Goal: Task Accomplishment & Management: Complete application form

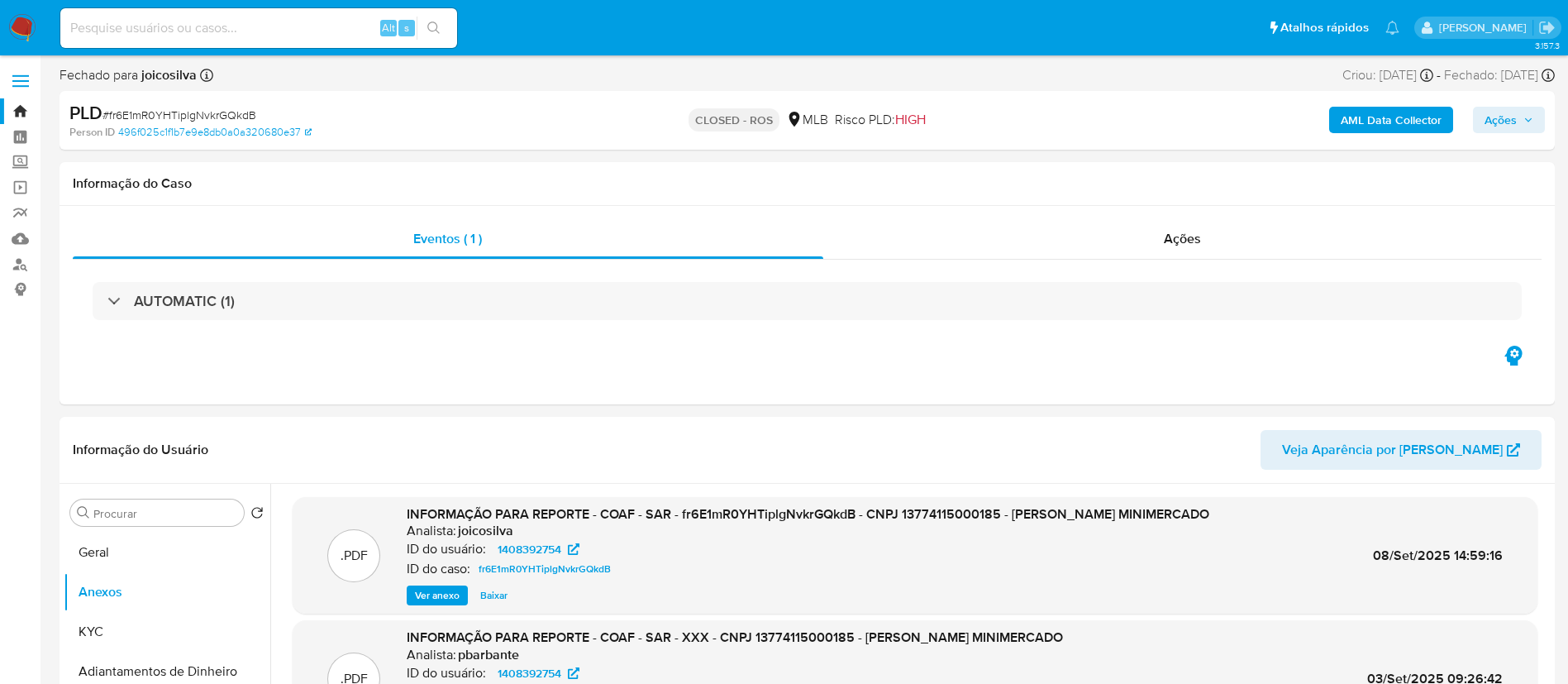
select select "10"
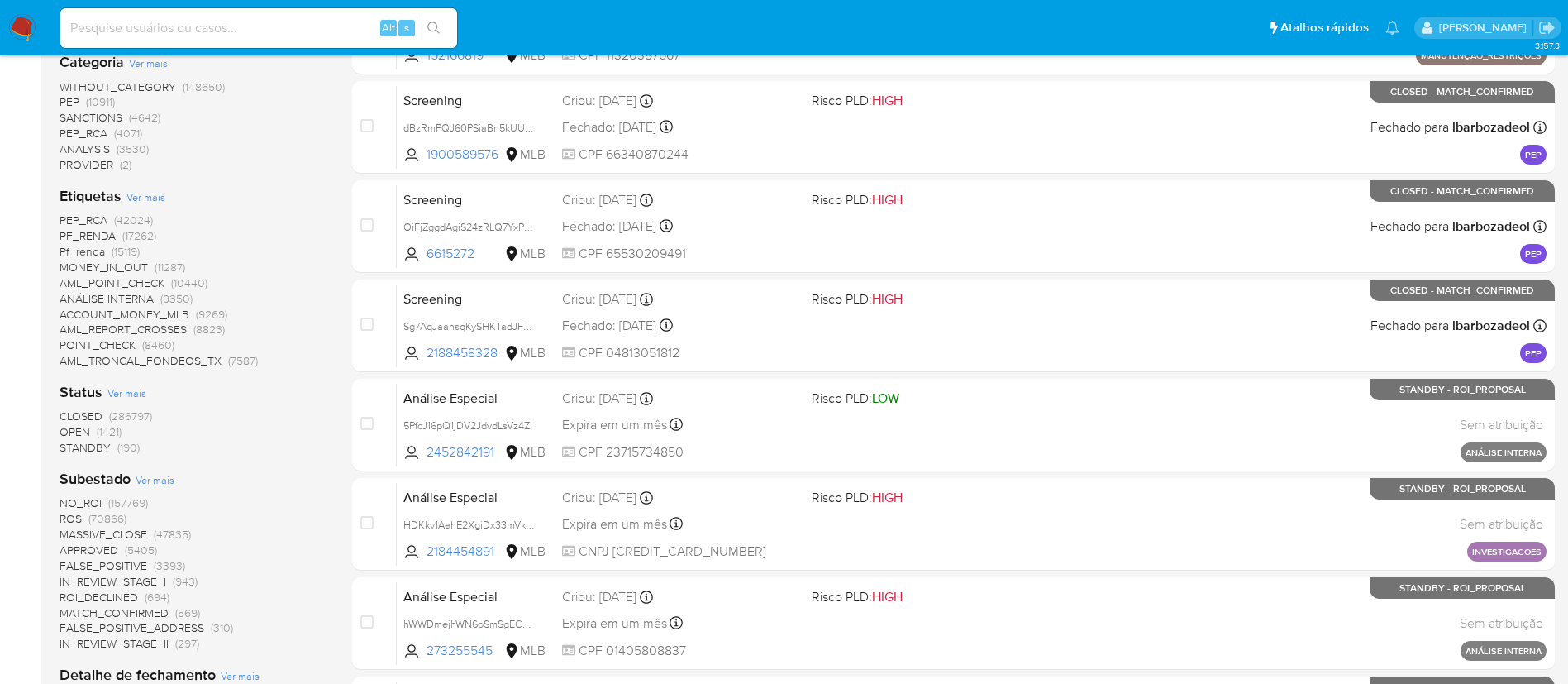
scroll to position [372, 0]
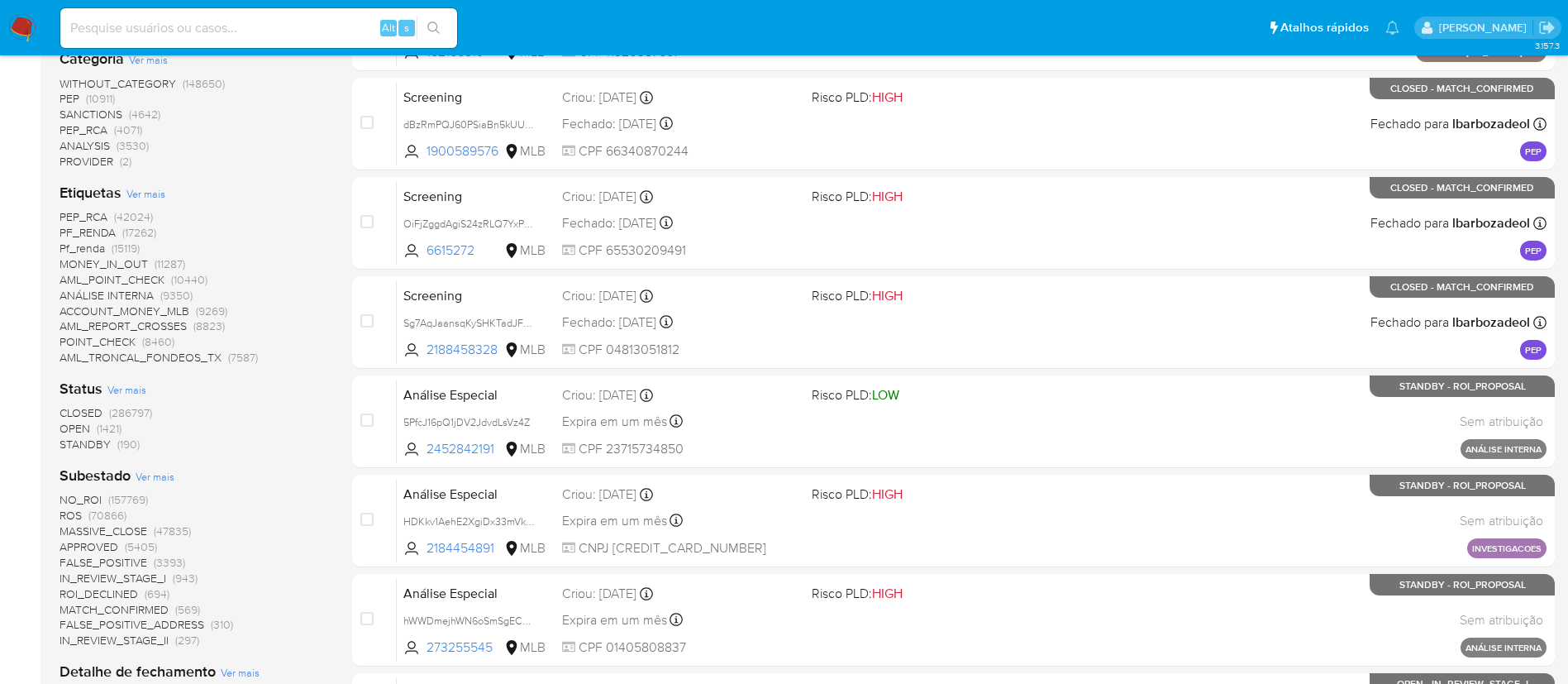
click at [78, 426] on span "OPEN" at bounding box center [75, 428] width 30 height 16
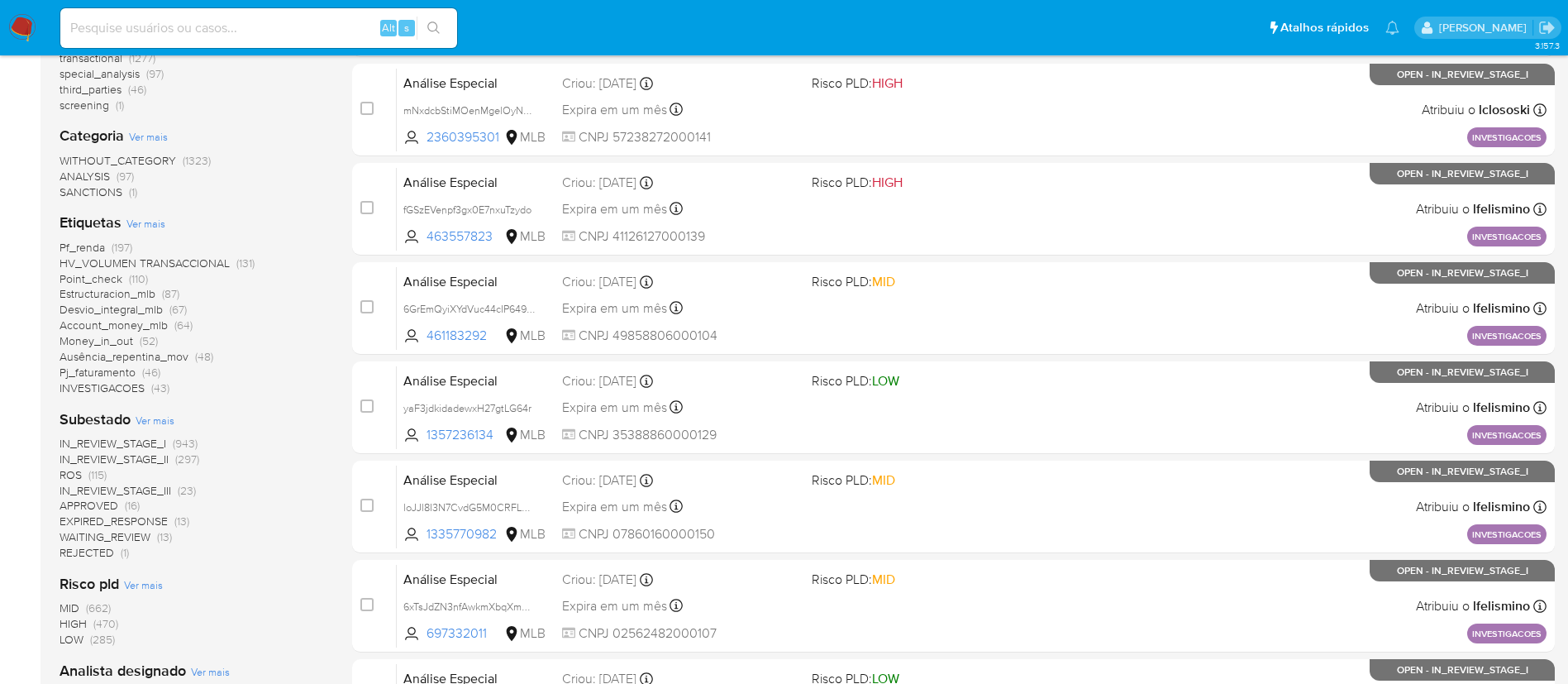
scroll to position [248, 0]
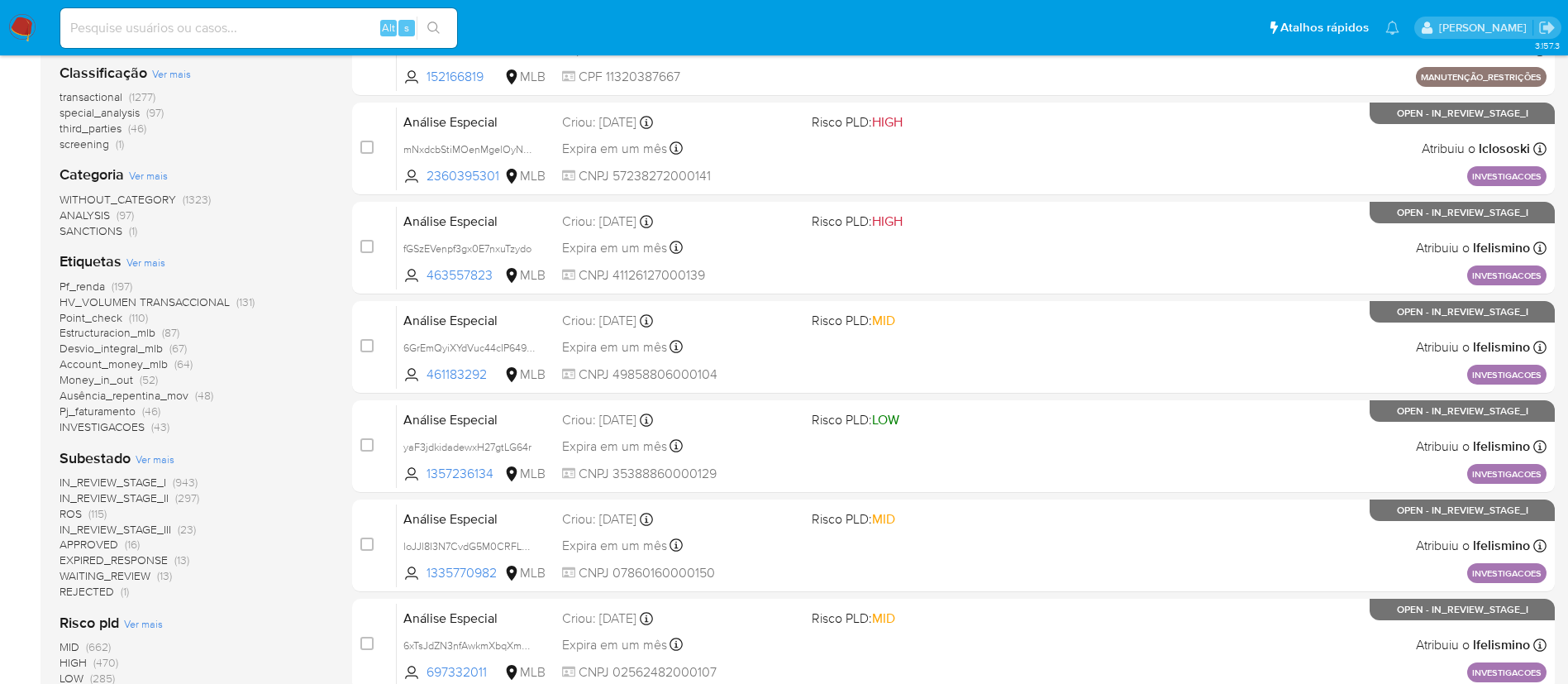
click at [86, 509] on span "ROS (115)" at bounding box center [84, 514] width 48 height 16
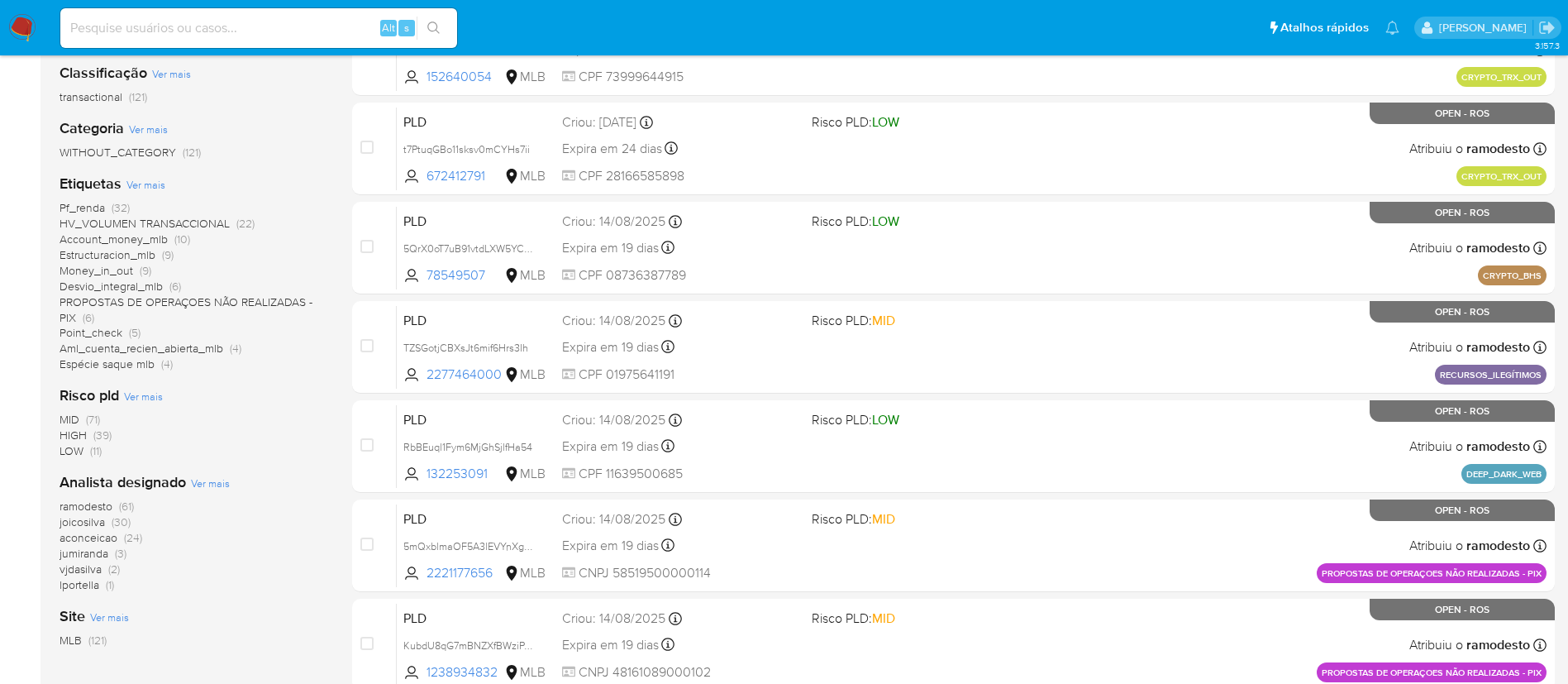
click at [102, 510] on span "ramodesto" at bounding box center [87, 505] width 53 height 16
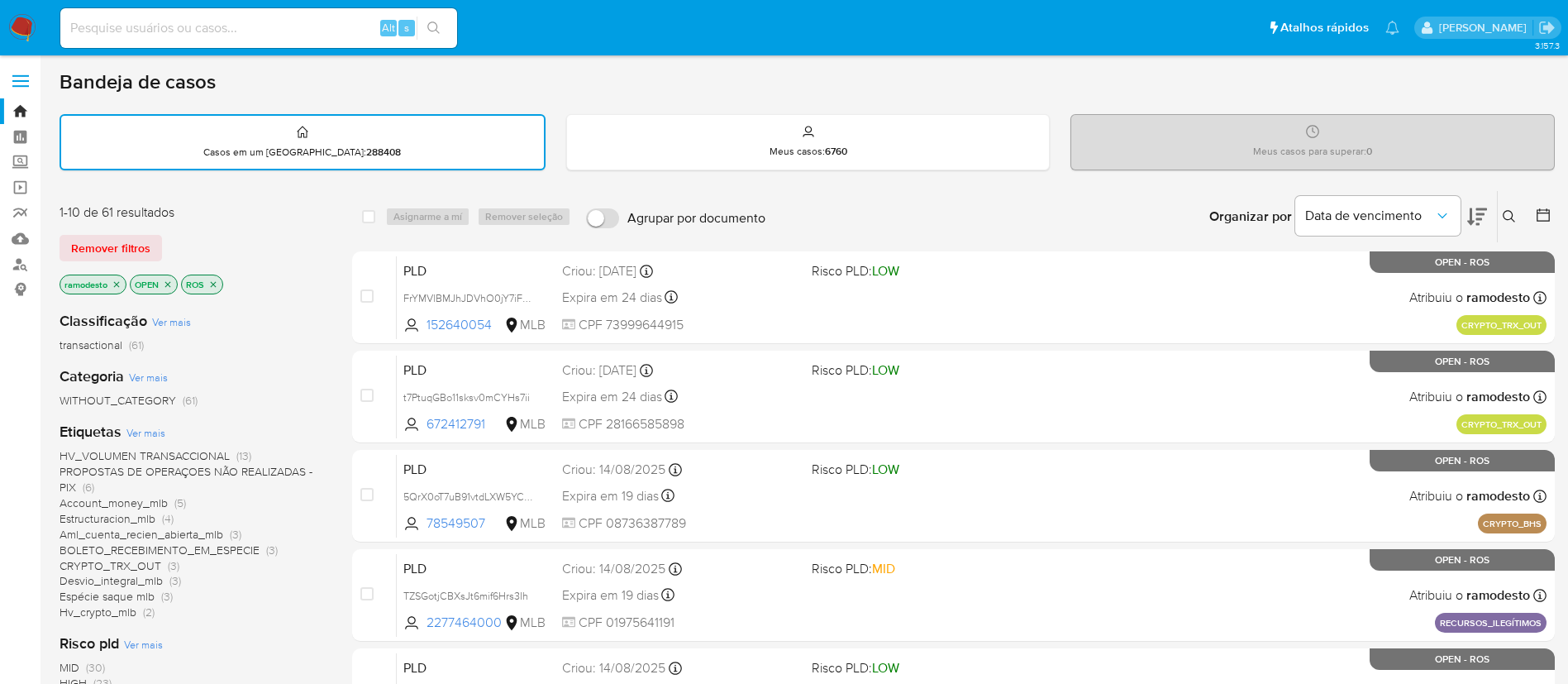
click at [123, 281] on p "ramodesto" at bounding box center [92, 283] width 66 height 18
click at [116, 283] on icon "close-filter" at bounding box center [117, 284] width 6 height 6
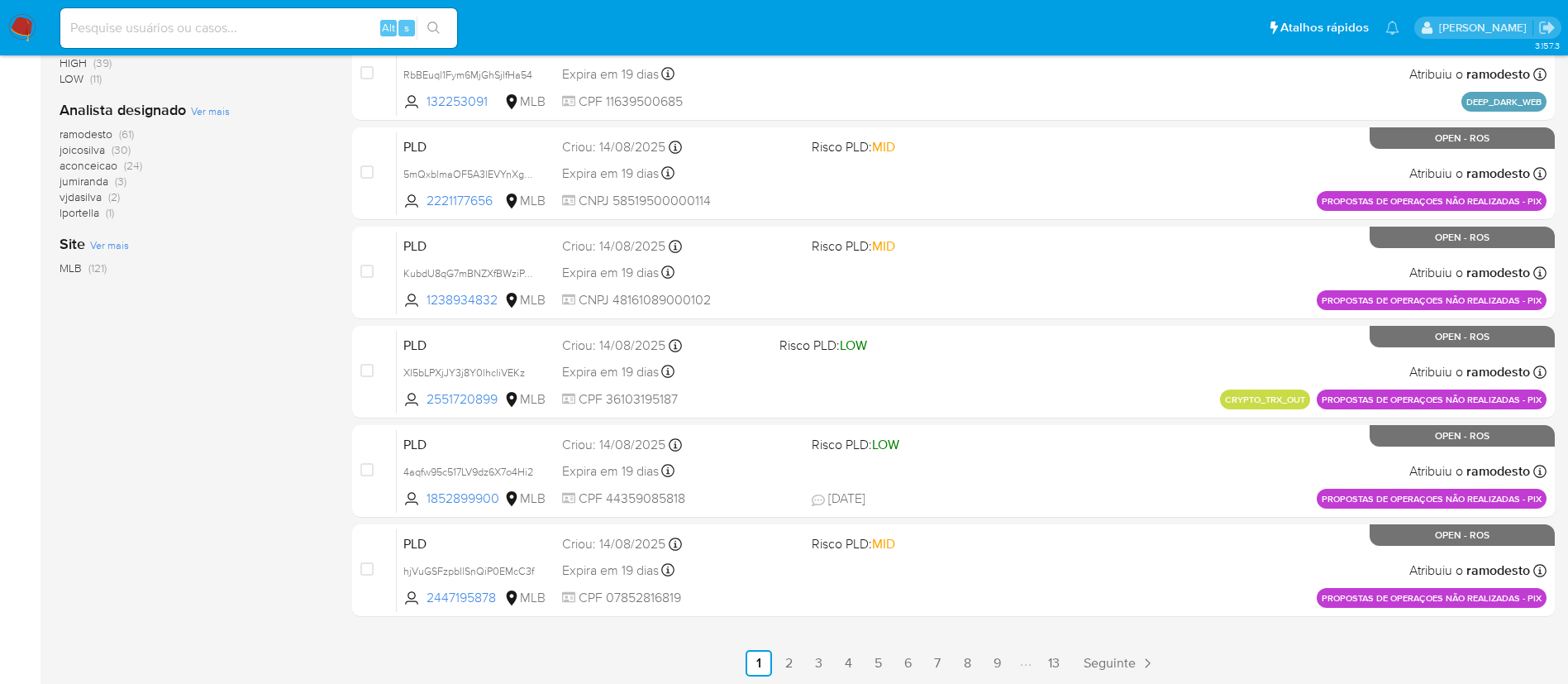
scroll to position [496, 0]
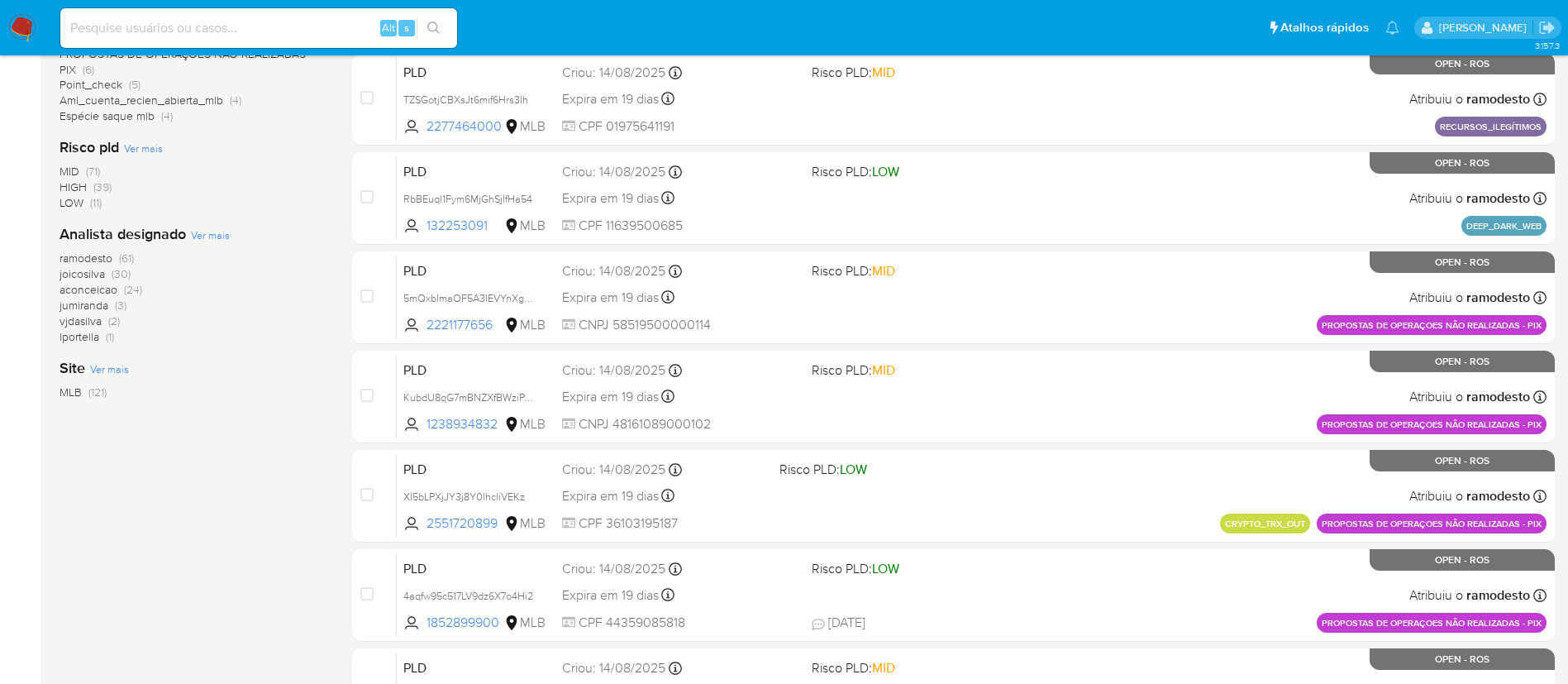
click at [84, 273] on span "joicosilva" at bounding box center [83, 273] width 46 height 16
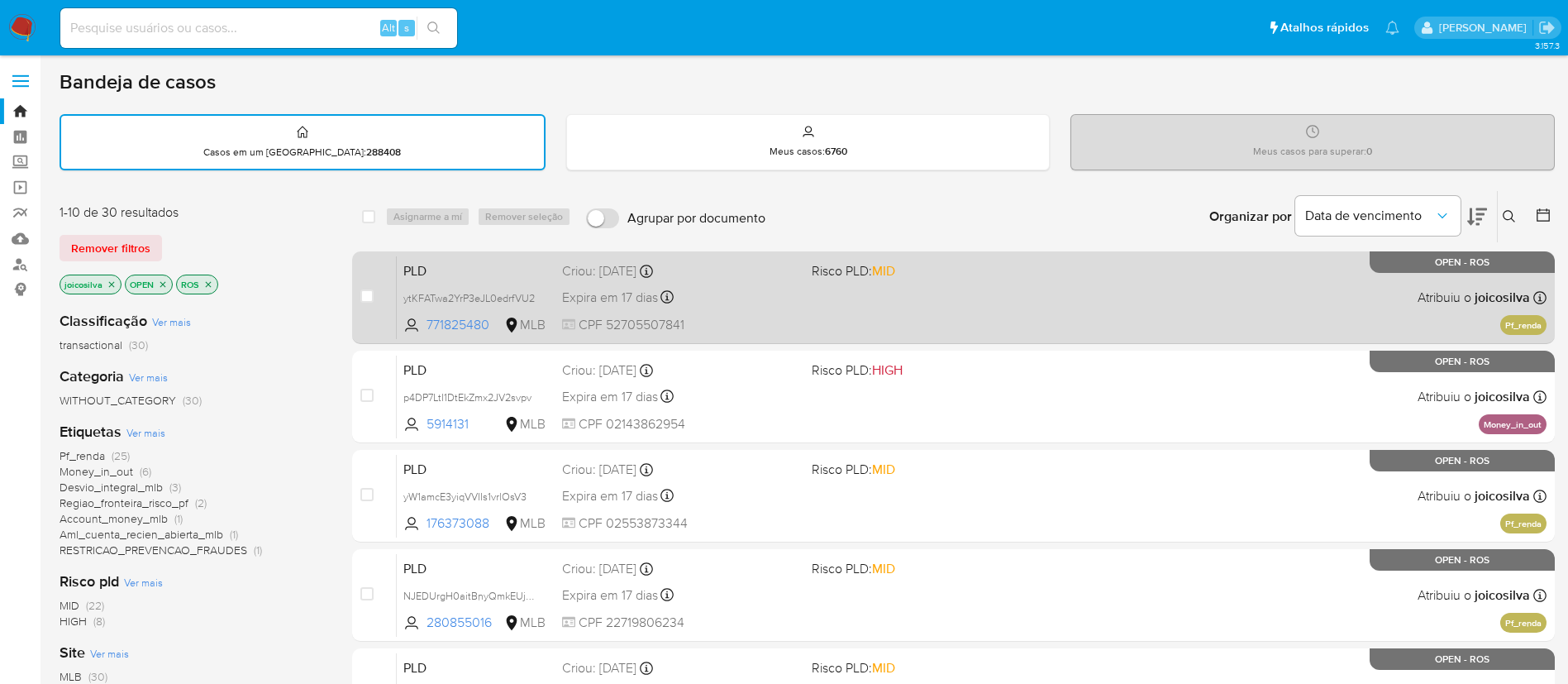
click at [957, 294] on div "PLD ytKFATwa2YrP3eJL0edrfVU2 771825480 MLB Risco PLD: MID Criou: 12/08/2025 Cri…" at bounding box center [971, 298] width 1150 height 84
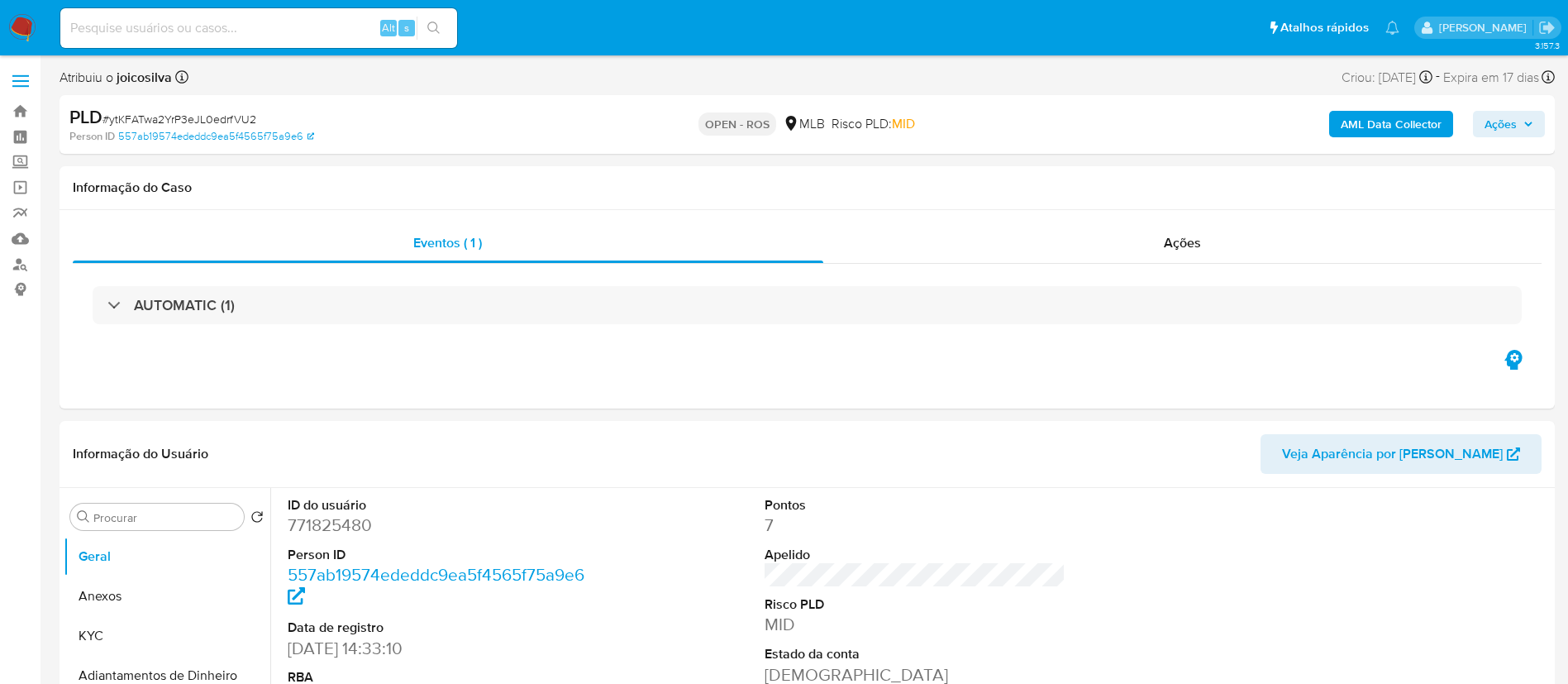
select select "10"
click at [244, 123] on span "# ytKFATwa2YrP3eJL0edrfVU2" at bounding box center [180, 118] width 154 height 16
copy span "ytKFATwa2YrP3eJL0edrfVU2"
click at [132, 590] on button "Anexos" at bounding box center [160, 596] width 193 height 40
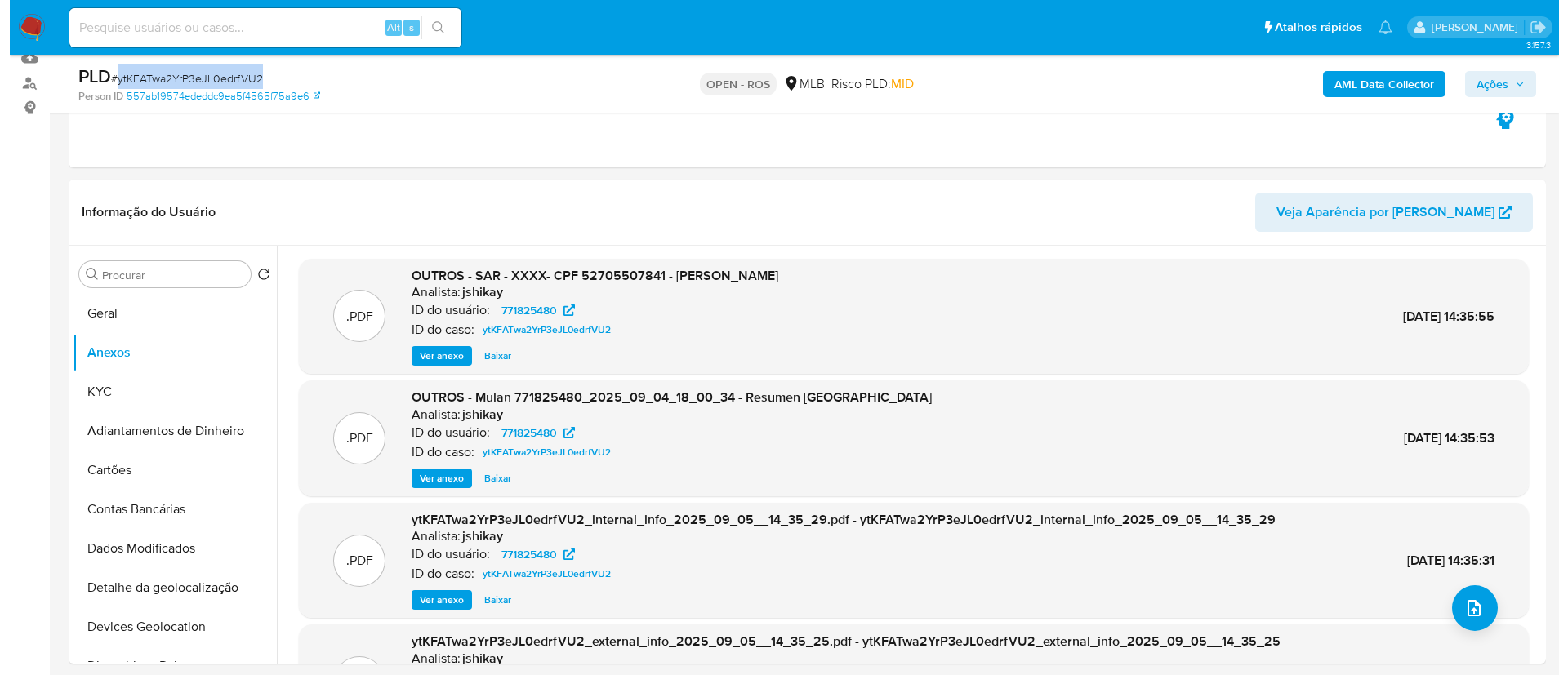
scroll to position [367, 0]
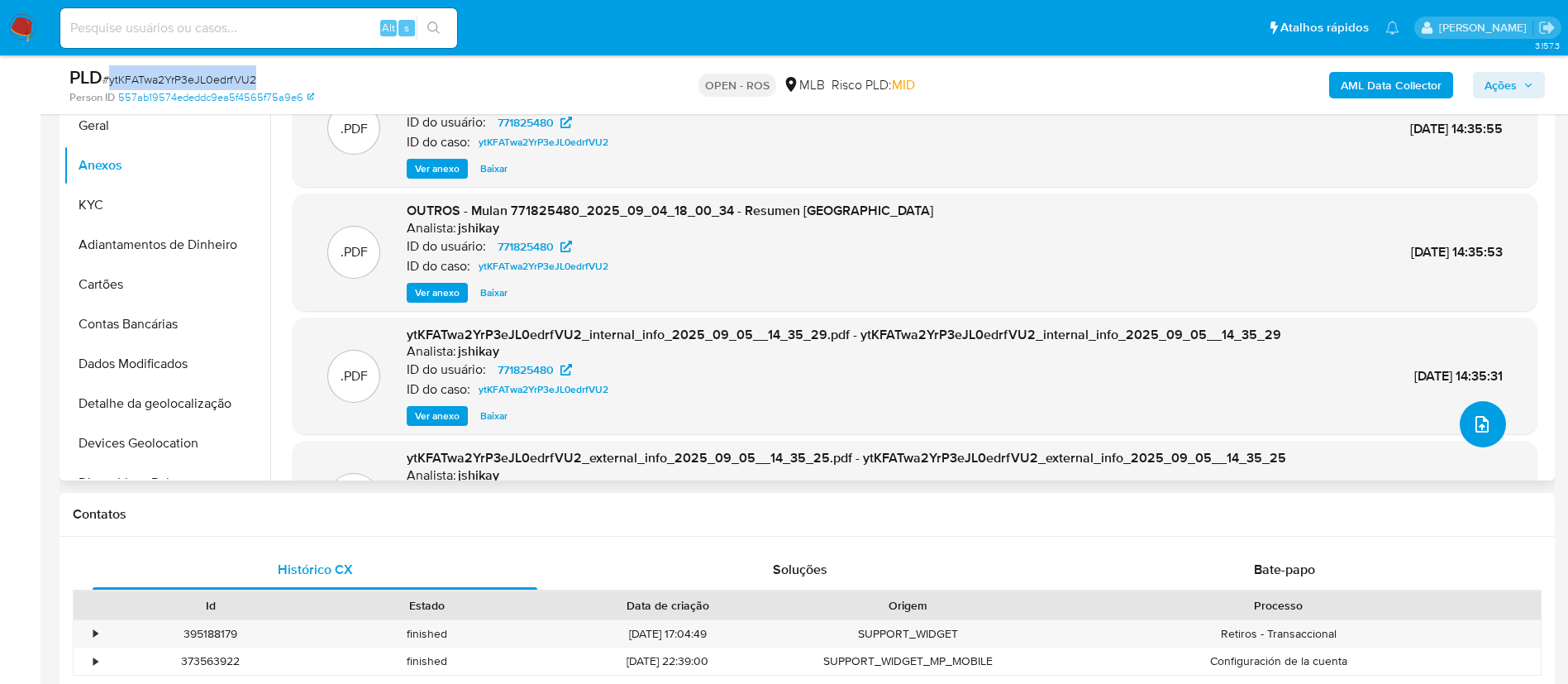
click at [1461, 414] on button "upload-file" at bounding box center [1482, 424] width 47 height 47
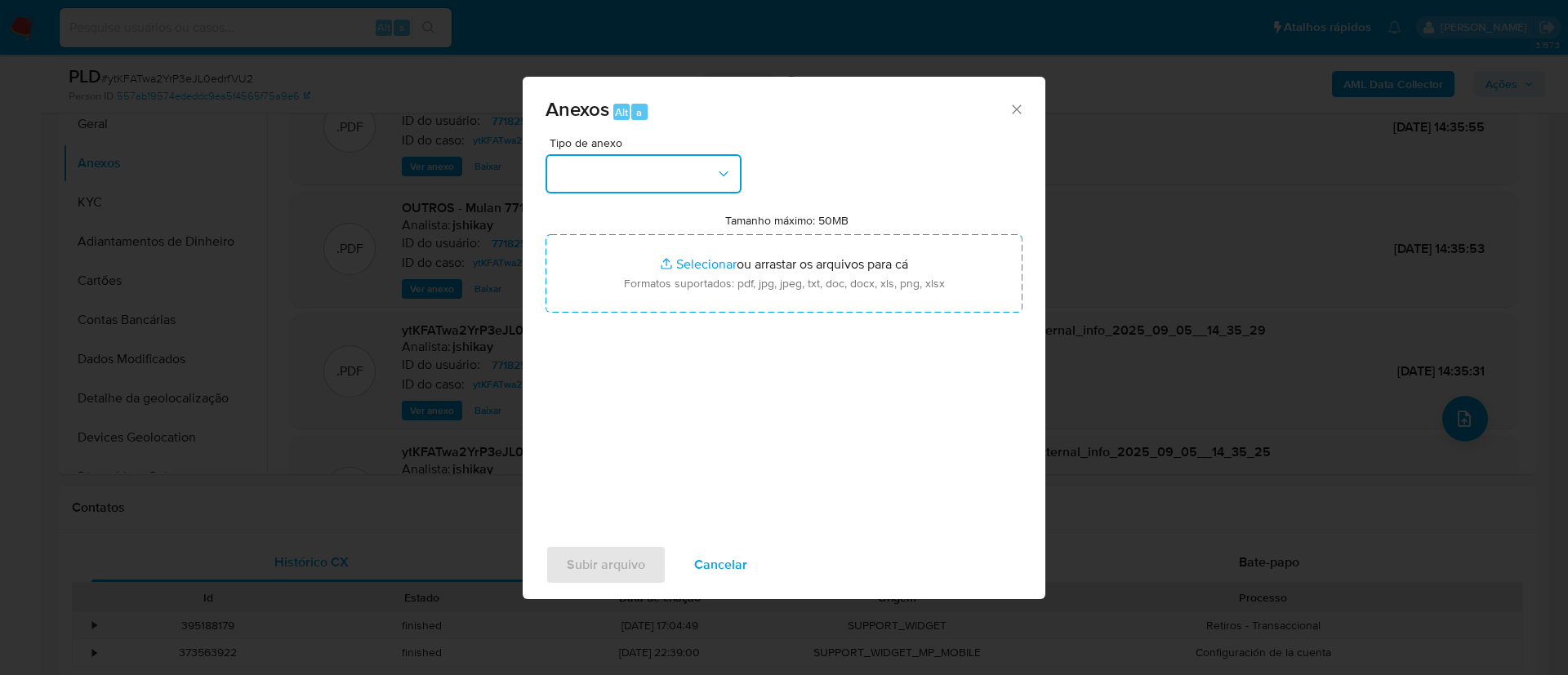
click at [642, 190] on button "button" at bounding box center [644, 174] width 196 height 39
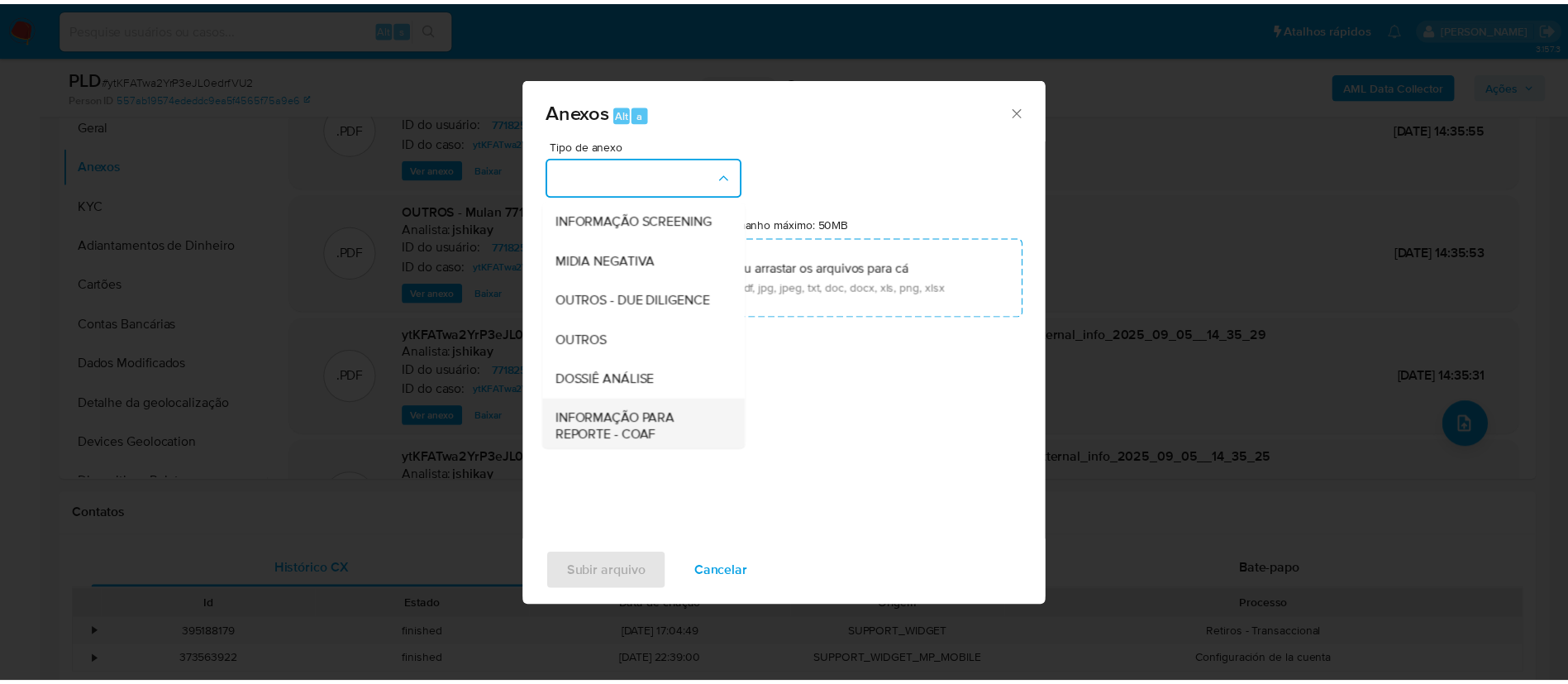
scroll to position [255, 0]
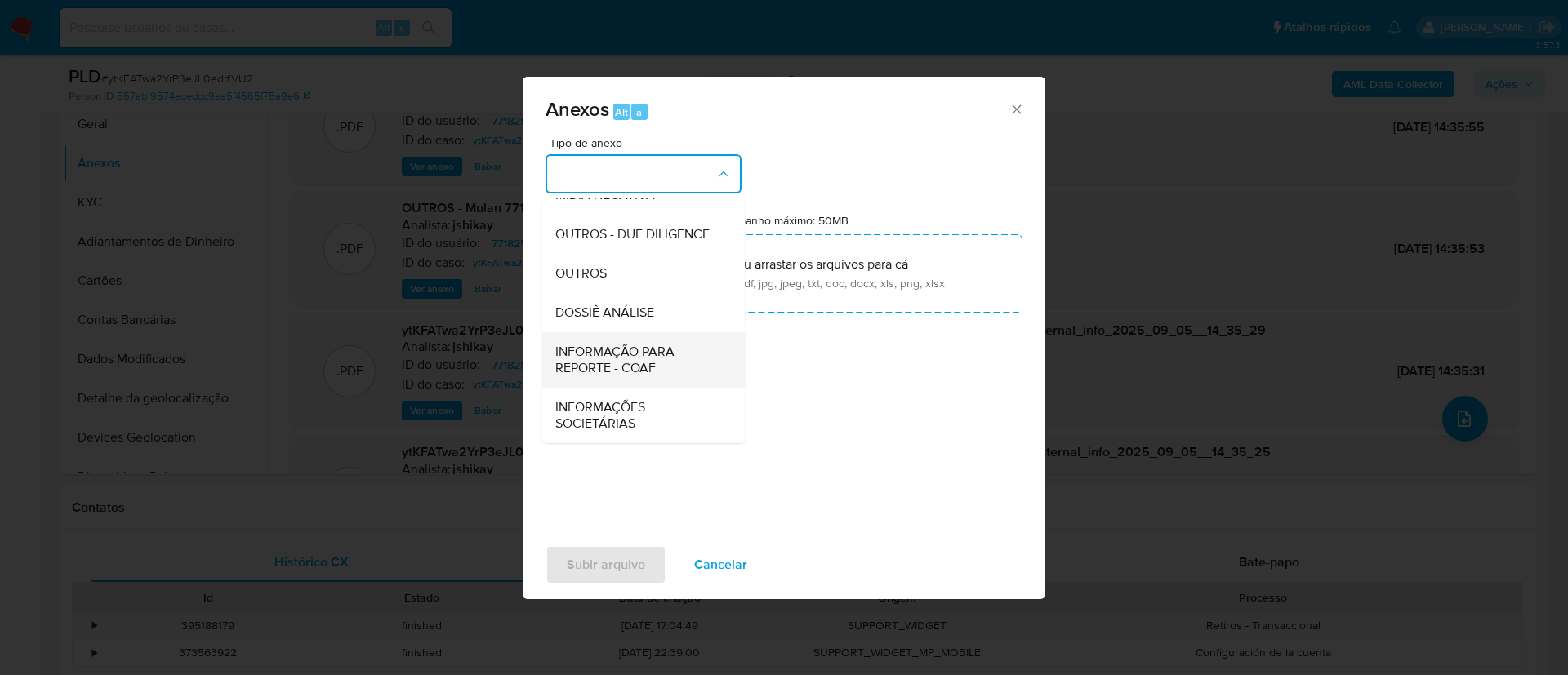
click at [666, 357] on span "INFORMAÇÃO PARA REPORTE - COAF" at bounding box center [638, 360] width 166 height 33
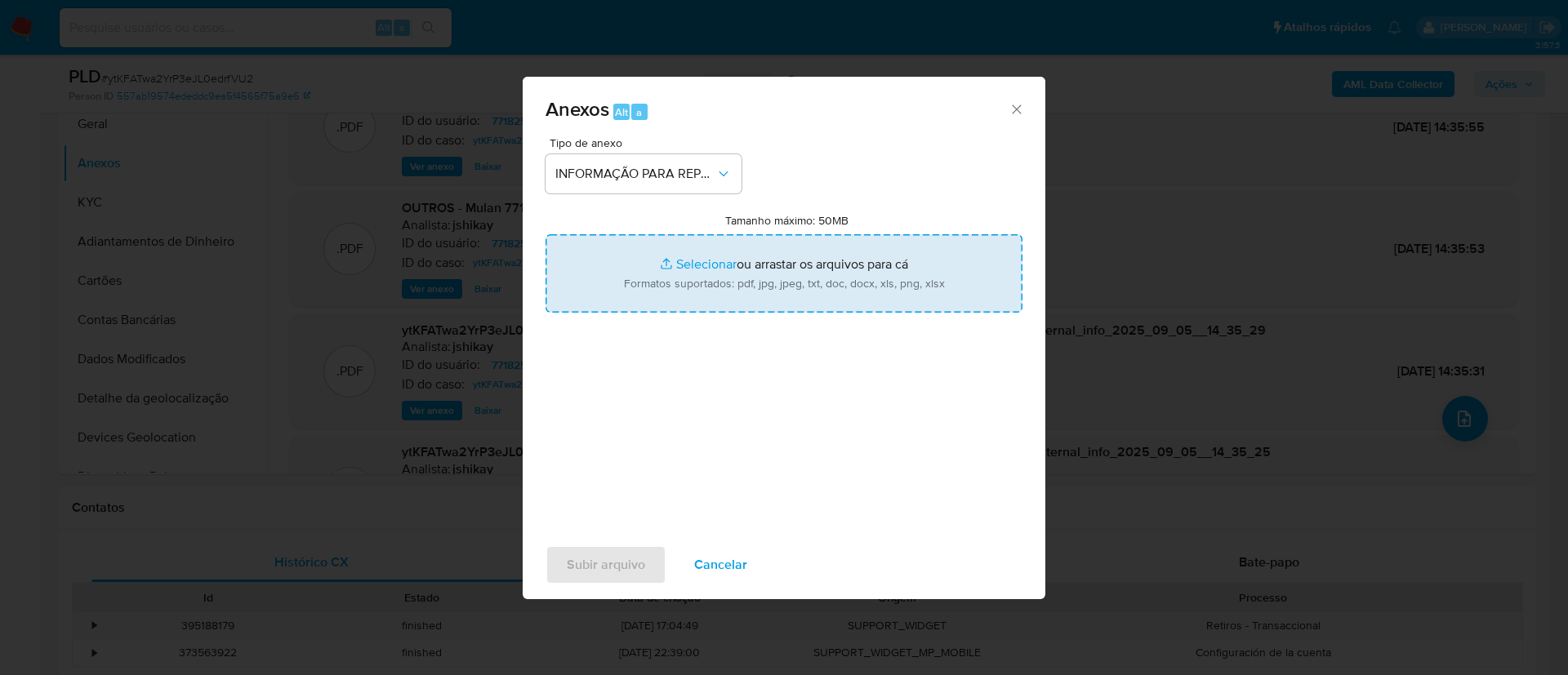
type input "C:\fakepath\SAR - ytKFATwa2YrP3eJL0edrfVU2 - CPF 52705507841 - LUCAS GONCALVES …"
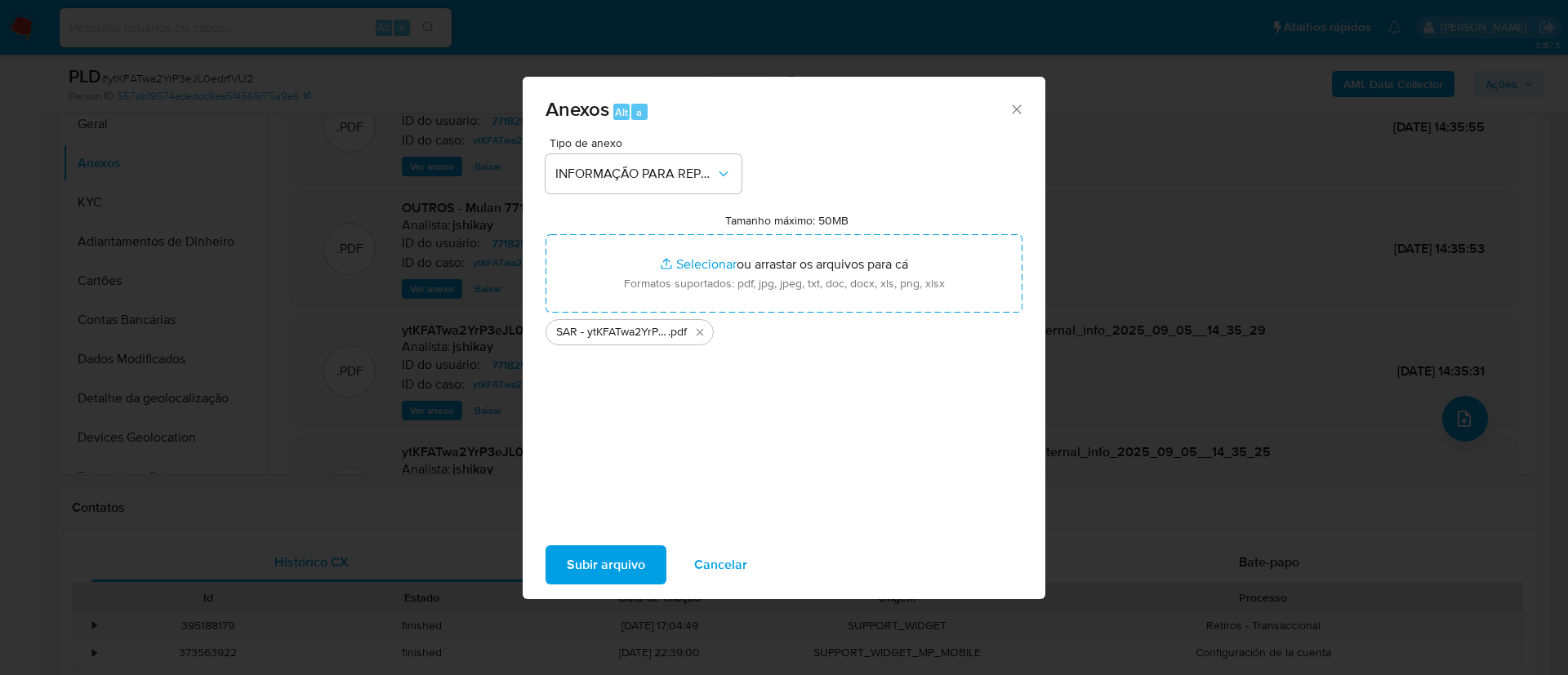
click at [599, 572] on span "Subir arquivo" at bounding box center [605, 564] width 78 height 36
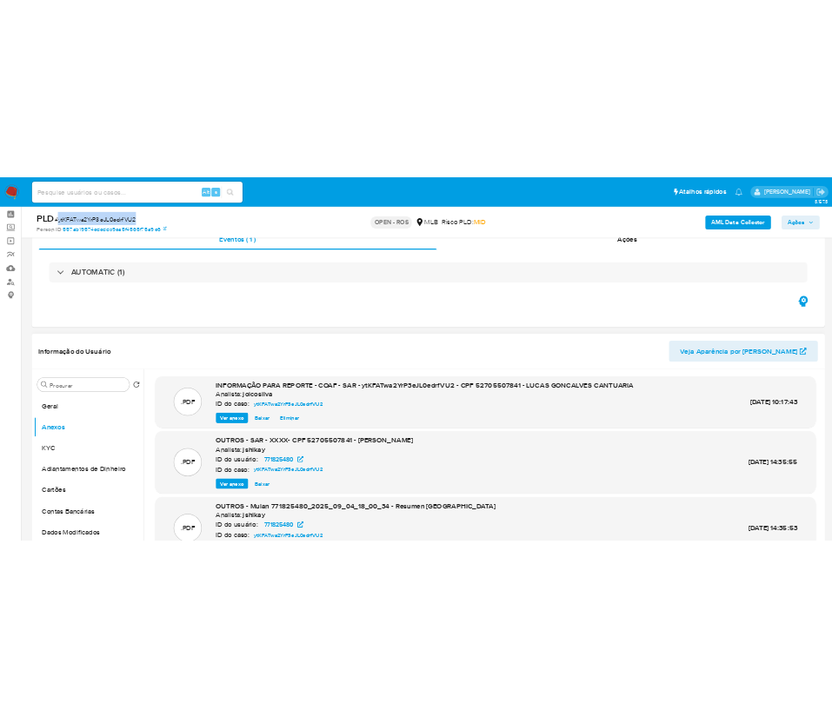
scroll to position [0, 0]
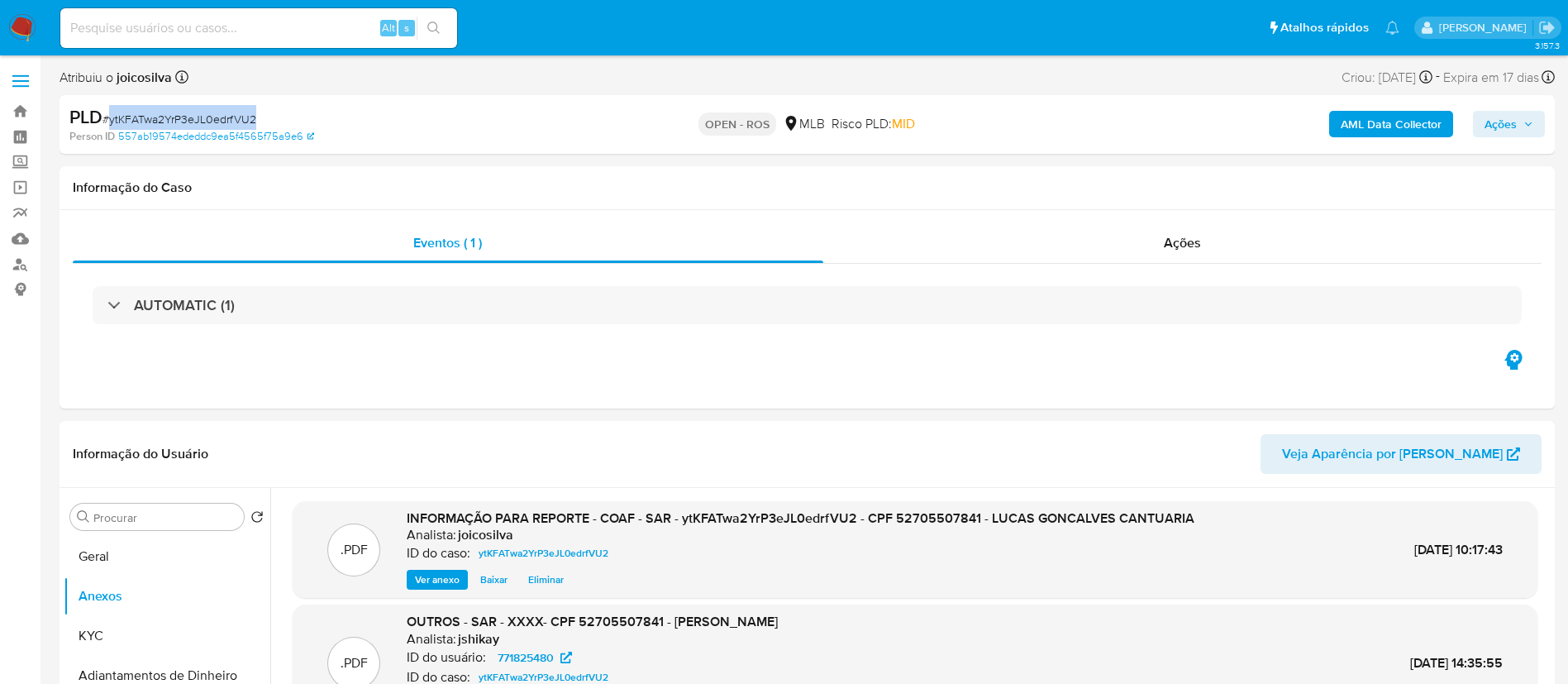
click at [1523, 136] on button "Ações" at bounding box center [1509, 124] width 72 height 27
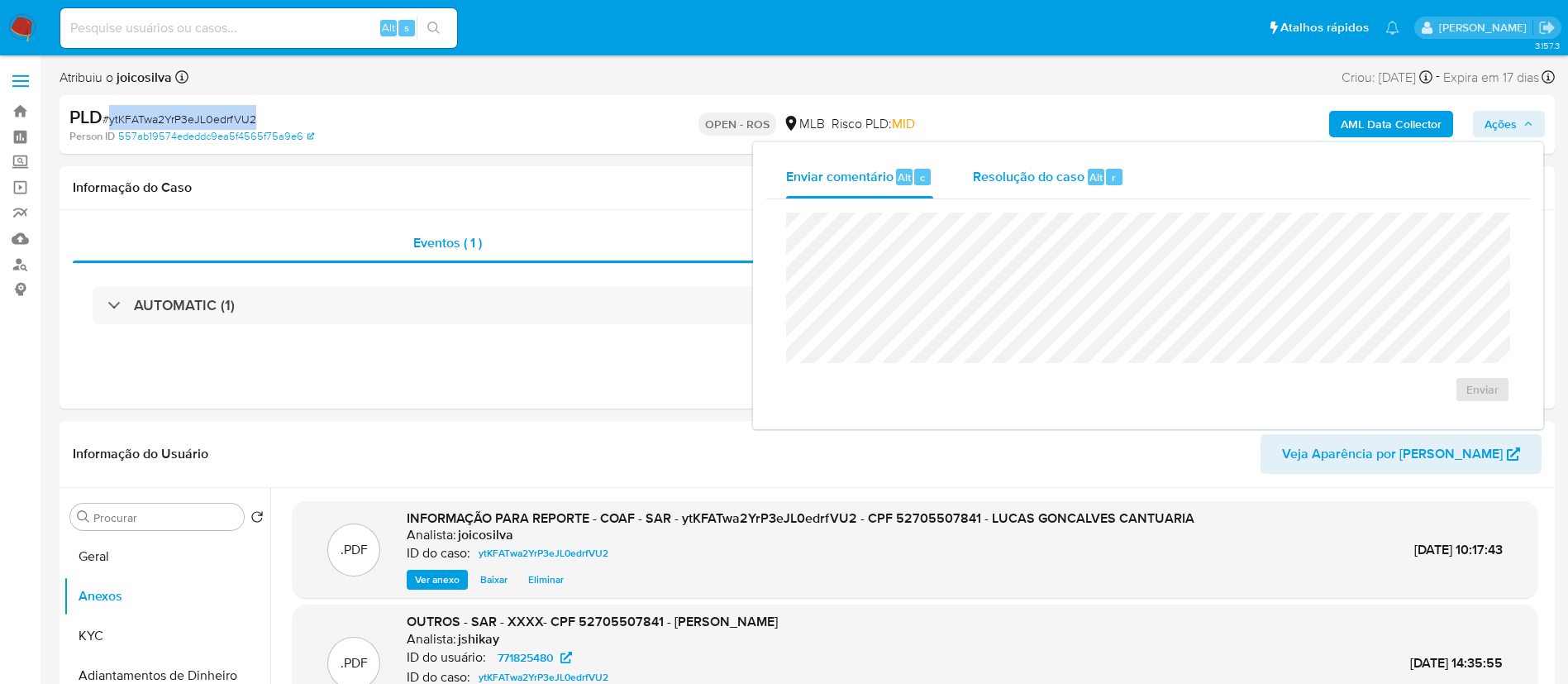
click at [1009, 185] on span "Resolução do caso" at bounding box center [1028, 177] width 111 height 19
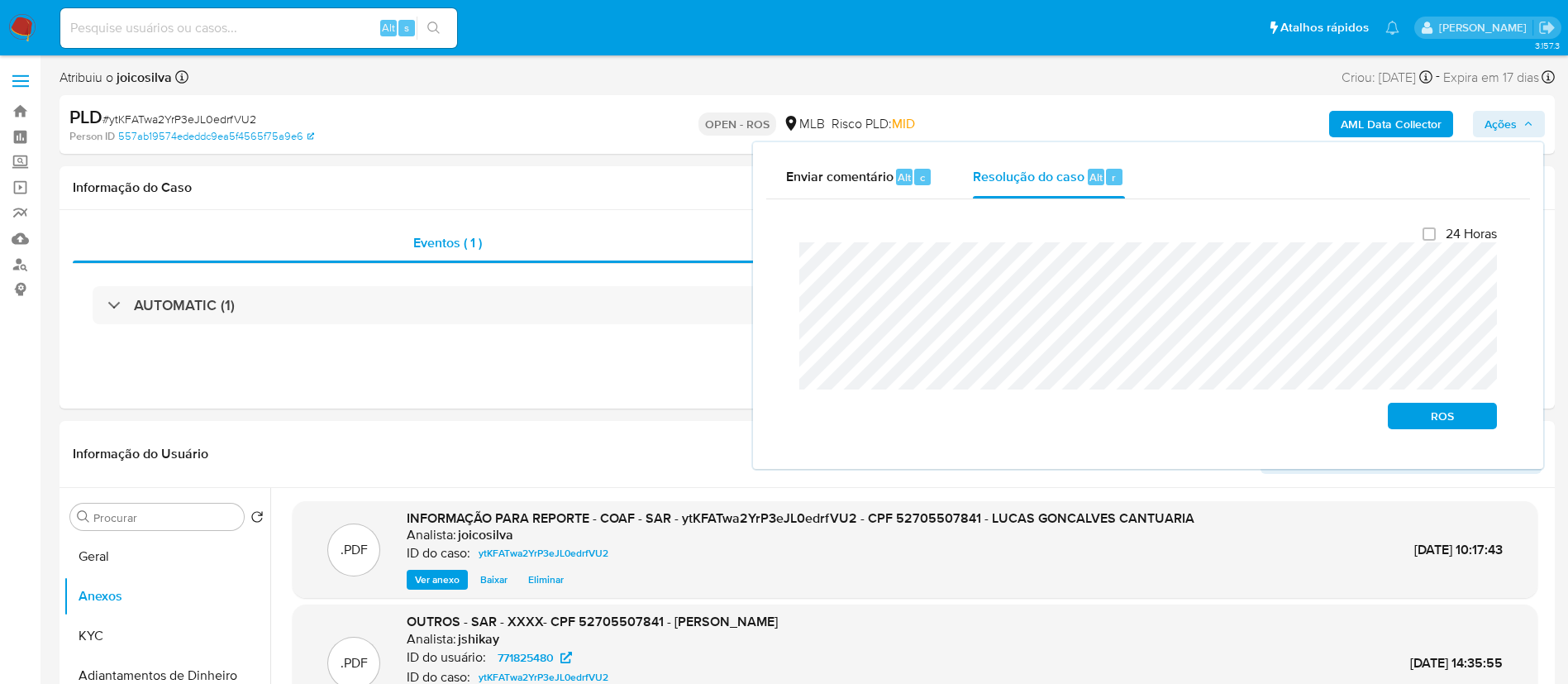
click at [762, 275] on div "Enviar comentário Alt c Resolução do caso Alt r Fechamento do caso 24 Horas ROS" at bounding box center [1148, 304] width 790 height 326
click at [1401, 440] on div "24 Horas ROS" at bounding box center [1148, 327] width 724 height 230
click at [1423, 426] on span "ROS" at bounding box center [1442, 416] width 86 height 23
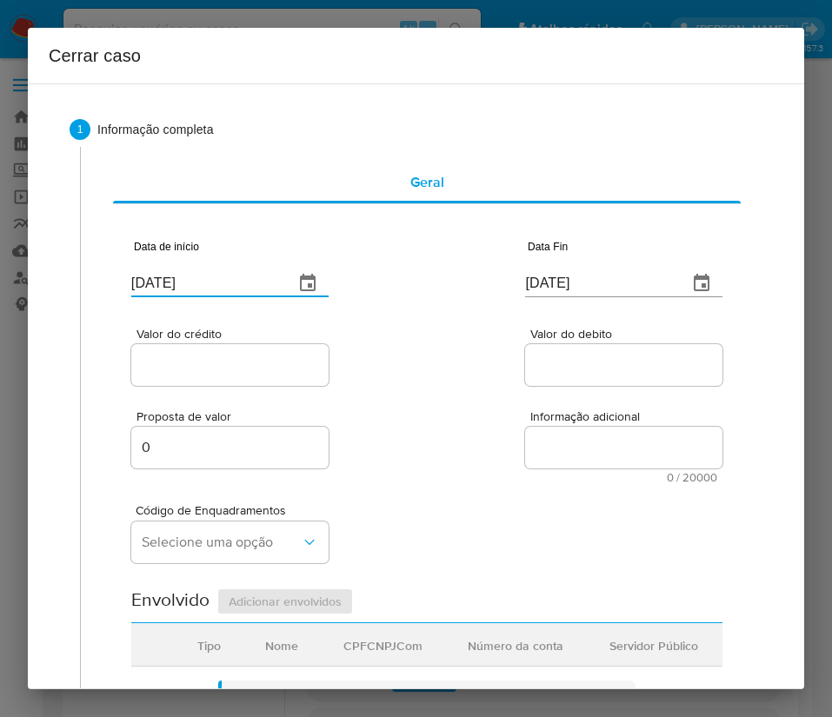
click at [211, 279] on input "09/09/2025" at bounding box center [205, 283] width 149 height 28
paste input "1/07"
type input "01/07/2025"
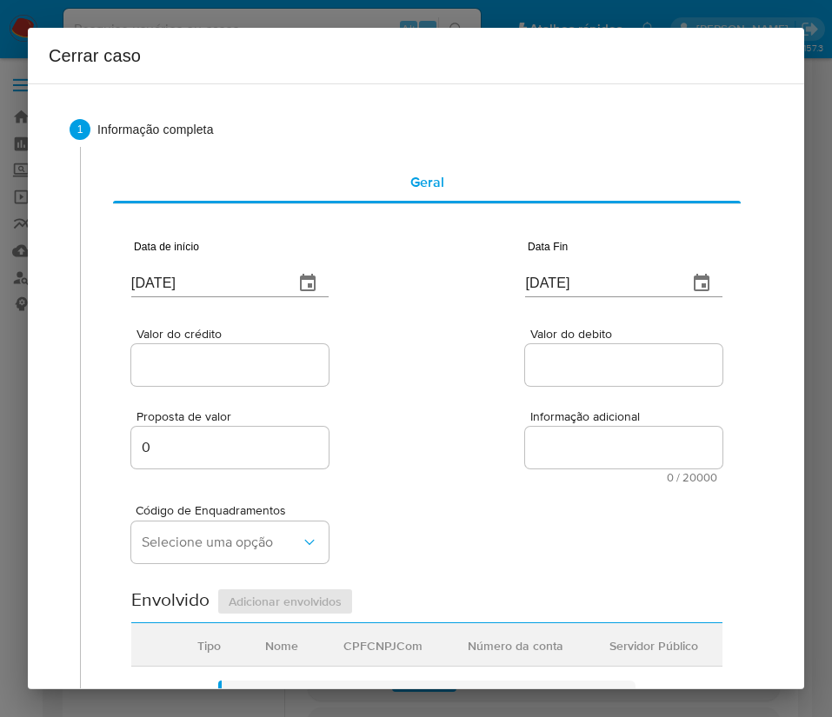
click at [444, 398] on div "Proposta de valor 0 Informação adicional 0 / 20000 20000 caracteres restantes" at bounding box center [426, 436] width 591 height 94
click at [581, 273] on input "09/09/2025" at bounding box center [599, 283] width 149 height 28
paste input "3"
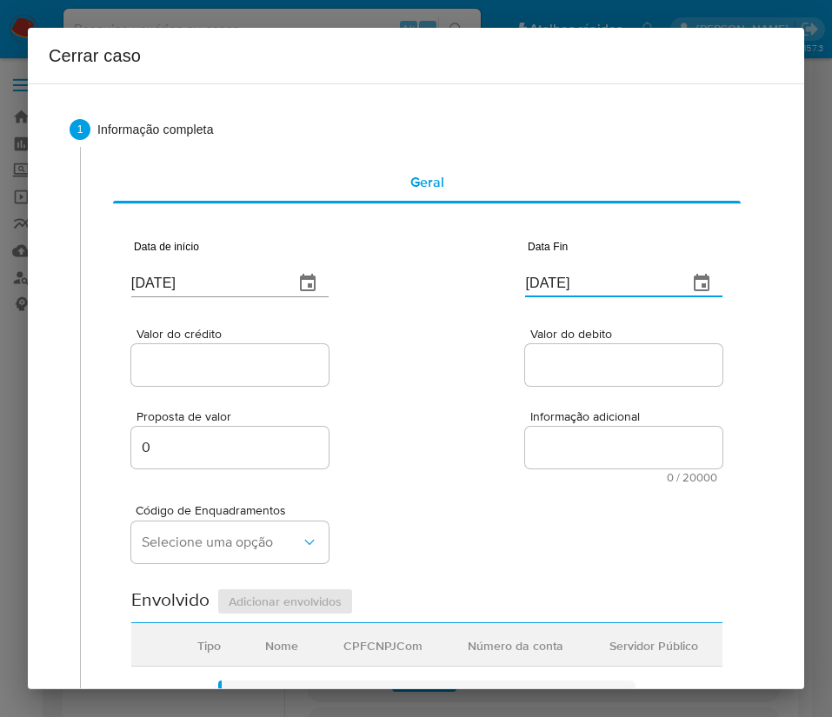
type input "03/09/2025"
click at [574, 433] on textarea "Informação adicional" at bounding box center [623, 448] width 197 height 42
click at [264, 373] on input "Valor do crédito" at bounding box center [229, 365] width 197 height 23
click at [274, 365] on input "Valor do crédito" at bounding box center [229, 365] width 197 height 23
paste input "R$355.427"
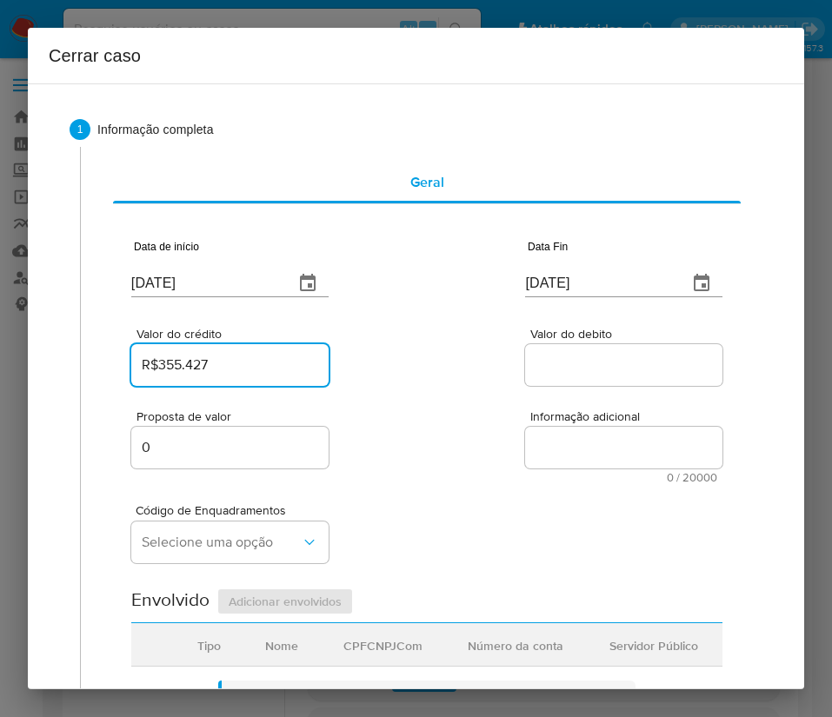
type input "R$355.427"
click at [481, 391] on div "Proposta de valor 0 Informação adicional 0 / 20000 20000 caracteres restantes" at bounding box center [426, 436] width 591 height 94
click at [578, 366] on input "Valor do debito" at bounding box center [623, 365] width 197 height 23
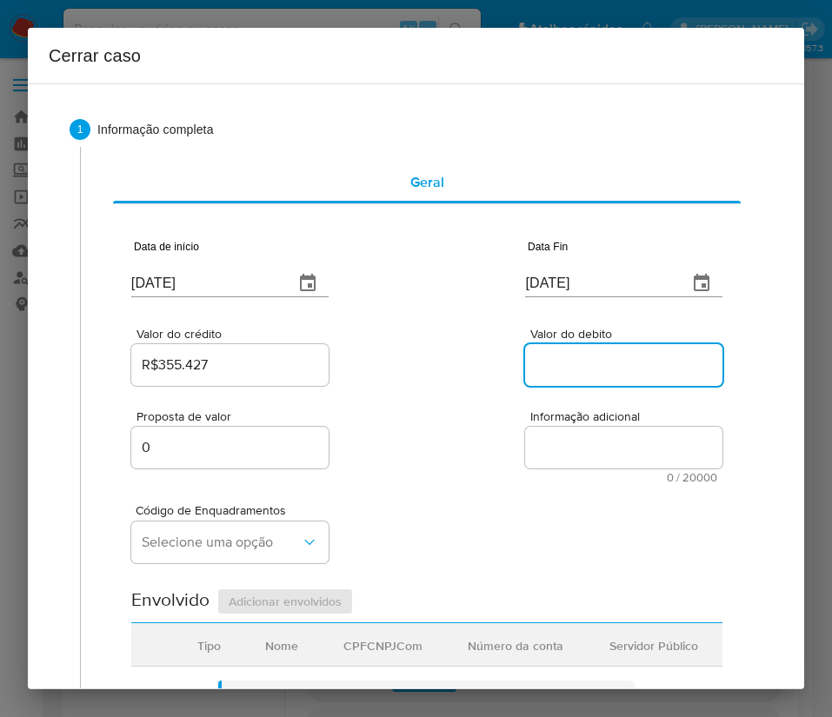
paste input "R$335.660"
type input "R$335.660"
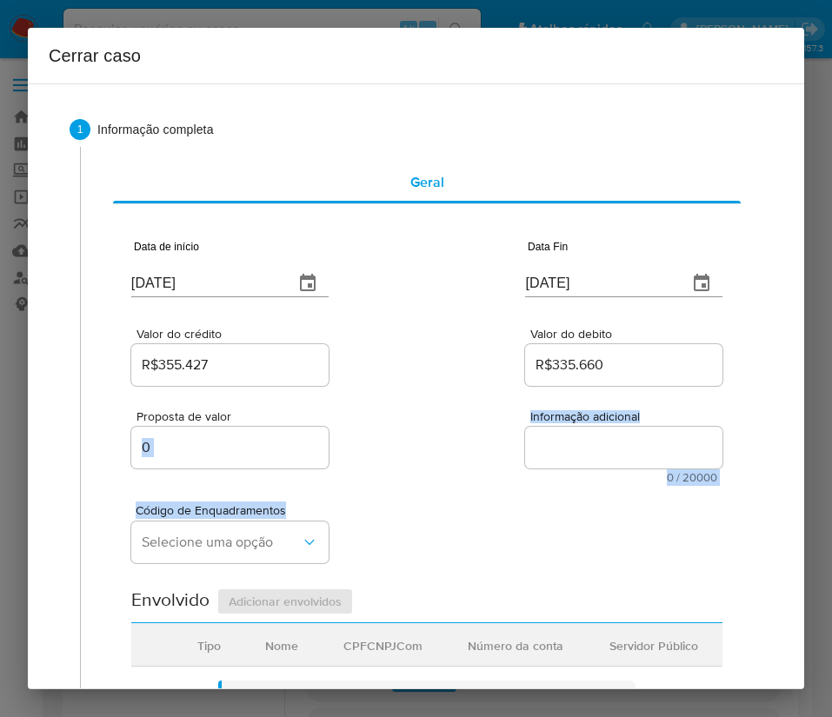
click at [381, 482] on div "Data de início 01/07/2025 Data Fin 03/09/2025 Valor do crédito R$355.427 Valor …" at bounding box center [426, 699] width 591 height 967
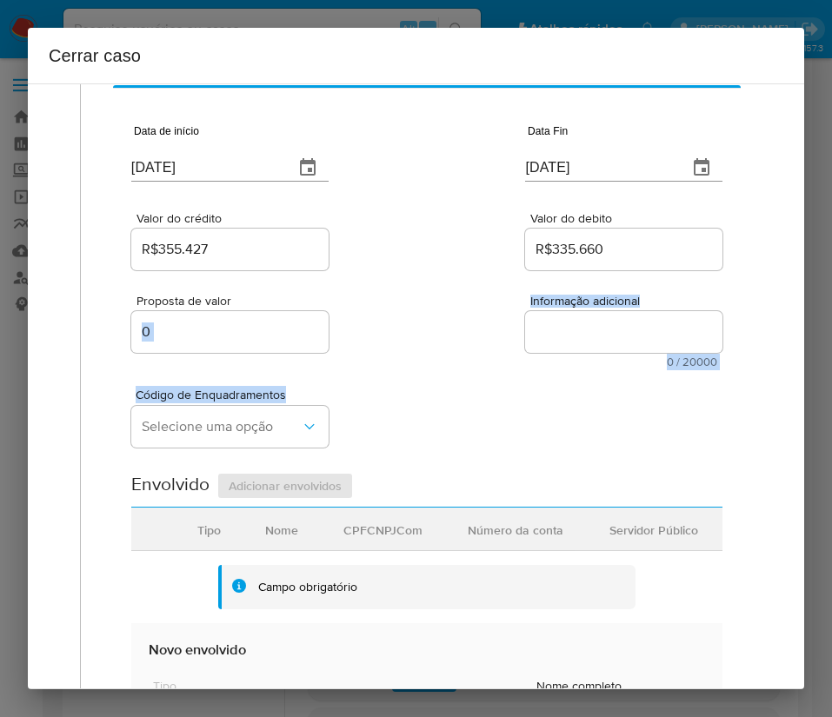
scroll to position [261, 0]
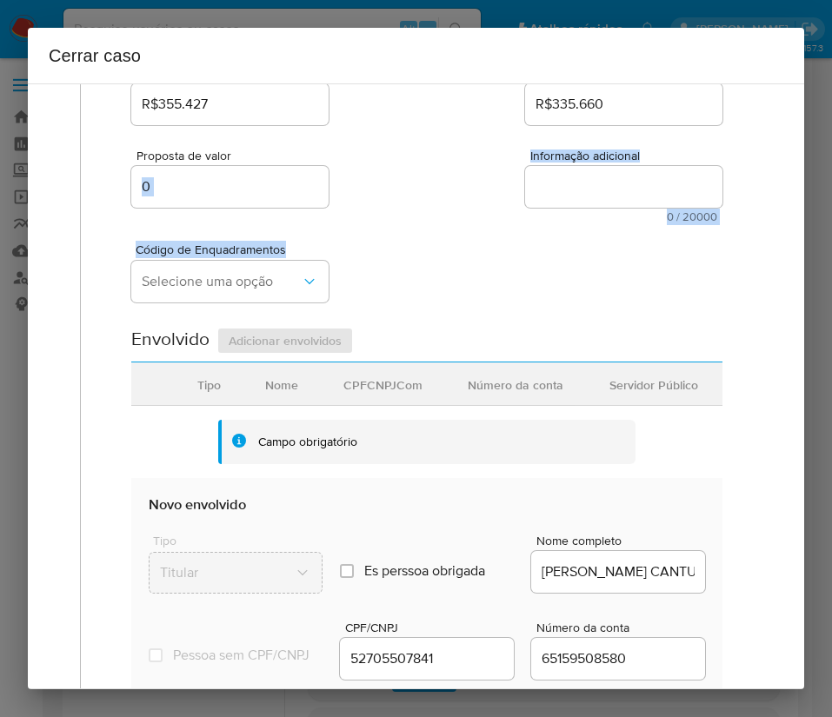
click at [236, 255] on span "Código de Enquadramentos" at bounding box center [234, 249] width 197 height 12
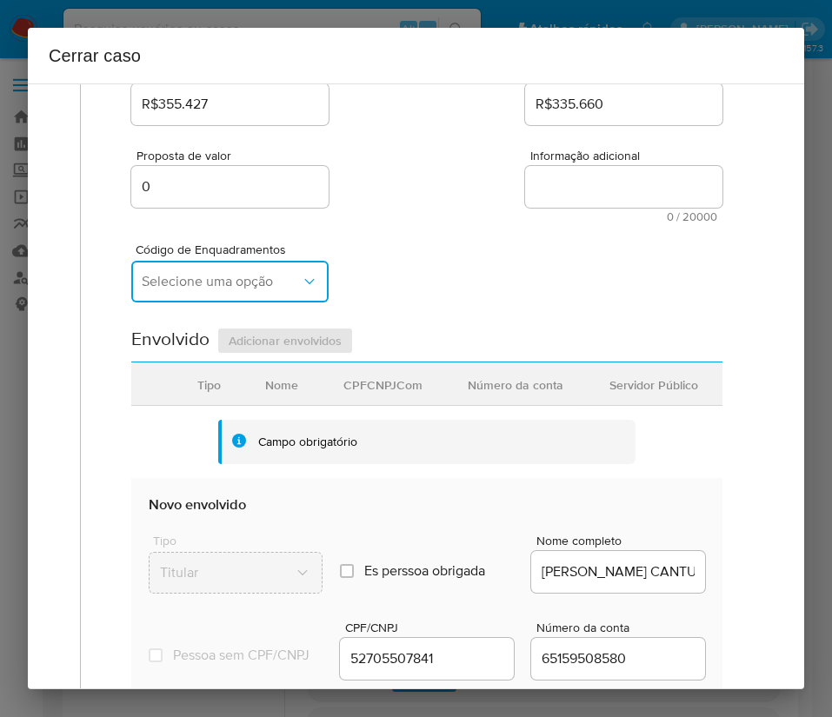
click at [222, 271] on button "Selecione uma opção" at bounding box center [229, 282] width 197 height 42
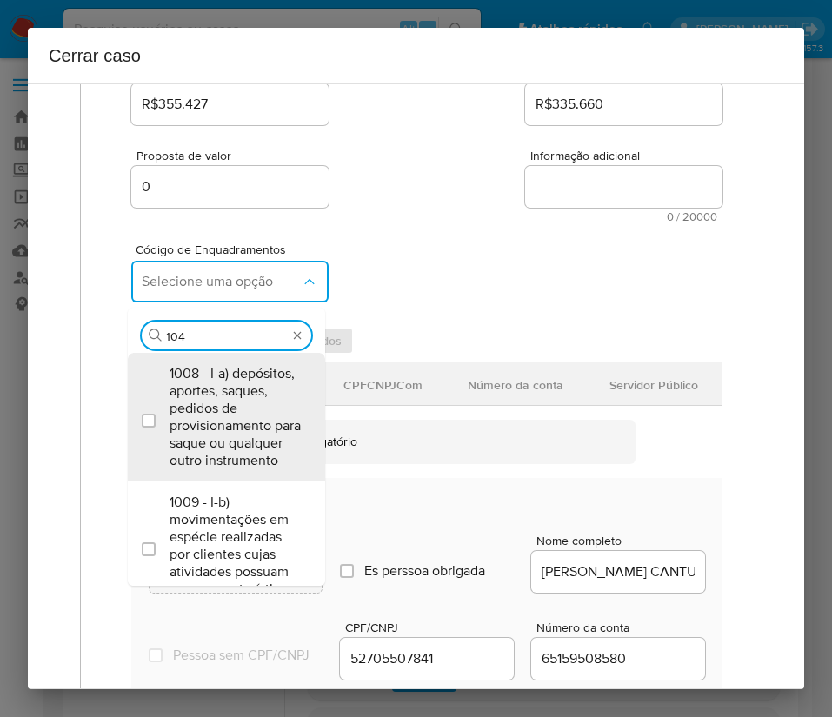
type input "1045"
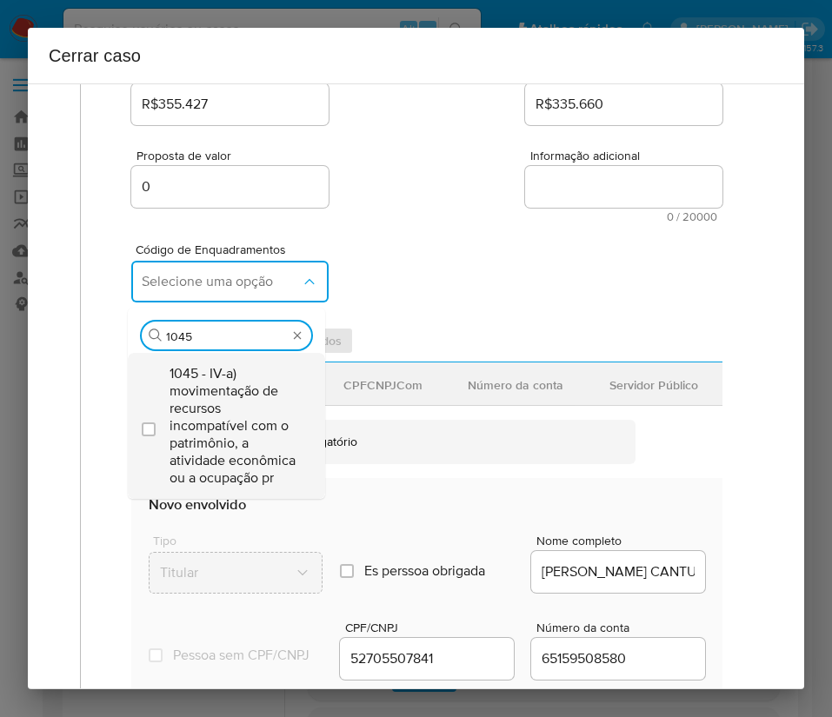
click at [256, 421] on span "1045 - IV-a) movimentação de recursos incompatível com o patrimônio, a atividad…" at bounding box center [234, 426] width 131 height 122
checkbox input "true"
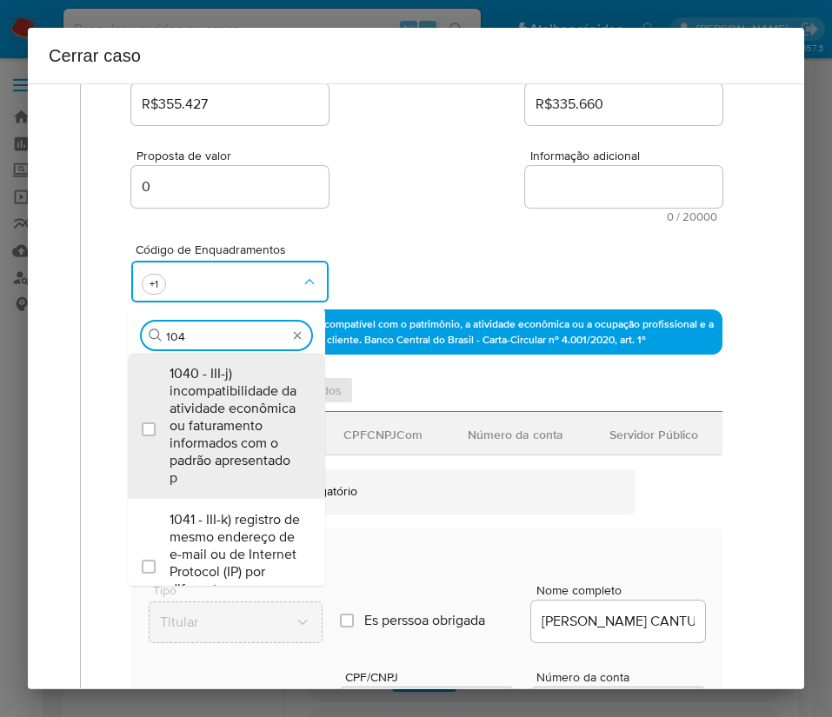
scroll to position [0, 0]
type input "1047"
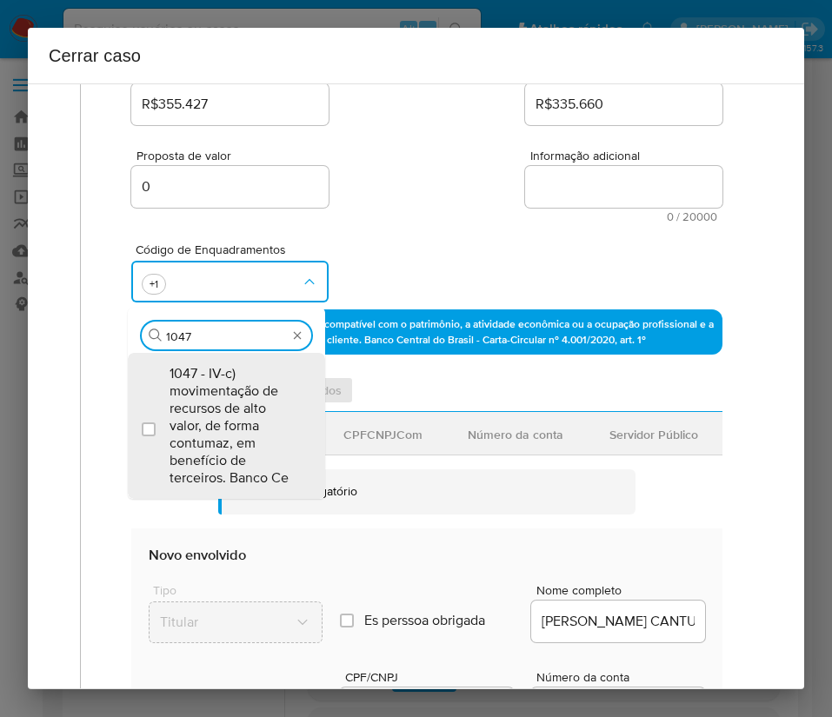
click at [256, 421] on span "1047 - IV-c) movimentação de recursos de alto valor, de forma contumaz, em bene…" at bounding box center [234, 426] width 131 height 122
checkbox input "true"
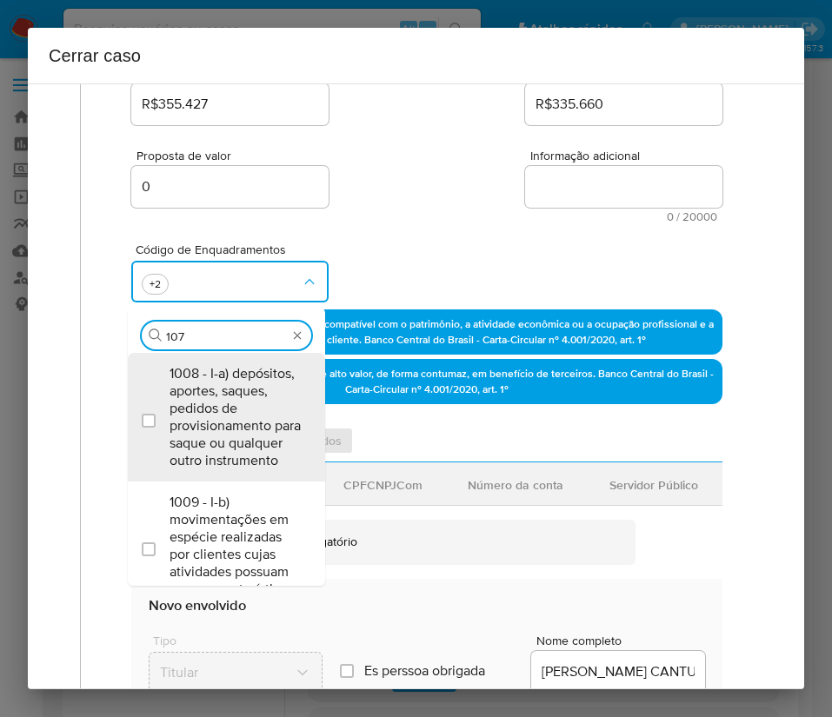
type input "1074"
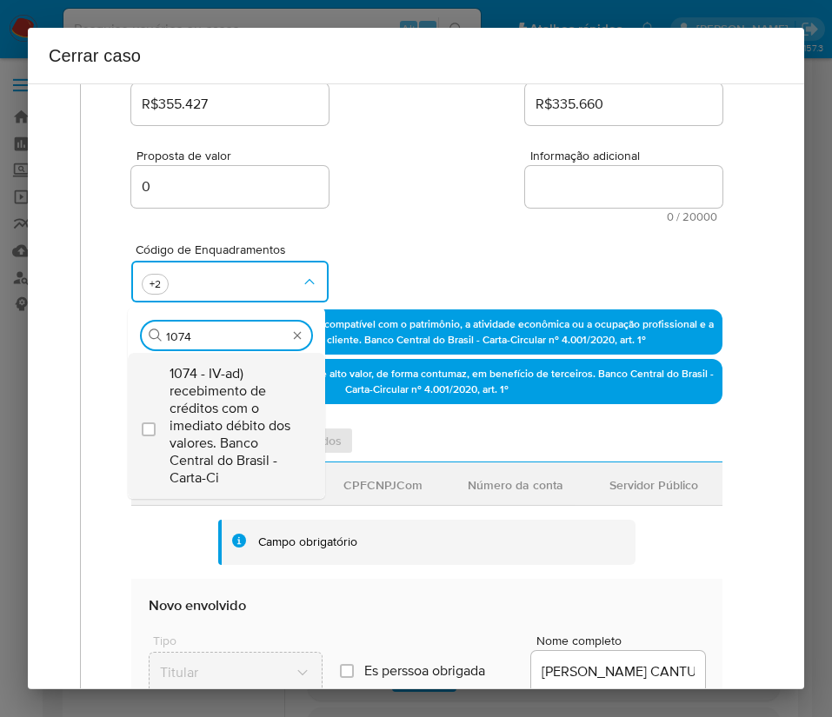
click at [229, 381] on span "1074 - IV-ad) recebimento de créditos com o imediato débito dos valores. Banco …" at bounding box center [234, 426] width 131 height 122
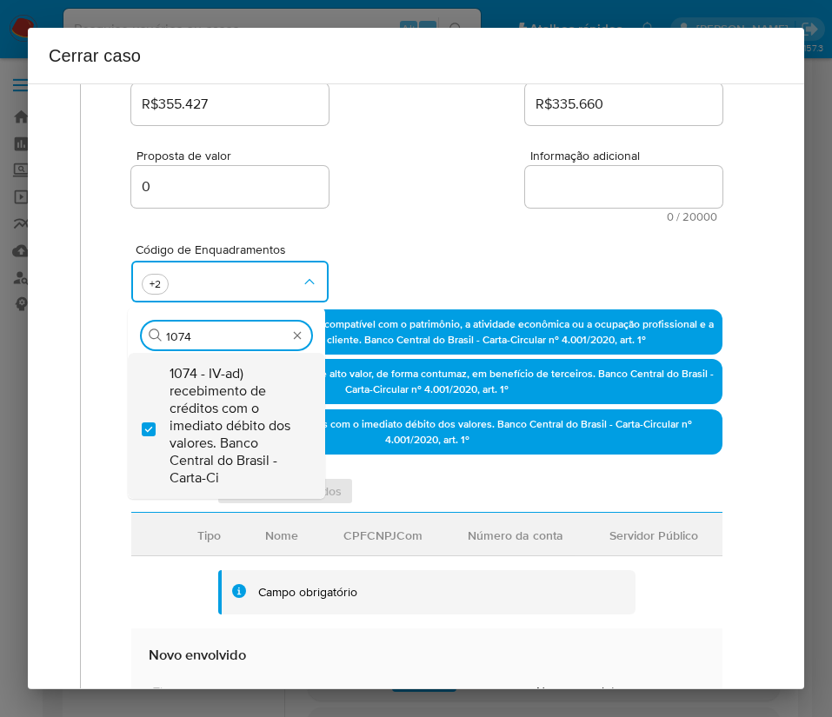
checkbox input "true"
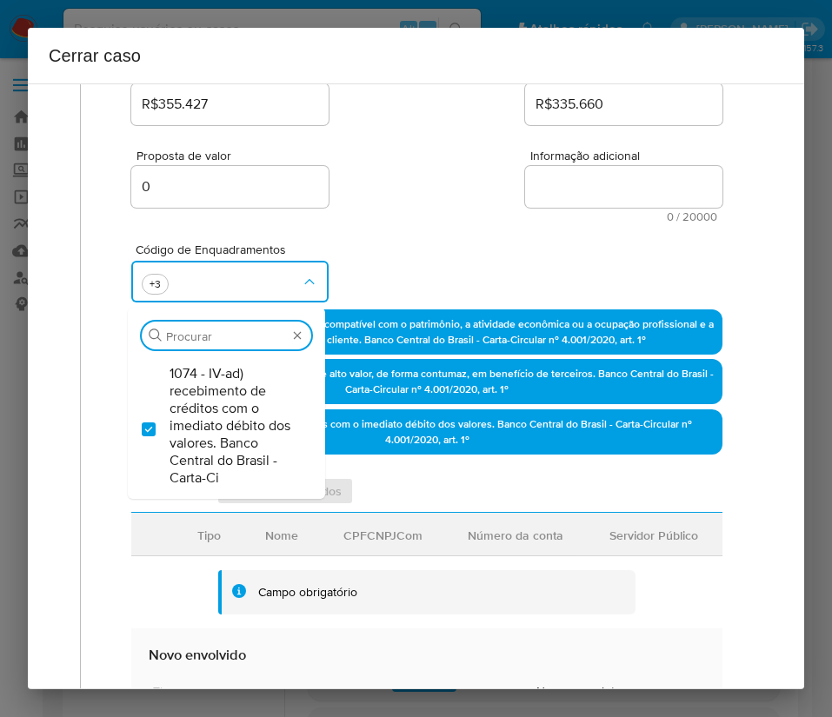
click at [402, 208] on div "Proposta de valor 0 Informação adicional 0 / 20000 20000 caracteres restantes" at bounding box center [426, 176] width 591 height 94
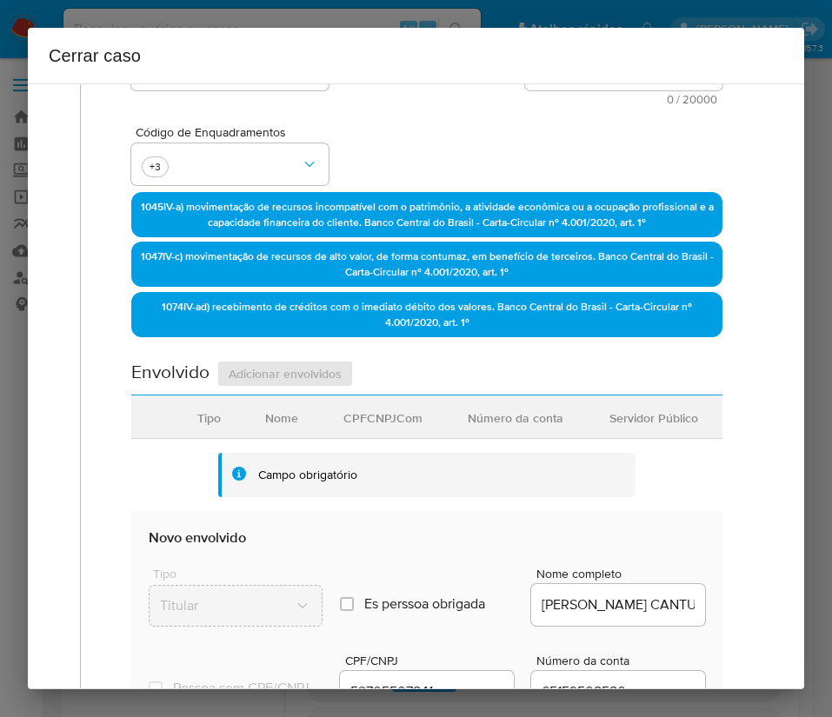
scroll to position [652, 0]
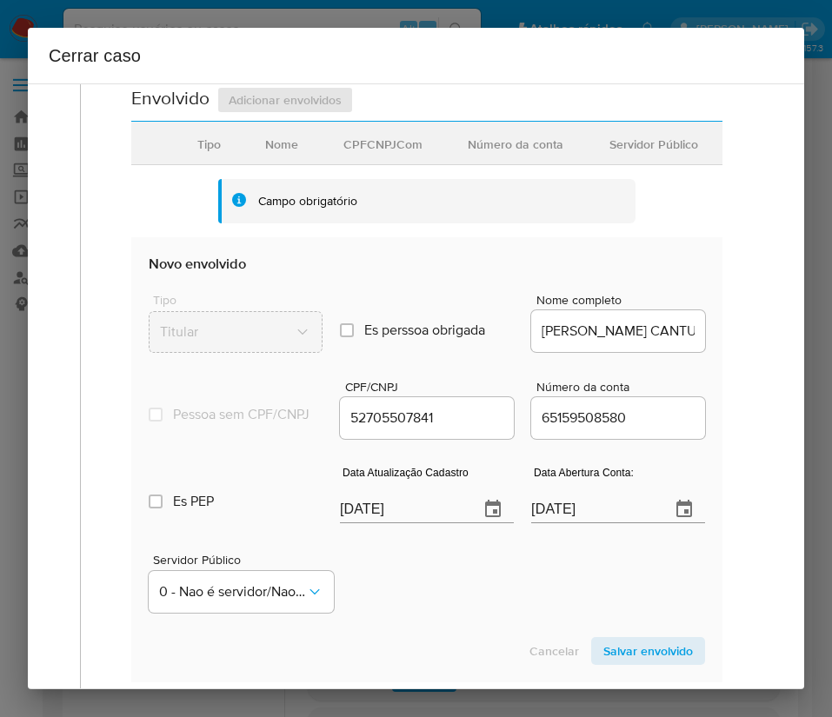
click at [371, 519] on input "[DATE]" at bounding box center [402, 509] width 125 height 28
paste input "4"
type input "04/09/2025"
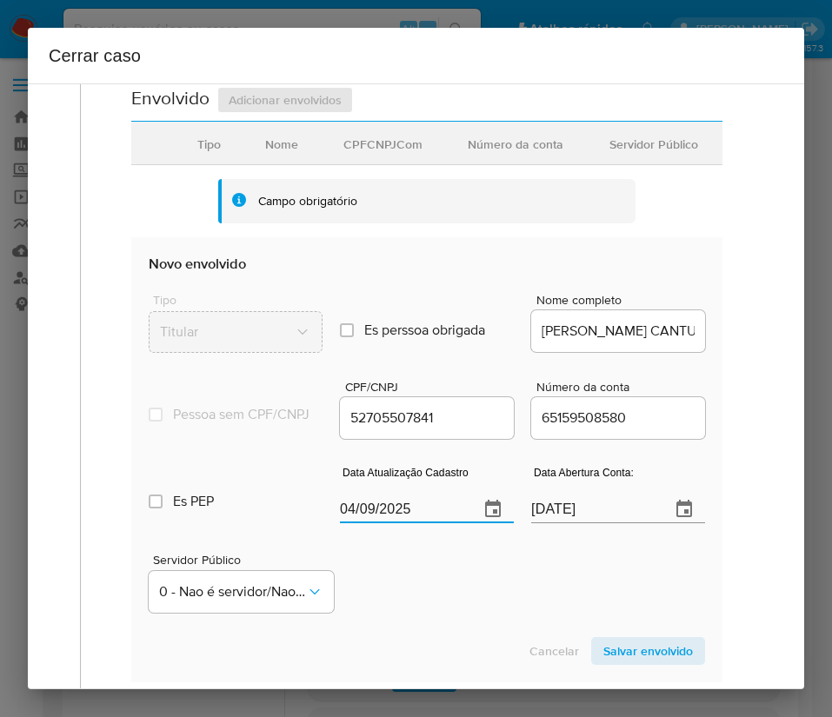
click at [435, 620] on div "Servidor Público 0 - Nao é servidor/[PERSON_NAME] possui informacao" at bounding box center [427, 576] width 556 height 87
click at [567, 533] on div "Data Abertura Conta: 28/05/2022" at bounding box center [618, 498] width 174 height 70
click at [571, 523] on input "28/05/2022" at bounding box center [593, 509] width 125 height 28
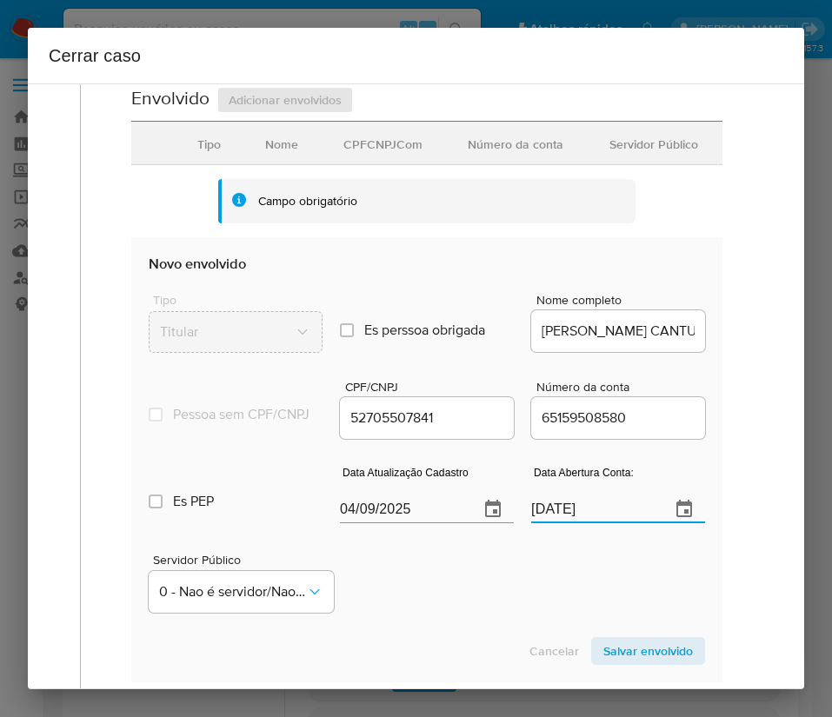
click at [571, 523] on input "28/05/2022" at bounding box center [593, 509] width 125 height 28
click at [492, 608] on div "Servidor Público 0 - Nao é servidor/Nao possui informacao" at bounding box center [427, 576] width 556 height 87
click at [612, 663] on span "Salvar envolvido" at bounding box center [648, 651] width 90 height 24
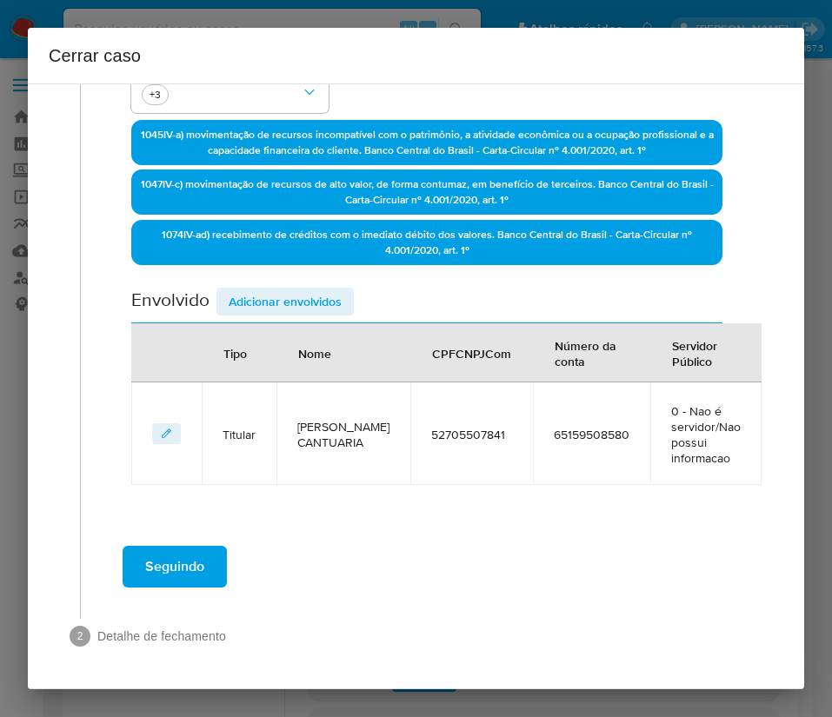
scroll to position [450, 0]
click at [262, 296] on span "Adicionar envolvidos" at bounding box center [285, 301] width 113 height 24
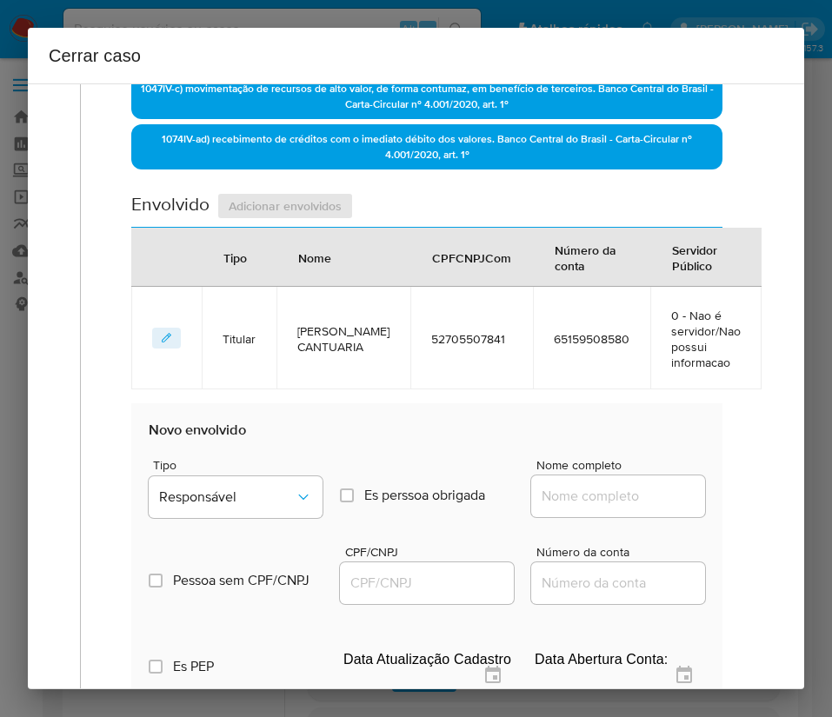
scroll to position [711, 0]
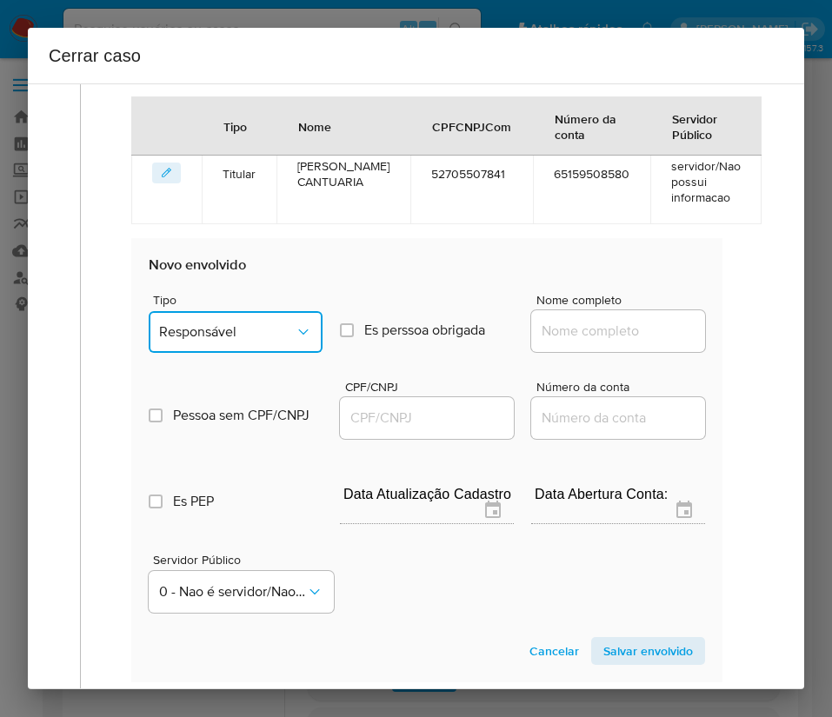
click at [229, 337] on span "Responsável" at bounding box center [227, 331] width 136 height 17
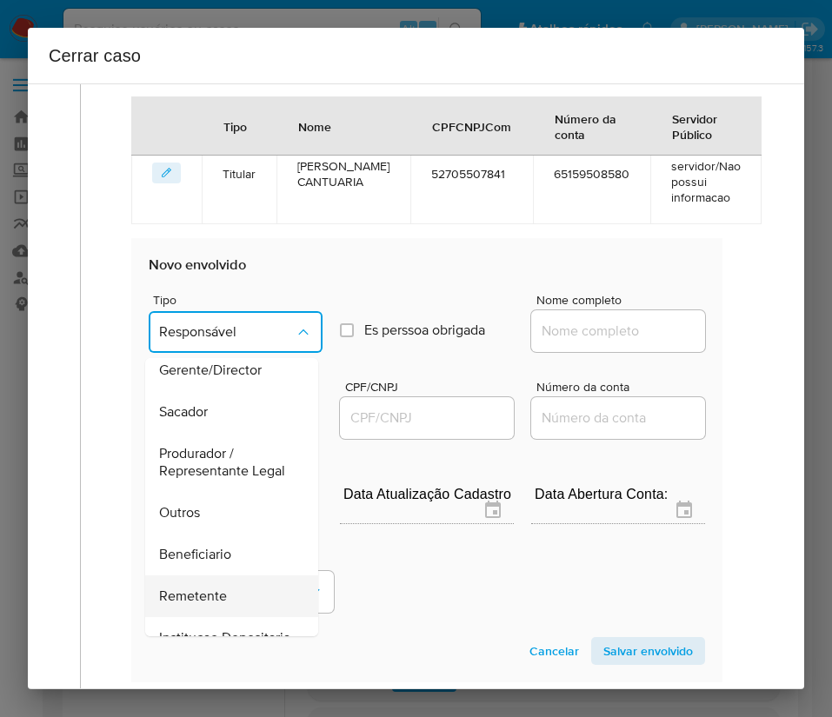
scroll to position [261, 0]
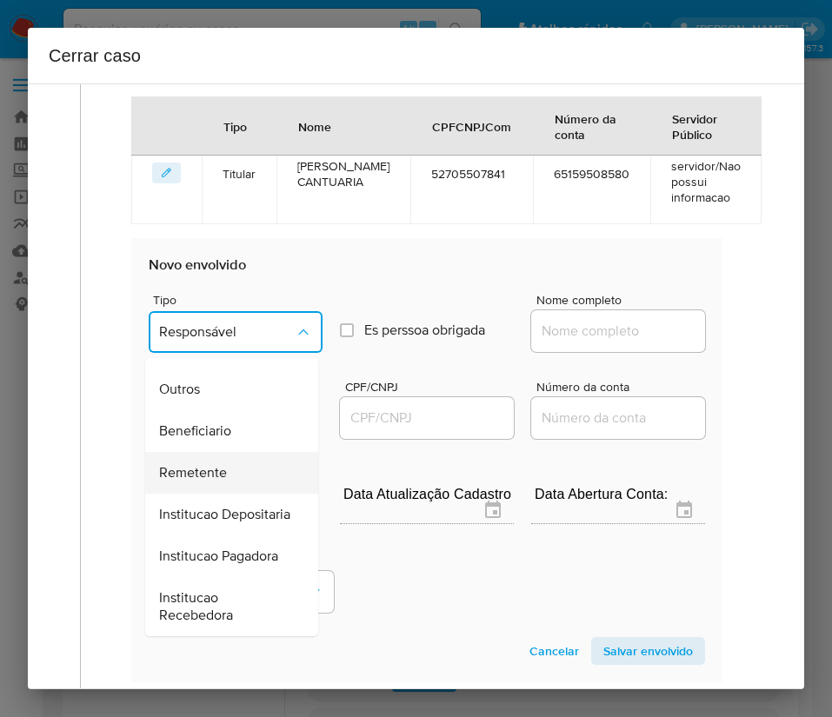
click at [209, 477] on span "Remetente" at bounding box center [193, 472] width 68 height 17
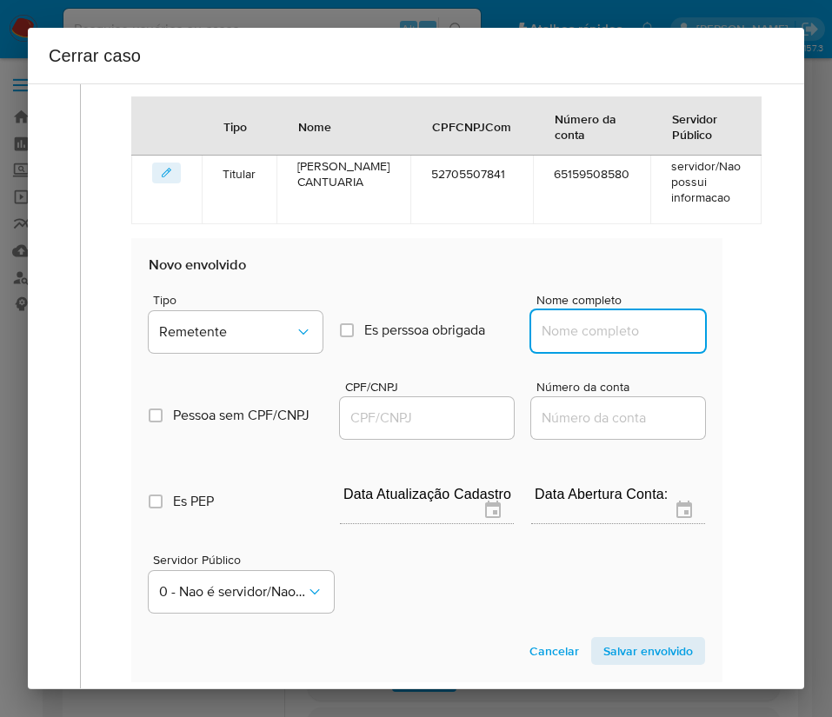
click at [570, 334] on input "Nome completo" at bounding box center [618, 331] width 174 height 23
paste input "UX ENTERTAINMENT LTDA., 56197912000150"
drag, startPoint x: 560, startPoint y: 329, endPoint x: 707, endPoint y: 344, distance: 148.5
click at [707, 344] on div "Data de início 01/07/2025 Data Fin 03/09/2025 Valor do crédito R$355.427 Valor …" at bounding box center [427, 105] width 628 height 1225
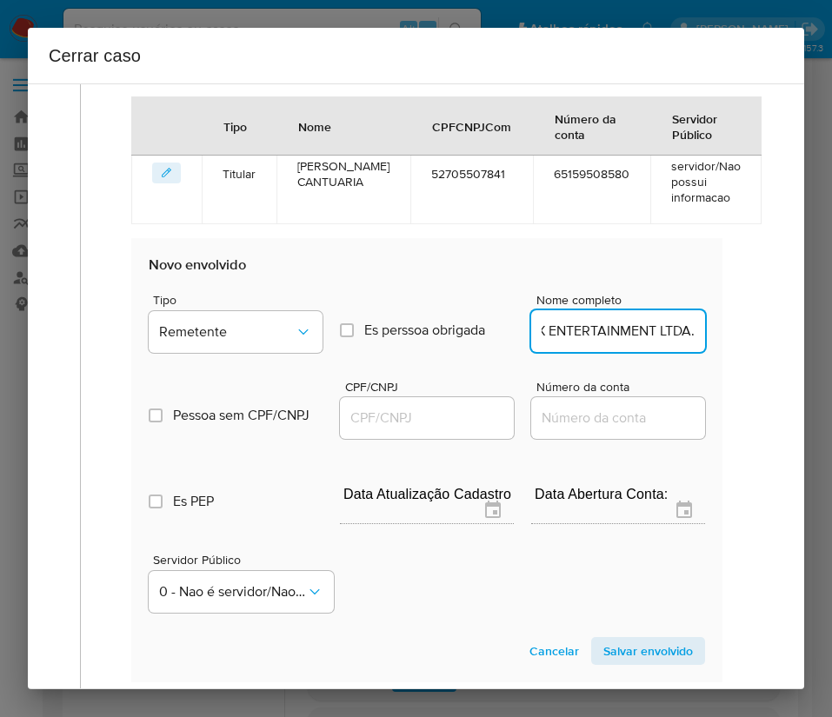
scroll to position [0, 20]
type input "UX ENTERTAINMENT LTDA."
click at [451, 409] on input "CPF/CNPJ" at bounding box center [427, 418] width 174 height 23
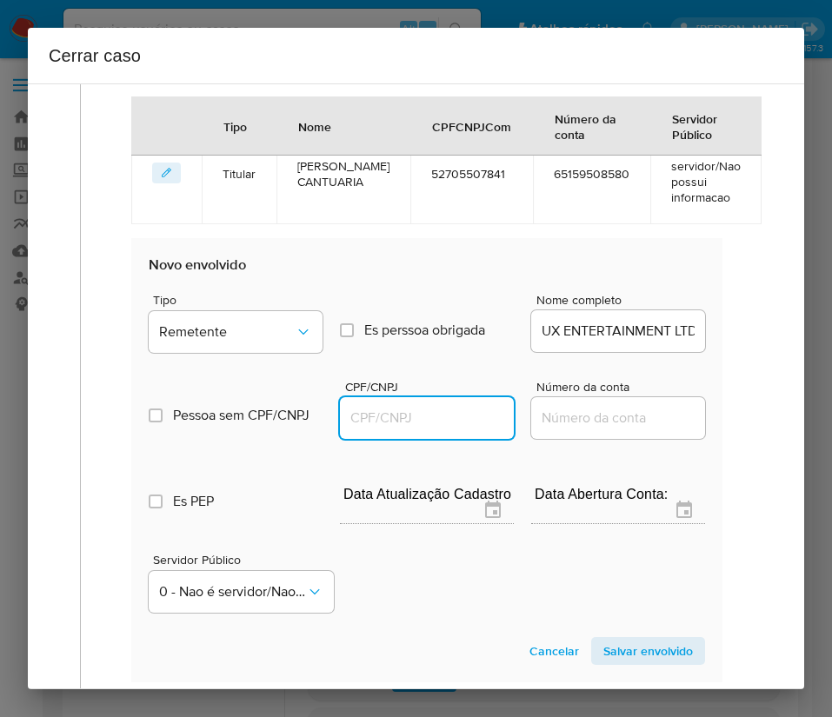
click at [451, 417] on input "CPF/CNPJ" at bounding box center [427, 418] width 174 height 23
paste input "56197912000150"
type input "56197912000150"
click at [603, 661] on span "Salvar envolvido" at bounding box center [648, 651] width 90 height 24
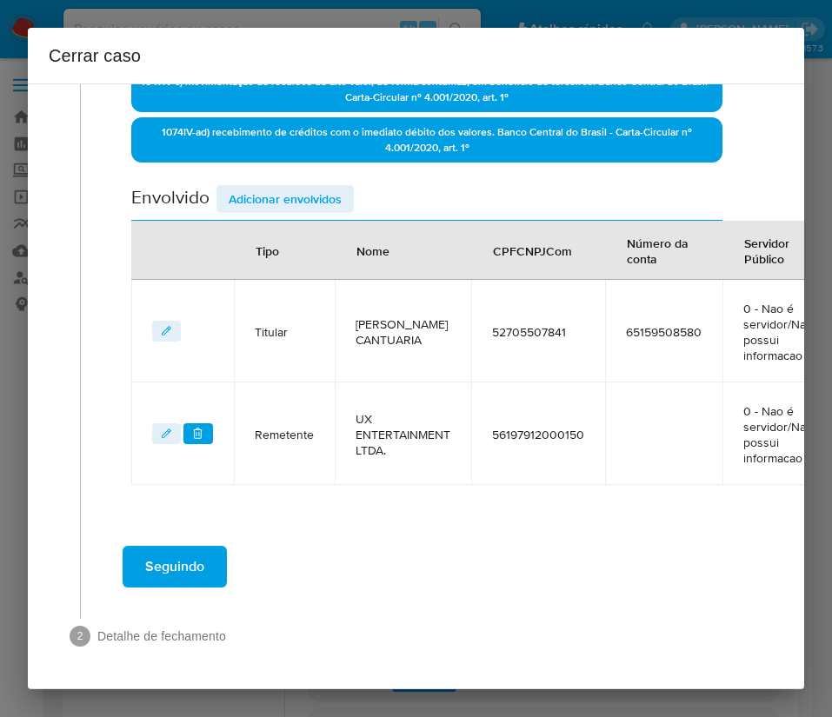
scroll to position [573, 0]
click at [302, 187] on span "Adicionar envolvidos" at bounding box center [285, 199] width 113 height 24
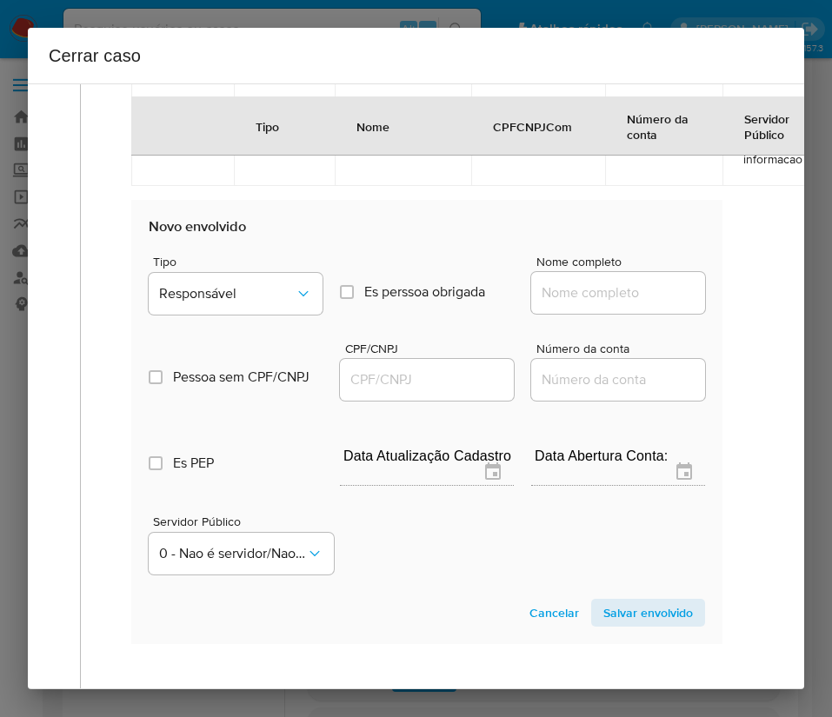
scroll to position [964, 0]
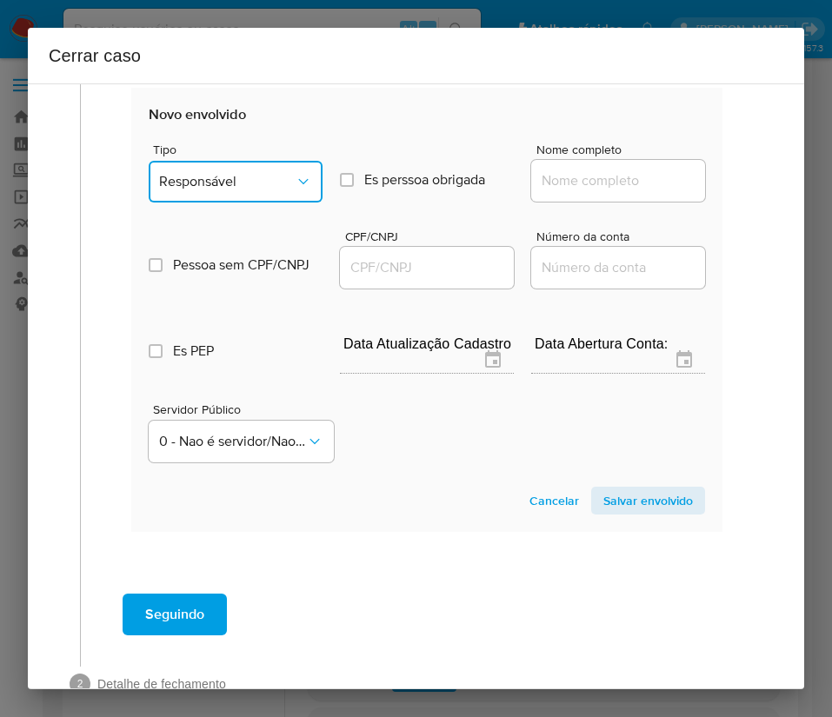
click at [203, 177] on span "Responsável" at bounding box center [227, 181] width 136 height 17
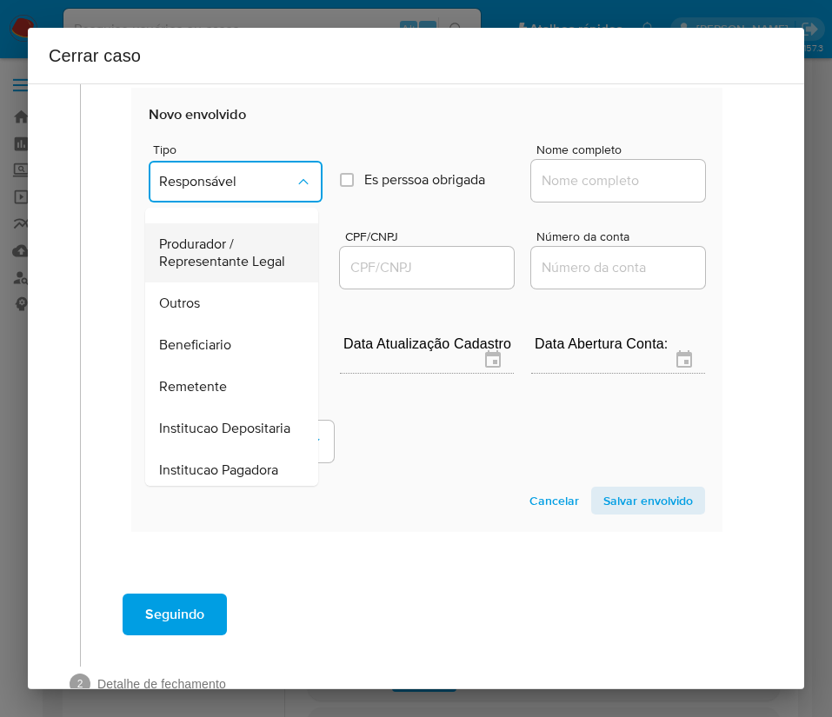
scroll to position [309, 0]
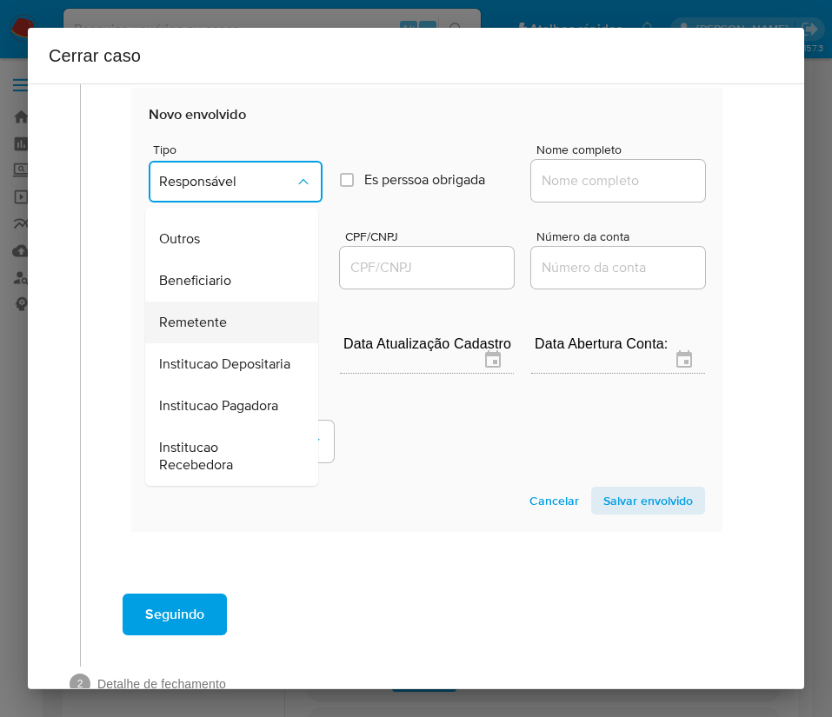
click at [216, 314] on span "Remetente" at bounding box center [193, 322] width 68 height 17
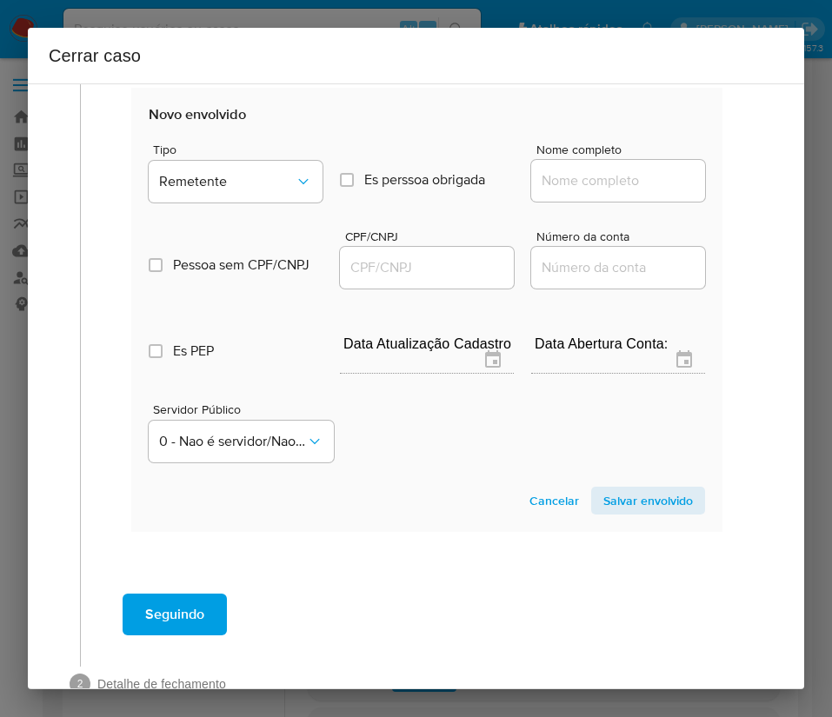
drag, startPoint x: 641, startPoint y: 152, endPoint x: 594, endPoint y: 181, distance: 55.0
click at [640, 155] on span "Nome completo" at bounding box center [623, 149] width 174 height 13
click at [640, 169] on input "Nome completo" at bounding box center [618, 180] width 174 height 23
click at [590, 183] on input "Nome completo" at bounding box center [618, 180] width 174 height 23
paste input "SABIA ADMINISTRACAO LTDA, 04426418000116"
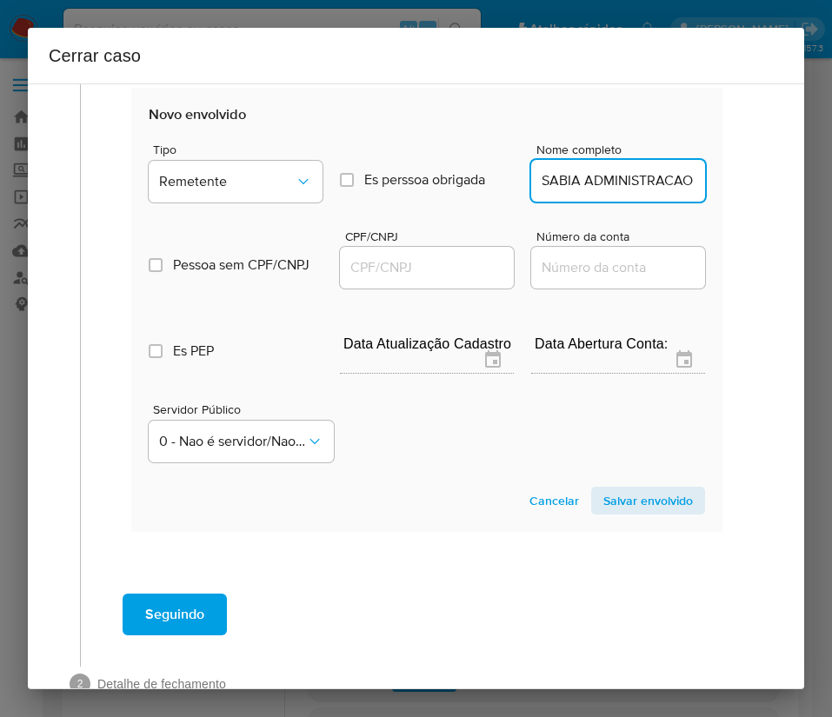
scroll to position [0, 151]
drag, startPoint x: 560, startPoint y: 181, endPoint x: 711, endPoint y: 188, distance: 151.4
type input "SABIA ADMINISTRACAO LTDA"
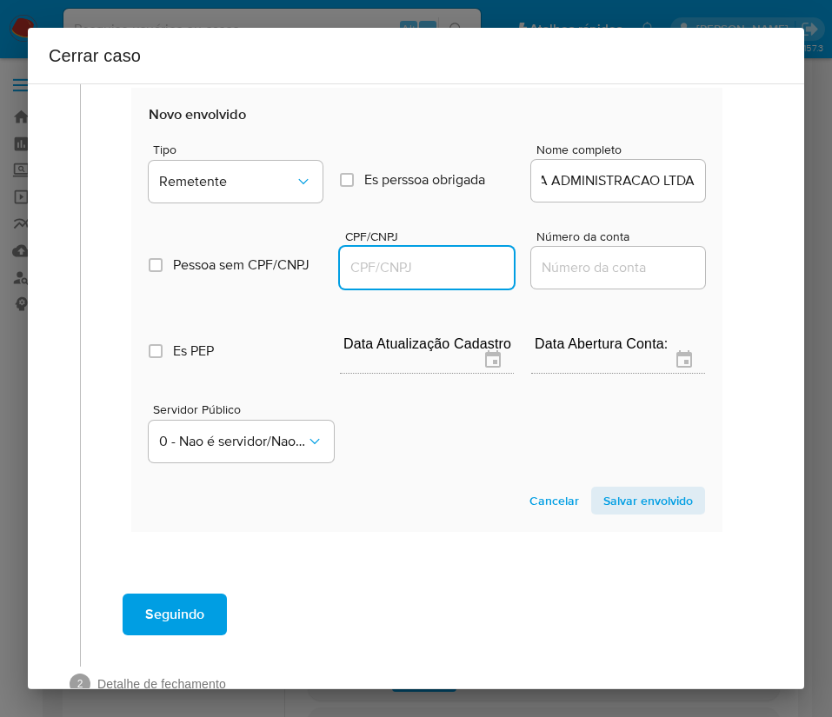
scroll to position [0, 0]
click at [414, 273] on input "CPF/CNPJ" at bounding box center [427, 267] width 174 height 23
paste input "04426418000116"
type input "4426418000116"
click at [610, 511] on span "Salvar envolvido" at bounding box center [648, 500] width 90 height 24
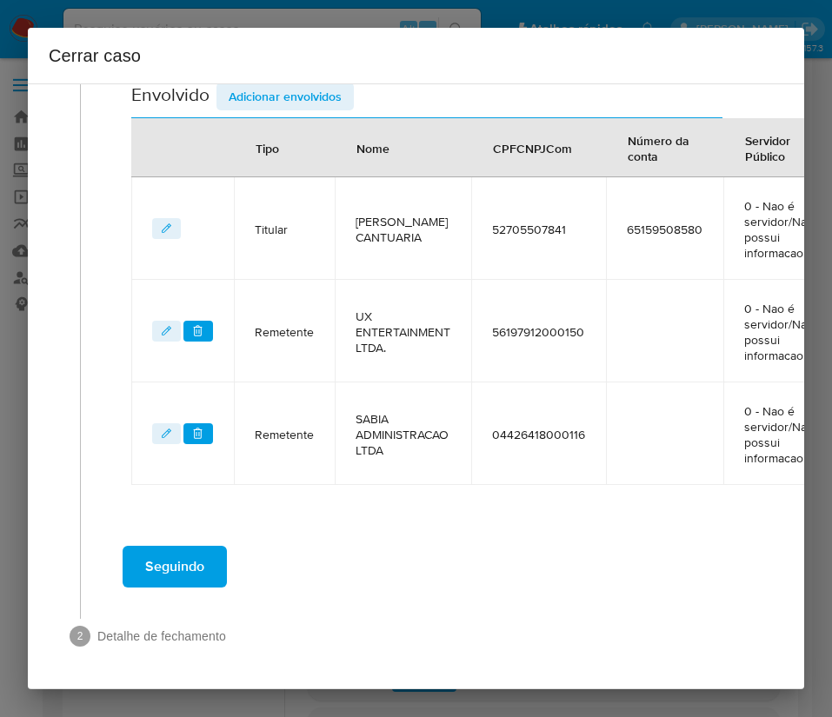
scroll to position [675, 0]
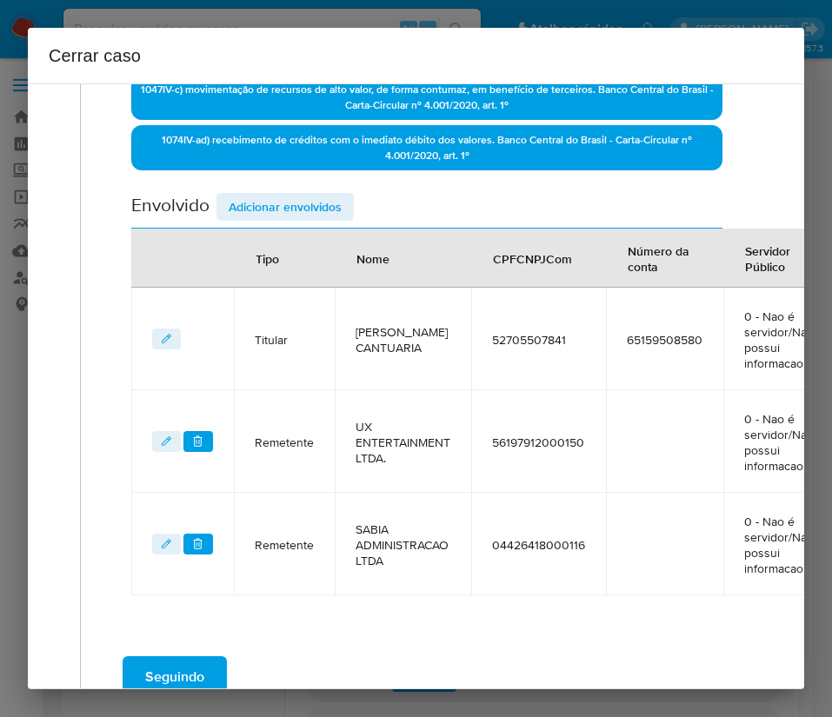
click at [309, 210] on span "Adicionar envolvidos" at bounding box center [285, 207] width 113 height 24
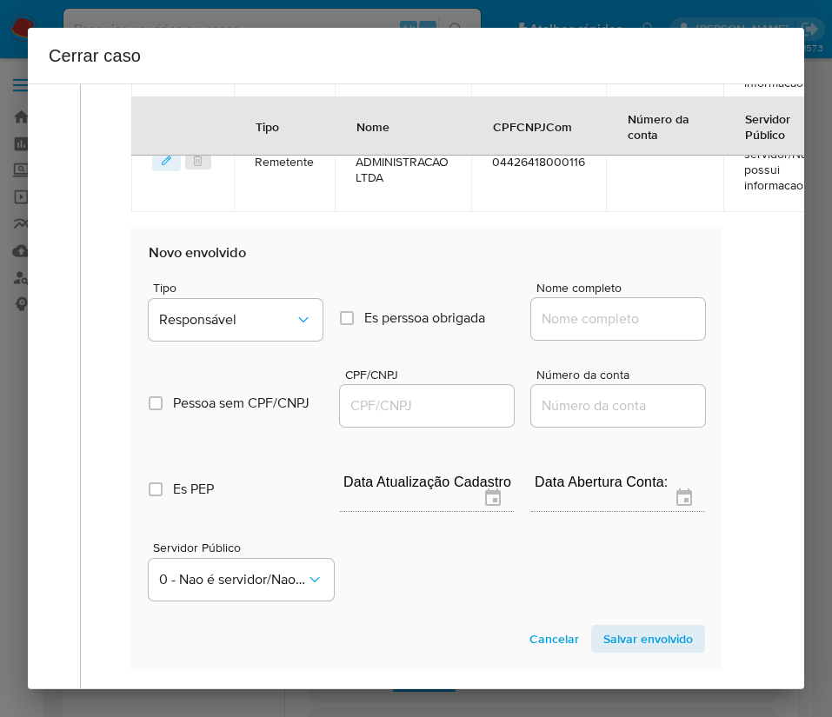
scroll to position [1066, 0]
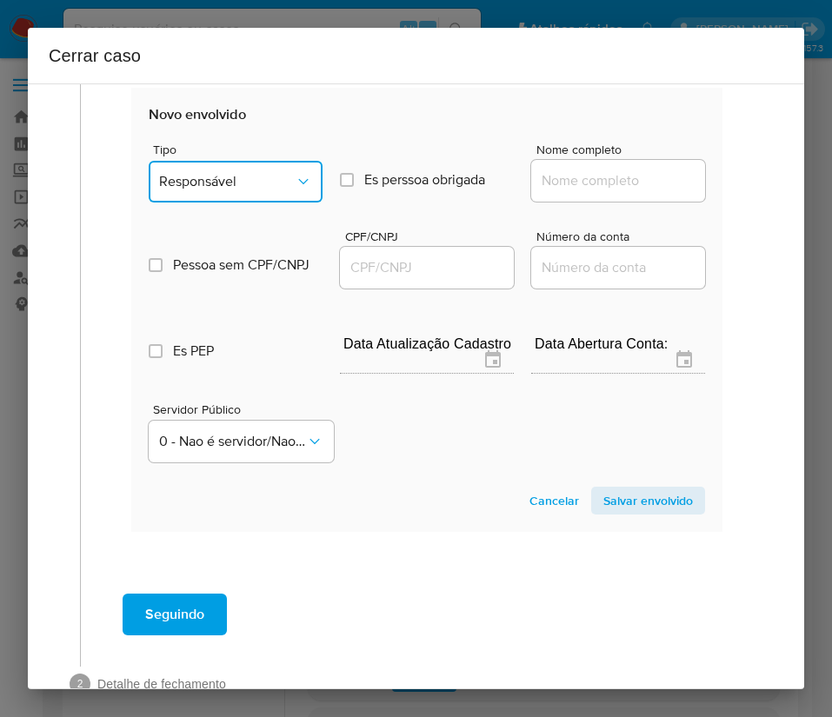
click at [249, 196] on button "Responsável" at bounding box center [236, 182] width 174 height 42
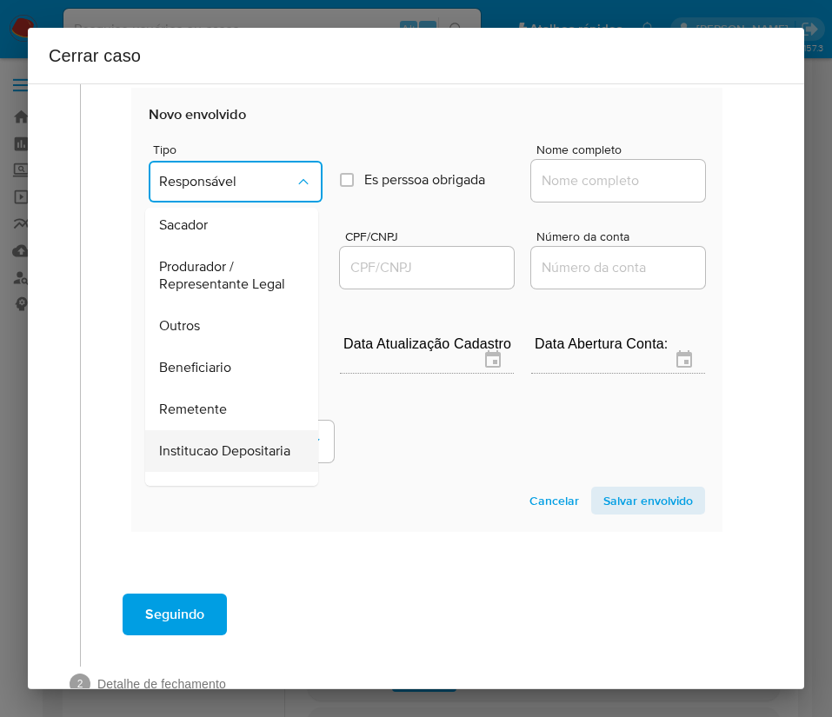
scroll to position [309, 0]
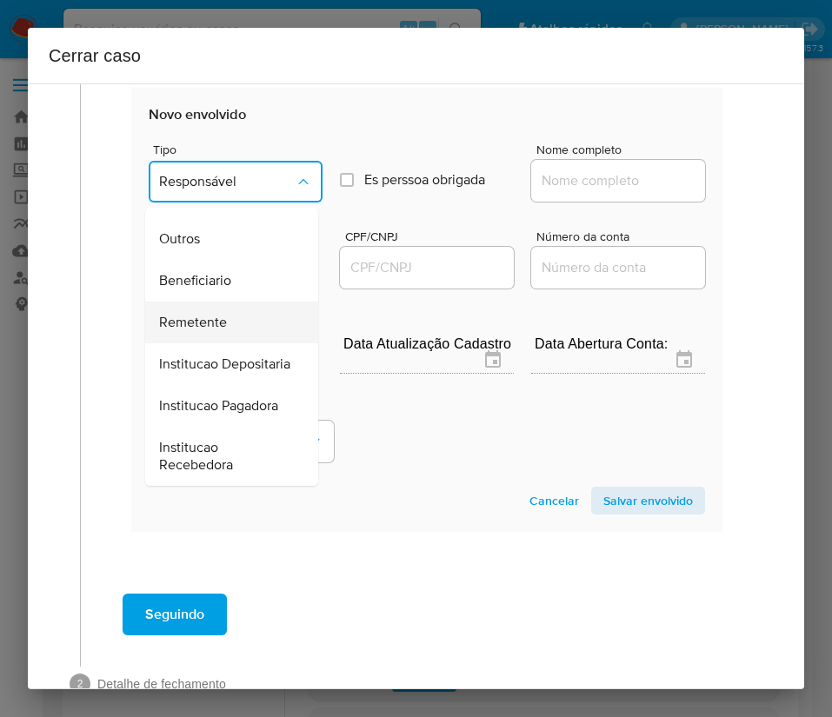
click at [209, 314] on span "Remetente" at bounding box center [193, 322] width 68 height 17
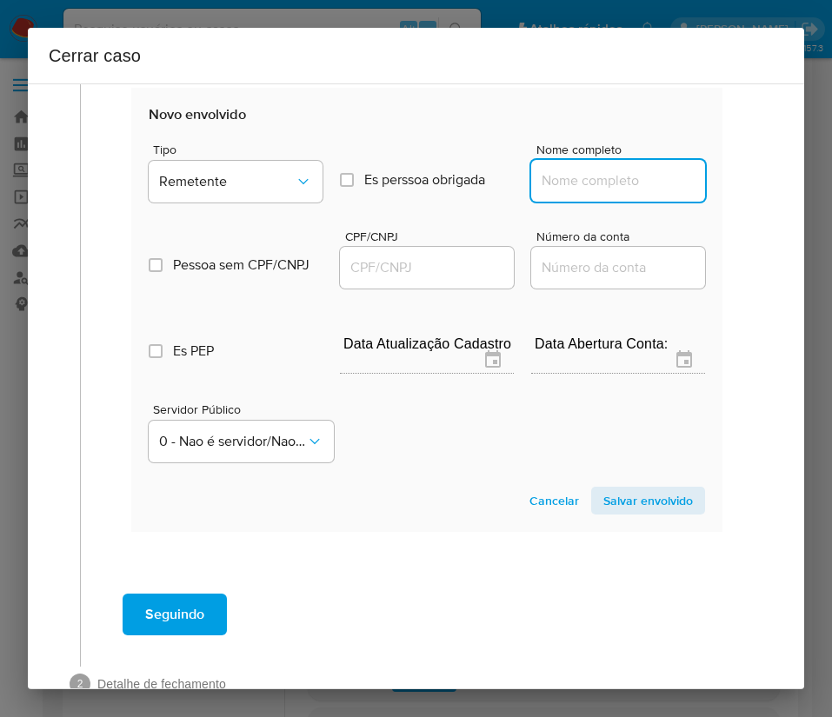
click at [547, 176] on input "Nome completo" at bounding box center [618, 180] width 174 height 23
paste input "Sprbt Interactive Brasil Ltda, 54071596000140"
drag, startPoint x: 555, startPoint y: 185, endPoint x: 774, endPoint y: 177, distance: 219.2
click at [774, 177] on div "1 Informação completa Geral Data de início 01/07/2025 Data Fin 03/09/2025 Valor…" at bounding box center [416, 386] width 776 height 606
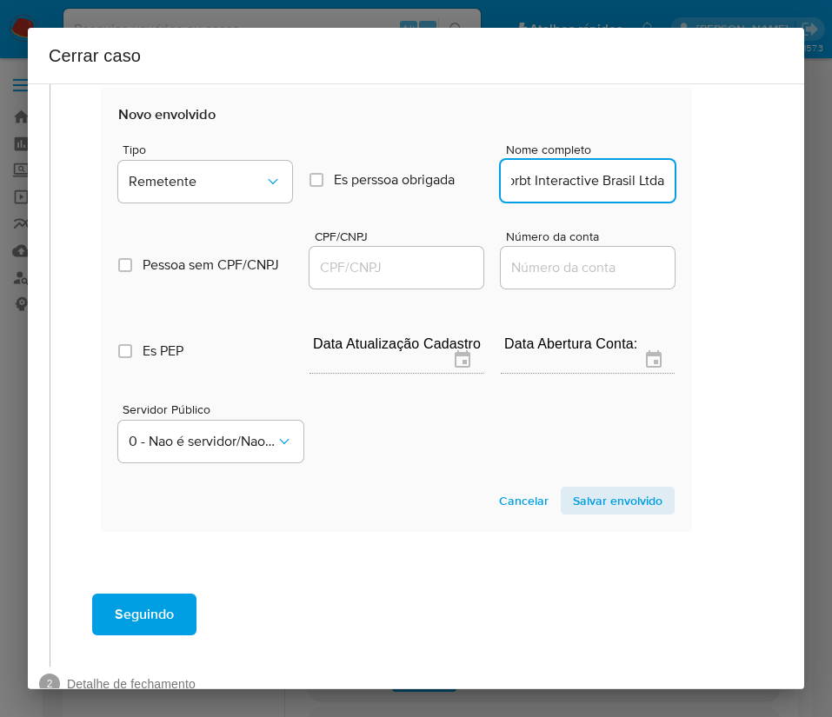
scroll to position [0, 17]
type input "Sprbt Interactive Brasil Ltda"
click at [380, 284] on div at bounding box center [396, 268] width 174 height 42
click at [397, 264] on input "CPF/CNPJ" at bounding box center [396, 267] width 174 height 23
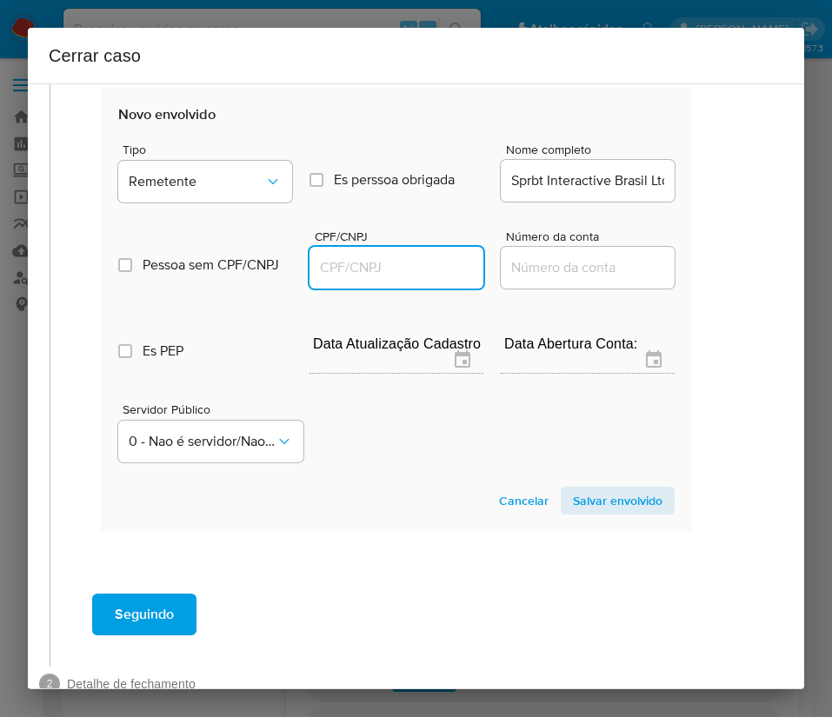
paste input "54071596000140"
type input "54071596000140"
click at [585, 481] on section "Novo envolvido Tipo Remetente Es perssoa obrigada Is PObrigada Nome completo Sp…" at bounding box center [396, 310] width 591 height 444
click at [581, 499] on span "Salvar envolvido" at bounding box center [618, 500] width 90 height 24
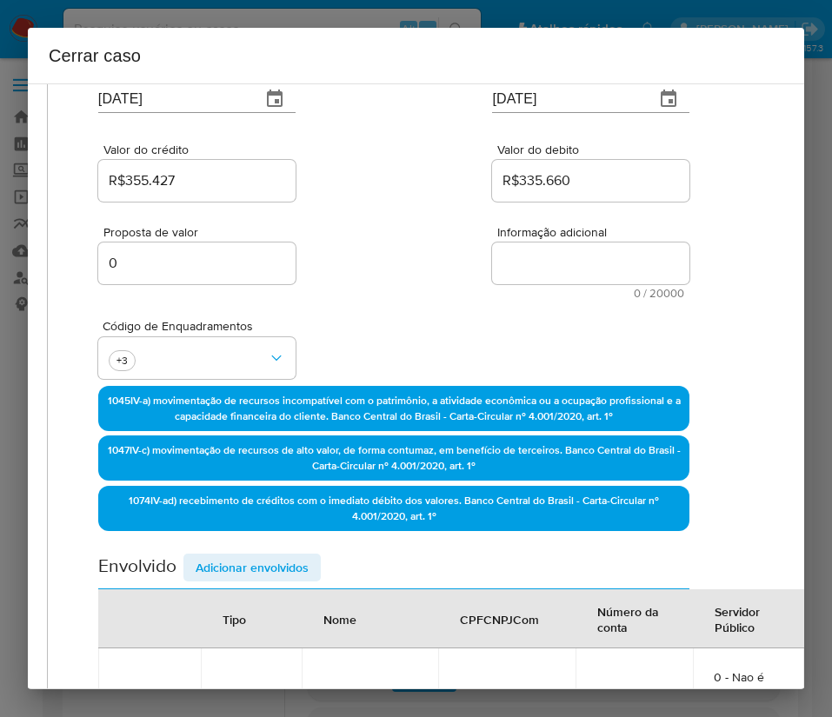
scroll to position [0, 42]
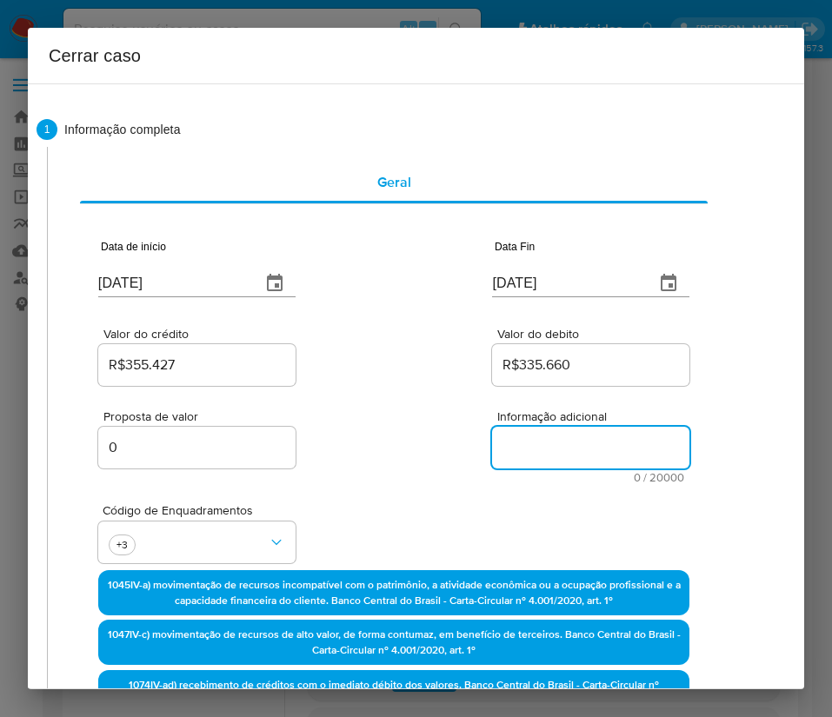
click at [561, 448] on textarea "Informação adicional" at bounding box center [590, 448] width 197 height 42
paste textarea "Informações do Cliente Lucas Gonçalves Cantuaria, CPF 52705507841, 21 anos, res…"
type textarea "Informações do Cliente Lucas Gonçalves Cantuaria, CPF 52705507841, 21 anos, res…"
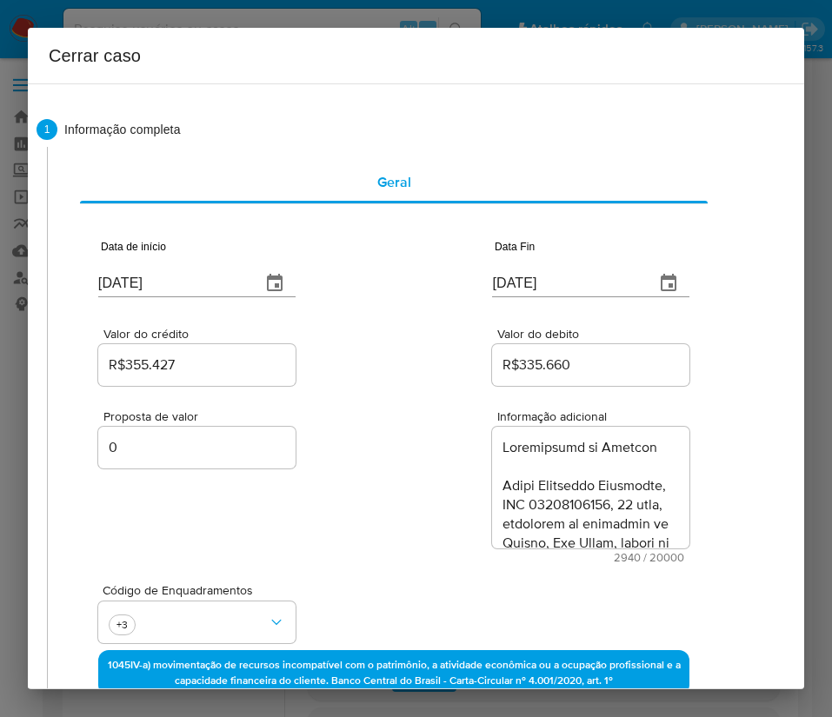
scroll to position [3312, 0]
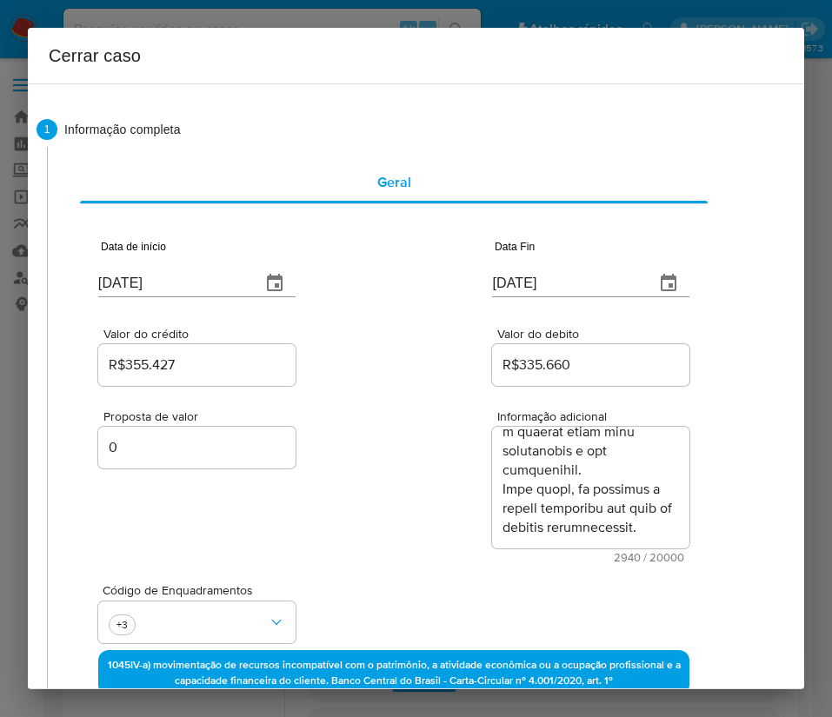
click at [369, 549] on div "Proposta de valor 0 Informação adicional 2940 / 20000 17060 caracteres restantes" at bounding box center [393, 476] width 591 height 174
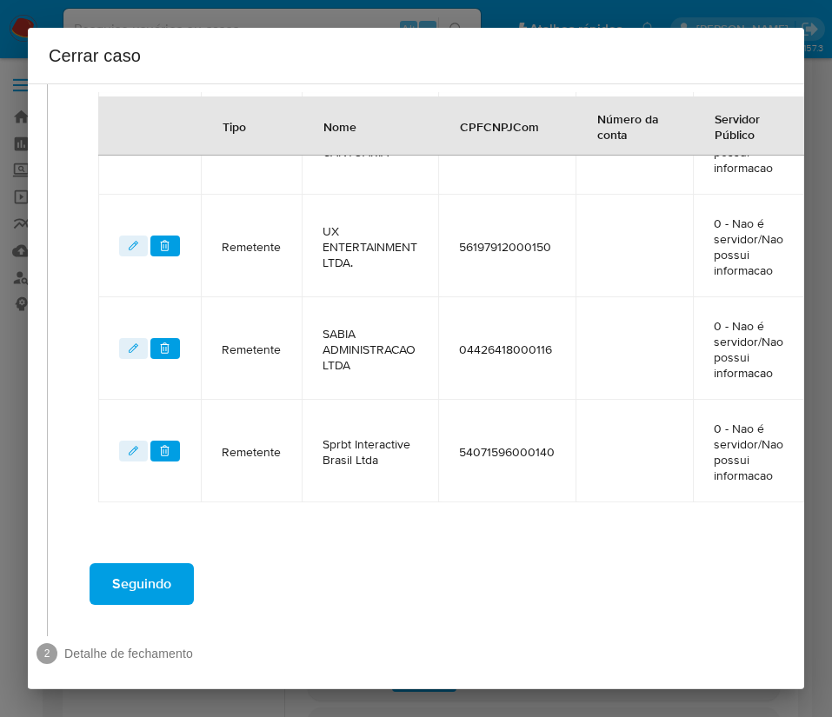
scroll to position [858, 42]
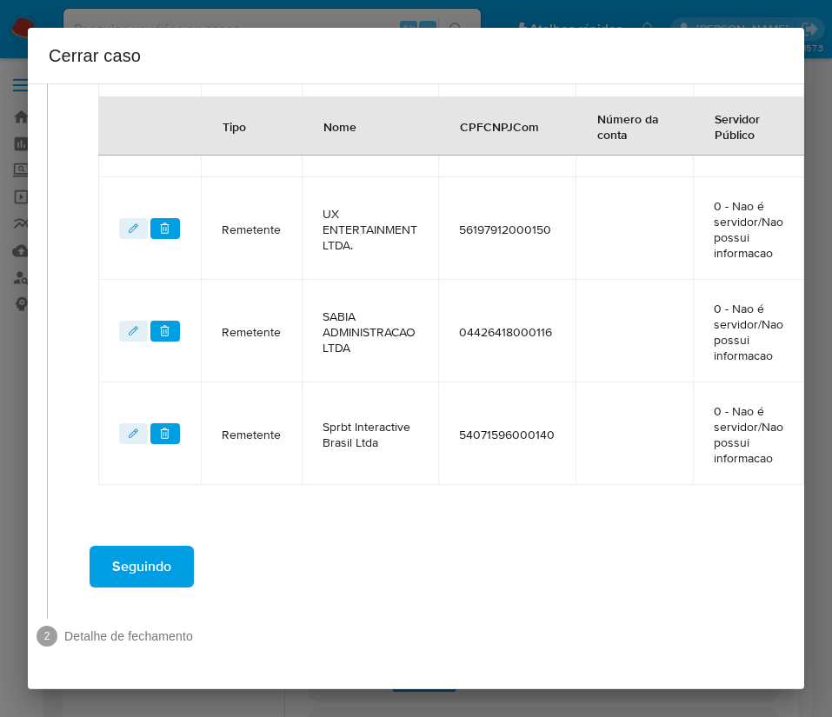
click at [152, 554] on span "Seguindo" at bounding box center [141, 567] width 59 height 38
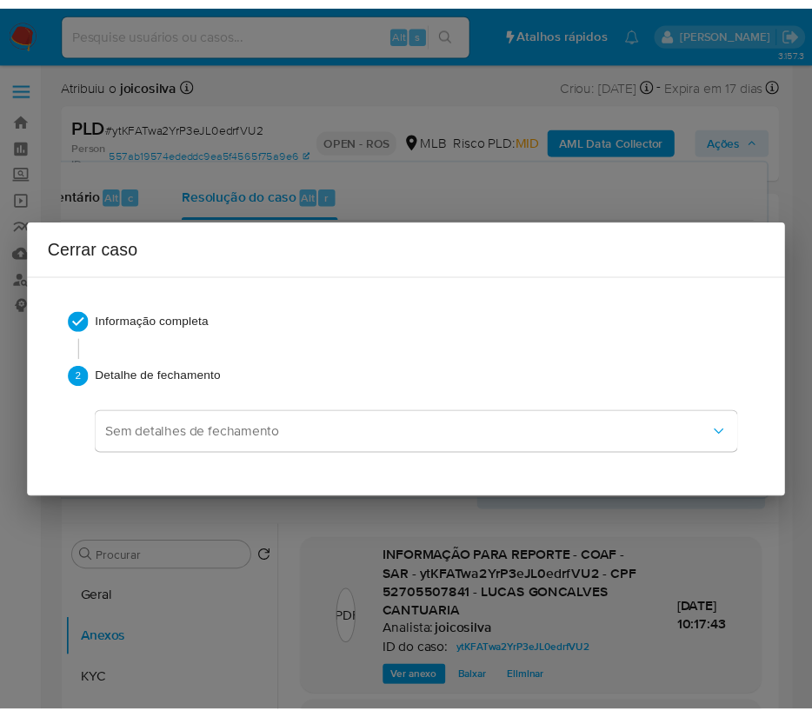
scroll to position [3255, 0]
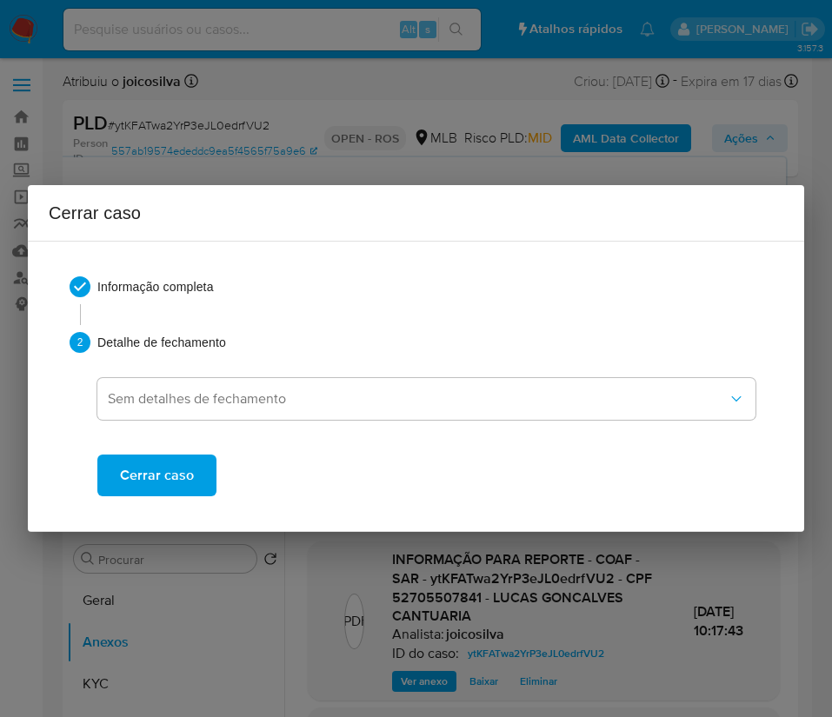
click at [136, 439] on div "Cerrar caso" at bounding box center [426, 462] width 658 height 70
click at [136, 462] on span "Cerrar caso" at bounding box center [157, 475] width 74 height 38
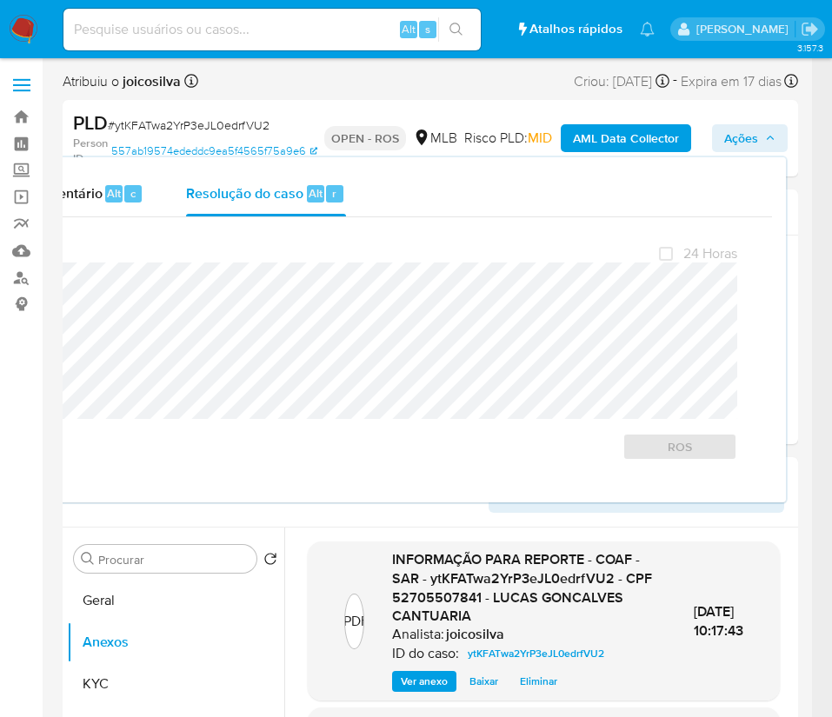
click at [136, 467] on div at bounding box center [416, 358] width 832 height 717
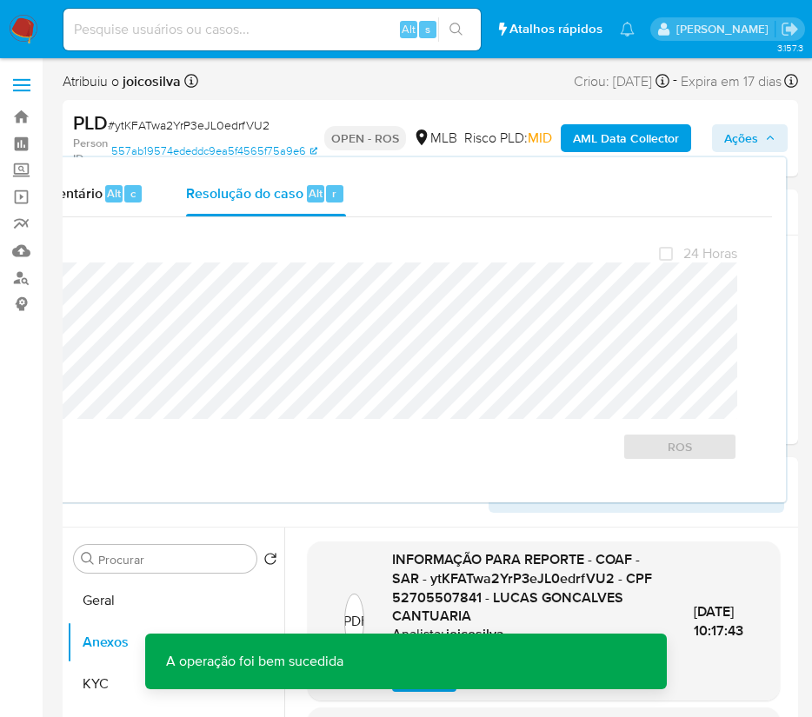
click at [145, 130] on span "# ytKFATwa2YrP3eJL0edrfVU2" at bounding box center [189, 124] width 162 height 17
copy span "ytKFATwa2YrP3eJL0edrfVU2"
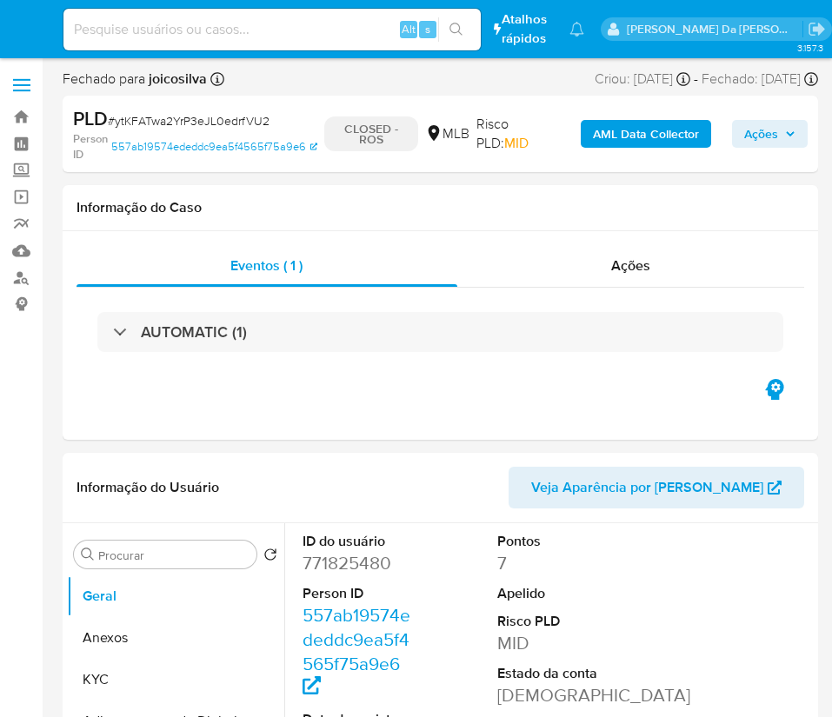
select select "10"
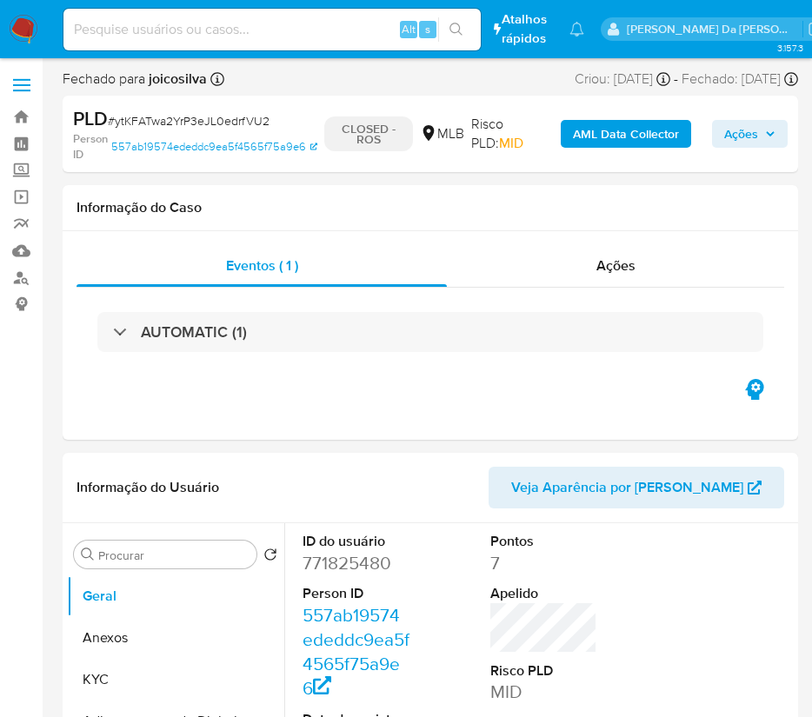
click at [30, 29] on img at bounding box center [24, 30] width 30 height 30
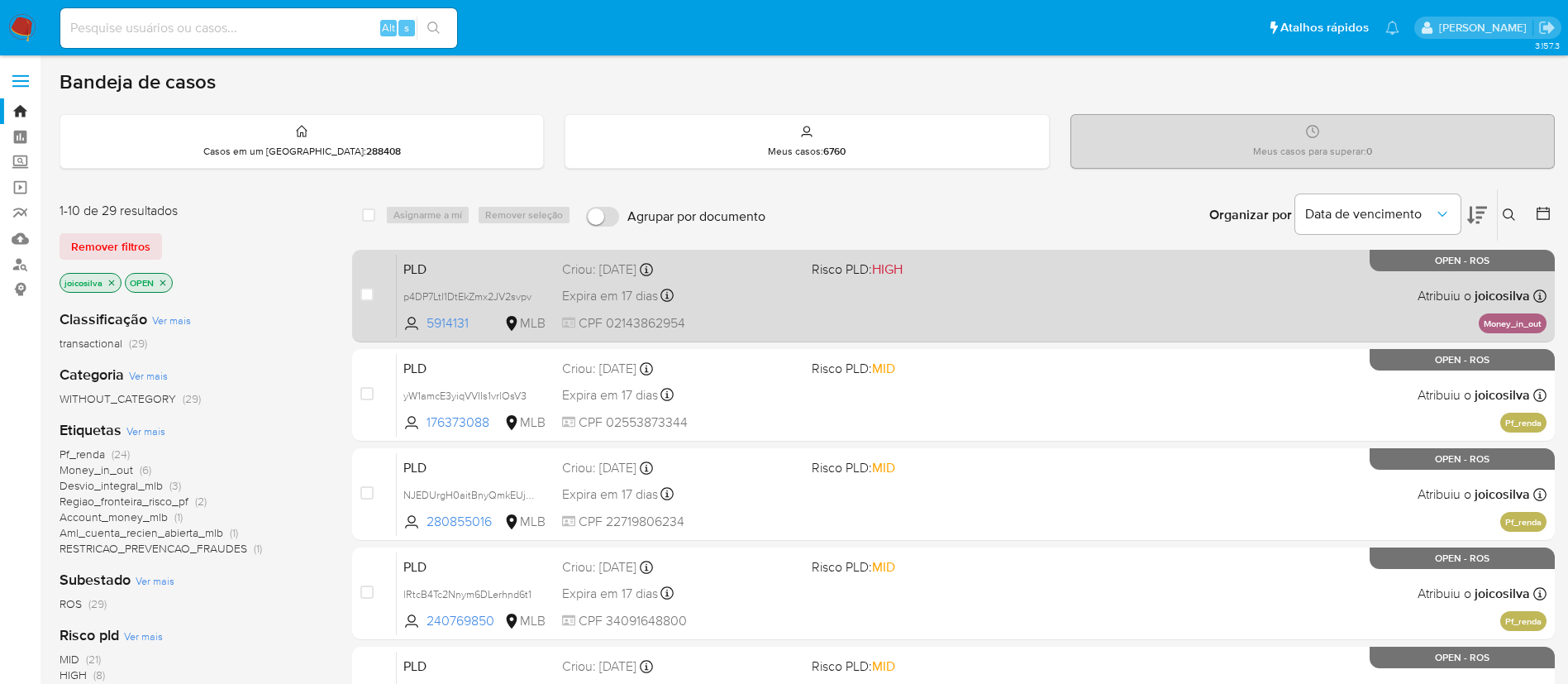
click at [790, 316] on div "PLD p4DP7LtI1DtEkZmx2JV2svpv 5914131 MLB Risco PLD: HIGH Criou: [DATE] Criou: […" at bounding box center [971, 296] width 1150 height 84
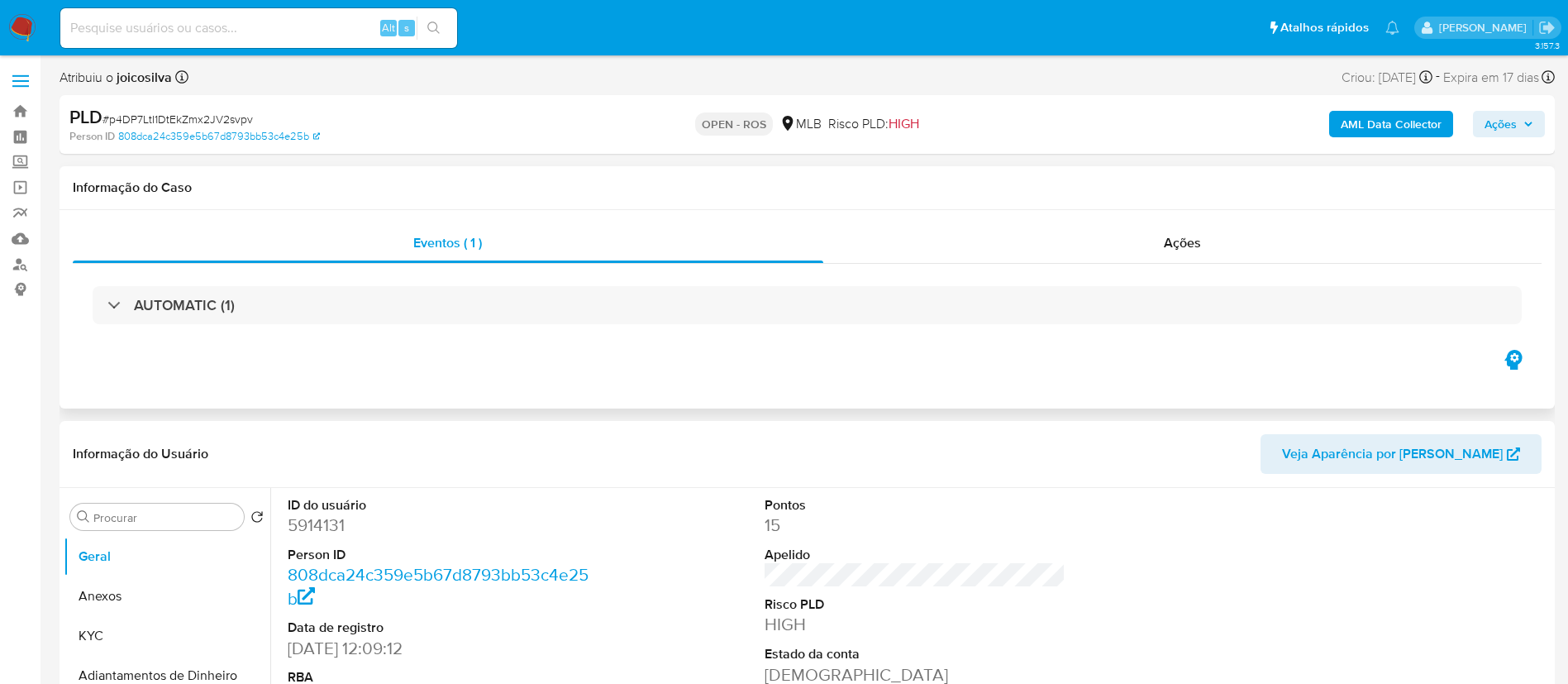
select select "10"
click at [237, 119] on span "# p4DP7LtI1DtEkZmx2JV2svpv" at bounding box center [178, 118] width 150 height 16
copy span "p4DP7LtI1DtEkZmx2JV2svpv"
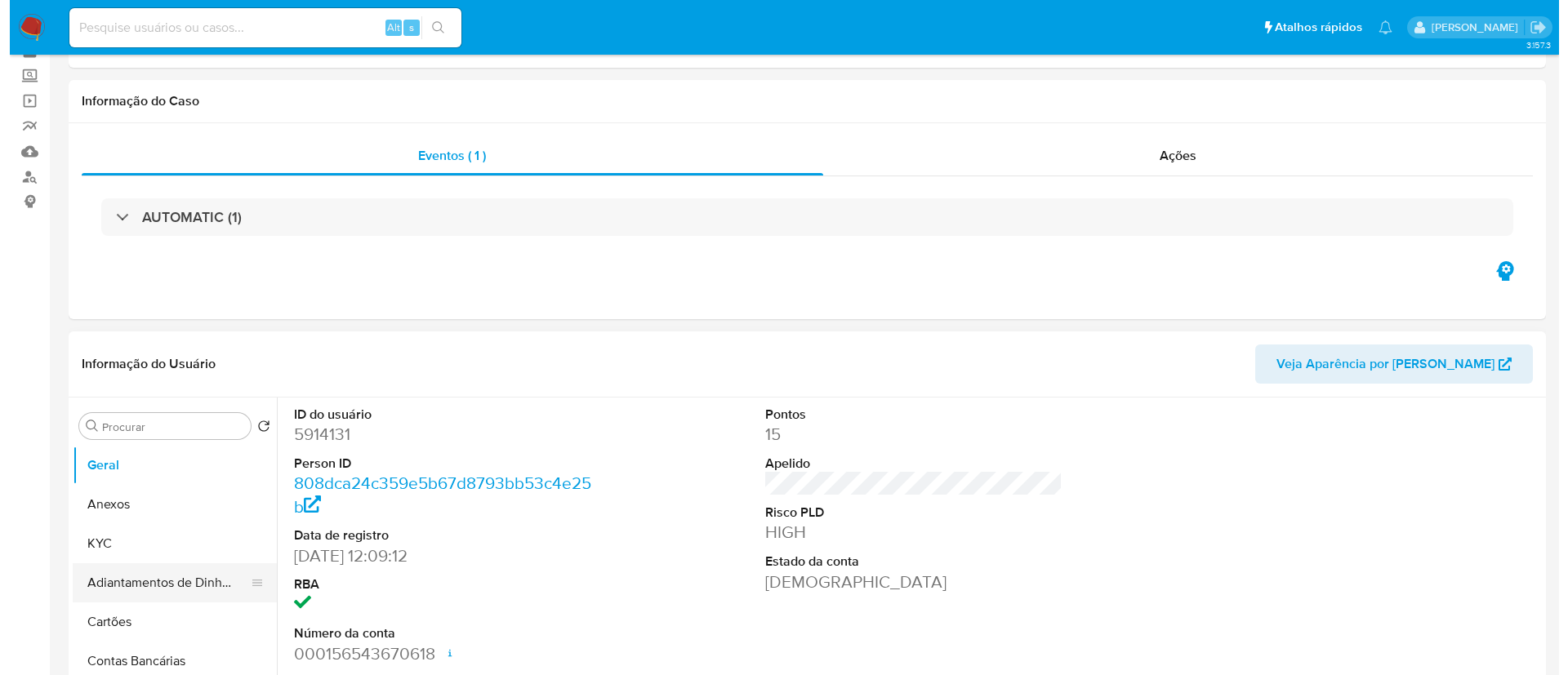
scroll to position [122, 0]
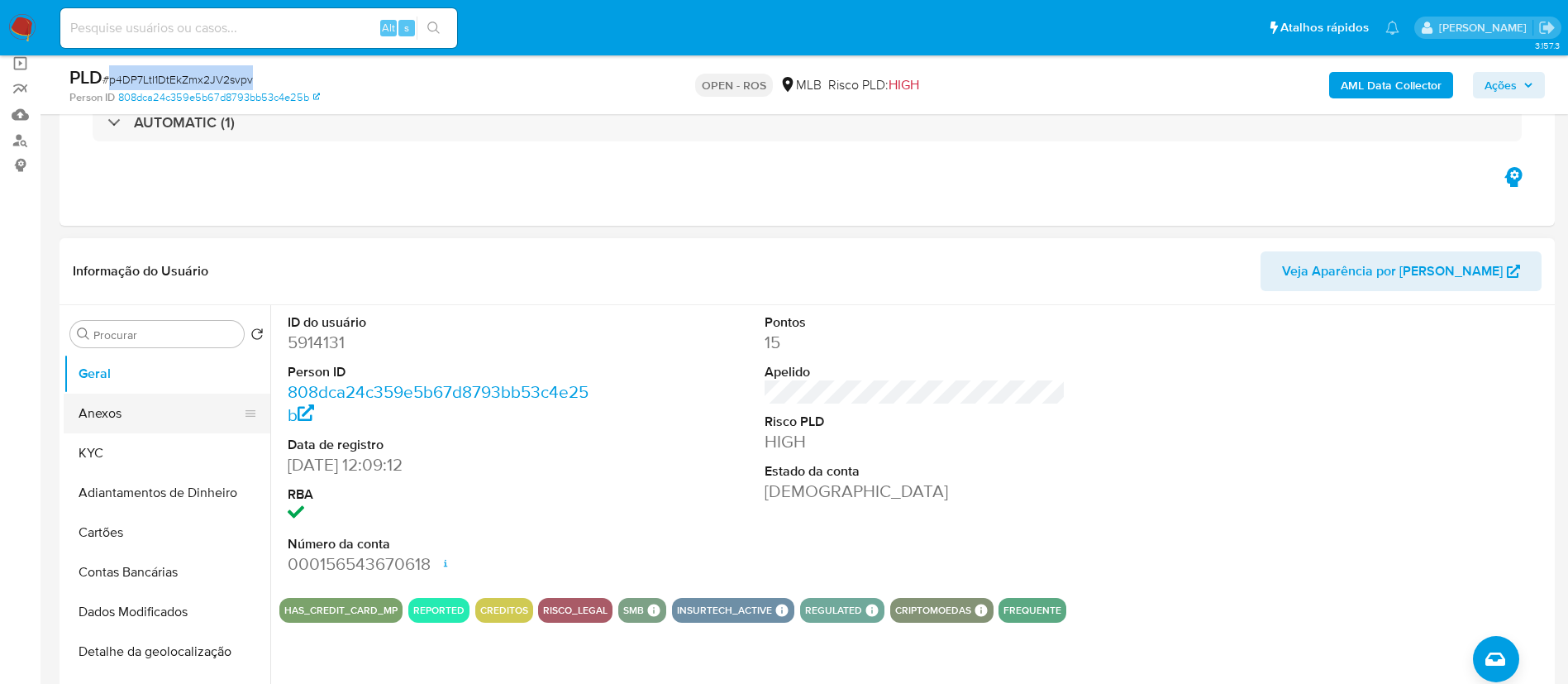
click at [113, 420] on button "Anexos" at bounding box center [160, 414] width 193 height 40
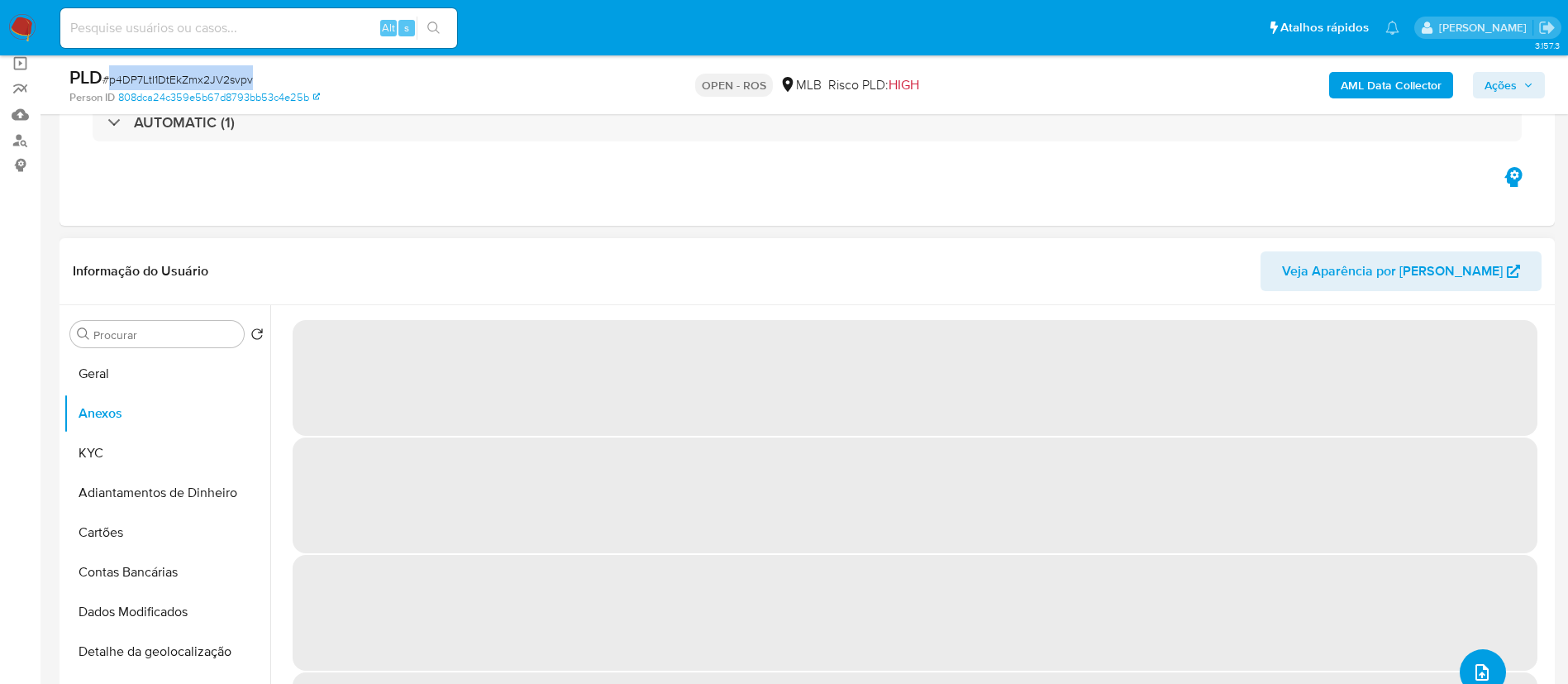
click at [1488, 668] on button "upload-file" at bounding box center [1482, 672] width 47 height 47
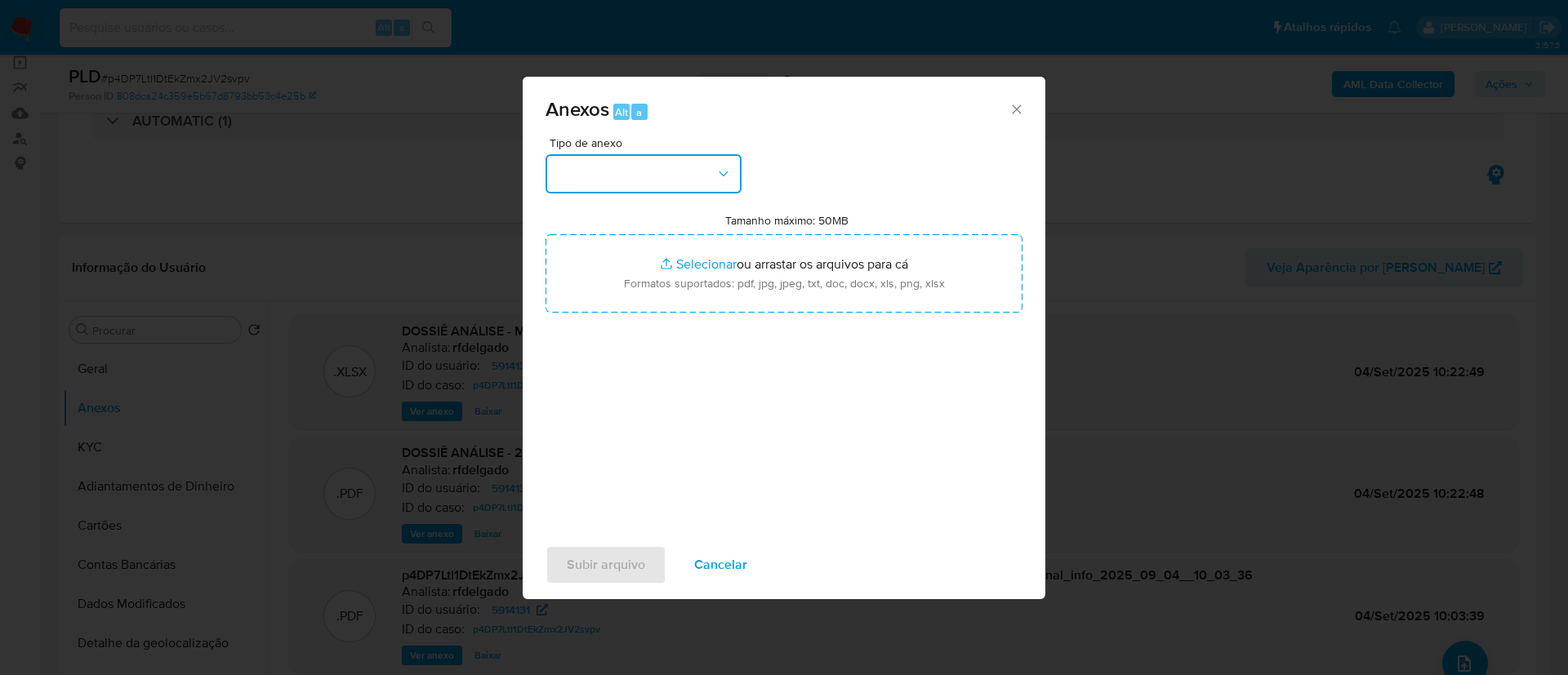
click at [627, 168] on button "button" at bounding box center [644, 174] width 196 height 39
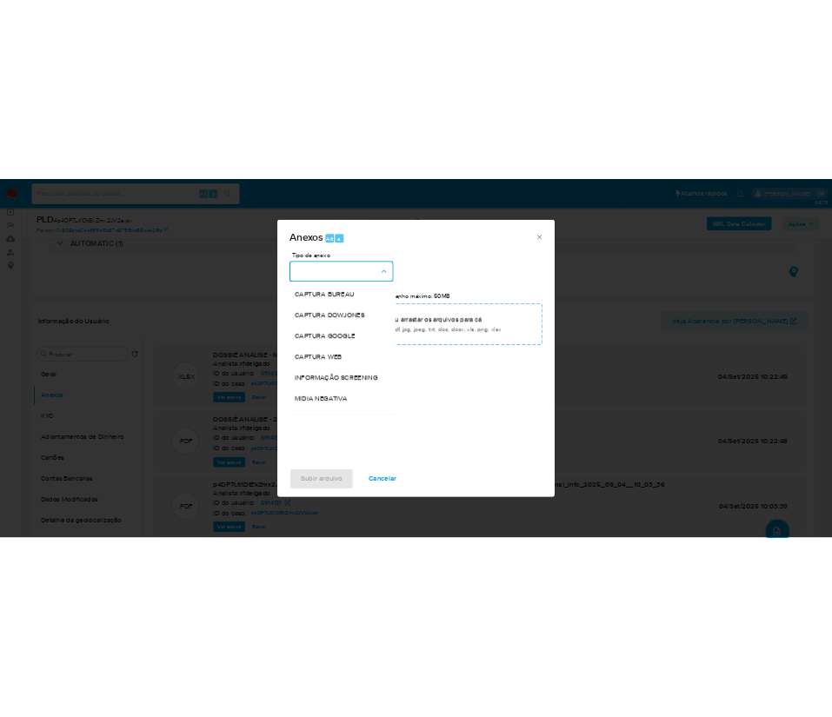
scroll to position [268, 0]
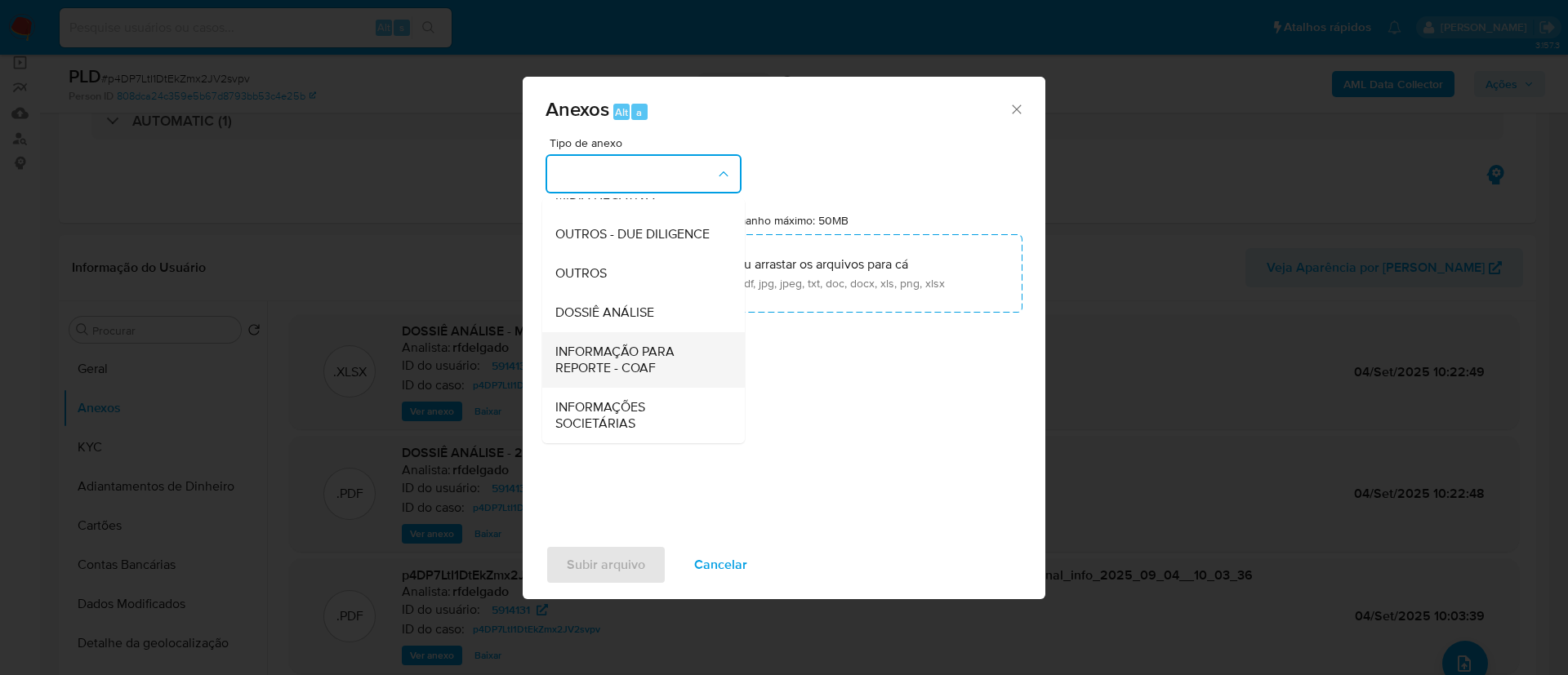
click at [645, 360] on span "INFORMAÇÃO PARA REPORTE - COAF" at bounding box center [638, 360] width 166 height 33
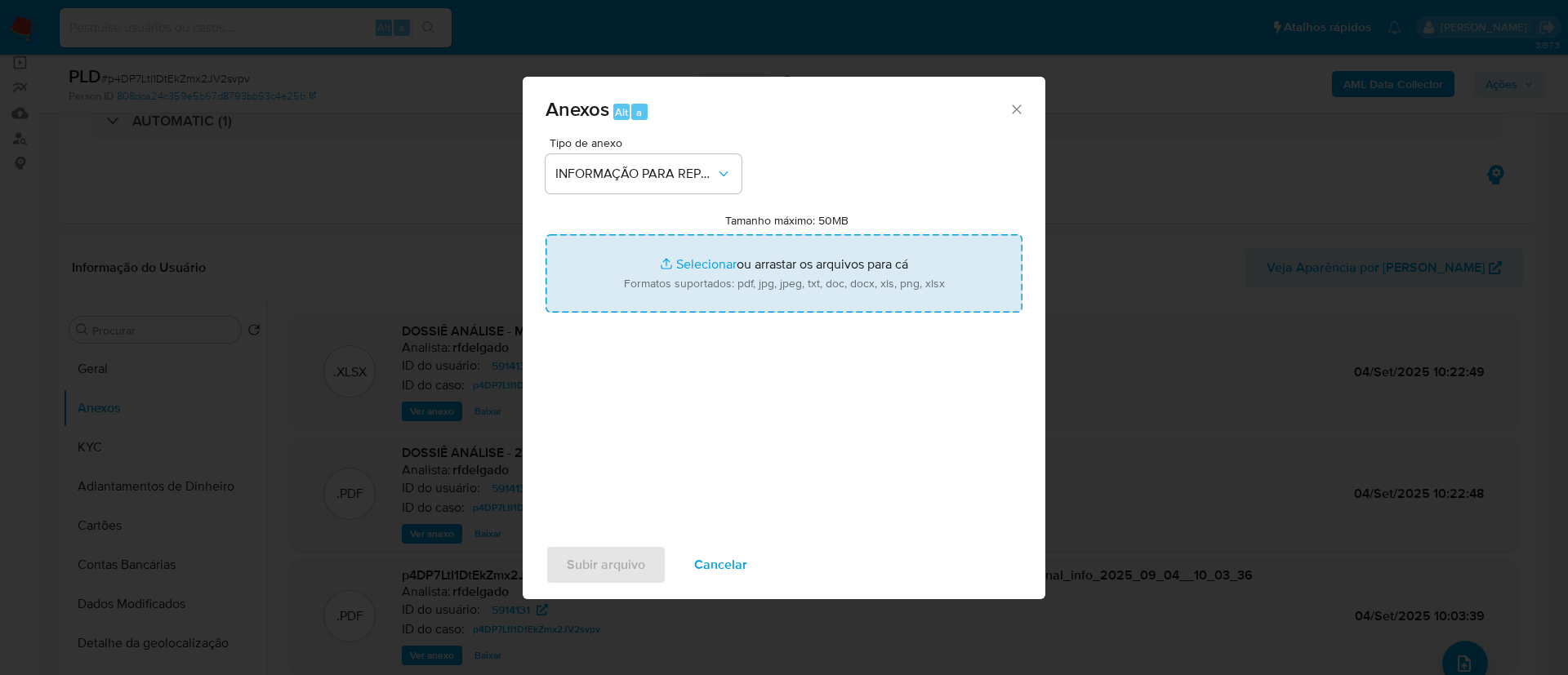
type input "C:\fakepath\2° SAR - p4DP7LtI1DtEkZmx2JV2svpv - CPF 02143862954 - DANIELLEN CRI…"
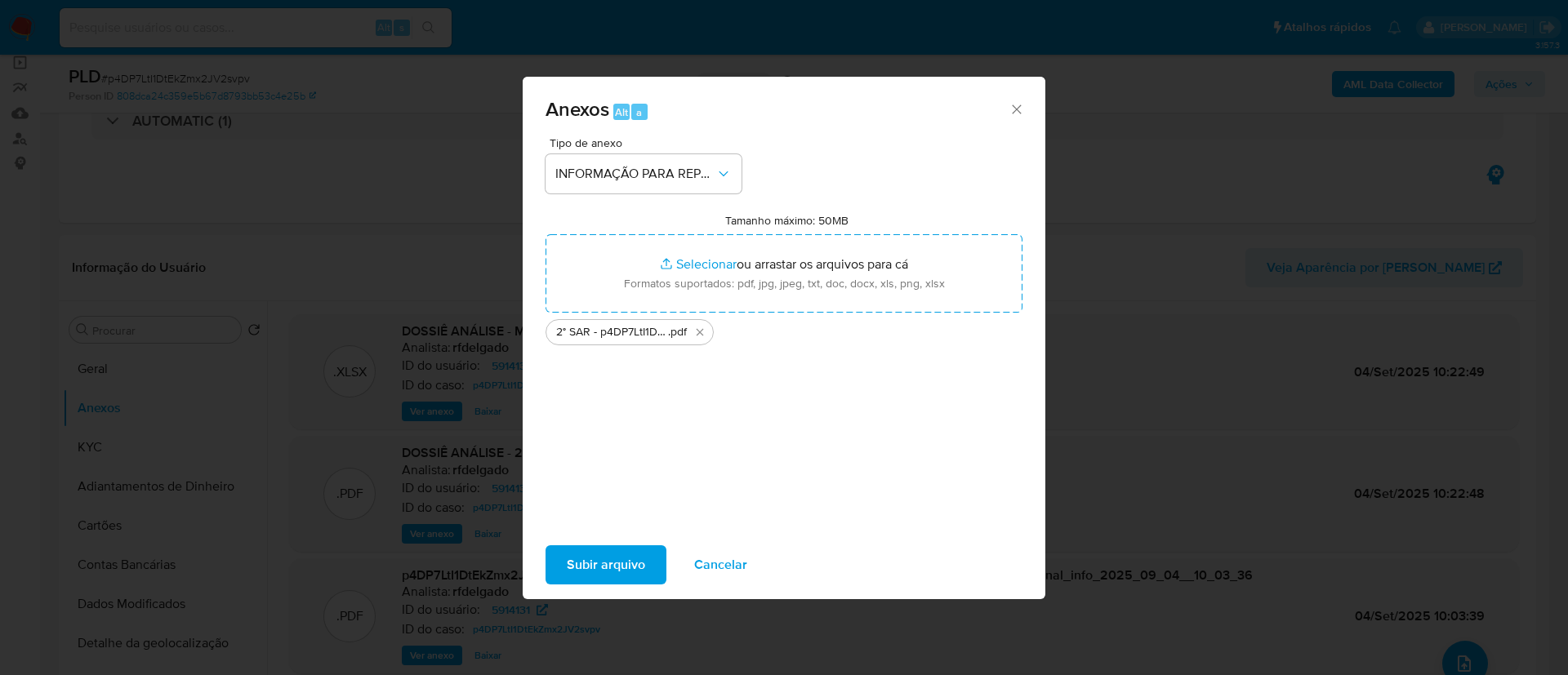
click at [583, 555] on span "Subir arquivo" at bounding box center [605, 564] width 78 height 36
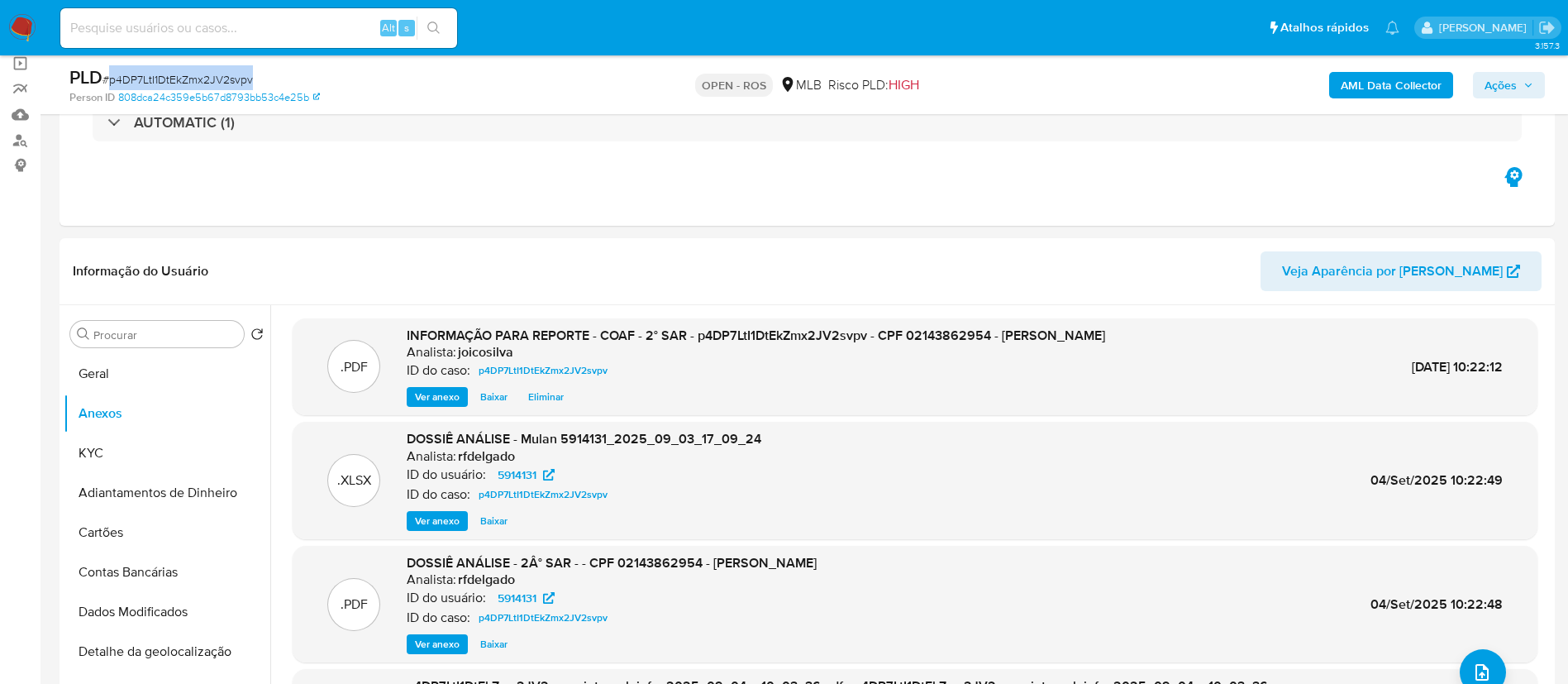
drag, startPoint x: 1497, startPoint y: 80, endPoint x: 1312, endPoint y: 100, distance: 186.1
click at [1497, 79] on span "Ações" at bounding box center [1500, 86] width 32 height 27
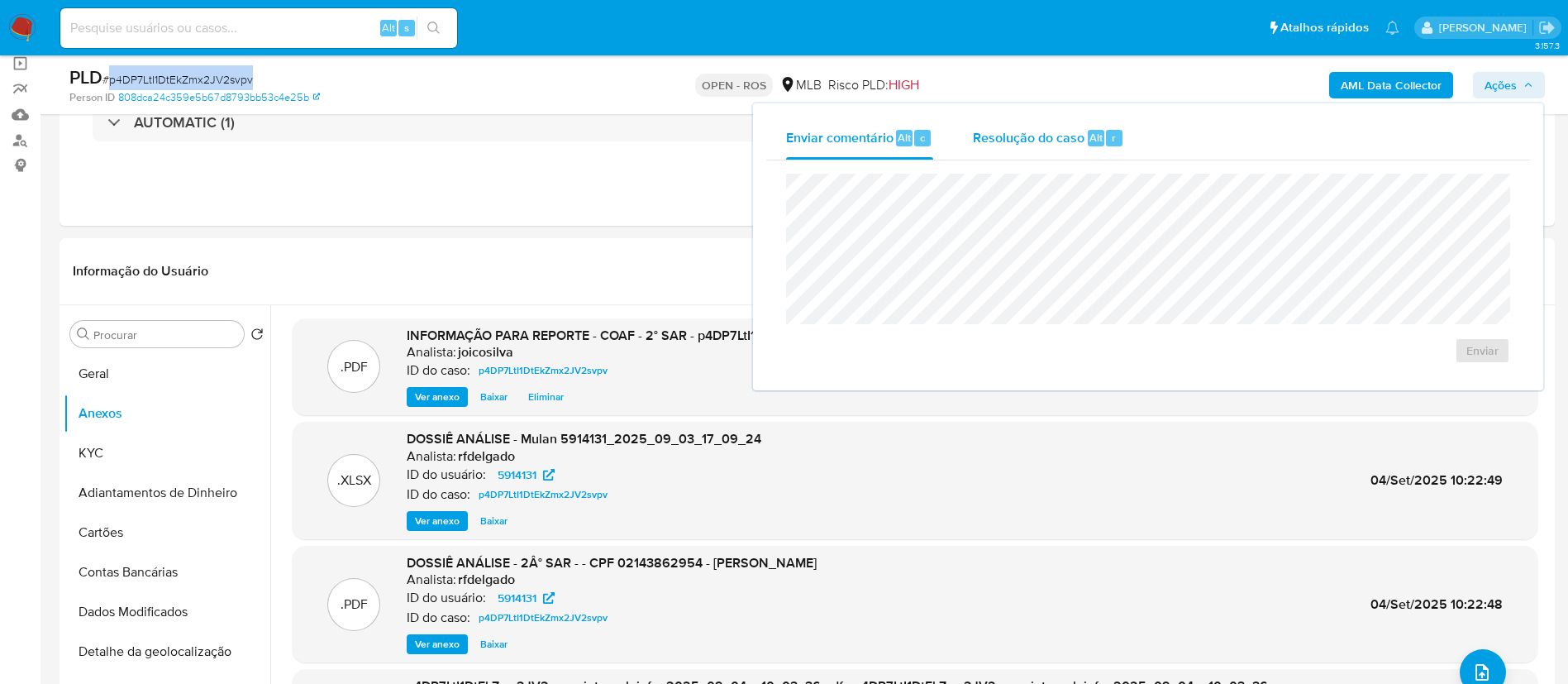
click at [988, 139] on span "Resolução do caso" at bounding box center [1028, 137] width 111 height 19
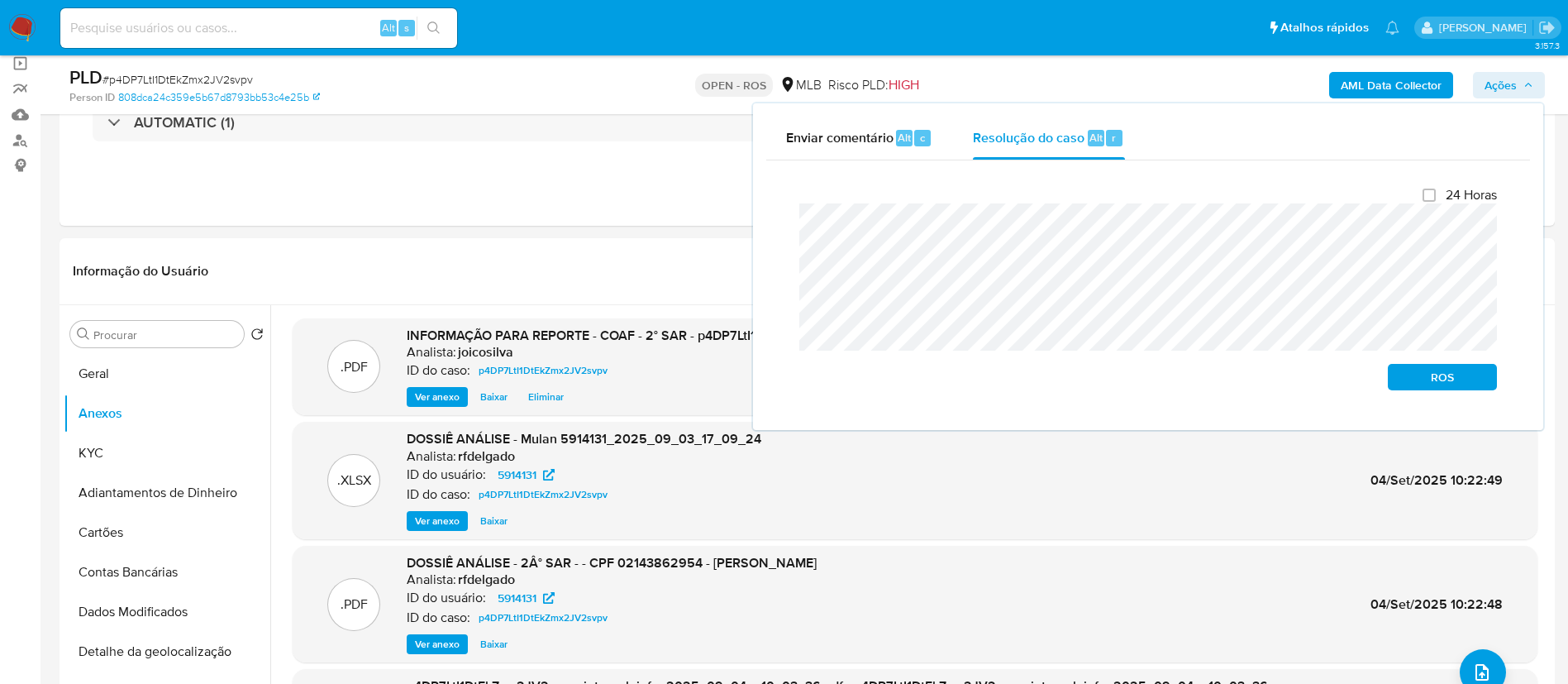
click at [780, 205] on div "Fechamento do caso 24 Horas ROS" at bounding box center [1148, 288] width 764 height 256
click at [1415, 386] on span "ROS" at bounding box center [1442, 377] width 86 height 23
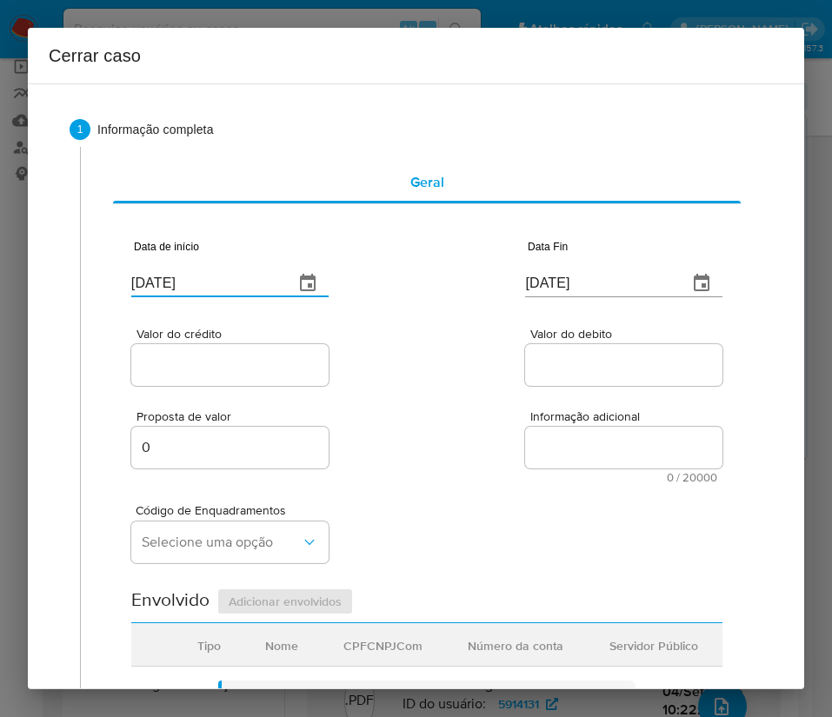
click at [212, 276] on input "[DATE]" at bounding box center [205, 283] width 149 height 28
paste input "1/07"
type input "[DATE]"
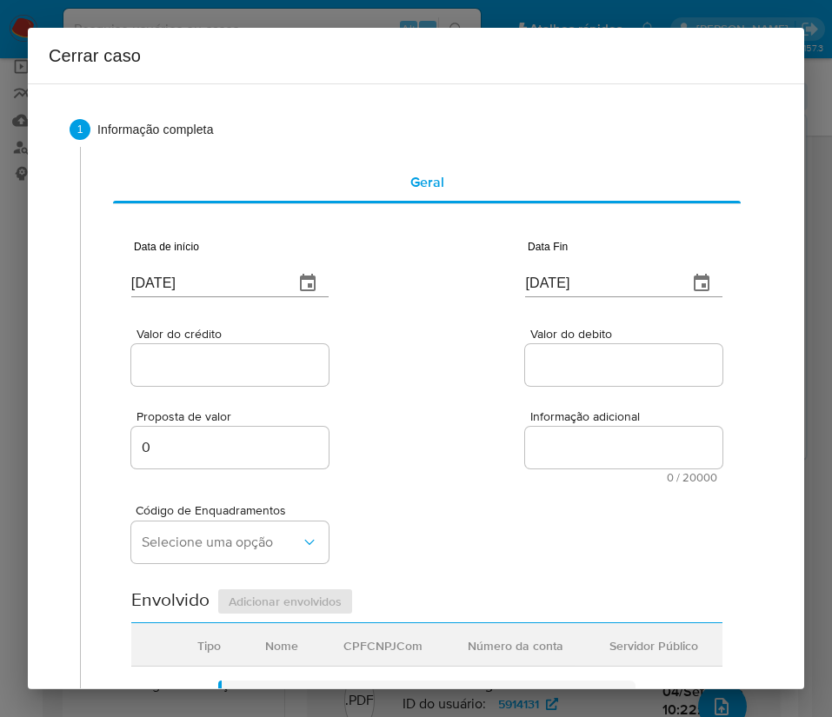
click at [525, 292] on input "[DATE]" at bounding box center [599, 283] width 149 height 28
paste input "1"
type input "01/09/2025"
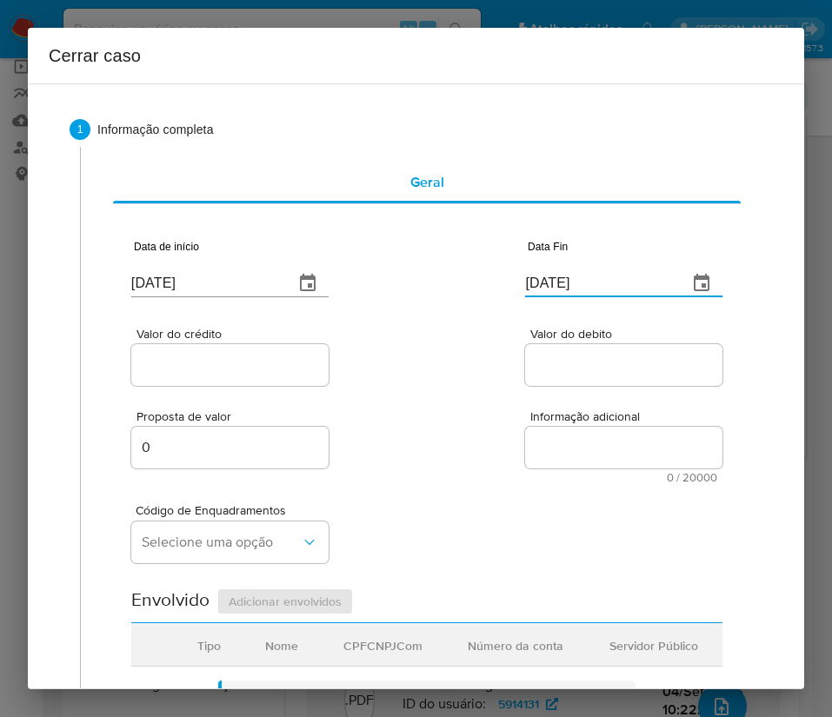
click at [543, 467] on textarea "Informação adicional" at bounding box center [623, 448] width 197 height 42
click at [272, 374] on input "Valor do crédito" at bounding box center [229, 365] width 197 height 23
drag, startPoint x: 239, startPoint y: 369, endPoint x: 469, endPoint y: 396, distance: 231.9
click at [240, 369] on input "Valor do crédito" at bounding box center [229, 365] width 197 height 23
paste input "R$1.278.926"
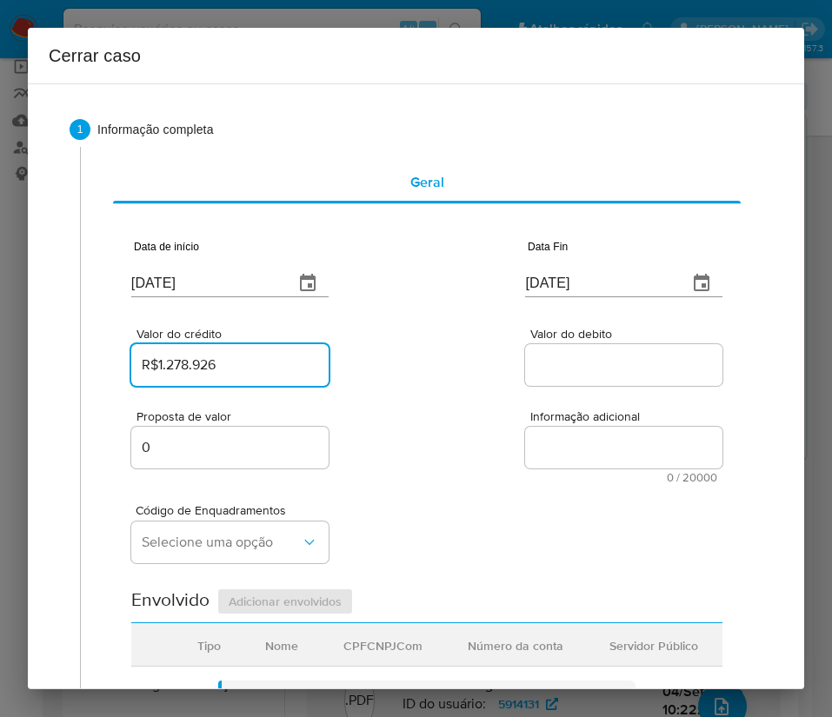
type input "R$1.278.926"
click at [477, 397] on div "Proposta de valor 0 Informação adicional 0 / 20000 20000 caracteres restantes" at bounding box center [426, 436] width 591 height 94
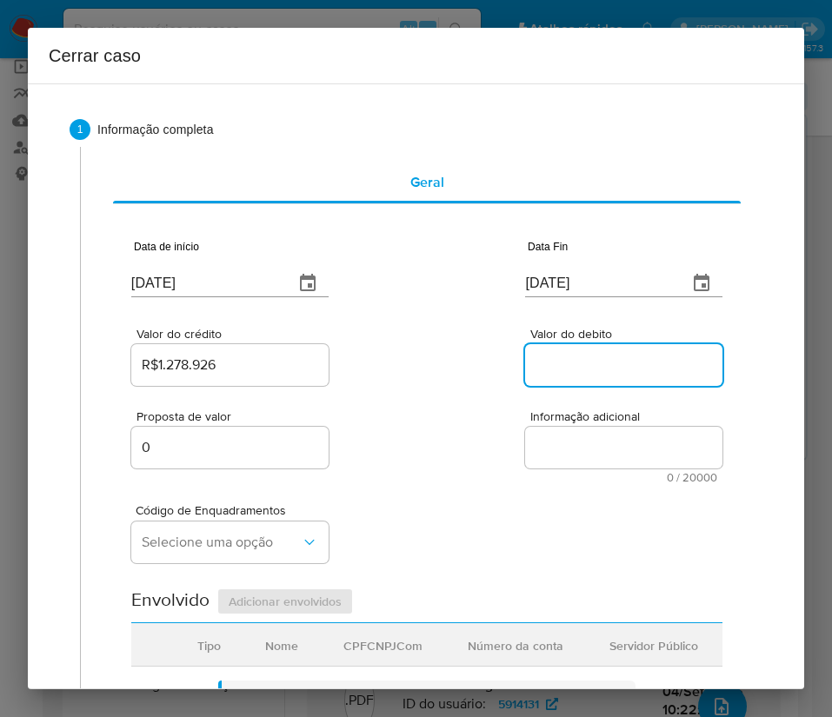
drag, startPoint x: 553, startPoint y: 372, endPoint x: 466, endPoint y: 534, distance: 183.5
click at [554, 372] on input "Valor do debito" at bounding box center [623, 365] width 197 height 23
paste input "R$1.259.229"
type input "R$1.259.229"
drag, startPoint x: 463, startPoint y: 535, endPoint x: 418, endPoint y: 544, distance: 46.0
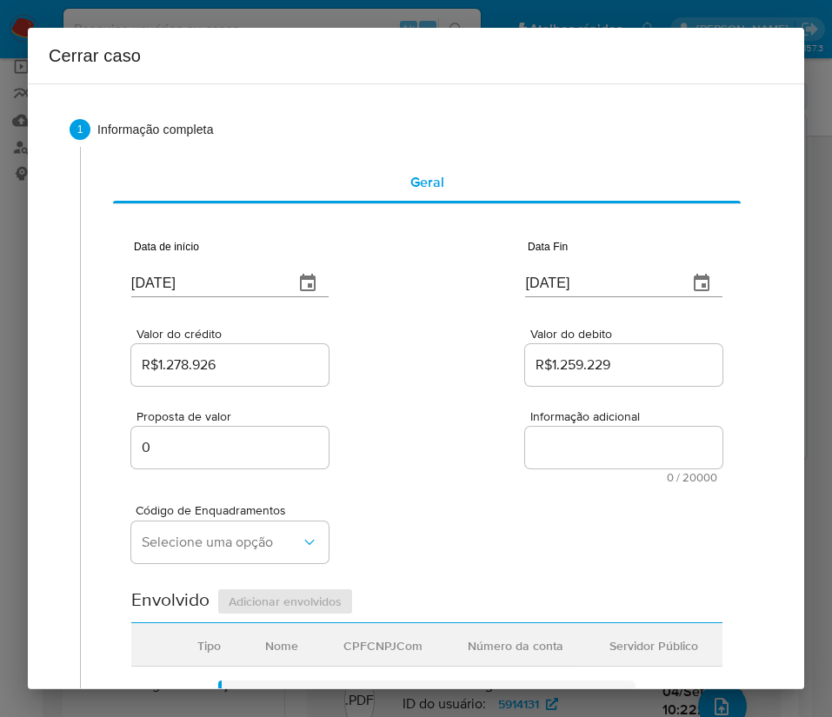
click at [453, 535] on div "Código de Enquadramentos Selecione uma opção" at bounding box center [426, 526] width 591 height 87
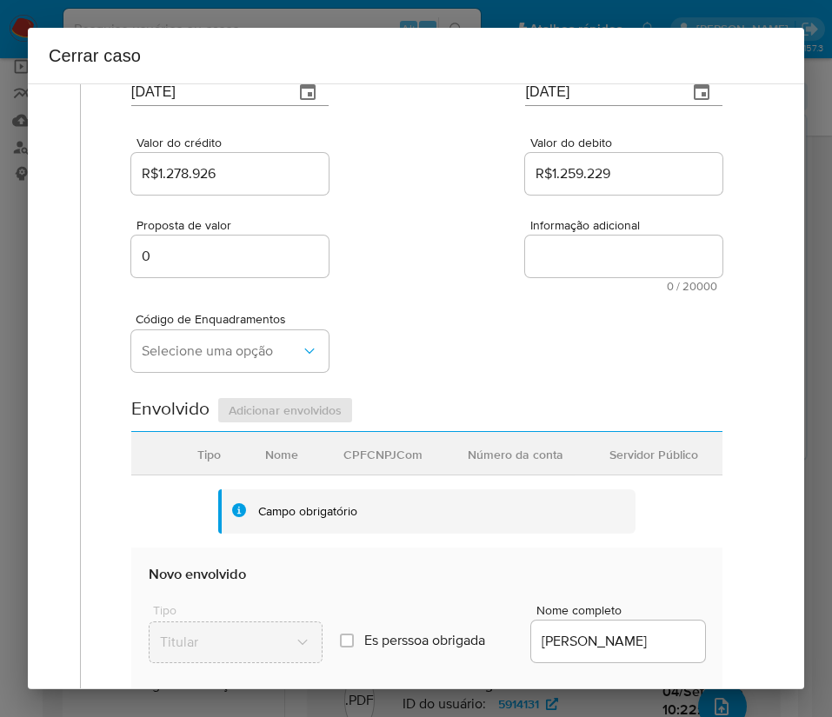
scroll to position [261, 0]
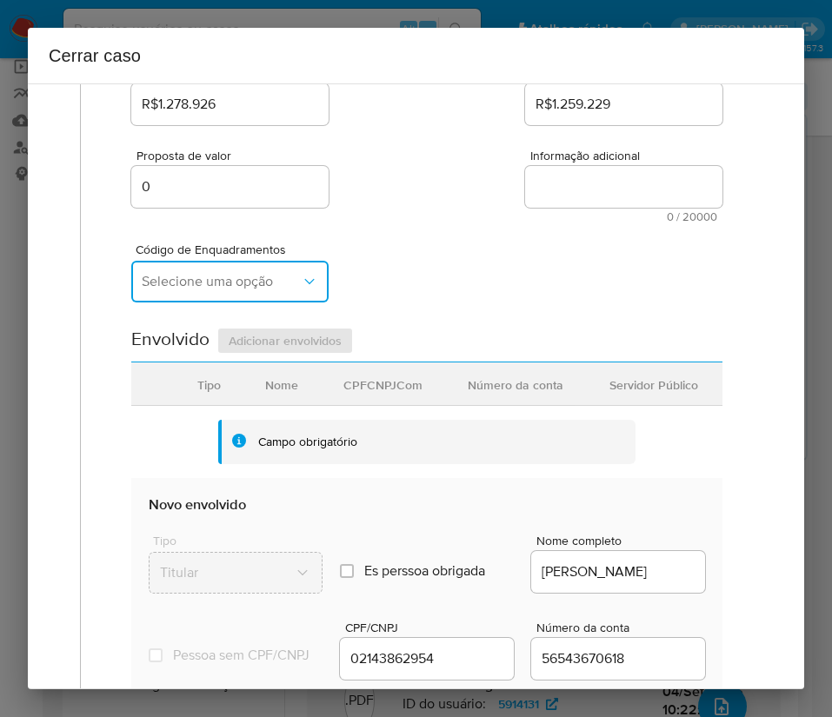
click at [200, 285] on span "Selecione uma opção" at bounding box center [221, 281] width 159 height 17
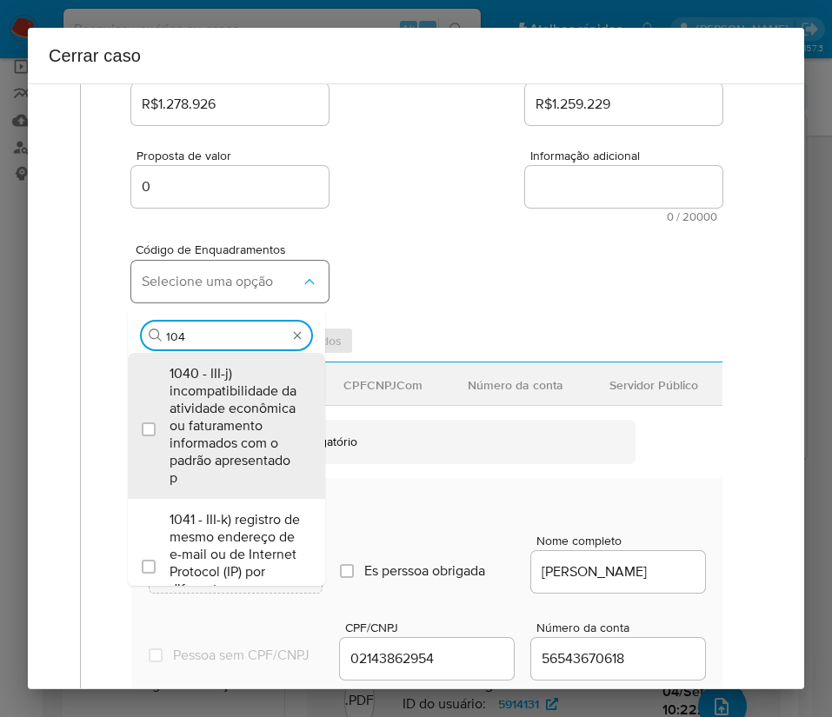
type input "1045"
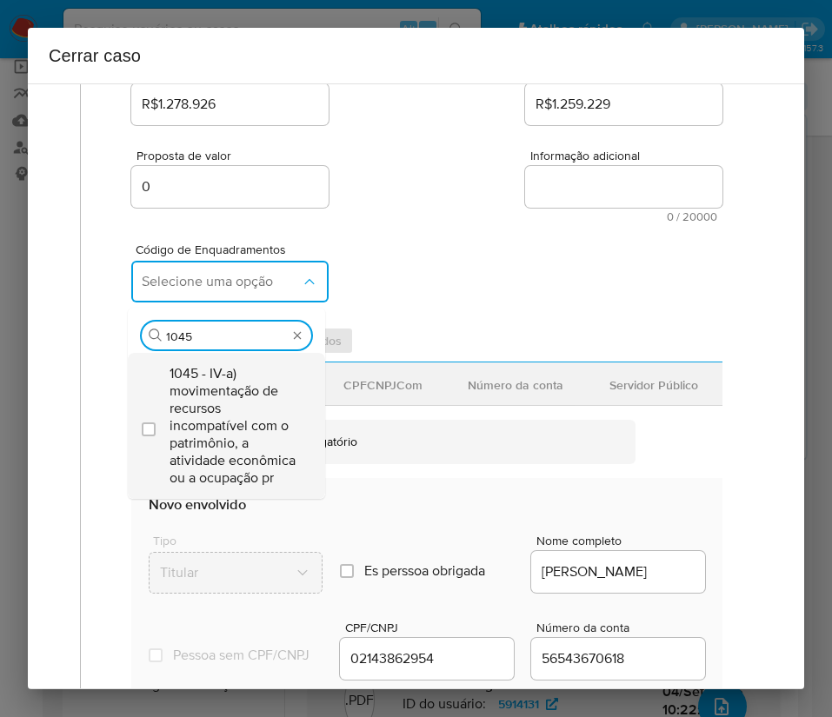
click at [247, 409] on span "1045 - IV-a) movimentação de recursos incompatível com o patrimônio, a atividad…" at bounding box center [234, 426] width 131 height 122
checkbox input "true"
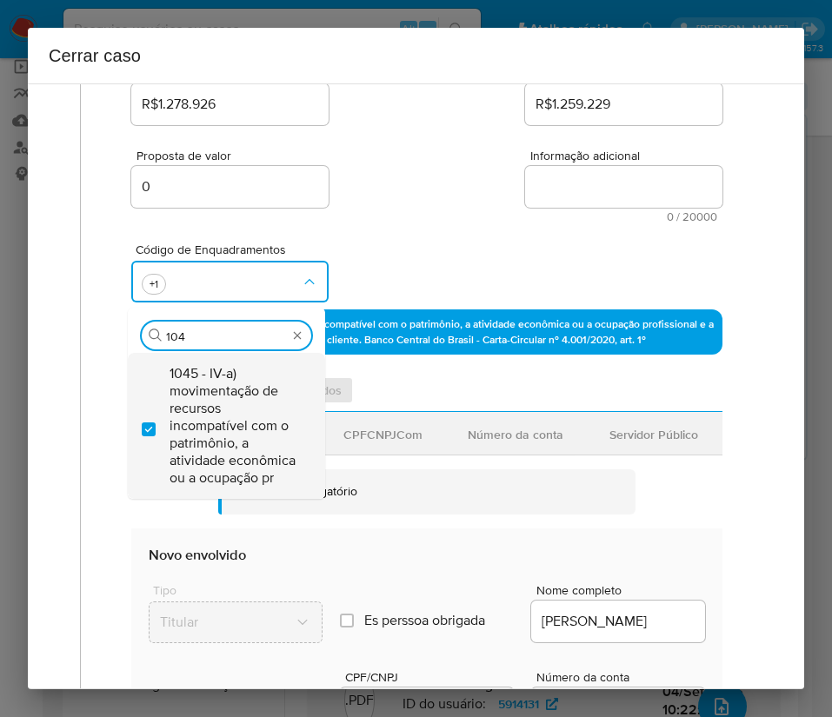
scroll to position [0, 0]
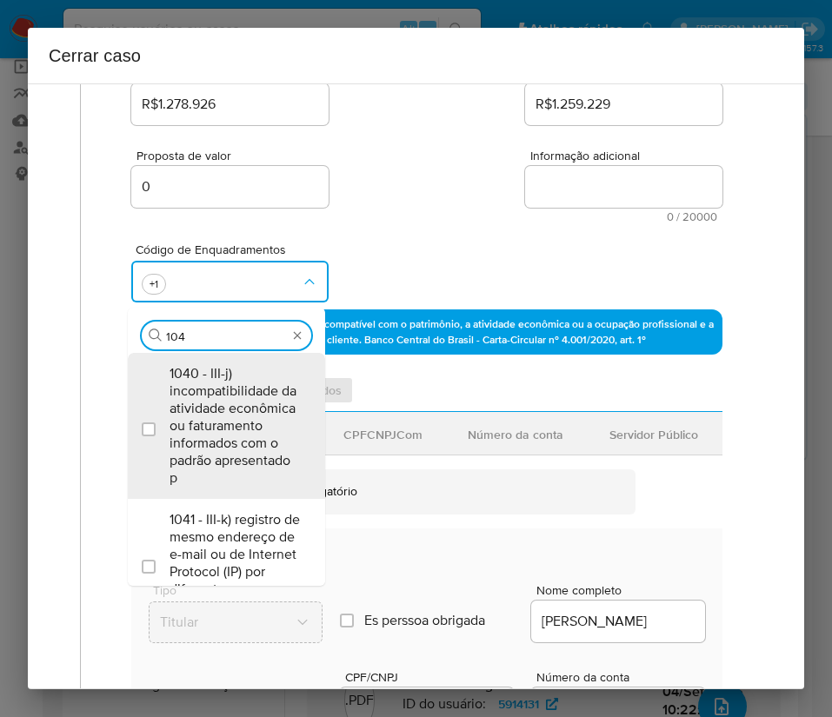
type input "1047"
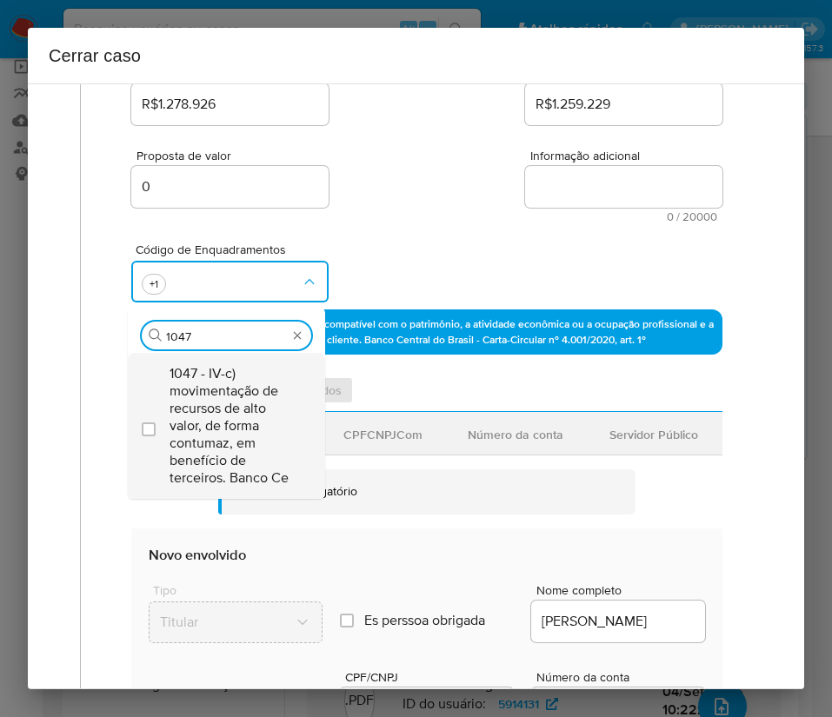
click at [229, 413] on span "1047 - IV-c) movimentação de recursos de alto valor, de forma contumaz, em bene…" at bounding box center [234, 426] width 131 height 122
checkbox input "true"
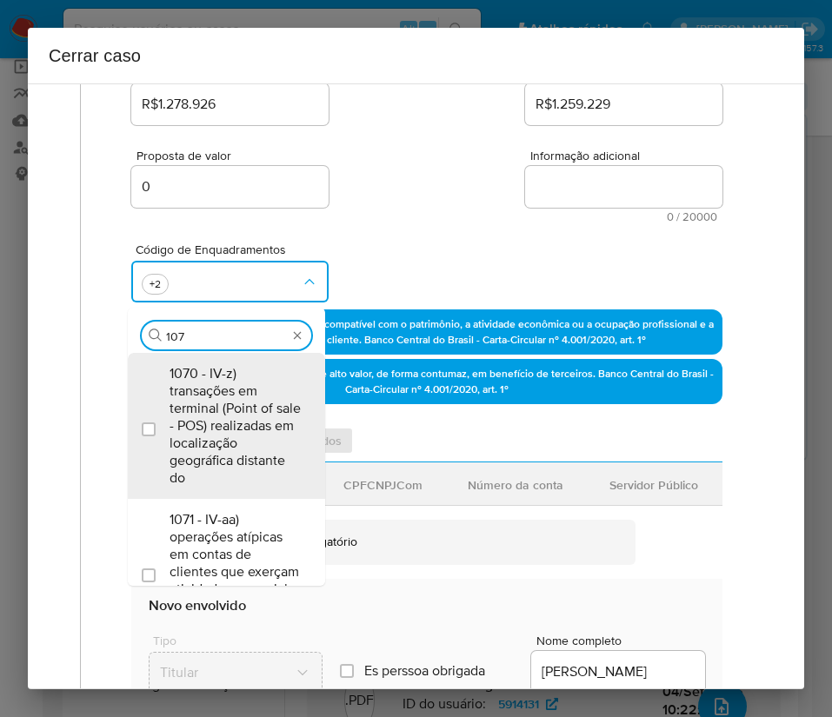
type input "1074"
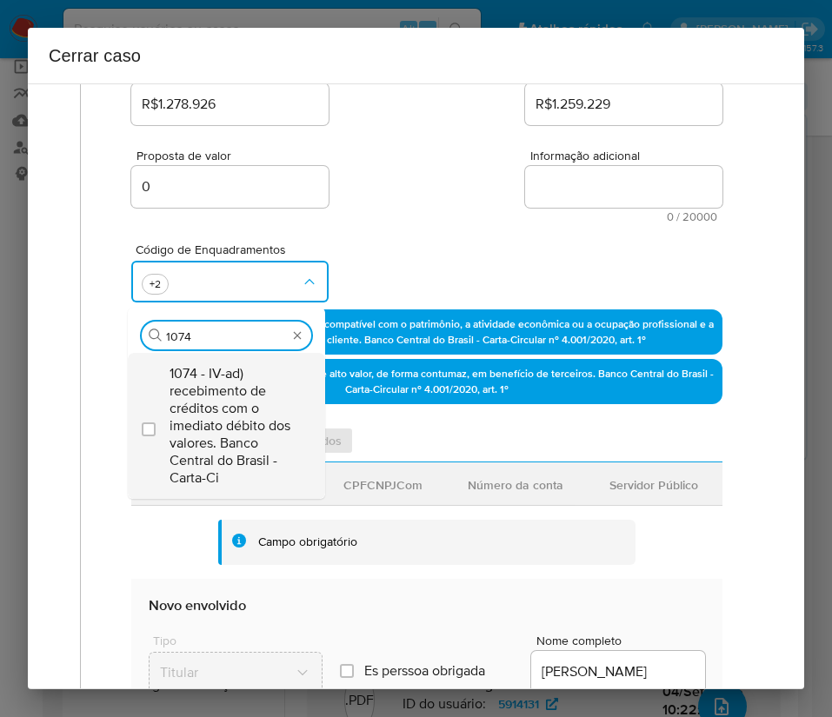
click at [229, 413] on span "1074 - IV-ad) recebimento de créditos com o imediato débito dos valores. Banco …" at bounding box center [234, 426] width 131 height 122
checkbox input "true"
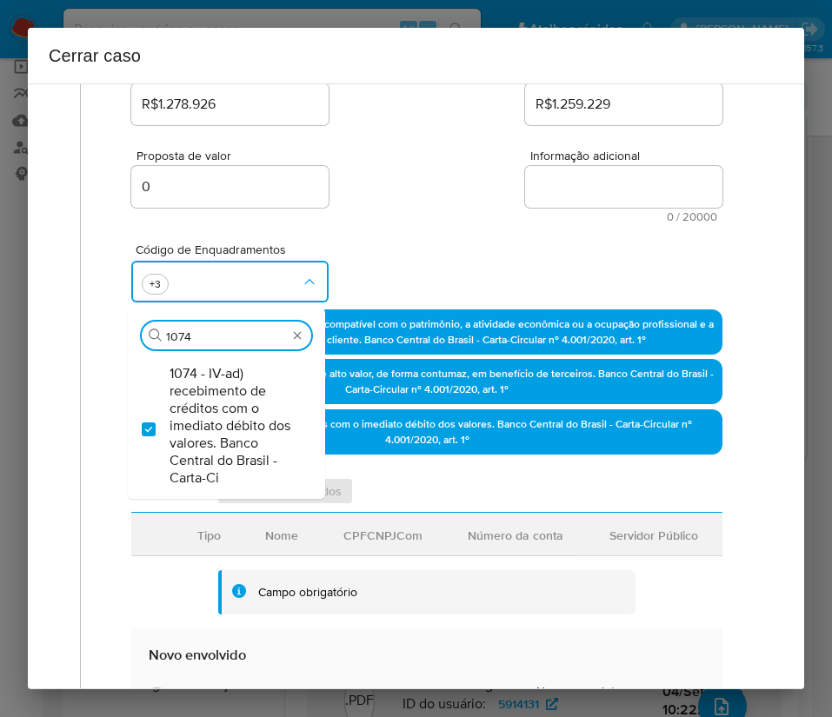
click at [371, 229] on div "Código de Enquadramentos Procurar 1074 1074 - IV-ad) recebimento de créditos co…" at bounding box center [426, 265] width 591 height 87
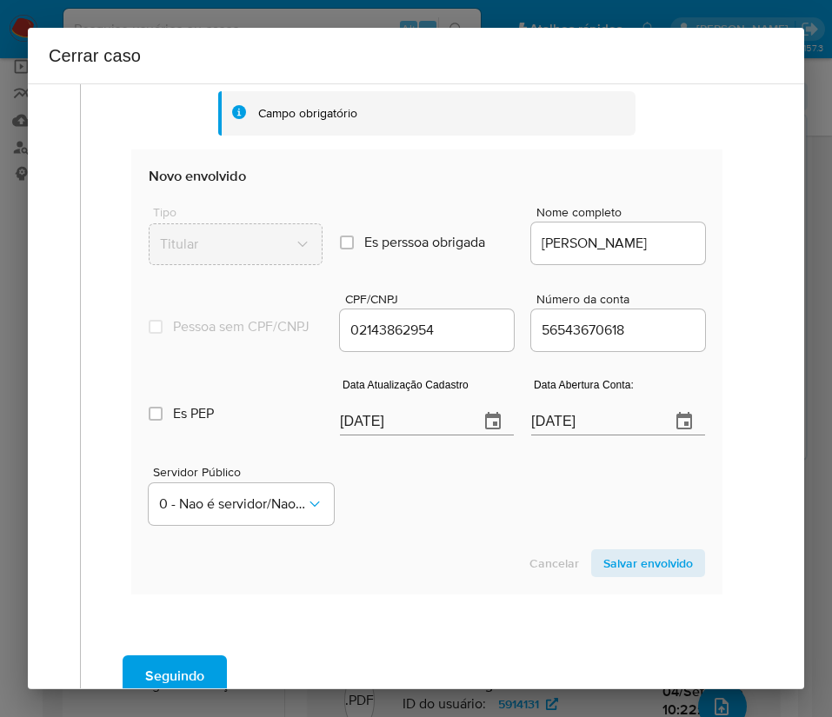
scroll to position [782, 0]
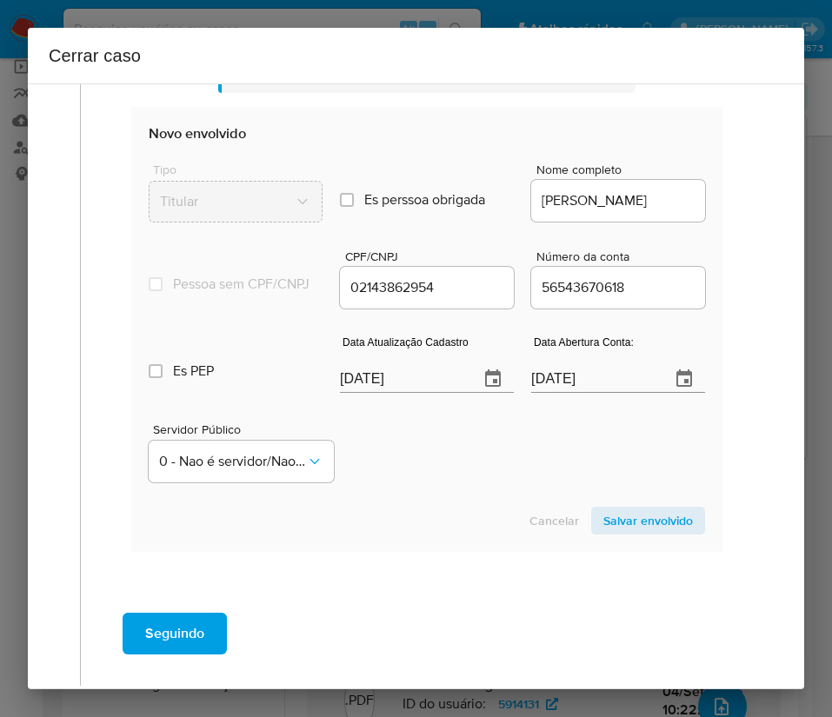
click at [403, 387] on input "[DATE]" at bounding box center [402, 379] width 125 height 28
paste input "19/08"
type input "19/08/2025"
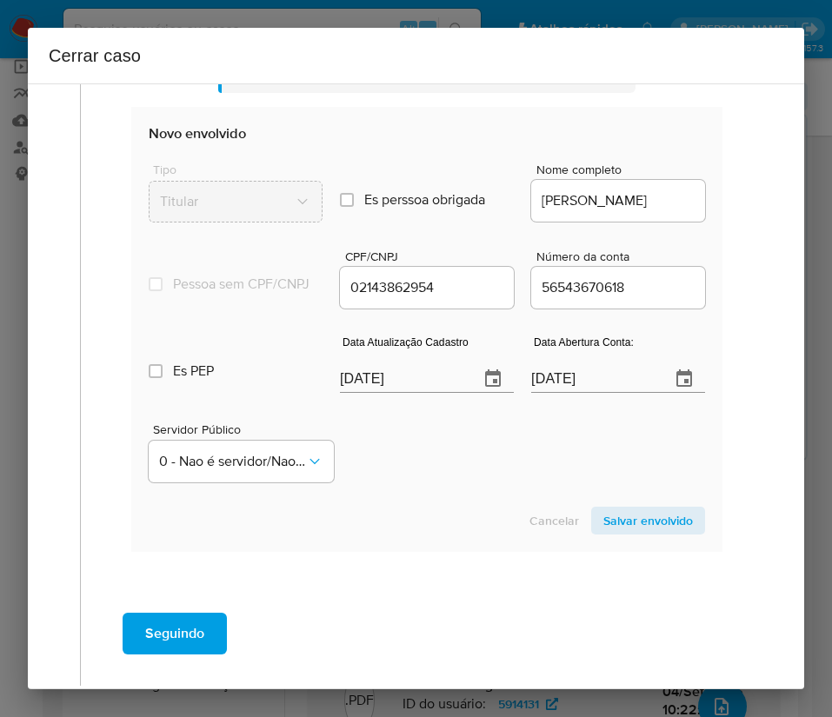
click at [449, 531] on div "Cancelar Salvar envolvido" at bounding box center [427, 521] width 556 height 28
click at [562, 392] on input "12/05/2023" at bounding box center [593, 379] width 125 height 28
paste input "3"
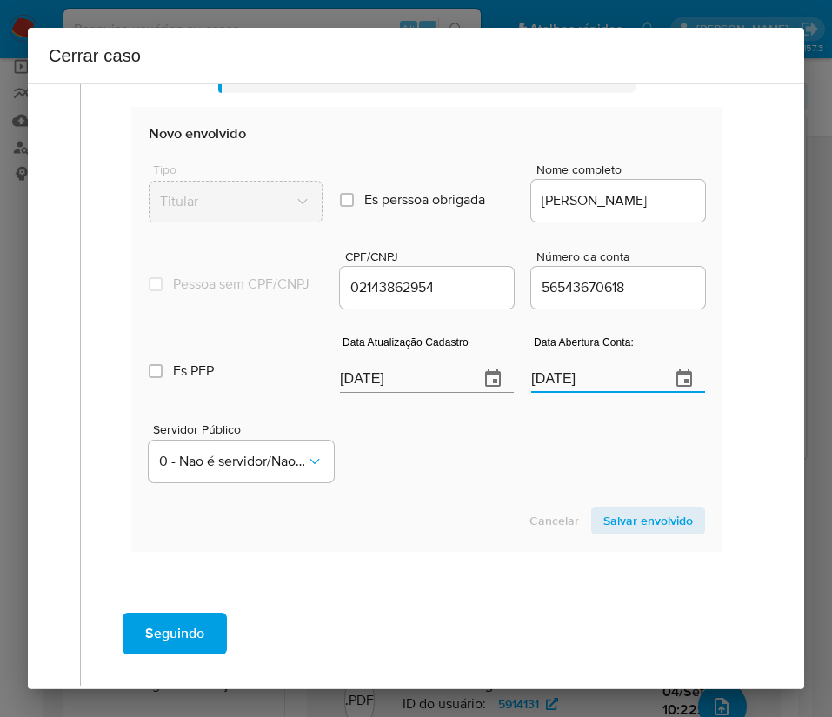
type input "13/05/2023"
click at [434, 489] on div "Servidor Público 0 - Nao é servidor/[PERSON_NAME] possui informacao" at bounding box center [427, 445] width 556 height 87
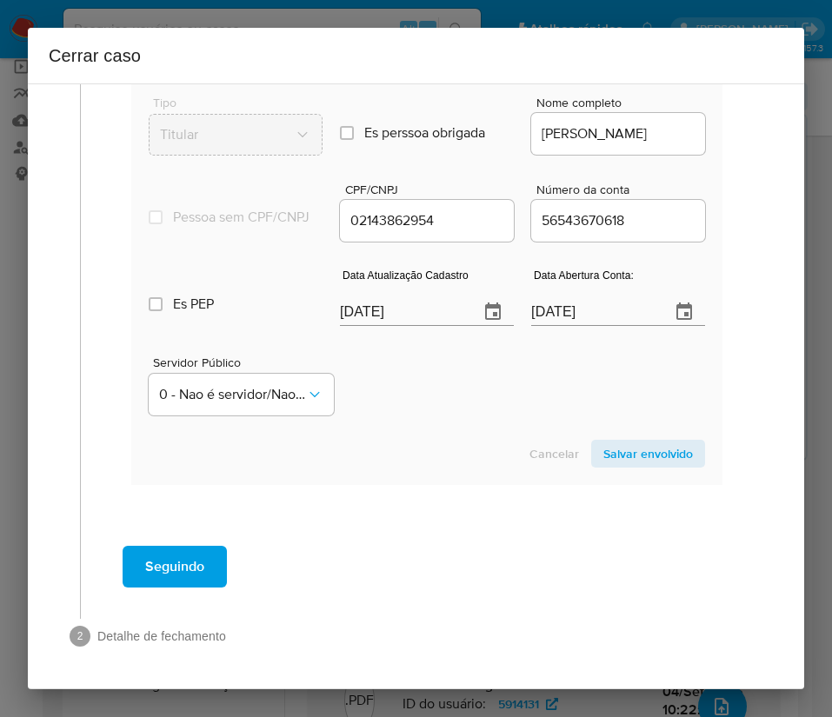
click at [611, 445] on span "Salvar envolvido" at bounding box center [648, 454] width 90 height 24
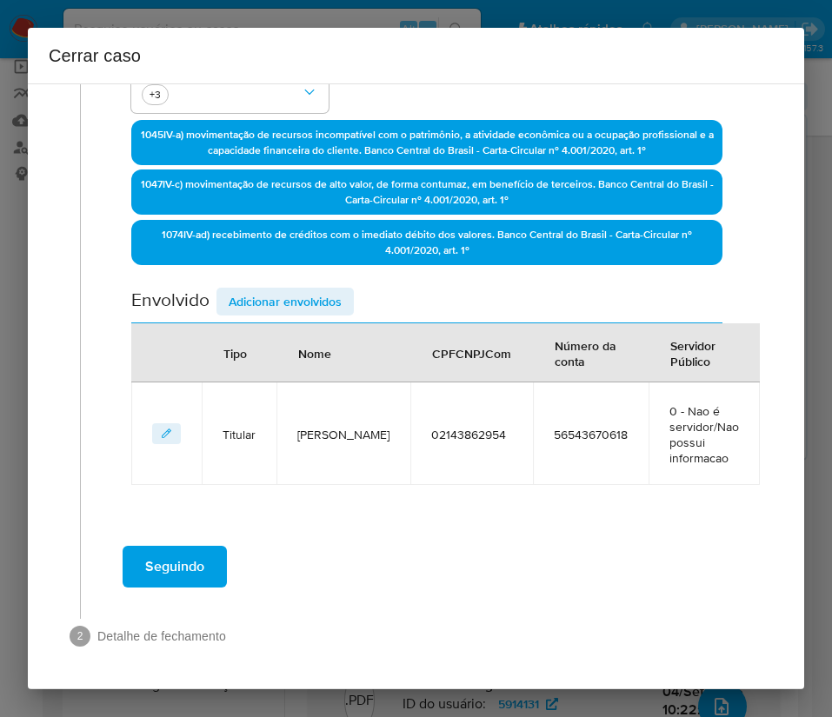
click at [287, 297] on span "Adicionar envolvidos" at bounding box center [285, 301] width 113 height 24
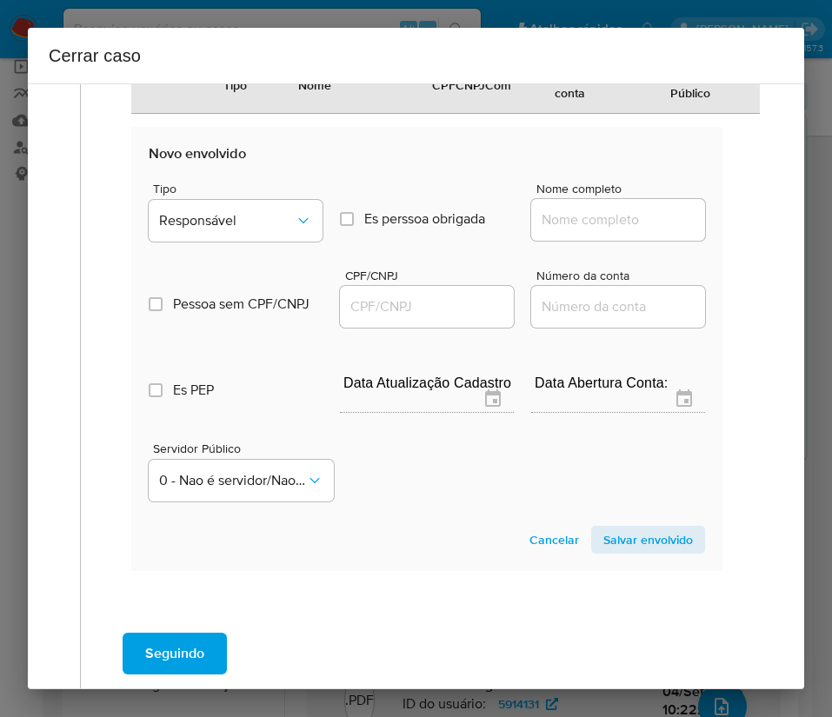
scroll to position [925, 0]
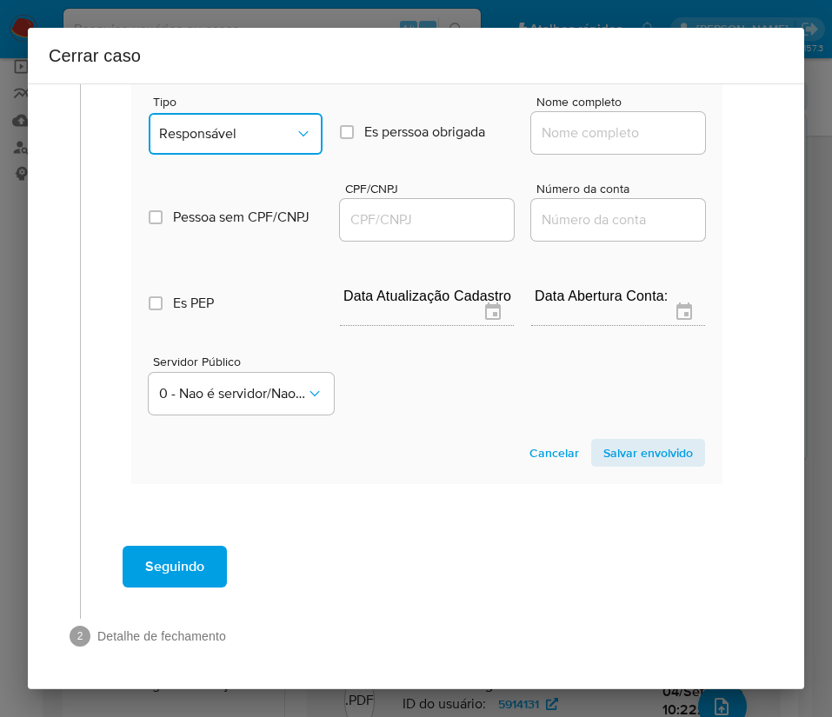
click at [295, 131] on icon "Tipo de envolvimento" at bounding box center [303, 133] width 17 height 17
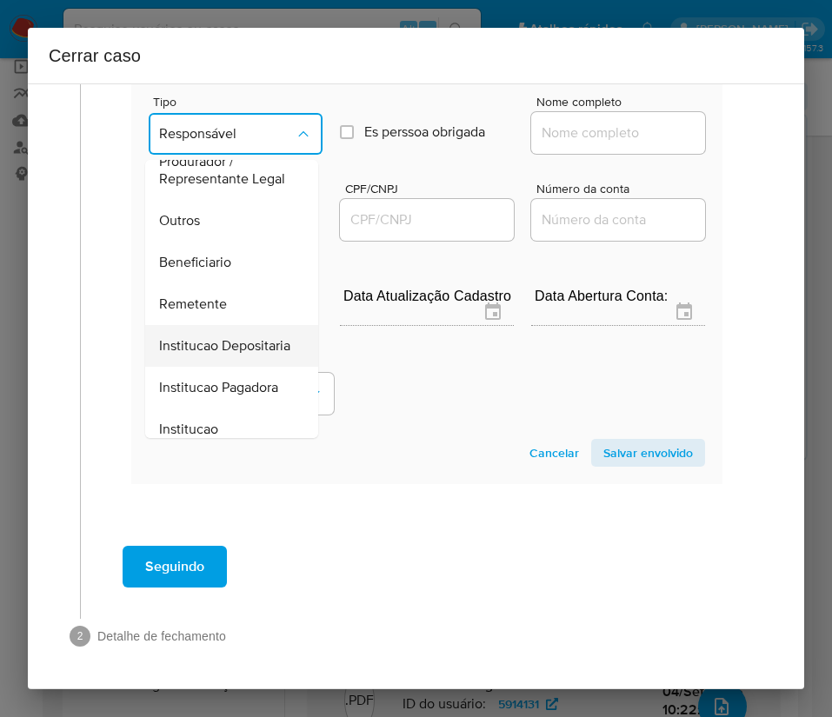
scroll to position [309, 0]
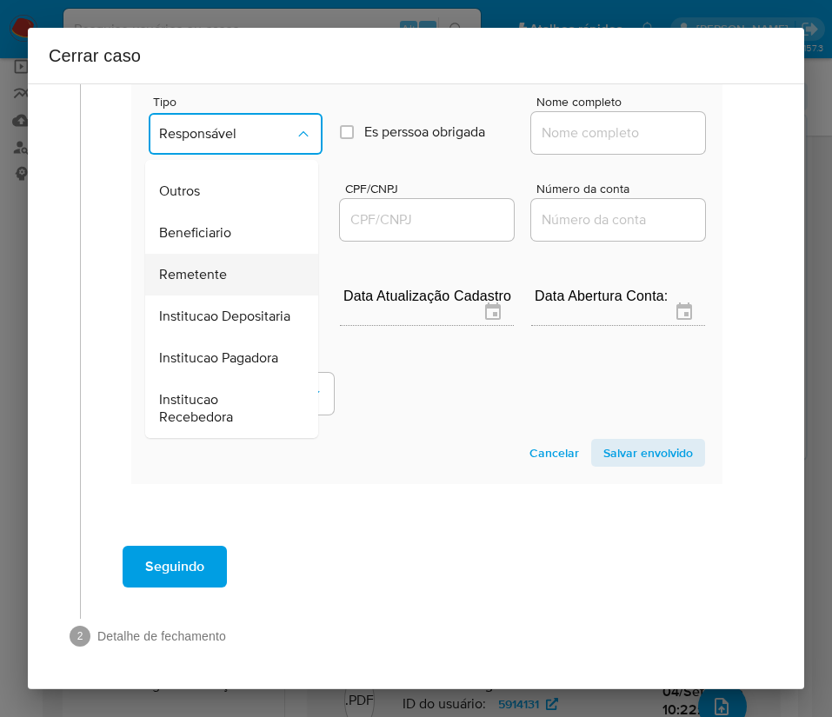
click at [227, 254] on div "Remetente" at bounding box center [226, 275] width 135 height 42
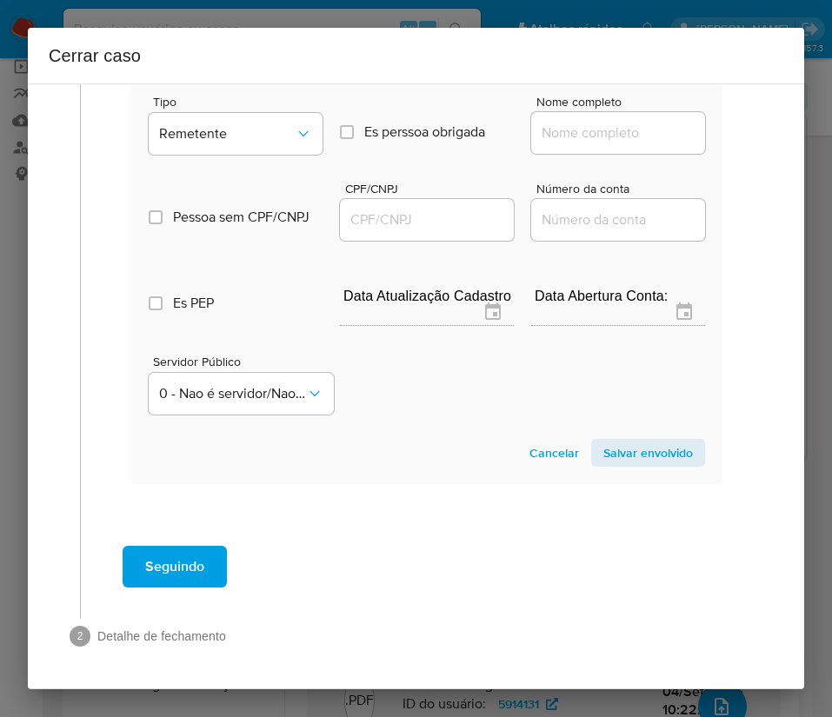
click at [585, 144] on div at bounding box center [618, 133] width 174 height 42
click at [585, 142] on input "Nome completo" at bounding box center [618, 133] width 174 height 23
paste input "Auzec e Ariosi Comercio De Equipamentos De Informatica, 60307632000124"
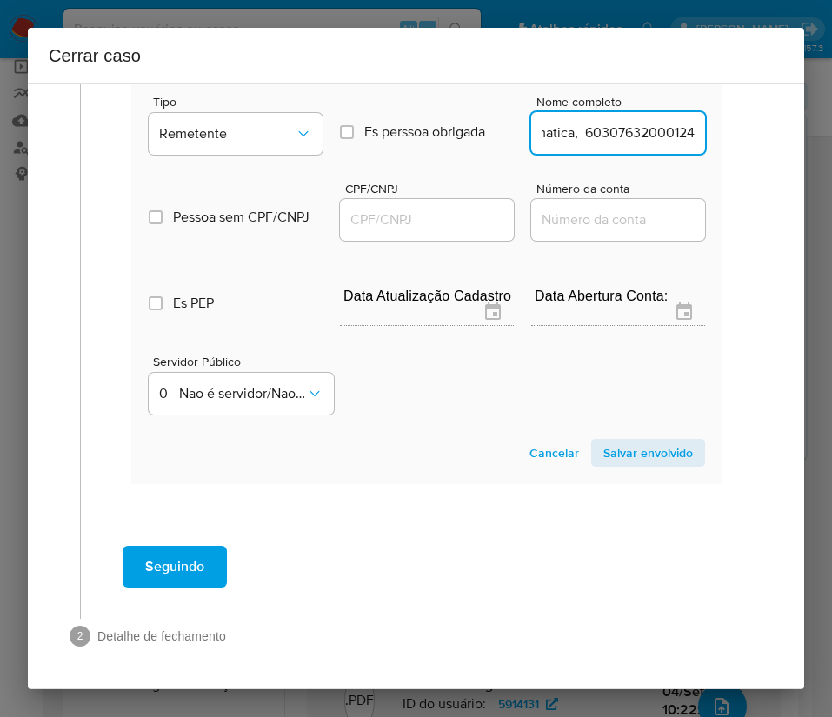
drag, startPoint x: 554, startPoint y: 136, endPoint x: 748, endPoint y: 138, distance: 194.7
type input "Auzec e Ariosi Comercio De Equipamentos De Informatica"
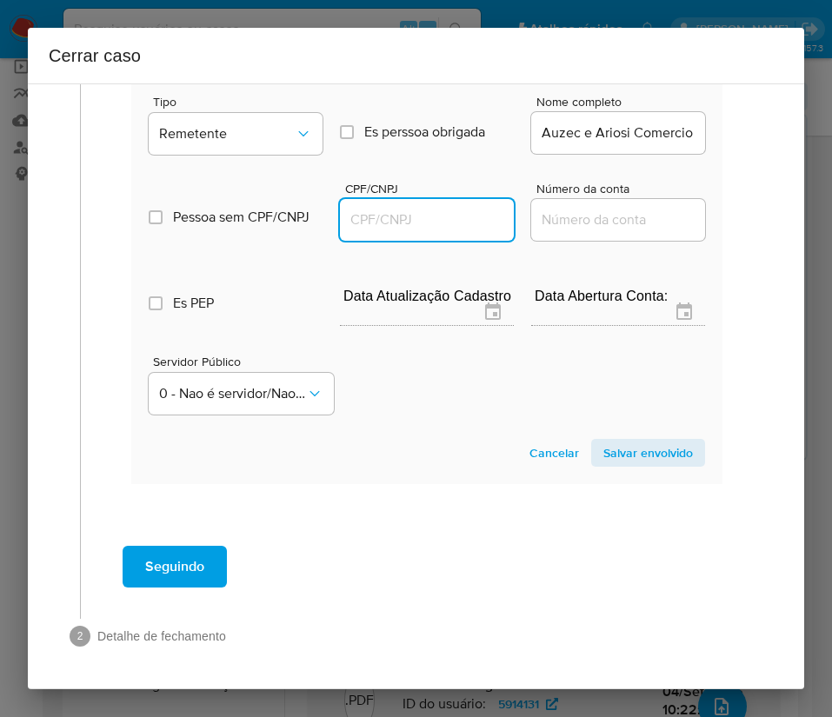
click at [393, 224] on input "CPF/CNPJ" at bounding box center [427, 220] width 174 height 23
paste input "60307632000124"
type input "60307632000124"
click at [611, 456] on span "Salvar envolvido" at bounding box center [648, 453] width 90 height 24
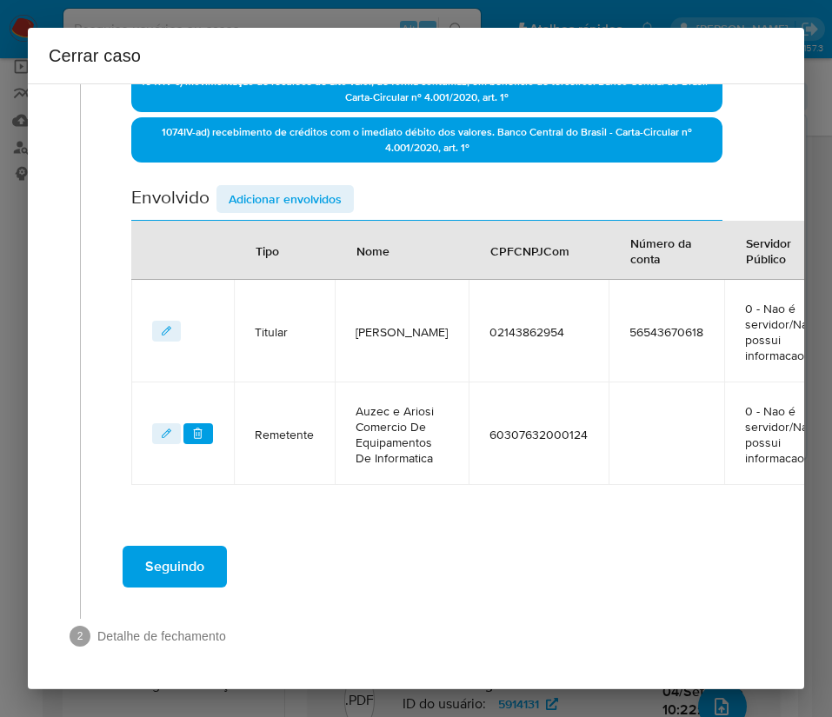
scroll to position [604, 0]
click at [267, 117] on div "Data de início 01/07/2025 Data Fin 01/09/2025 Valor do crédito R$1.278.926 Valo…" at bounding box center [426, 74] width 591 height 821
click at [268, 187] on span "Adicionar envolvidos" at bounding box center [285, 199] width 113 height 24
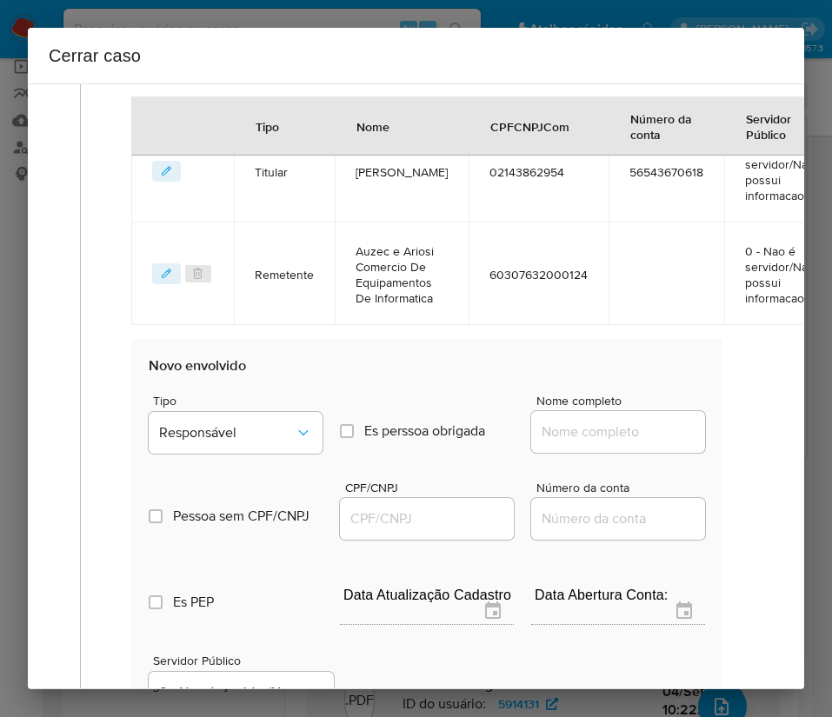
scroll to position [865, 0]
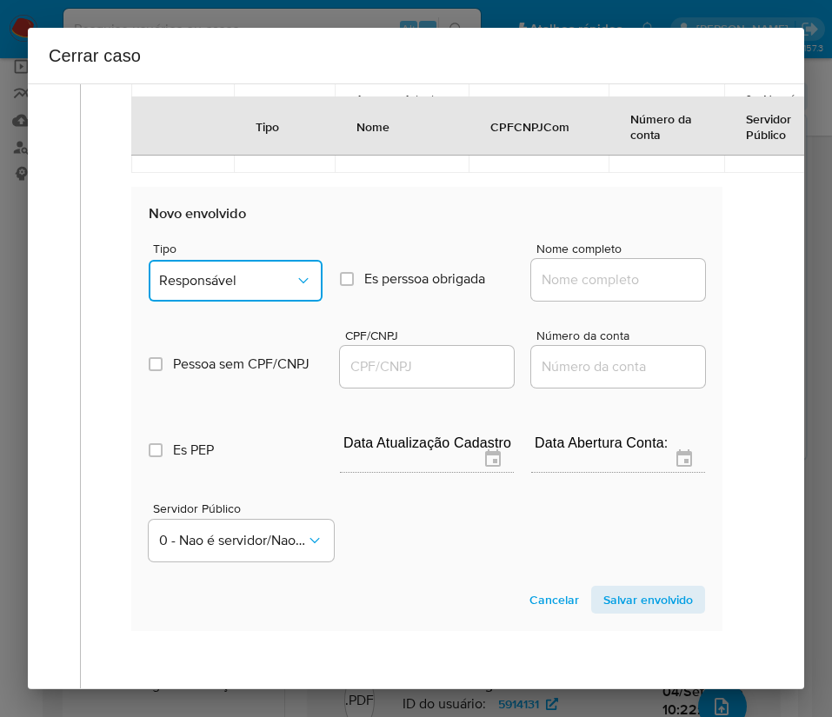
click at [256, 296] on button "Responsável" at bounding box center [236, 281] width 174 height 42
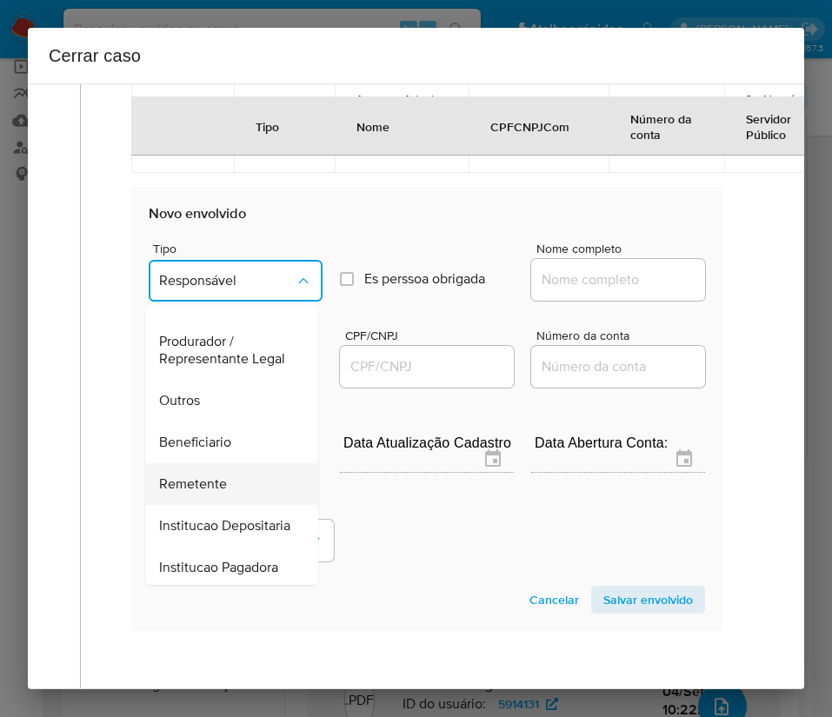
scroll to position [309, 0]
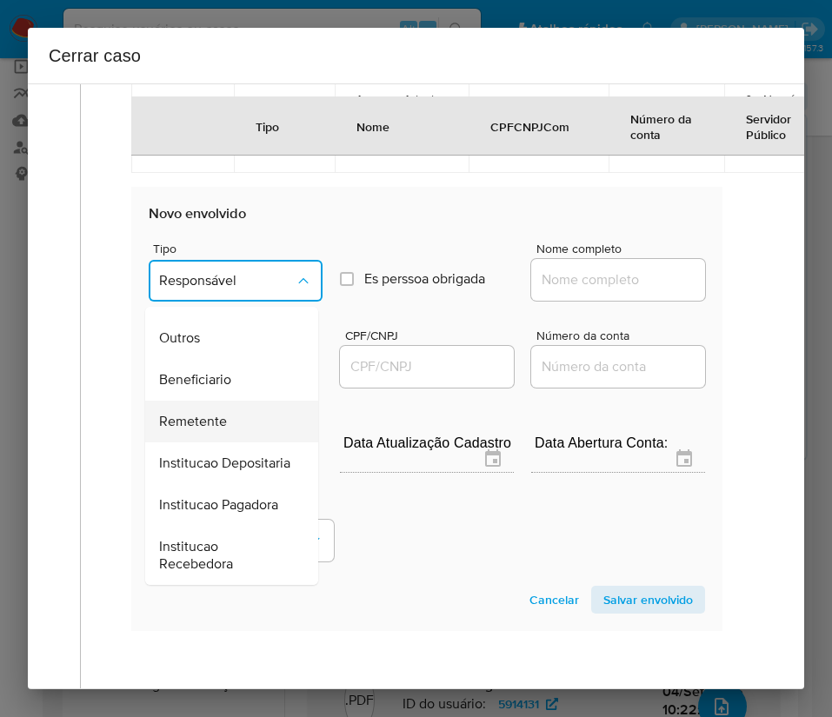
click at [207, 417] on span "Remetente" at bounding box center [193, 421] width 68 height 17
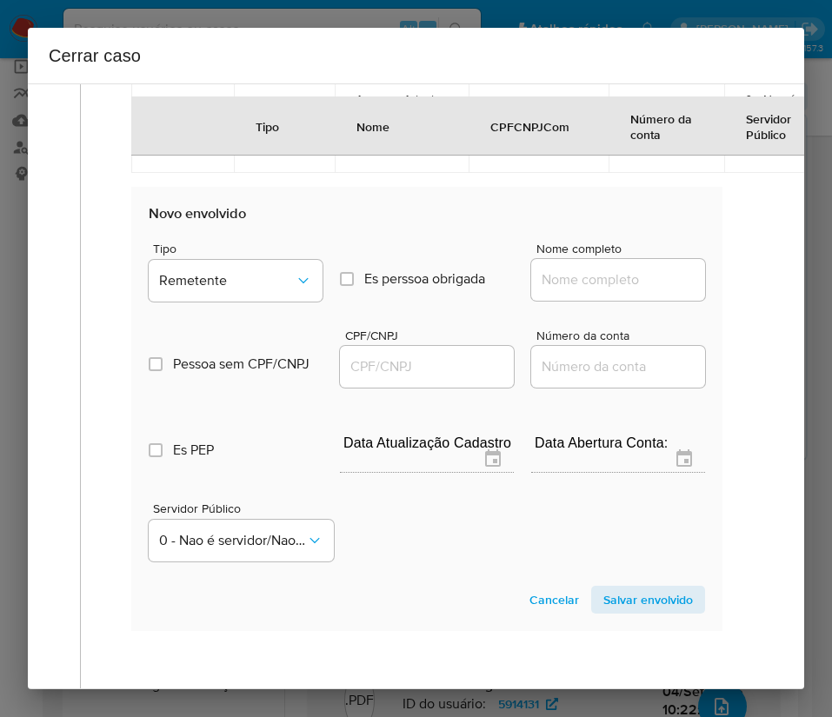
drag, startPoint x: 536, startPoint y: 310, endPoint x: 559, endPoint y: 322, distance: 25.3
click at [536, 291] on input "Nome completo" at bounding box center [618, 280] width 174 height 23
paste input "Gabriela Morais De Albuquerque, 03363556101"
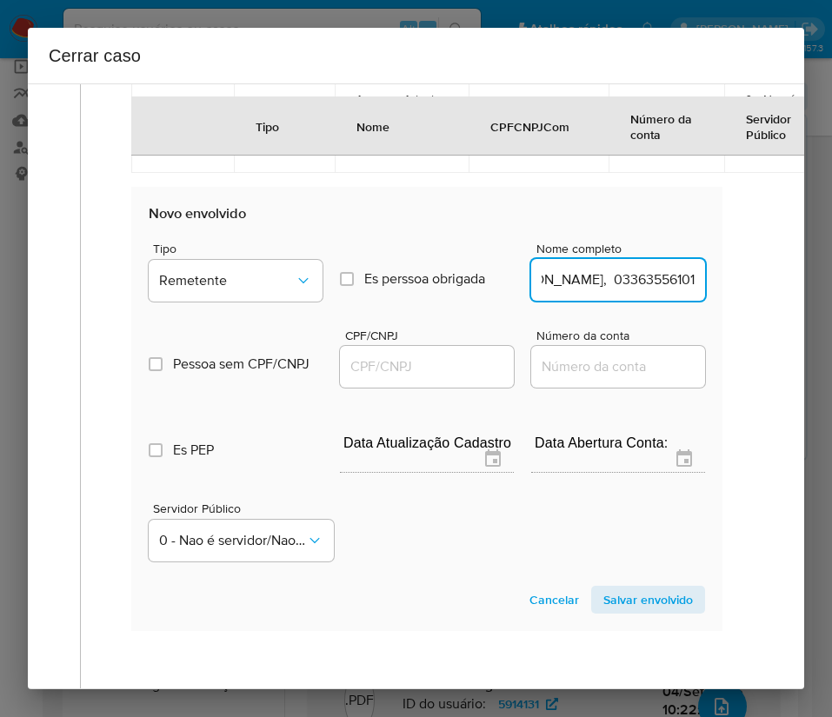
scroll to position [865, 33]
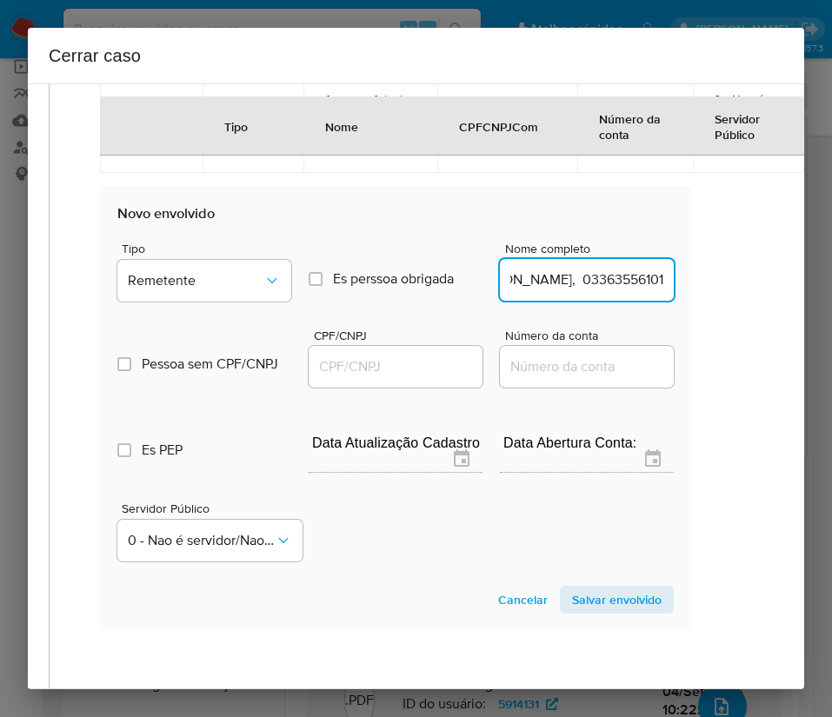
drag, startPoint x: 581, startPoint y: 314, endPoint x: 794, endPoint y: 311, distance: 213.0
click at [794, 311] on div "1 Informação completa Geral Data de início 01/07/2025 Data Fin 01/09/2025 Valor…" at bounding box center [416, 386] width 776 height 606
type input "Gabriela Morais De Albuquerque"
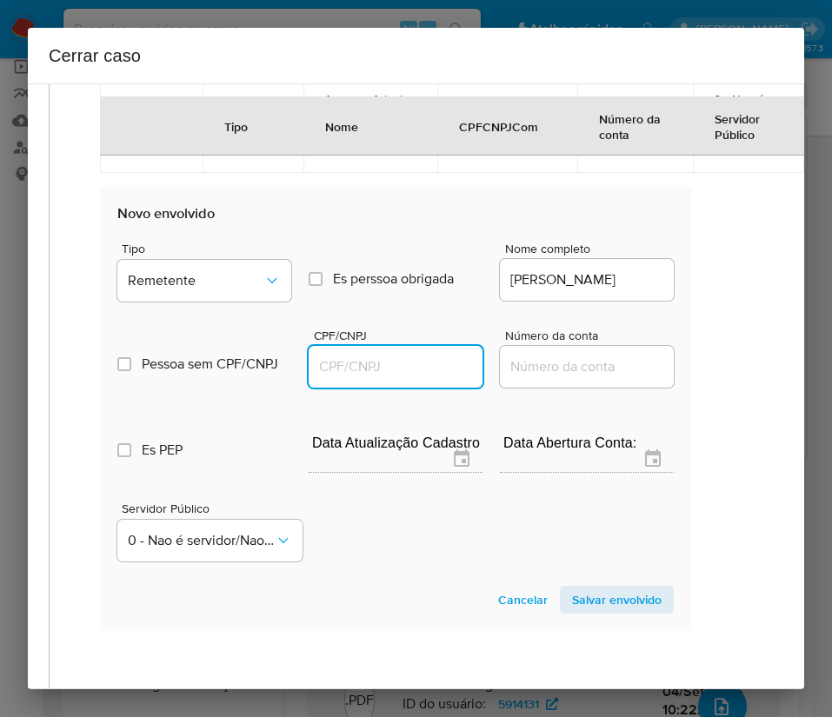
click at [320, 378] on input "CPF/CNPJ" at bounding box center [396, 366] width 174 height 23
paste input "03363556101"
type input "3363556101"
click at [600, 612] on span "Salvar envolvido" at bounding box center [617, 600] width 90 height 24
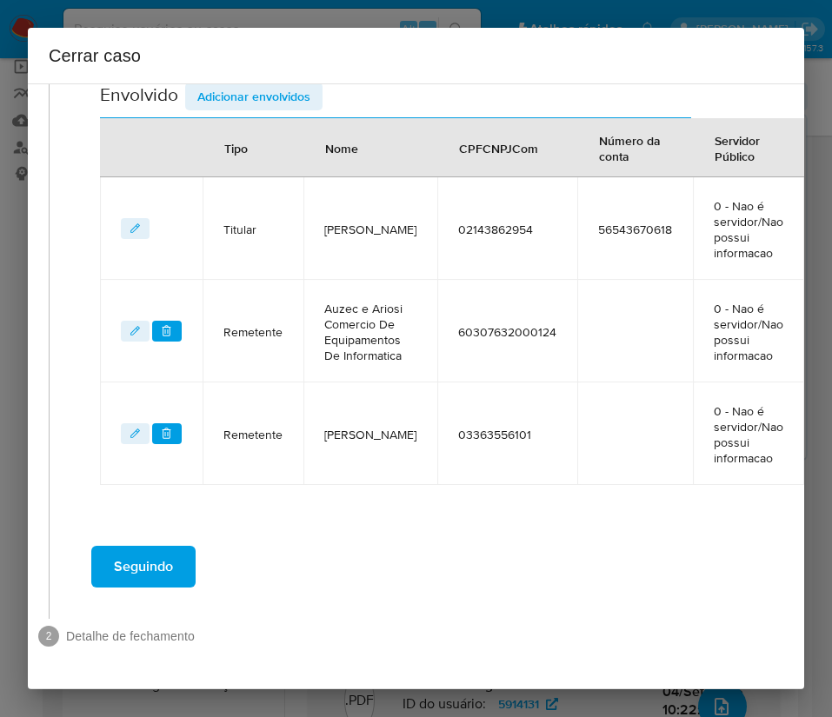
scroll to position [707, 33]
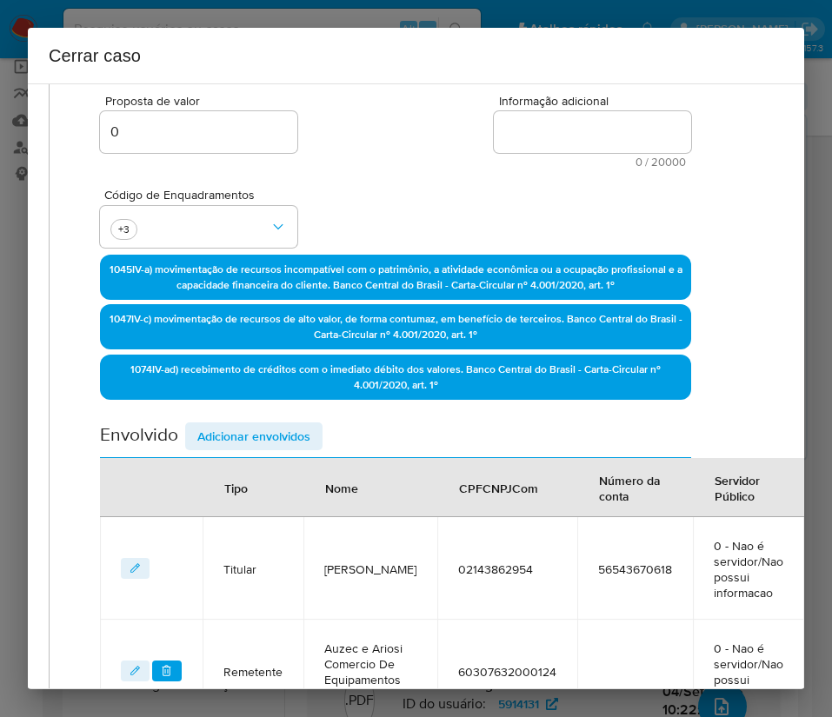
click at [272, 439] on span "Adicionar envolvidos" at bounding box center [253, 436] width 113 height 24
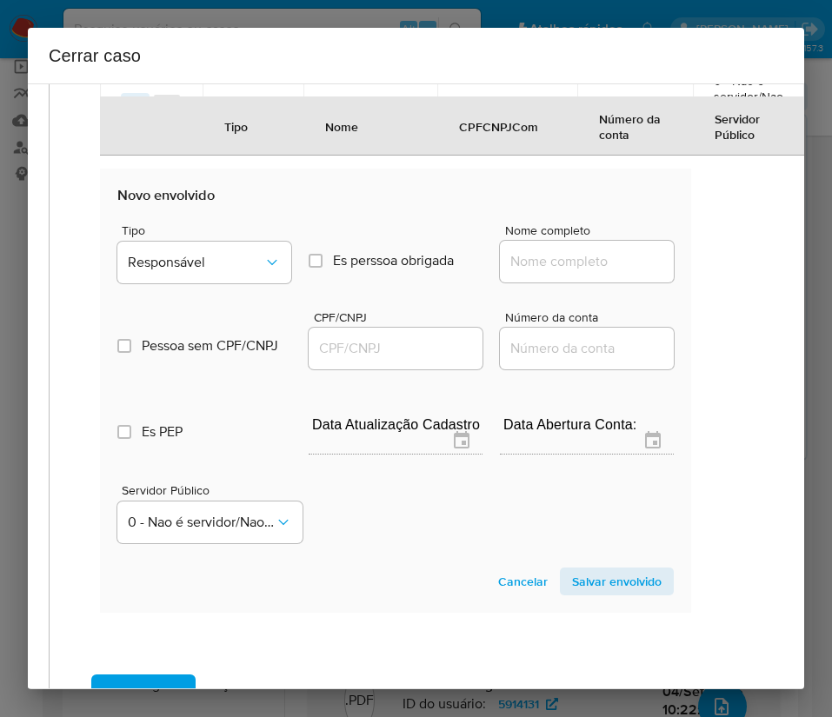
scroll to position [1098, 33]
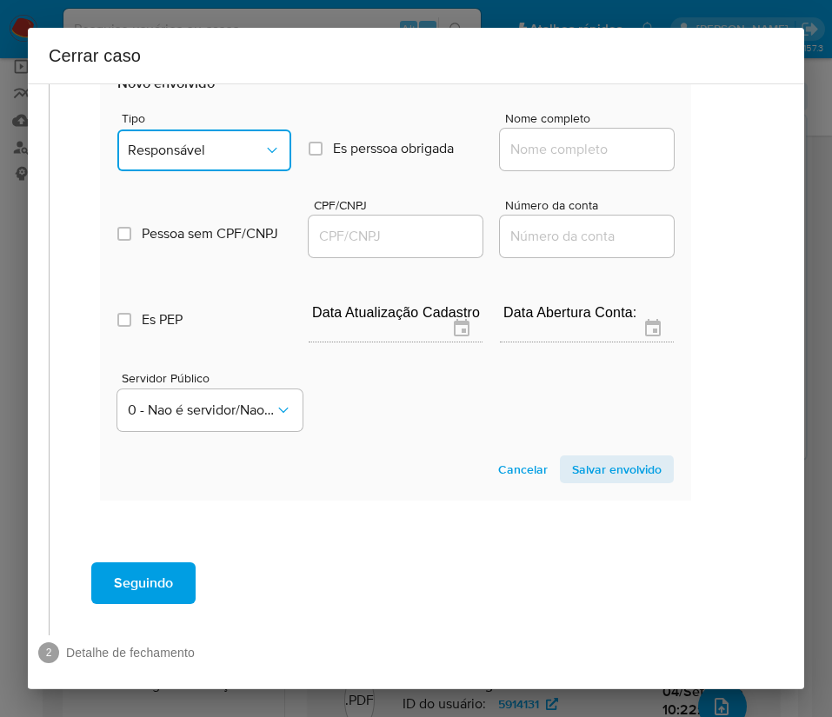
click at [232, 159] on span "Responsável" at bounding box center [196, 150] width 136 height 17
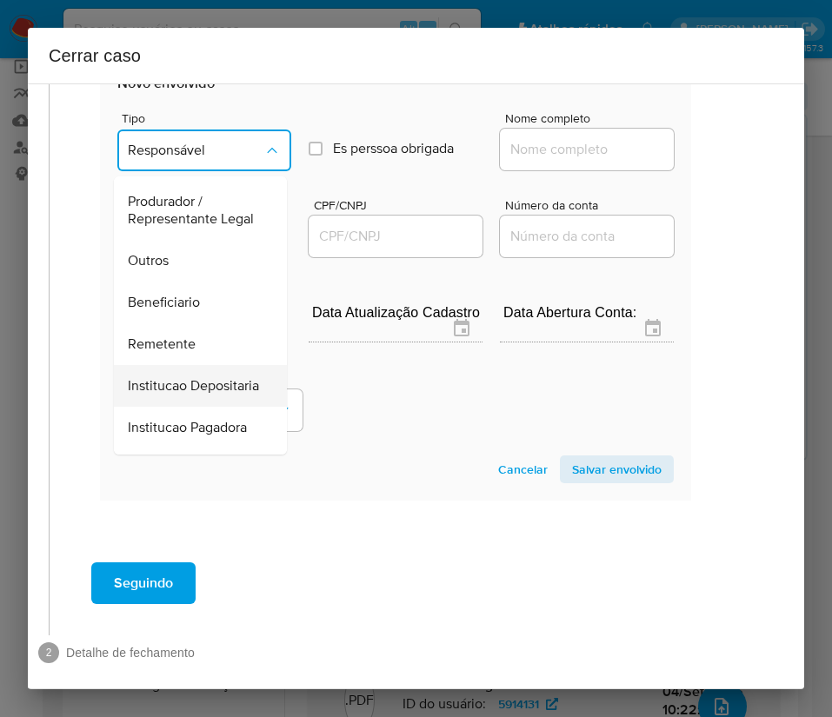
scroll to position [309, 0]
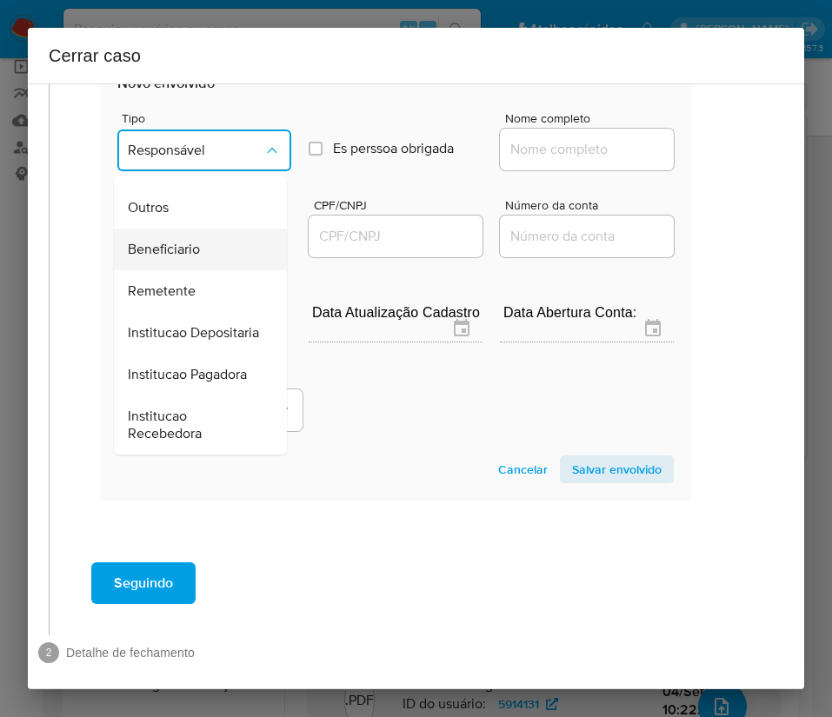
click at [196, 256] on div "Beneficiario" at bounding box center [195, 250] width 135 height 42
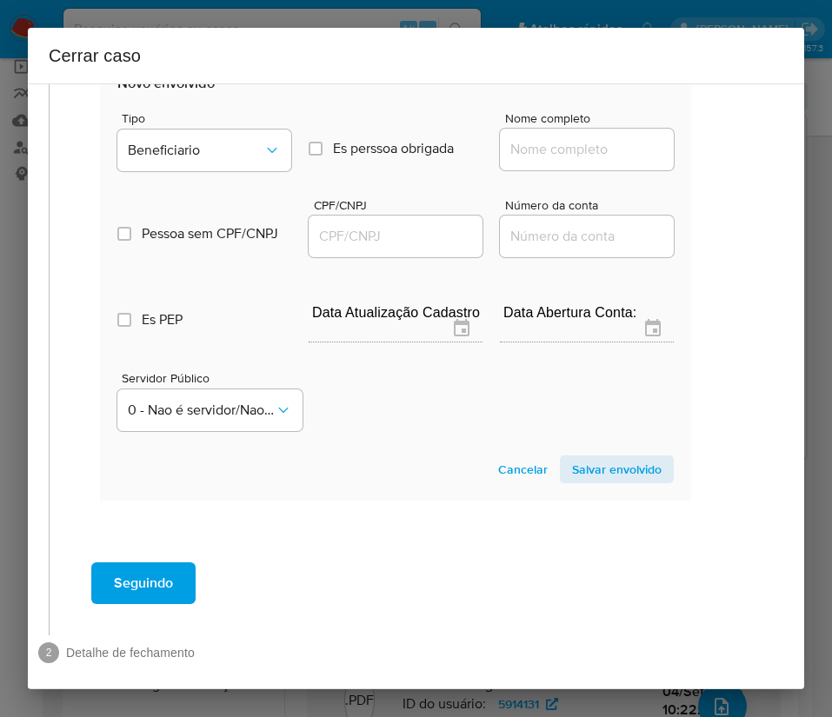
click at [583, 161] on input "Nome completo" at bounding box center [587, 149] width 174 height 23
paste input "V. Da Silva, 52568208000105"
drag, startPoint x: 521, startPoint y: 183, endPoint x: 705, endPoint y: 196, distance: 184.7
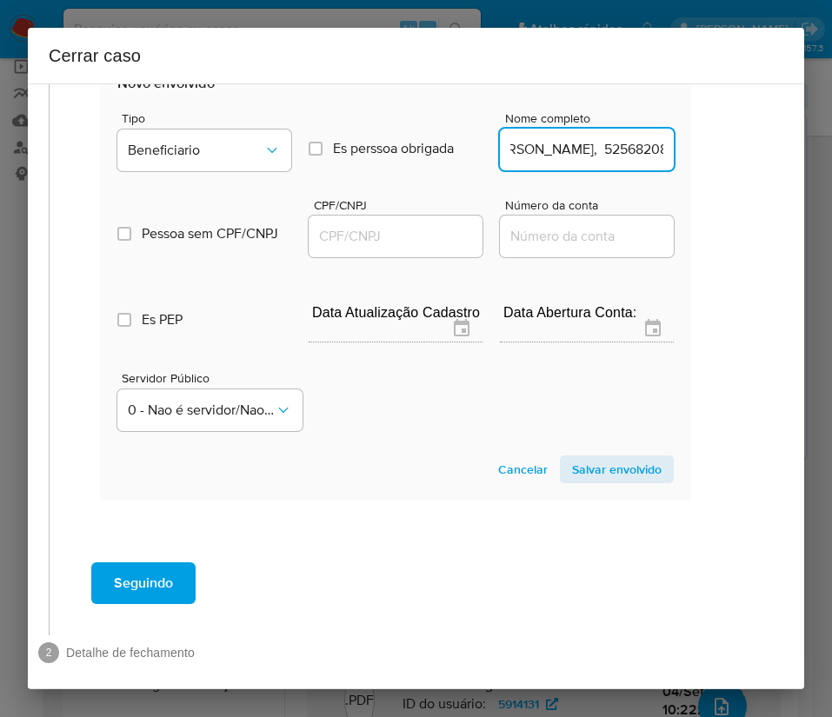
click at [514, 161] on input "V. Da Silva, 52568208000105" at bounding box center [587, 149] width 174 height 23
drag, startPoint x: 520, startPoint y: 183, endPoint x: 769, endPoint y: 195, distance: 249.7
click at [758, 185] on div "1 Informação completa Geral Data de início 01/07/2025 Data Fin 01/09/2025 Valor…" at bounding box center [416, 386] width 776 height 606
type input "V. Da Silva"
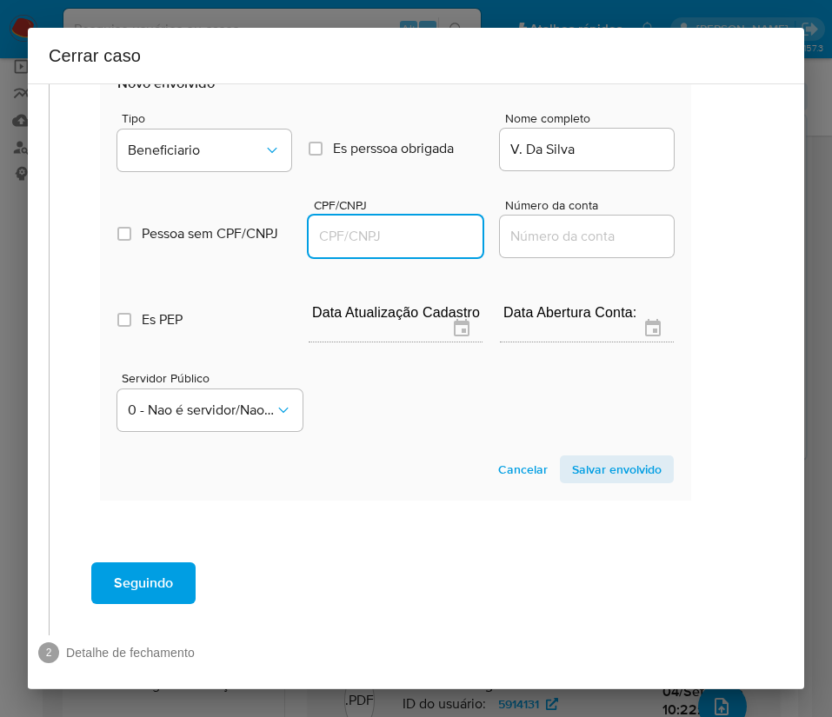
drag, startPoint x: 349, startPoint y: 268, endPoint x: 367, endPoint y: 267, distance: 18.3
click at [349, 248] on input "CPF/CNPJ" at bounding box center [396, 236] width 174 height 23
paste input "52568208000105"
type input "52568208000105"
click at [602, 481] on span "Salvar envolvido" at bounding box center [617, 469] width 90 height 24
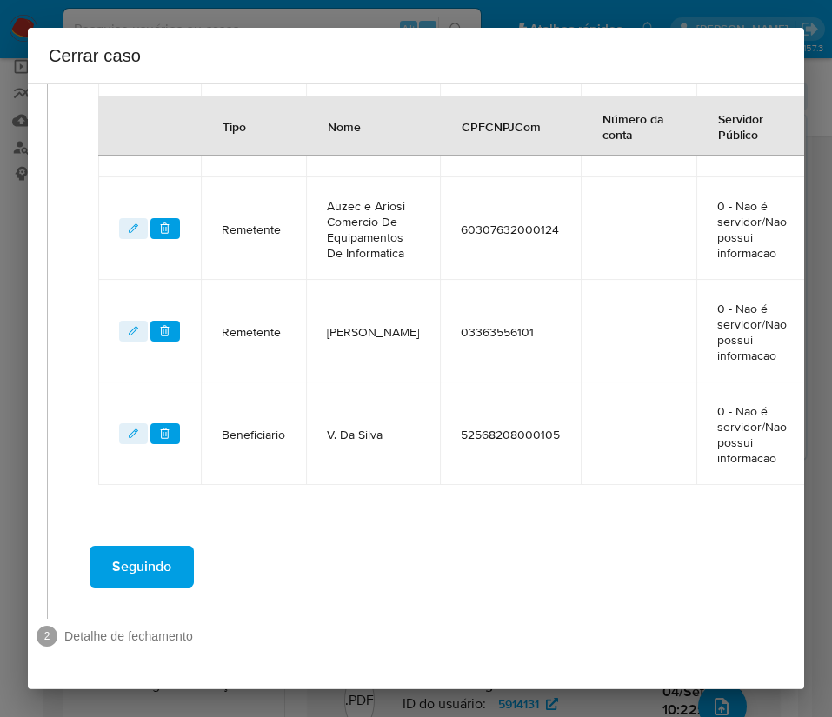
scroll to position [809, 33]
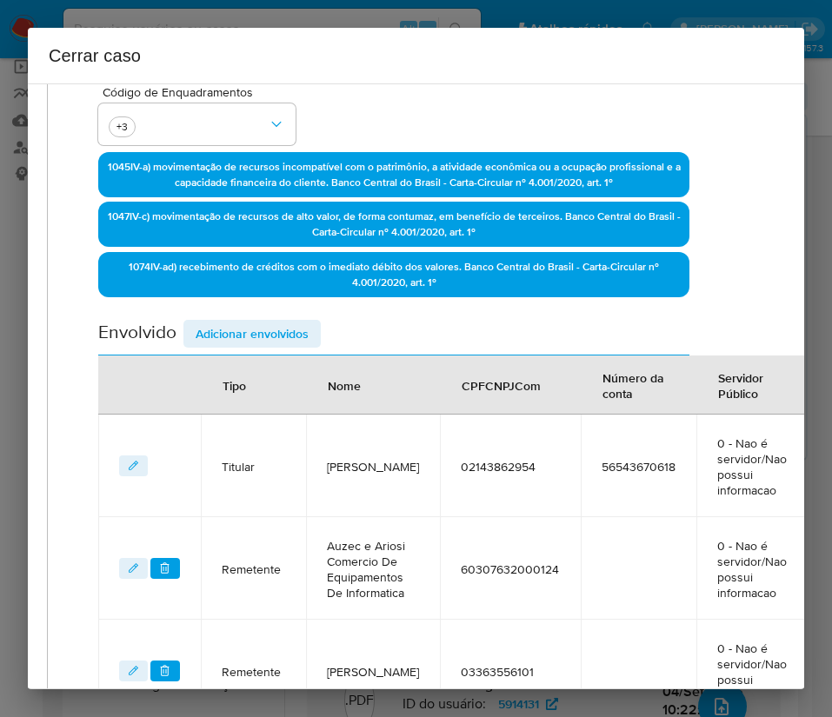
click at [255, 326] on span "Adicionar envolvidos" at bounding box center [252, 334] width 113 height 24
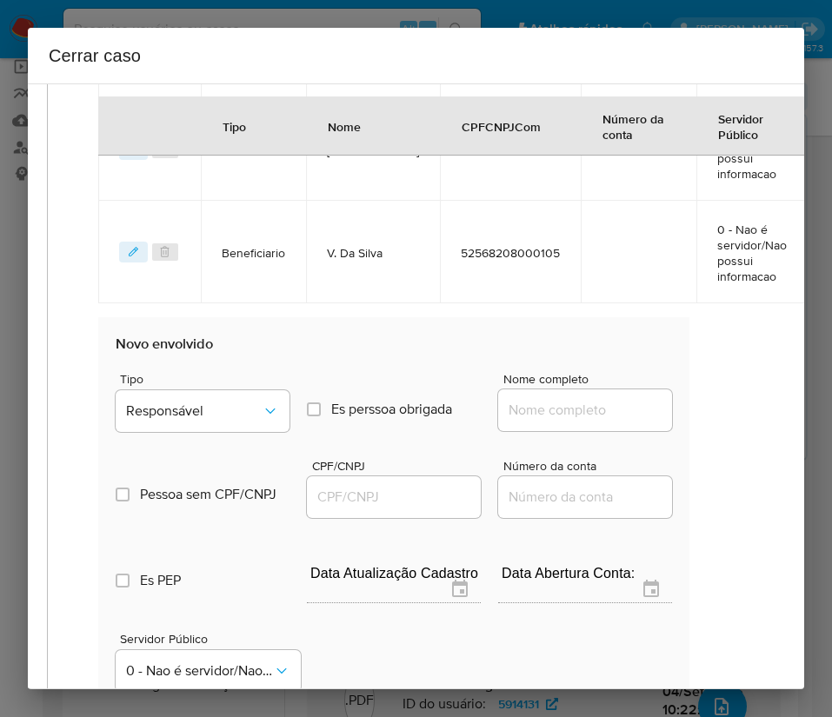
scroll to position [1268, 33]
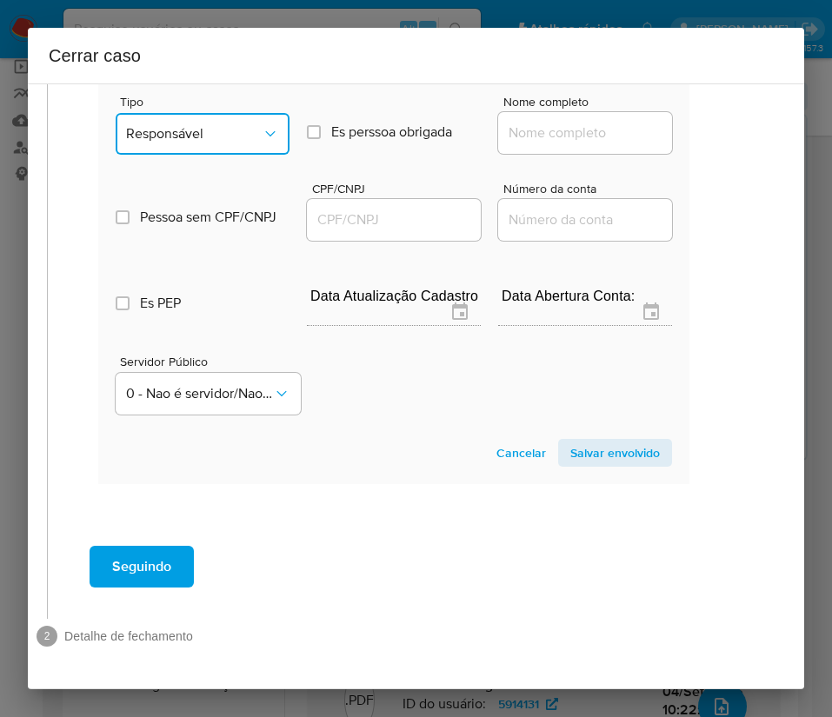
click at [240, 128] on button "Responsável" at bounding box center [203, 134] width 174 height 42
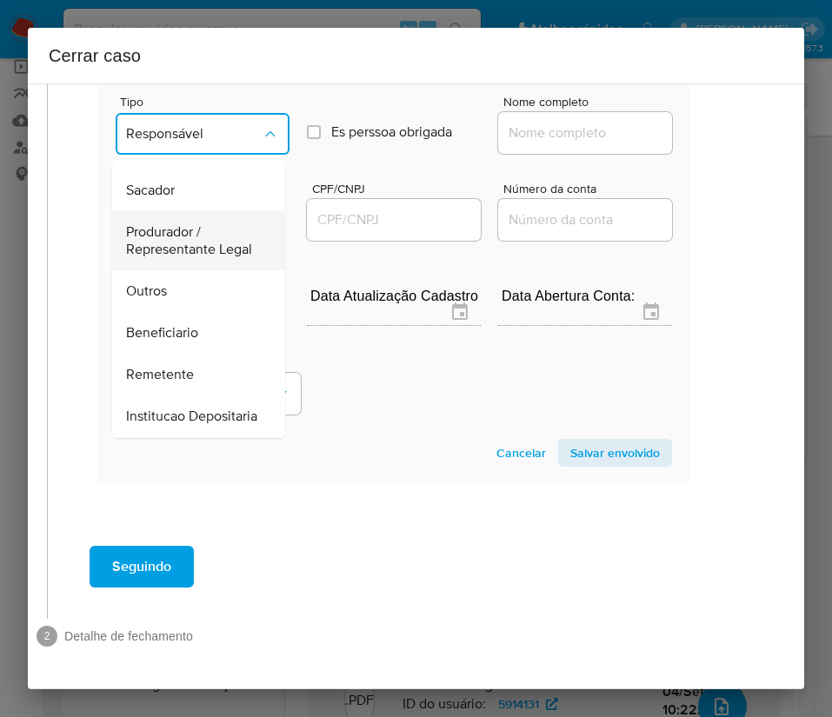
scroll to position [309, 0]
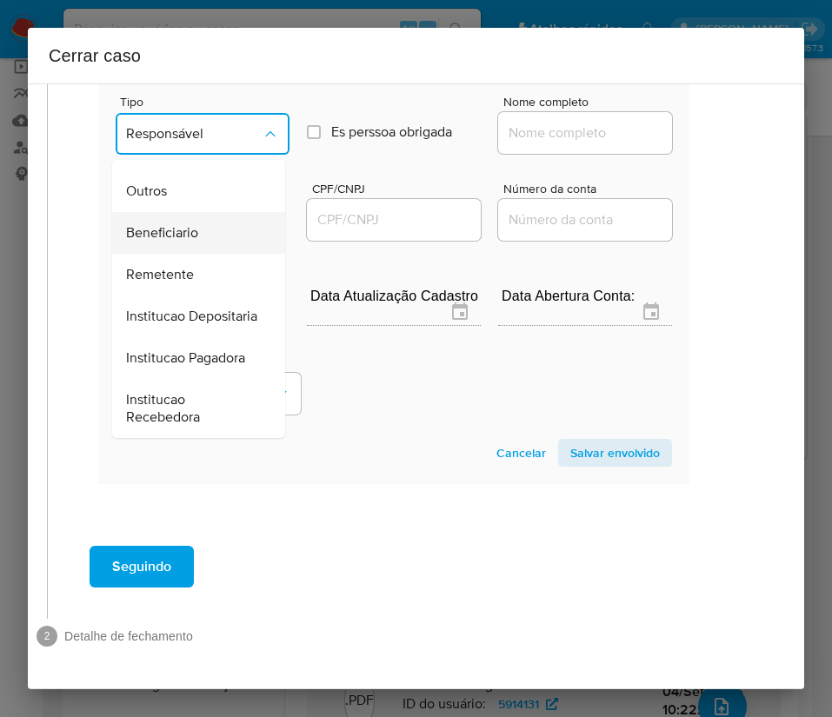
click at [178, 224] on span "Beneficiario" at bounding box center [162, 232] width 72 height 17
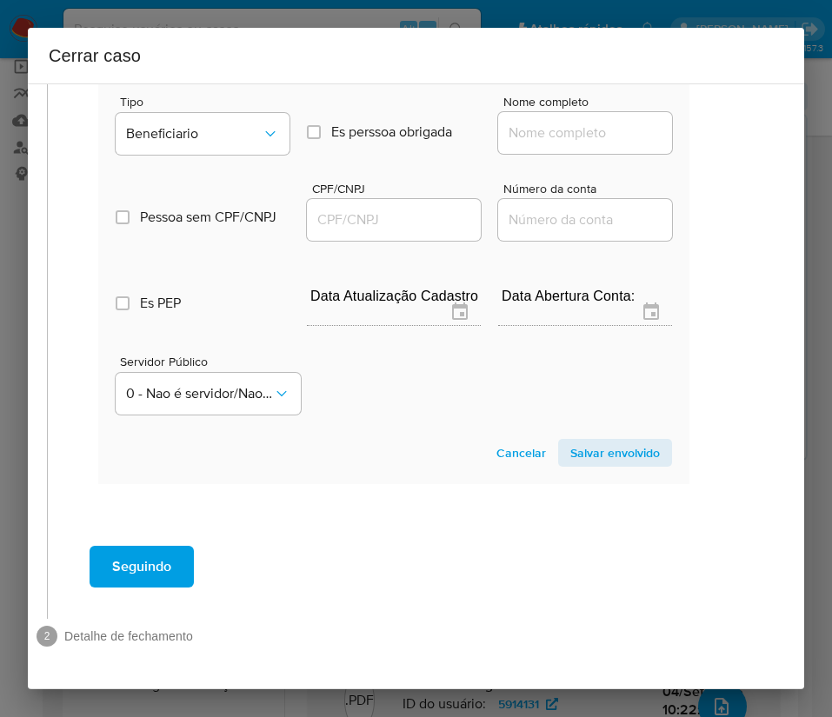
click at [541, 122] on input "Nome completo" at bounding box center [585, 133] width 174 height 23
paste input "30.033.360 Angelica Rachor, 30033360000150"
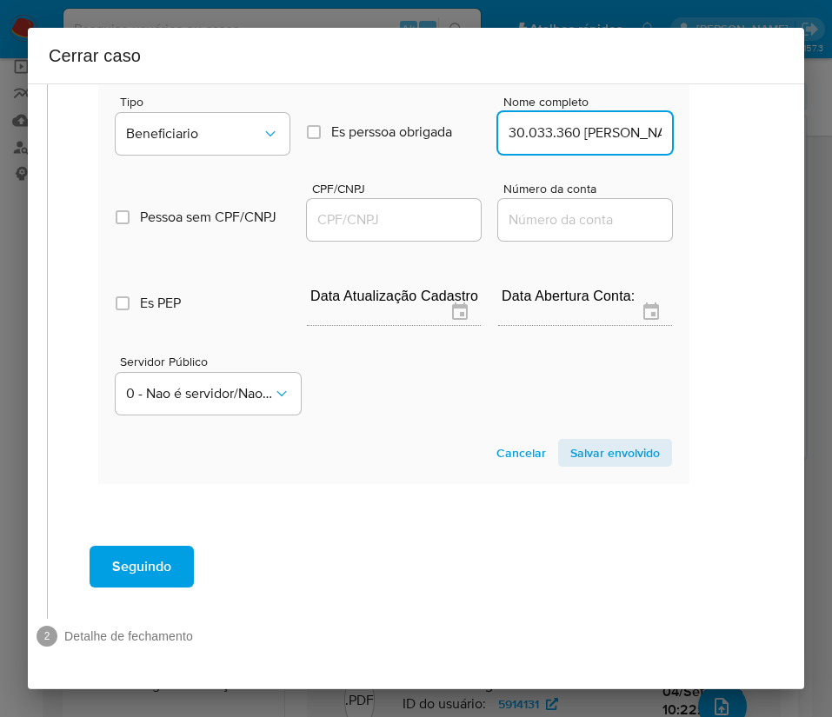
scroll to position [0, 145]
drag, startPoint x: 517, startPoint y: 120, endPoint x: 680, endPoint y: 119, distance: 162.5
click at [554, 124] on div "30.033.360 Angelica Rachor, 30033360000150" at bounding box center [585, 133] width 174 height 42
drag, startPoint x: 613, startPoint y: 120, endPoint x: 677, endPoint y: 120, distance: 64.3
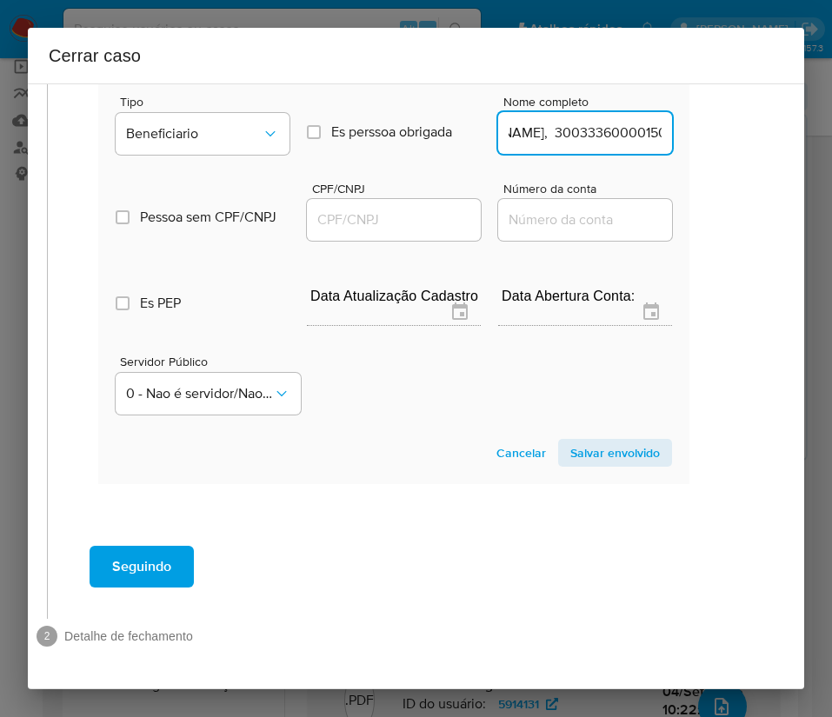
click at [588, 122] on input "30.033.360 Angelica Rachor, 30033360000150" at bounding box center [585, 133] width 174 height 23
drag, startPoint x: 519, startPoint y: 116, endPoint x: 714, endPoint y: 122, distance: 195.6
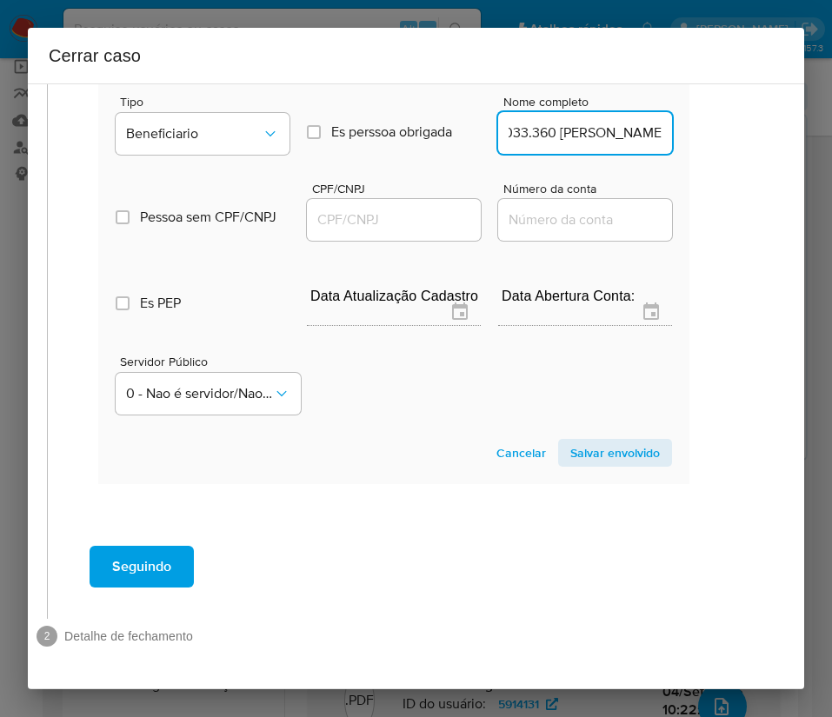
type input "30.033.360 Angelica Rachor"
click at [408, 209] on input "CPF/CNPJ" at bounding box center [394, 220] width 174 height 23
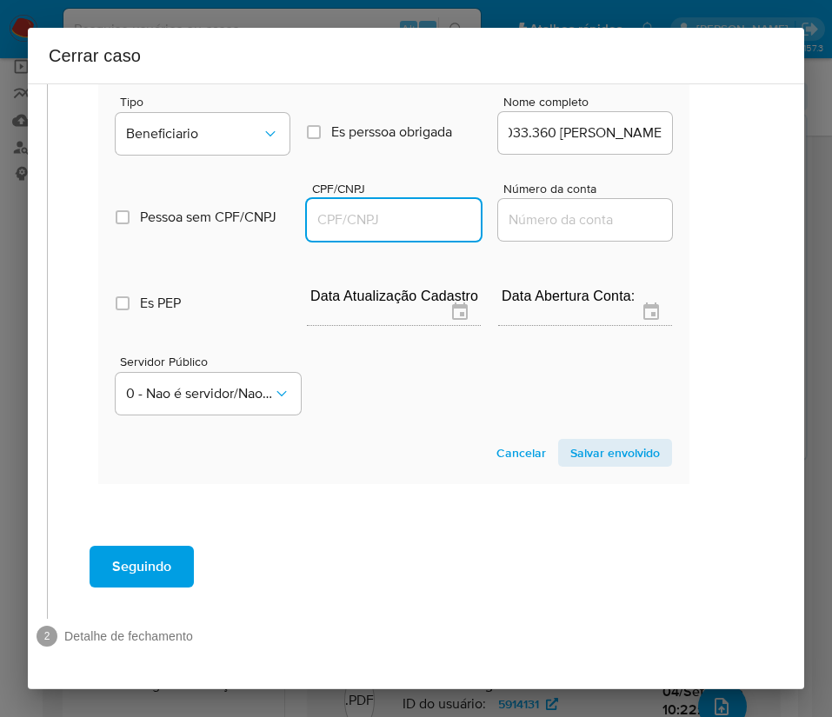
scroll to position [0, 0]
paste input "30033360000150"
type input "30033360000150"
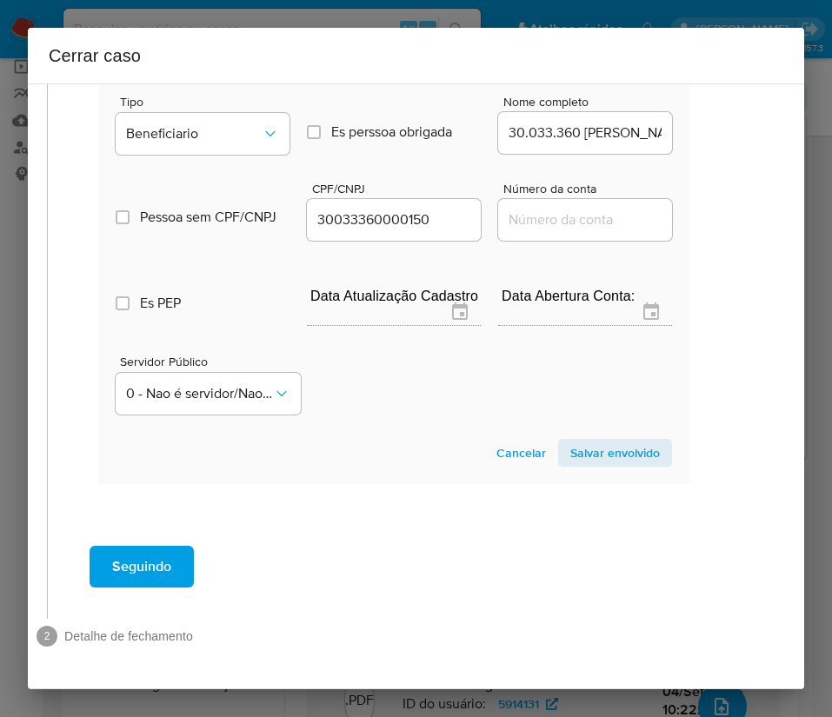
click at [635, 441] on span "Salvar envolvido" at bounding box center [615, 453] width 90 height 24
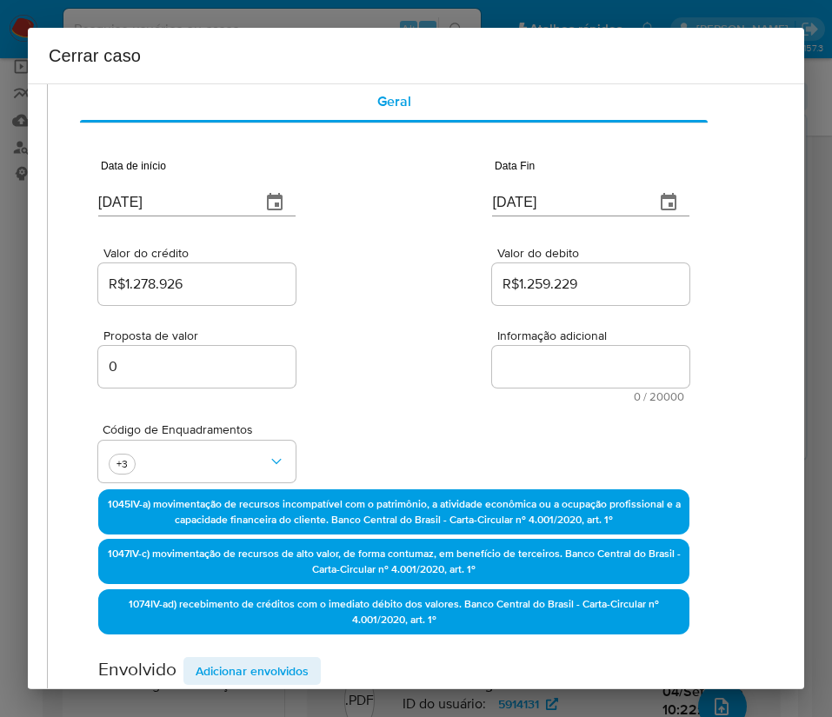
scroll to position [0, 33]
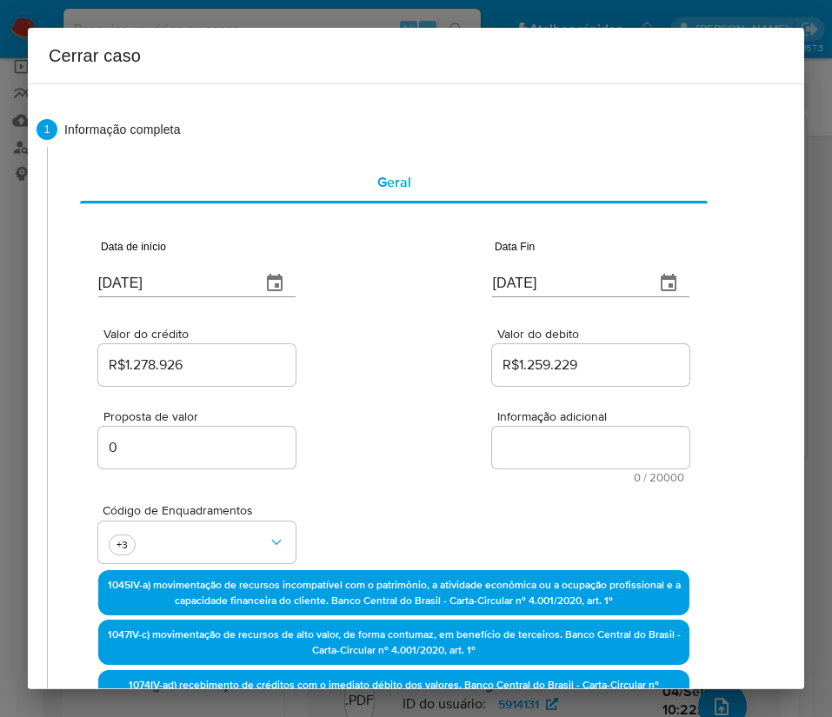
click at [526, 454] on textarea "Informação adicional" at bounding box center [590, 448] width 197 height 42
paste textarea "Informações do Cliente Daniellen Cristina Serpe Garcia Beje, CPF 02143862954, 4…"
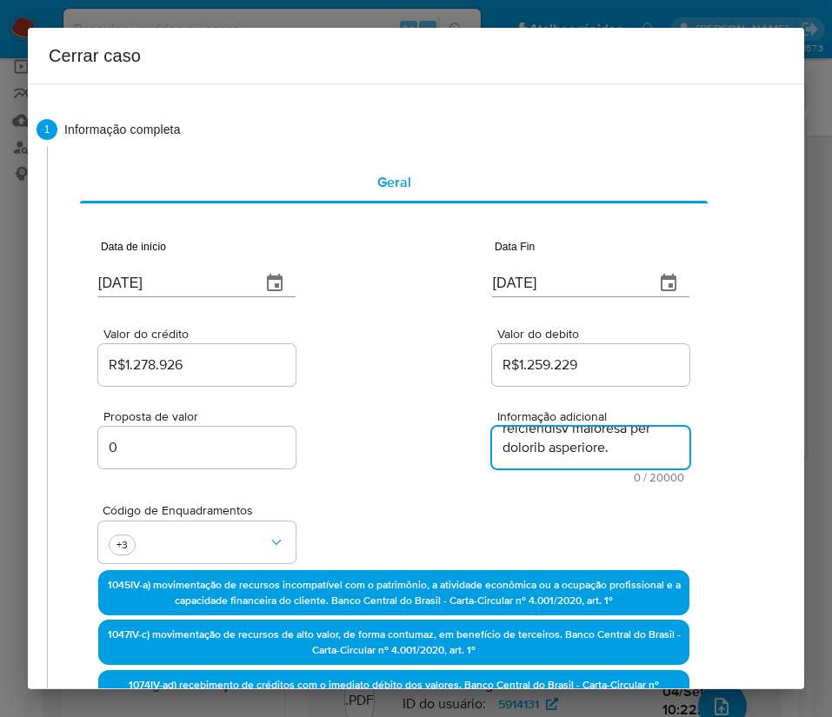
type textarea "Informações do Cliente Daniellen Cristina Serpe Garcia Beje, CPF 02143862954, 4…"
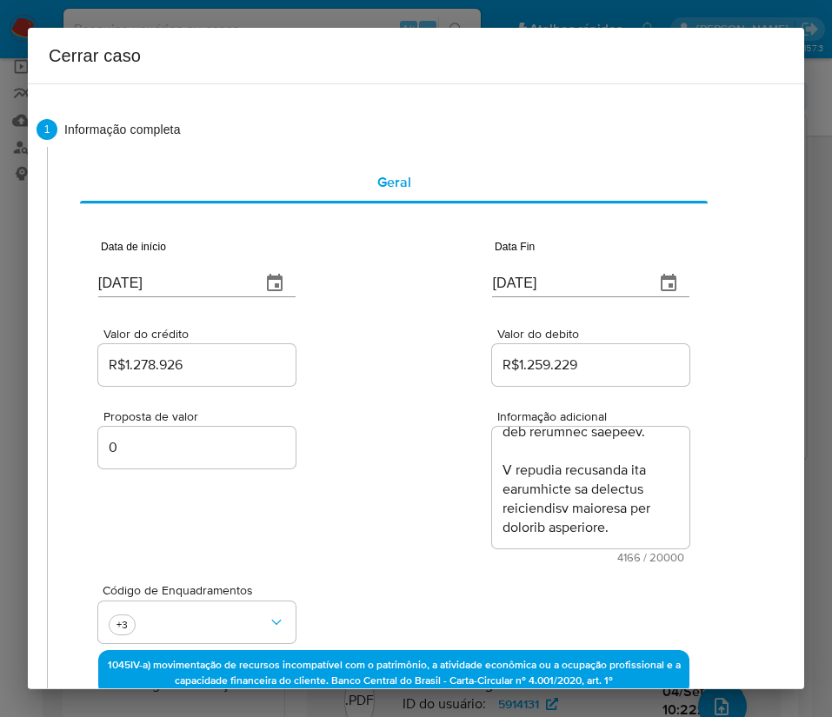
click at [365, 533] on div "Proposta de valor 0 Informação adicional 4166 / 20000 15834 caracteres restantes" at bounding box center [393, 476] width 591 height 174
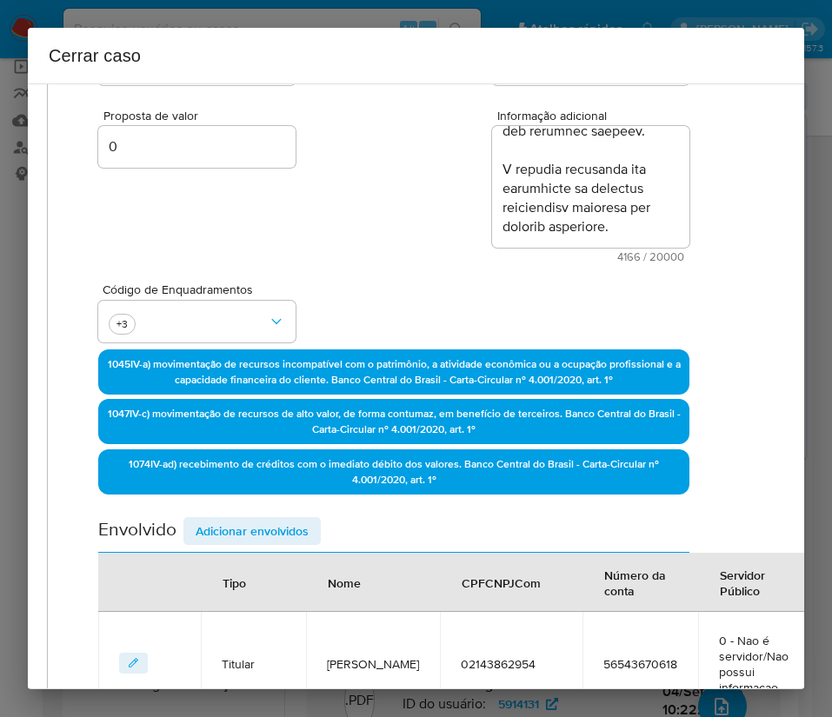
scroll to position [0, 0]
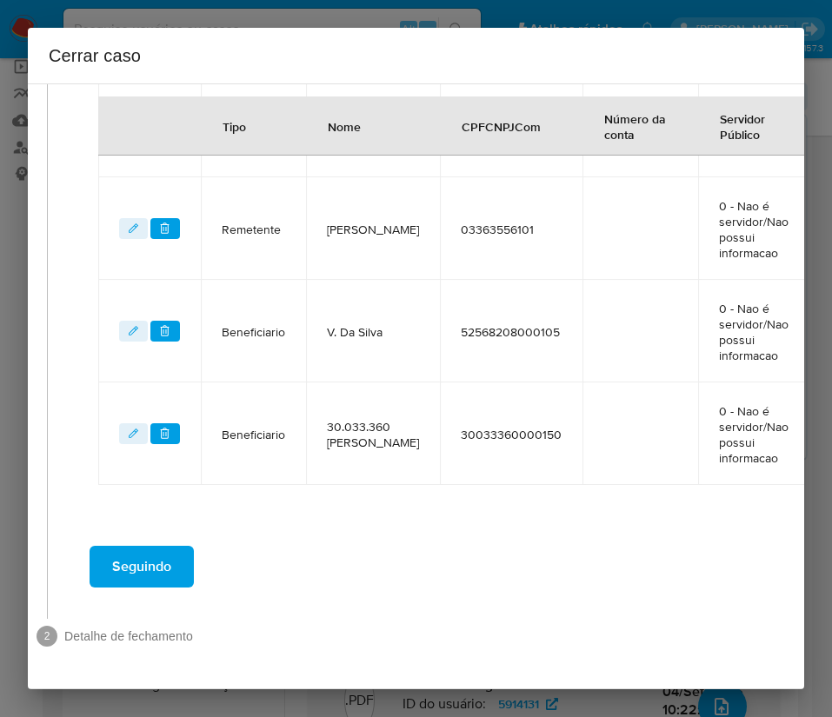
click at [157, 548] on span "Seguindo" at bounding box center [141, 567] width 59 height 38
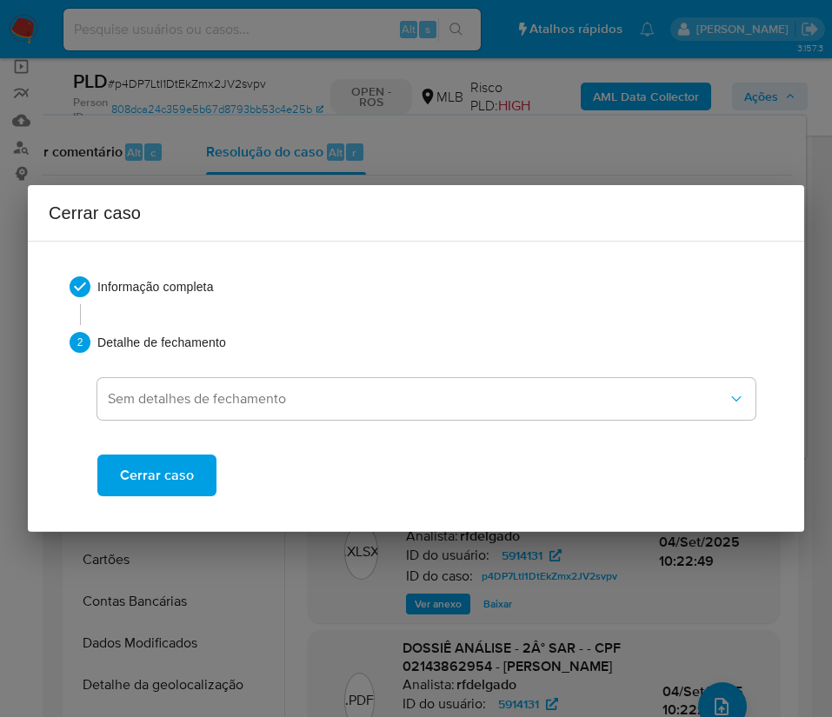
click at [204, 469] on button "Cerrar caso" at bounding box center [156, 476] width 119 height 42
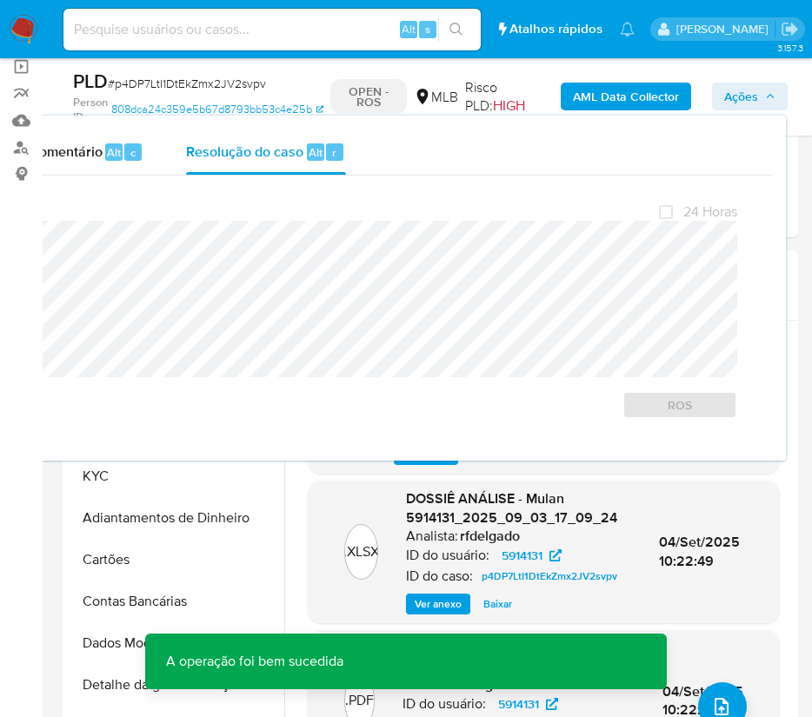
click at [160, 80] on span "# p4DP7LtI1DtEkZmx2JV2svpv" at bounding box center [187, 83] width 158 height 17
copy span "p4DP7LtI1DtEkZmx2JV2svpv"
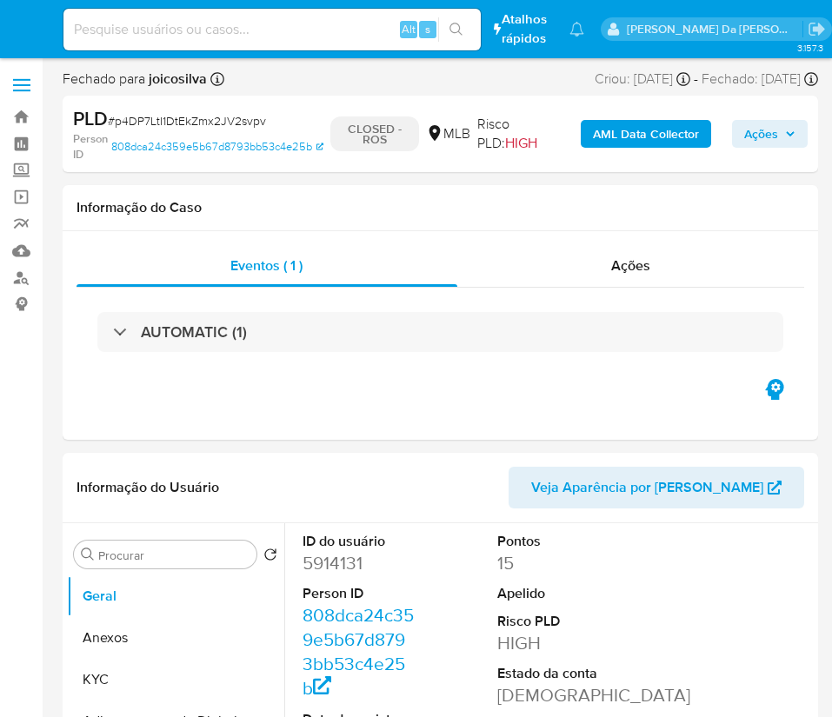
select select "10"
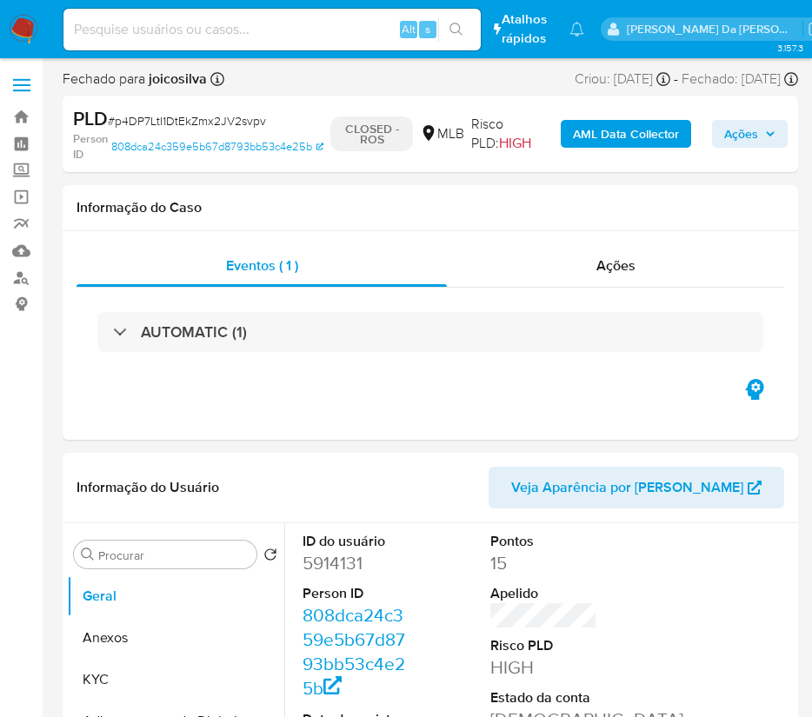
click at [33, 24] on img at bounding box center [24, 30] width 30 height 30
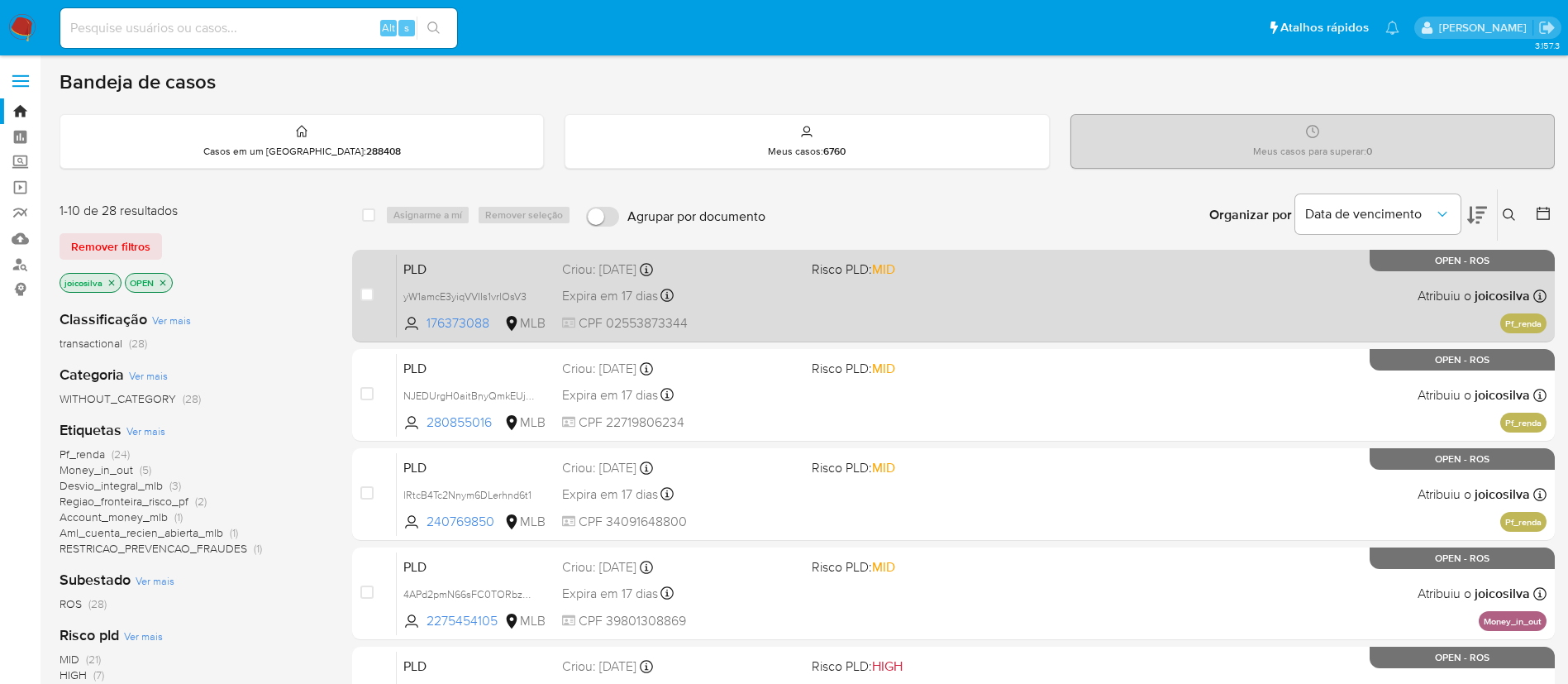
click at [1045, 282] on div "PLD yW1amcE3yiqVVIIs1vrlOsV3 176373088 MLB Risco PLD: MID Criou: [DATE] Criou: …" at bounding box center [971, 296] width 1150 height 84
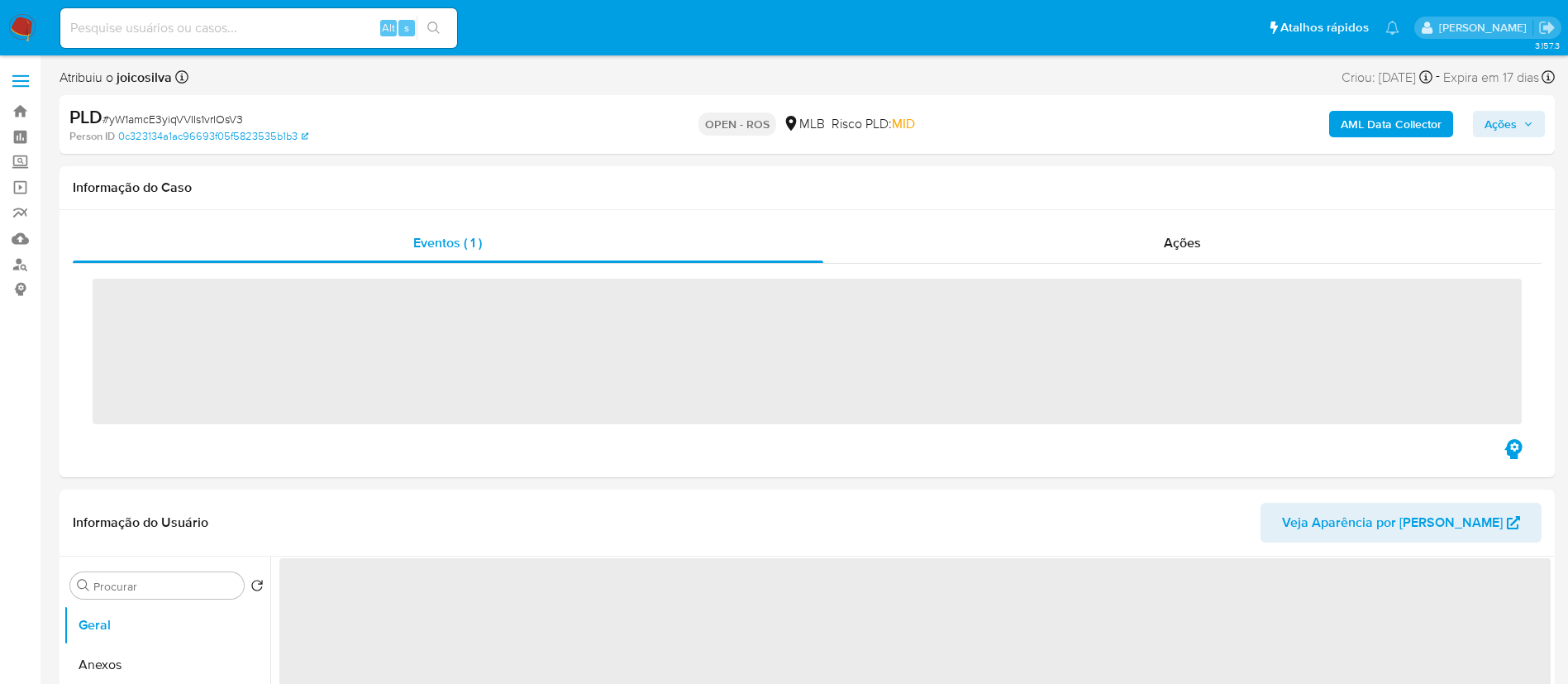
click at [218, 117] on span "# yW1amcE3yiqVVIIs1vrlOsV3" at bounding box center [173, 118] width 141 height 16
copy span "yW1amcE3yiqVVIIs1vrlOsV3"
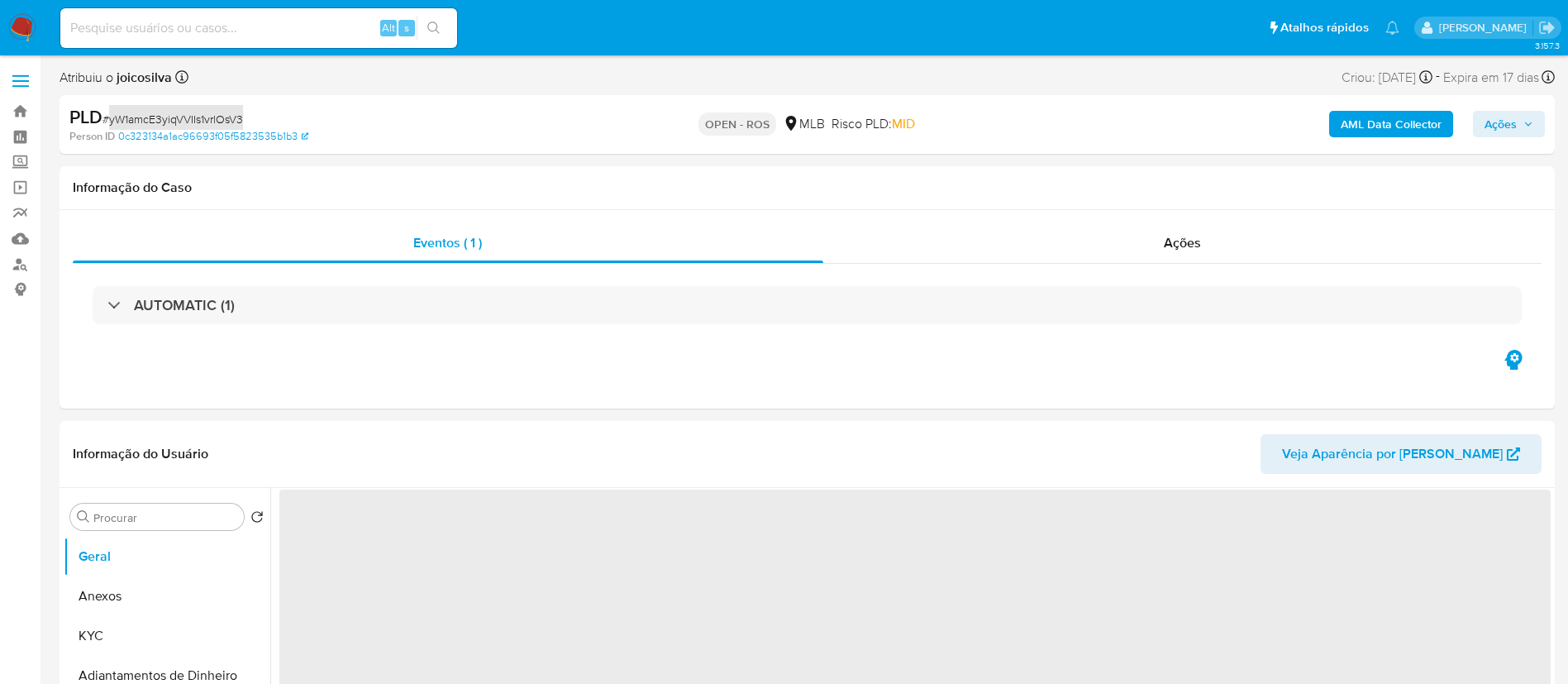
select select "10"
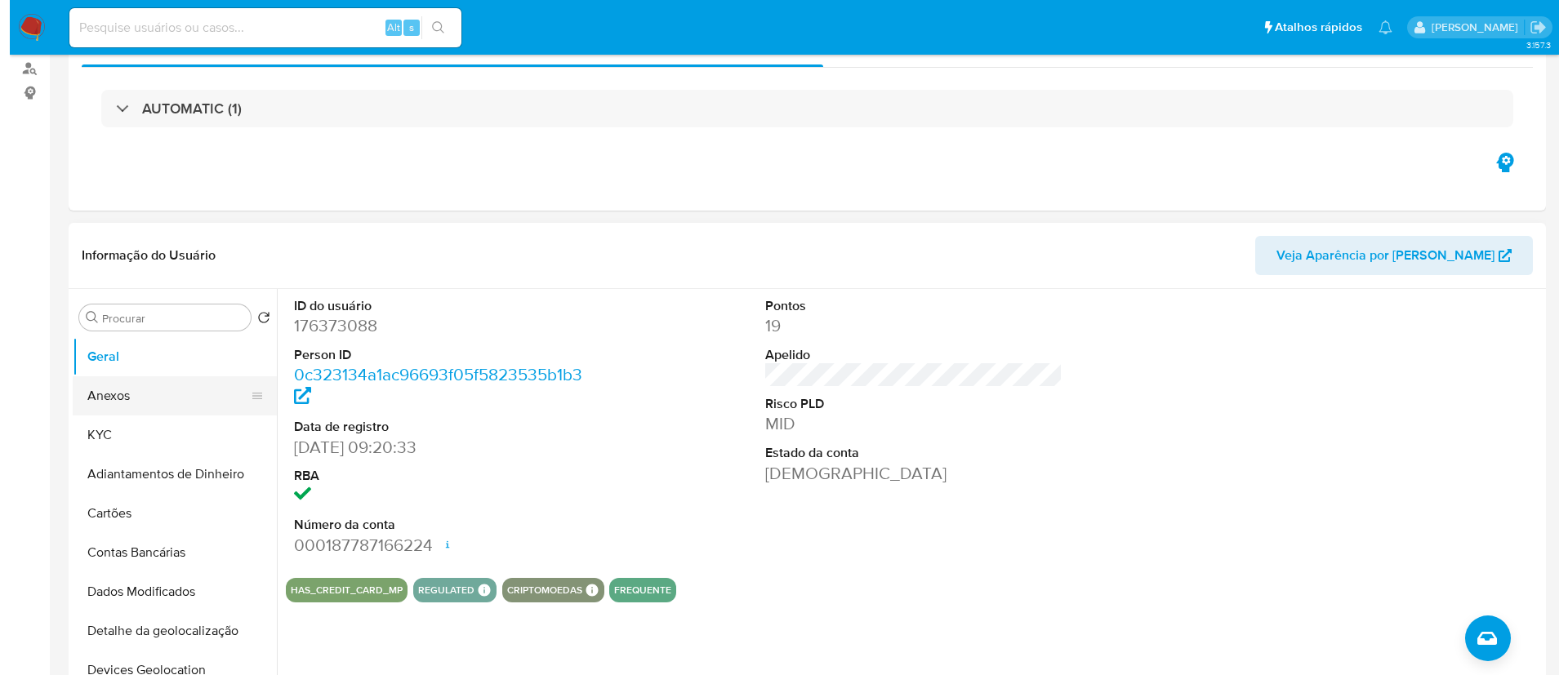
scroll to position [245, 0]
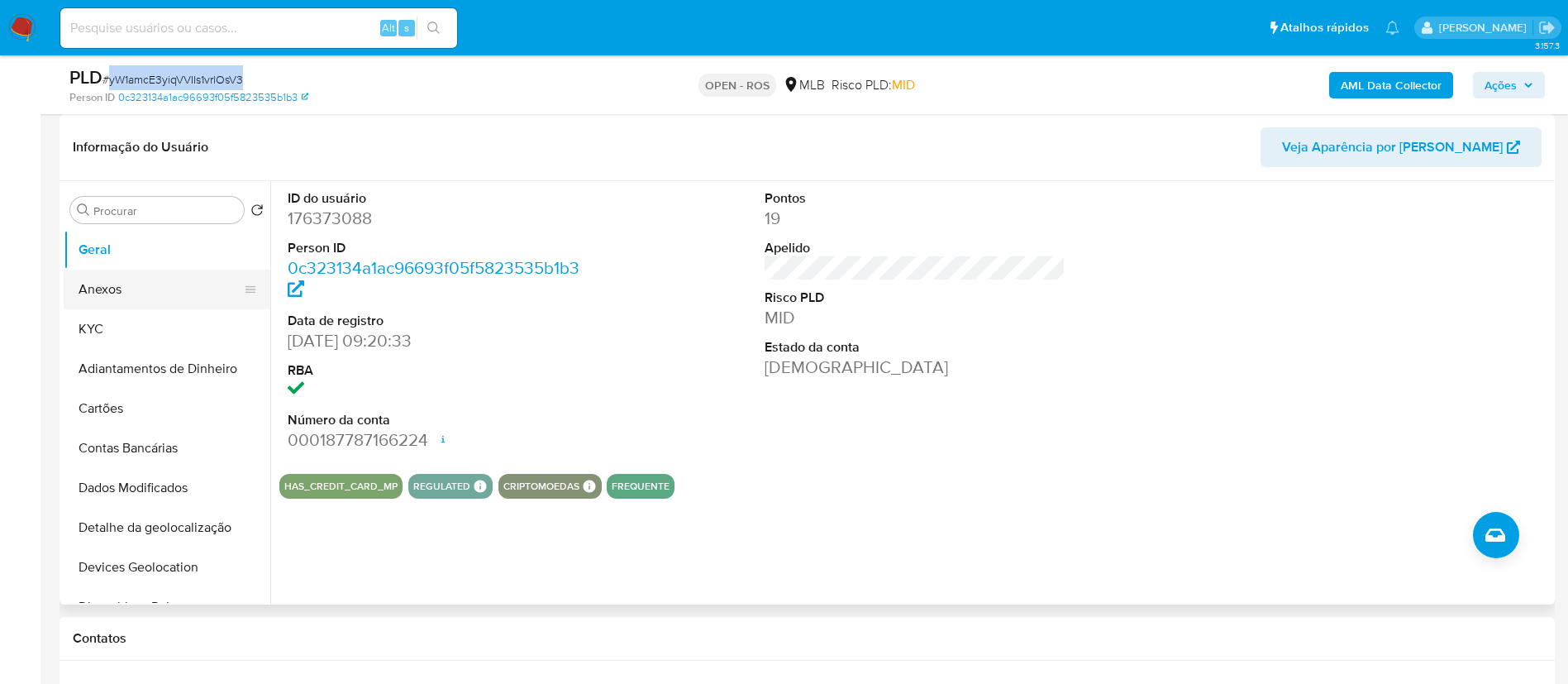
click at [101, 283] on button "Anexos" at bounding box center [160, 289] width 193 height 40
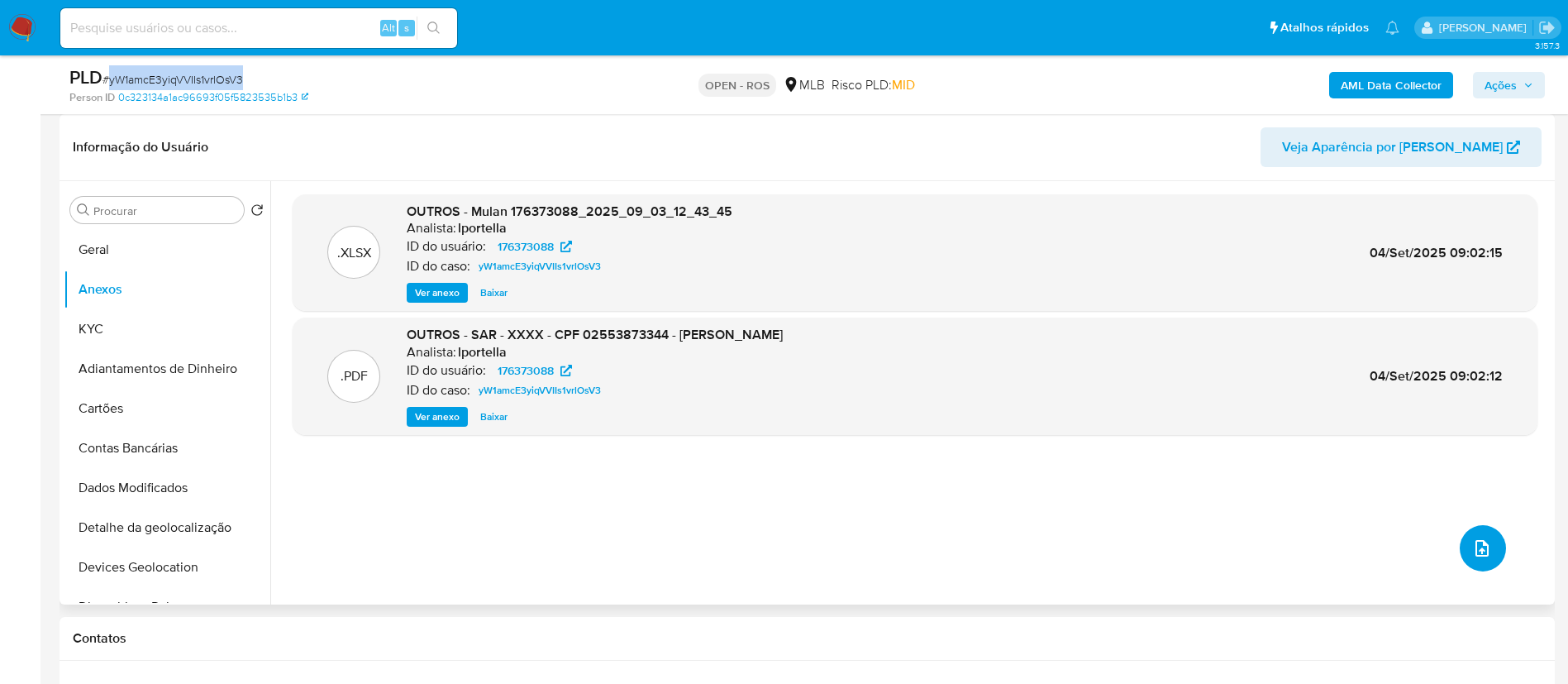
click at [1474, 546] on icon "upload-file" at bounding box center [1481, 548] width 20 height 20
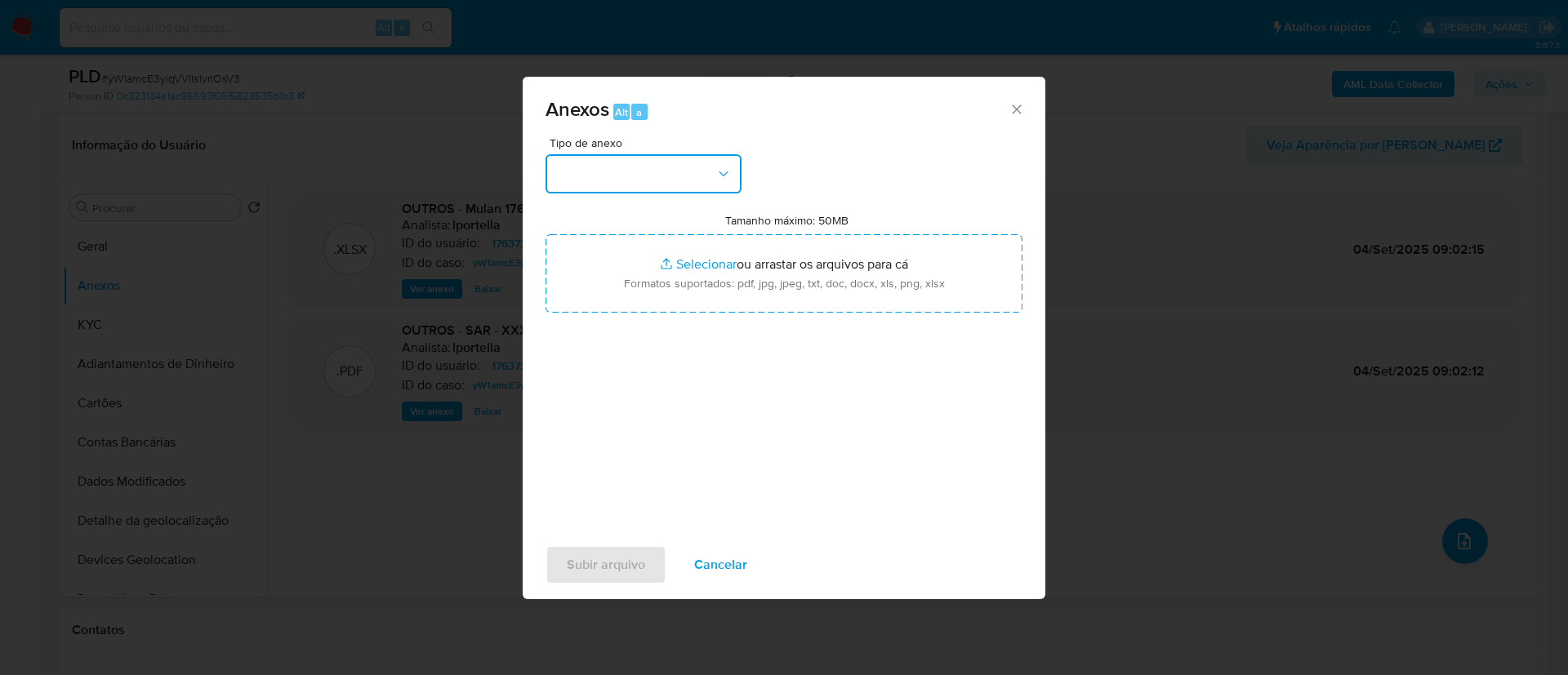
click at [680, 184] on button "button" at bounding box center [644, 174] width 196 height 39
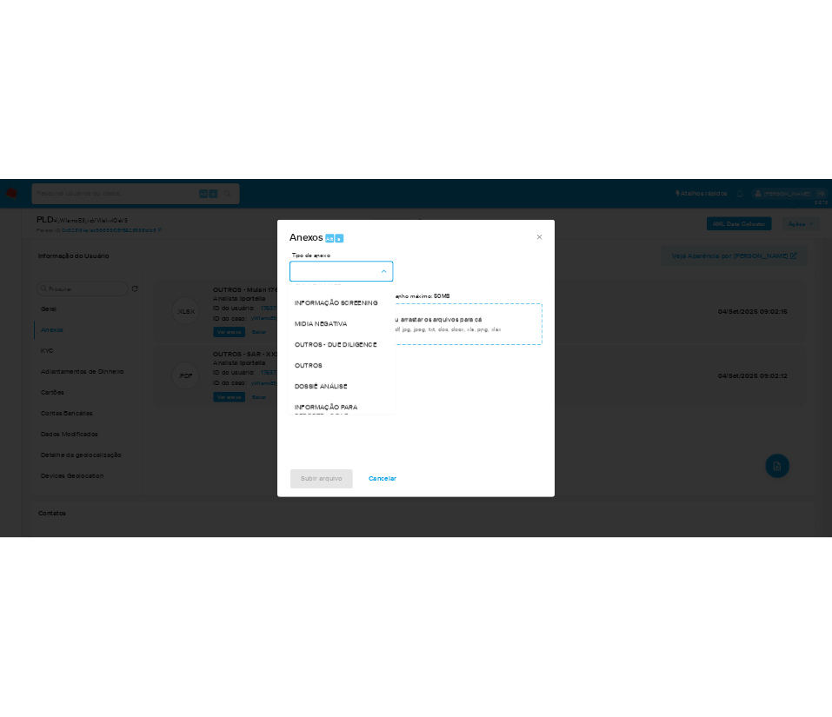
scroll to position [268, 0]
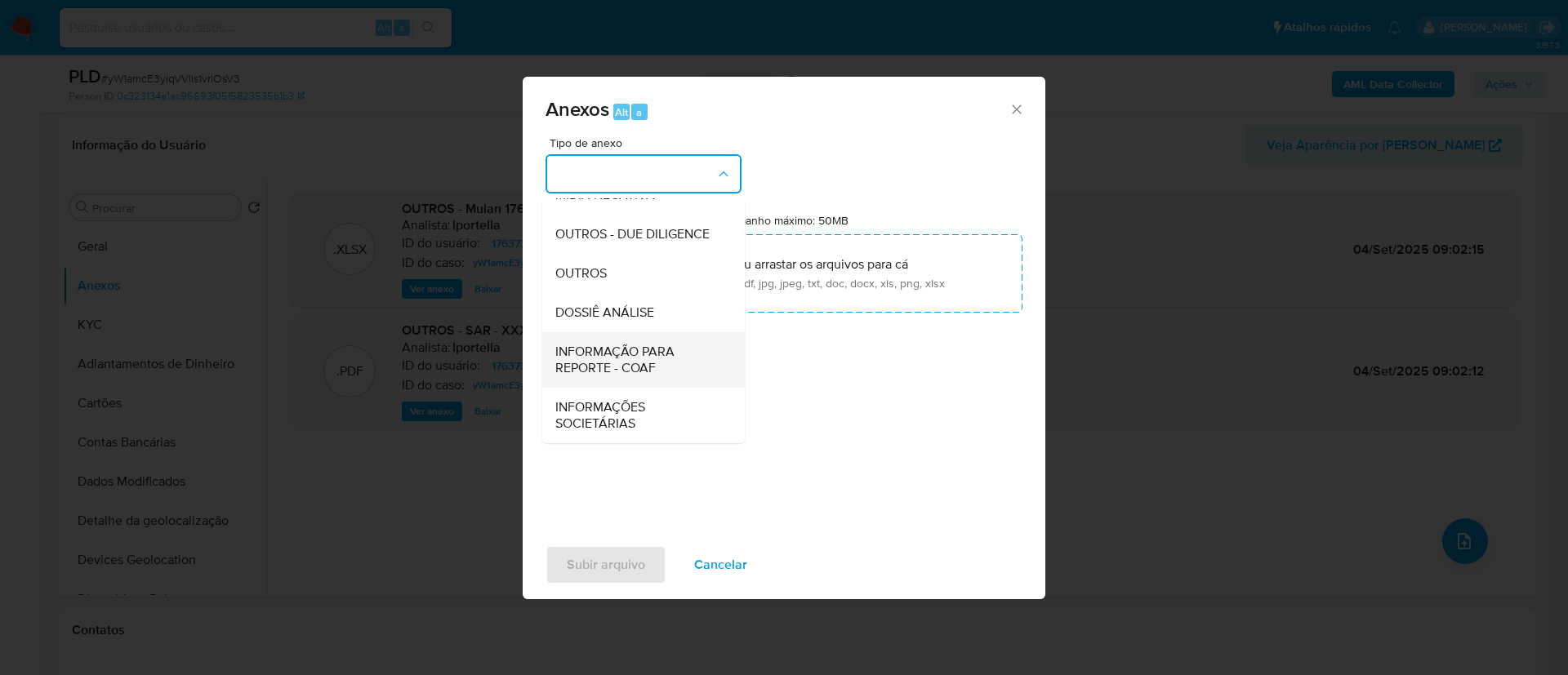
click at [661, 352] on span "INFORMAÇÃO PARA REPORTE - COAF" at bounding box center [638, 360] width 166 height 33
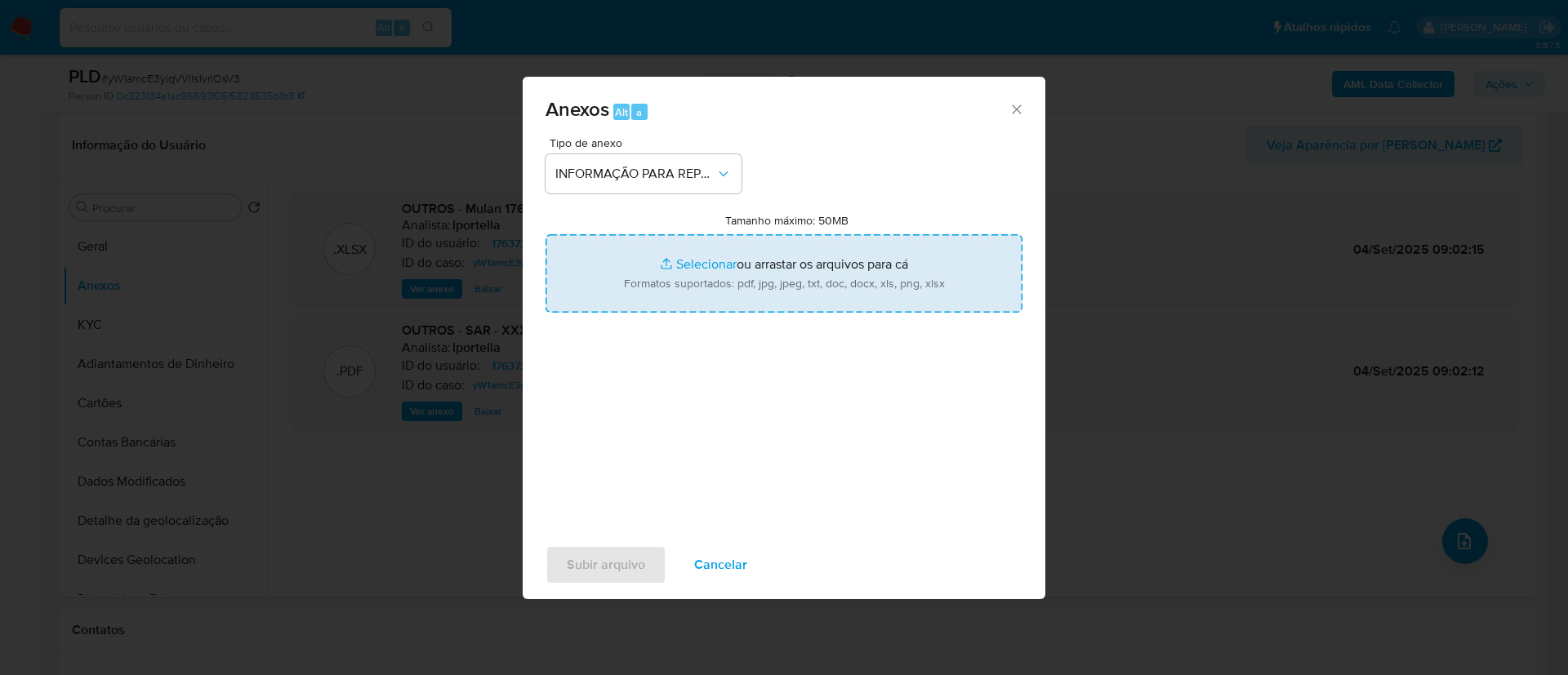
type input "C:\fakepath\SAR - yW1amcE3yiqVVIIs1vrlOsV3 - CPF 02553873344 - [PERSON_NAME].pdf"
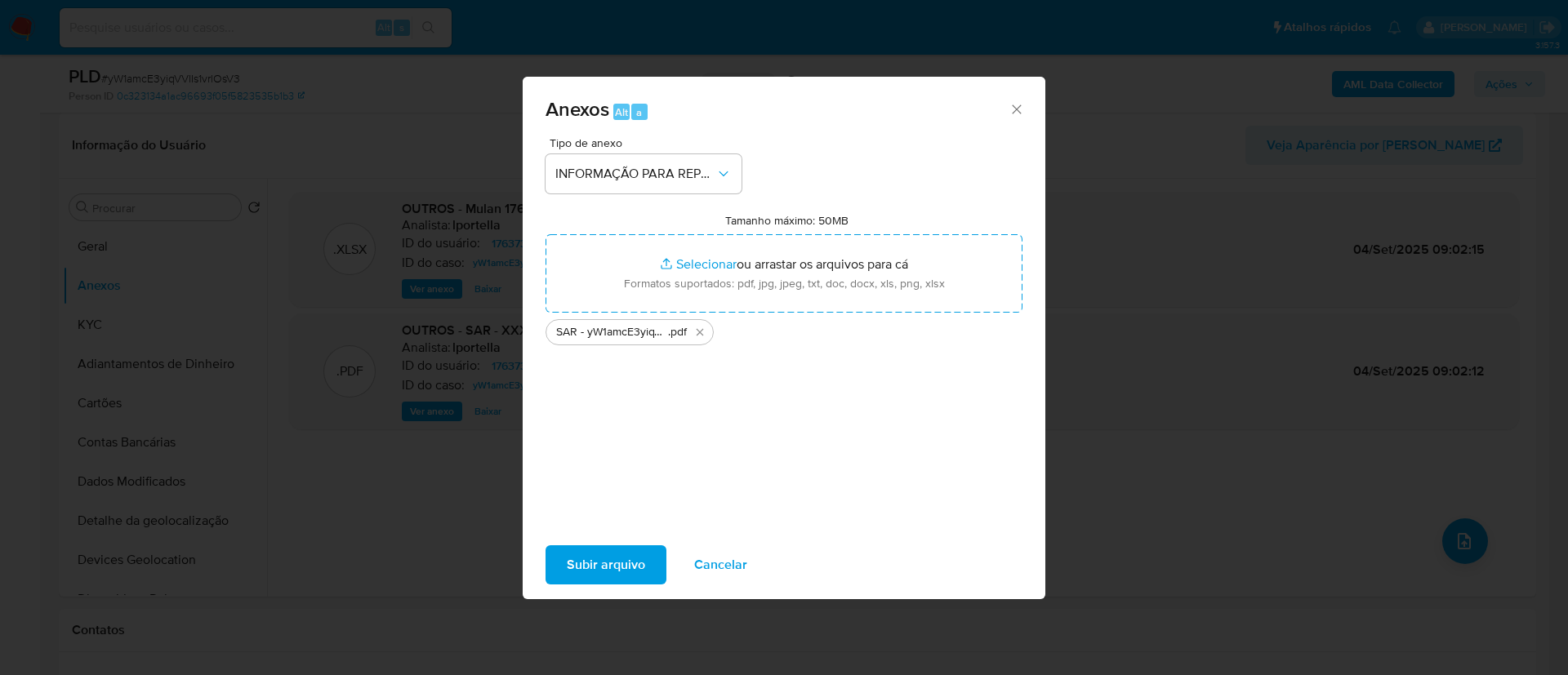
click at [624, 508] on div "Tipo de anexo INFORMAÇÃO PARA REPORTE - COAF Tamanho máximo: 50MB Selecionar ar…" at bounding box center [784, 330] width 477 height 385
click at [603, 571] on span "Subir arquivo" at bounding box center [605, 564] width 78 height 36
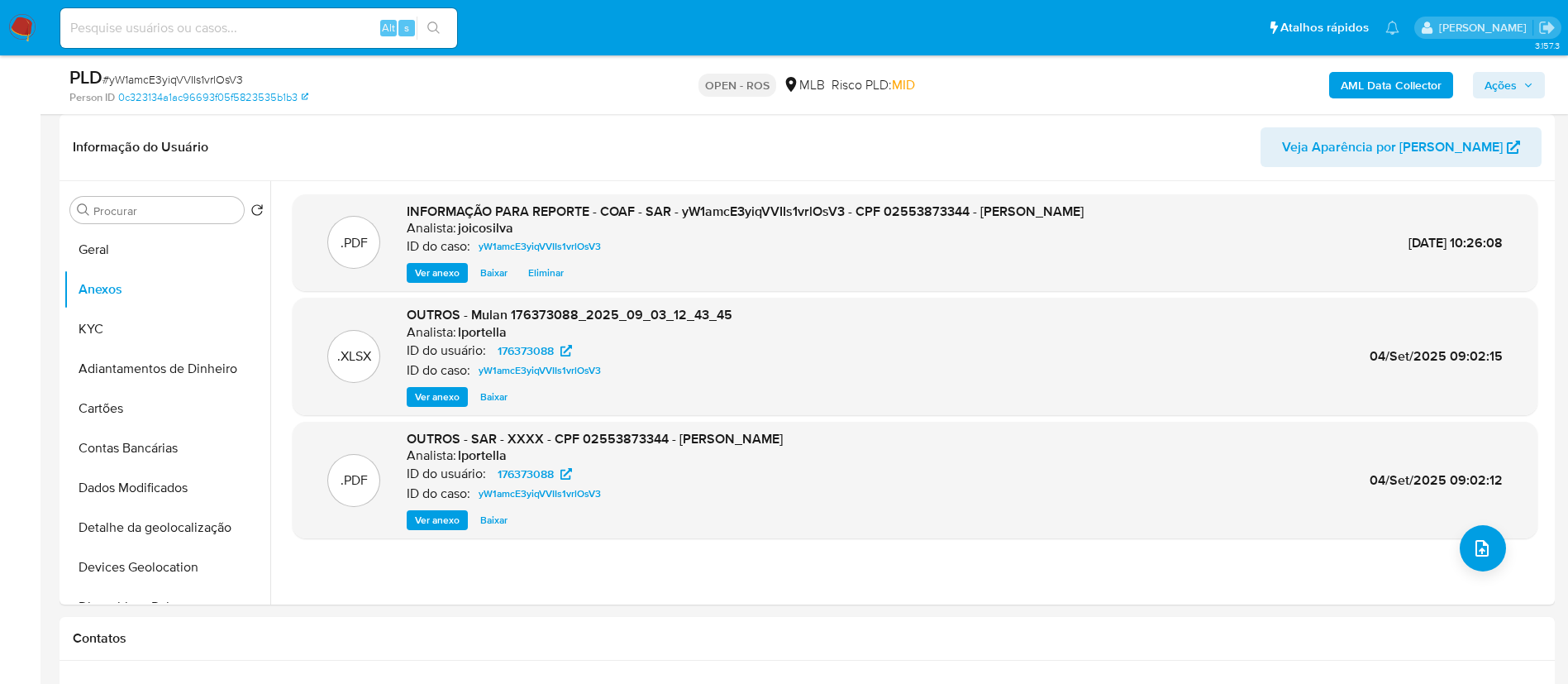
click at [1504, 80] on span "Ações" at bounding box center [1500, 86] width 32 height 27
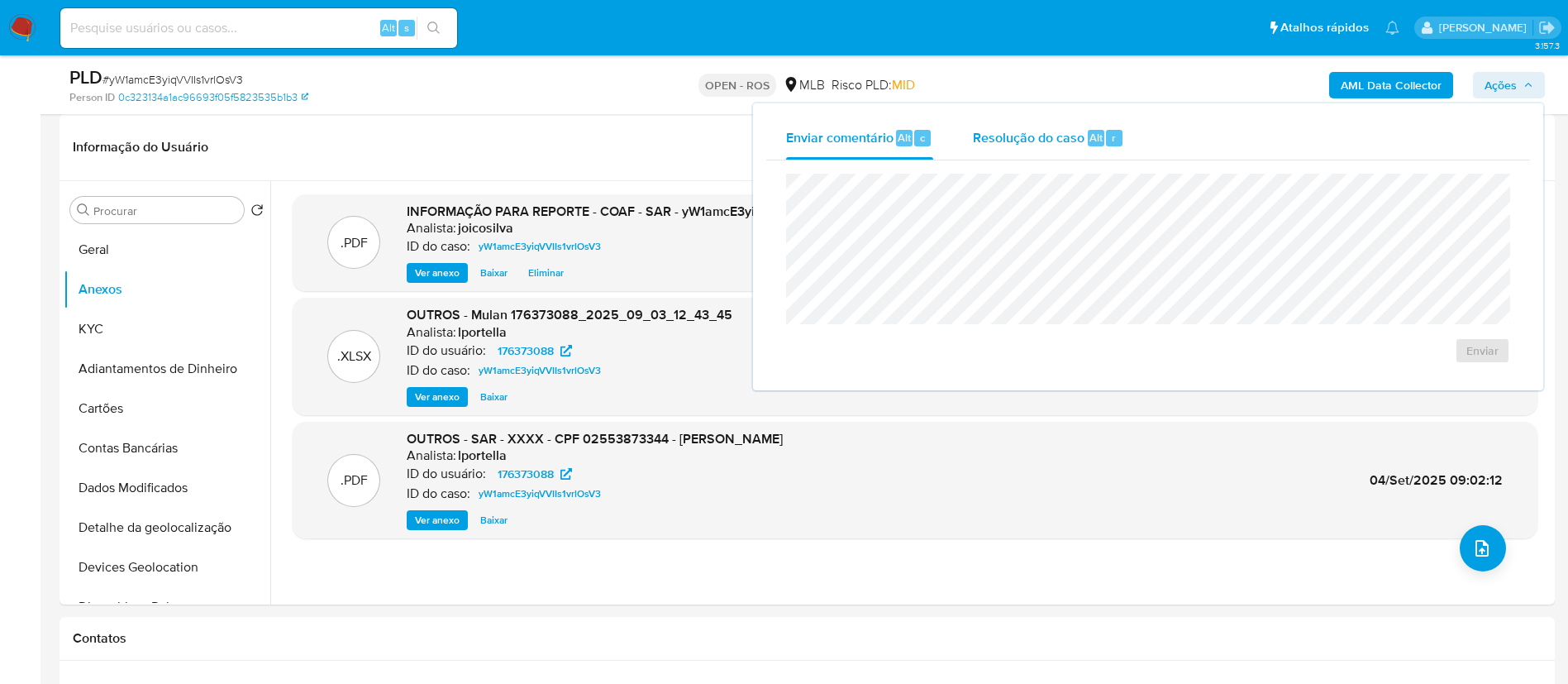
click at [978, 154] on div "Resolução do caso Alt r" at bounding box center [1048, 138] width 151 height 43
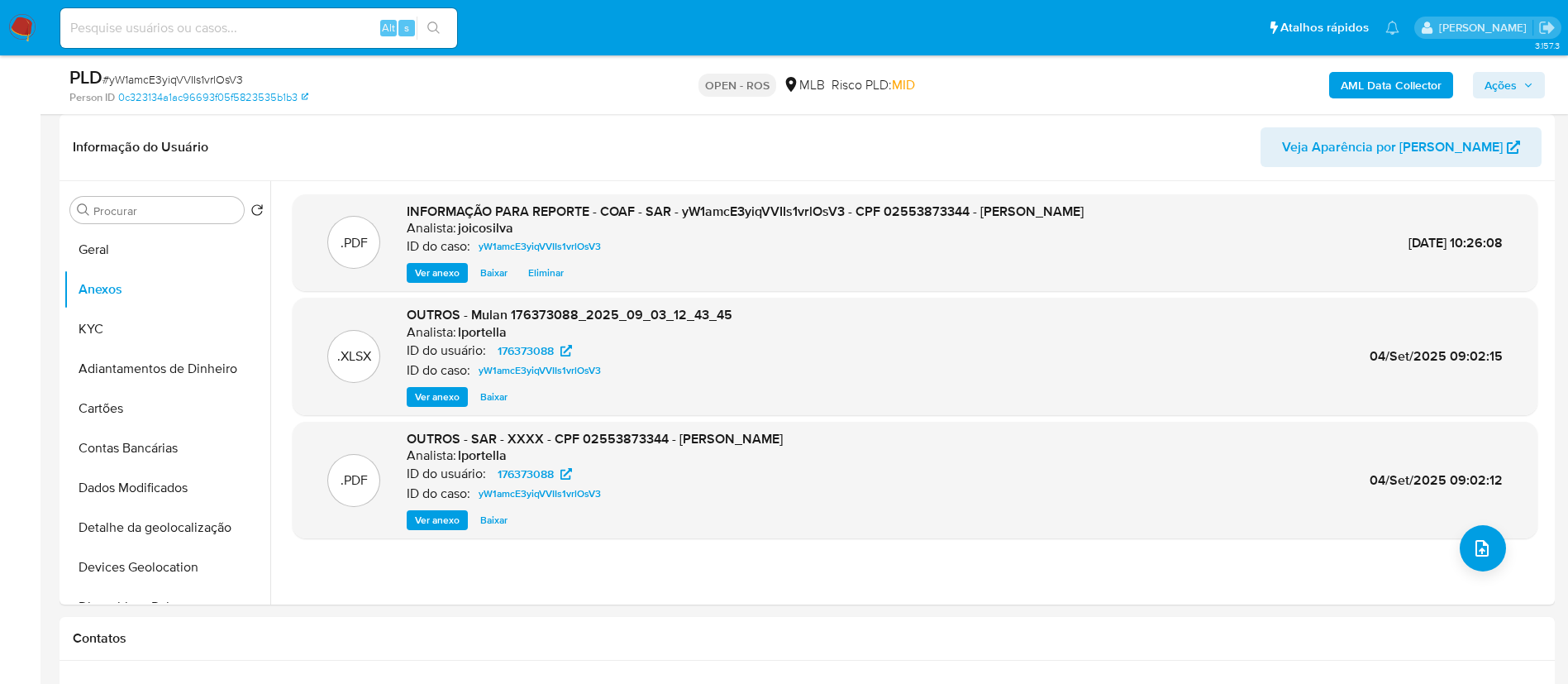
click at [1487, 74] on span "Ações" at bounding box center [1500, 86] width 32 height 27
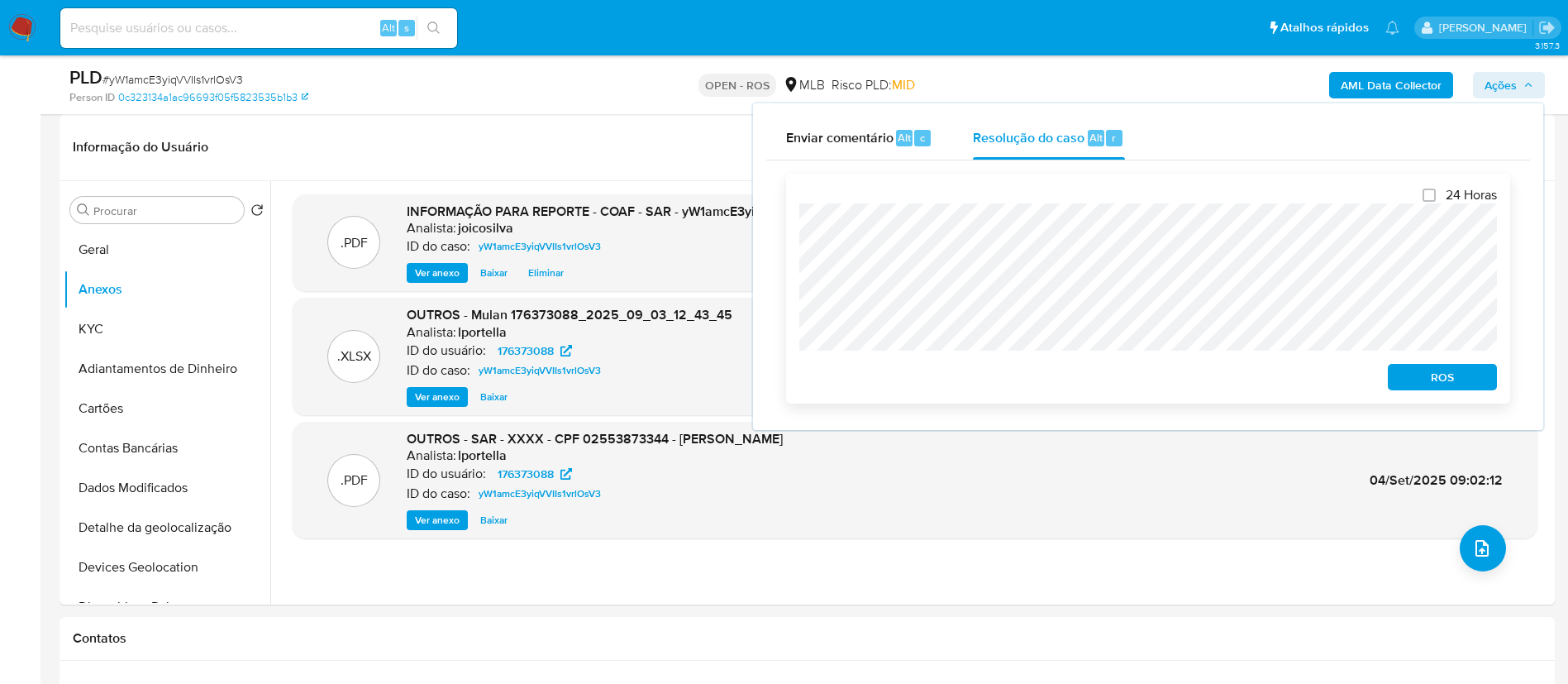
click at [1445, 373] on span "ROS" at bounding box center [1442, 377] width 86 height 23
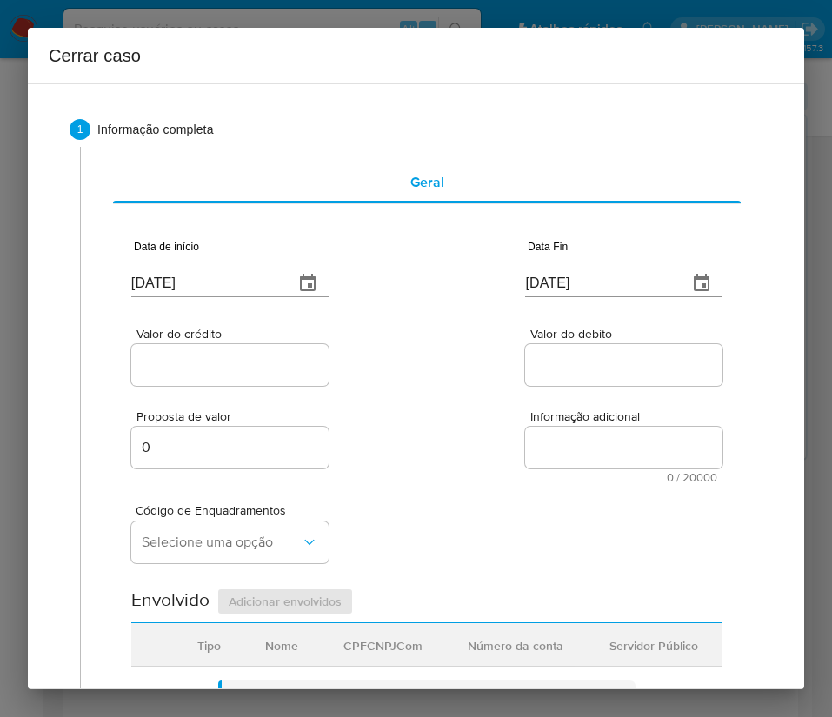
click at [222, 281] on input "[DATE]" at bounding box center [205, 283] width 149 height 28
paste input "1/07"
type input "[DATE]"
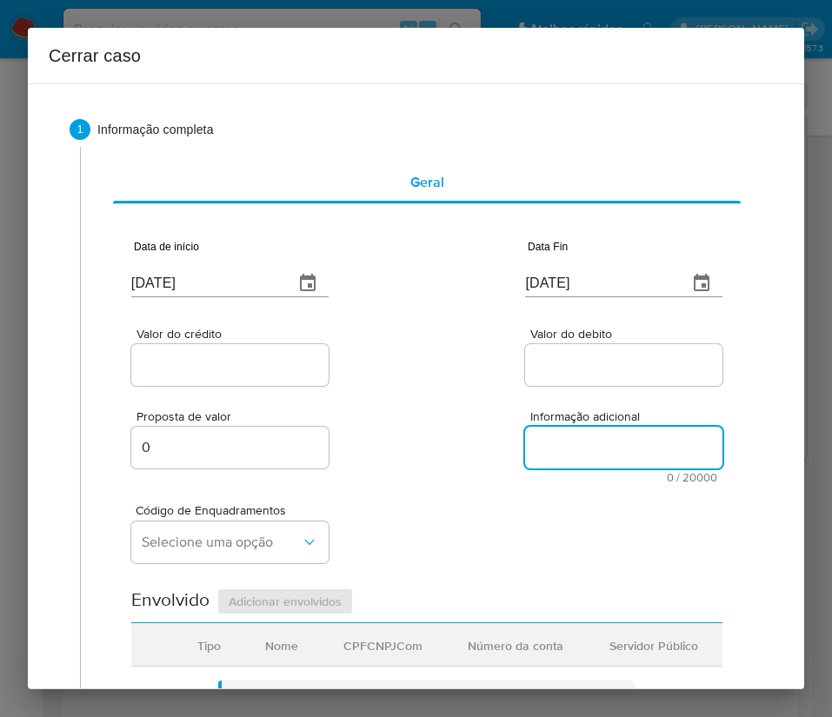
click at [584, 445] on textarea "Informação adicional" at bounding box center [623, 448] width 197 height 42
click at [555, 287] on input "[DATE]" at bounding box center [599, 283] width 149 height 28
paste input "1"
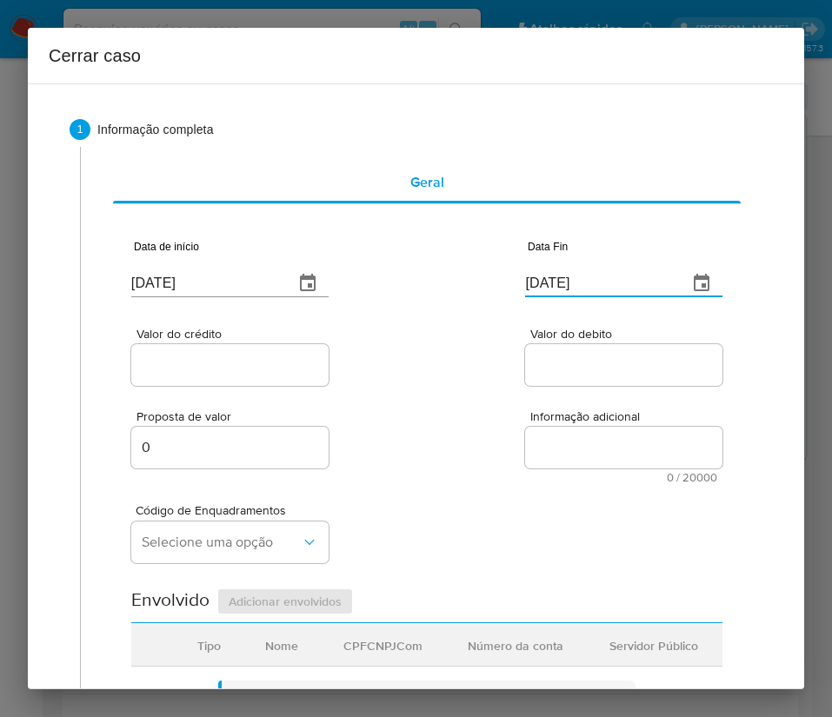
type input "[DATE]"
click at [528, 423] on div "Informação adicional 0 / 20000 20000 caracteres restantes" at bounding box center [623, 446] width 197 height 73
click at [280, 382] on div at bounding box center [229, 365] width 197 height 42
click at [280, 375] on input "Valor do crédito" at bounding box center [229, 365] width 197 height 23
click at [255, 368] on input "Valor do crédito" at bounding box center [229, 365] width 197 height 23
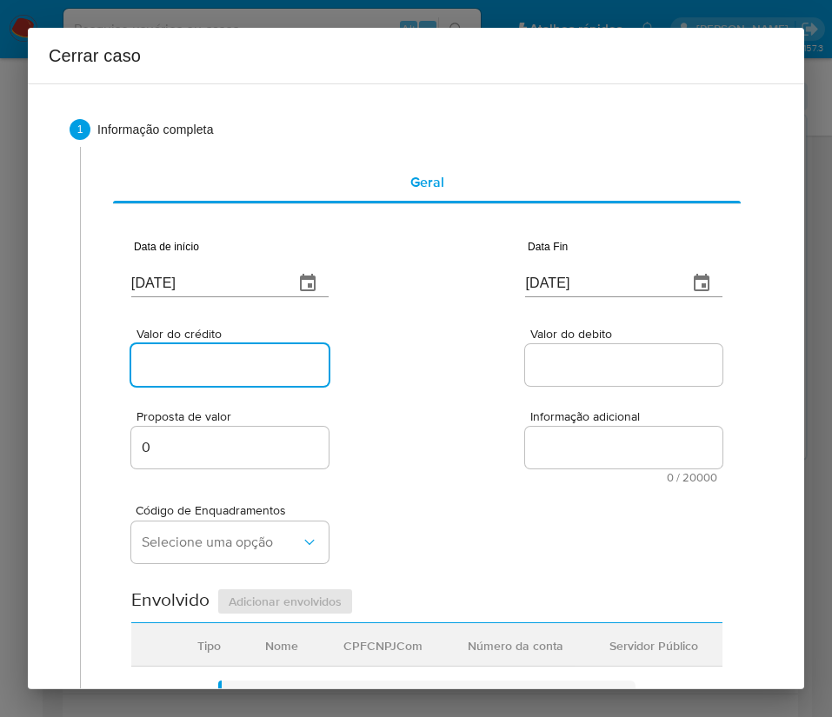
paste input "R$207.676"
type input "R$207.676"
click at [483, 360] on div "Valor do crédito R$207.676 Valor do debito" at bounding box center [426, 348] width 591 height 83
click at [565, 348] on div at bounding box center [623, 365] width 197 height 42
click at [563, 357] on input "Valor do debito" at bounding box center [623, 365] width 197 height 23
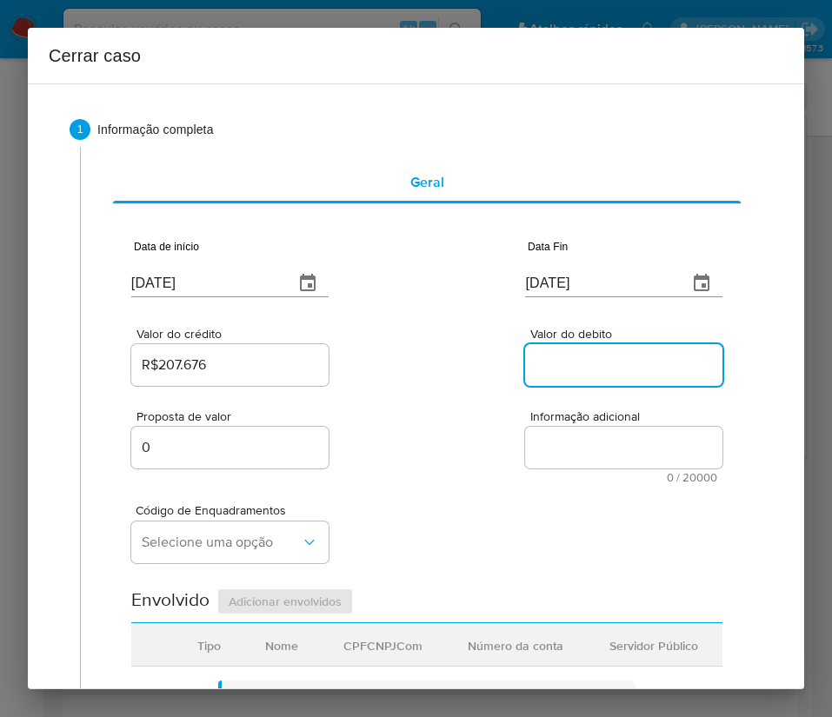
paste input "R$207.453"
type input "R$207.453"
click at [510, 483] on div "Código de Enquadramentos Selecione uma opção" at bounding box center [426, 526] width 591 height 87
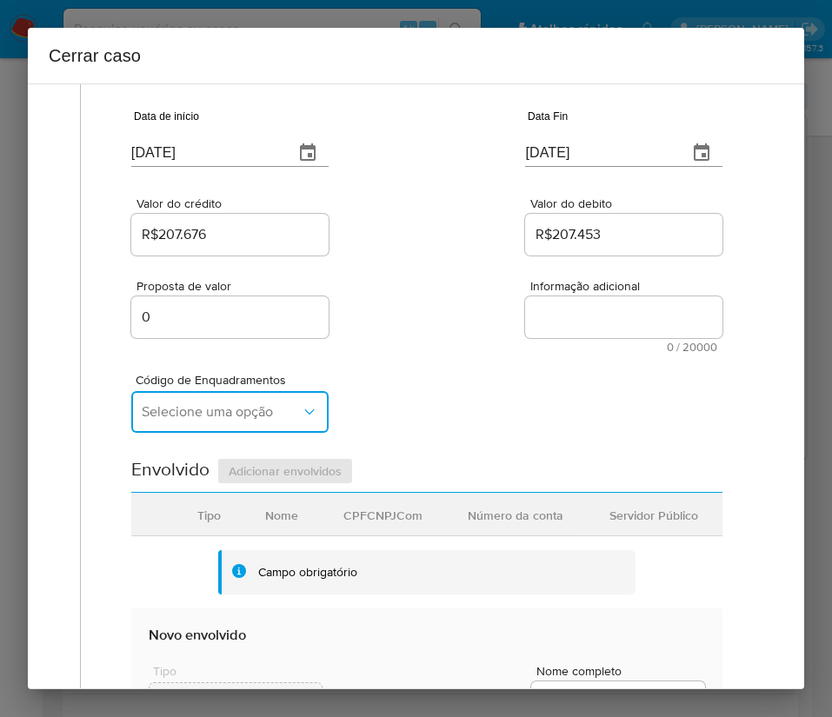
click at [189, 414] on span "Selecione uma opção" at bounding box center [221, 411] width 159 height 17
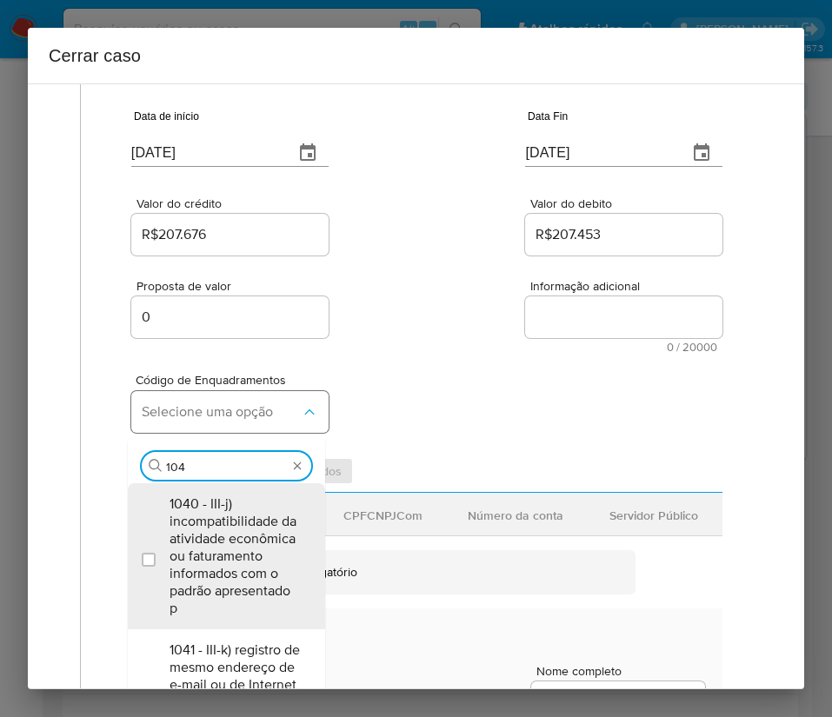
type input "1045"
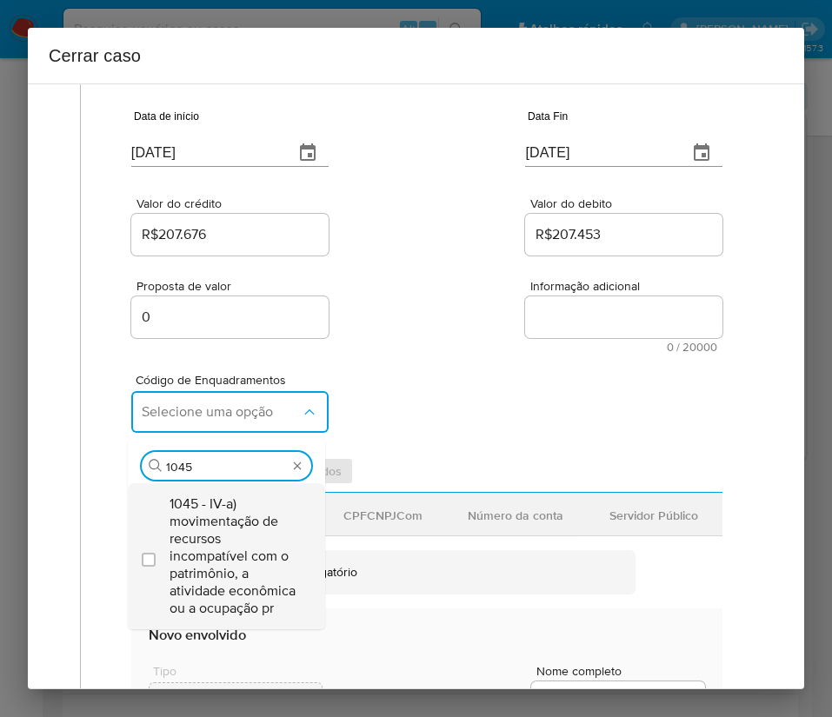
click at [202, 545] on span "1045 - IV-a) movimentação de recursos incompatível com o patrimônio, a atividad…" at bounding box center [234, 556] width 131 height 122
checkbox input "true"
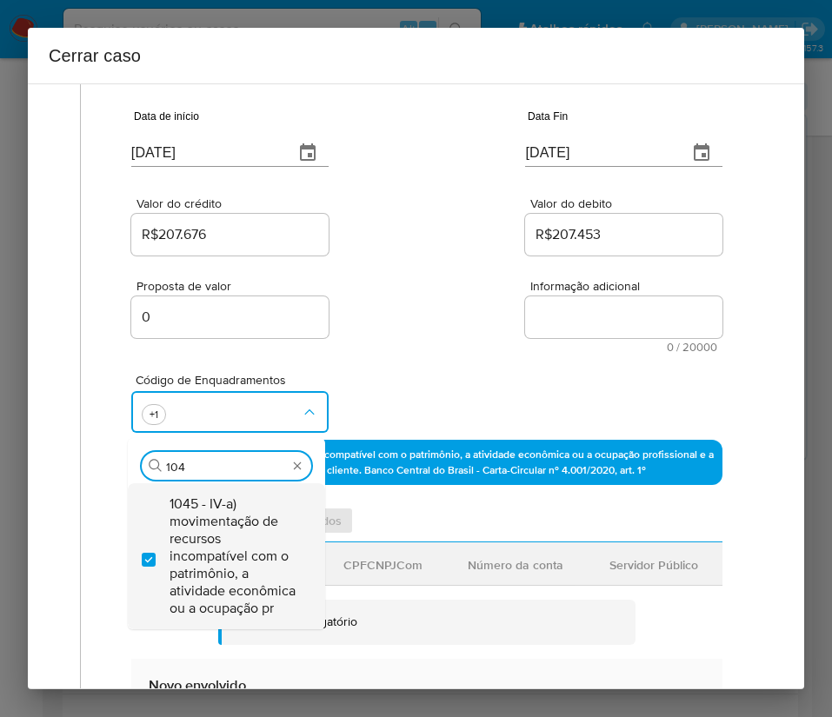
scroll to position [0, 0]
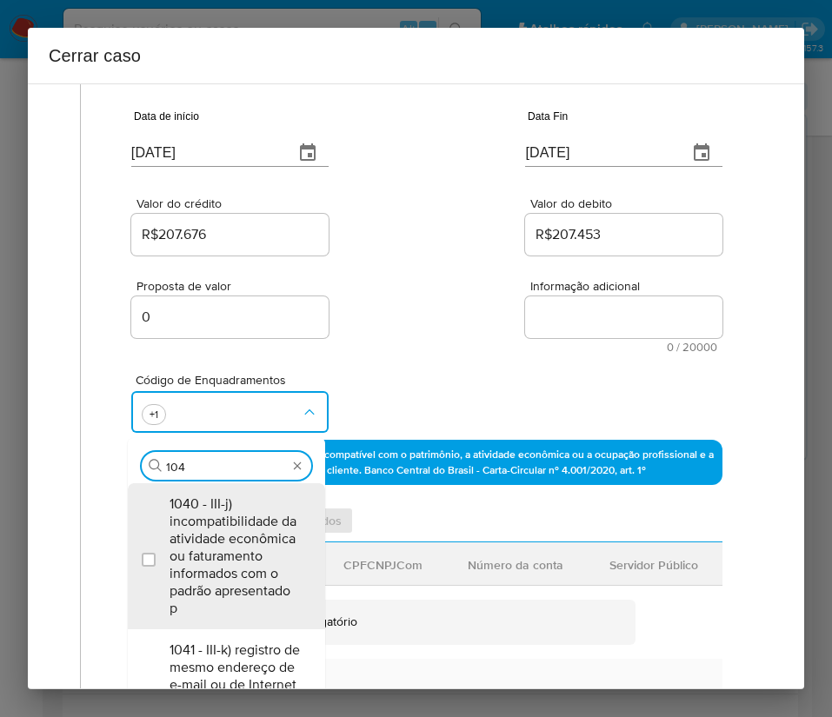
type input "1047"
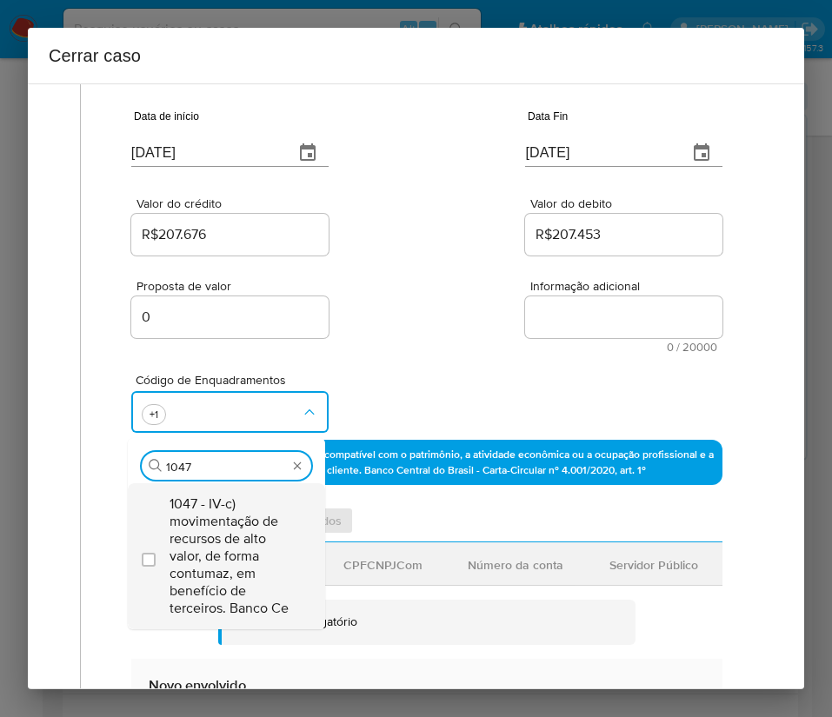
click at [228, 535] on span "1047 - IV-c) movimentação de recursos de alto valor, de forma contumaz, em bene…" at bounding box center [234, 556] width 131 height 122
checkbox input "true"
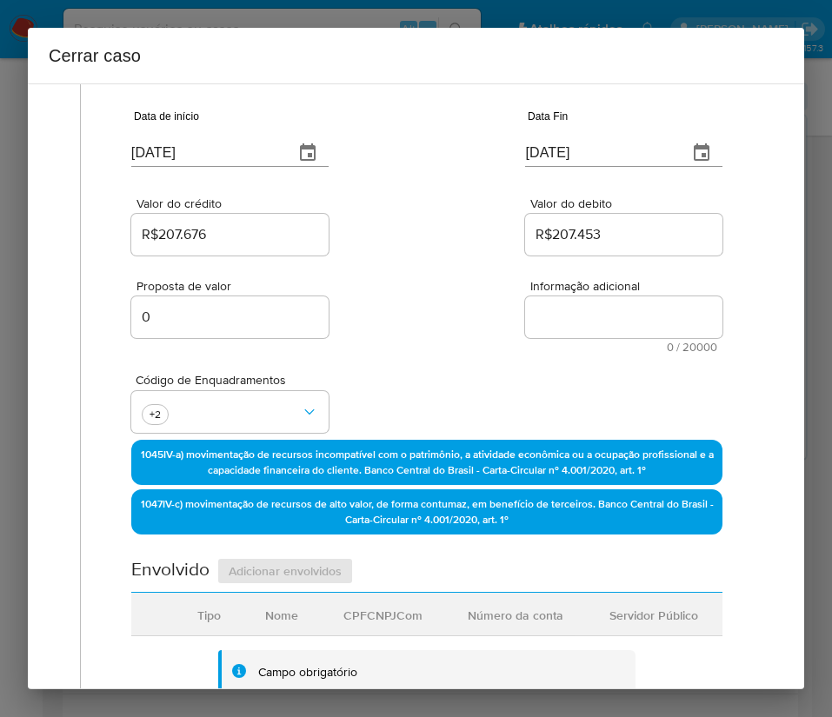
click at [408, 269] on div "Proposta de valor 0 Informação adicional 0 / 20000 20000 caracteres restantes" at bounding box center [426, 306] width 591 height 94
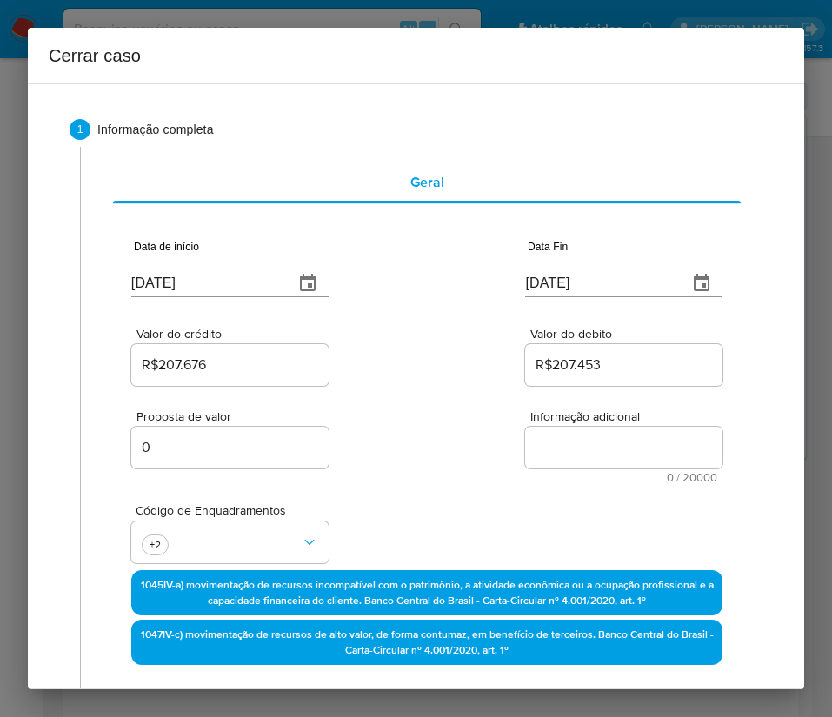
scroll to position [652, 0]
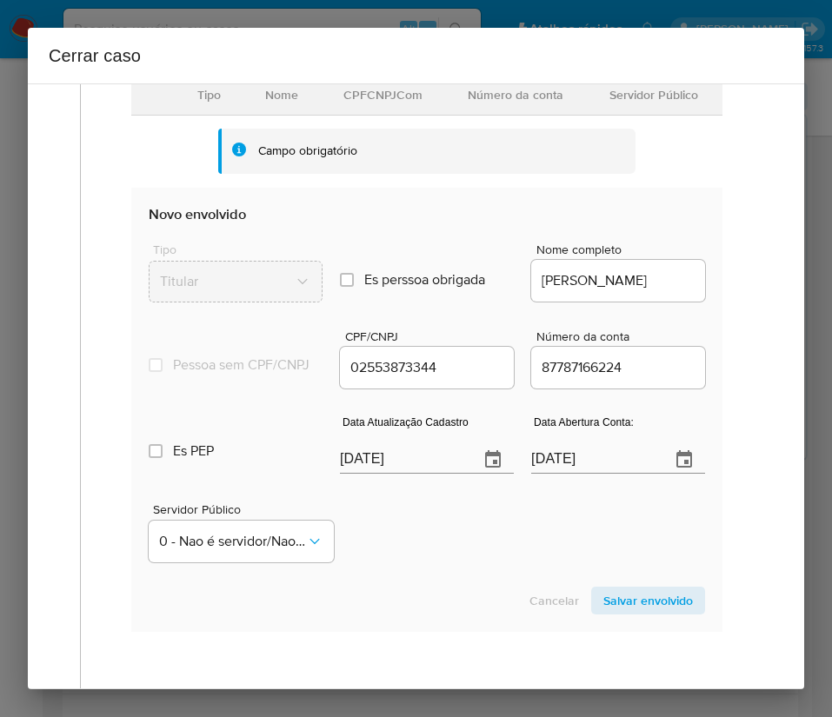
click at [381, 482] on div "Data Atualização Cadastro 09/09/2025" at bounding box center [427, 448] width 174 height 70
click at [388, 474] on input "09/09/2025" at bounding box center [402, 460] width 125 height 28
paste input "20/08"
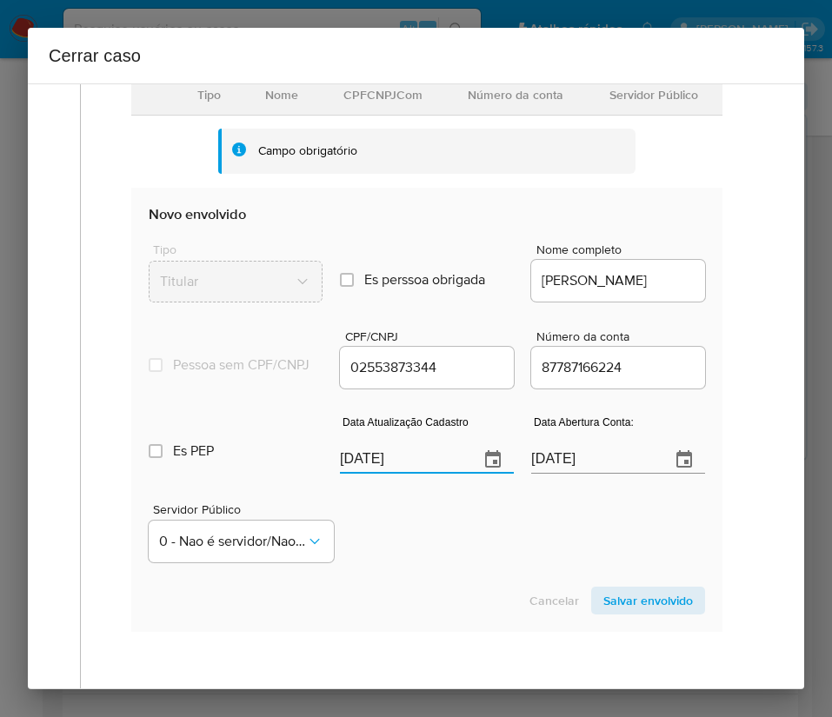
type input "20/08/2025"
click at [404, 507] on div "Servidor Público 0 - Nao é servidor/Nao possui informacao" at bounding box center [427, 525] width 556 height 87
click at [557, 467] on input "28/12/2019" at bounding box center [593, 460] width 125 height 28
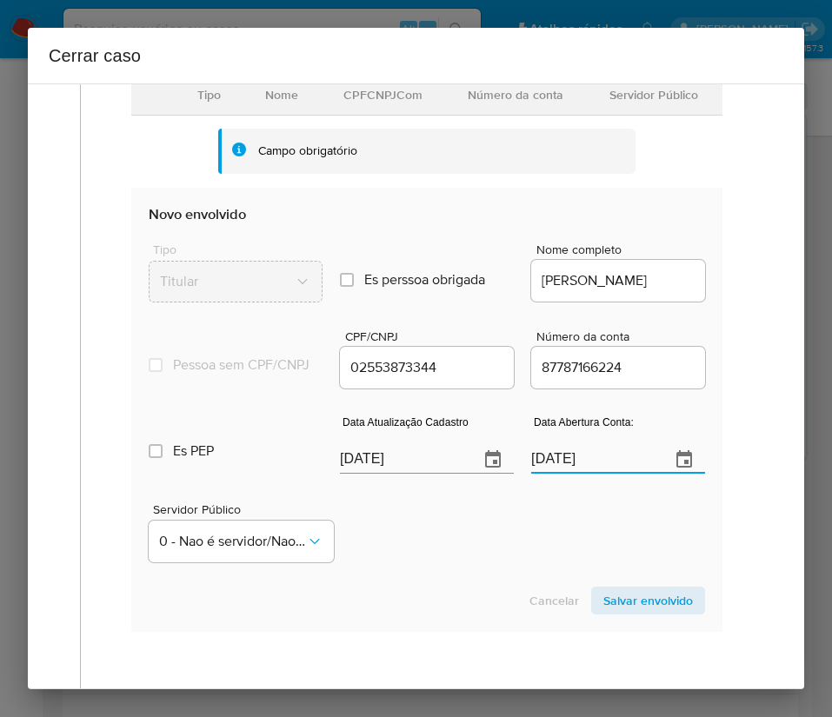
paste input "9"
type input "29/12/2019"
click at [433, 604] on div "Cancelar Salvar envolvido" at bounding box center [427, 601] width 556 height 28
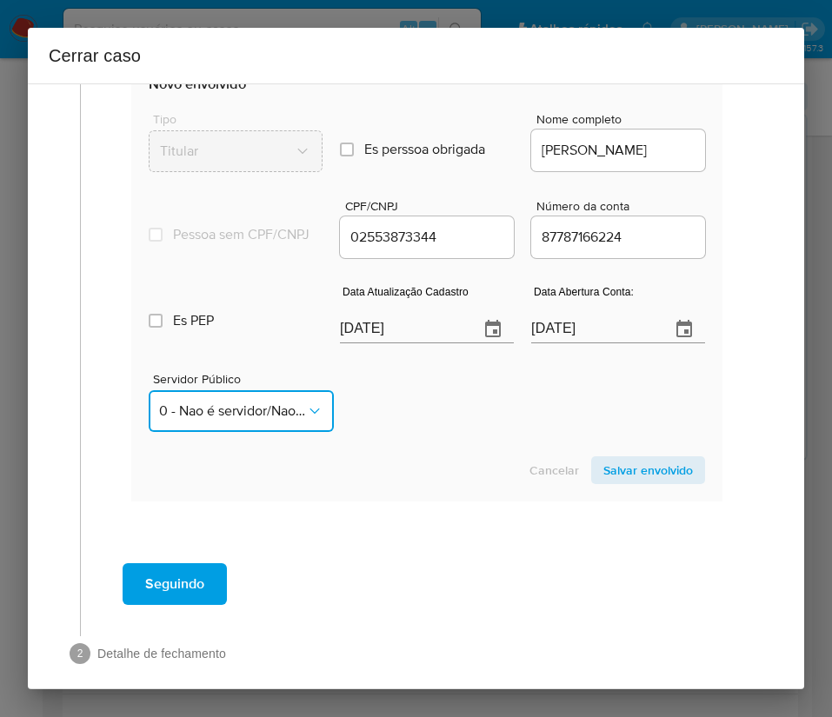
click at [232, 432] on button "0 - Nao é servidor/Nao possui informacao" at bounding box center [241, 411] width 185 height 42
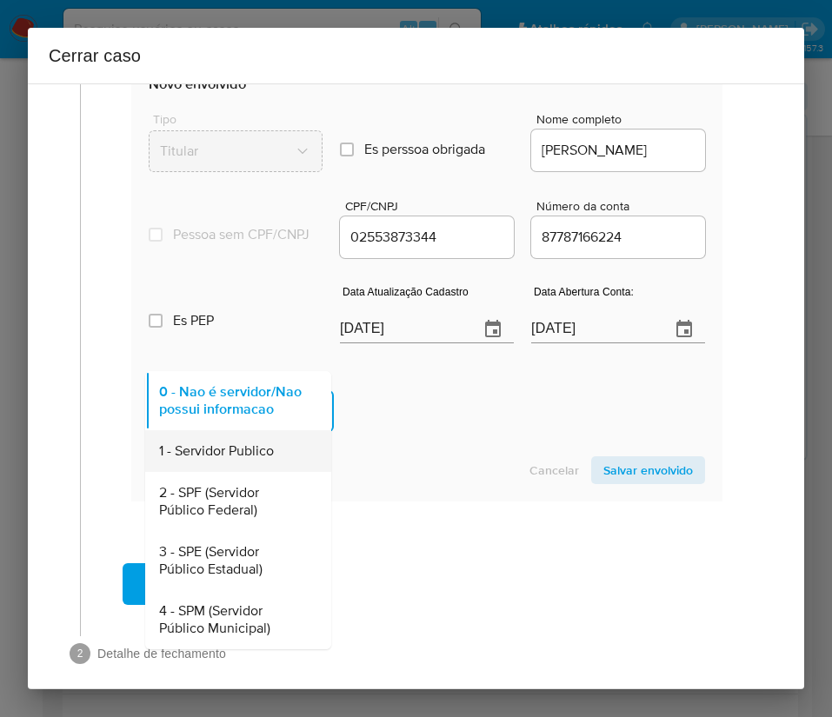
click at [227, 460] on span "1 - Servidor Publico" at bounding box center [216, 450] width 115 height 17
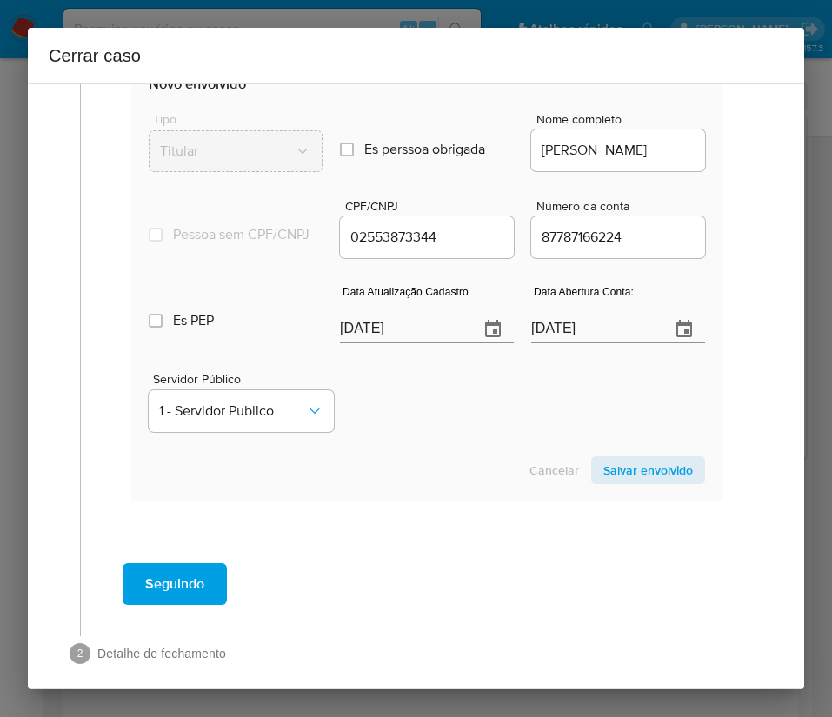
click at [539, 416] on div "Servidor Público 1 - Servidor Publico" at bounding box center [427, 395] width 556 height 87
click at [616, 482] on span "Salvar envolvido" at bounding box center [648, 470] width 90 height 24
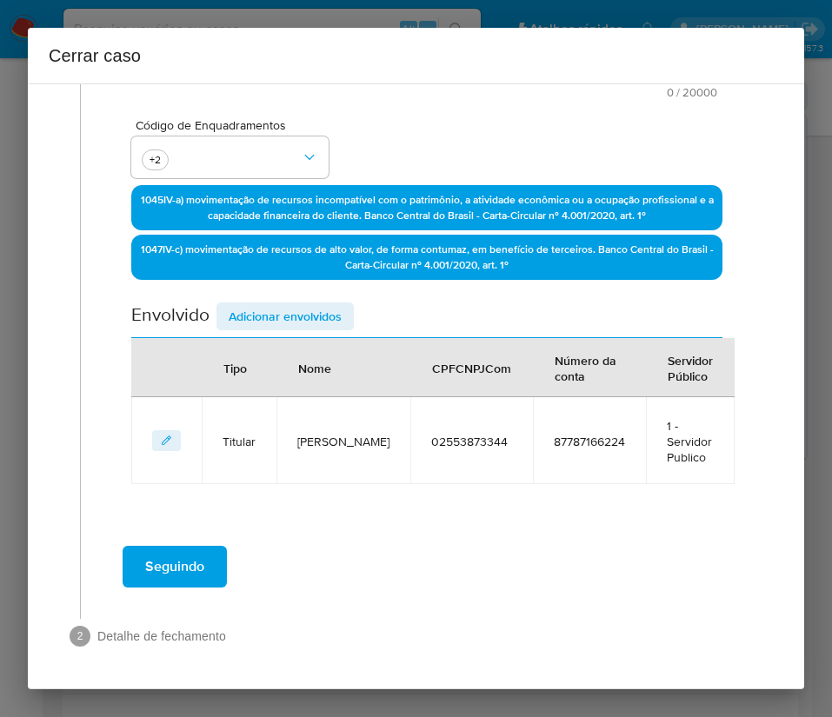
click at [265, 315] on span "Adicionar envolvidos" at bounding box center [285, 316] width 113 height 24
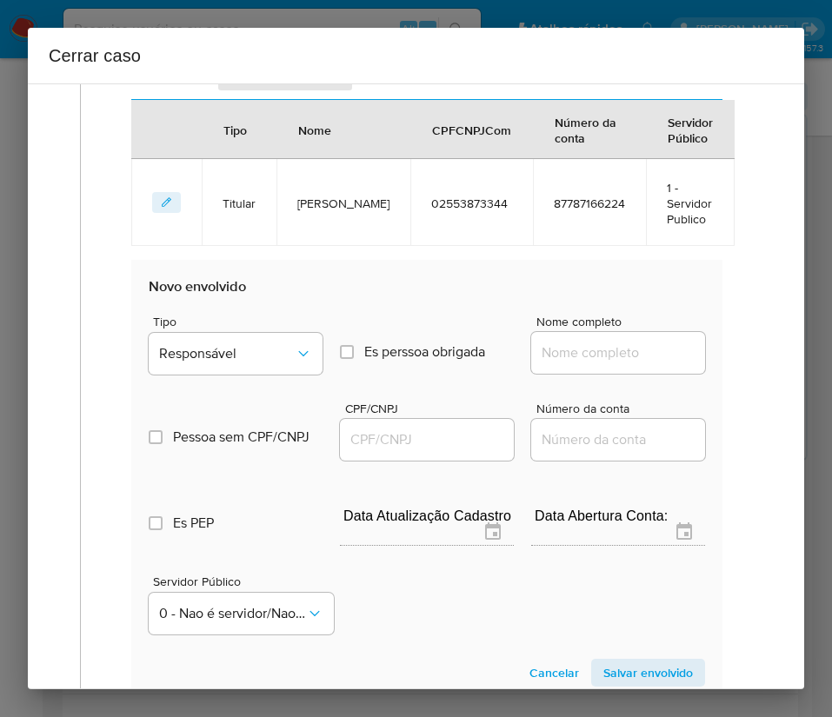
scroll to position [843, 0]
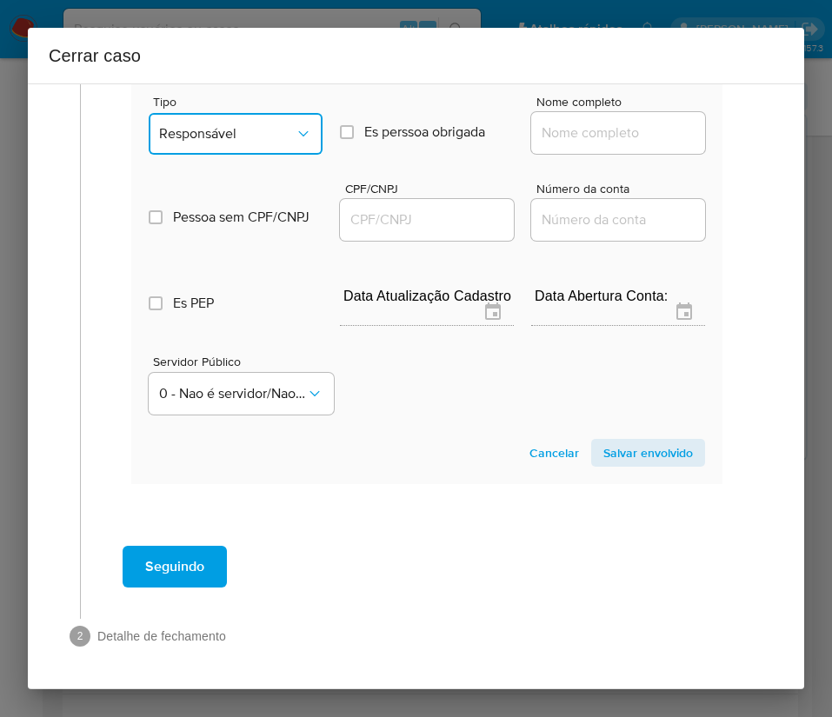
click at [232, 131] on span "Responsável" at bounding box center [227, 133] width 136 height 17
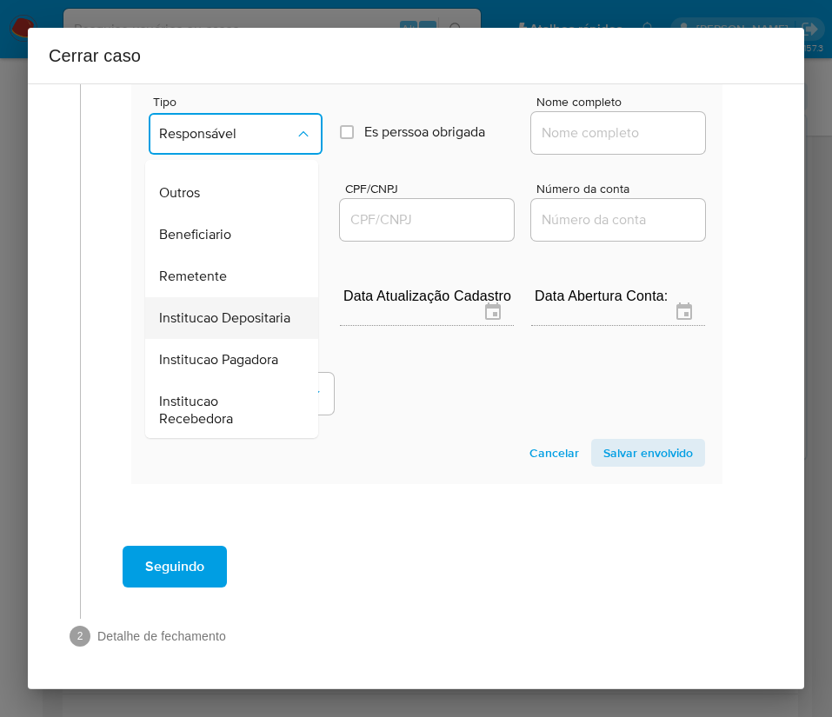
scroll to position [261, 0]
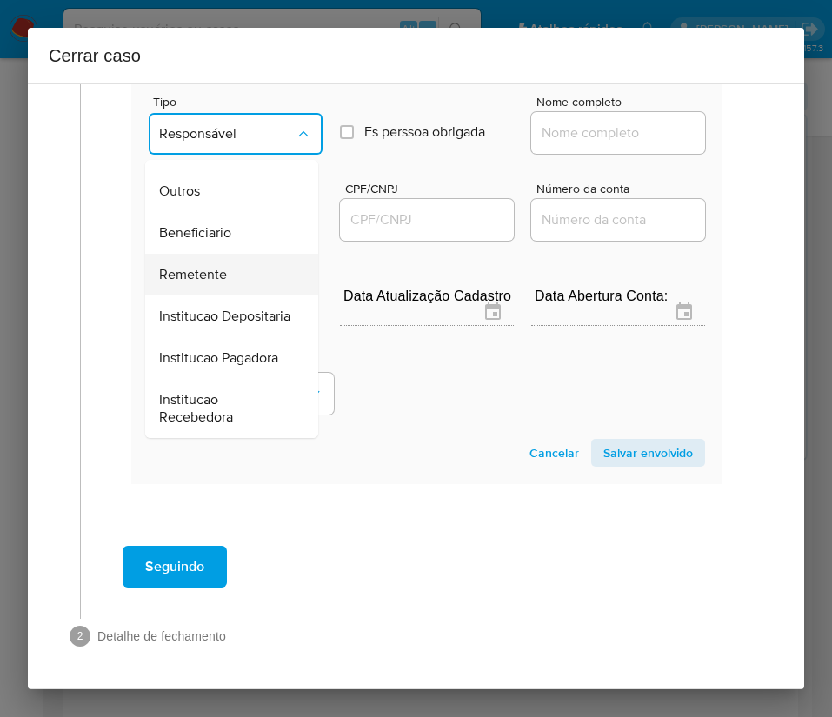
click at [203, 279] on div "Remetente" at bounding box center [226, 275] width 135 height 42
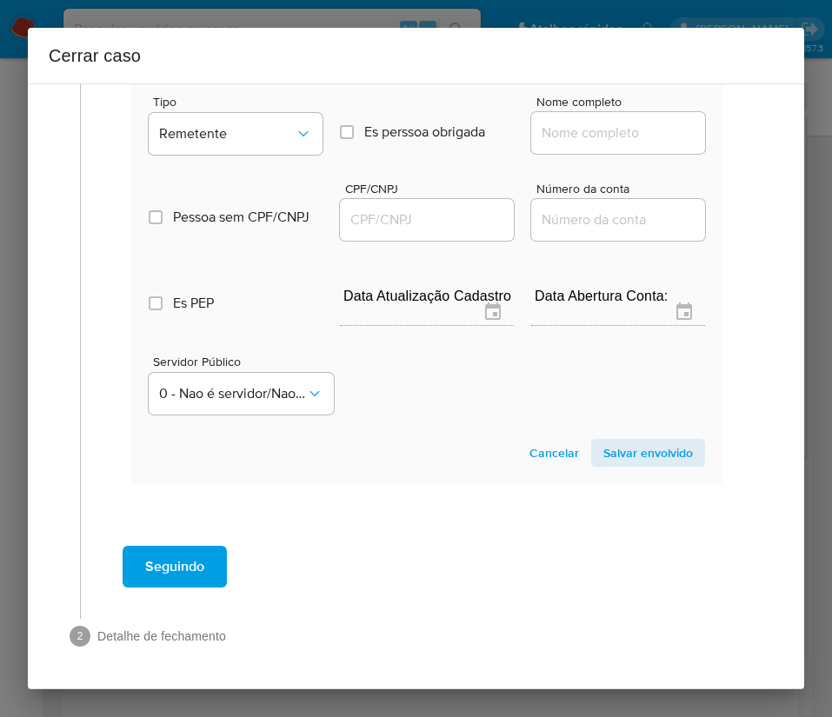
click at [583, 134] on input "Nome completo" at bounding box center [618, 133] width 174 height 23
paste input "A2FBR LTDA., 56147145000174"
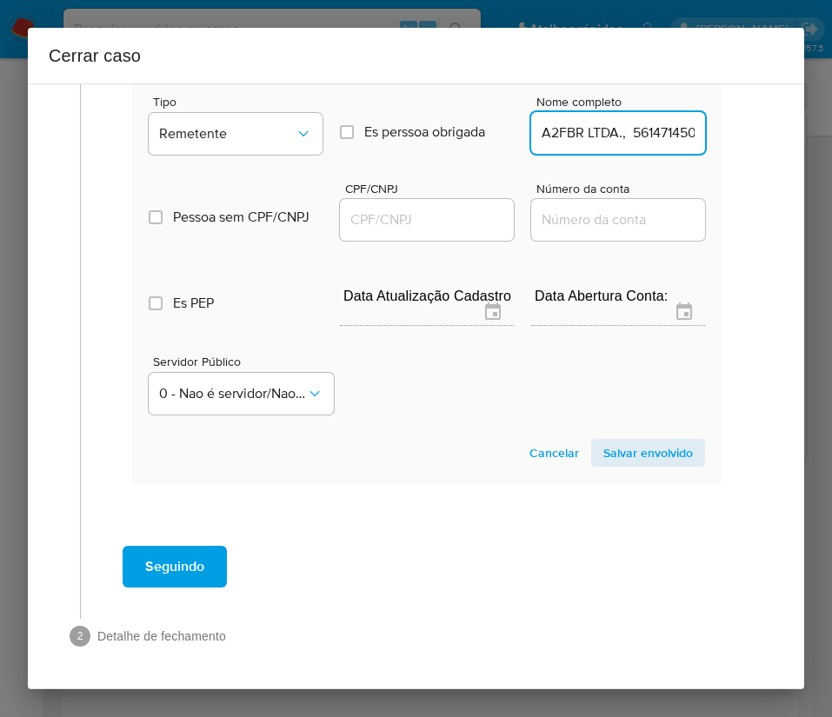
scroll to position [0, 43]
drag, startPoint x: 563, startPoint y: 143, endPoint x: 718, endPoint y: 136, distance: 154.8
click at [607, 118] on div "A2FBR LTDA., 56147145000174" at bounding box center [618, 133] width 174 height 42
drag, startPoint x: 607, startPoint y: 136, endPoint x: 724, endPoint y: 136, distance: 117.3
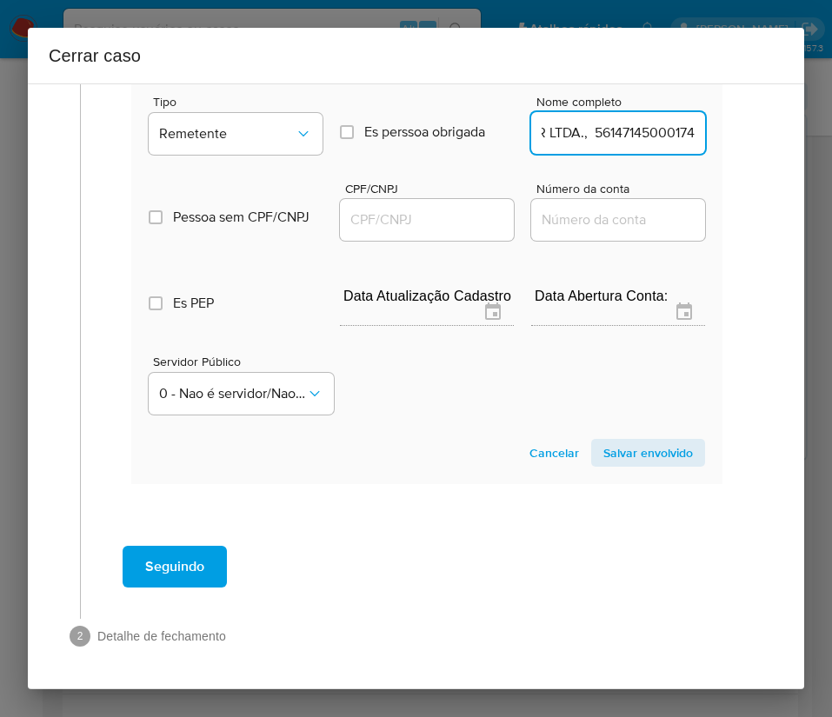
type input "A2FBR LTDA."
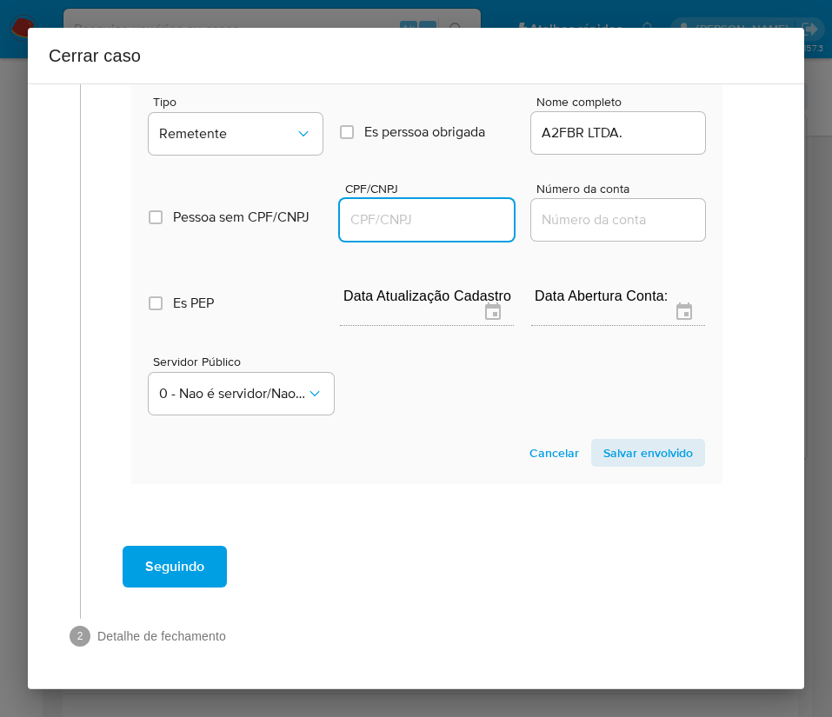
click at [398, 209] on input "CPF/CNPJ" at bounding box center [427, 220] width 174 height 23
paste input "56147145000174"
type input "56147145000174"
click at [634, 449] on span "Salvar envolvido" at bounding box center [648, 453] width 90 height 24
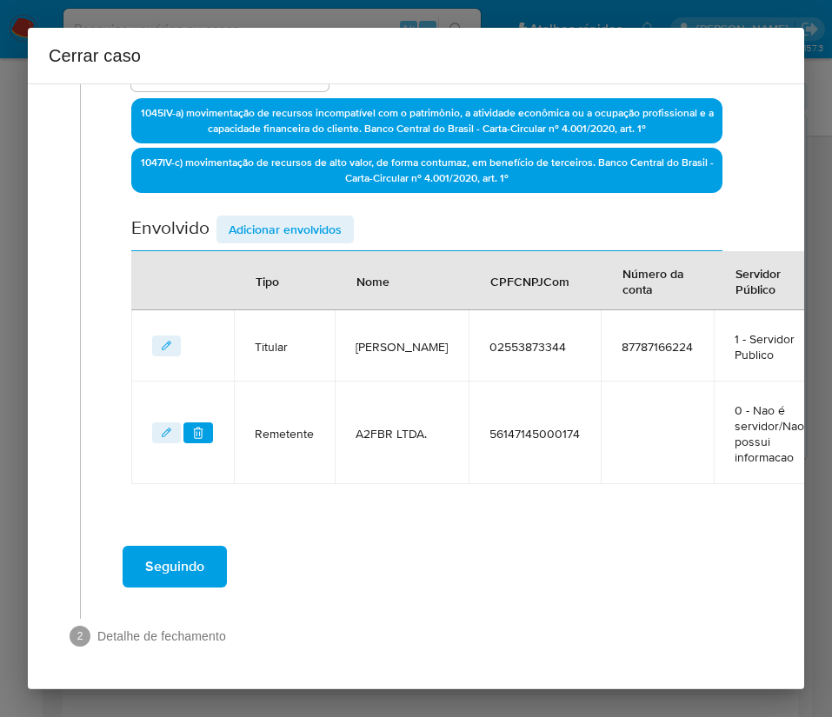
click at [299, 166] on div "Data de início 01/07/2025 Data Fin 01/09/2025 Valor do crédito R$207.676 Valor …" at bounding box center [426, 114] width 591 height 740
drag, startPoint x: 301, startPoint y: 186, endPoint x: 302, endPoint y: 199, distance: 13.1
click at [302, 217] on span "Adicionar envolvidos" at bounding box center [285, 229] width 113 height 24
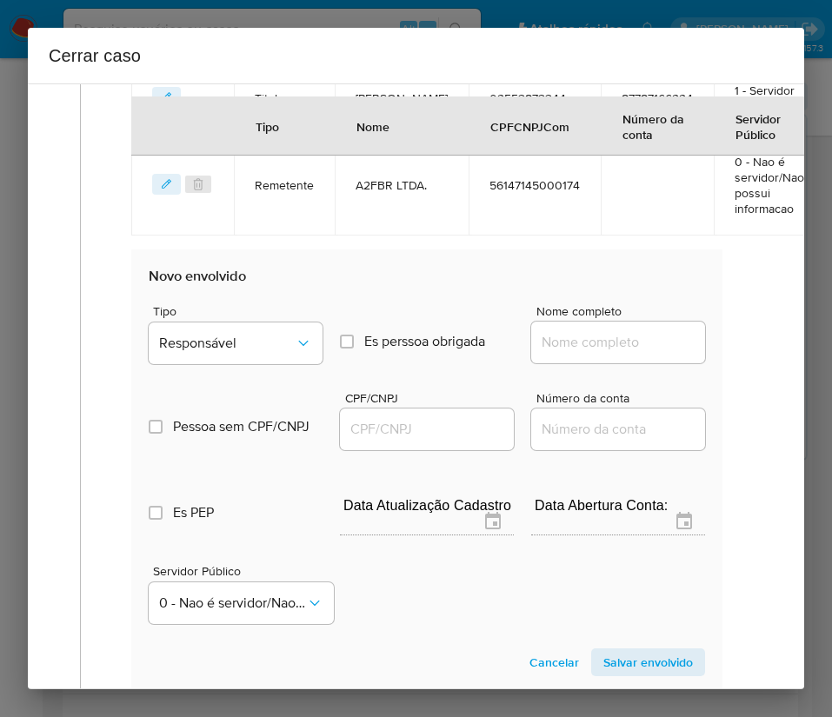
scroll to position [899, 0]
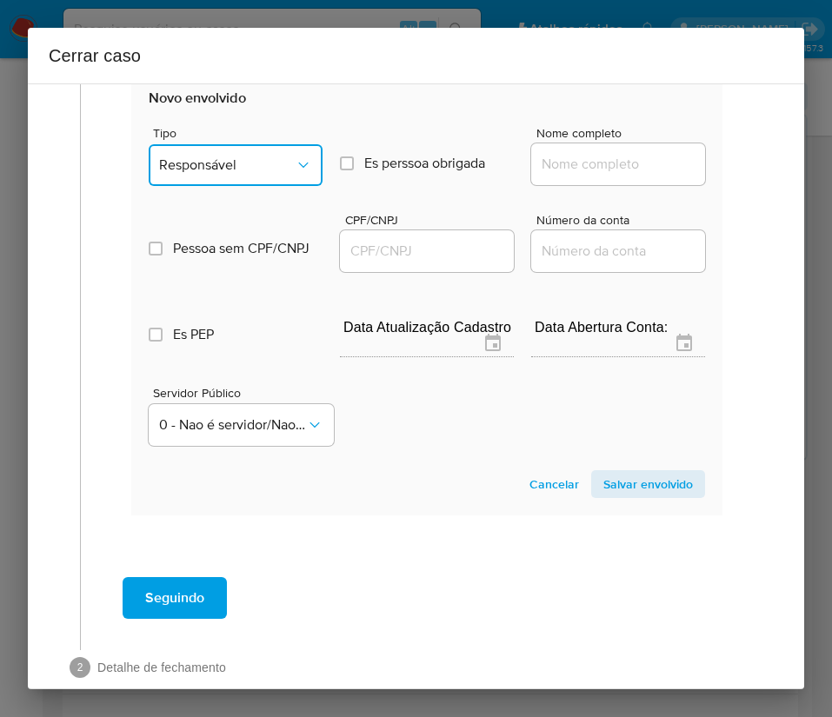
click at [242, 186] on button "Responsável" at bounding box center [236, 165] width 174 height 42
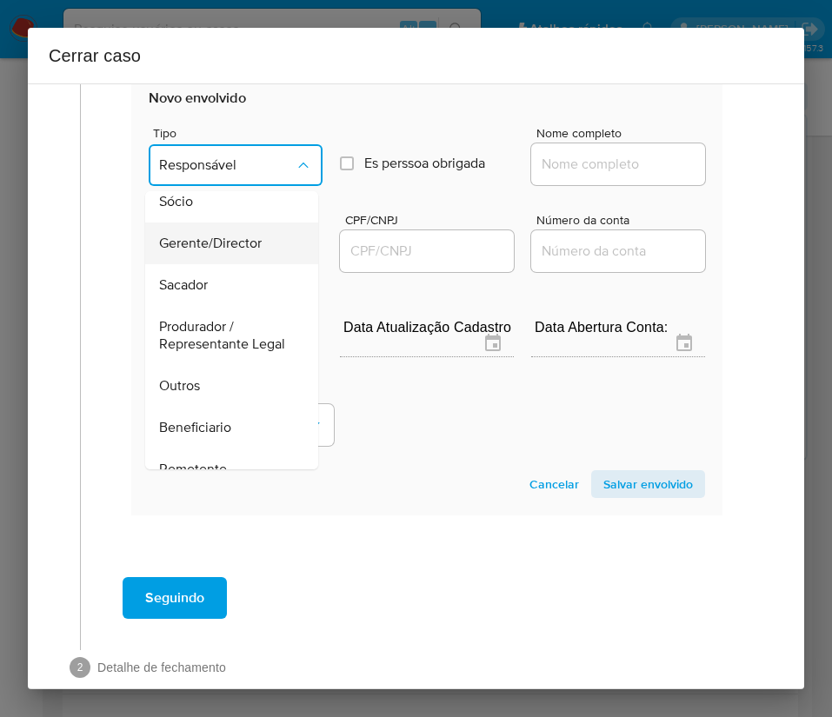
scroll to position [130, 0]
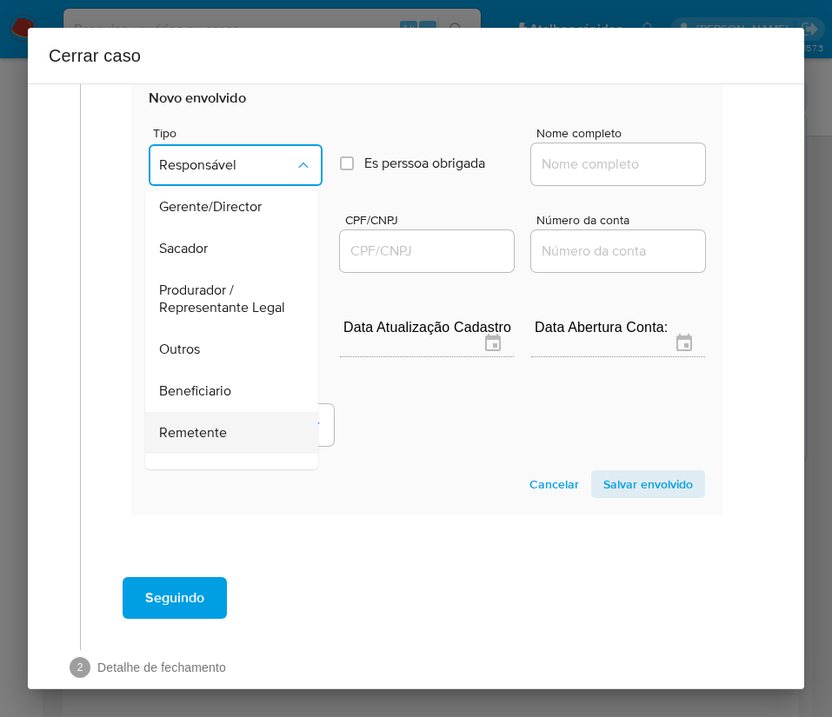
click at [204, 442] on span "Remetente" at bounding box center [193, 432] width 68 height 17
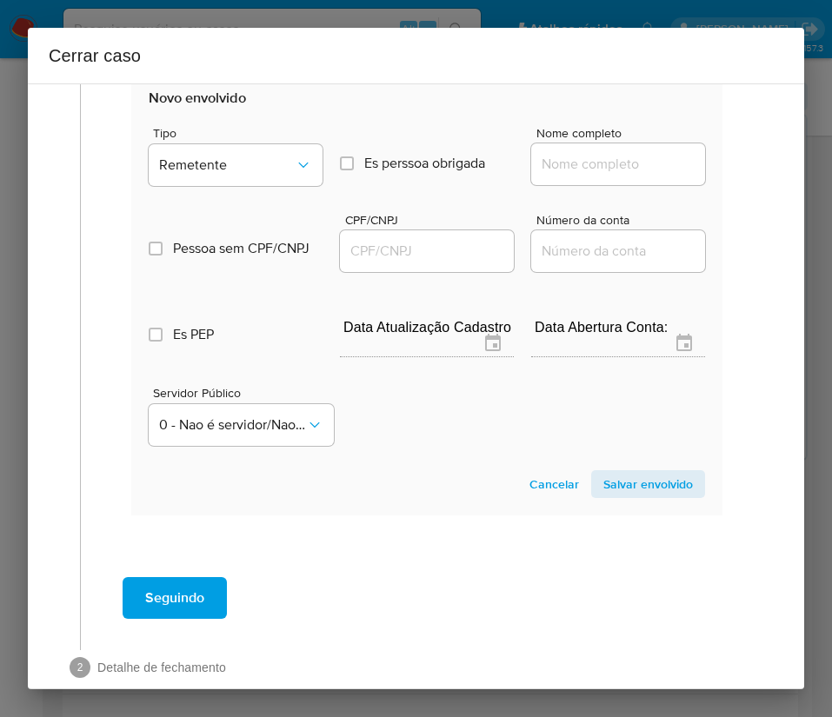
drag, startPoint x: 541, startPoint y: 182, endPoint x: 553, endPoint y: 189, distance: 13.3
click at [541, 176] on input "Nome completo" at bounding box center [618, 164] width 174 height 23
paste input "Esportes Gaming Brasil Ltda, 56075466000100"
drag, startPoint x: 554, startPoint y: 184, endPoint x: 753, endPoint y: 182, distance: 199.0
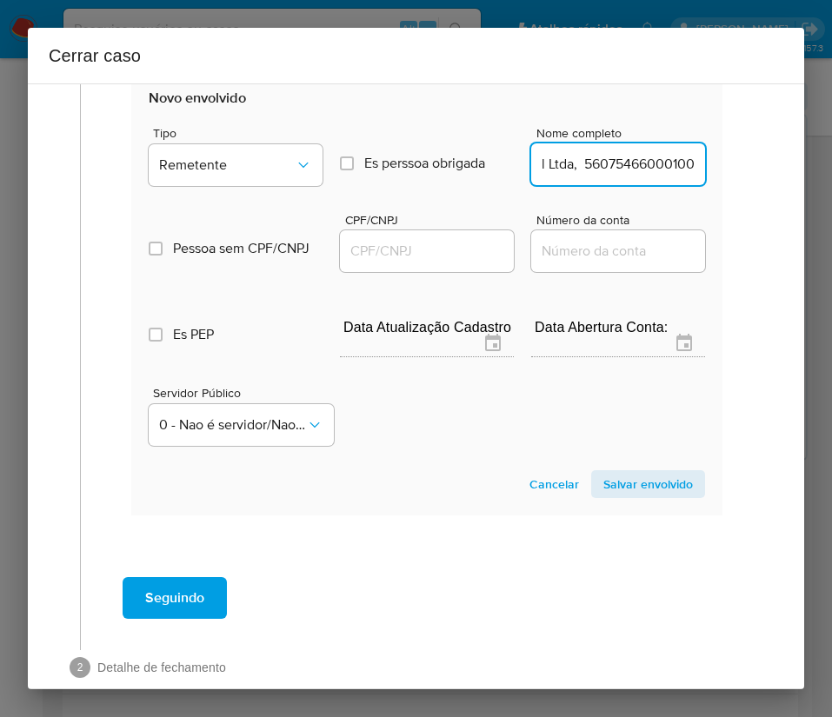
type input "Esportes Gaming Brasil Ltda"
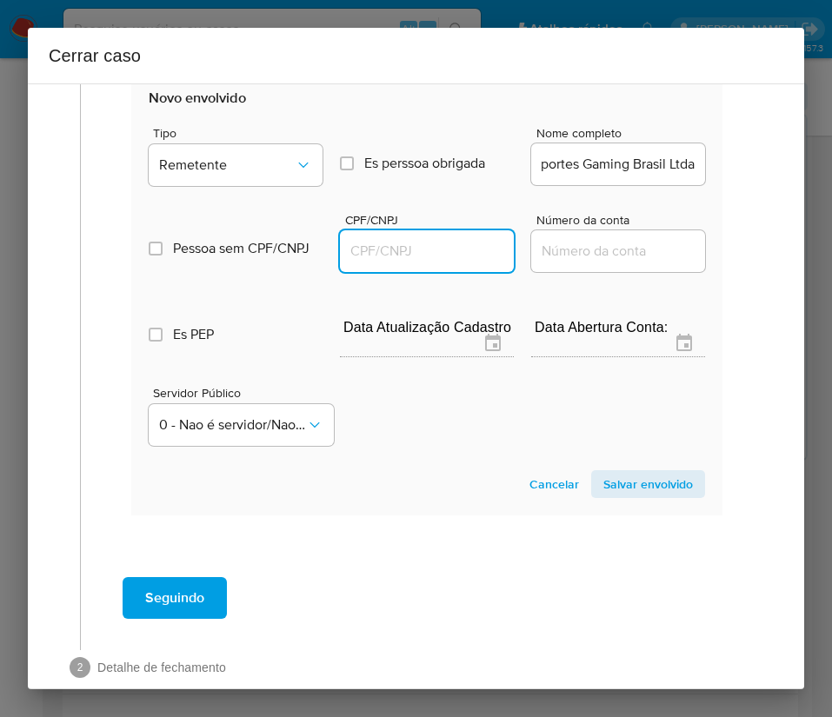
scroll to position [0, 0]
click at [414, 255] on input "CPF/CNPJ" at bounding box center [427, 251] width 174 height 23
paste input "56075466000100"
type input "56075466000100"
click at [636, 496] on span "Salvar envolvido" at bounding box center [648, 484] width 90 height 24
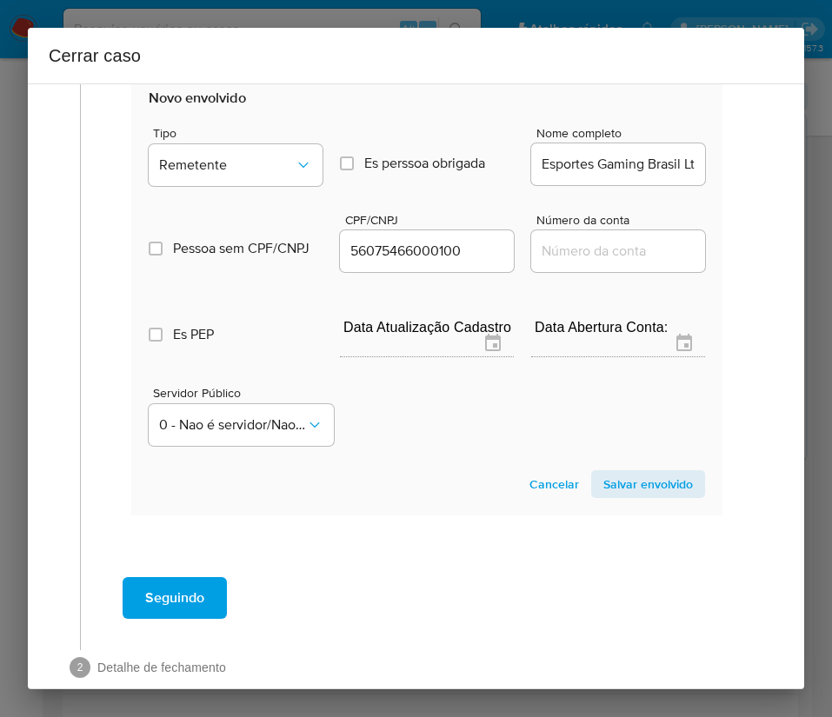
scroll to position [610, 0]
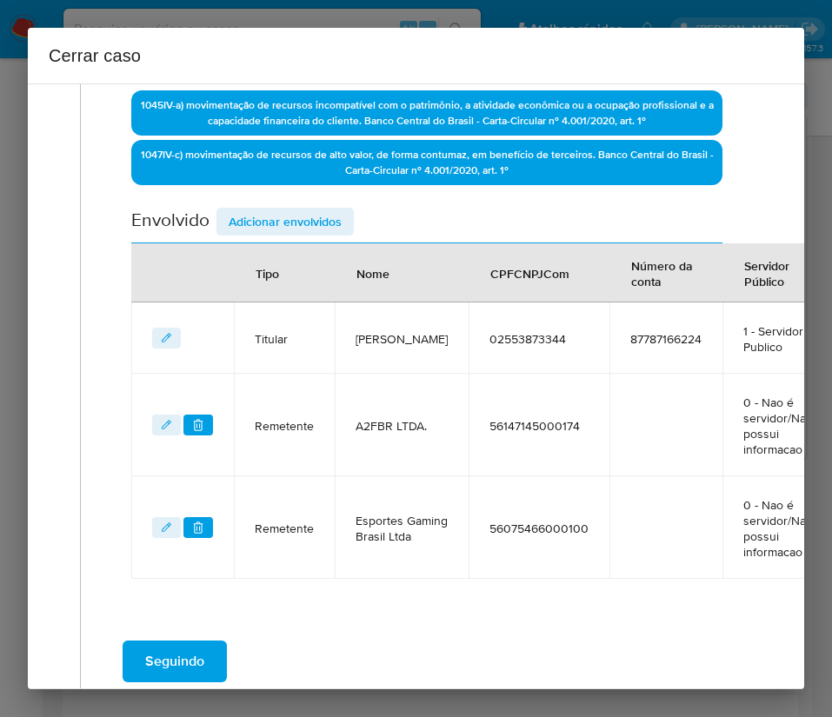
click at [330, 224] on span "Adicionar envolvidos" at bounding box center [285, 221] width 113 height 24
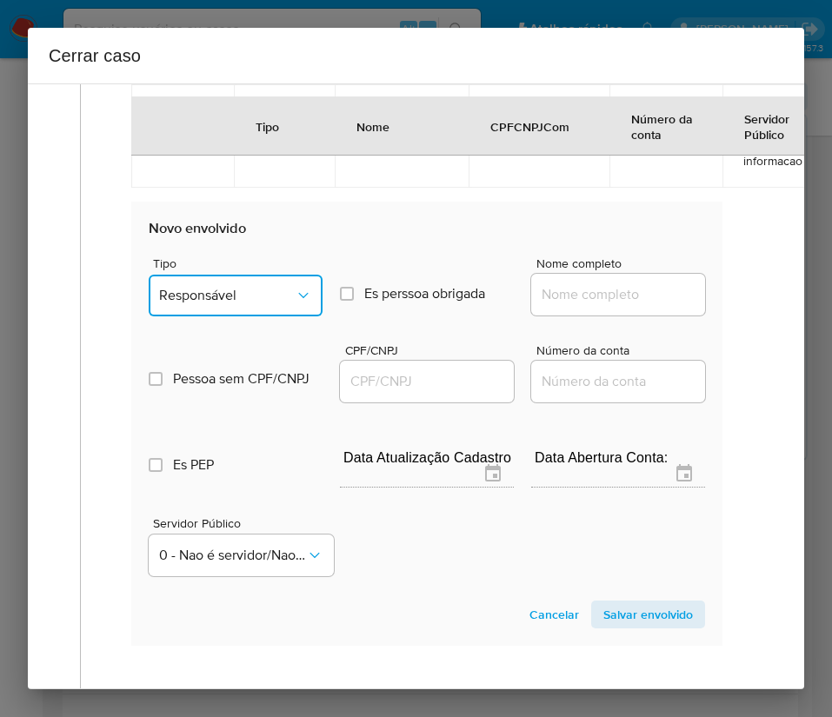
click at [233, 321] on div "Tipo Responsável Es perssoa obrigada Is PObrigada Nome completo Pessoa sem CPF/…" at bounding box center [427, 409] width 556 height 347
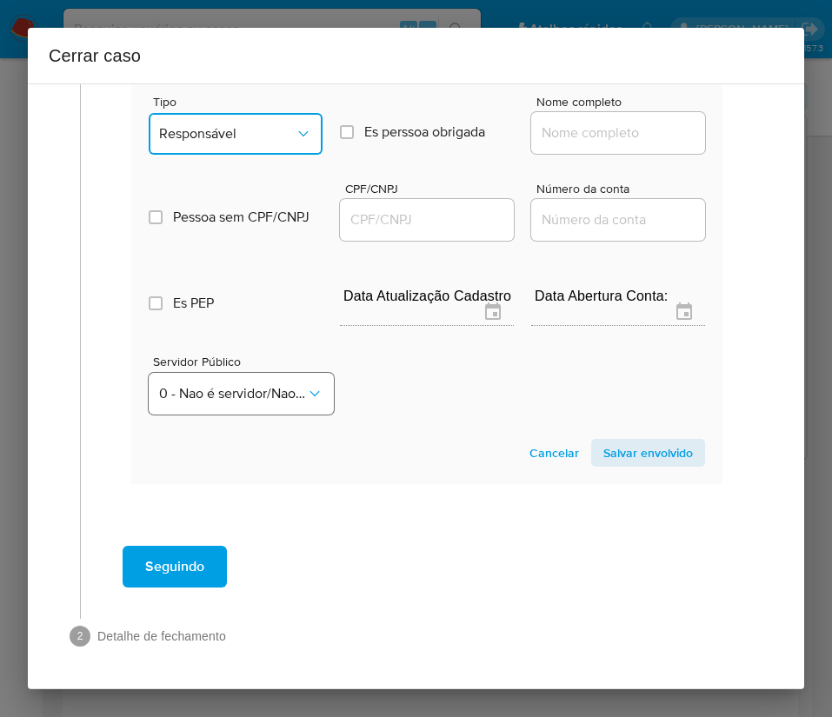
scroll to position [1068, 0]
click at [223, 125] on span "Responsável" at bounding box center [227, 133] width 136 height 17
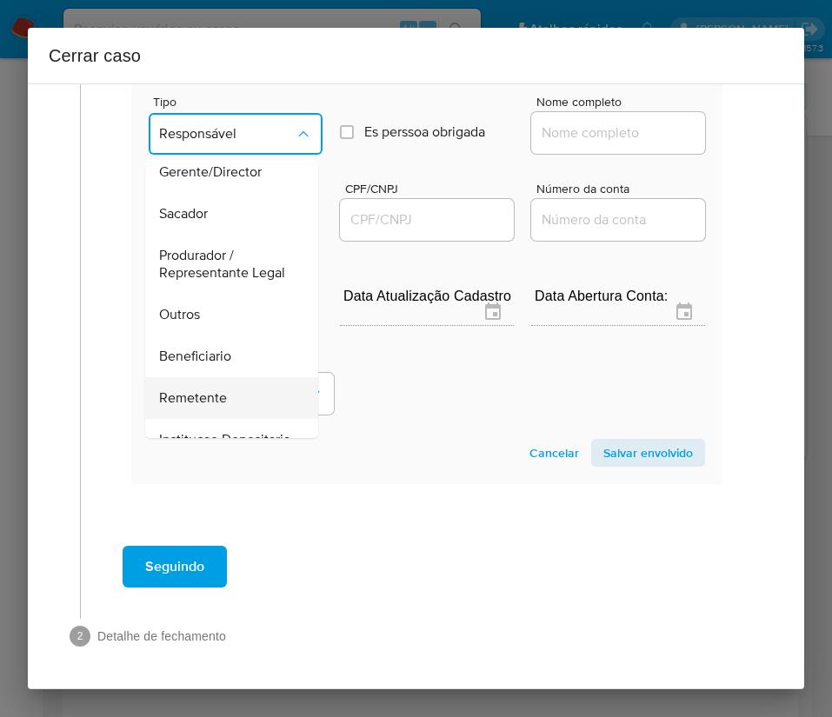
scroll to position [261, 0]
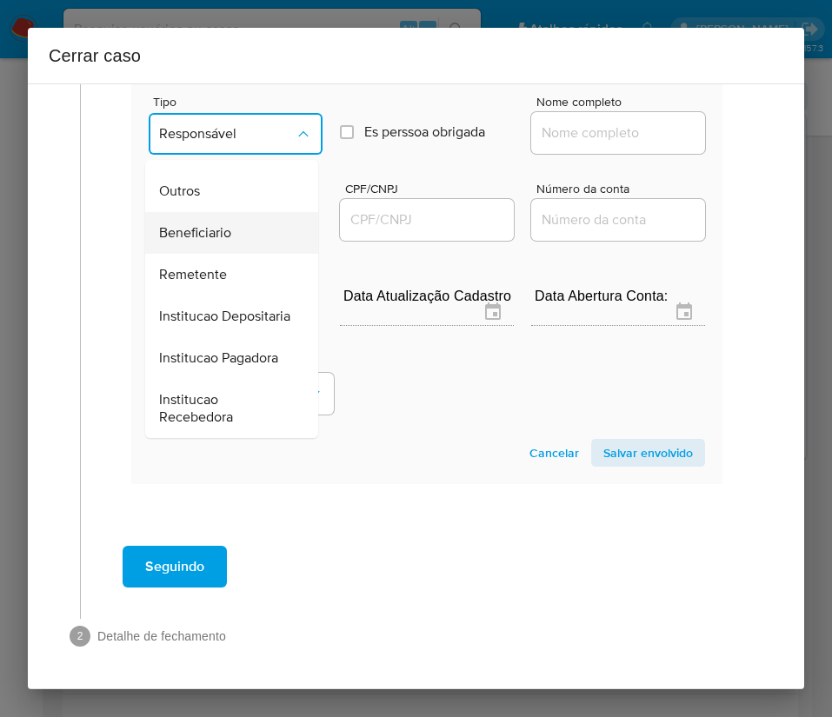
click at [197, 232] on span "Beneficiario" at bounding box center [195, 232] width 72 height 17
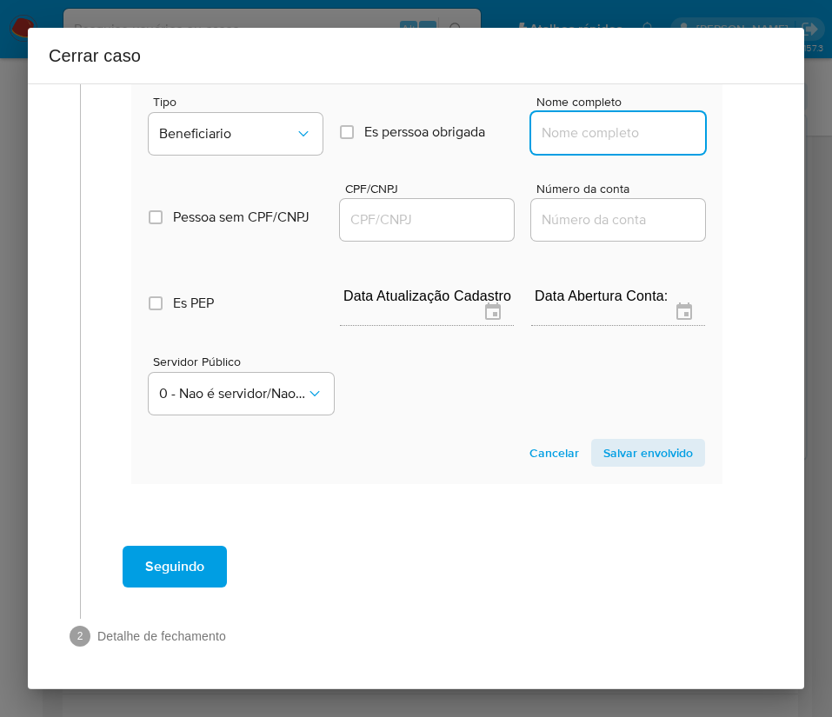
click at [581, 122] on input "Nome completo" at bounding box center [618, 133] width 174 height 23
paste input "Hs Do Brasil Ltda., 47123407000170"
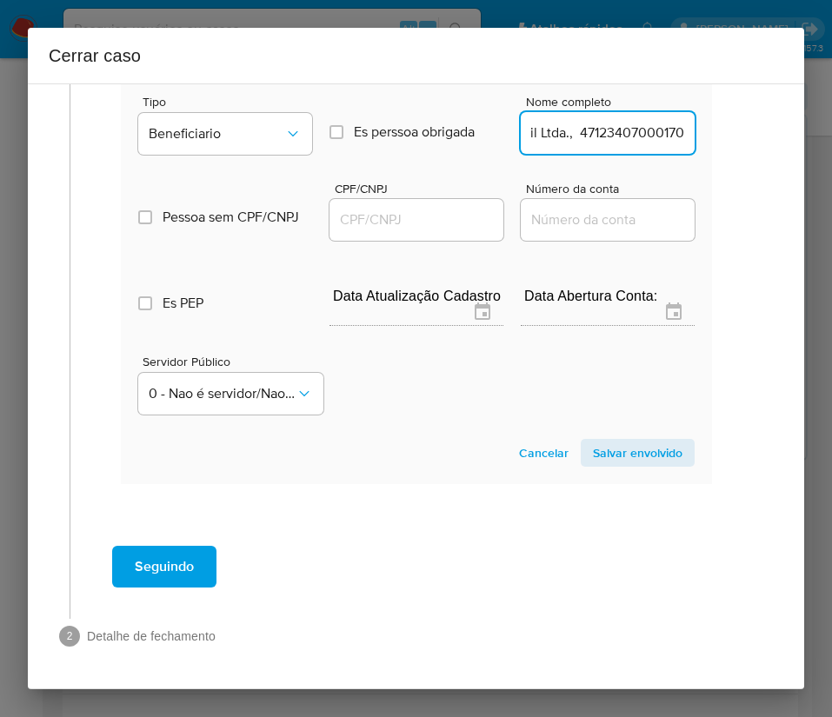
drag, startPoint x: 560, startPoint y: 117, endPoint x: 767, endPoint y: 117, distance: 207.7
click at [767, 117] on div "1 Informação completa Geral Data de início 01/07/2025 Data Fin 01/09/2025 Valor…" at bounding box center [416, 386] width 776 height 606
type input "Hs Do Brasil Ltda."
click at [337, 209] on input "CPF/CNPJ" at bounding box center [415, 220] width 174 height 23
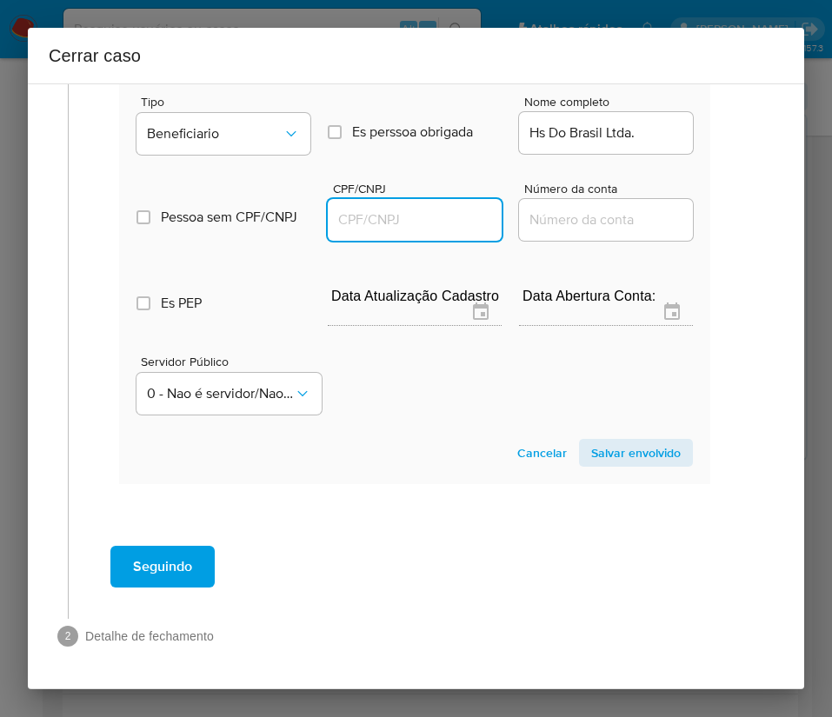
paste input "47123407000170"
type input "47123407000170"
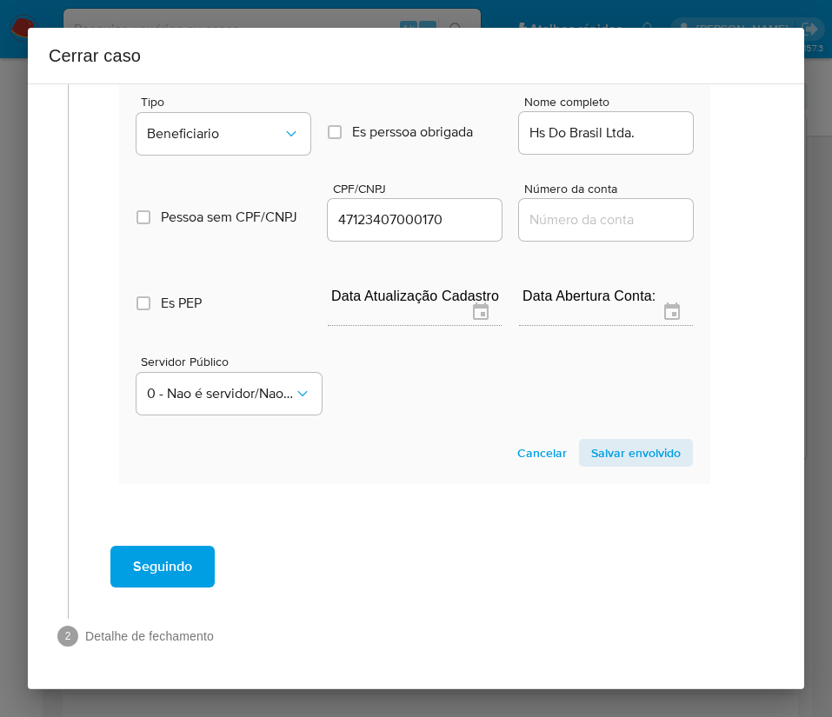
click at [579, 439] on button "Salvar envolvido" at bounding box center [636, 453] width 114 height 28
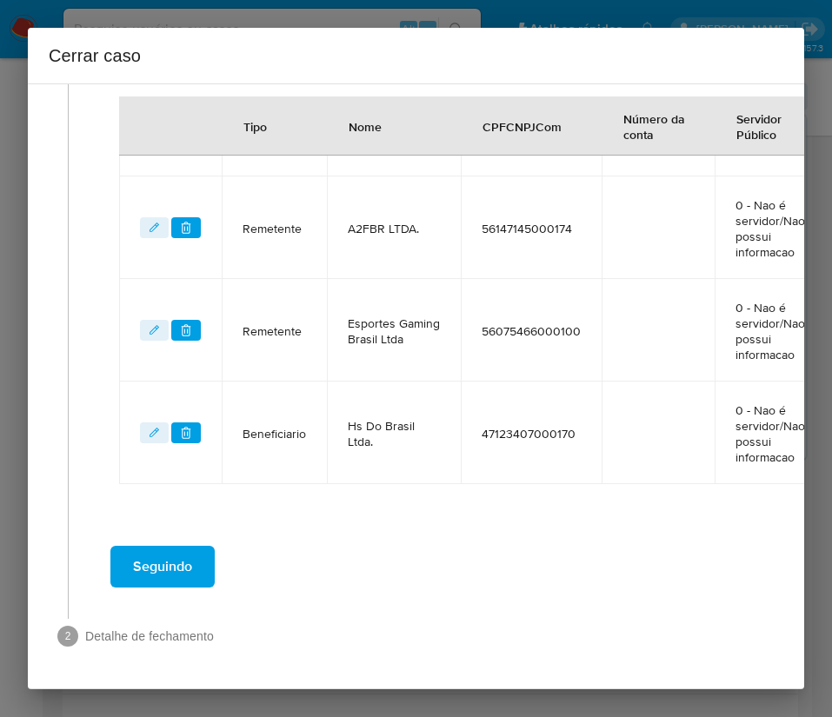
click at [601, 428] on td "NumConta" at bounding box center [657, 433] width 113 height 103
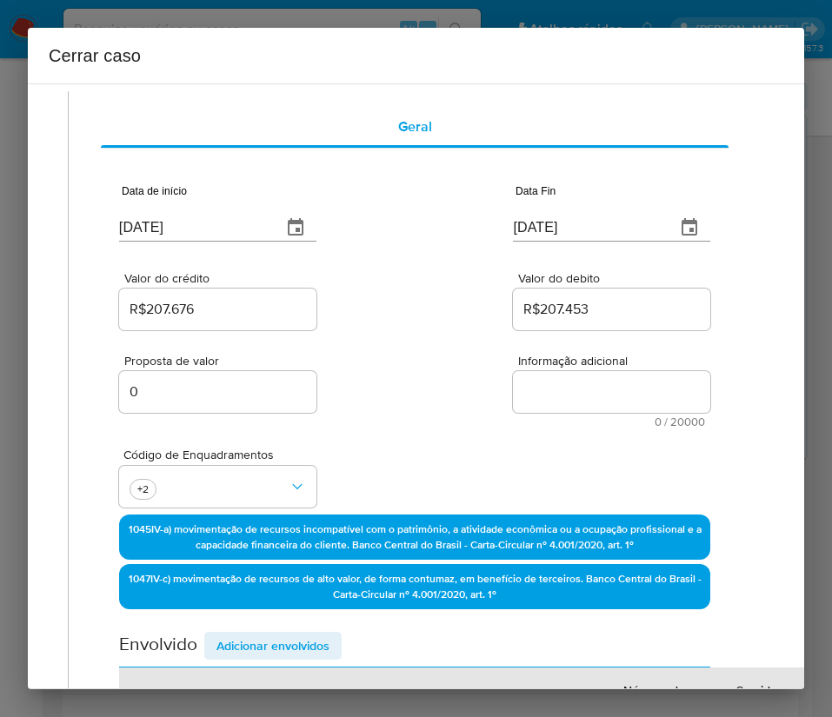
scroll to position [0, 12]
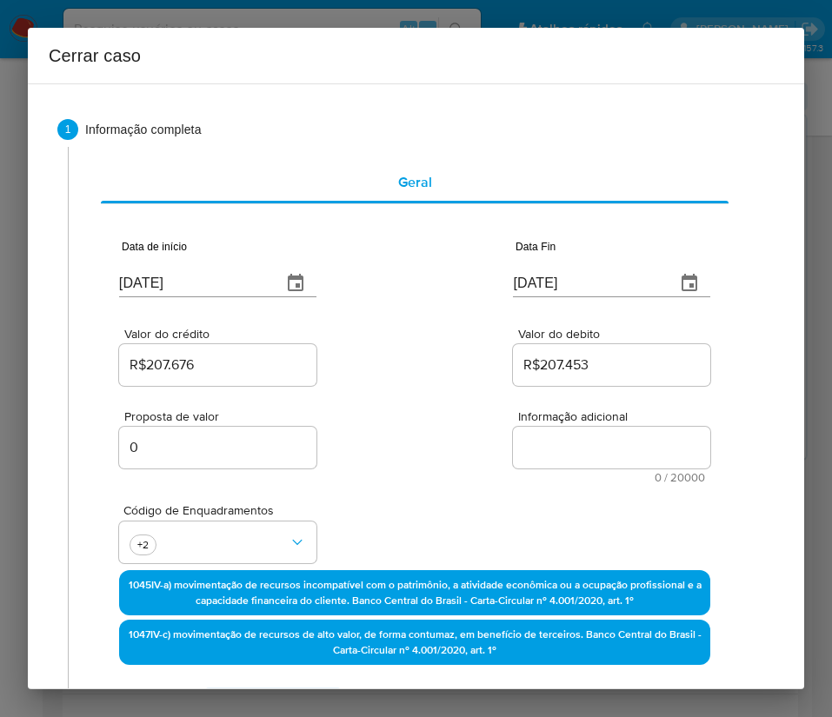
click at [571, 454] on textarea "Informação adicional" at bounding box center [611, 448] width 197 height 42
paste textarea "Informações do Cliente Fernando Silva Fernandes, CPF 02553873344, 36 anos, resi…"
type textarea "Informações do Cliente Fernando Silva Fernandes, CPF 02553873344, 36 anos, resi…"
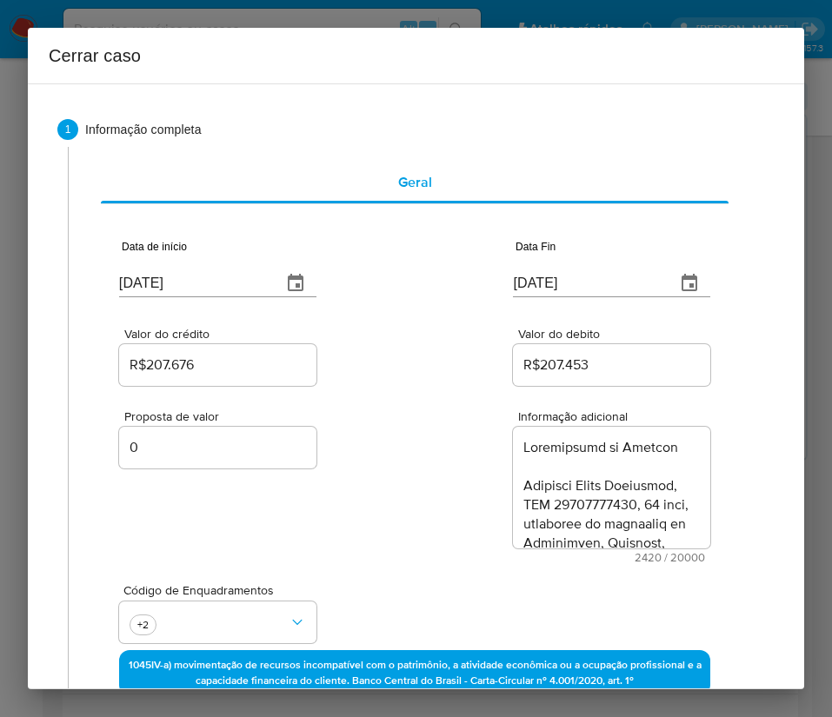
scroll to position [2528, 0]
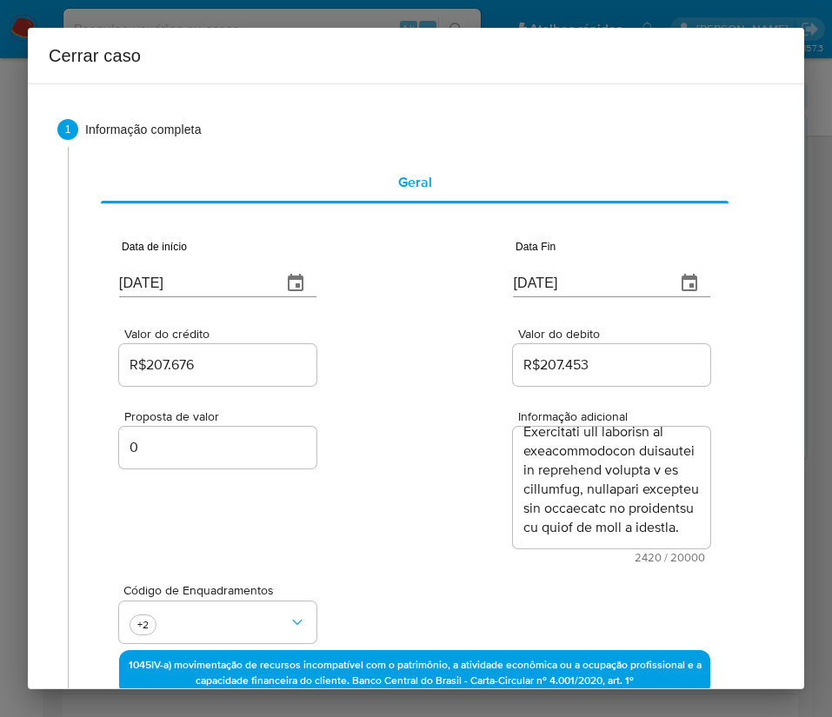
click at [417, 525] on div "Proposta de valor 0 Informação adicional 2420 / 20000 17580 caracteres restantes" at bounding box center [414, 476] width 591 height 174
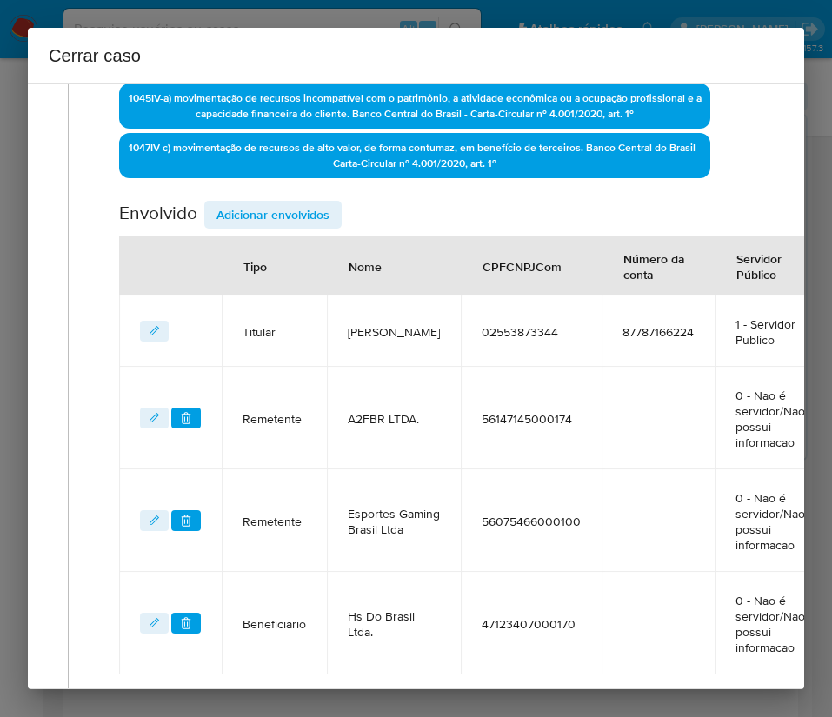
scroll to position [793, 12]
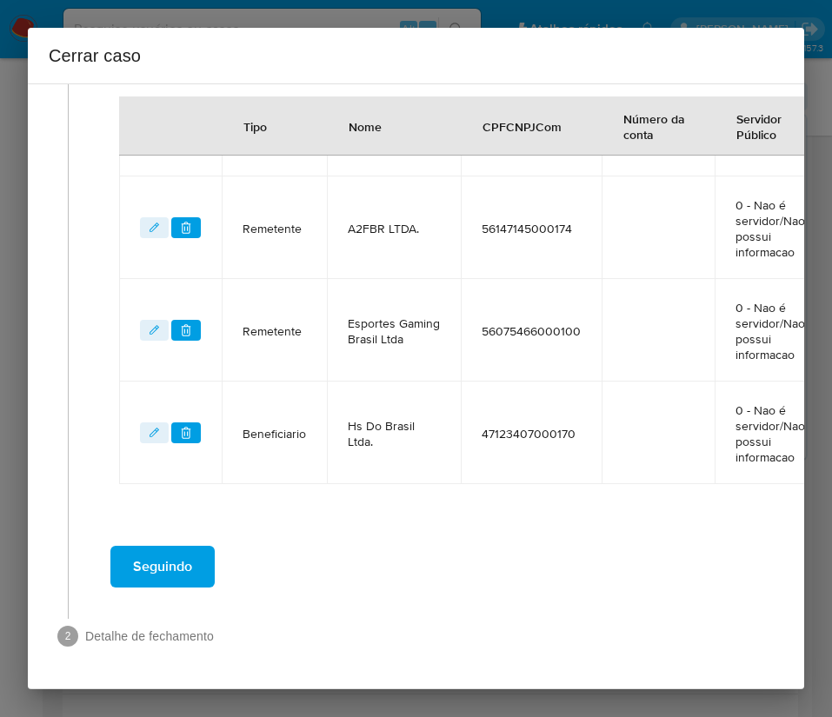
click at [189, 551] on span "Seguindo" at bounding box center [162, 567] width 59 height 38
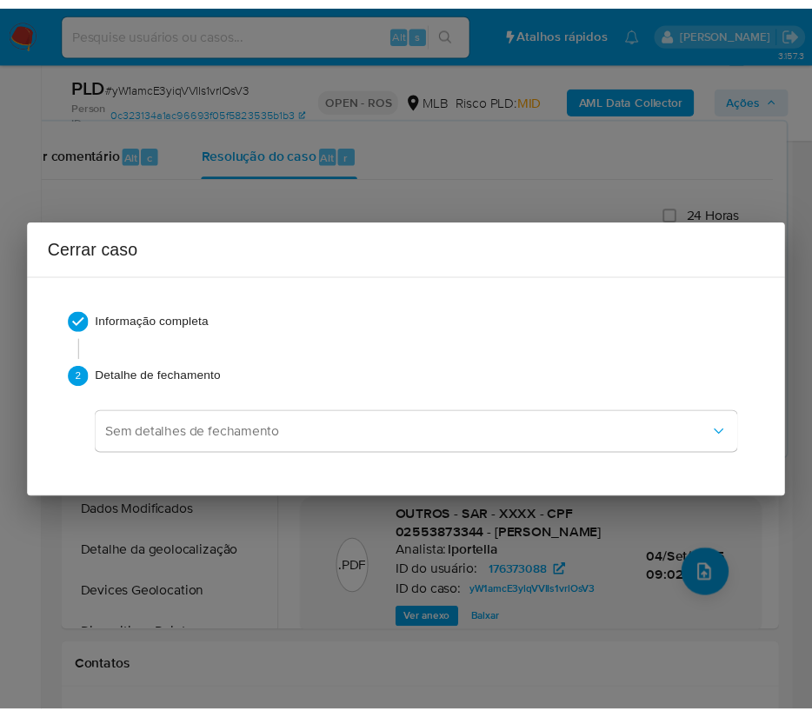
scroll to position [2471, 0]
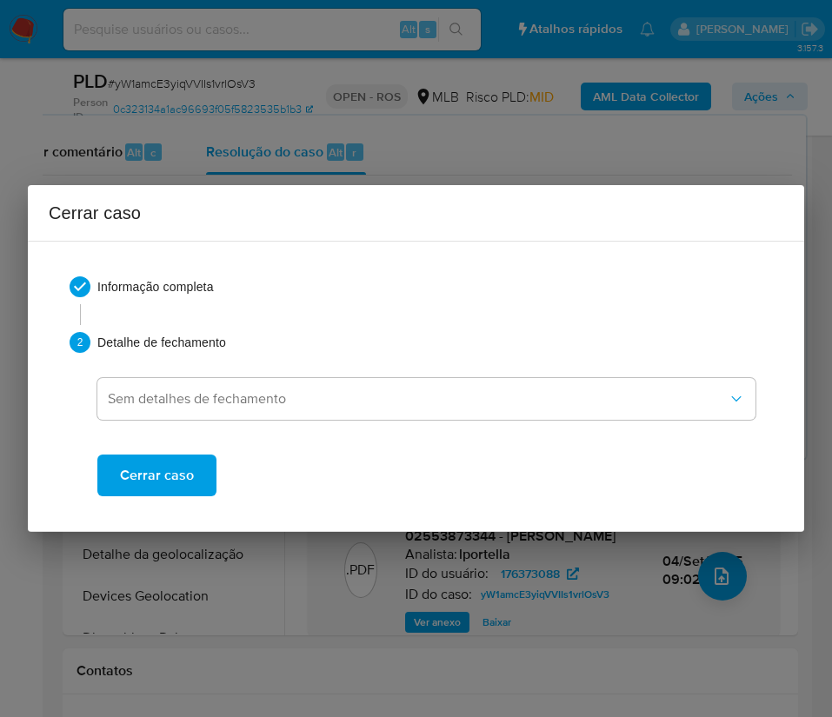
click at [188, 462] on span "Cerrar caso" at bounding box center [157, 475] width 74 height 38
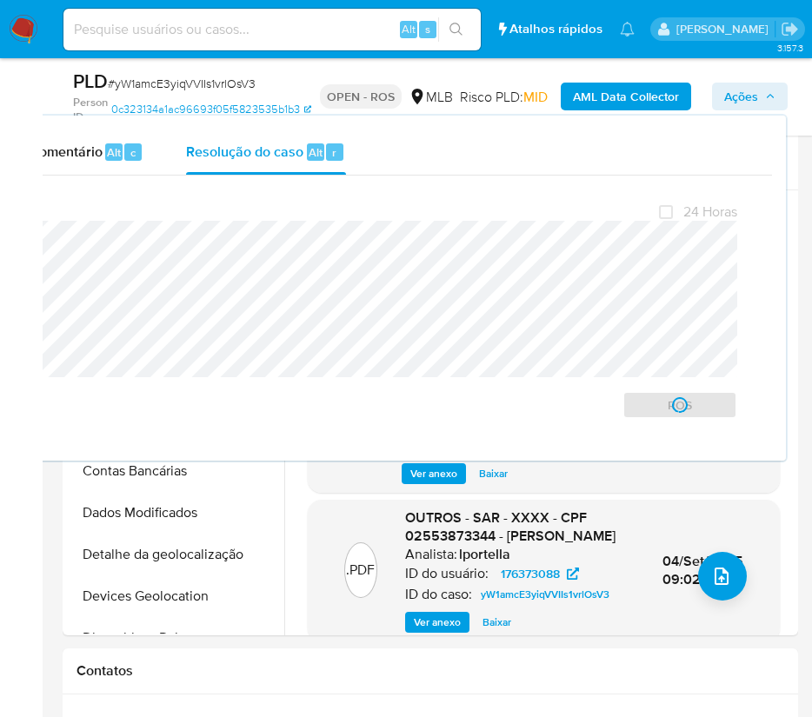
click at [163, 83] on span "# yW1amcE3yiqVVIIs1vrlOsV3" at bounding box center [182, 83] width 148 height 17
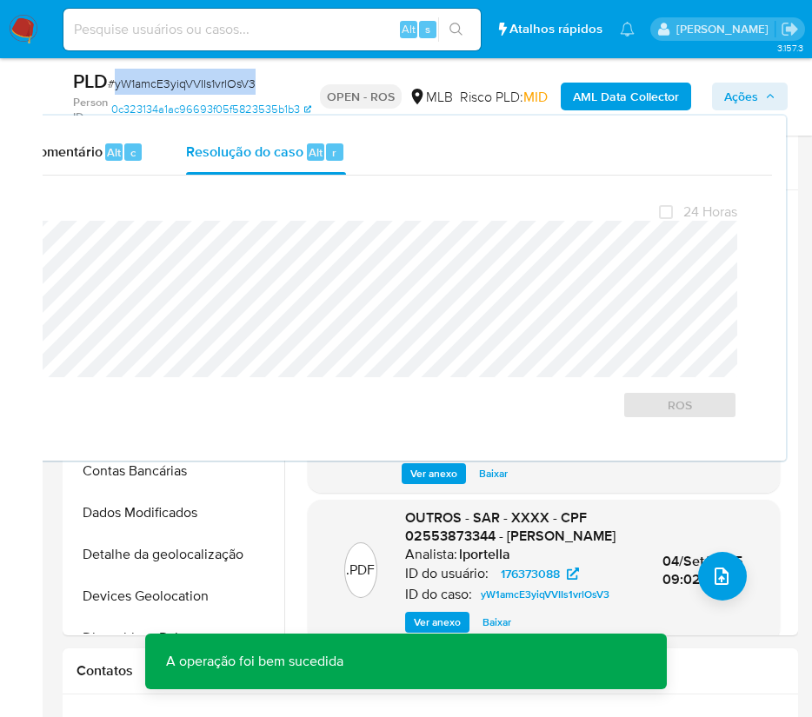
copy span "yW1amcE3yiqVVIIs1vrlOsV3"
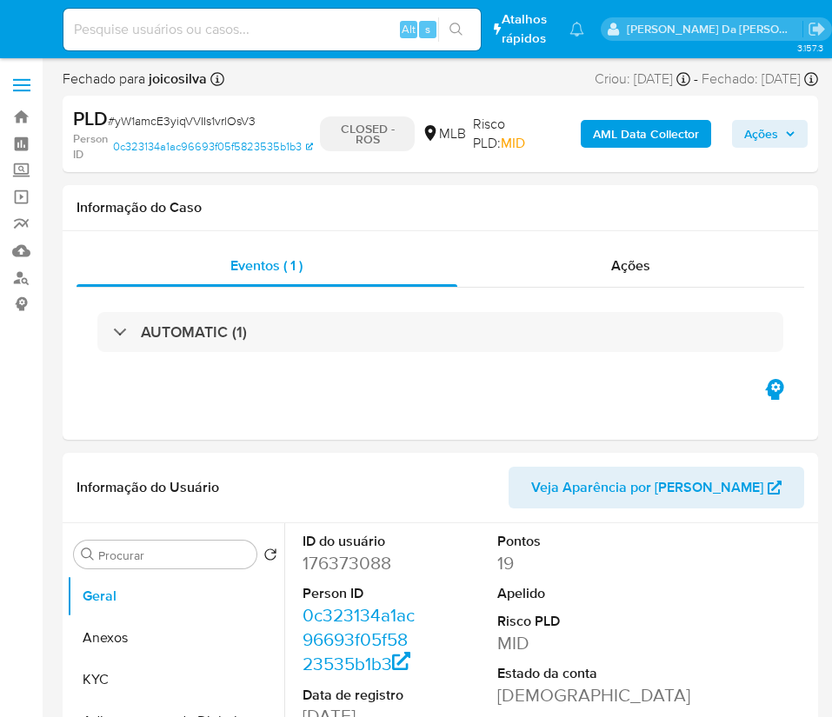
select select "10"
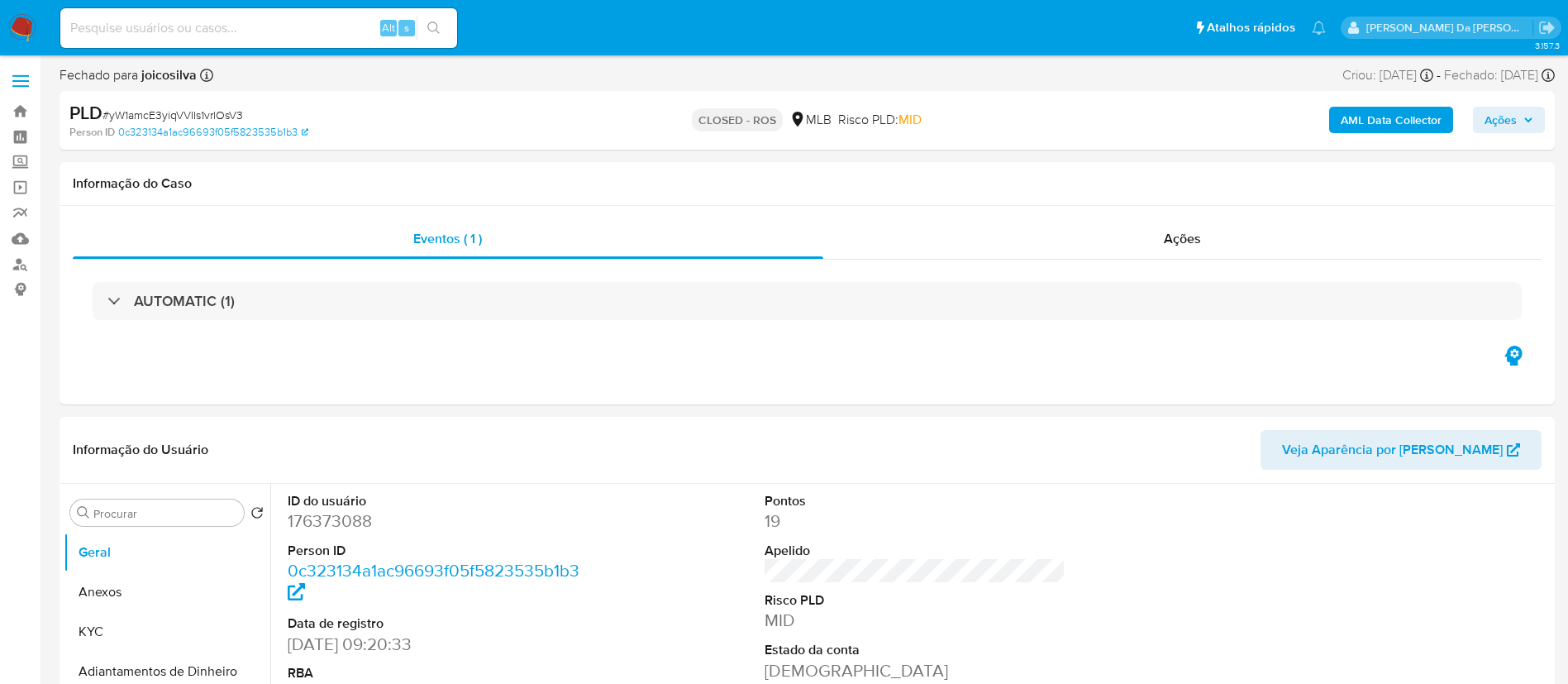
click at [18, 35] on img at bounding box center [23, 29] width 29 height 29
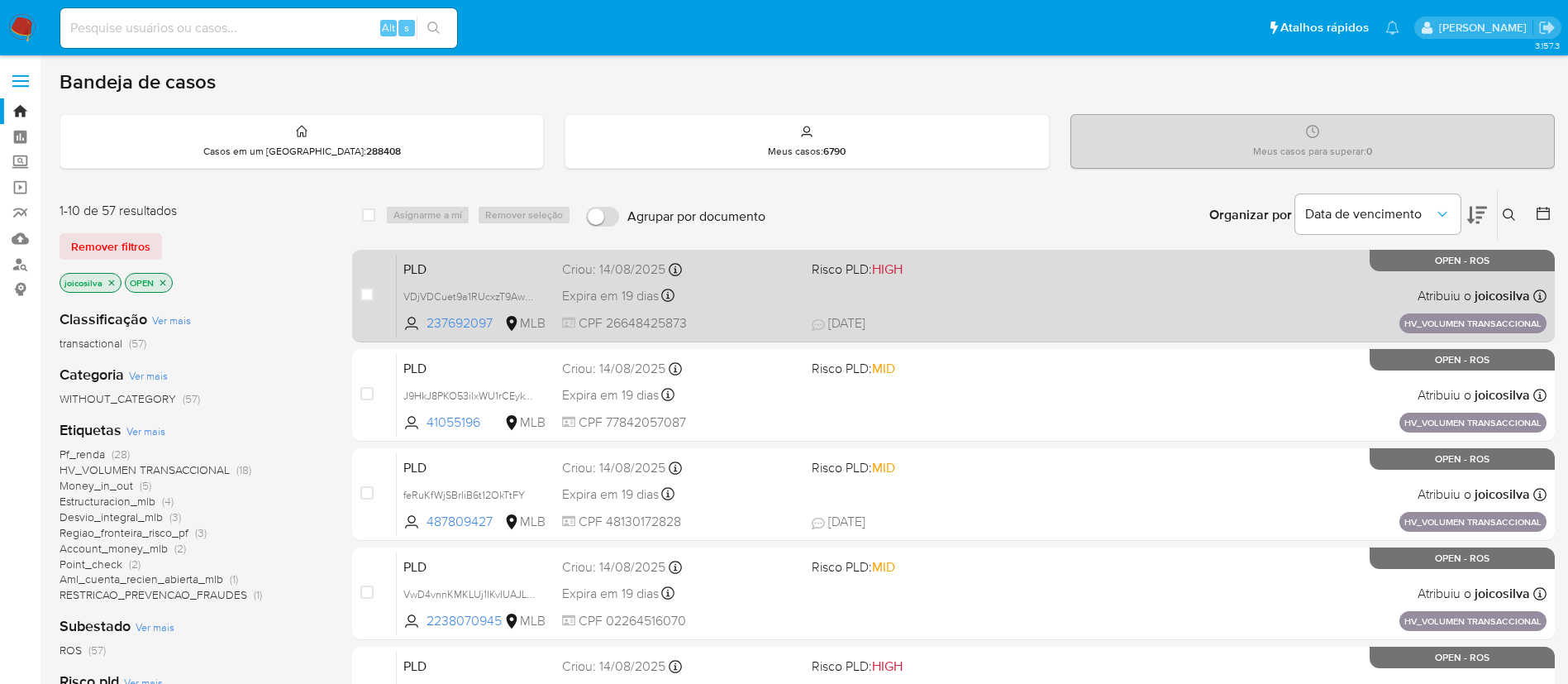
click at [995, 303] on div "PLD VDjVDCuet9a1RUcxzT9AwseN 237692097 MLB Risco PLD: HIGH Criou: [DATE] Criou:…" at bounding box center [971, 296] width 1150 height 84
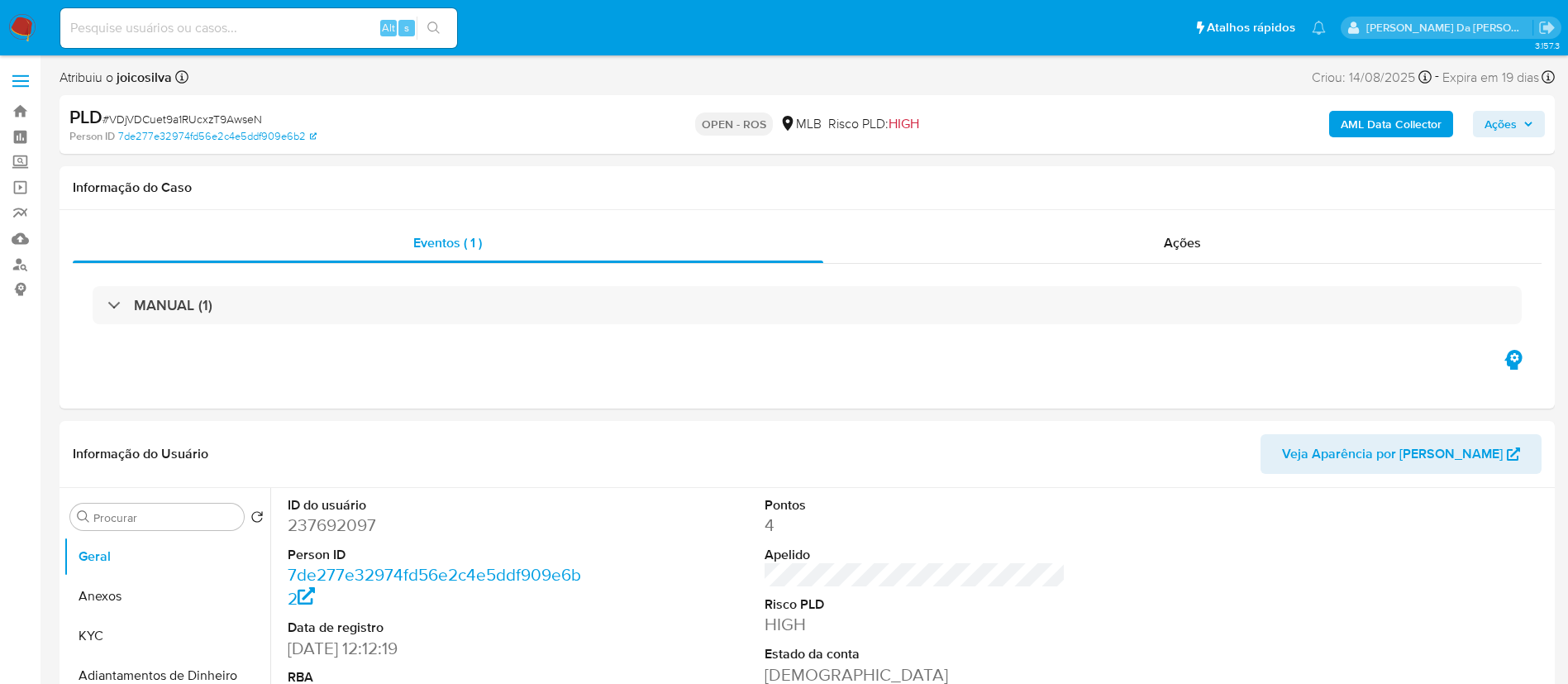
select select "10"
click at [34, 14] on img at bounding box center [23, 29] width 29 height 29
click at [31, 24] on img at bounding box center [23, 29] width 29 height 29
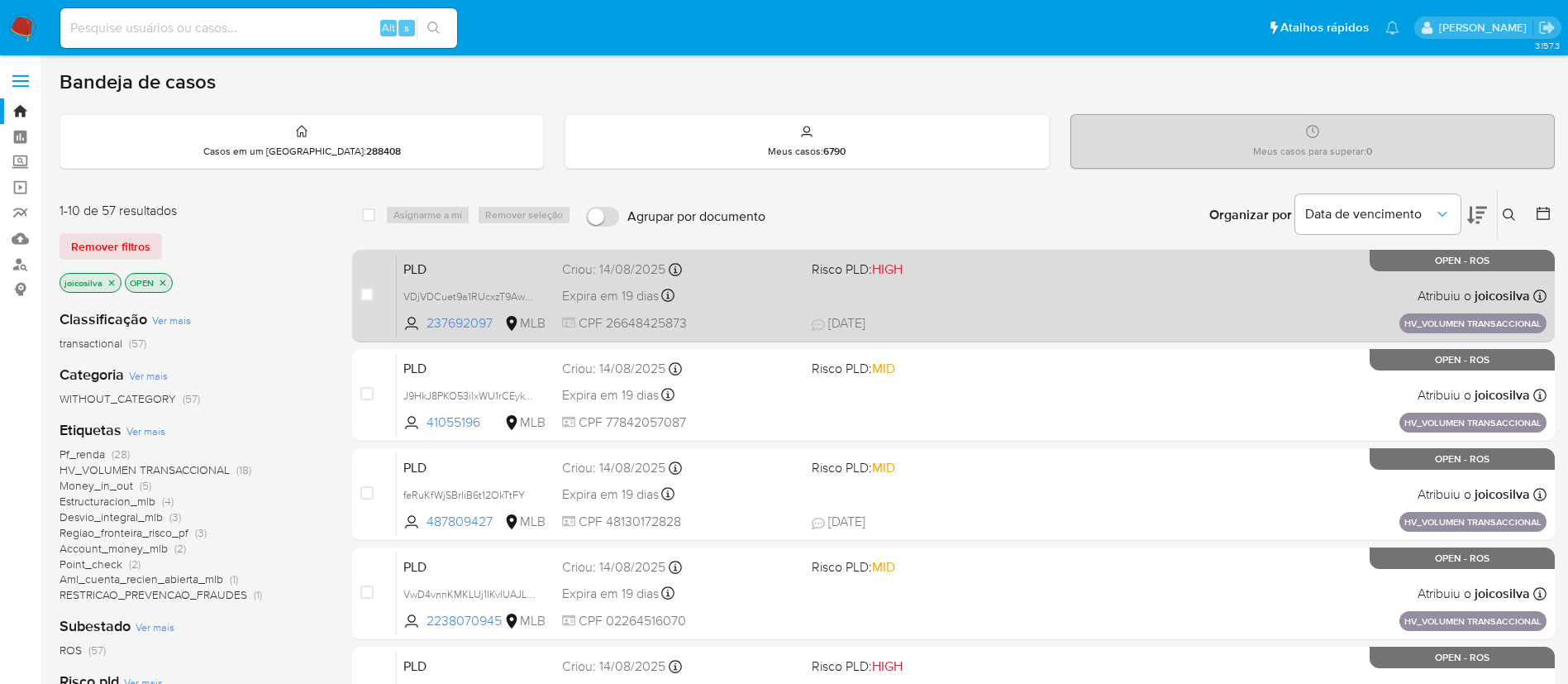
click at [1028, 314] on span "[DATE] [DATE] 18:29" at bounding box center [1054, 322] width 486 height 18
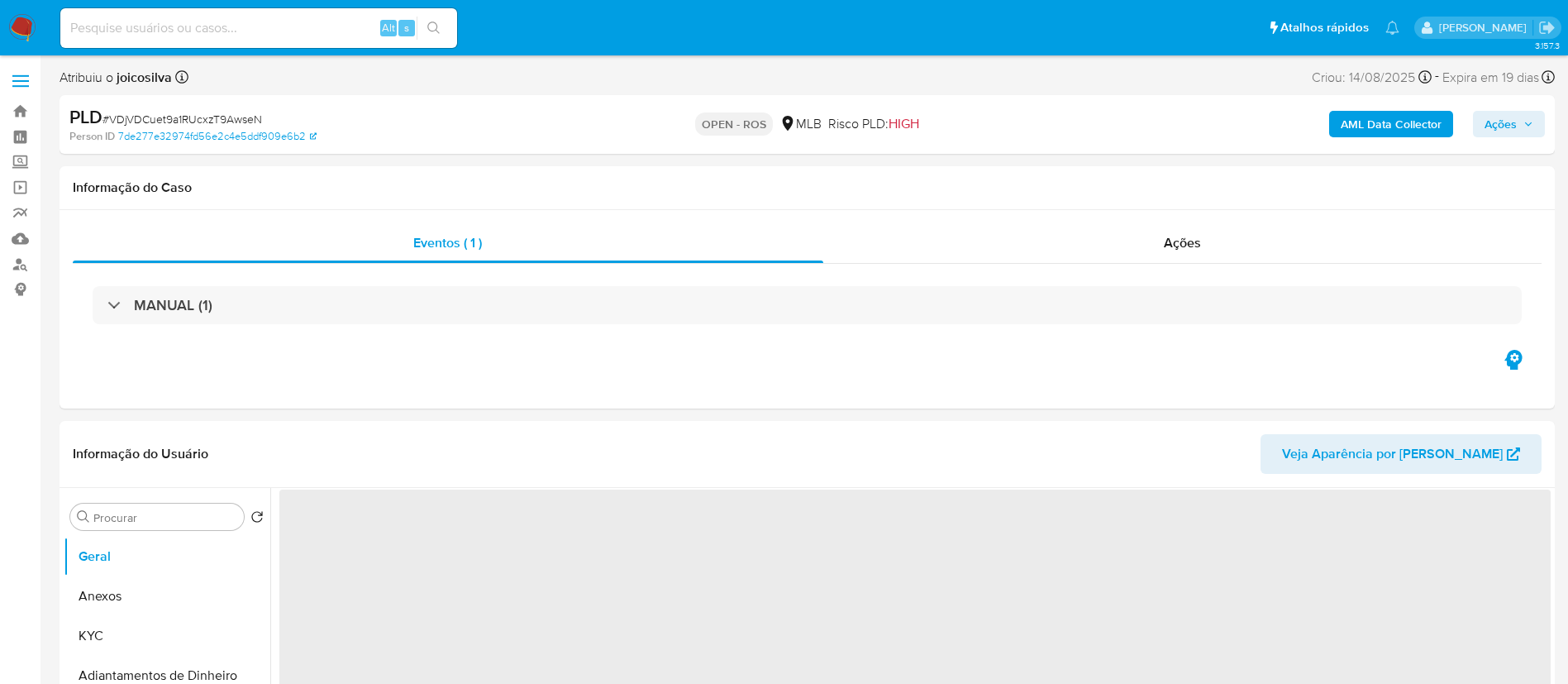
click at [239, 116] on span "# VDjVDCuet9a1RUcxzT9AwseN" at bounding box center [183, 118] width 160 height 16
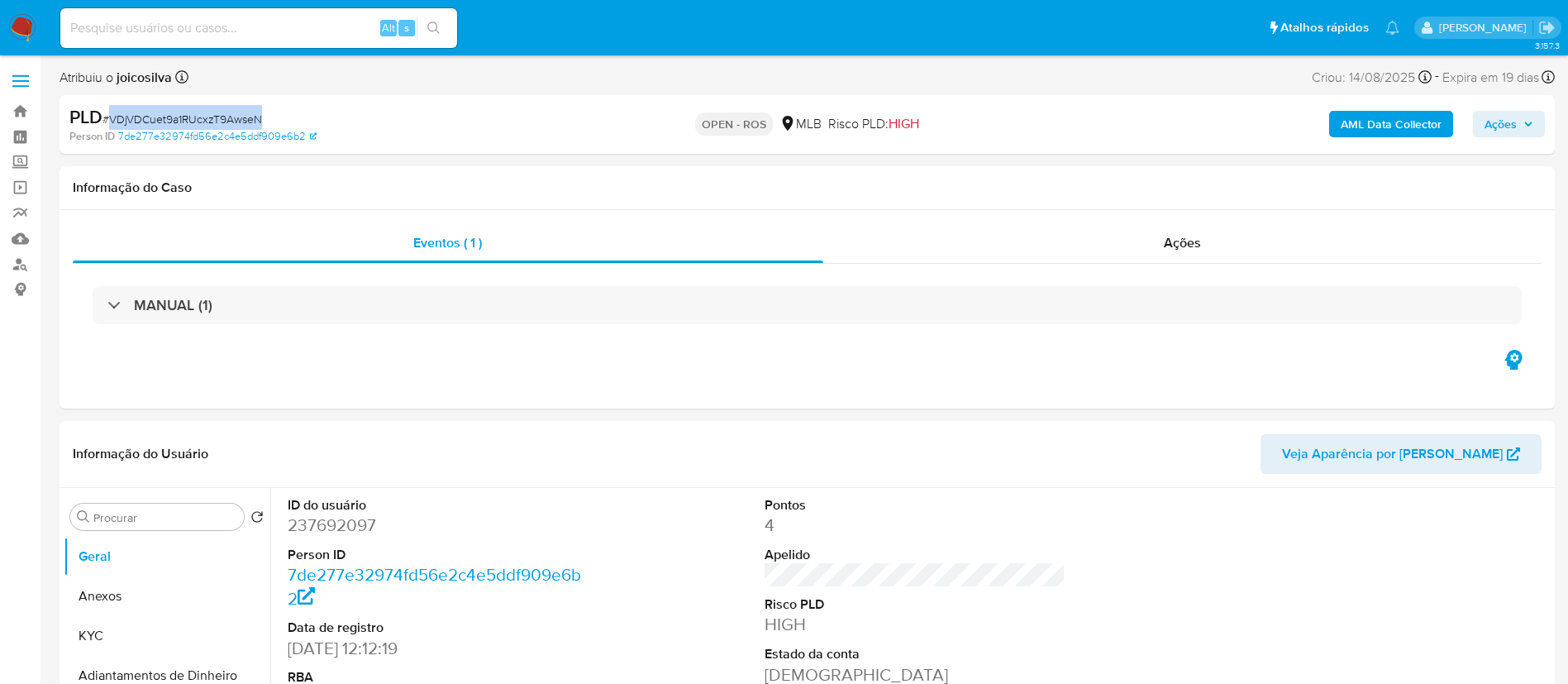
copy span "VDjVDCuet9a1RUcxzT9AwseN"
select select "10"
click at [115, 586] on button "Anexos" at bounding box center [160, 596] width 193 height 40
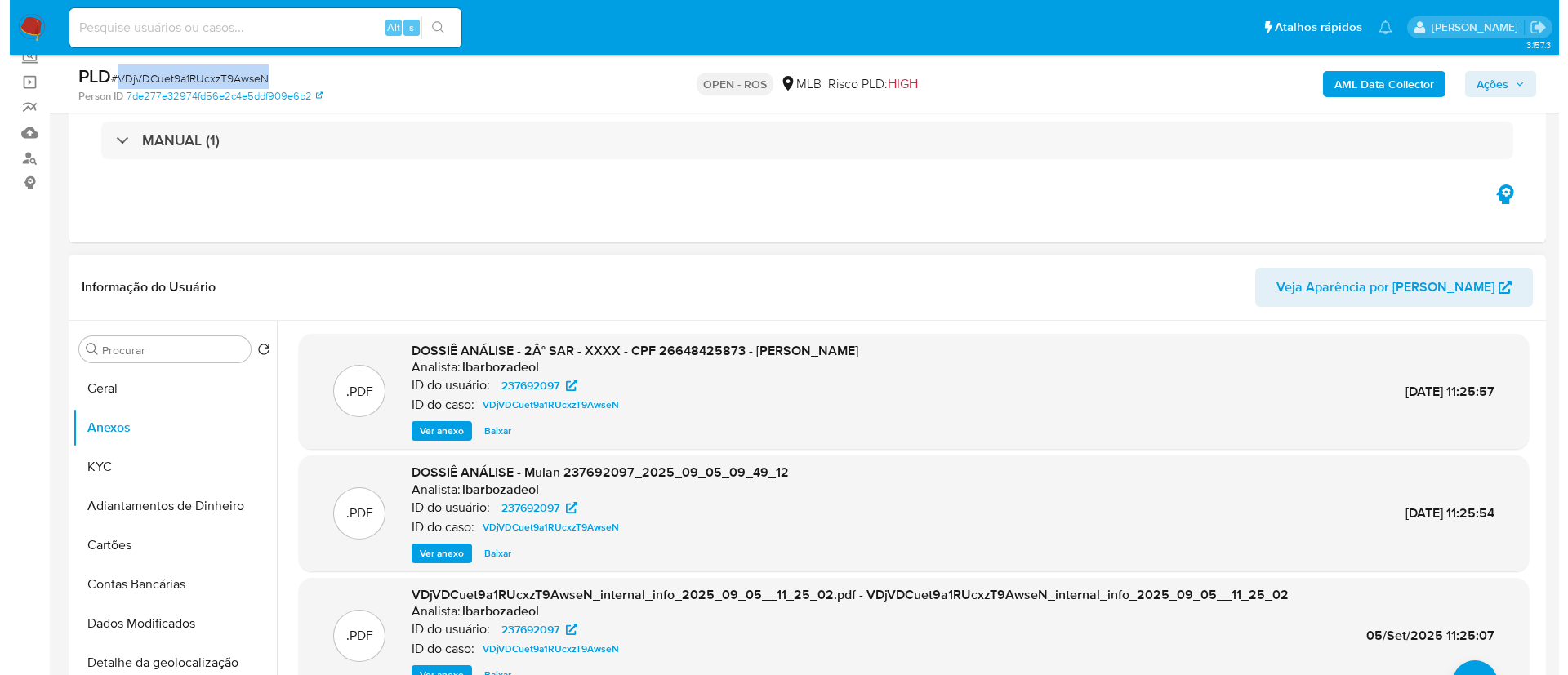
scroll to position [245, 0]
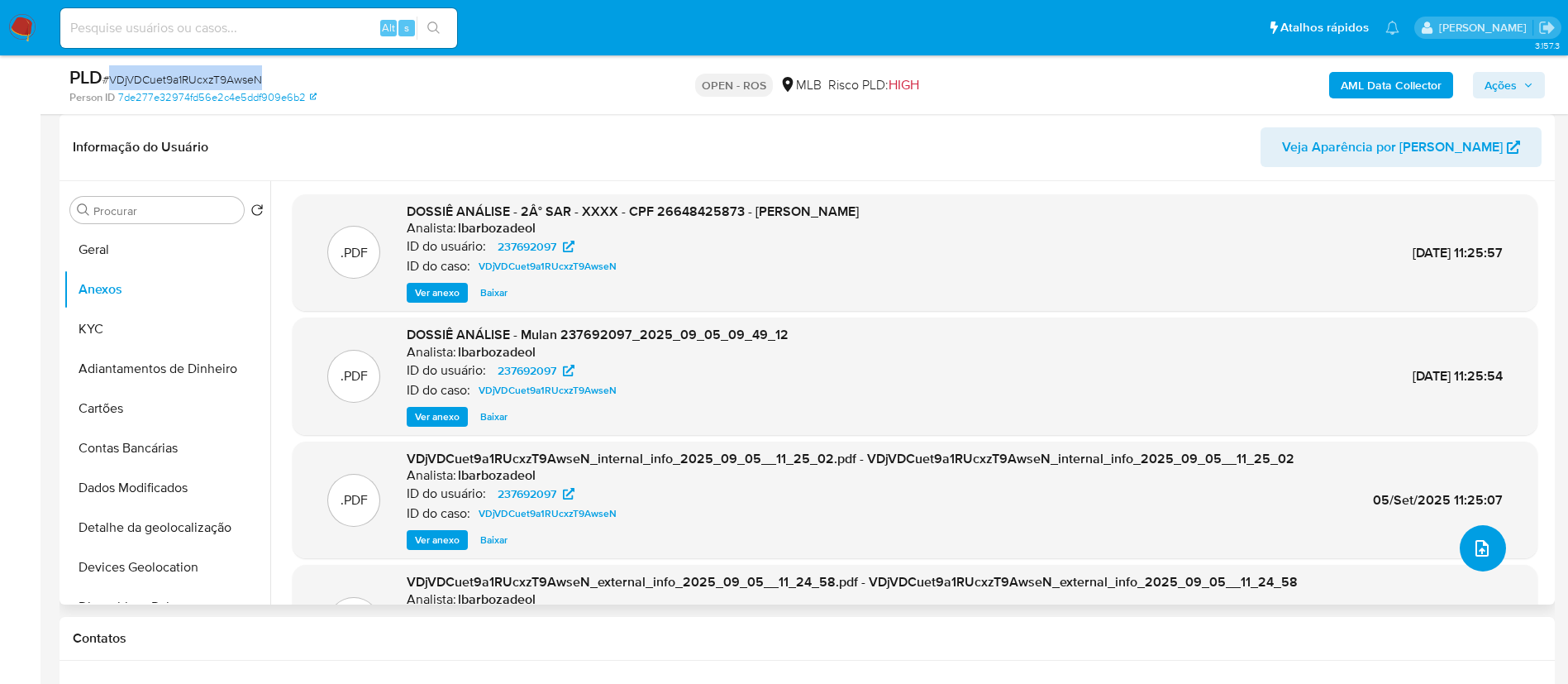
click at [1483, 549] on icon "upload-file" at bounding box center [1481, 548] width 20 height 20
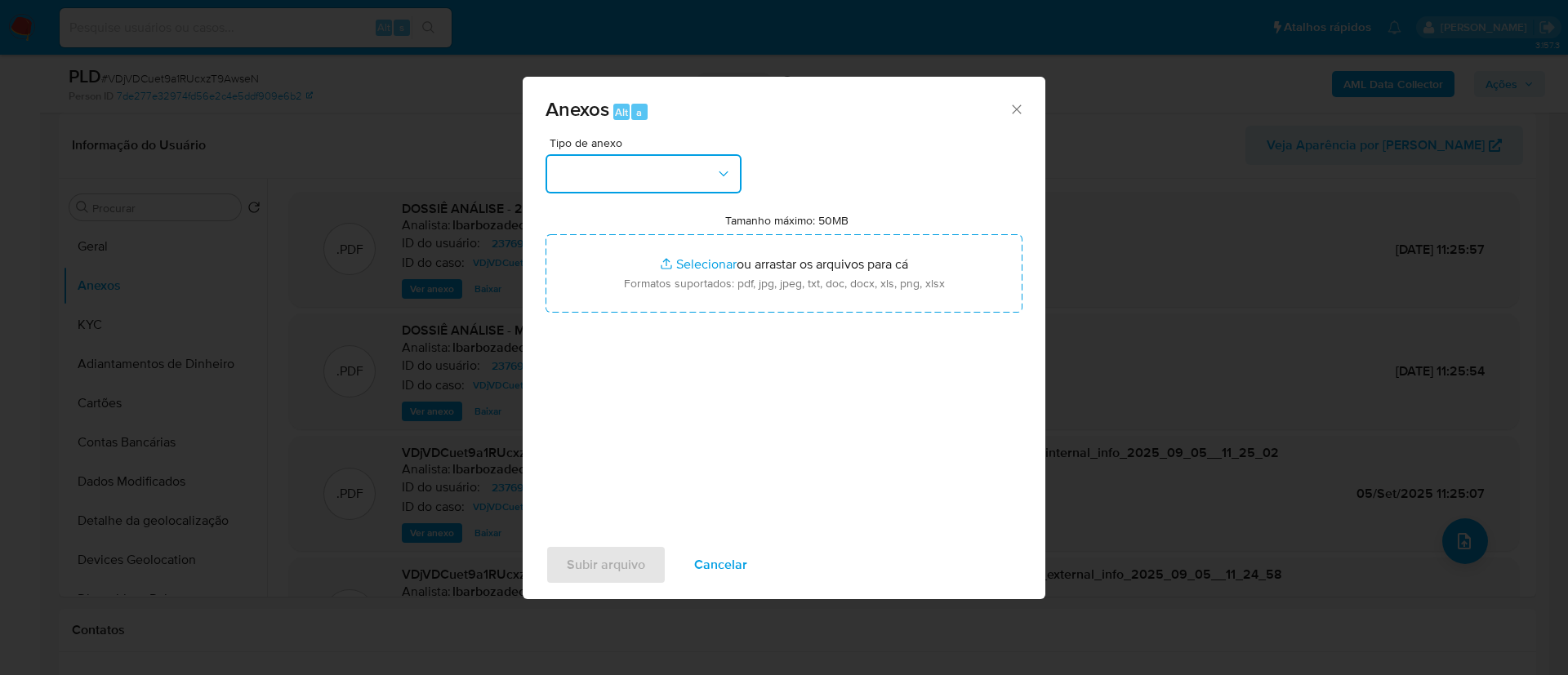
click at [694, 165] on button "button" at bounding box center [644, 174] width 196 height 39
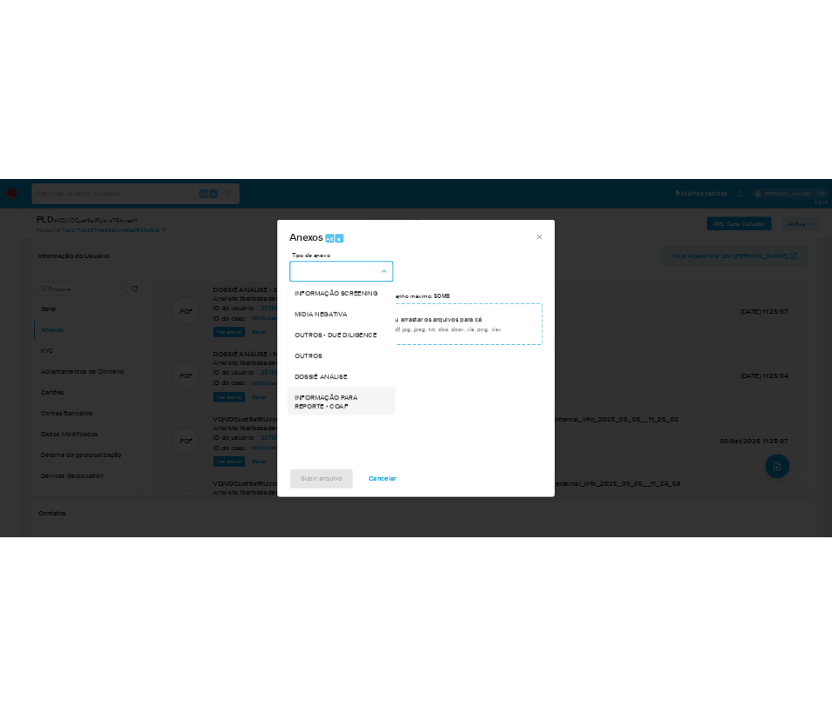
scroll to position [268, 0]
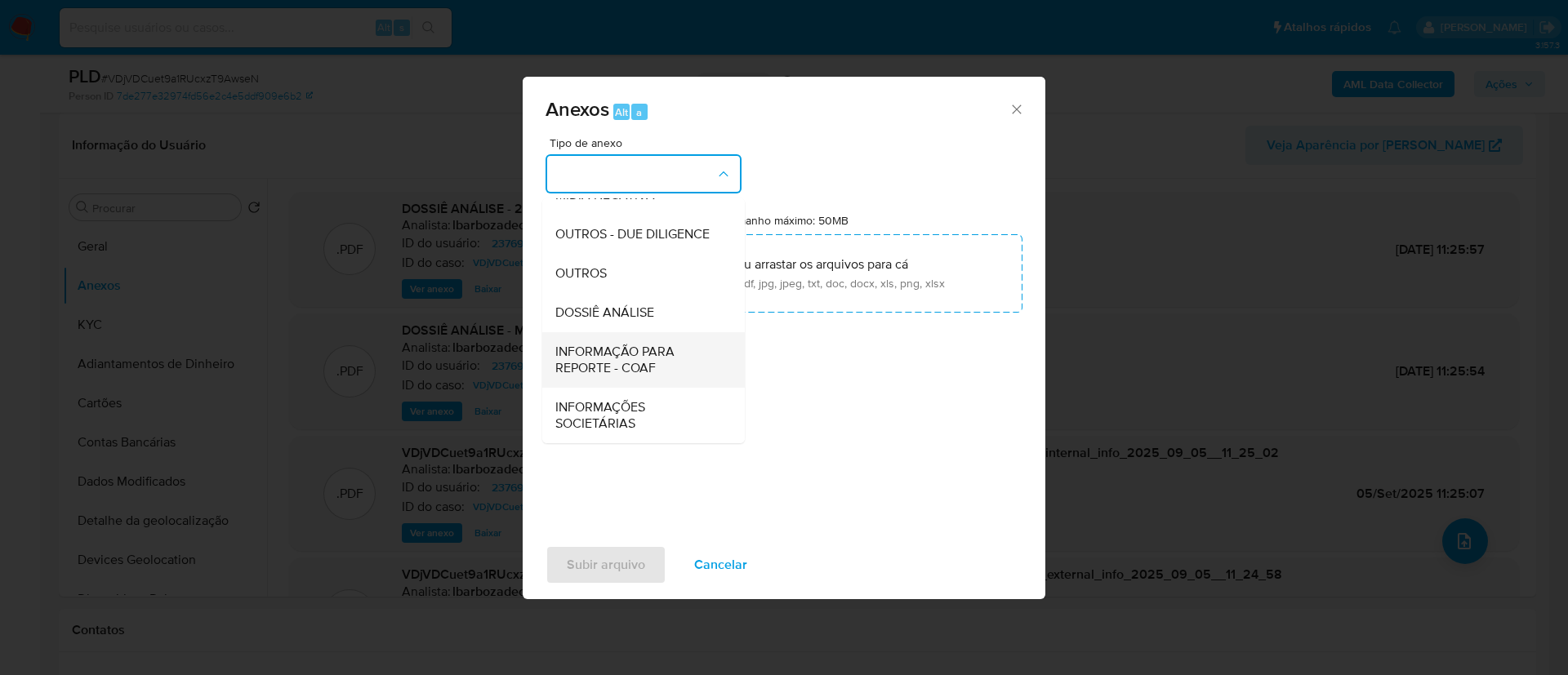
click at [642, 363] on span "INFORMAÇÃO PARA REPORTE - COAF" at bounding box center [638, 360] width 166 height 33
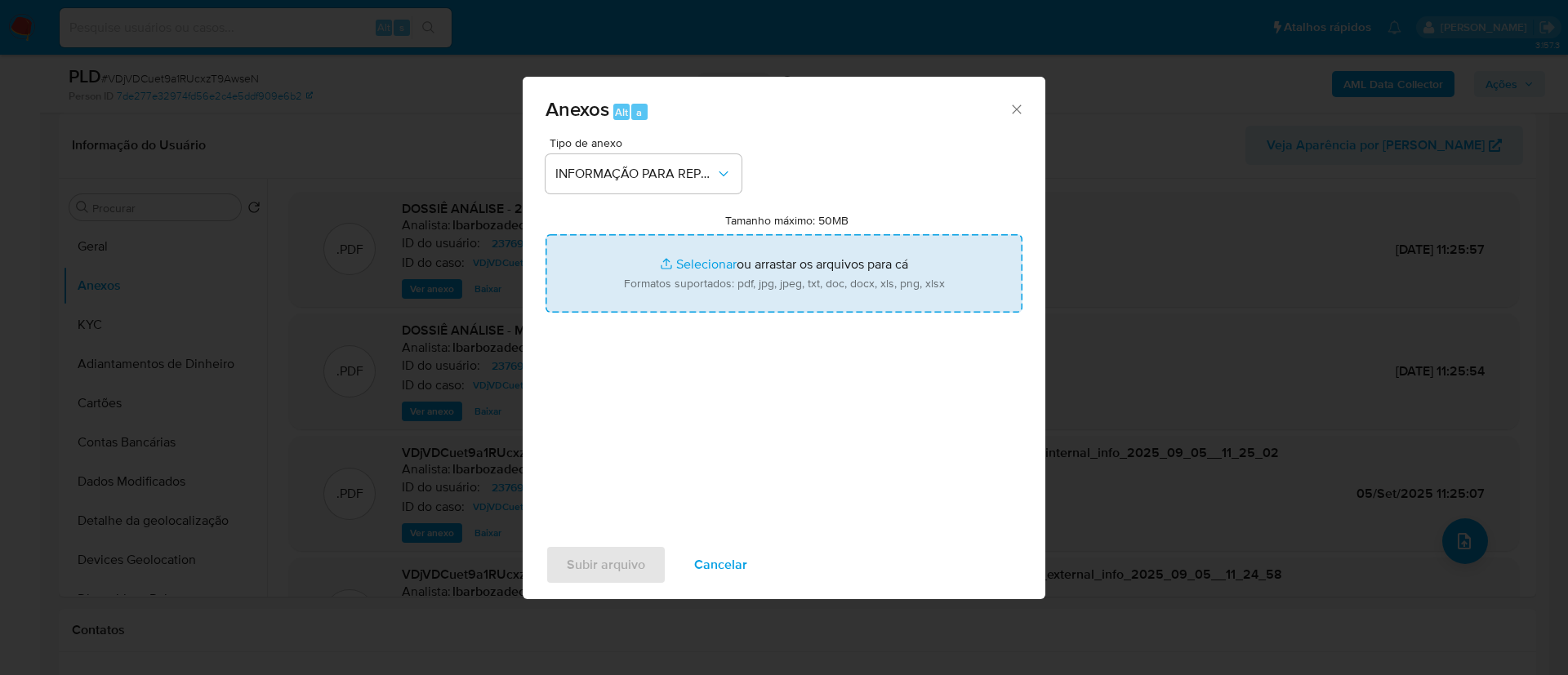
type input "C:\fakepath\2° SAR - VDjVDCuet9a1RUcxzT9AwseN - CPF 26648425873 - DANIELA SAIF …"
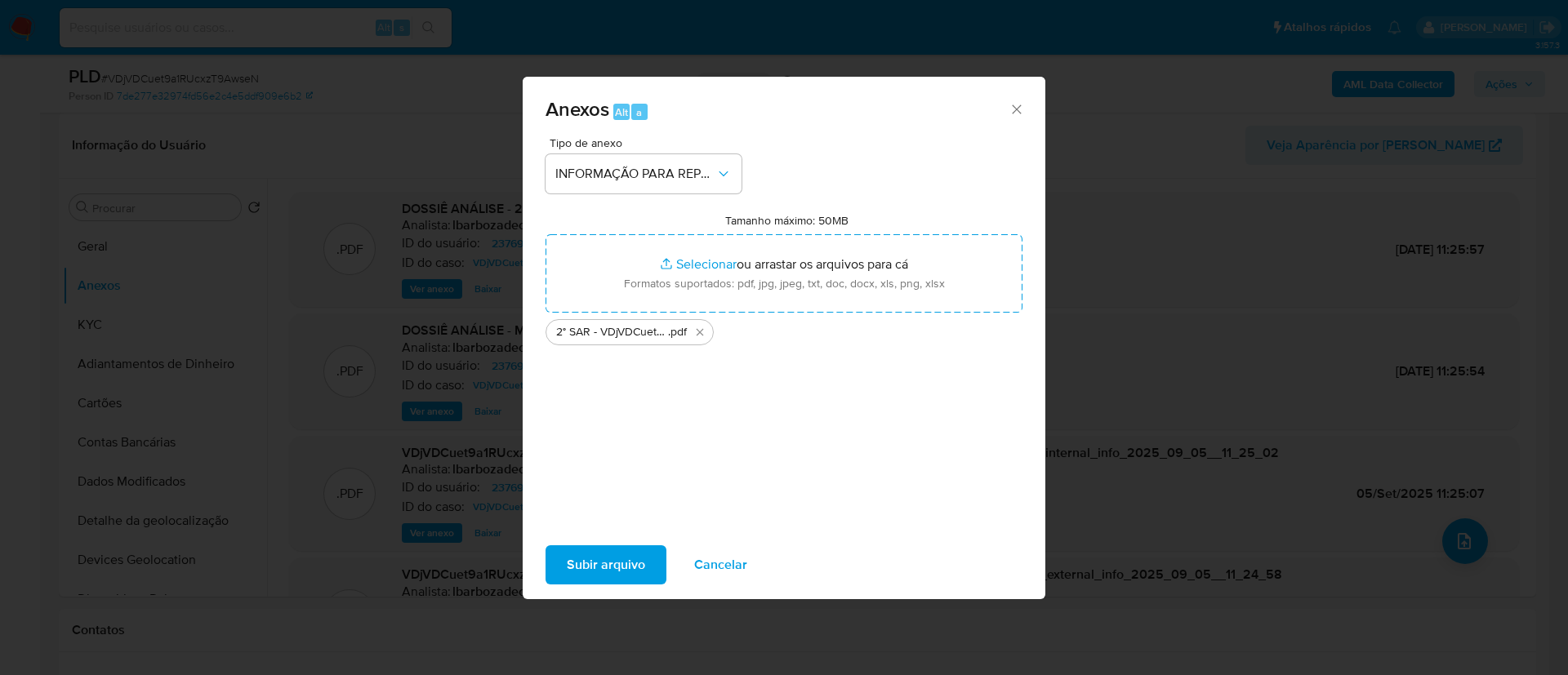
click at [601, 570] on span "Subir arquivo" at bounding box center [605, 564] width 78 height 36
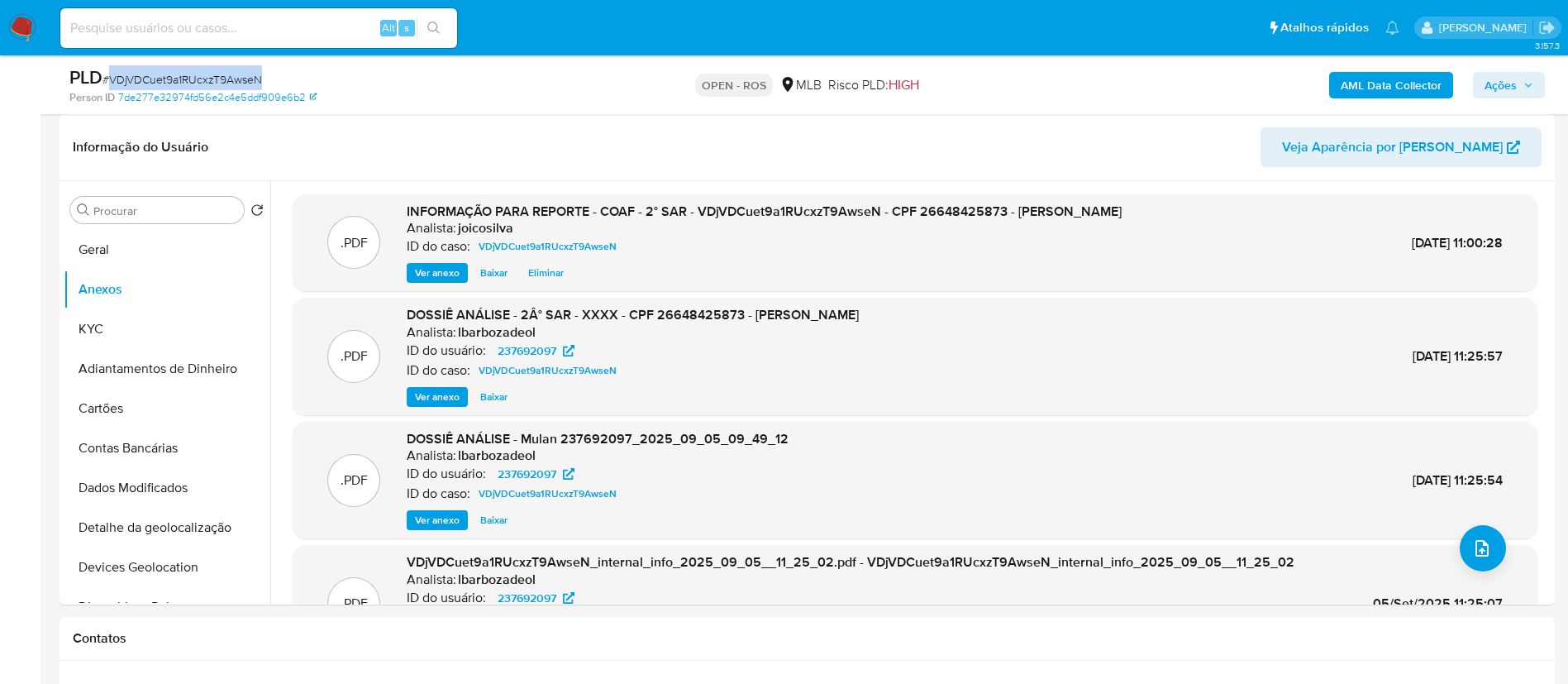
click at [1511, 89] on span "Ações" at bounding box center [1500, 86] width 32 height 27
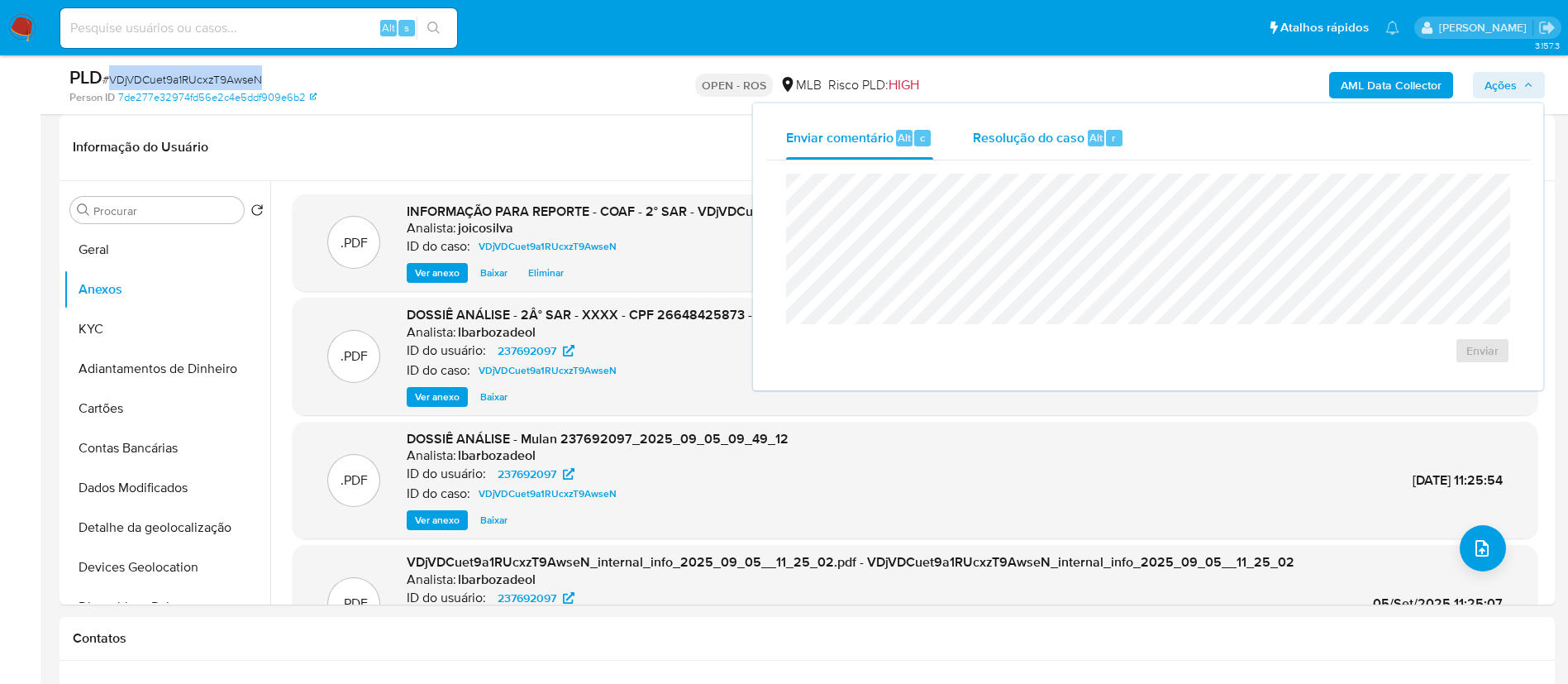
click at [1049, 136] on span "Resolução do caso" at bounding box center [1028, 137] width 111 height 19
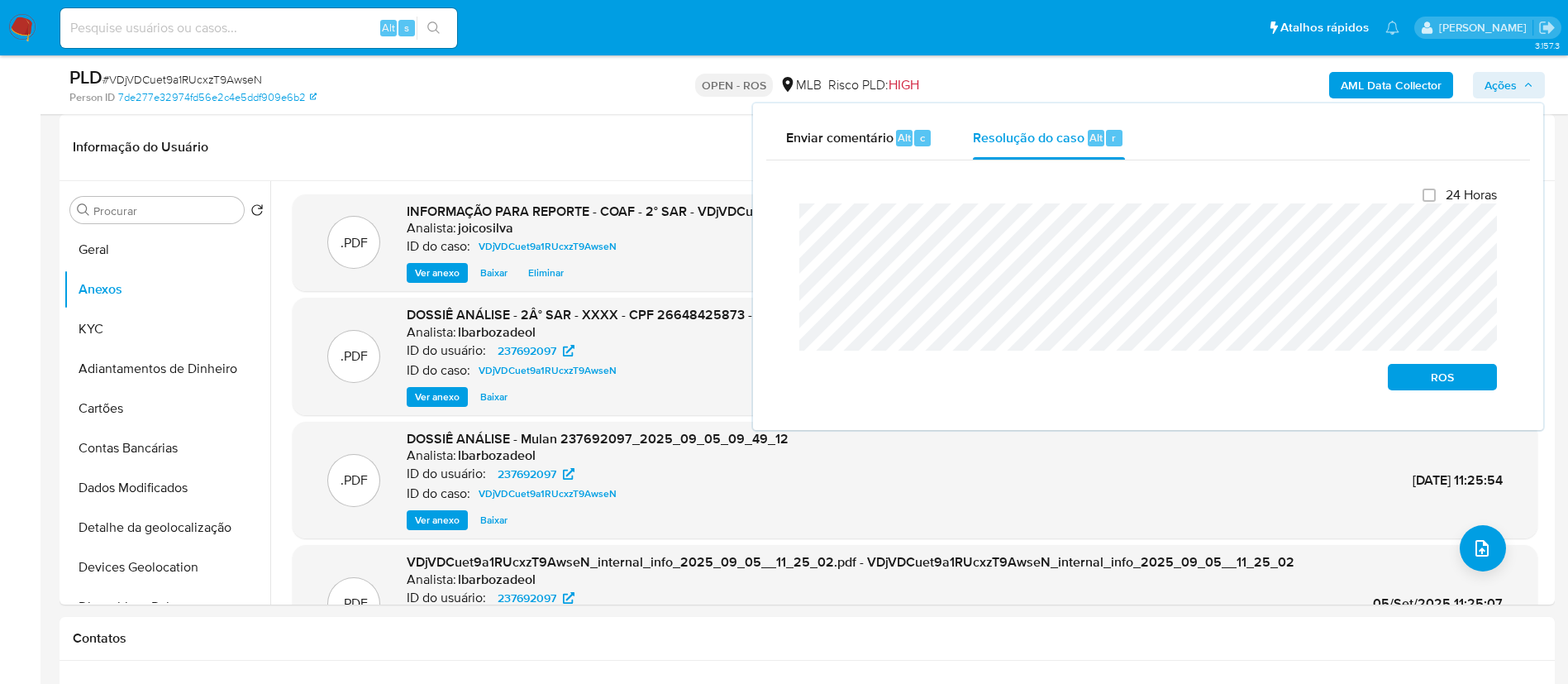
click at [760, 237] on div "Enviar comentário Alt c Resolução do caso Alt r Fechamento do caso 24 Horas ROS" at bounding box center [1148, 266] width 790 height 326
click at [774, 230] on div "Fechamento do caso 24 Horas ROS" at bounding box center [1148, 288] width 764 height 256
click at [1472, 376] on span "ROS" at bounding box center [1442, 377] width 86 height 23
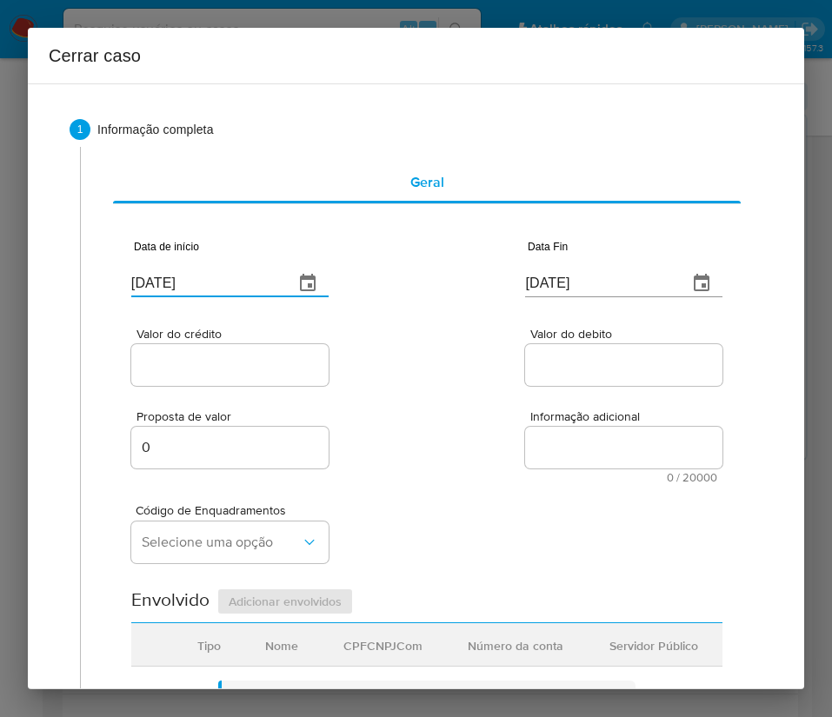
click at [216, 276] on input "[DATE]" at bounding box center [205, 283] width 149 height 28
paste input "1/07"
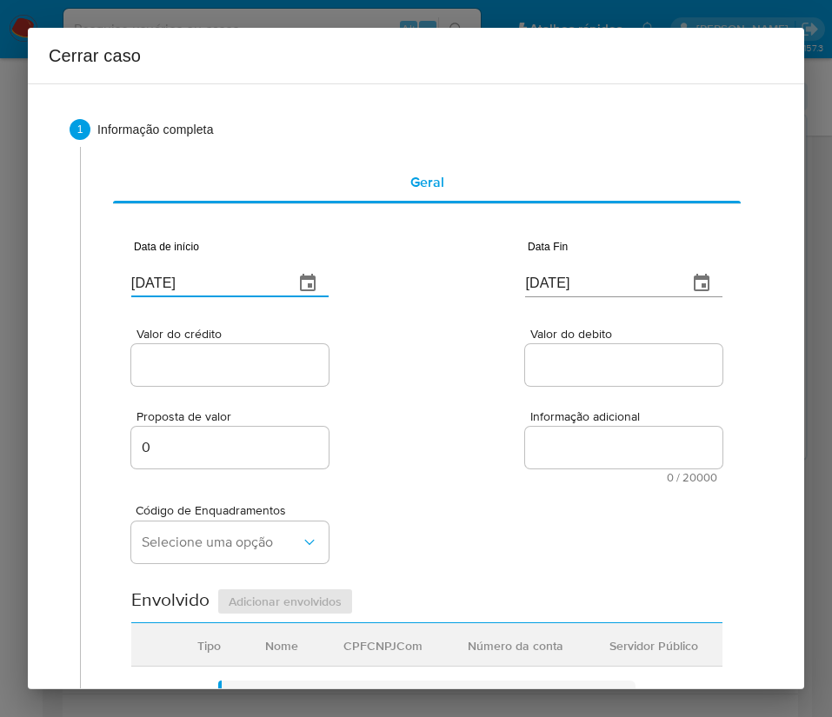
type input "[DATE]"
click at [424, 375] on div "Valor do crédito Valor do debito" at bounding box center [426, 348] width 591 height 83
click at [600, 279] on input "[DATE]" at bounding box center [599, 283] width 149 height 28
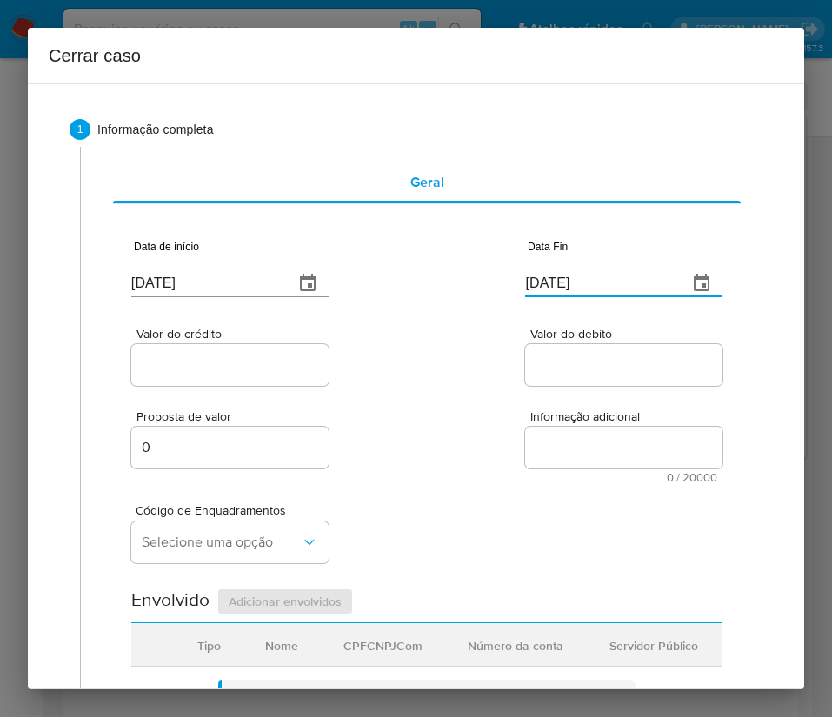
paste input "4"
type input "04/09/2025"
drag, startPoint x: 491, startPoint y: 345, endPoint x: 365, endPoint y: 345, distance: 126.0
click at [491, 344] on div "Valor do crédito Valor do debito" at bounding box center [426, 348] width 591 height 83
click at [214, 369] on input "Valor do crédito" at bounding box center [229, 365] width 197 height 23
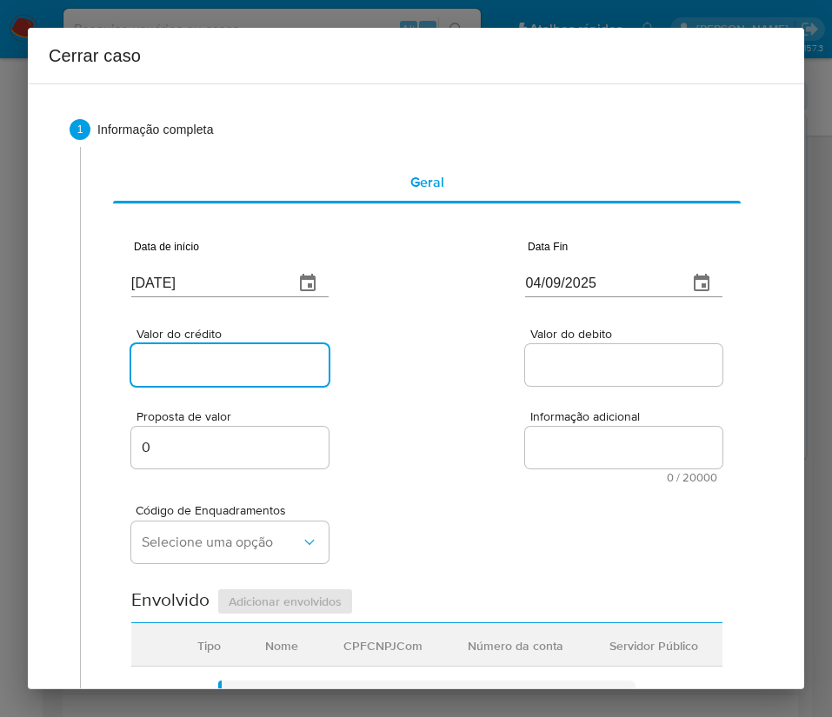
drag, startPoint x: 165, startPoint y: 382, endPoint x: 201, endPoint y: 351, distance: 46.9
click at [157, 392] on div "Data de início 01/07/2025 Data Fin 04/09/2025 Valor do crédito Valor do debito …" at bounding box center [426, 699] width 591 height 967
paste input "R$629.218"
type input "R$629.218"
click at [416, 363] on div "Valor do crédito R$629.218 Valor do debito" at bounding box center [426, 348] width 591 height 83
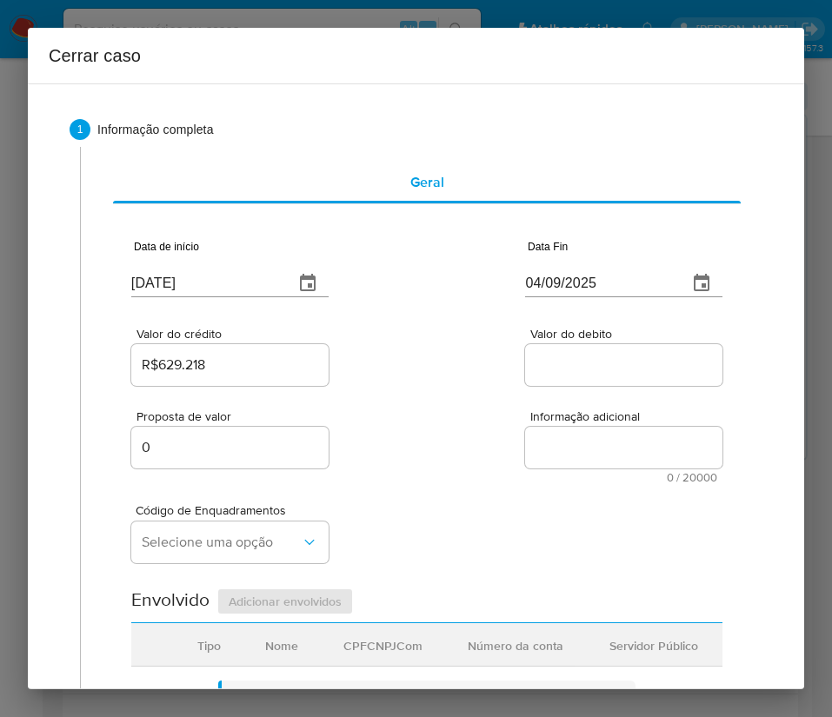
click at [560, 375] on div at bounding box center [623, 365] width 197 height 42
click at [563, 368] on input "Valor do debito" at bounding box center [623, 365] width 197 height 23
paste input "R$606.424"
type input "R$606.424"
click at [336, 496] on div "Código de Enquadramentos Selecione uma opção" at bounding box center [426, 526] width 591 height 87
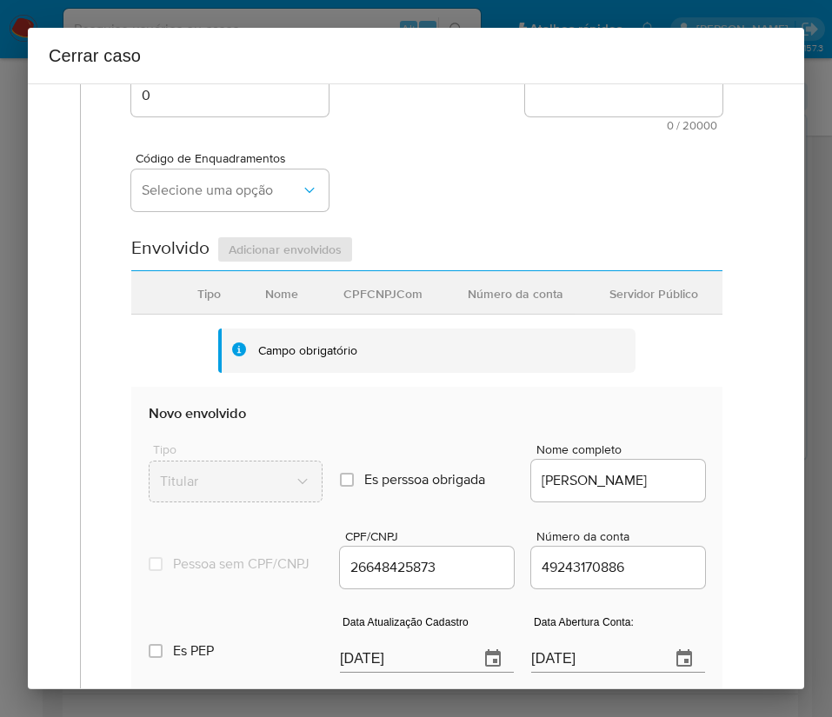
scroll to position [391, 0]
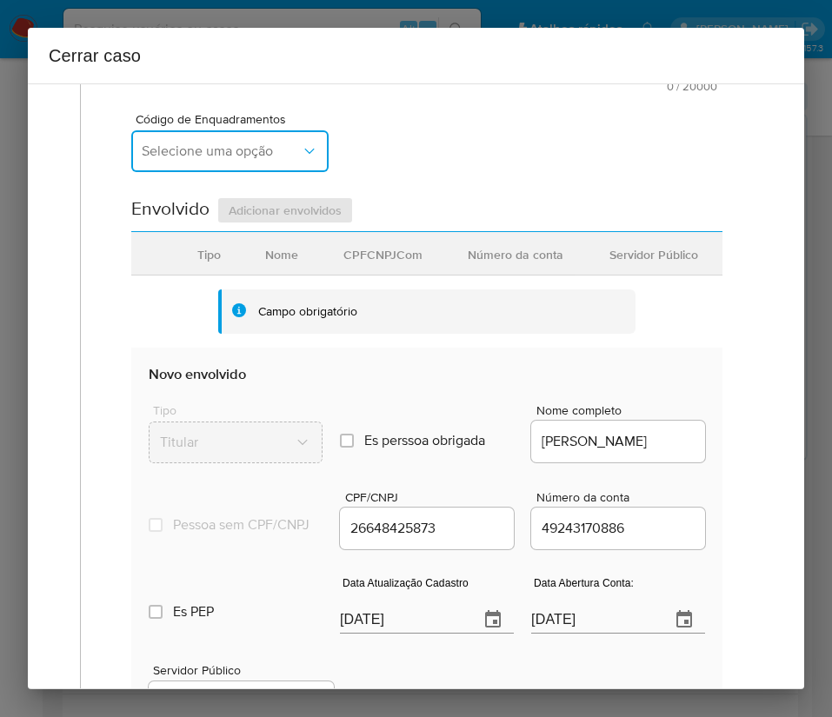
click at [284, 163] on button "Selecione uma opção" at bounding box center [229, 151] width 197 height 42
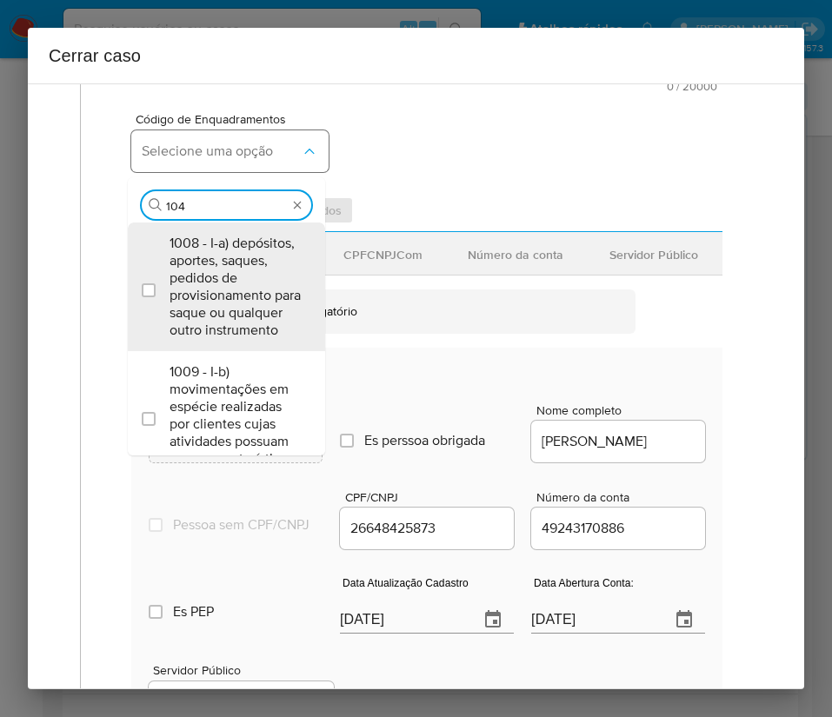
type input "1045"
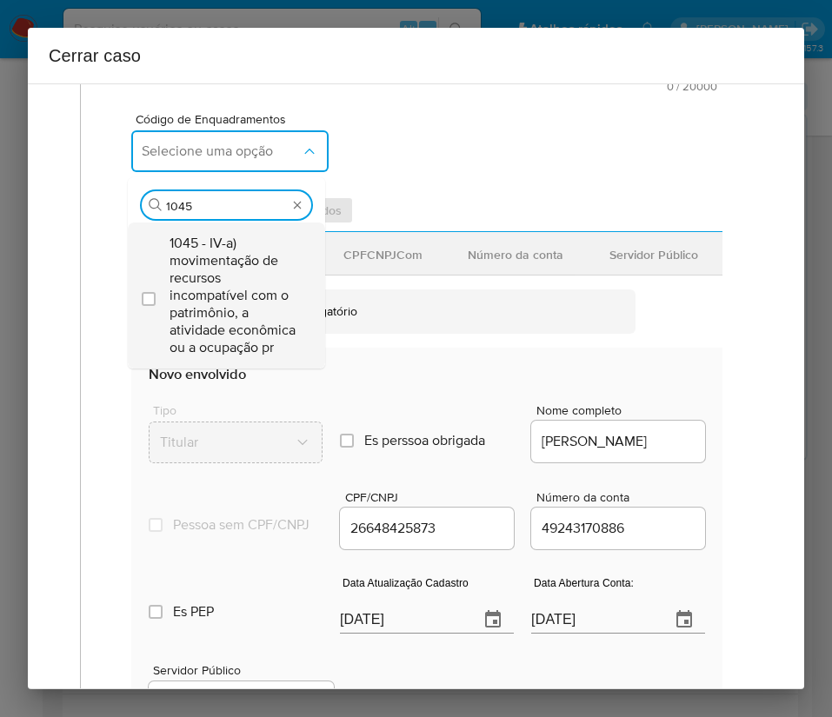
click at [257, 288] on span "1045 - IV-a) movimentação de recursos incompatível com o patrimônio, a atividad…" at bounding box center [234, 296] width 131 height 122
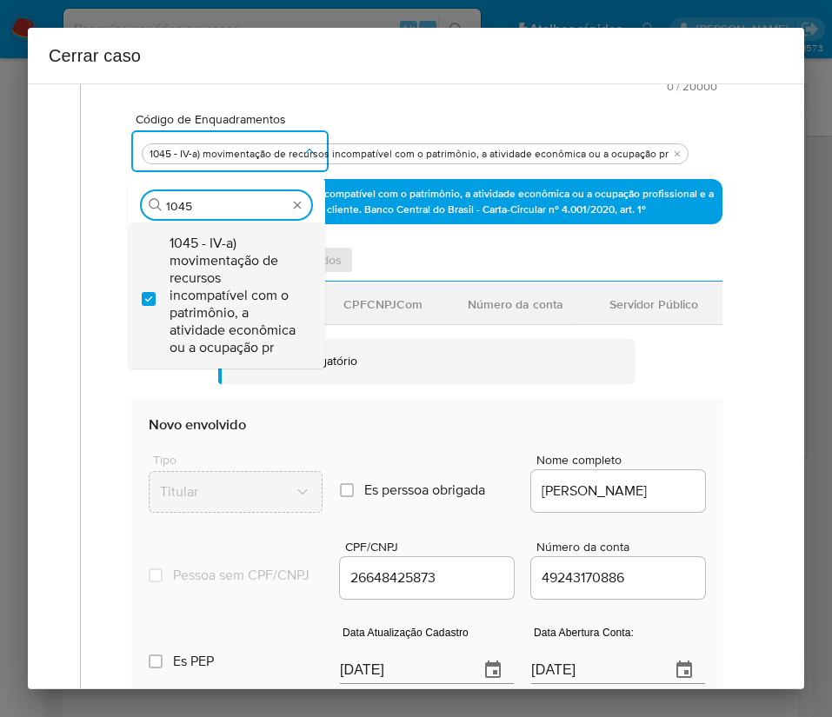
checkbox input "true"
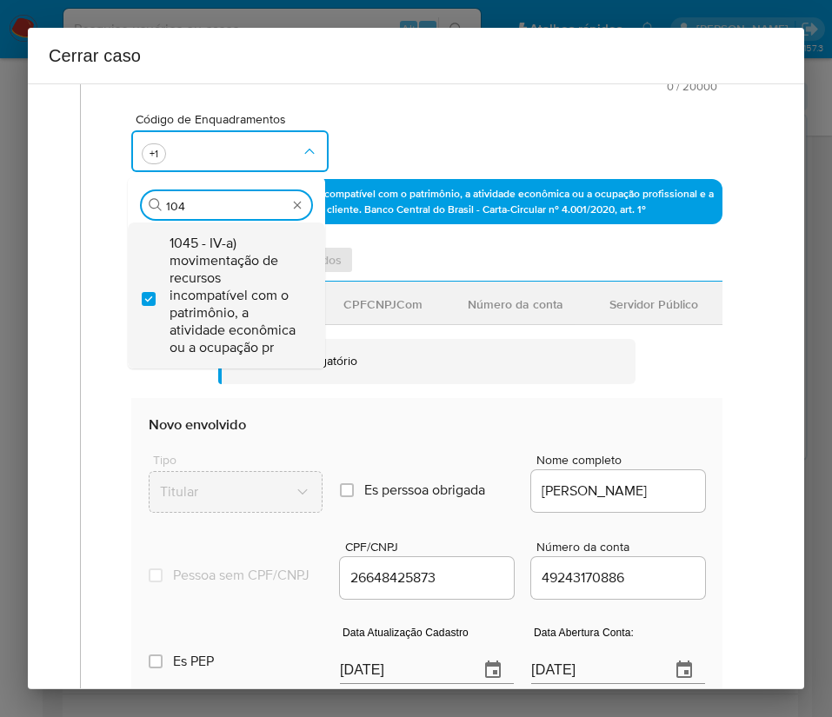
scroll to position [0, 0]
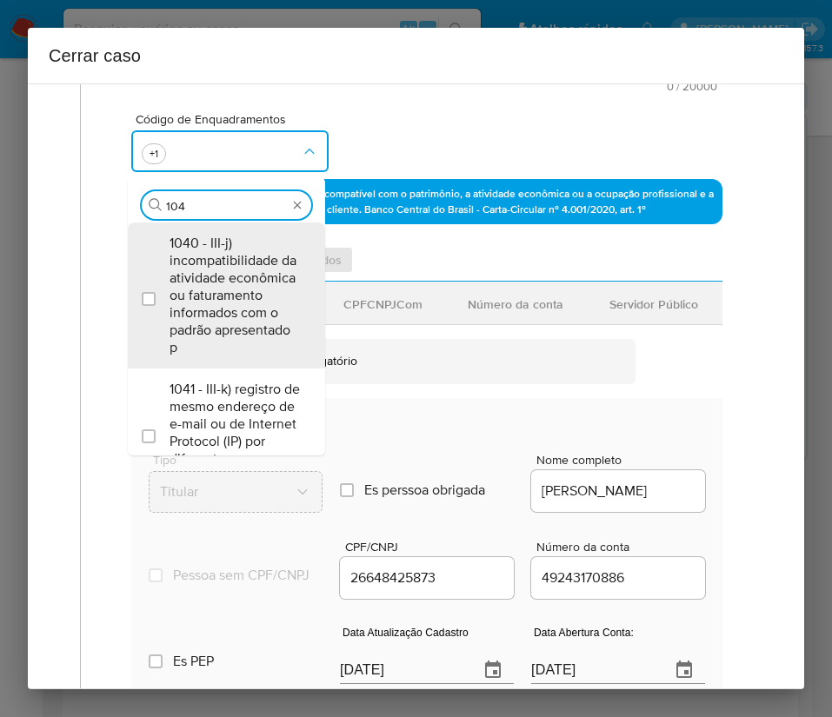
type input "1047"
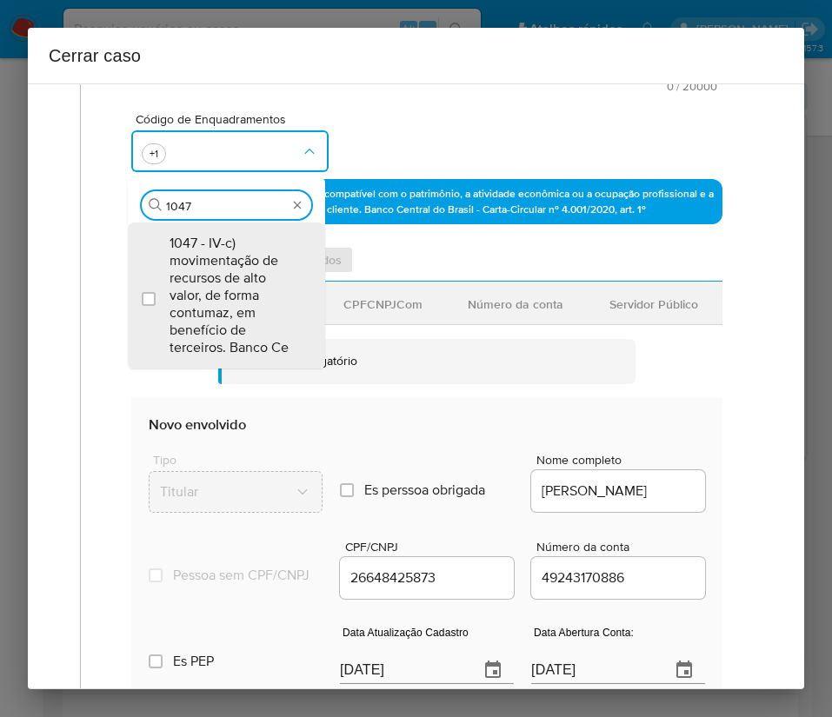
click at [257, 288] on span "1047 - IV-c) movimentação de recursos de alto valor, de forma contumaz, em bene…" at bounding box center [234, 296] width 131 height 122
checkbox input "true"
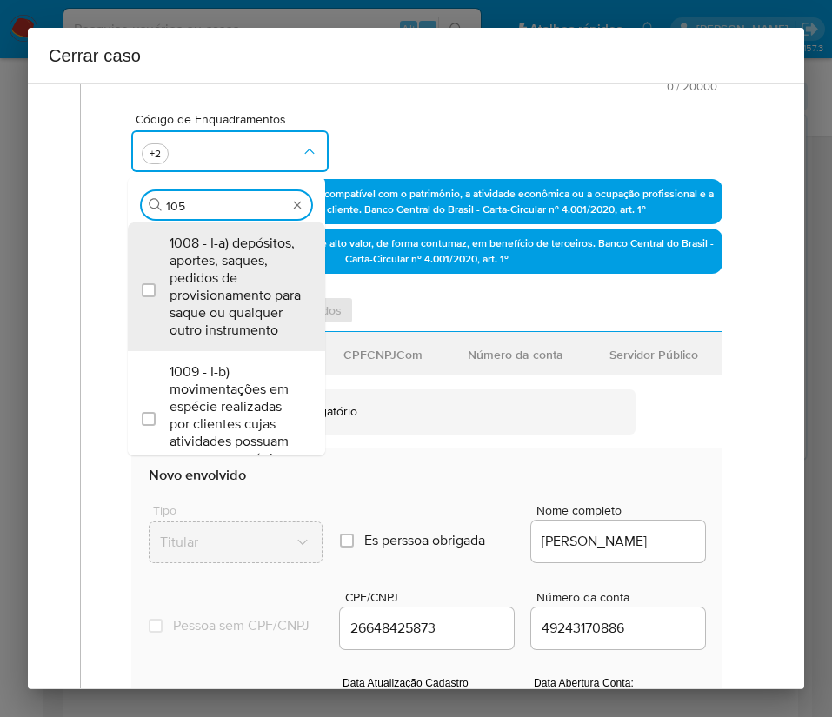
type input "1055"
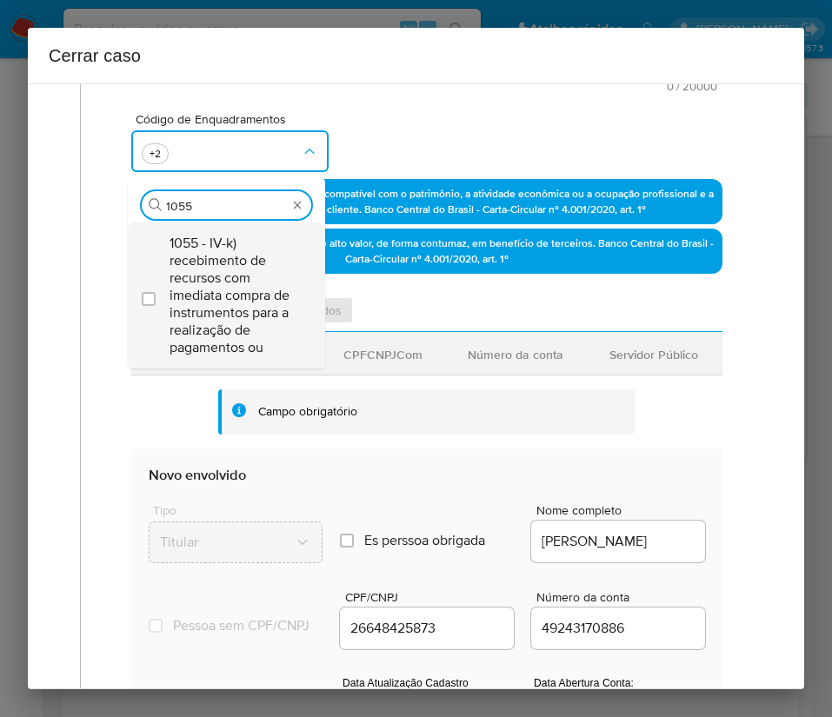
click at [252, 289] on span "1055 - IV-k) recebimento de recursos com imediata compra de instrumentos para a…" at bounding box center [234, 296] width 131 height 122
checkbox input "true"
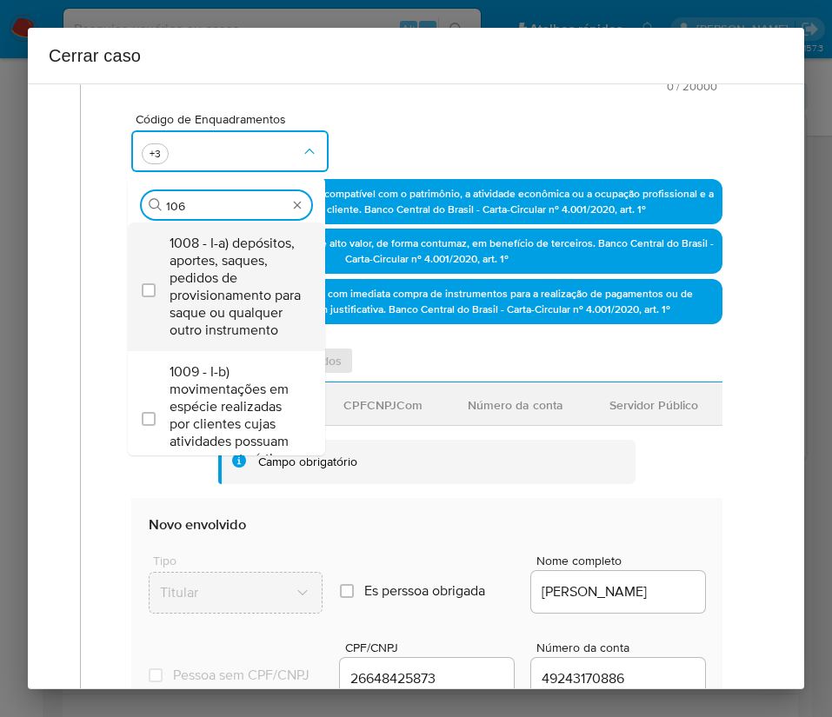
type input "1066"
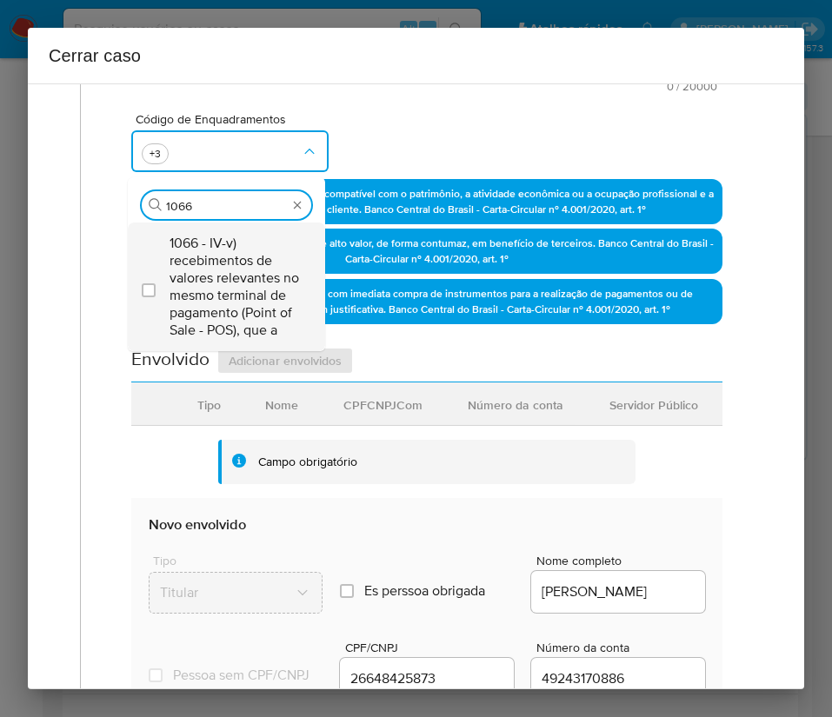
click at [249, 278] on span "1066 - IV-v) recebimentos de valores relevantes no mesmo terminal de pagamento …" at bounding box center [234, 287] width 131 height 104
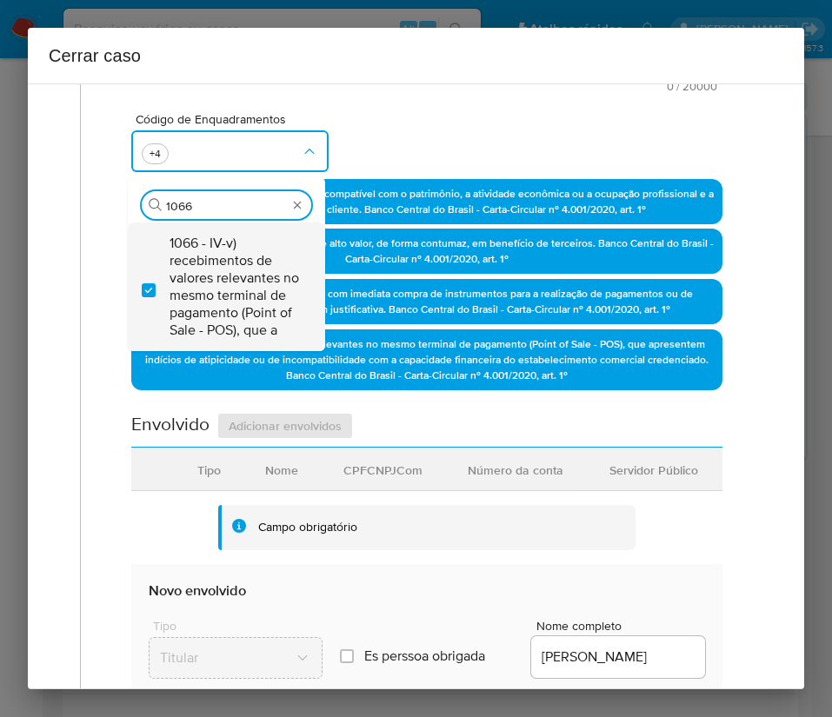
checkbox input "true"
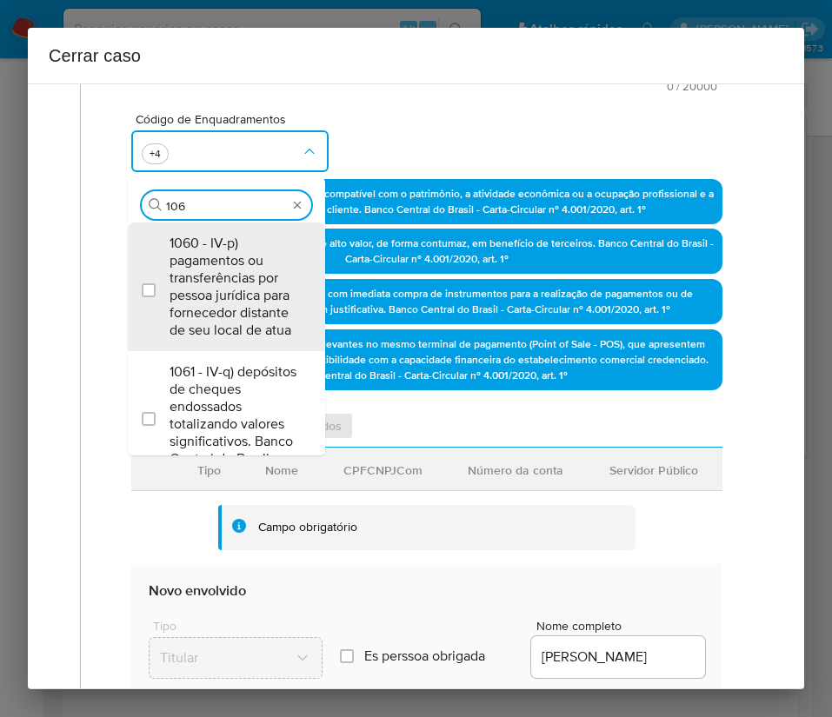
type input "1067"
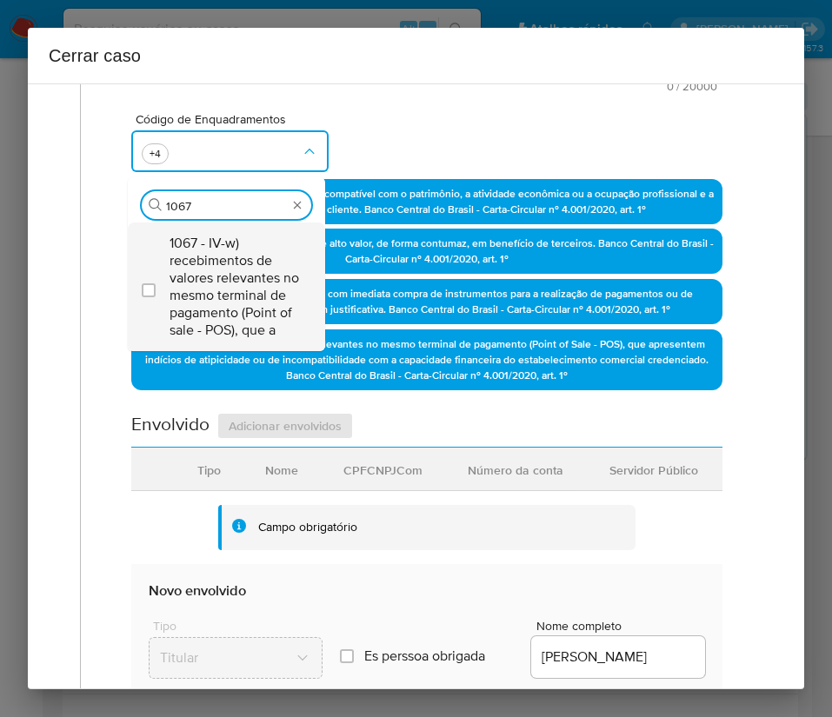
click at [229, 249] on span "1067 - IV-w) recebimentos de valores relevantes no mesmo terminal de pagamento …" at bounding box center [234, 287] width 131 height 104
checkbox input "true"
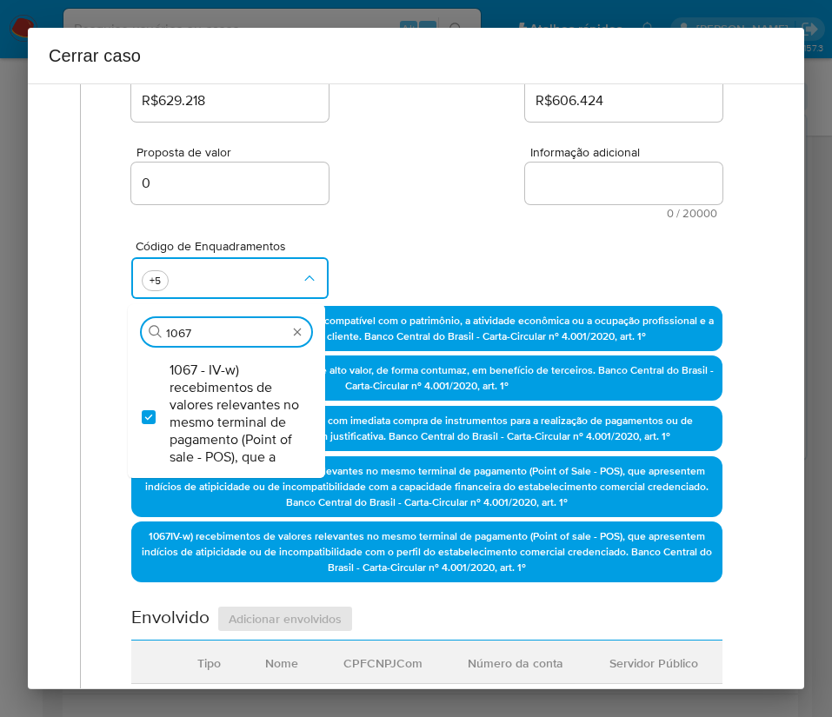
scroll to position [261, 0]
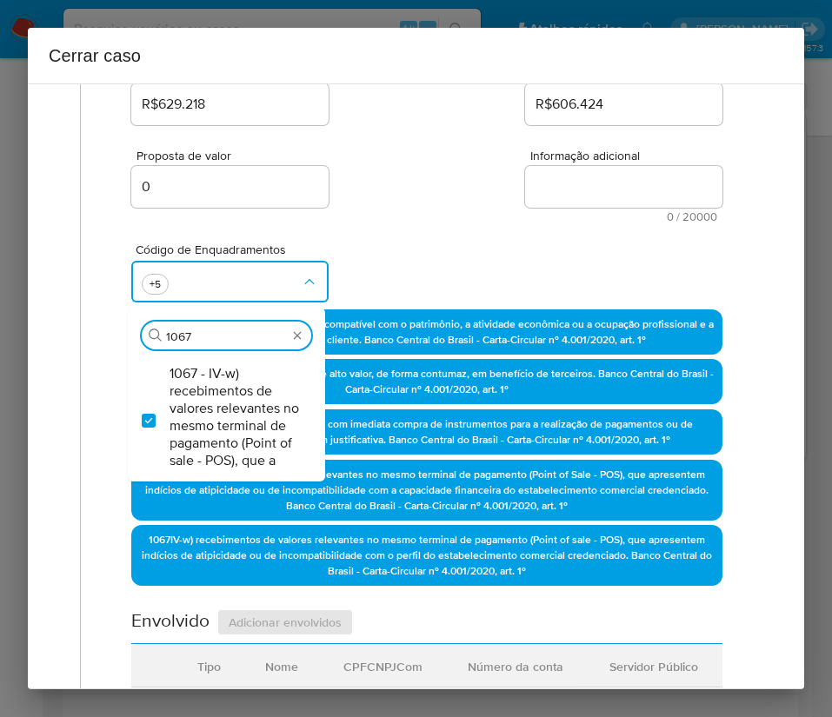
click at [481, 187] on div "Proposta de valor 0 Informação adicional 0 / 20000 20000 caracteres restantes" at bounding box center [426, 176] width 591 height 94
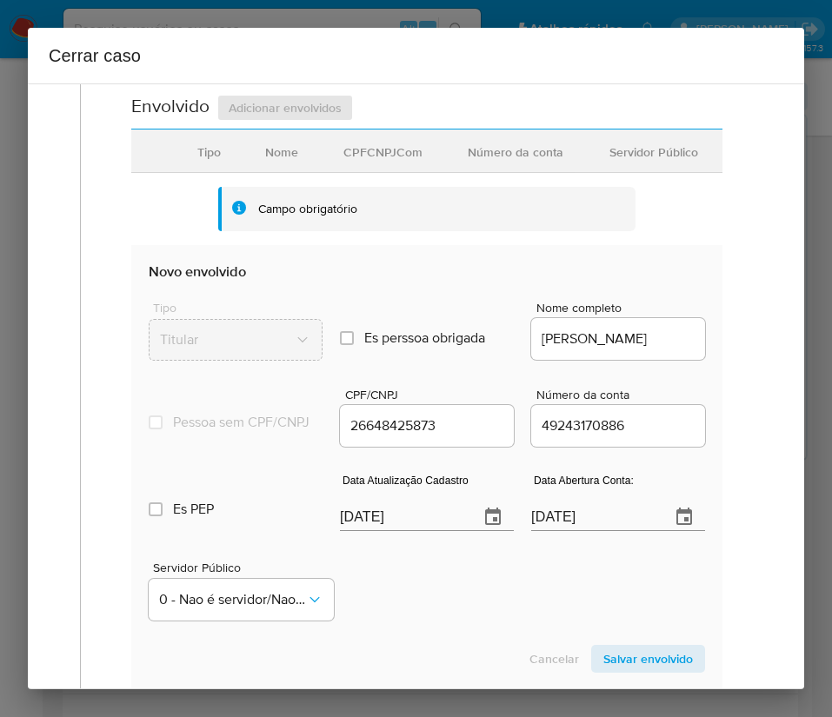
scroll to position [913, 0]
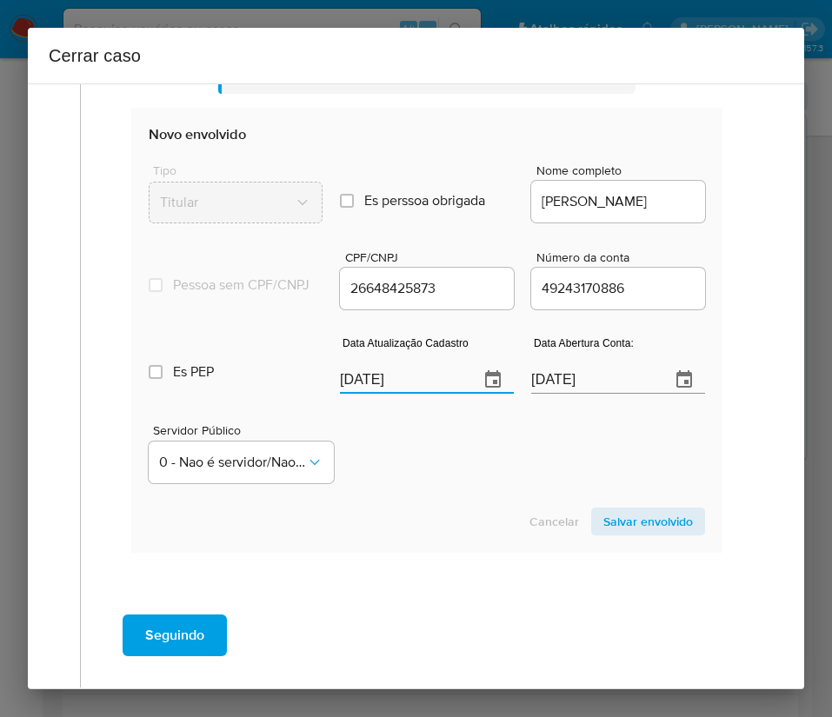
click at [428, 394] on input "[DATE]" at bounding box center [402, 380] width 125 height 28
paste input "19/08"
type input "19/08/2025"
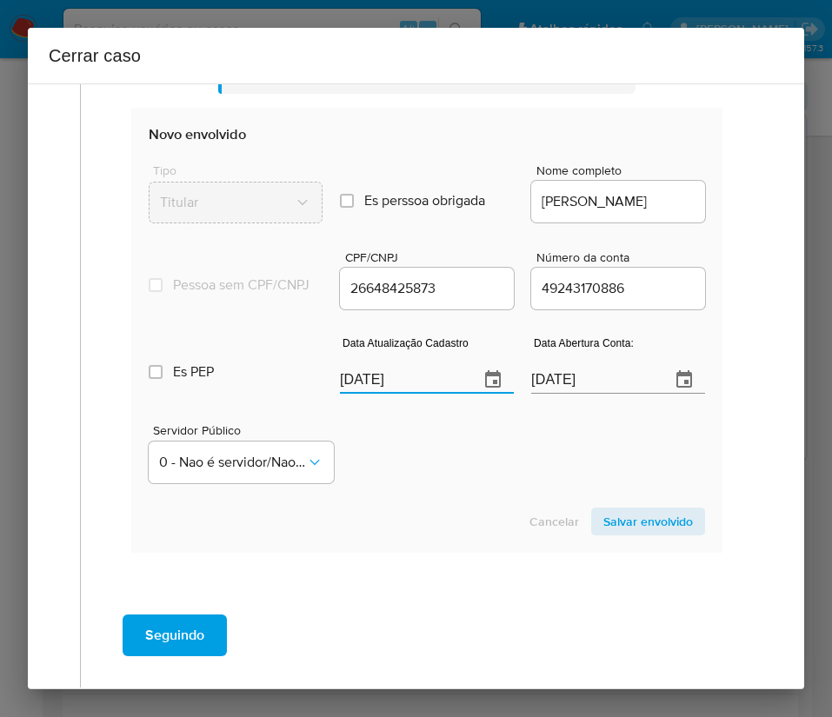
click at [385, 513] on section "Novo envolvido Tipo Titular Es perssoa obrigada Is PObrigada Nome completo DANI…" at bounding box center [426, 330] width 591 height 444
click at [568, 394] on input "17/10/2024" at bounding box center [593, 380] width 125 height 28
drag, startPoint x: 449, startPoint y: 492, endPoint x: 622, endPoint y: 310, distance: 250.8
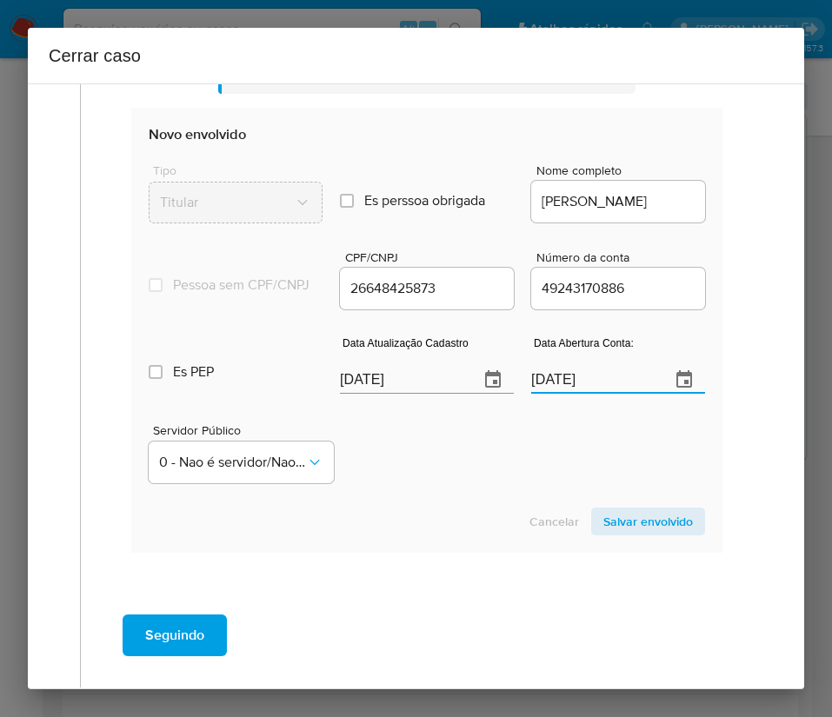
click at [449, 490] on div "Servidor Público 0 - Nao é servidor/Nao possui informacao" at bounding box center [427, 446] width 556 height 87
click at [608, 534] on span "Salvar envolvido" at bounding box center [648, 521] width 90 height 24
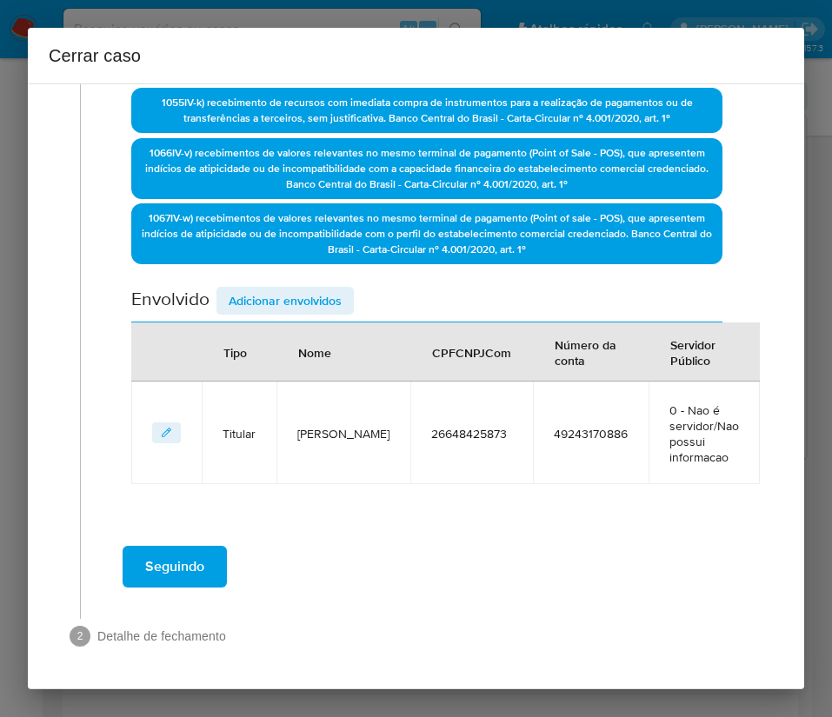
click at [320, 289] on span "Adicionar envolvidos" at bounding box center [285, 301] width 113 height 24
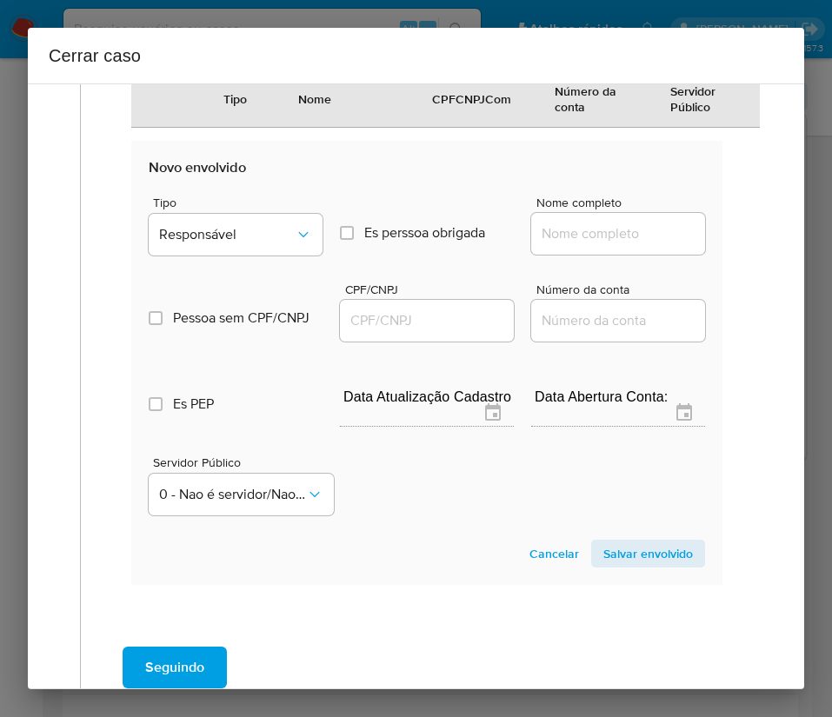
scroll to position [973, 0]
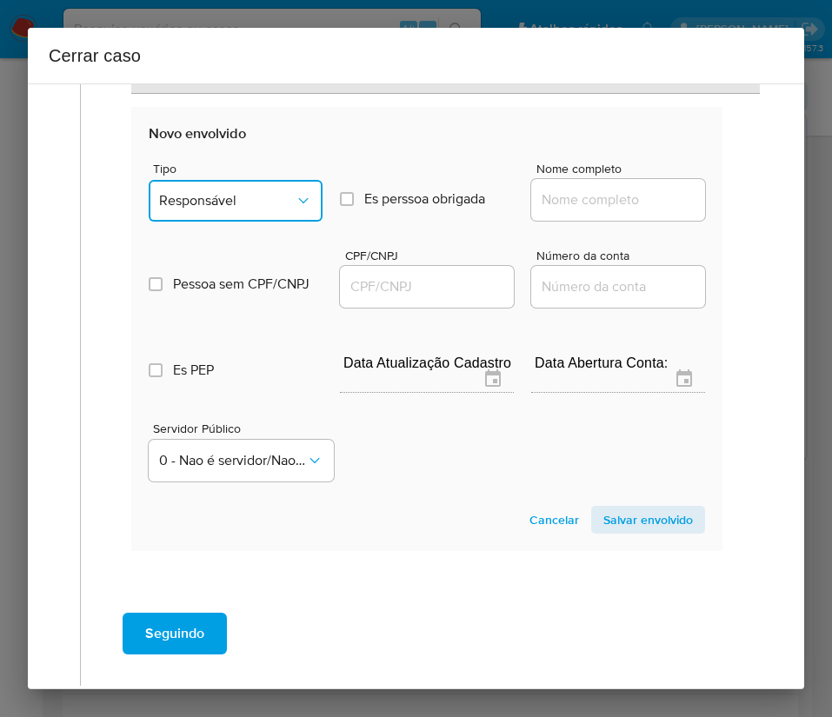
click at [273, 188] on button "Responsável" at bounding box center [236, 201] width 174 height 42
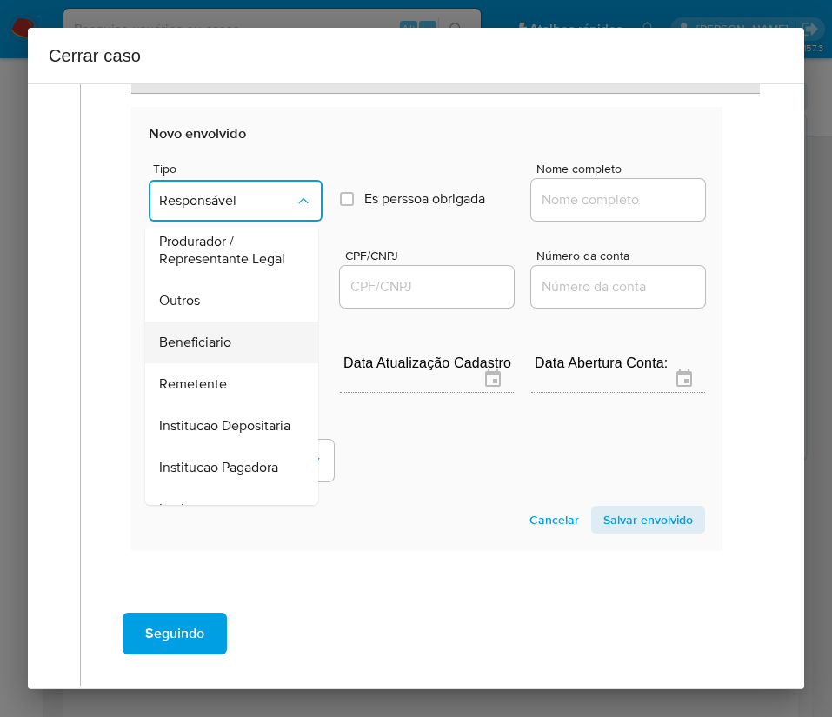
scroll to position [179, 0]
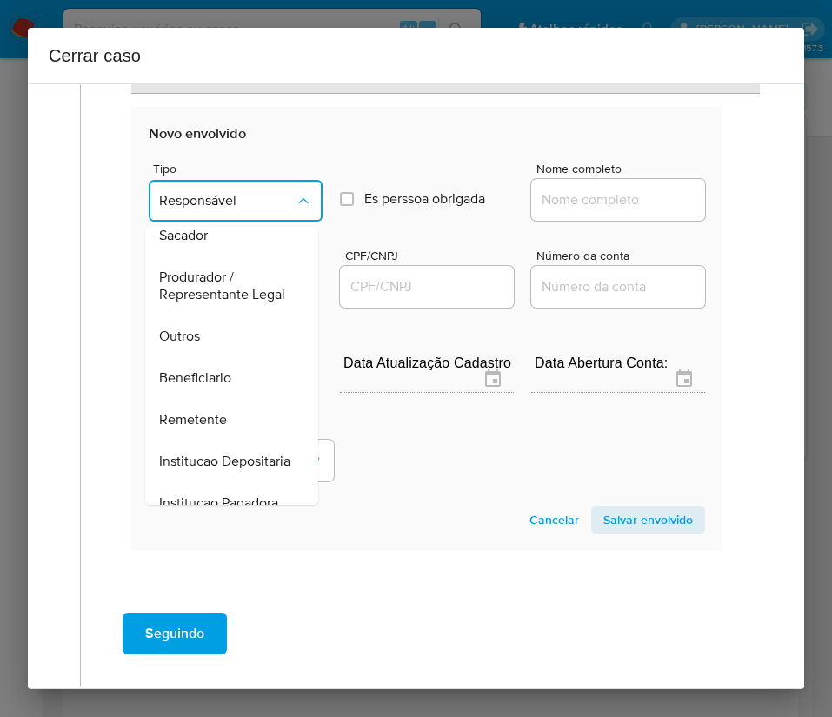
click at [216, 357] on div "Outros" at bounding box center [226, 336] width 135 height 42
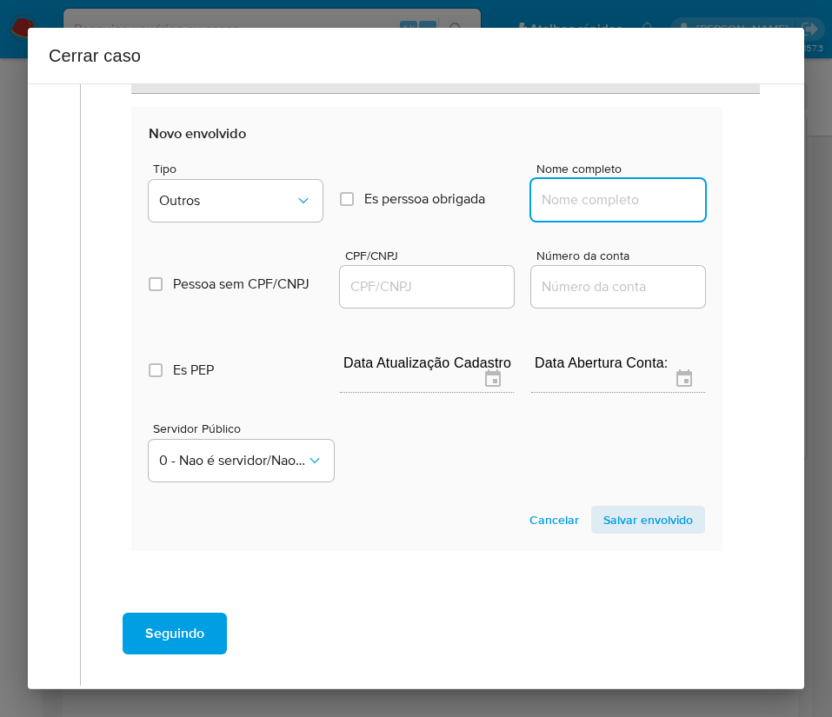
click at [634, 200] on input "Nome completo" at bounding box center [618, 200] width 174 height 23
paste input "MAISON PRODUTORA DE EVENTOS LTDA, 35743804000165"
click at [551, 200] on input "MAISON PRODUTORA DE EVENTOS LTDA, 35743804000165" at bounding box center [618, 200] width 174 height 23
drag, startPoint x: 561, startPoint y: 200, endPoint x: 725, endPoint y: 209, distance: 164.5
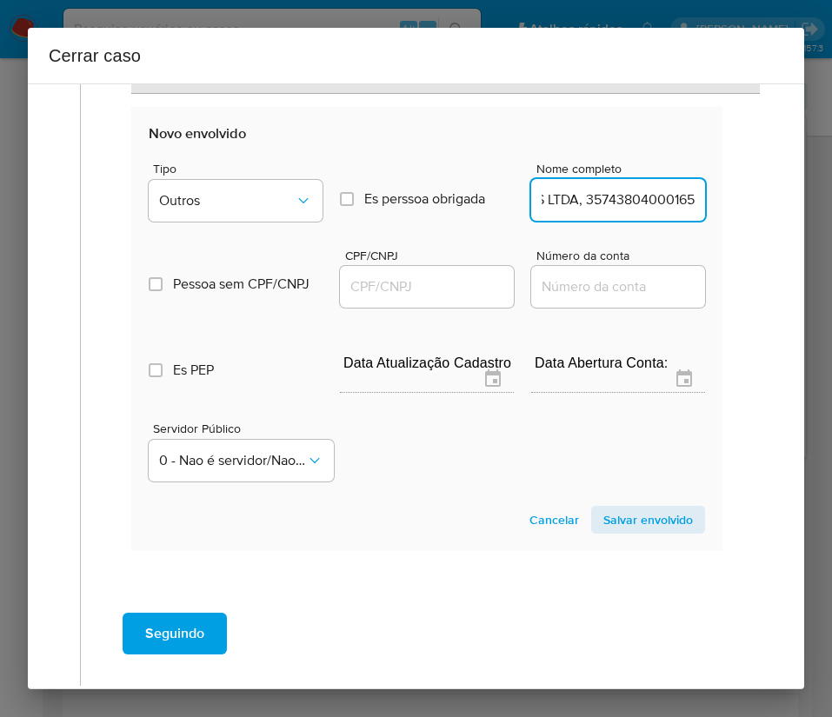
drag, startPoint x: 555, startPoint y: 203, endPoint x: 735, endPoint y: 205, distance: 179.9
type input "MAISON PRODUTORA DE EVENTOS LTDA"
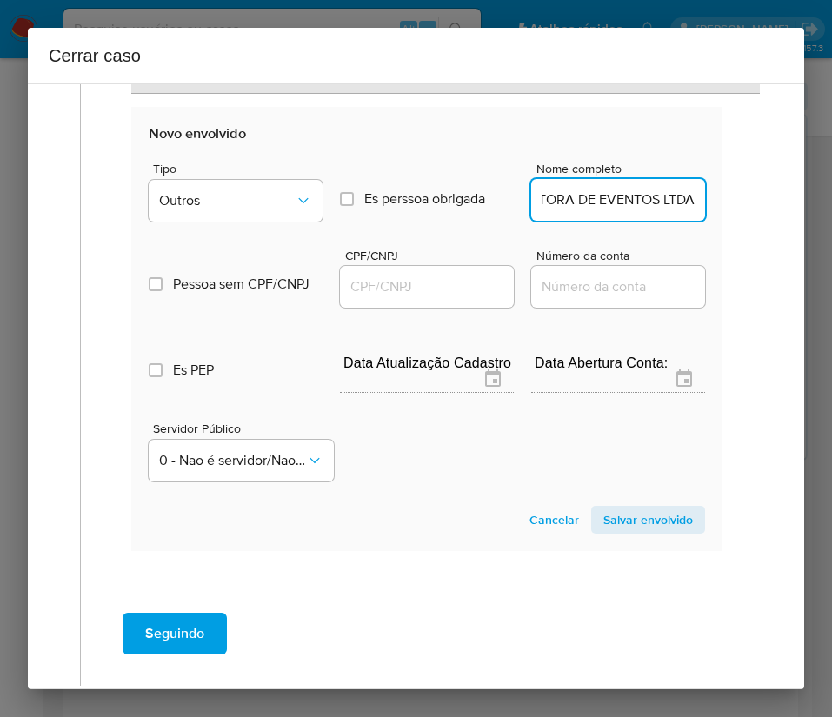
scroll to position [0, 0]
drag, startPoint x: 415, startPoint y: 288, endPoint x: 448, endPoint y: 294, distance: 32.7
click at [415, 289] on input "CPF/CNPJ" at bounding box center [427, 287] width 174 height 23
paste input "35743804000165"
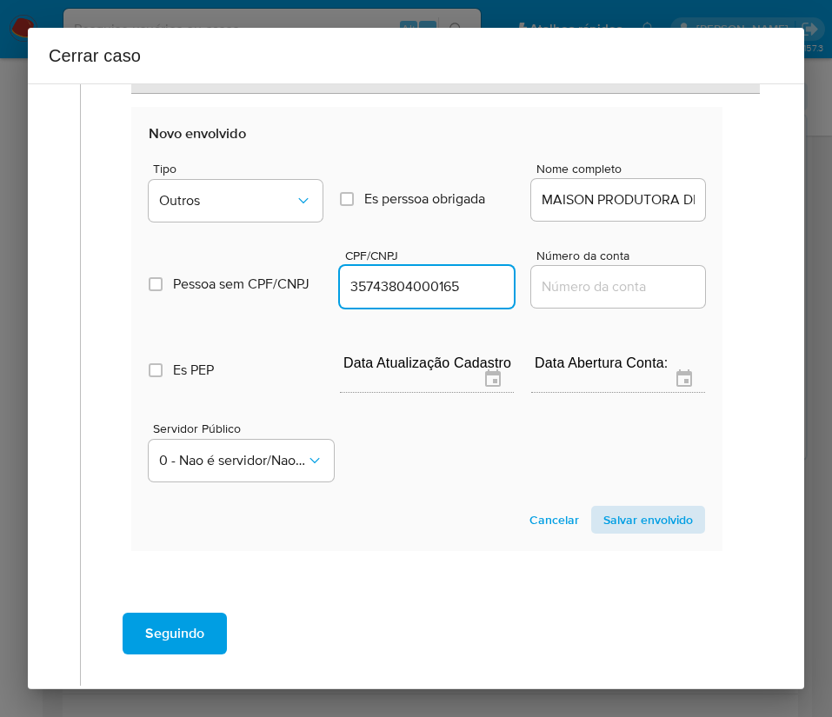
type input "35743804000165"
click at [591, 521] on button "Salvar envolvido" at bounding box center [648, 520] width 114 height 28
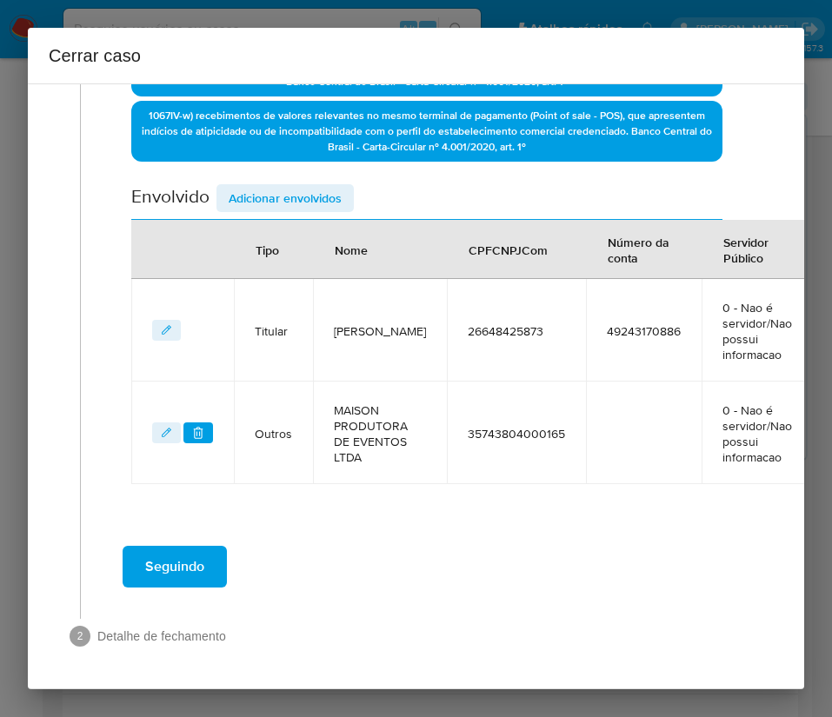
scroll to position [705, 0]
click at [335, 186] on span "Adicionar envolvidos" at bounding box center [285, 198] width 113 height 24
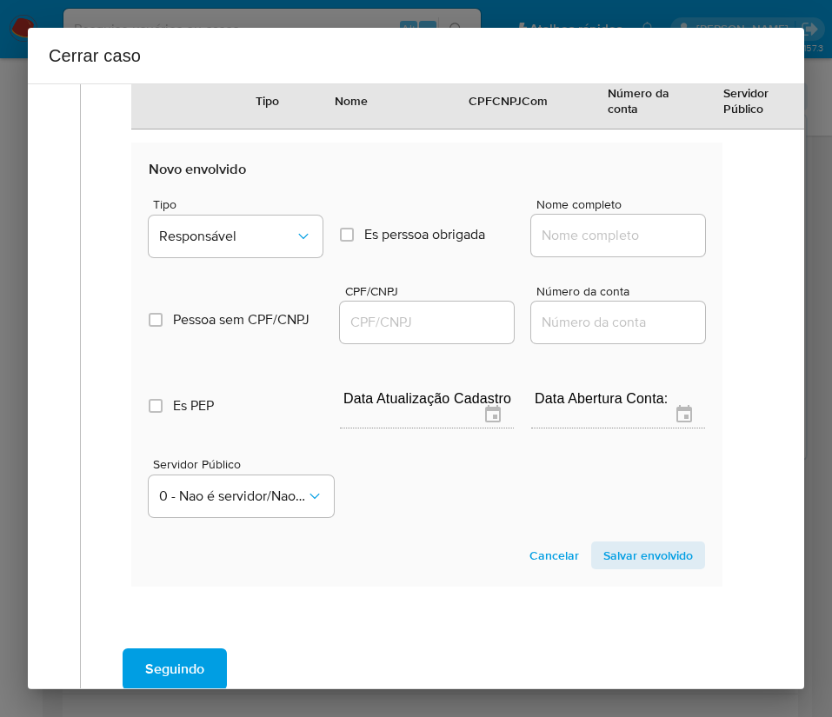
scroll to position [1163, 0]
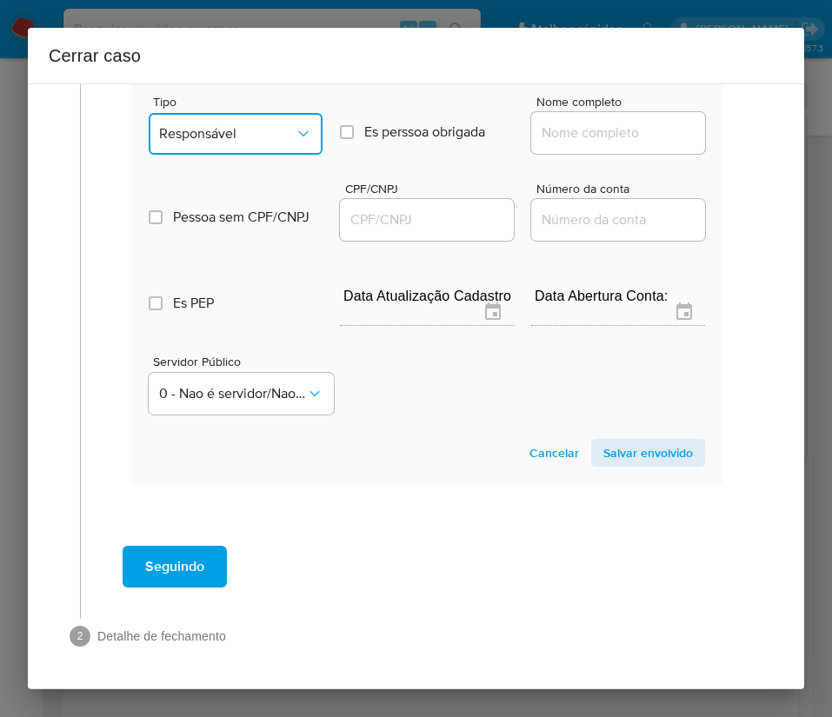
click at [284, 125] on span "Responsável" at bounding box center [227, 133] width 136 height 17
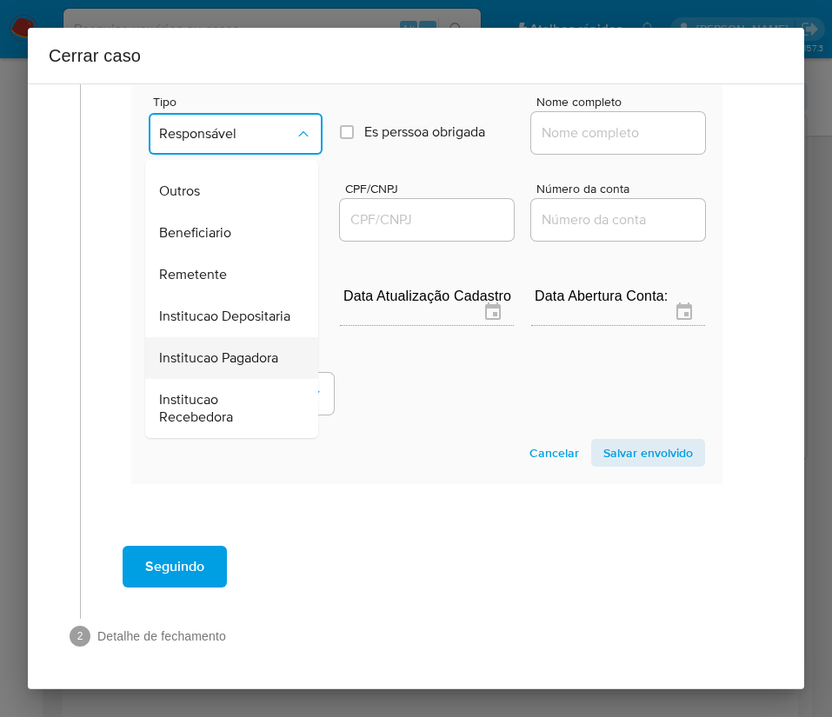
scroll to position [309, 0]
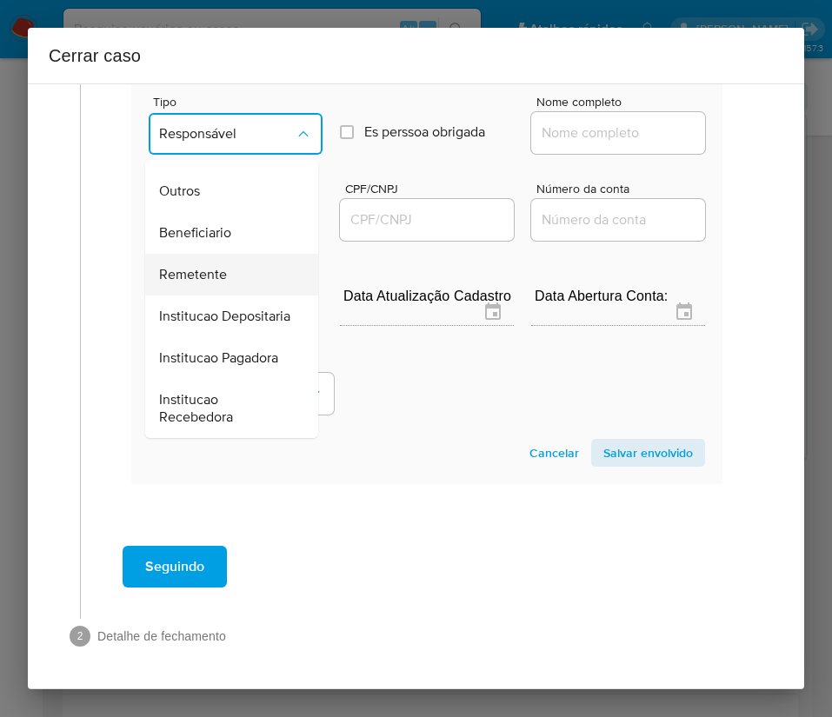
click at [225, 266] on span "Remetente" at bounding box center [193, 274] width 68 height 17
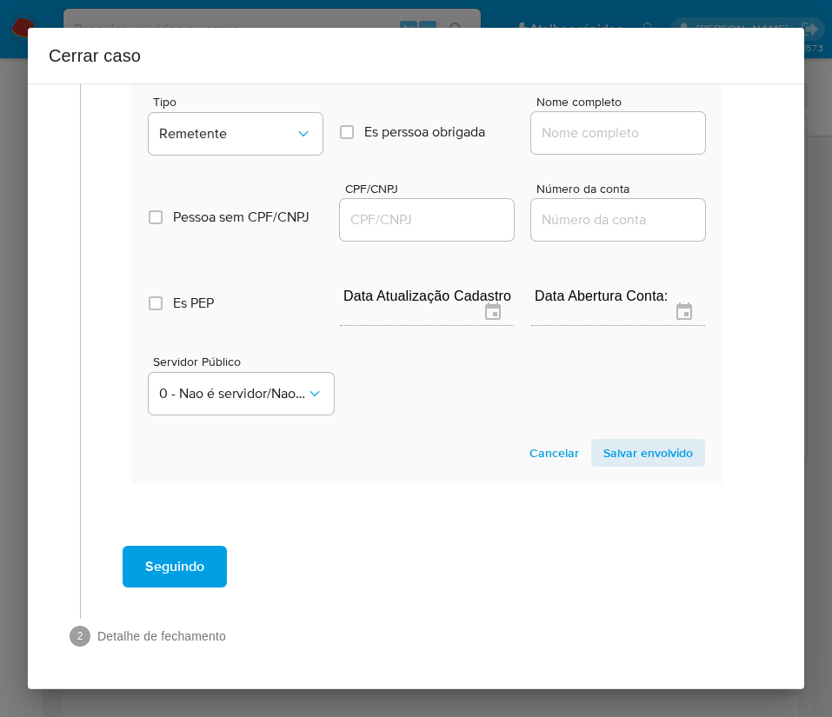
click at [600, 122] on input "Nome completo" at bounding box center [618, 133] width 174 height 23
paste input "Djnifer Fernanda Stadnik Ltda, 30338787000167"
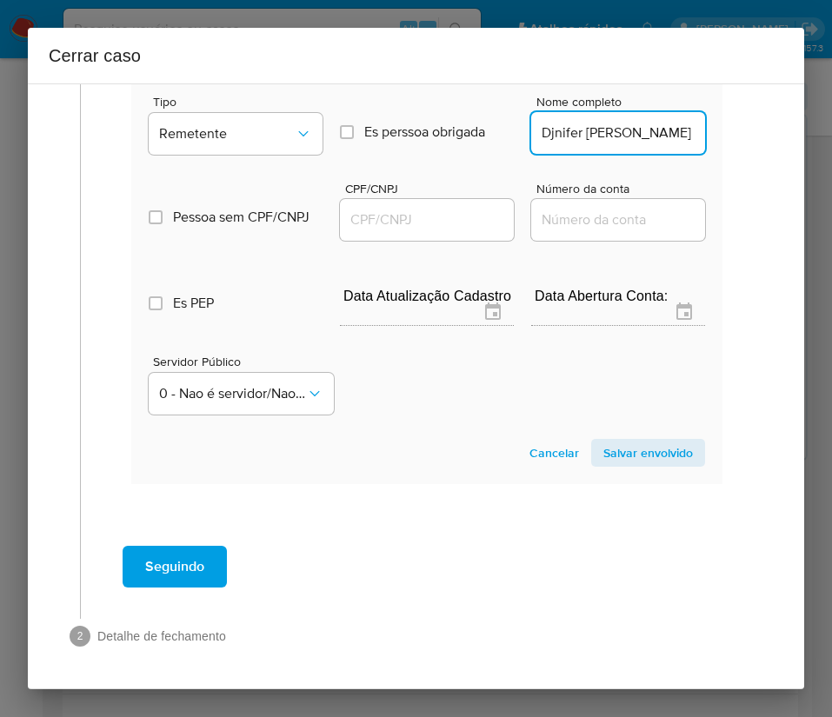
scroll to position [0, 149]
drag, startPoint x: 556, startPoint y: 110, endPoint x: 768, endPoint y: 128, distance: 212.9
click at [767, 124] on div "1 Informação completa Geral Data de início 01/07/2025 Data Fin 04/09/2025 Valor…" at bounding box center [416, 386] width 776 height 606
type input "Djnifer Fernanda Stadnik Ltda"
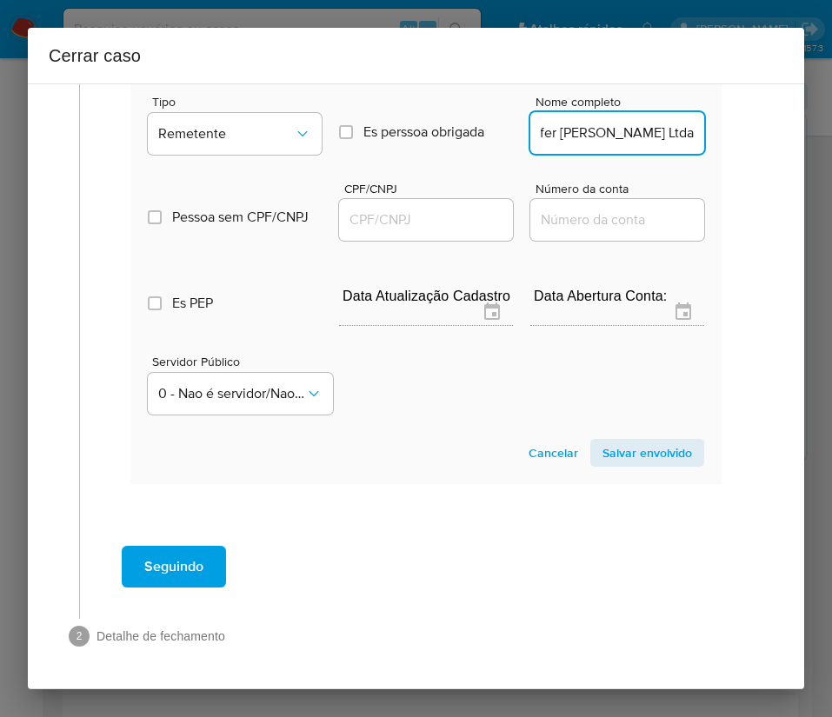
scroll to position [0, 0]
click at [432, 212] on div at bounding box center [426, 220] width 174 height 42
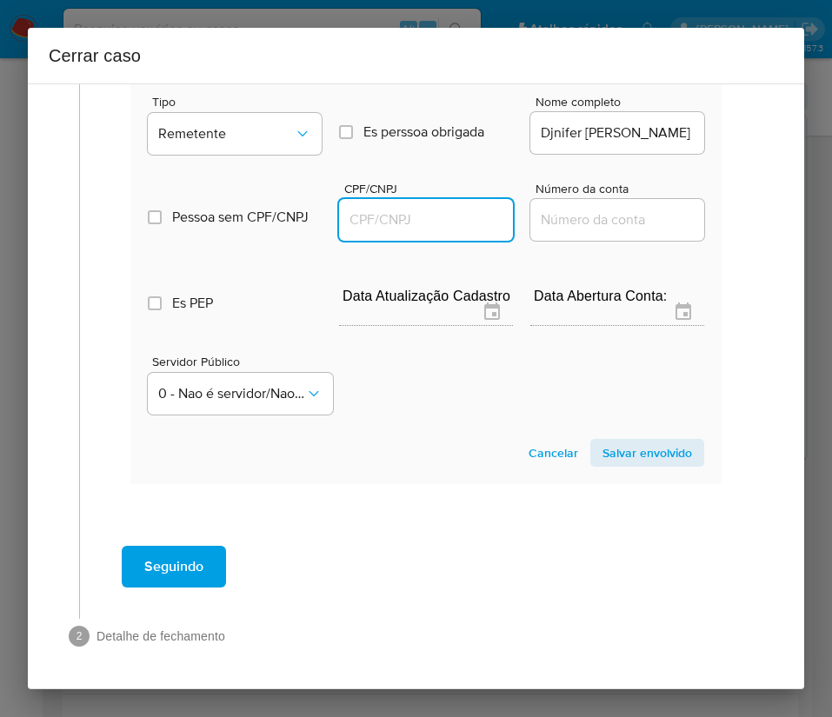
click at [447, 209] on input "CPF/CNPJ" at bounding box center [426, 220] width 174 height 23
paste input "30338787000167"
type input "30338787000167"
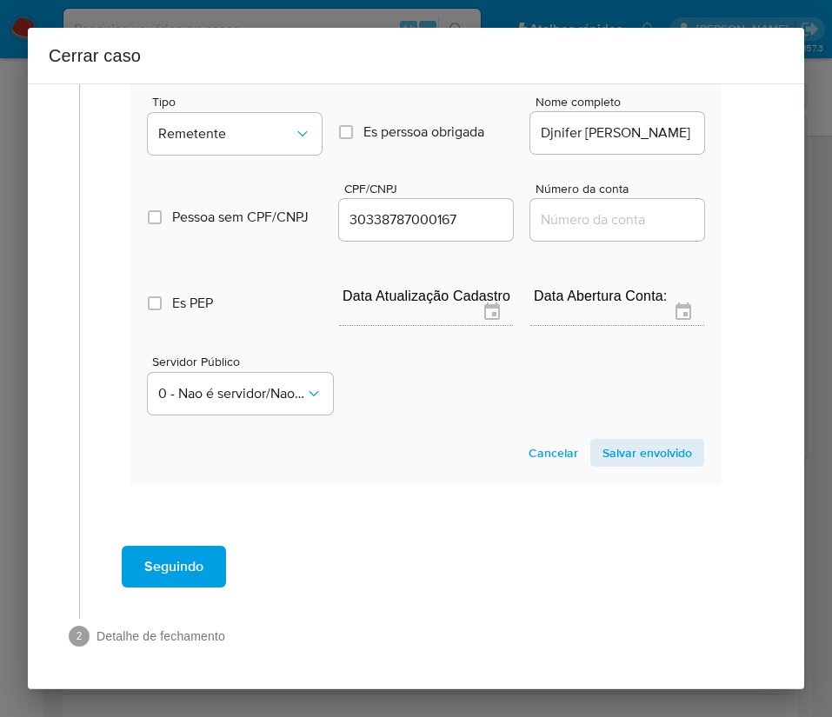
click at [617, 441] on span "Salvar envolvido" at bounding box center [647, 453] width 90 height 24
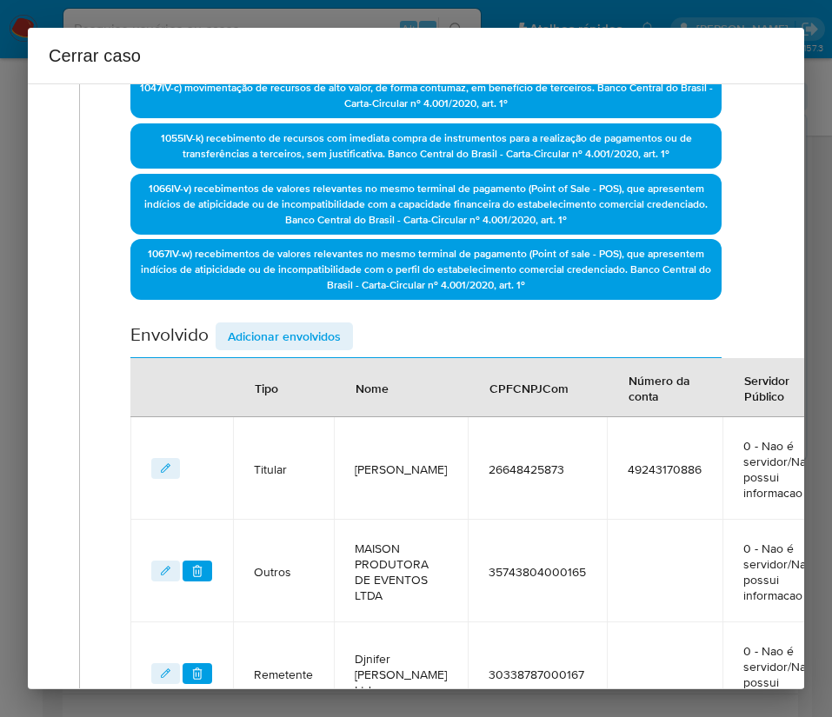
click at [287, 336] on span "Adicionar envolvidos" at bounding box center [284, 336] width 113 height 24
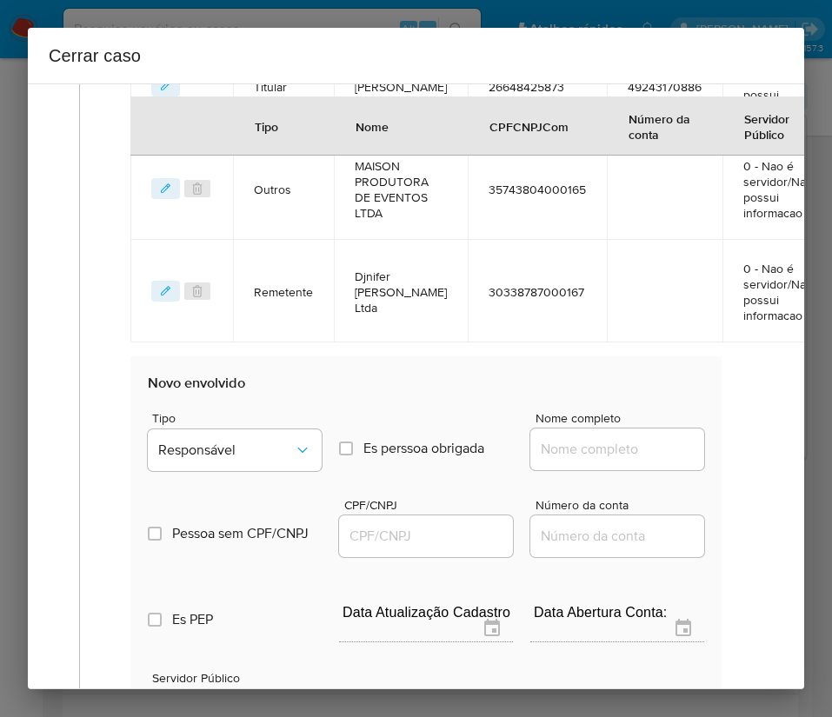
scroll to position [1068, 1]
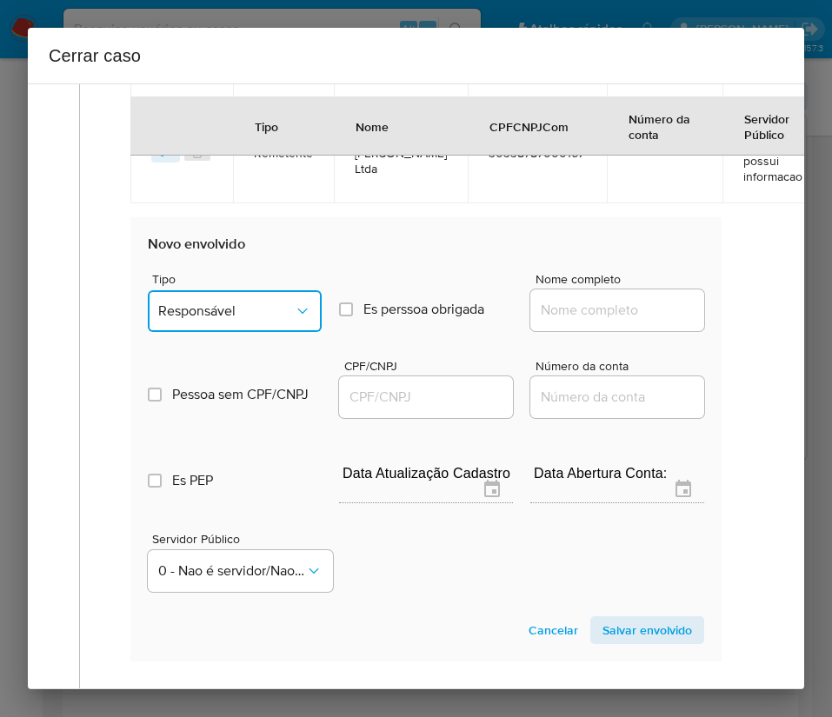
click at [244, 307] on span "Responsável" at bounding box center [226, 310] width 136 height 17
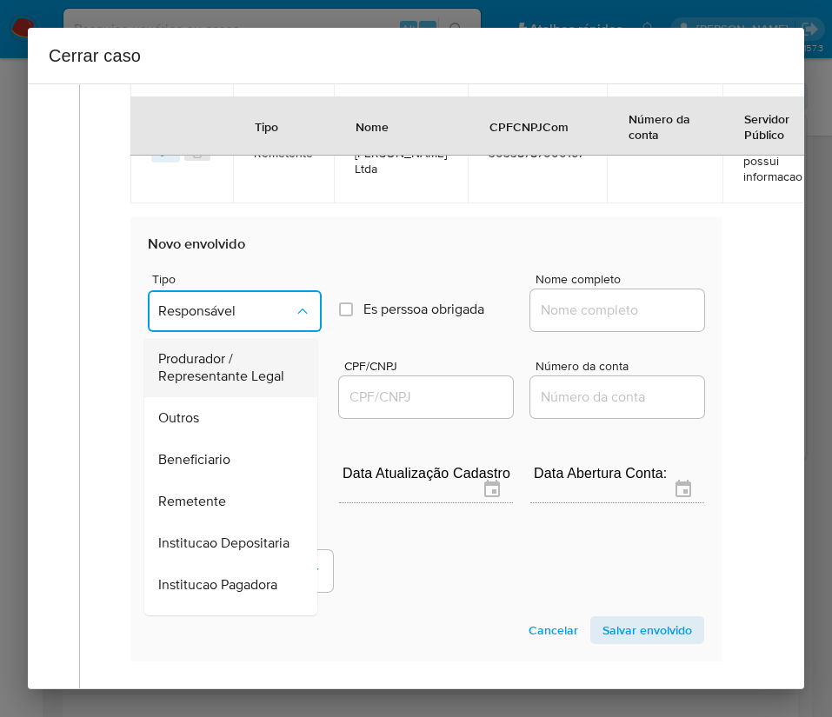
scroll to position [309, 0]
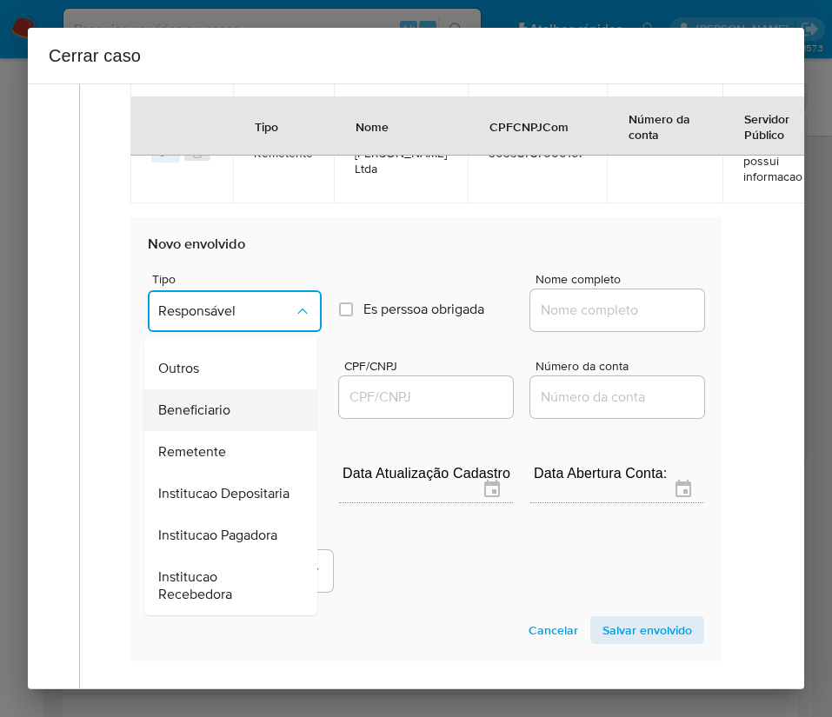
click at [199, 402] on span "Beneficiario" at bounding box center [194, 410] width 72 height 17
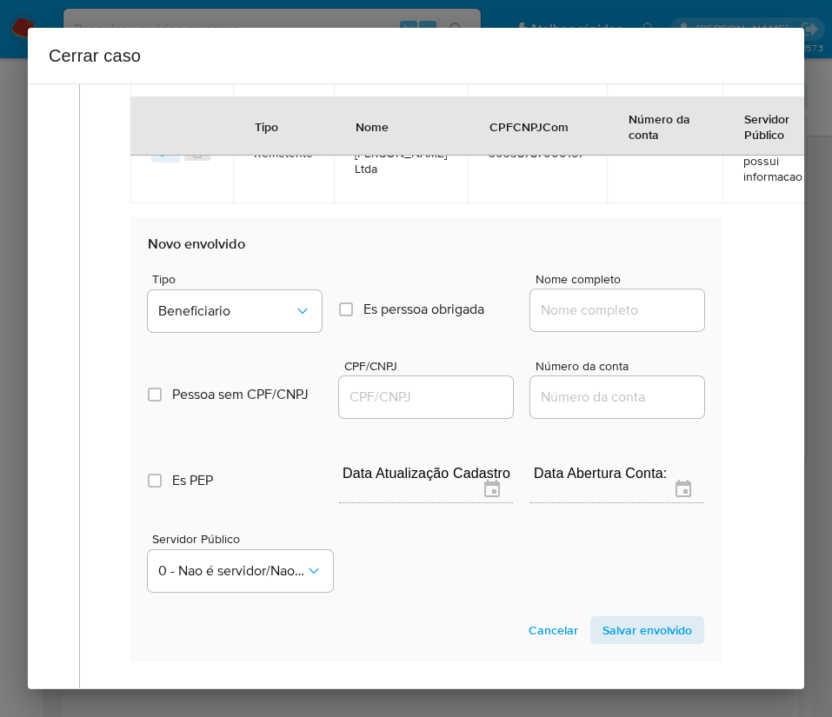
click at [575, 316] on input "Nome completo" at bounding box center [617, 310] width 174 height 23
paste input "Jhennifer Regina Ribeiro, 09064076995"
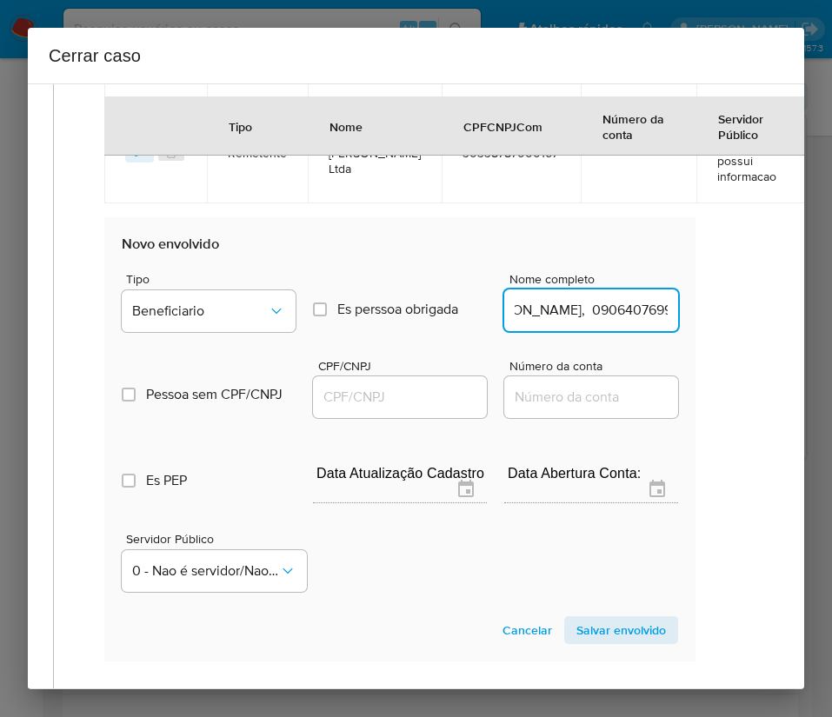
drag, startPoint x: 574, startPoint y: 312, endPoint x: 787, endPoint y: 344, distance: 216.2
click at [787, 344] on div "1 Informação completa Geral Data de início 01/07/2025 Data Fin 04/09/2025 Valor…" at bounding box center [416, 386] width 776 height 606
type input "Jhennifer Regina Ribeiro"
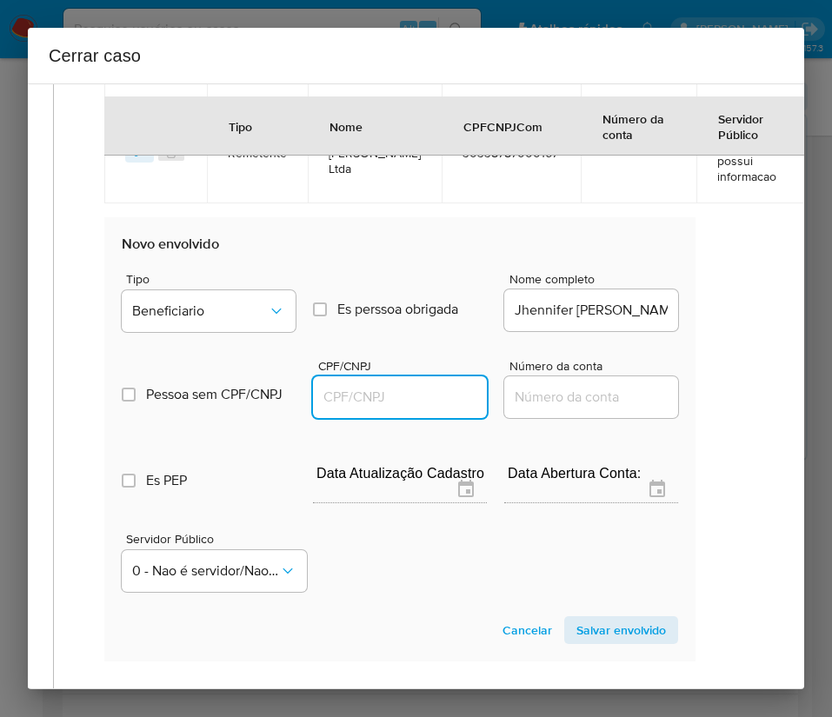
drag, startPoint x: 357, startPoint y: 387, endPoint x: 401, endPoint y: 408, distance: 48.2
click at [358, 389] on input "CPF/CNPJ" at bounding box center [400, 397] width 174 height 23
paste input "09064076995"
type input "9064076995"
click at [593, 641] on span "Salvar envolvido" at bounding box center [621, 630] width 90 height 24
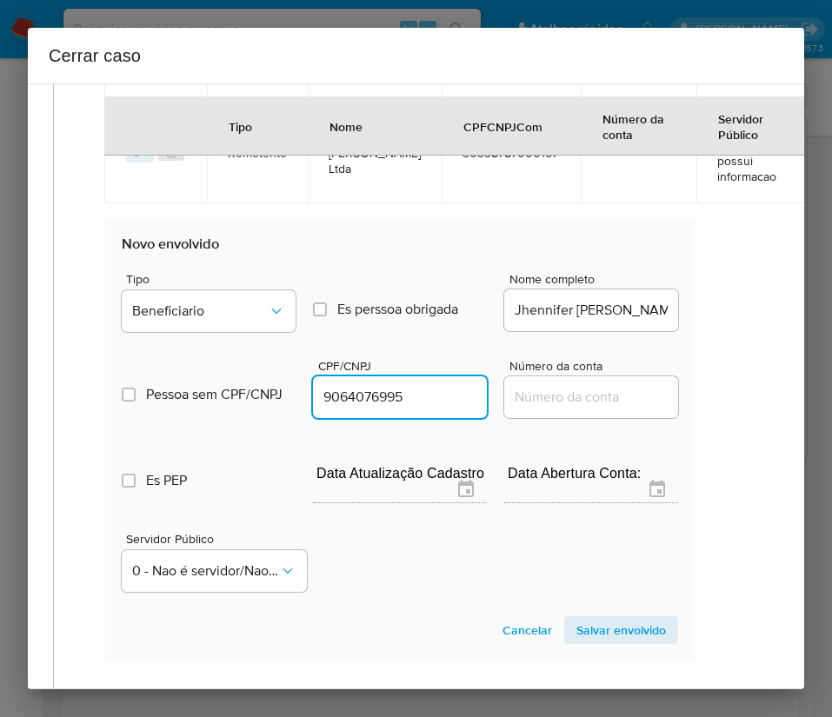
scroll to position [910, 27]
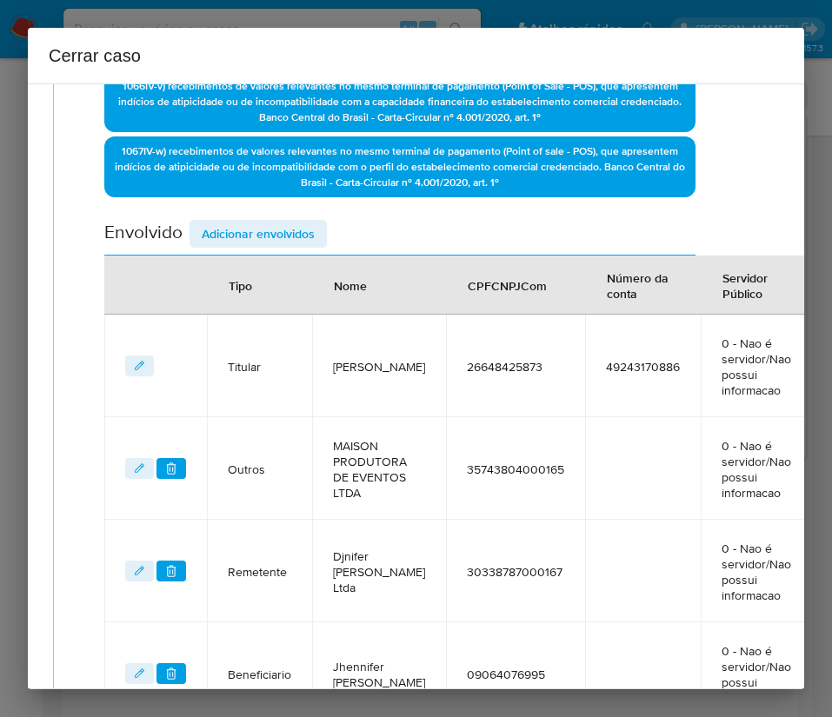
click at [301, 249] on div "Envolvido Adicionar envolvidos" at bounding box center [399, 238] width 591 height 36
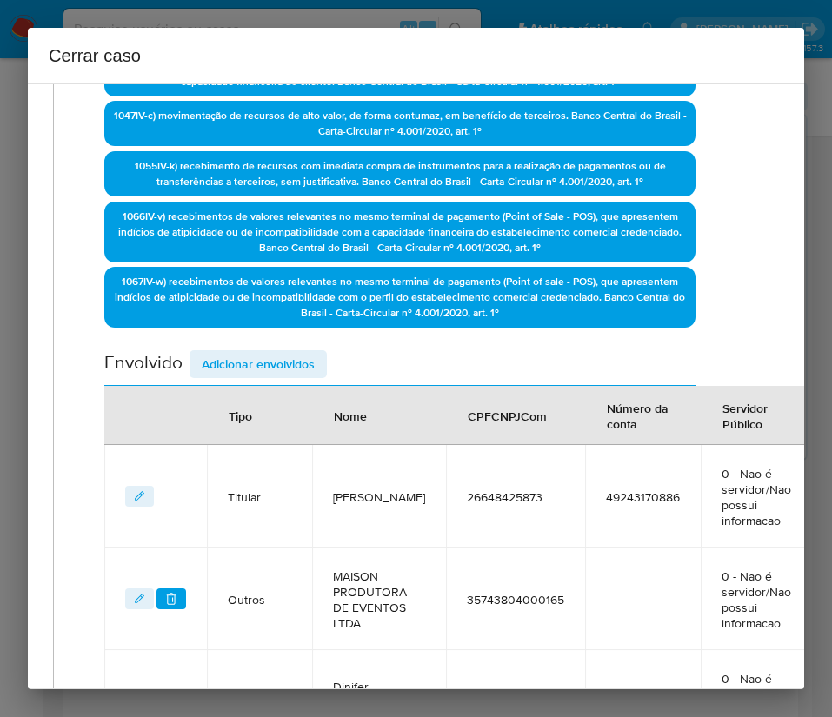
click at [294, 376] on span "Adicionar envolvidos" at bounding box center [258, 364] width 113 height 24
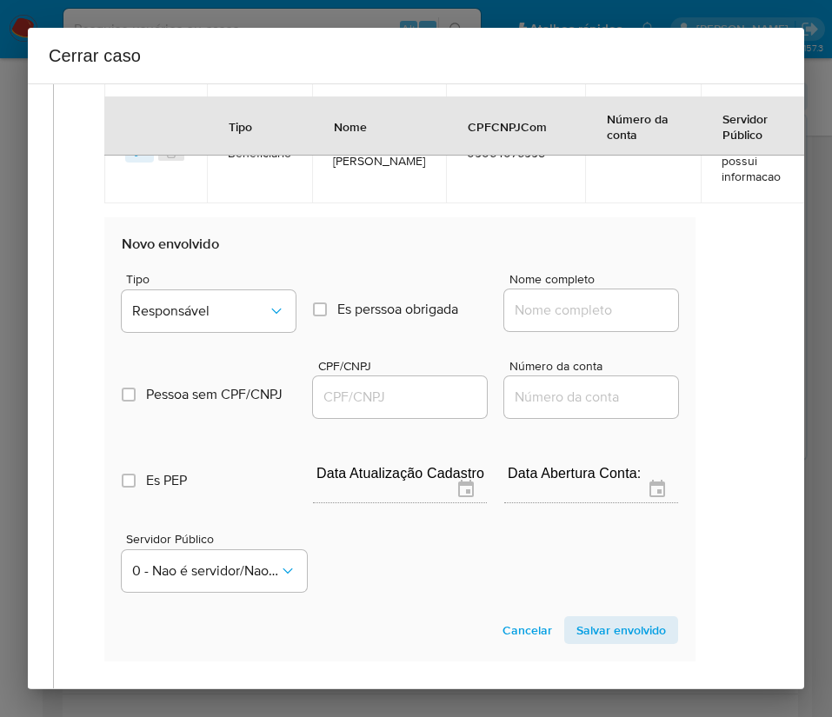
scroll to position [1368, 27]
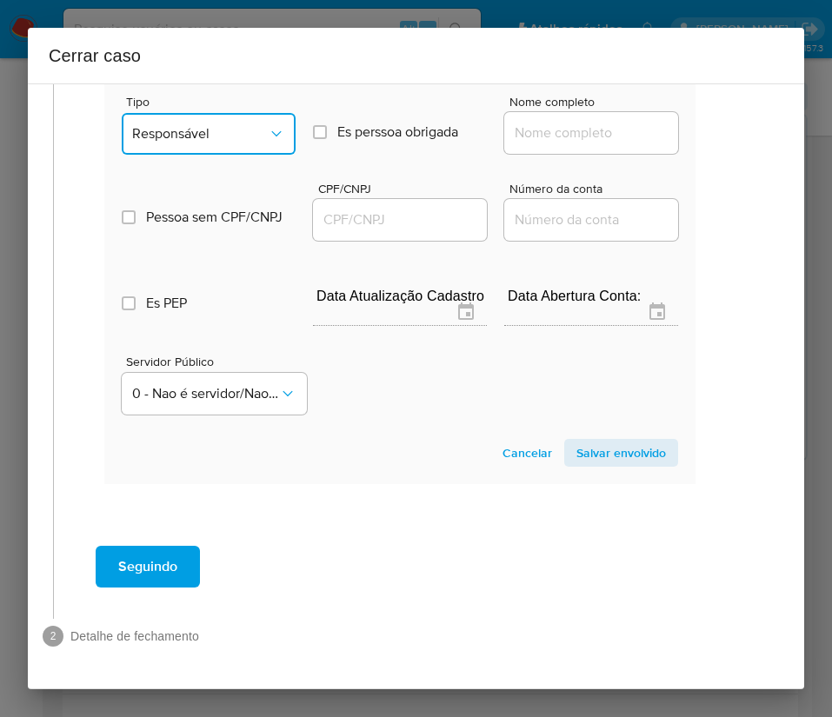
click at [242, 132] on button "Responsável" at bounding box center [209, 134] width 174 height 42
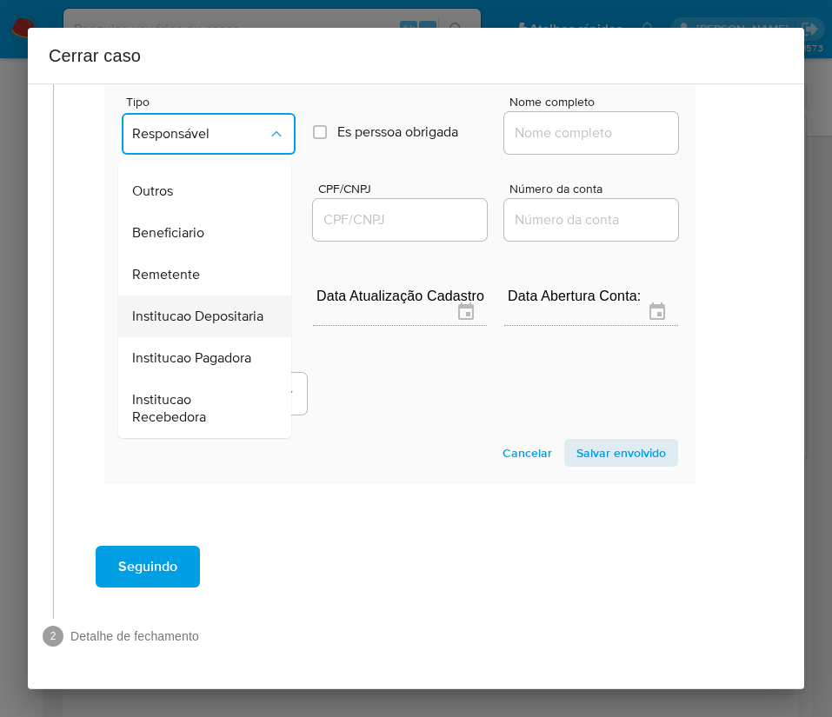
scroll to position [309, 0]
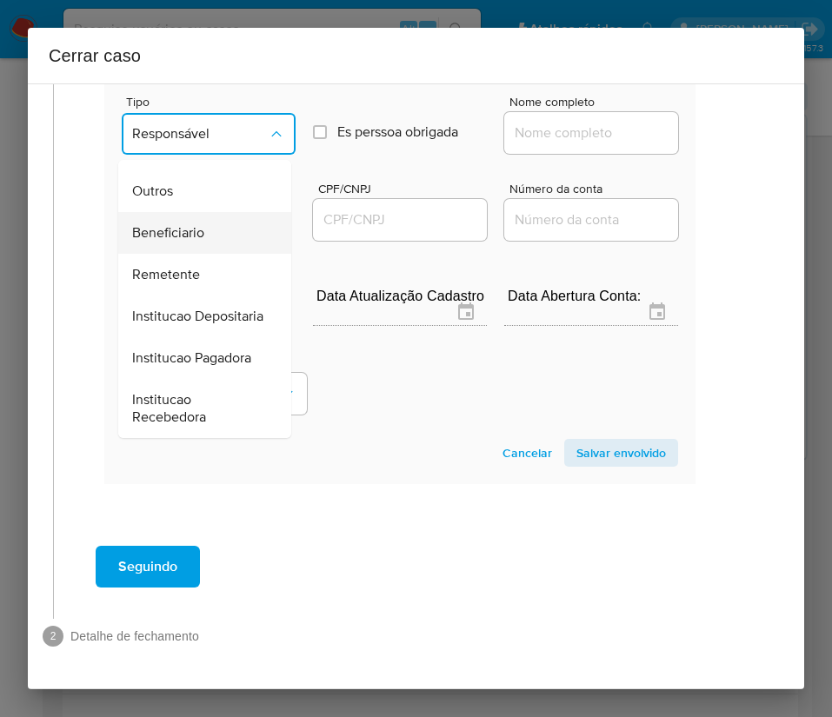
click at [200, 224] on span "Beneficiario" at bounding box center [168, 232] width 72 height 17
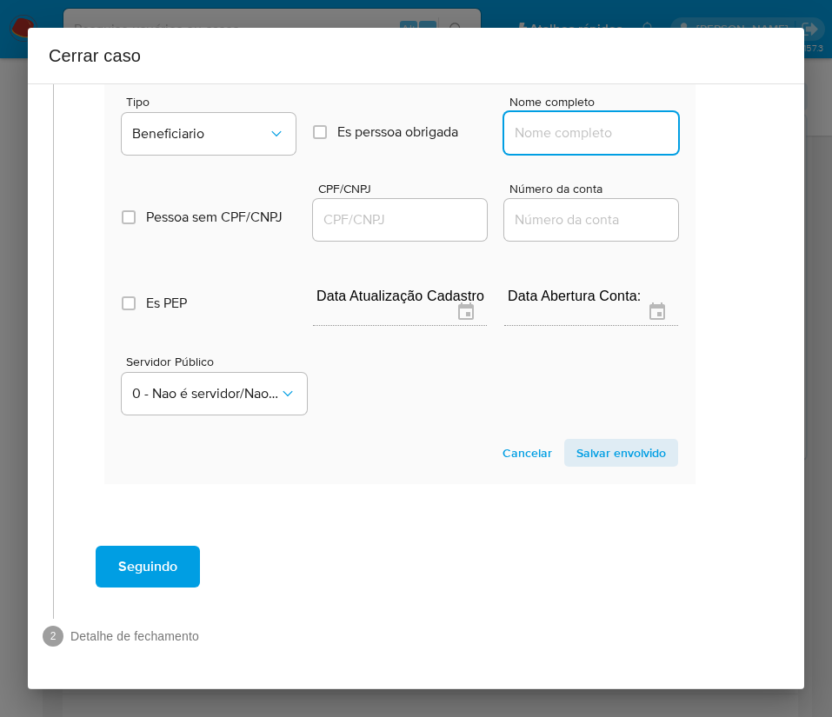
click at [579, 122] on input "Nome completo" at bounding box center [591, 133] width 174 height 23
paste input "Alzira Marcondes De Oliveira, 22768696900"
drag, startPoint x: 548, startPoint y: 120, endPoint x: 691, endPoint y: 129, distance: 142.9
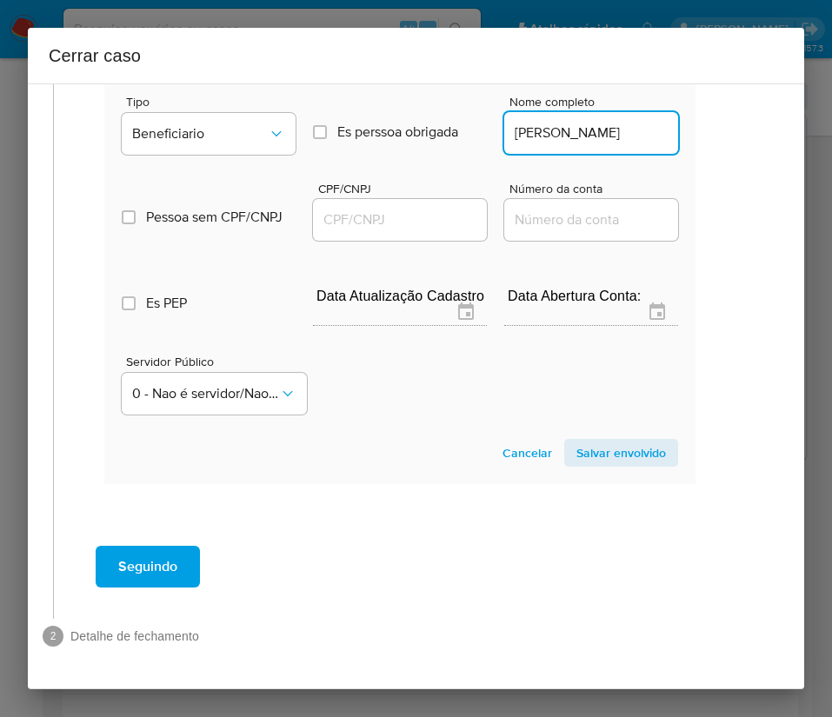
scroll to position [0, 27]
type input "Alzira Marcondes De Oliveira"
click at [383, 213] on div at bounding box center [400, 220] width 174 height 42
click at [400, 209] on input "CPF/CNPJ" at bounding box center [400, 220] width 174 height 23
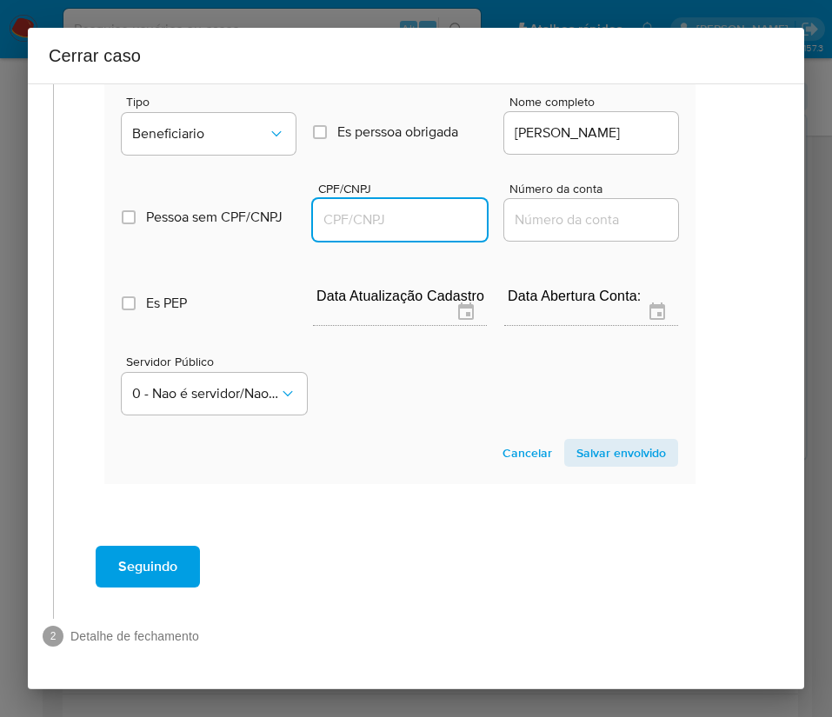
paste input "22768696900"
type input "22768696900"
click at [576, 442] on span "Salvar envolvido" at bounding box center [621, 453] width 90 height 24
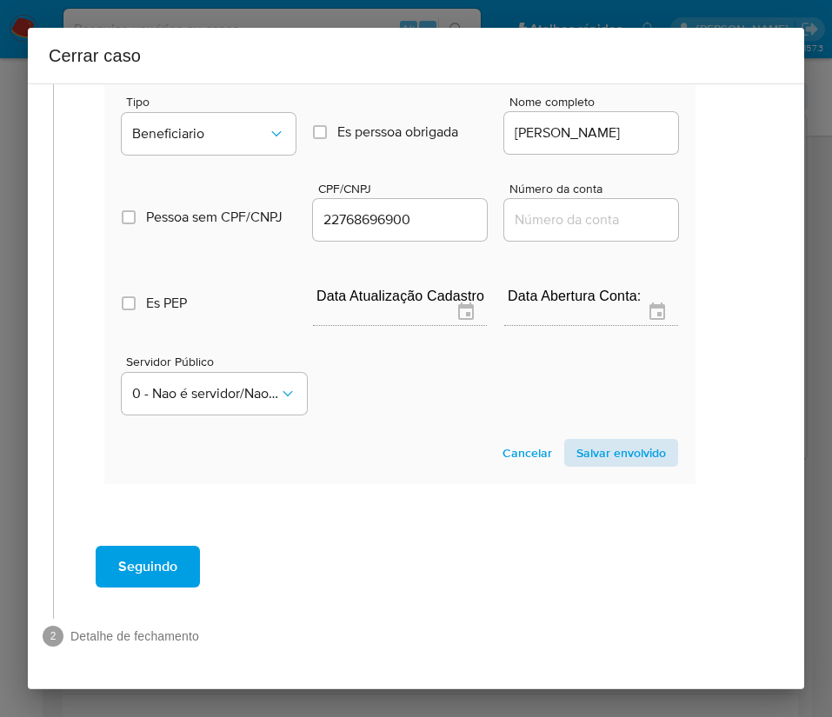
scroll to position [1013, 27]
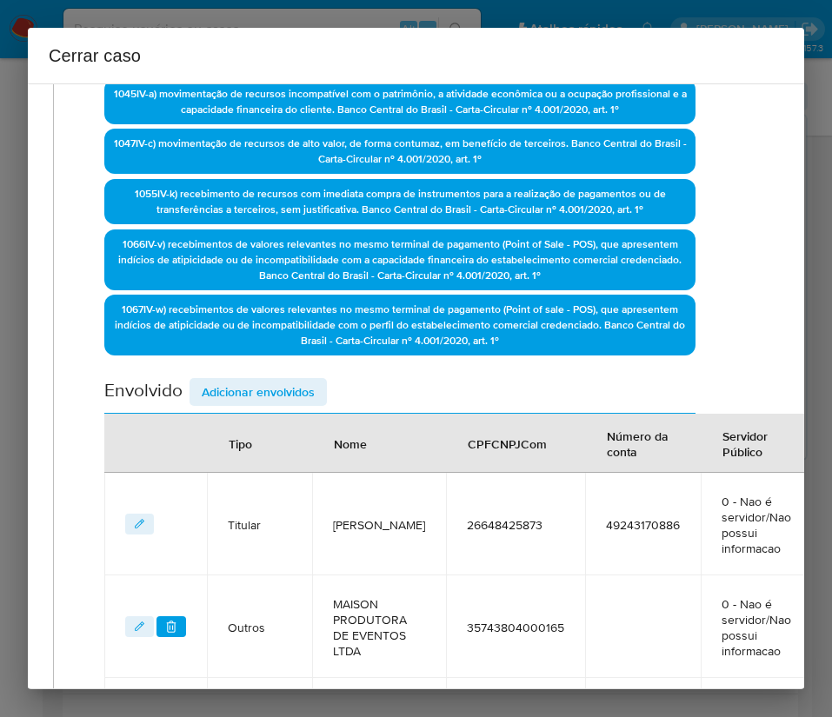
click at [266, 395] on span "Adicionar envolvidos" at bounding box center [258, 392] width 113 height 24
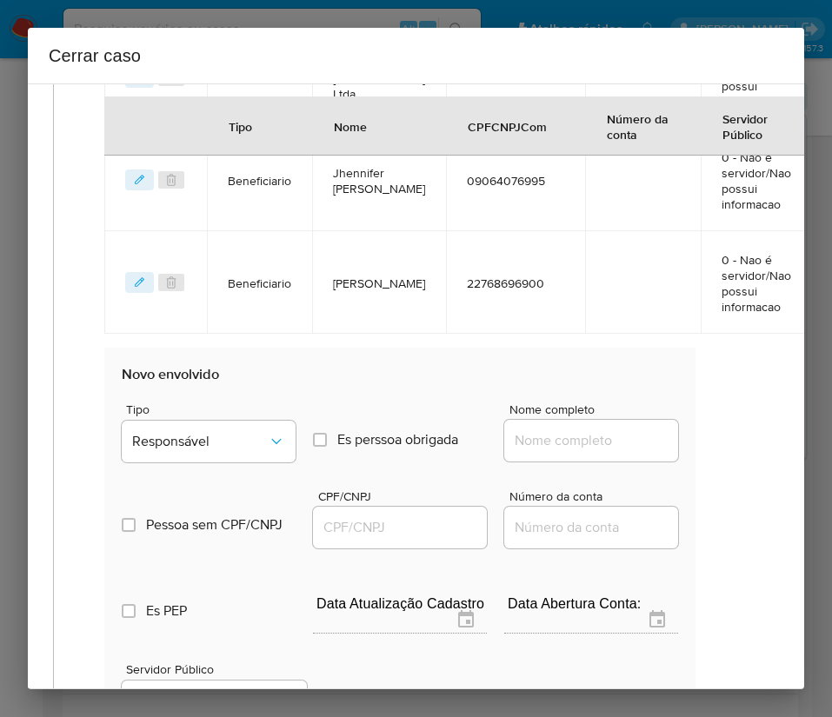
scroll to position [1471, 27]
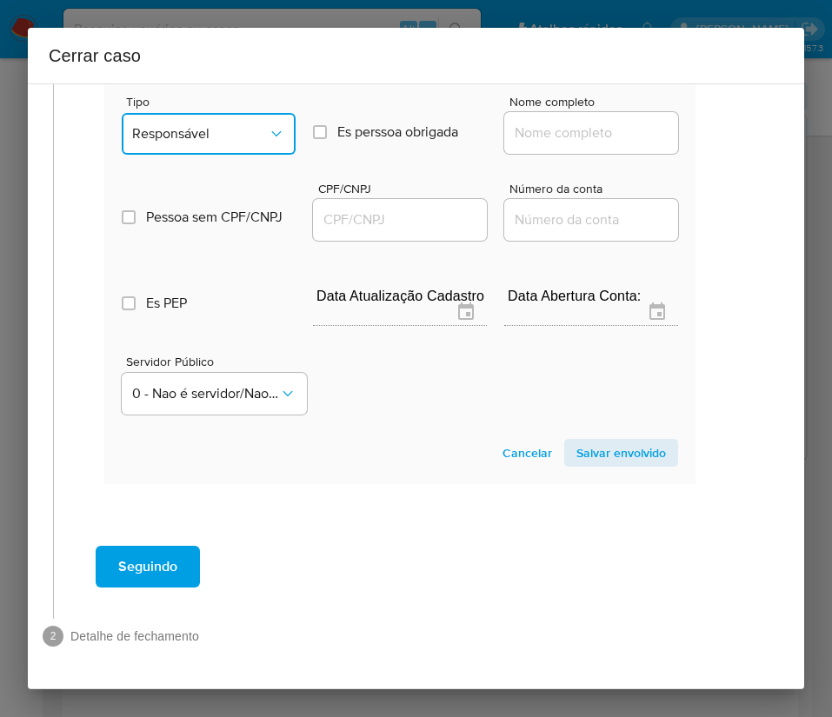
click at [275, 125] on icon "Tipo de envolvimento" at bounding box center [276, 133] width 17 height 17
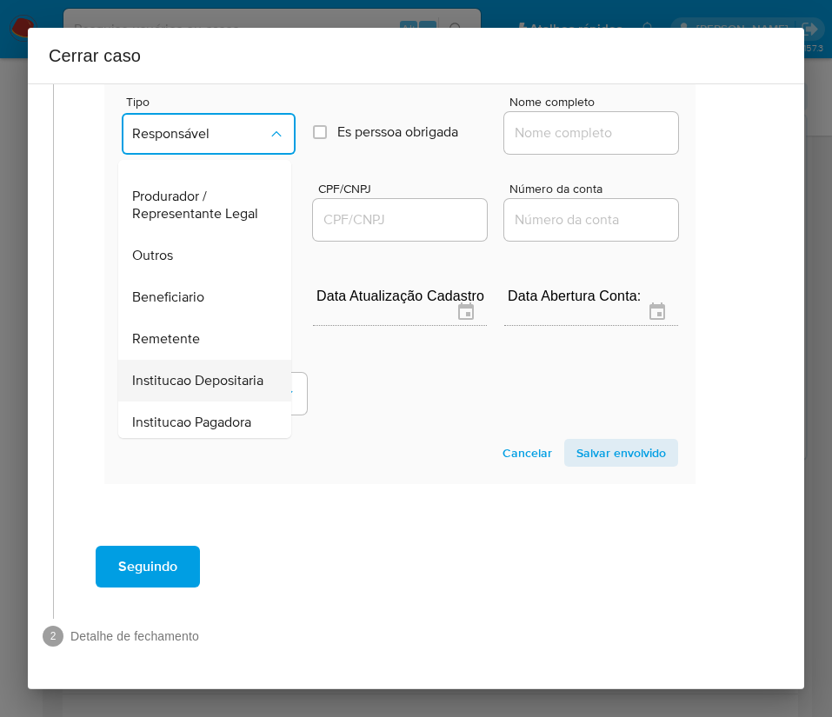
scroll to position [309, 0]
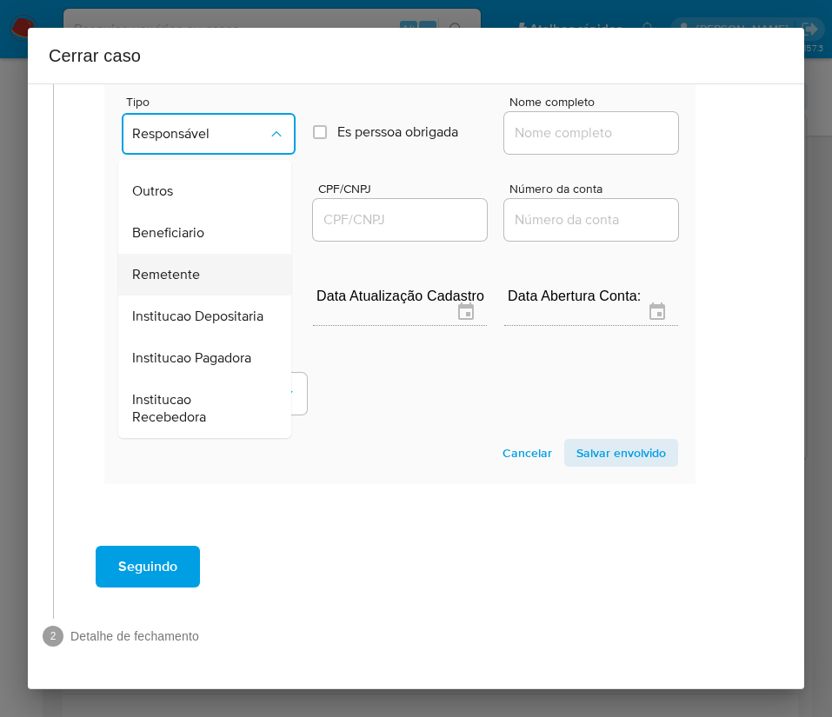
click at [172, 266] on span "Remetente" at bounding box center [166, 274] width 68 height 17
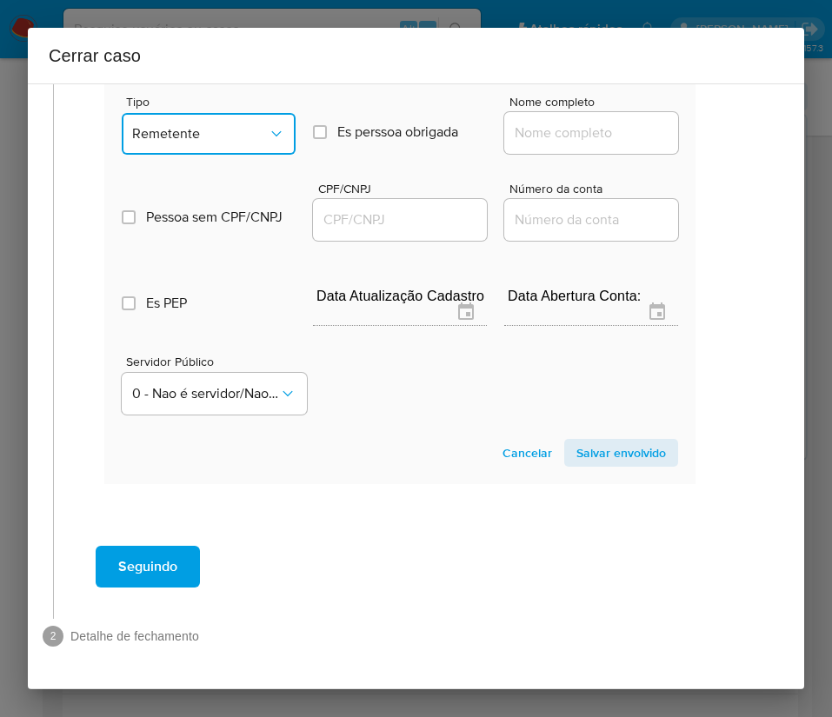
click at [221, 125] on span "Remetente" at bounding box center [200, 133] width 136 height 17
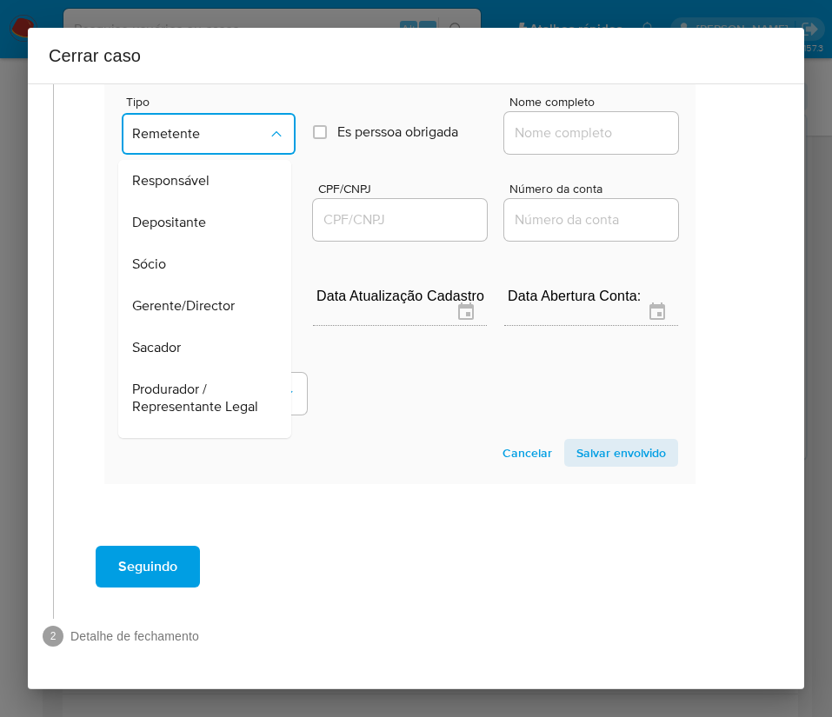
scroll to position [250, 0]
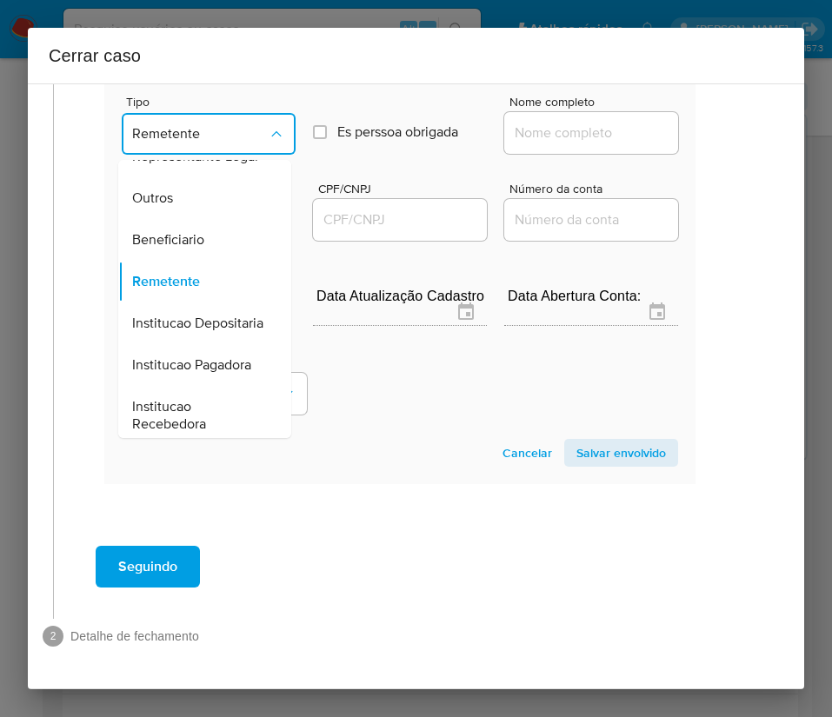
click at [181, 241] on span "Beneficiario" at bounding box center [168, 239] width 72 height 17
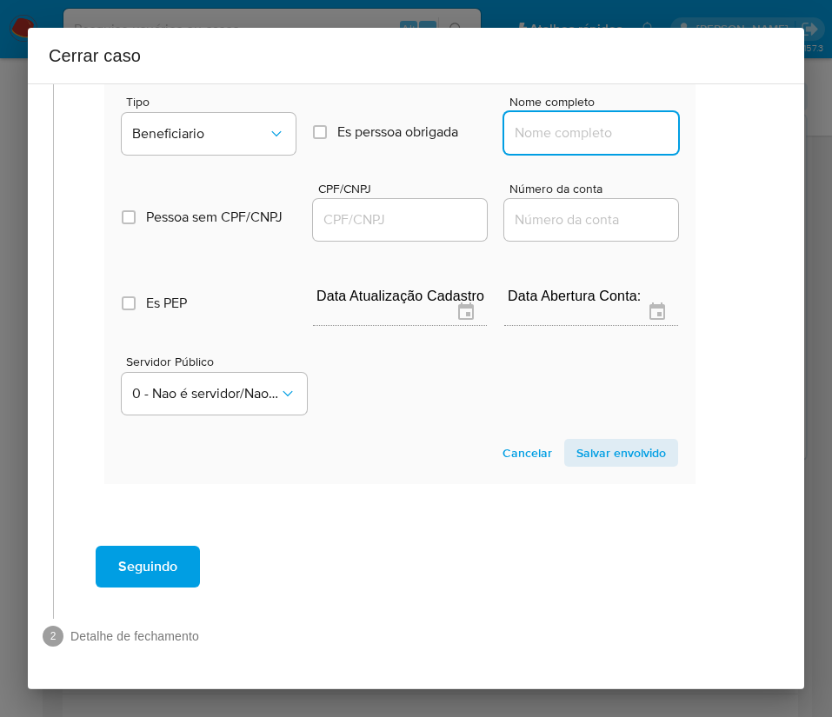
click at [540, 122] on input "Nome completo" at bounding box center [591, 133] width 174 height 23
paste input "Maison Palace Eventos Ltda, 47692053000184"
drag, startPoint x: 525, startPoint y: 117, endPoint x: 727, endPoint y: 131, distance: 202.1
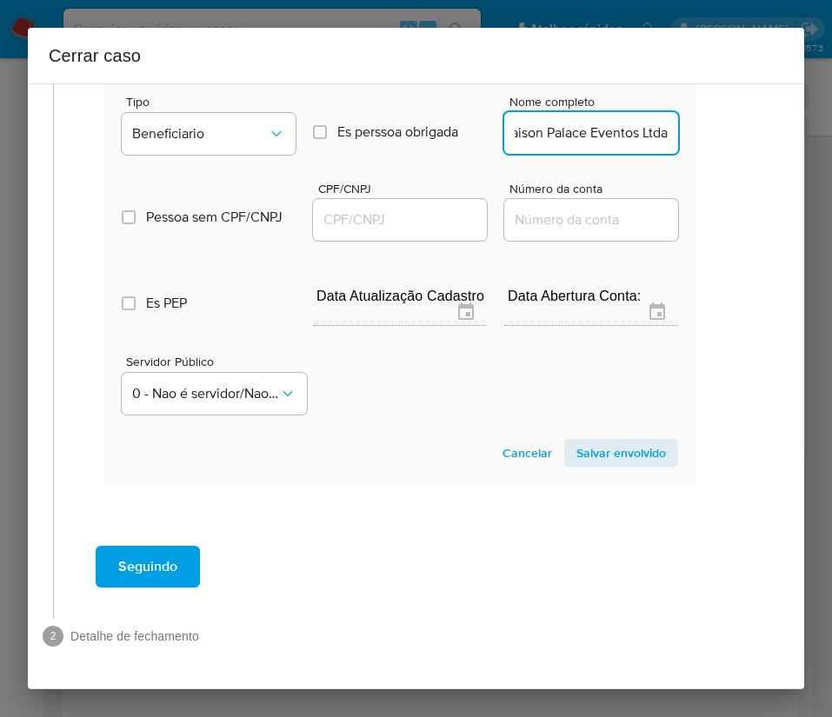
scroll to position [0, 0]
type input "Maison Palace Eventos Ltda"
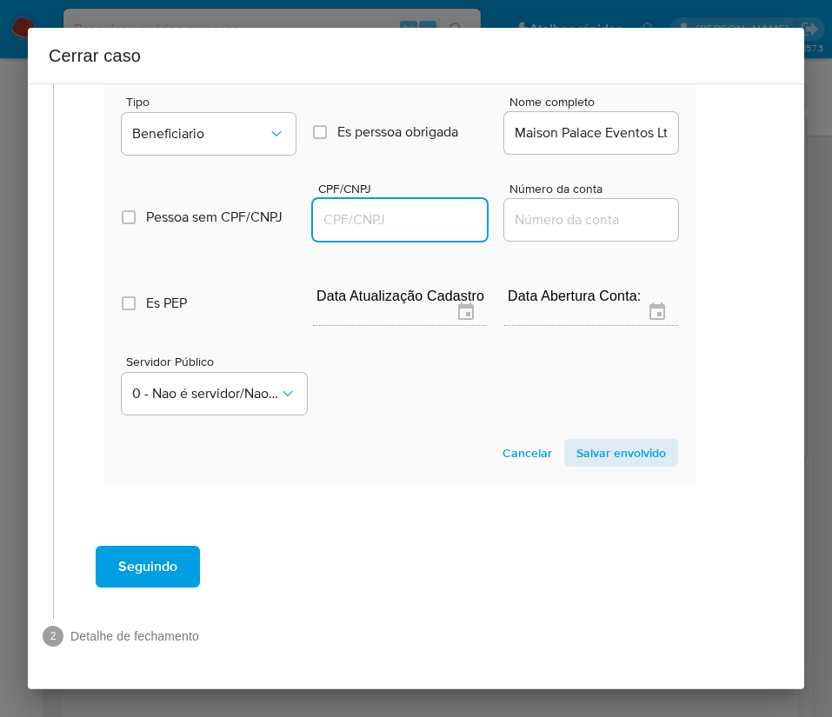
click at [399, 209] on input "CPF/CNPJ" at bounding box center [400, 220] width 174 height 23
paste input "47692053000184"
type input "47692053000184"
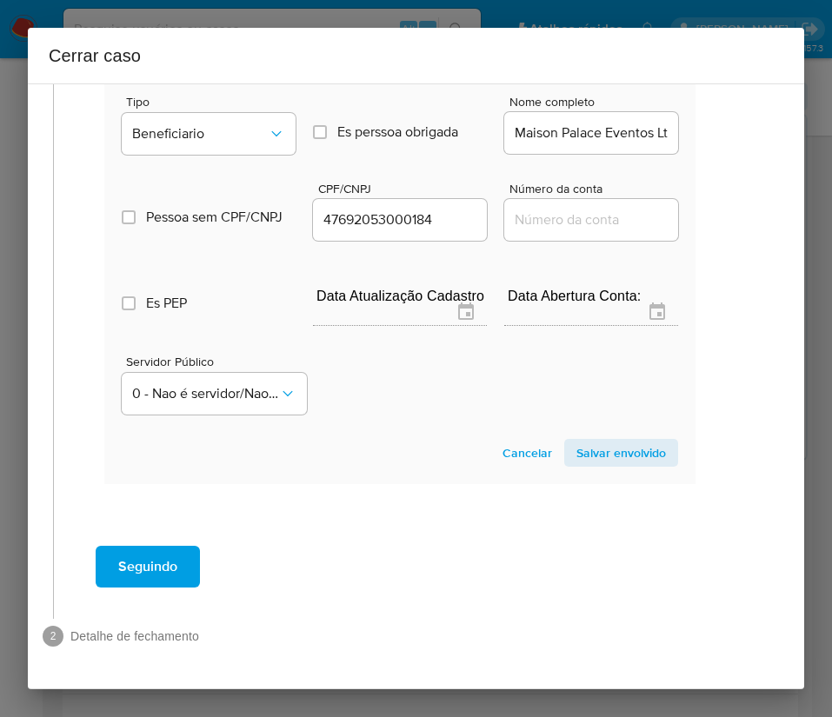
click at [564, 439] on button "Salvar envolvido" at bounding box center [621, 453] width 114 height 28
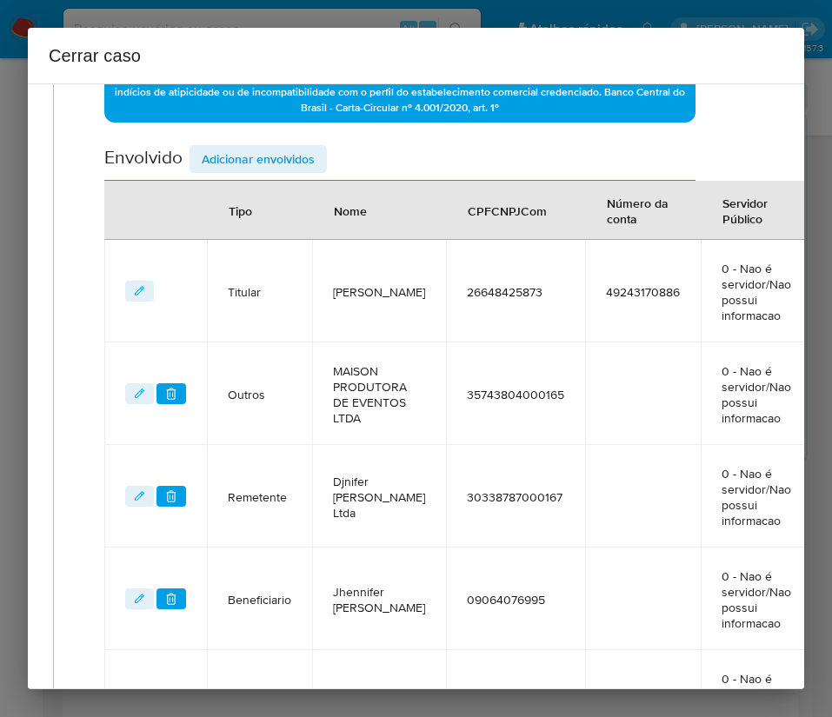
click at [274, 158] on span "Adicionar envolvidos" at bounding box center [258, 159] width 113 height 24
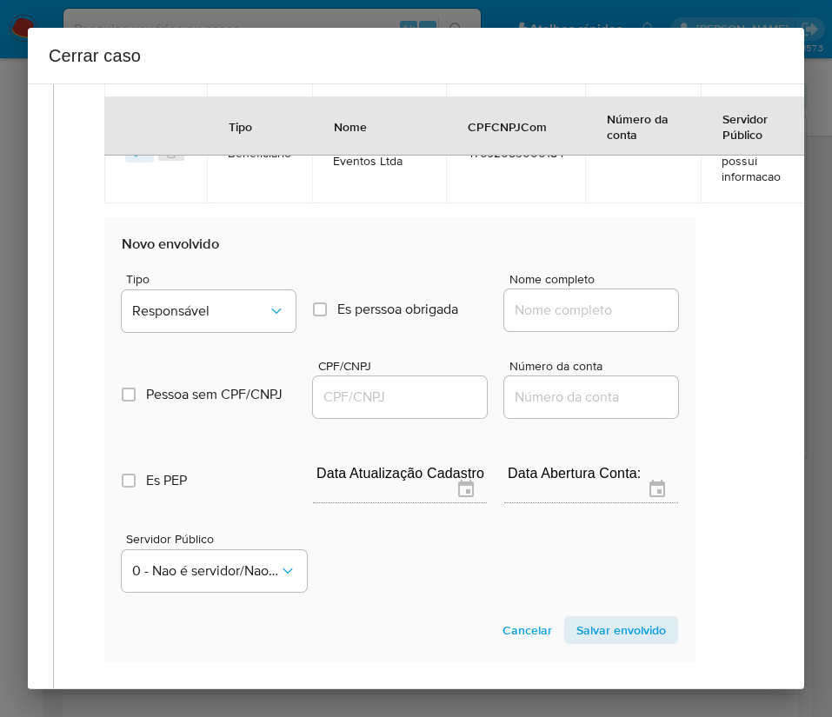
click at [214, 332] on div "Tipo Responsável" at bounding box center [209, 306] width 174 height 66
click at [235, 311] on span "Responsável" at bounding box center [200, 310] width 136 height 17
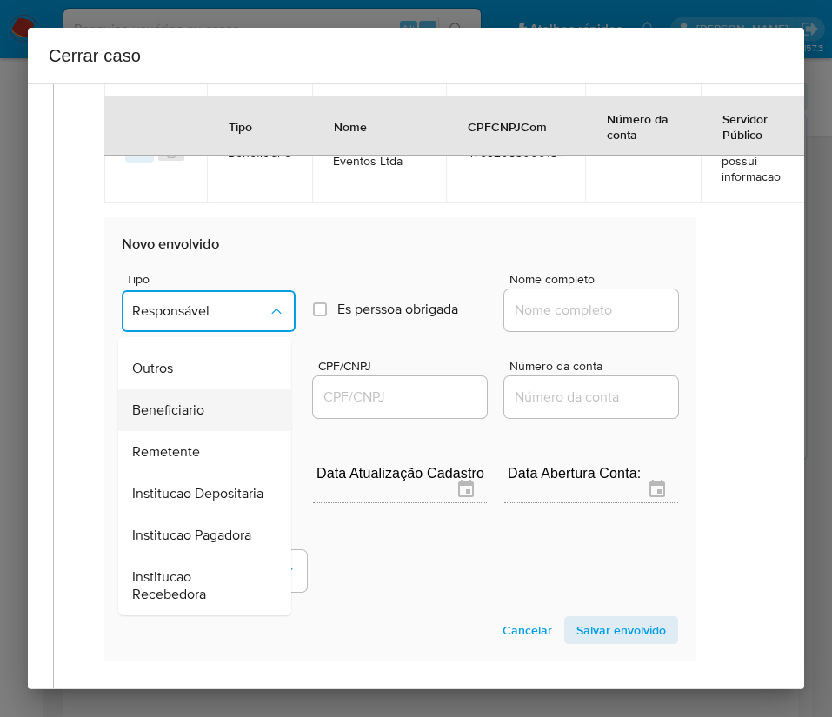
click at [196, 402] on span "Beneficiario" at bounding box center [168, 410] width 72 height 17
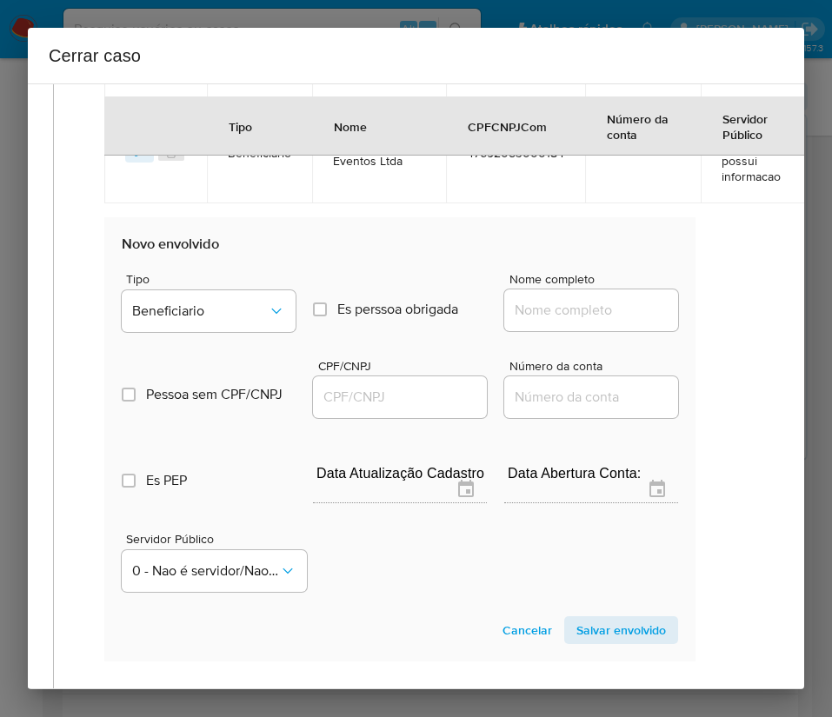
click at [545, 300] on input "Nome completo" at bounding box center [591, 310] width 174 height 23
paste input "Jose Carlos Fernandes, 73701203920"
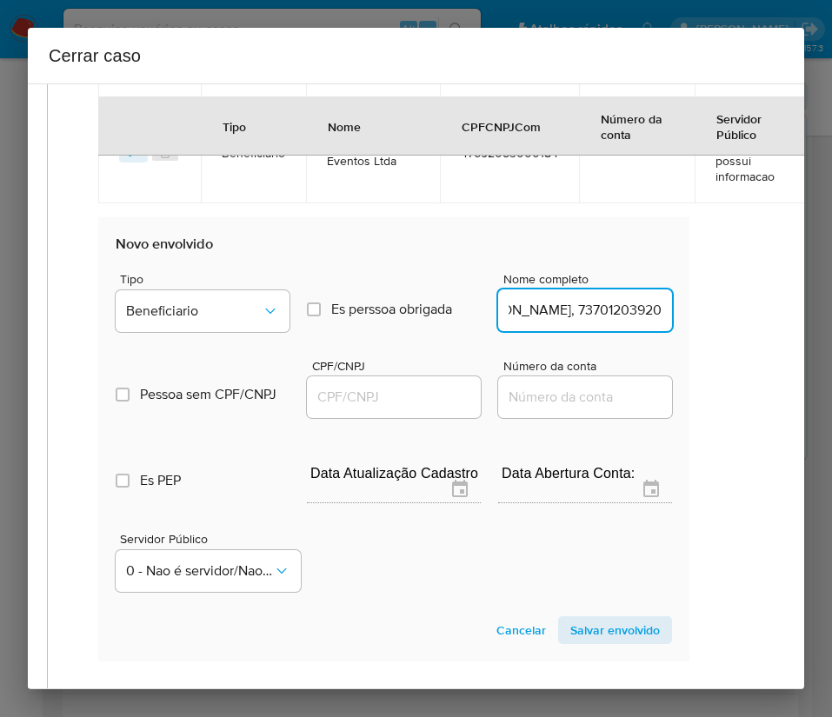
drag, startPoint x: 557, startPoint y: 318, endPoint x: 832, endPoint y: 335, distance: 275.1
type input "Jose Carlos Fernandes"
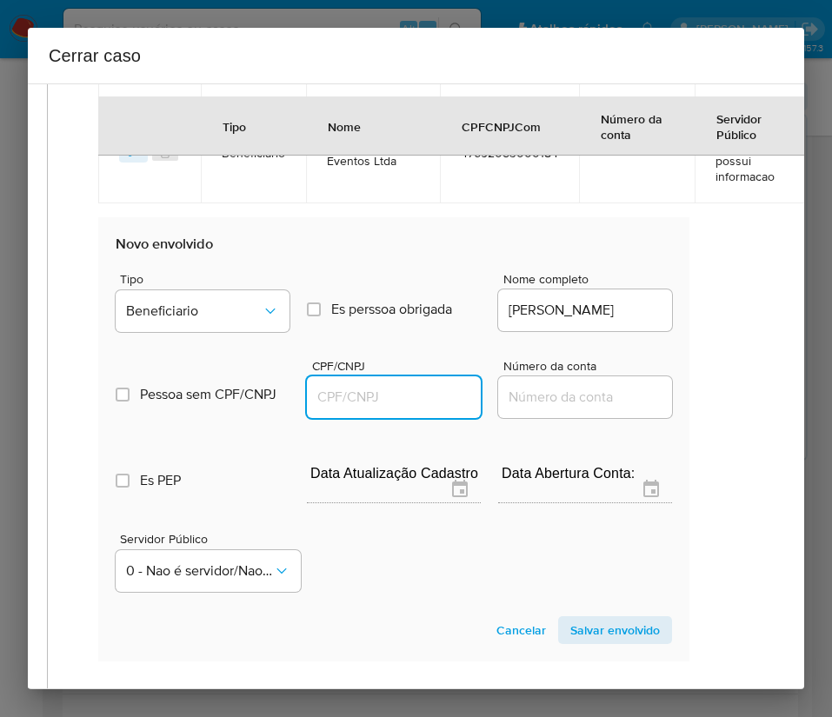
drag, startPoint x: 409, startPoint y: 395, endPoint x: 475, endPoint y: 395, distance: 66.1
click at [409, 395] on input "CPF/CNPJ" at bounding box center [394, 397] width 174 height 23
paste input "73701203920"
type input "73701203920"
click at [575, 624] on span "Salvar envolvido" at bounding box center [615, 630] width 90 height 24
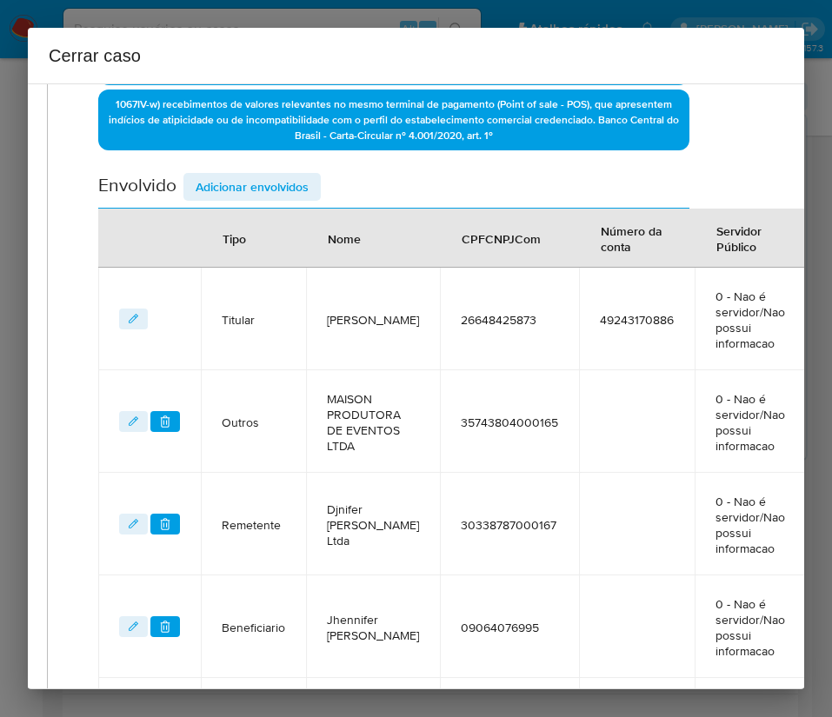
click at [269, 196] on span "Adicionar envolvidos" at bounding box center [252, 187] width 113 height 24
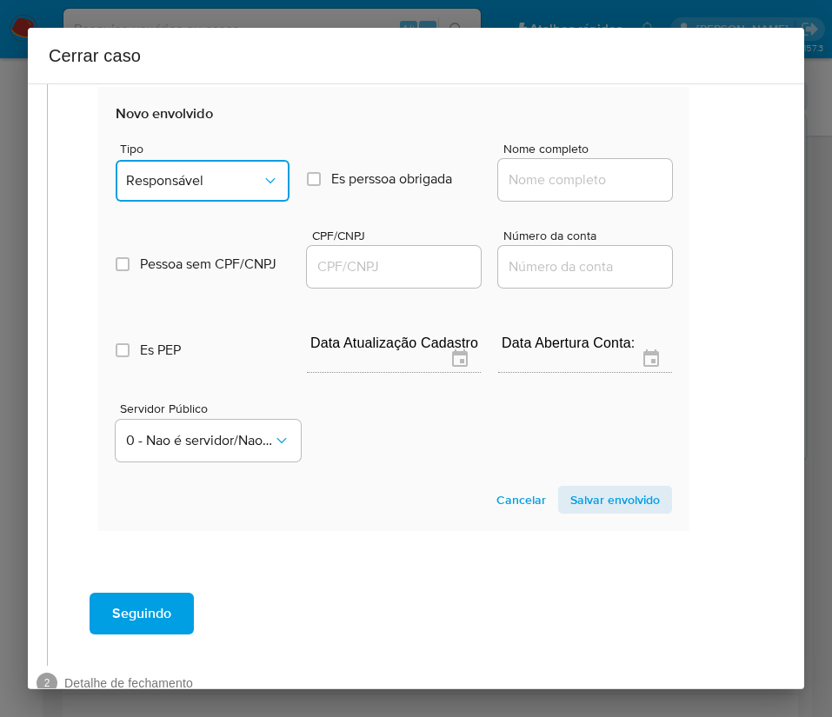
click at [242, 173] on span "Responsável" at bounding box center [194, 180] width 136 height 17
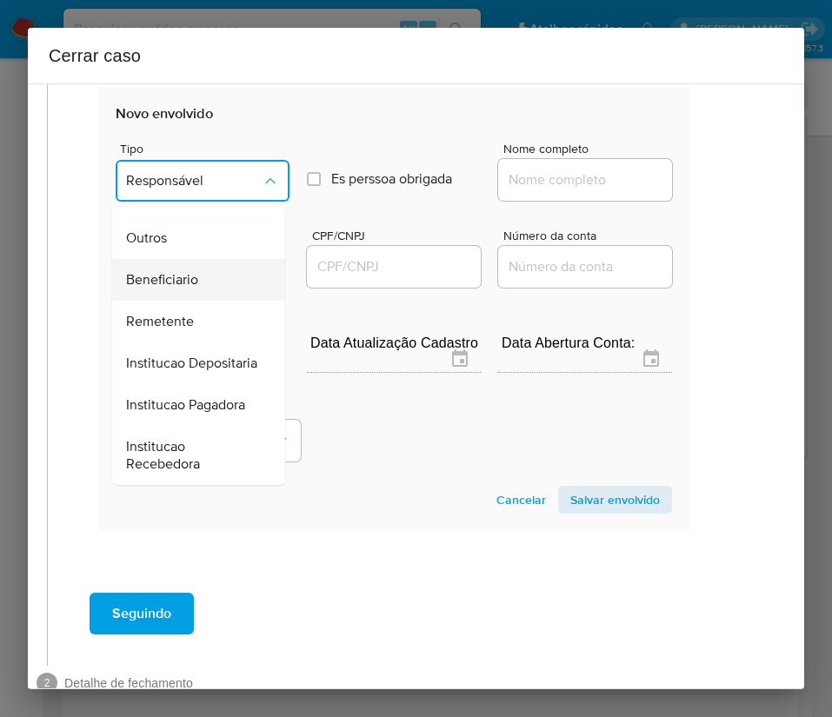
click at [195, 271] on span "Beneficiario" at bounding box center [162, 279] width 72 height 17
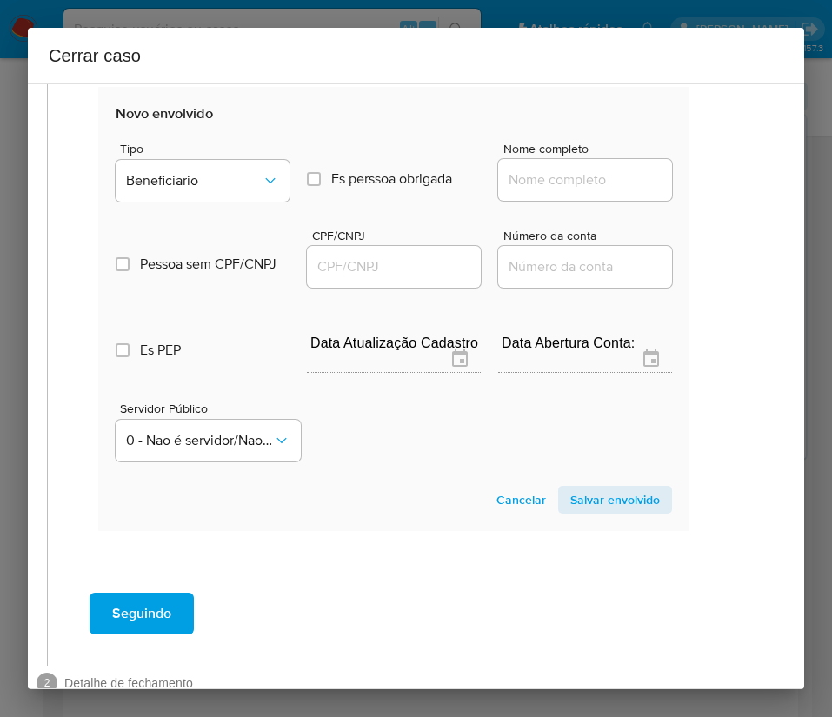
click at [526, 169] on div at bounding box center [585, 180] width 174 height 42
click at [527, 183] on input "Nome completo" at bounding box center [585, 180] width 174 height 23
paste input "Maria De Lourdes Viegas Georg, 47097680997"
drag, startPoint x: 542, startPoint y: 179, endPoint x: 751, endPoint y: 203, distance: 210.0
click at [751, 203] on div "1 Informação completa Geral Data de início 01/07/2025 Data Fin 04/09/2025 Valor…" at bounding box center [416, 386] width 776 height 606
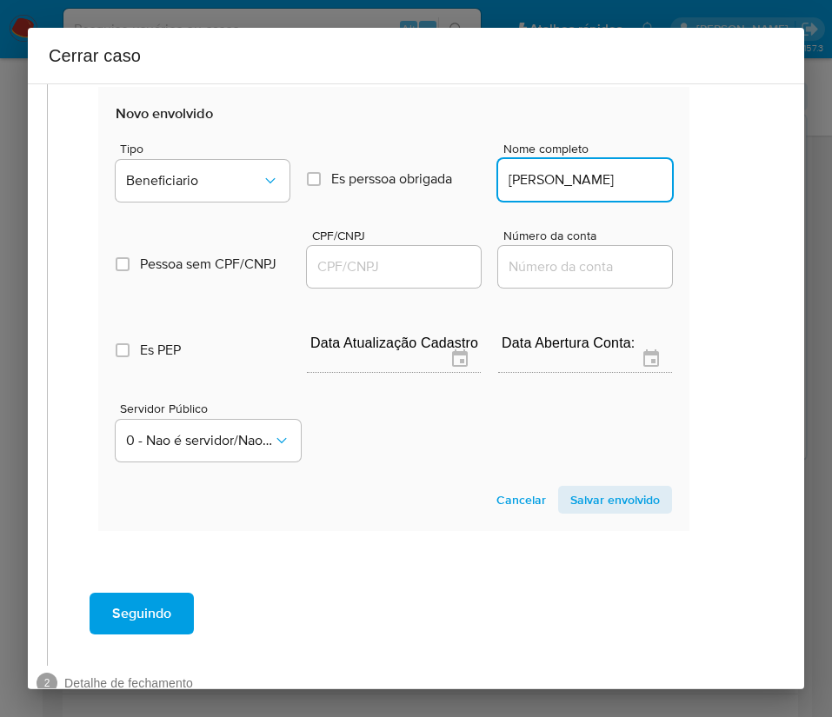
type input "Maria De Lourdes Viegas Georg"
drag, startPoint x: 378, startPoint y: 273, endPoint x: 424, endPoint y: 277, distance: 46.3
click at [378, 273] on input "CPF/CNPJ" at bounding box center [394, 267] width 174 height 23
paste input "47097680997"
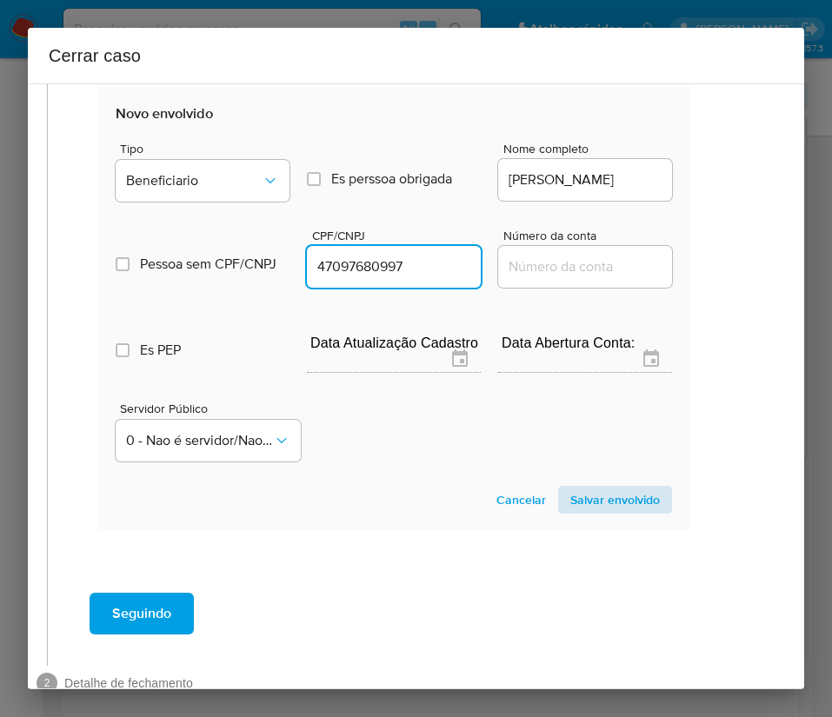
type input "47097680997"
click at [579, 499] on span "Salvar envolvido" at bounding box center [615, 500] width 90 height 24
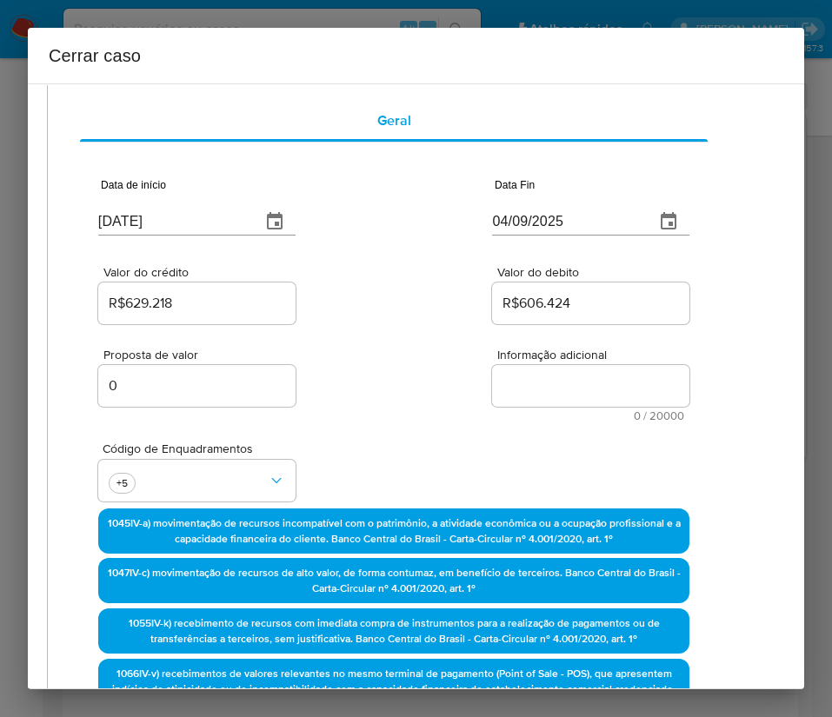
scroll to position [0, 33]
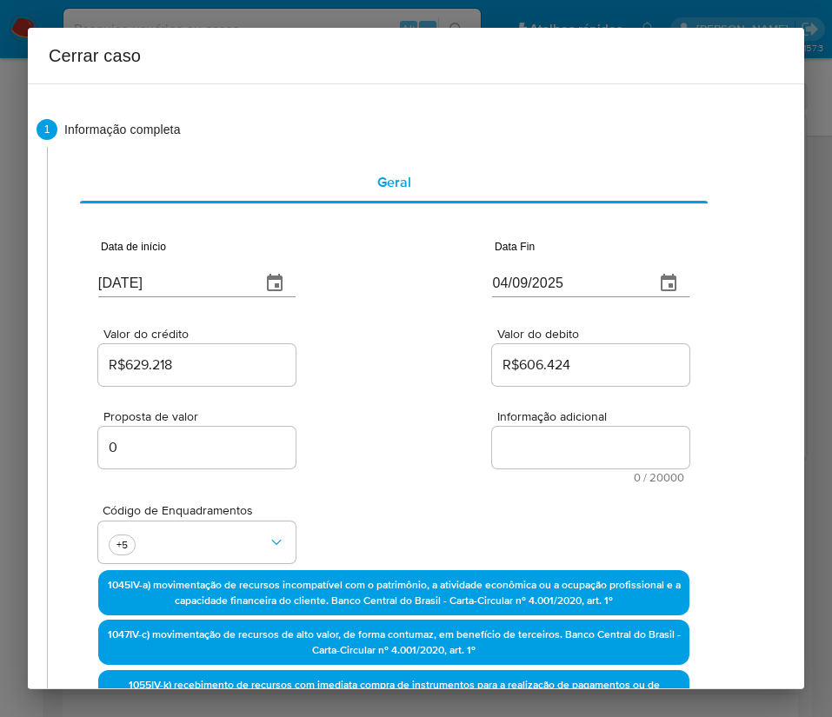
click at [557, 449] on textarea "Informação adicional" at bounding box center [590, 448] width 197 height 42
paste textarea "Informações do Cliente Daniela Saif Dos Santos, CPF 26648425873, 49 anos, resid…"
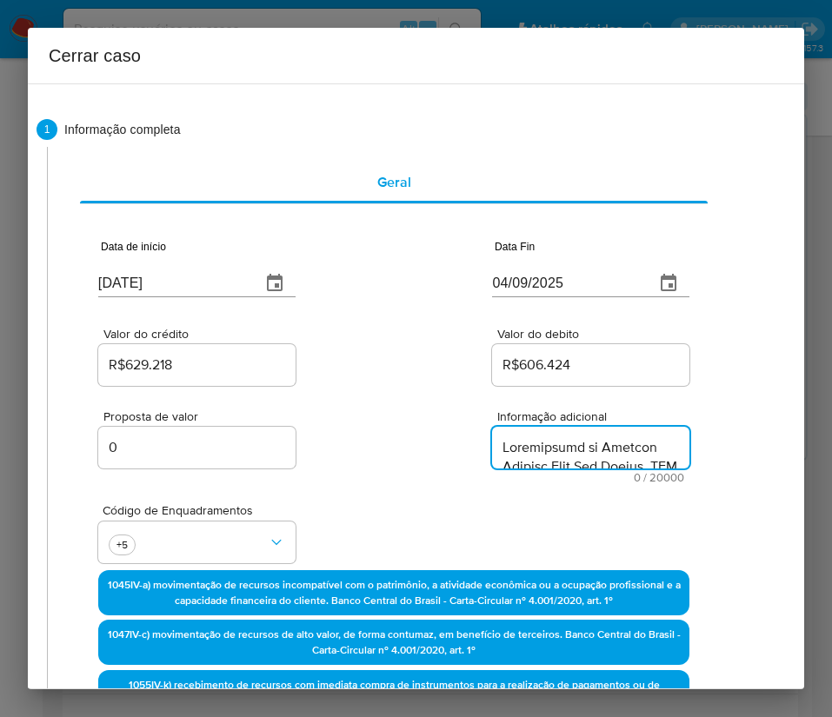
type textarea "Informações do Cliente Daniela Saif Dos Santos, CPF 26648425873, 49 anos, resid…"
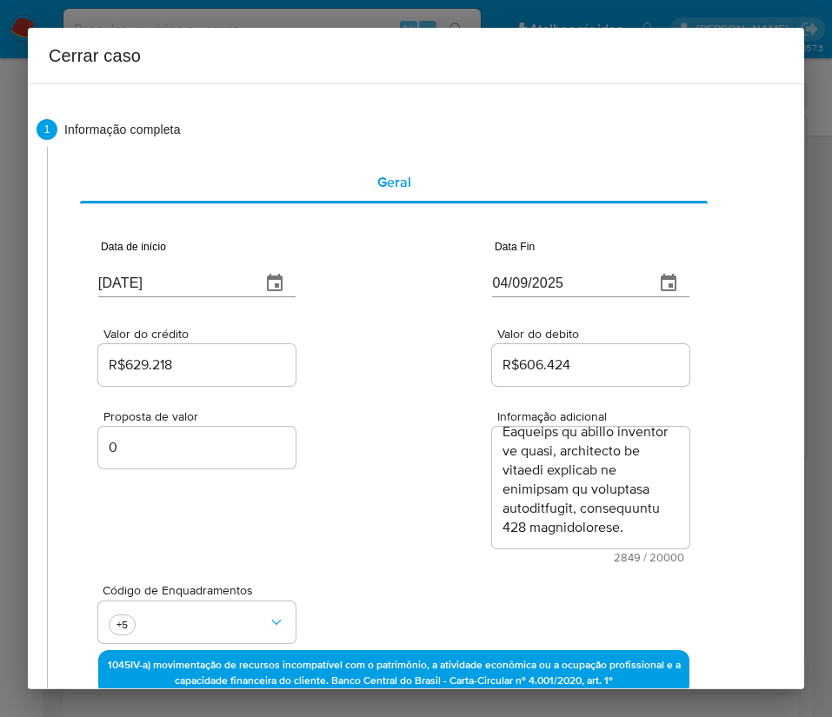
click at [246, 538] on div "Proposta de valor 0" at bounding box center [196, 486] width 197 height 153
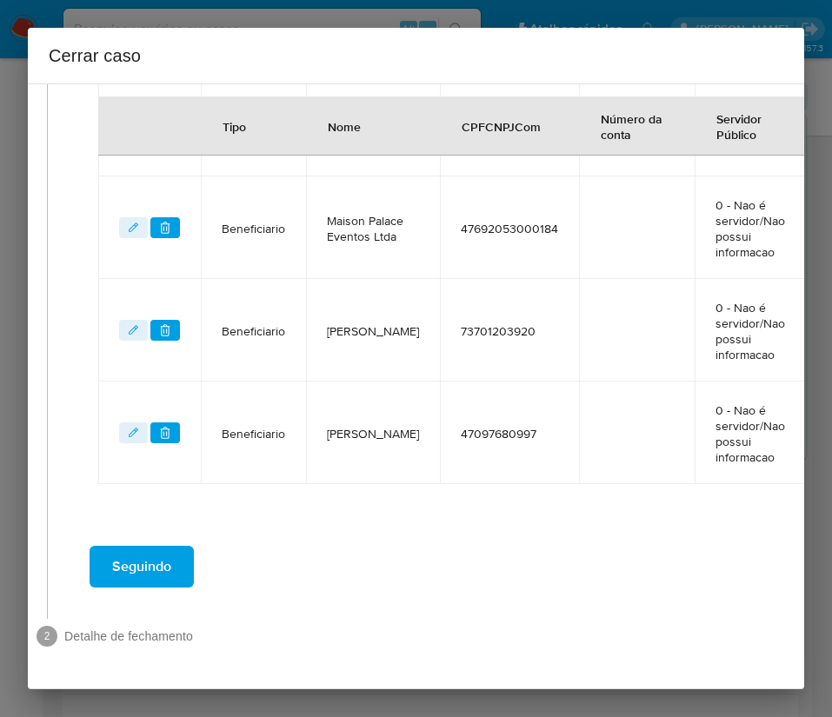
click at [179, 546] on button "Seguindo" at bounding box center [142, 567] width 104 height 42
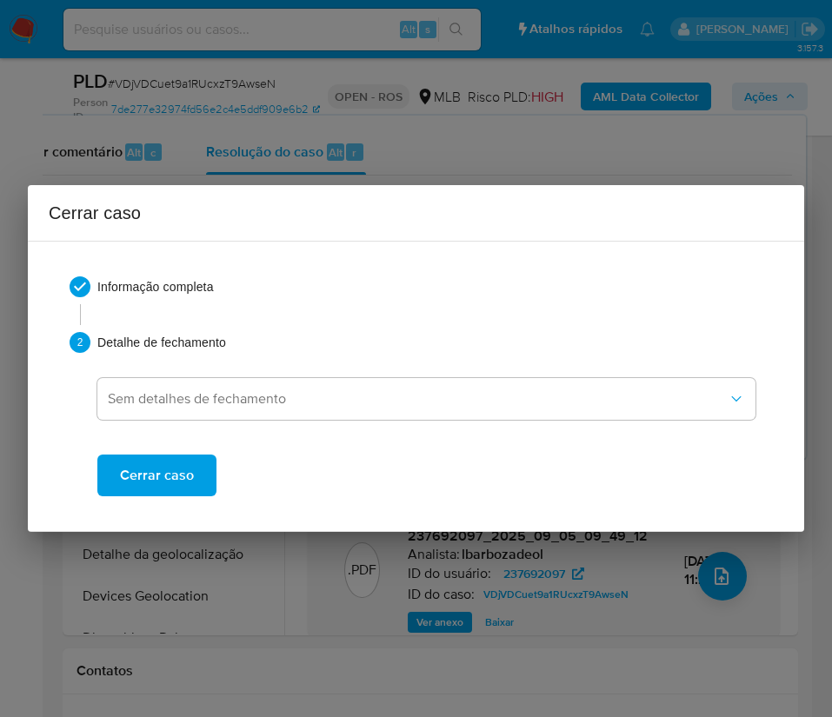
click at [194, 479] on button "Cerrar caso" at bounding box center [156, 476] width 119 height 42
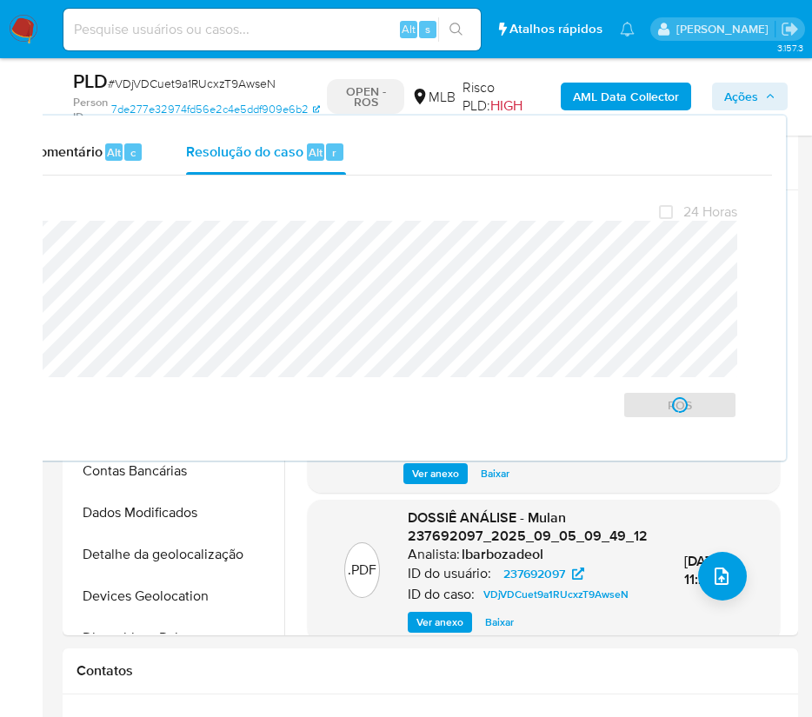
click at [205, 89] on span "# VDjVDCuet9a1RUcxzT9AwseN" at bounding box center [192, 83] width 168 height 17
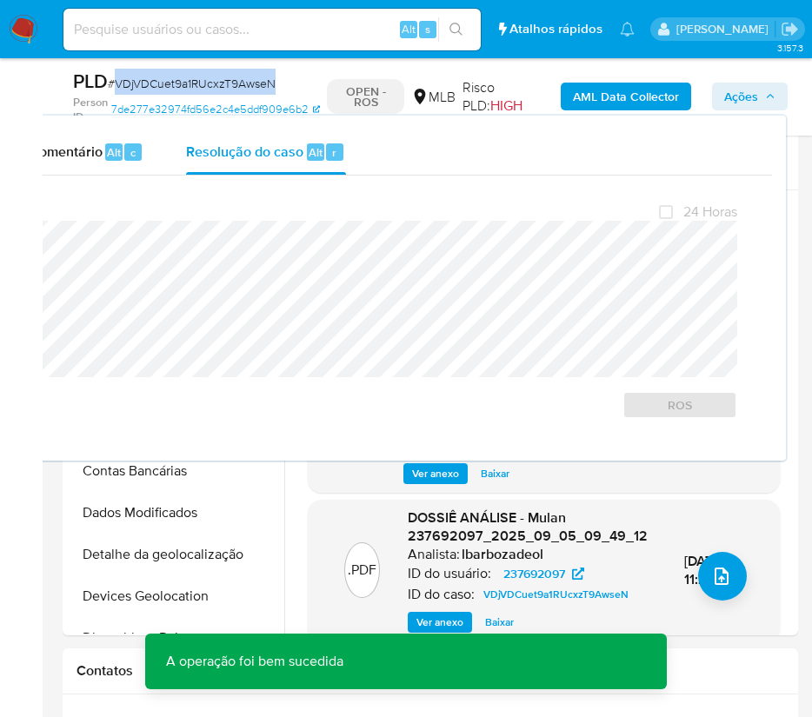
click at [205, 89] on span "# VDjVDCuet9a1RUcxzT9AwseN" at bounding box center [192, 83] width 168 height 17
copy span "VDjVDCuet9a1RUcxzT9AwseN"
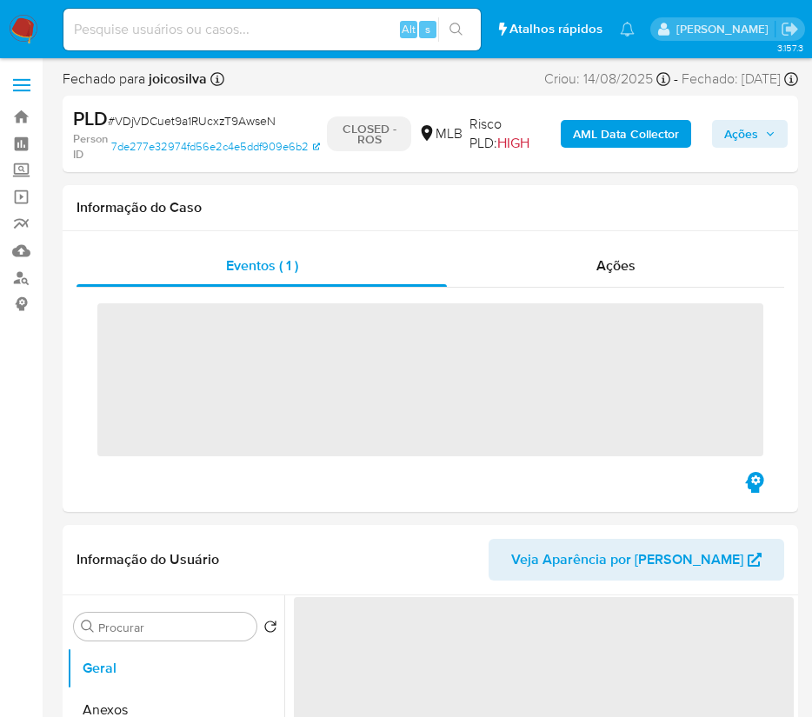
click at [30, 27] on img at bounding box center [24, 30] width 30 height 30
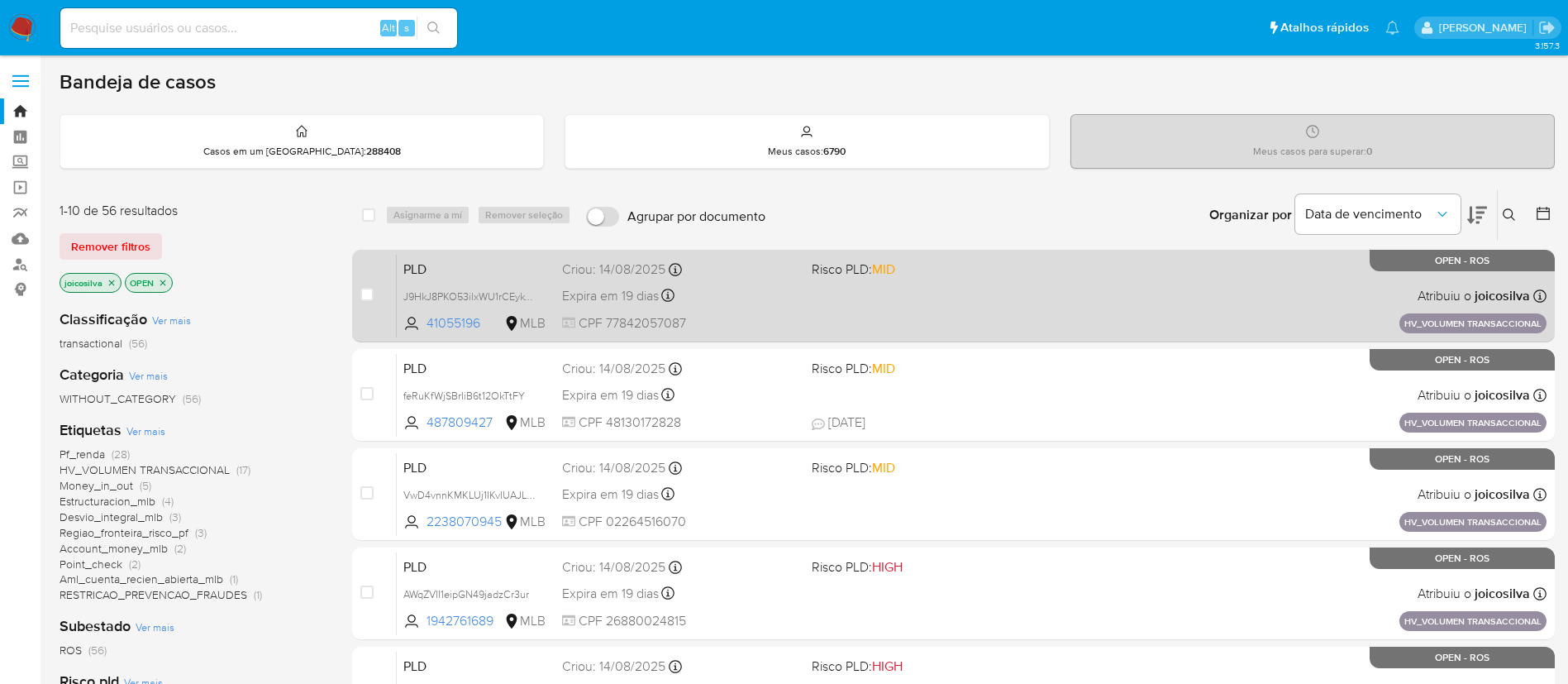
click at [1043, 292] on div "PLD J9HkJ8PKO53ilxWU1rCEykYZ 41055196 MLB Risco PLD: MID Criou: [DATE] Criou: […" at bounding box center [971, 296] width 1150 height 84
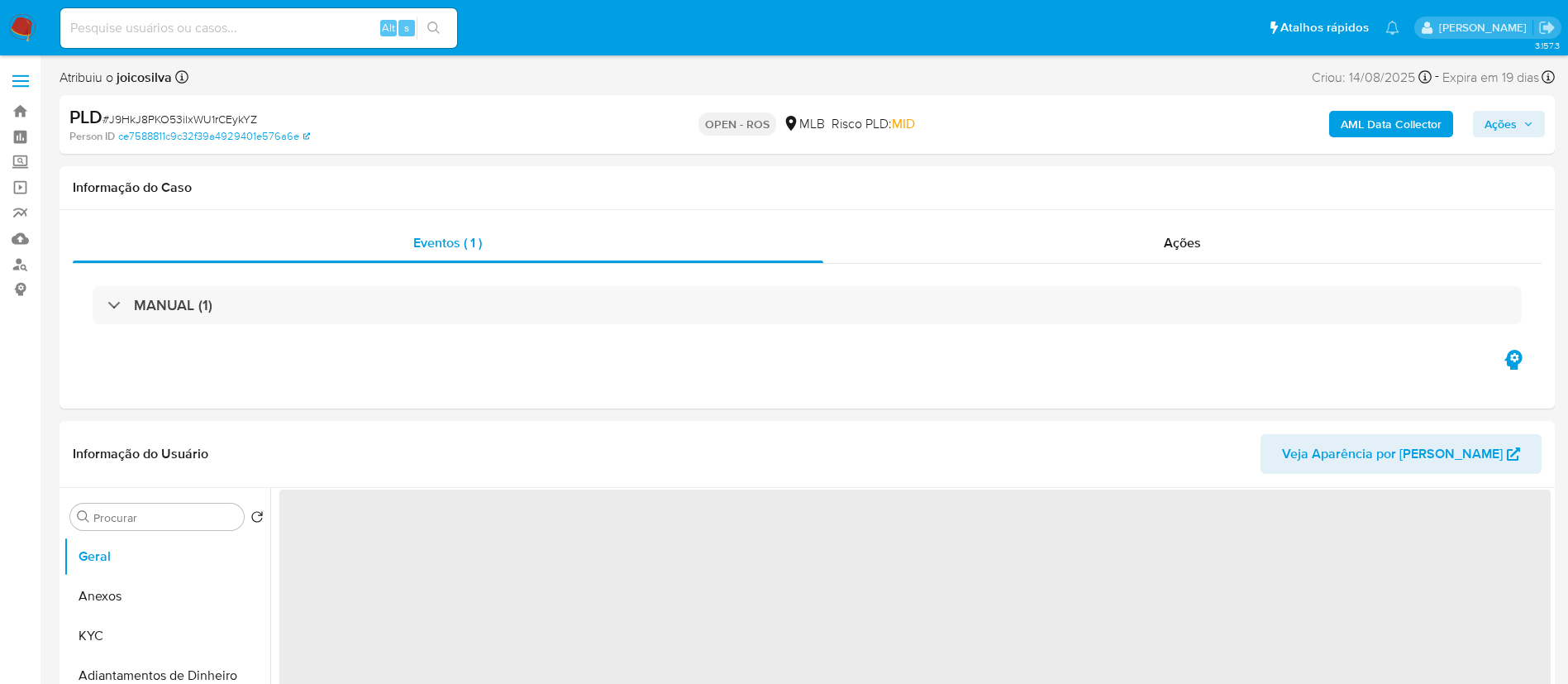
select select "10"
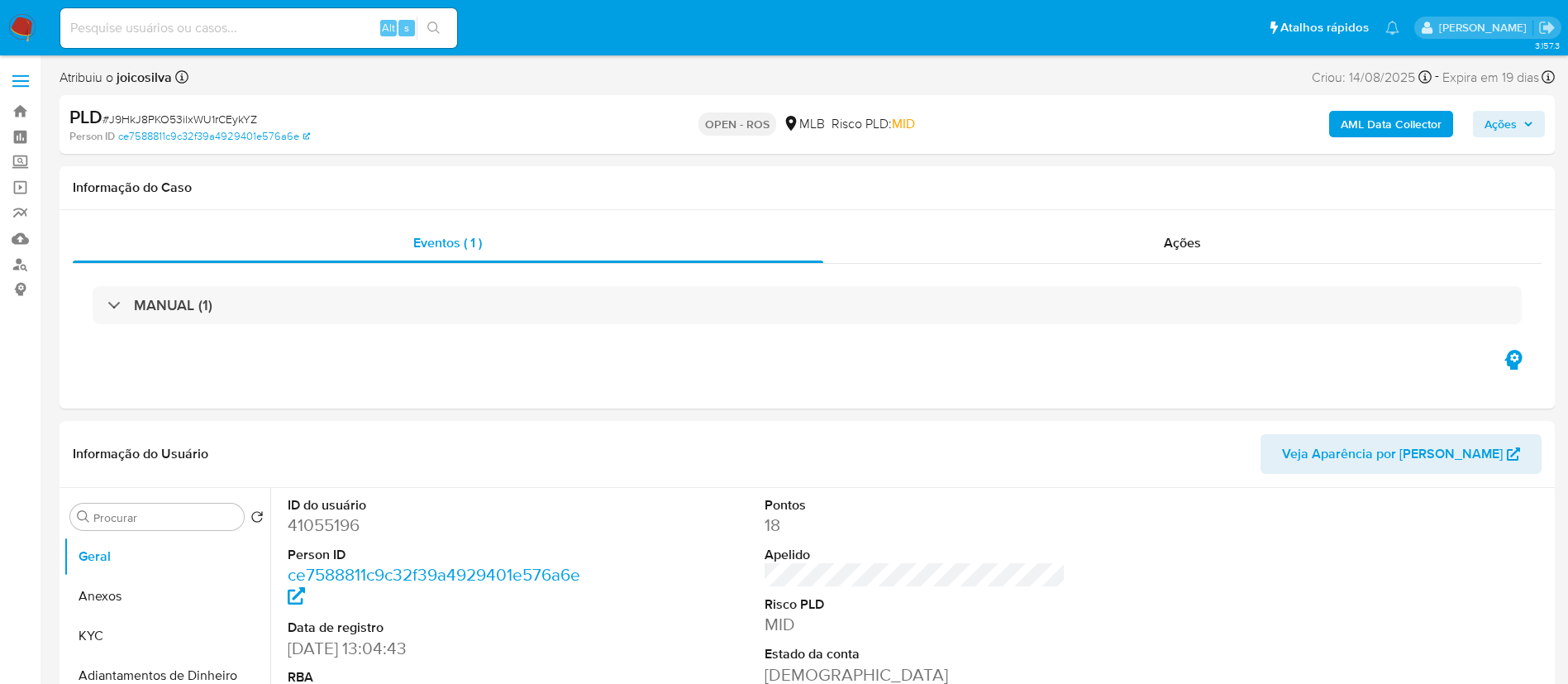
click at [236, 117] on span "# J9HkJ8PKO53ilxWU1rCEykYZ" at bounding box center [180, 118] width 155 height 16
copy span "J9HkJ8PKO53ilxWU1rCEykYZ"
click at [132, 603] on button "Anexos" at bounding box center [160, 596] width 193 height 40
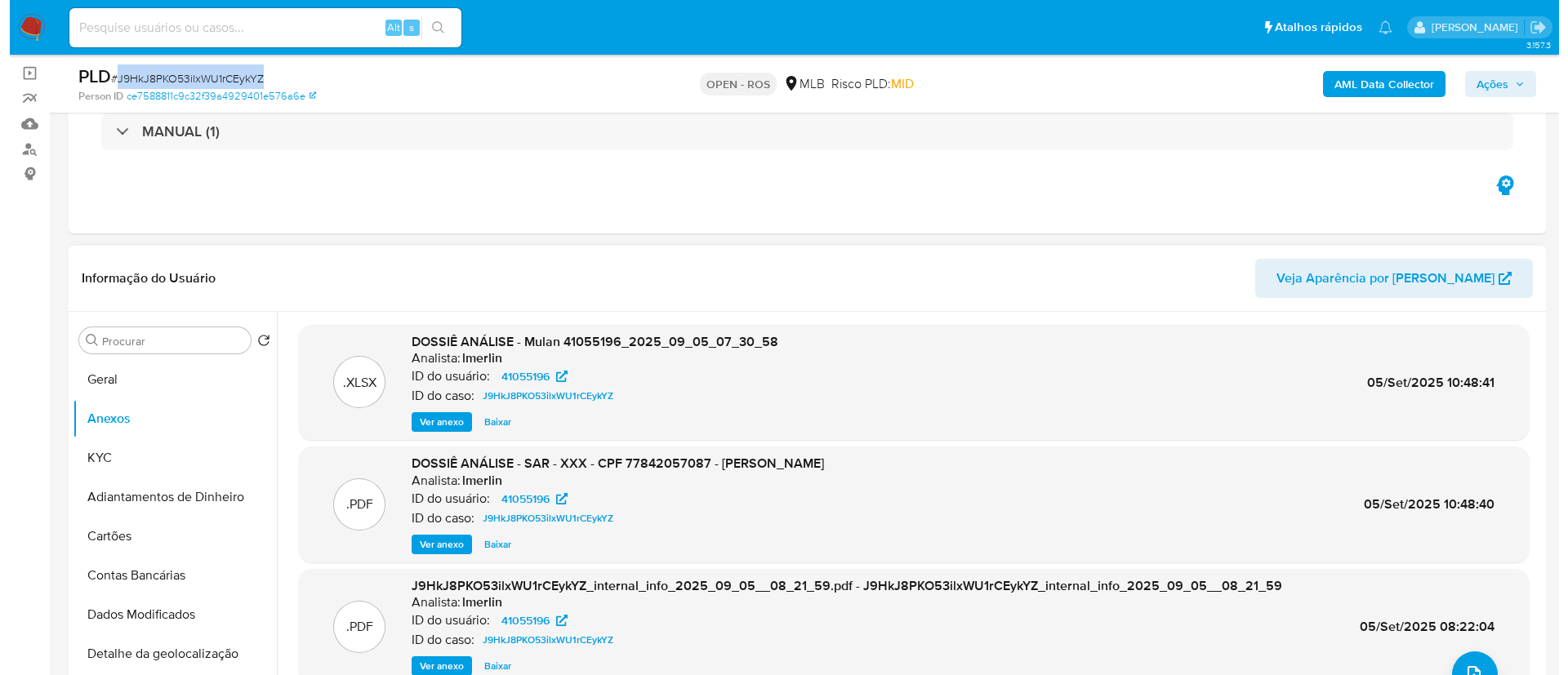
scroll to position [367, 0]
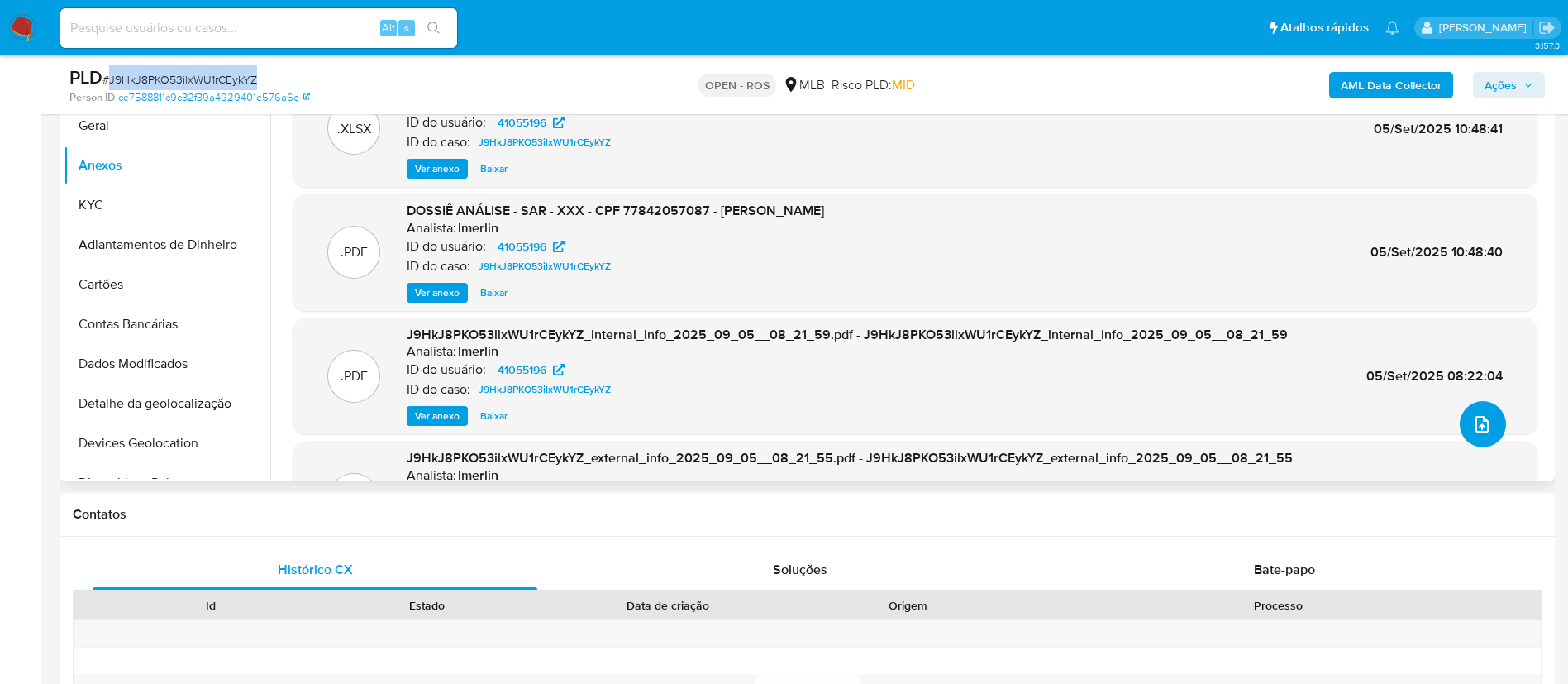
click at [1466, 405] on button "upload-file" at bounding box center [1482, 424] width 47 height 47
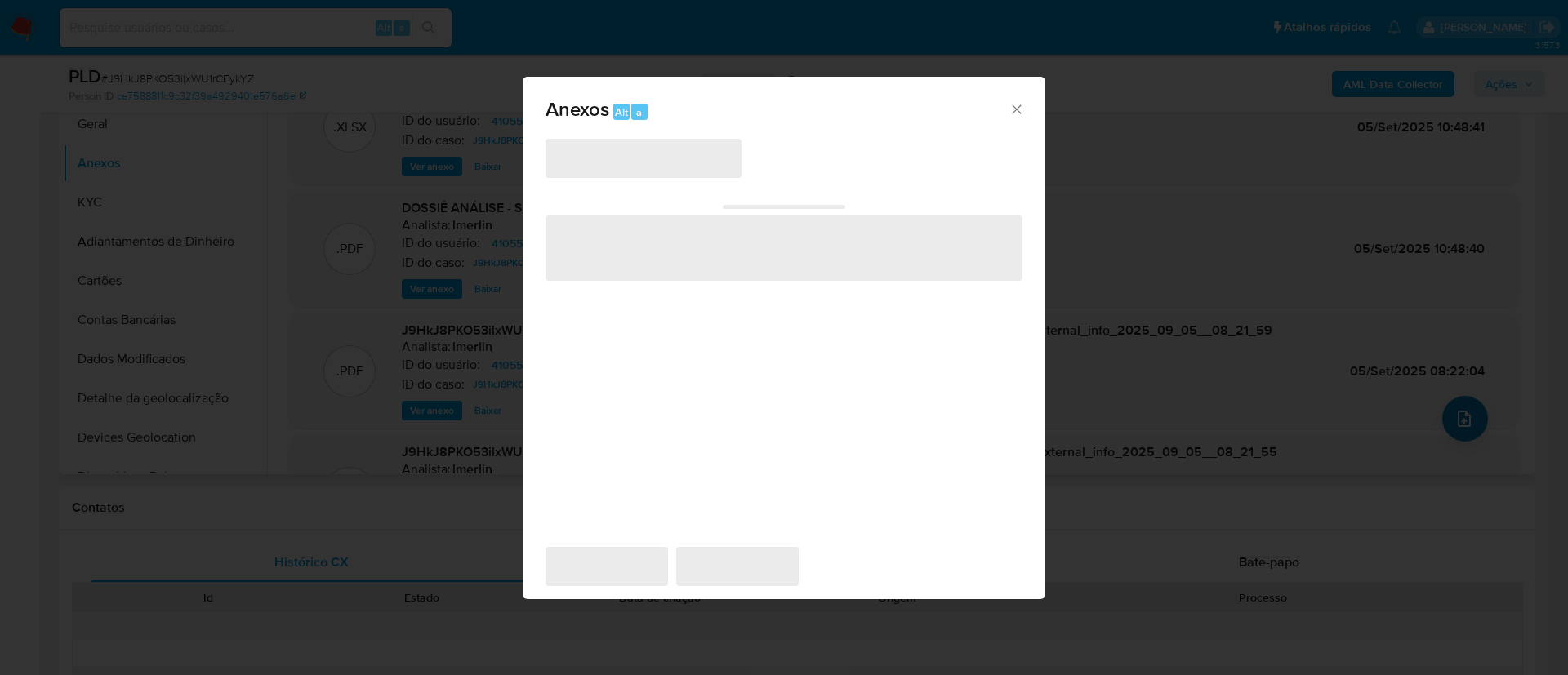
click at [1457, 414] on div "Anexos Alt a ‌ ‌ ‌ ‌ ‌" at bounding box center [784, 337] width 1568 height 675
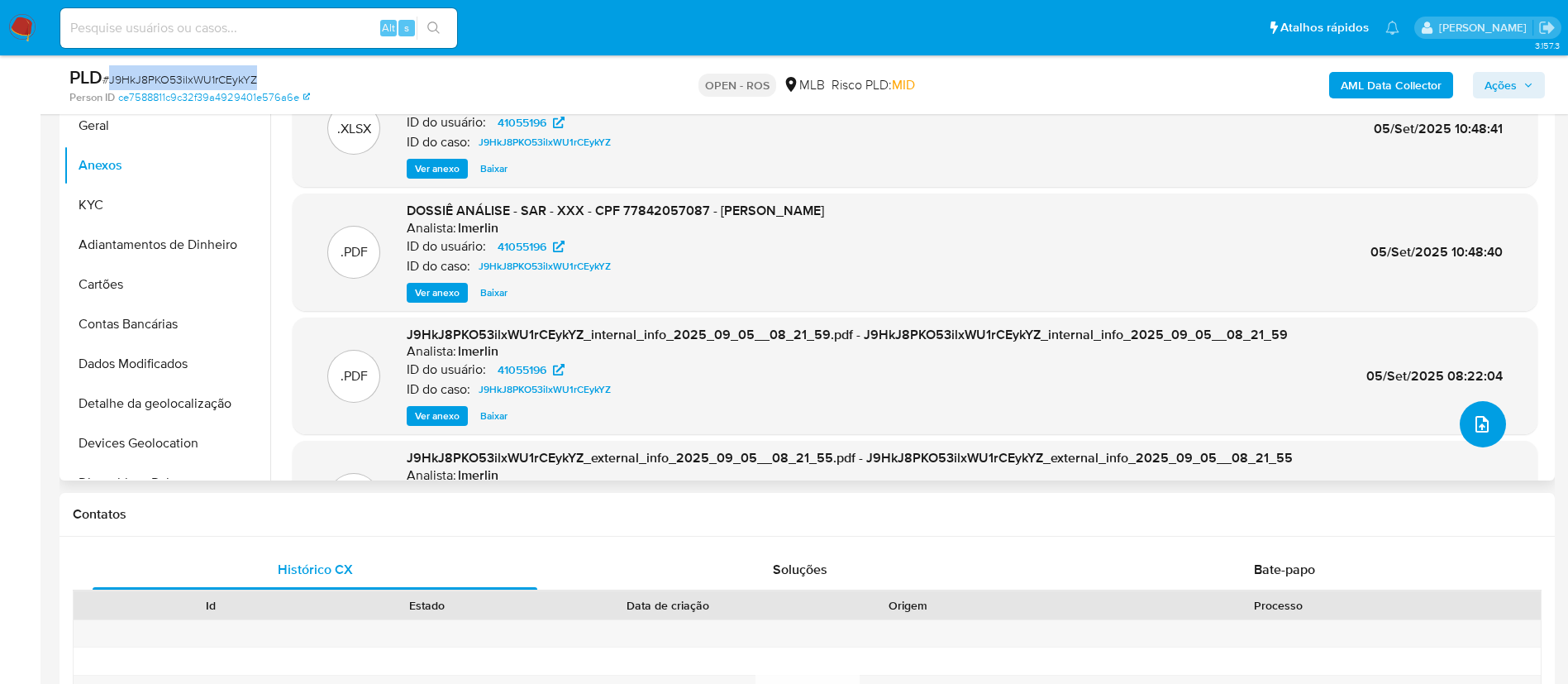
click at [1472, 423] on icon "upload-file" at bounding box center [1481, 423] width 20 height 20
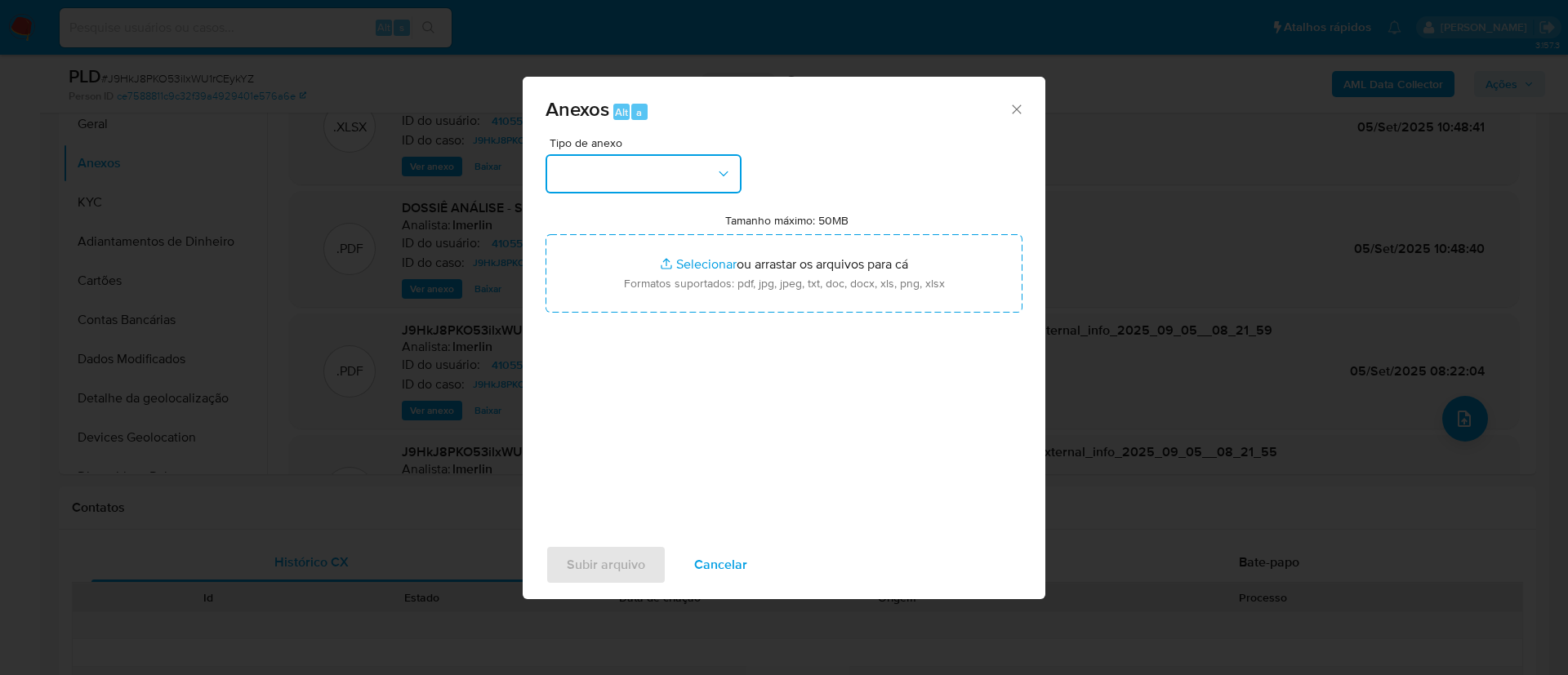
click at [645, 171] on button "button" at bounding box center [644, 174] width 196 height 39
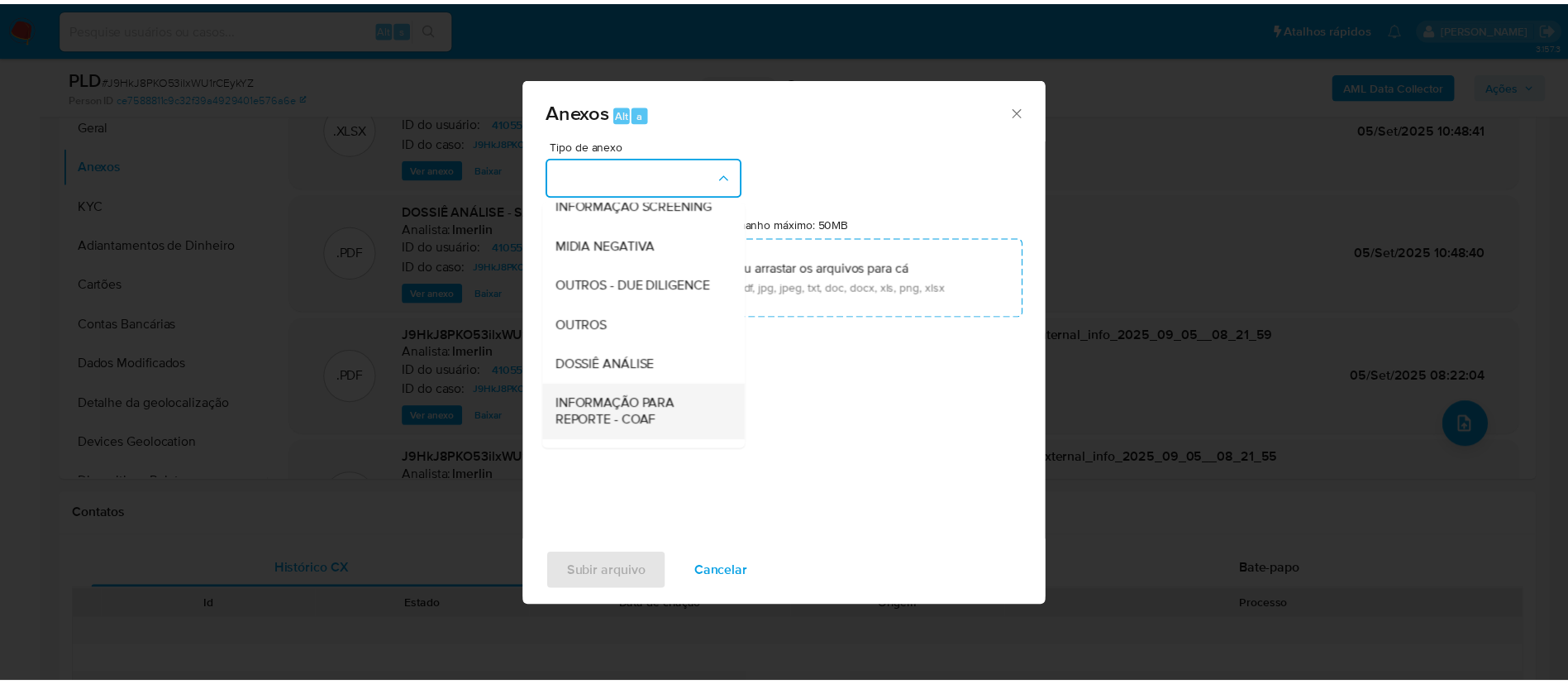
scroll to position [255, 0]
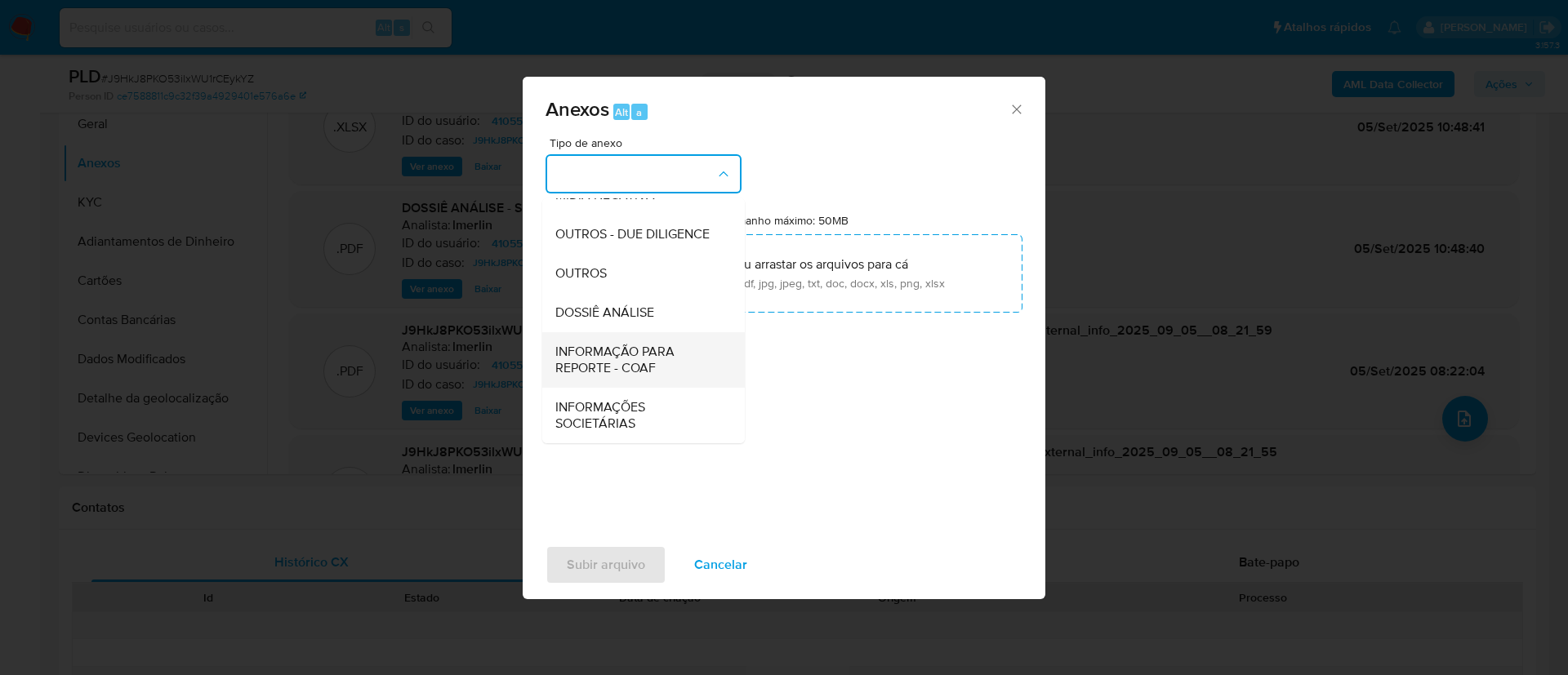
click at [650, 345] on span "INFORMAÇÃO PARA REPORTE - COAF" at bounding box center [638, 360] width 166 height 33
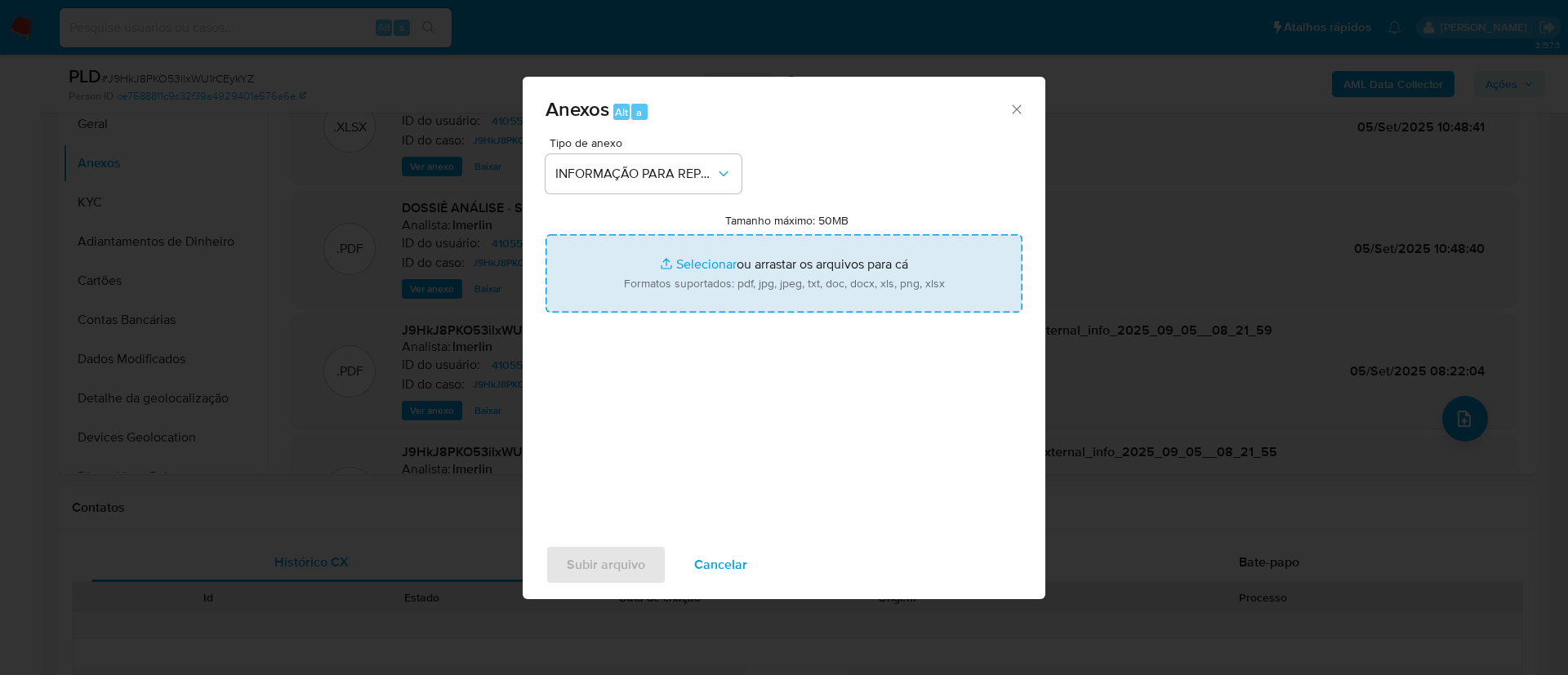
type input "C:\fakepath\SAR - J9HkJ8PKO53ilxWU1rCEykYZ - CPF 77842057087 - FERNANDO WILBERT…"
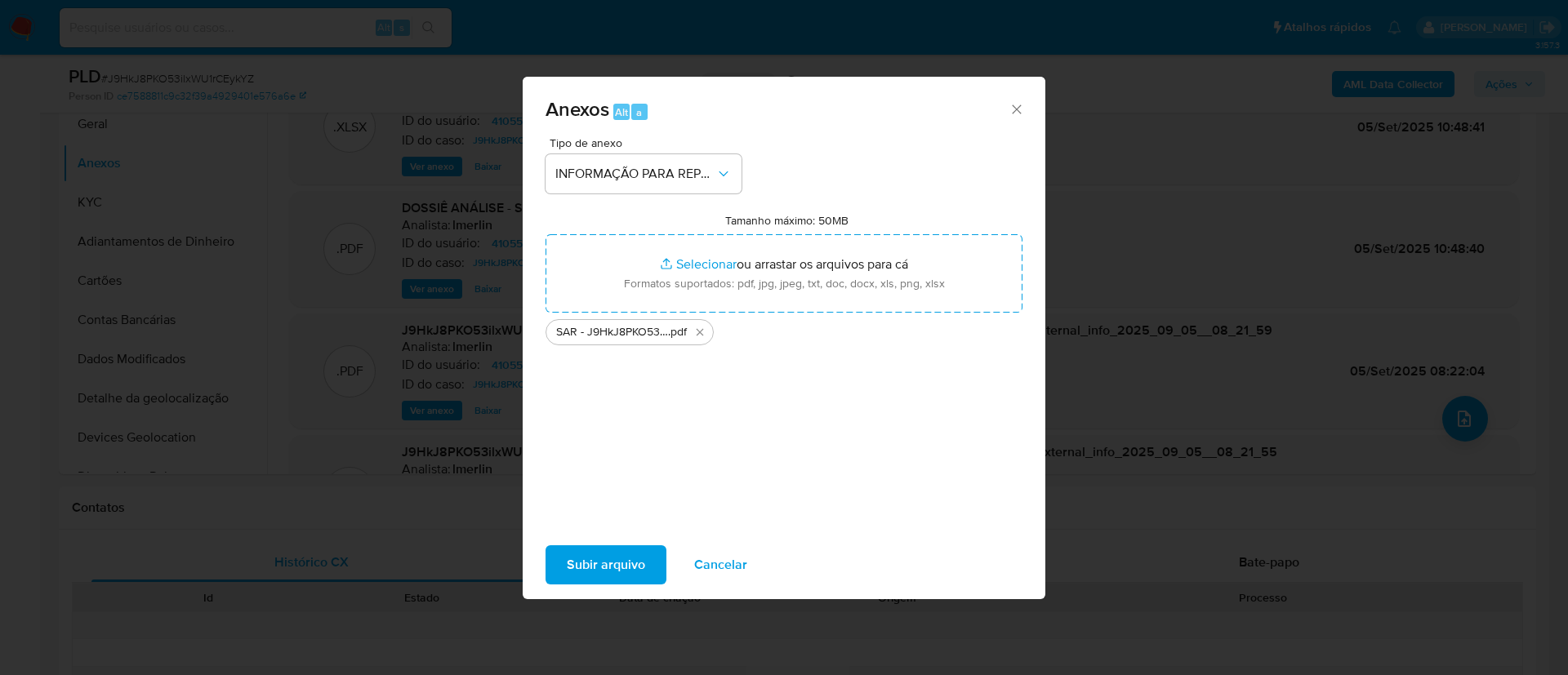
click at [632, 546] on span "Subir arquivo" at bounding box center [605, 564] width 78 height 36
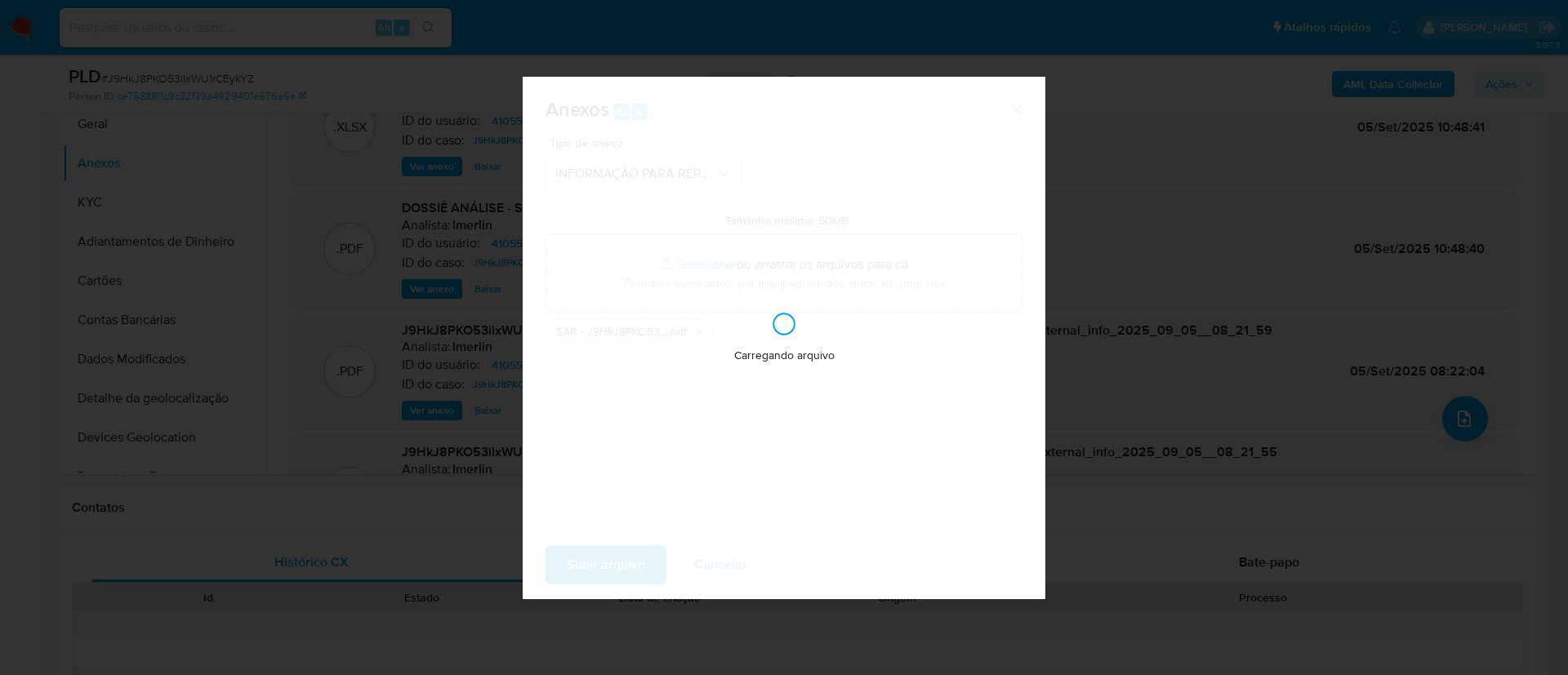
click at [629, 567] on div "Carregando arquivo" at bounding box center [784, 338] width 522 height 522
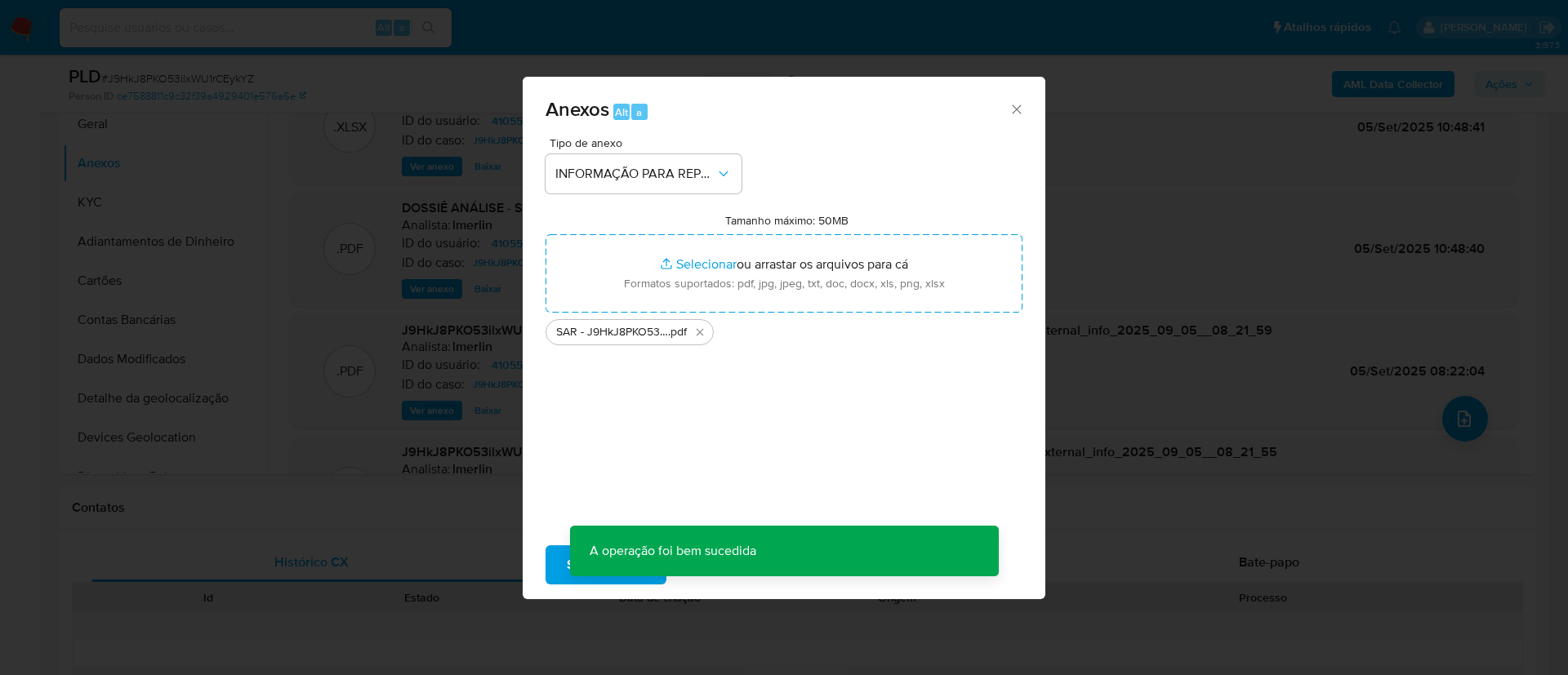
click at [664, 437] on div "Tipo de anexo INFORMAÇÃO PARA REPORTE - COAF Tamanho máximo: 50MB Selecionar ar…" at bounding box center [784, 330] width 477 height 385
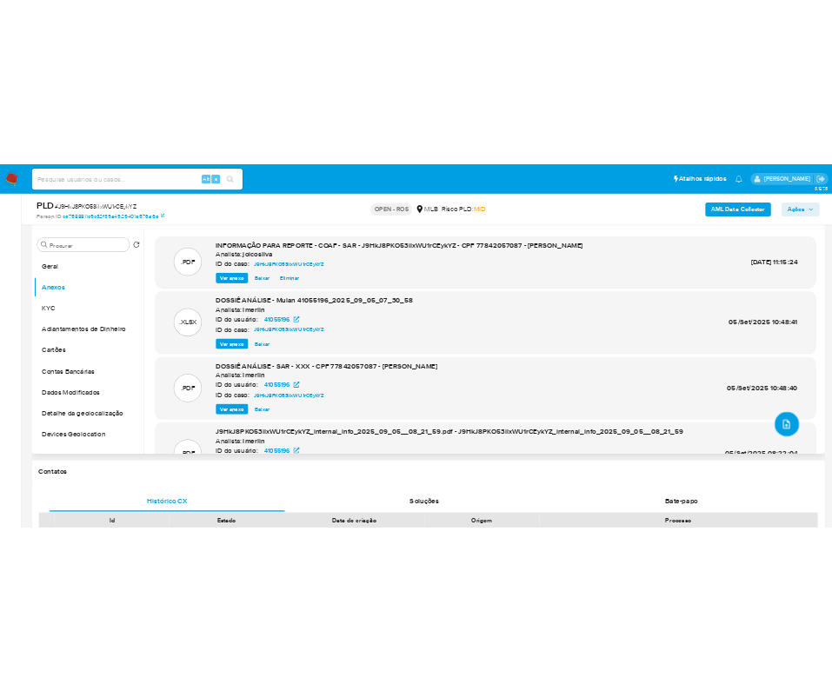
scroll to position [130, 0]
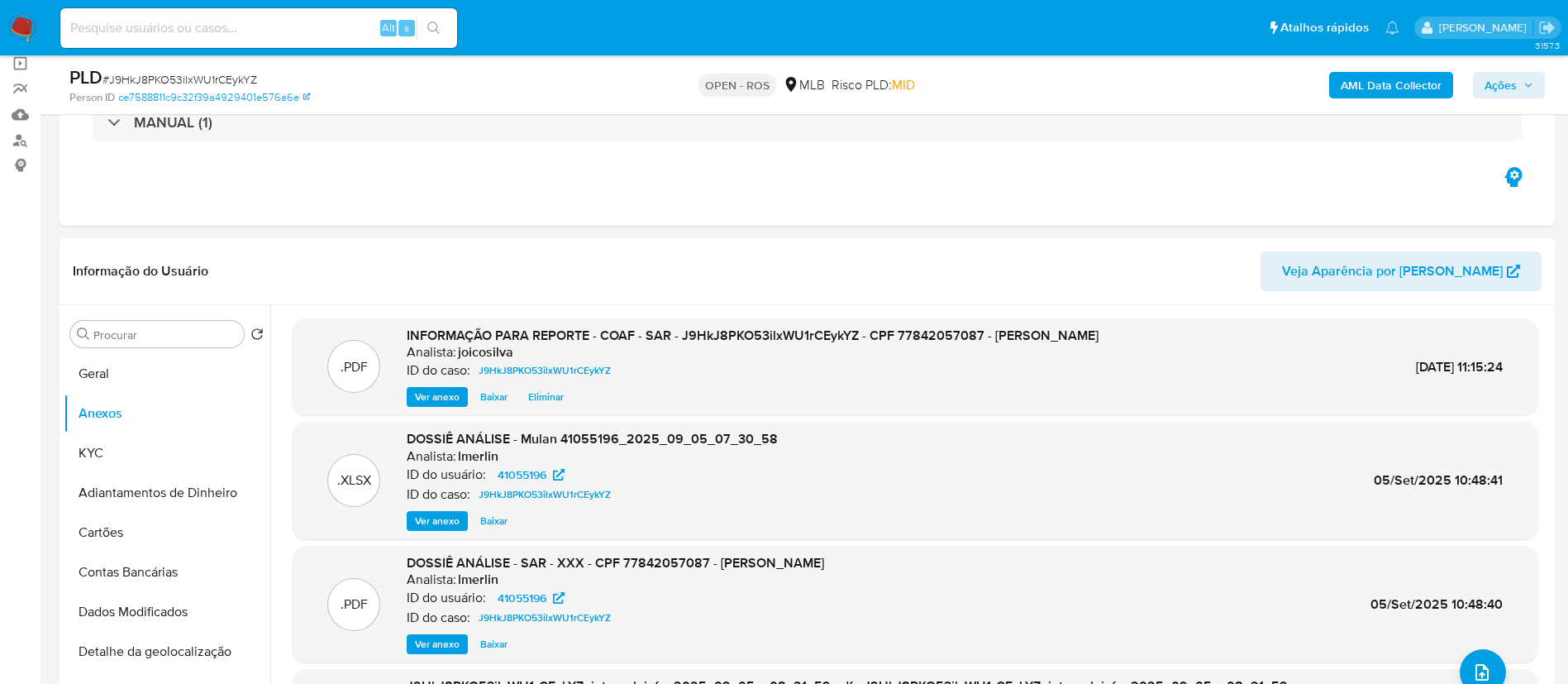
click at [1482, 77] on button "Ações" at bounding box center [1509, 86] width 72 height 27
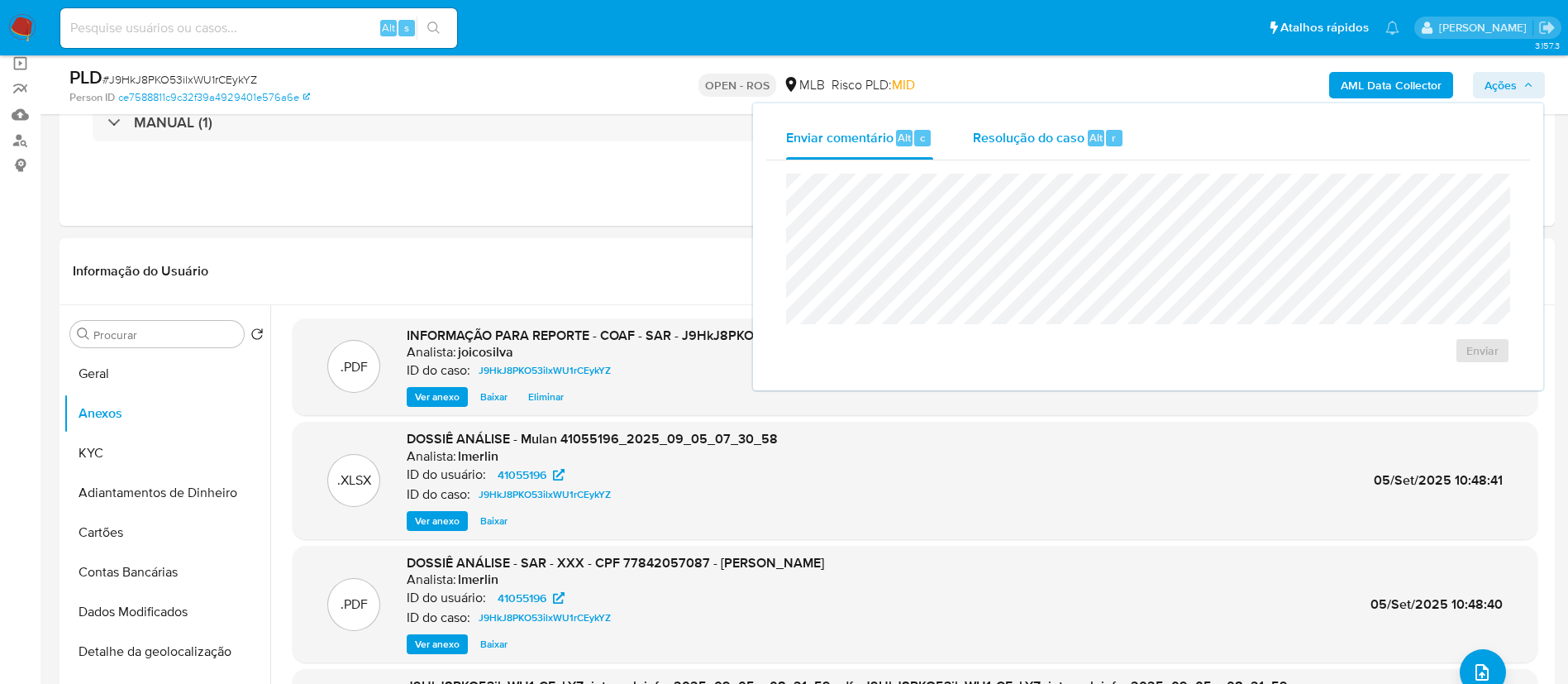
click at [975, 149] on div "Resolução do caso Alt r" at bounding box center [1048, 138] width 151 height 43
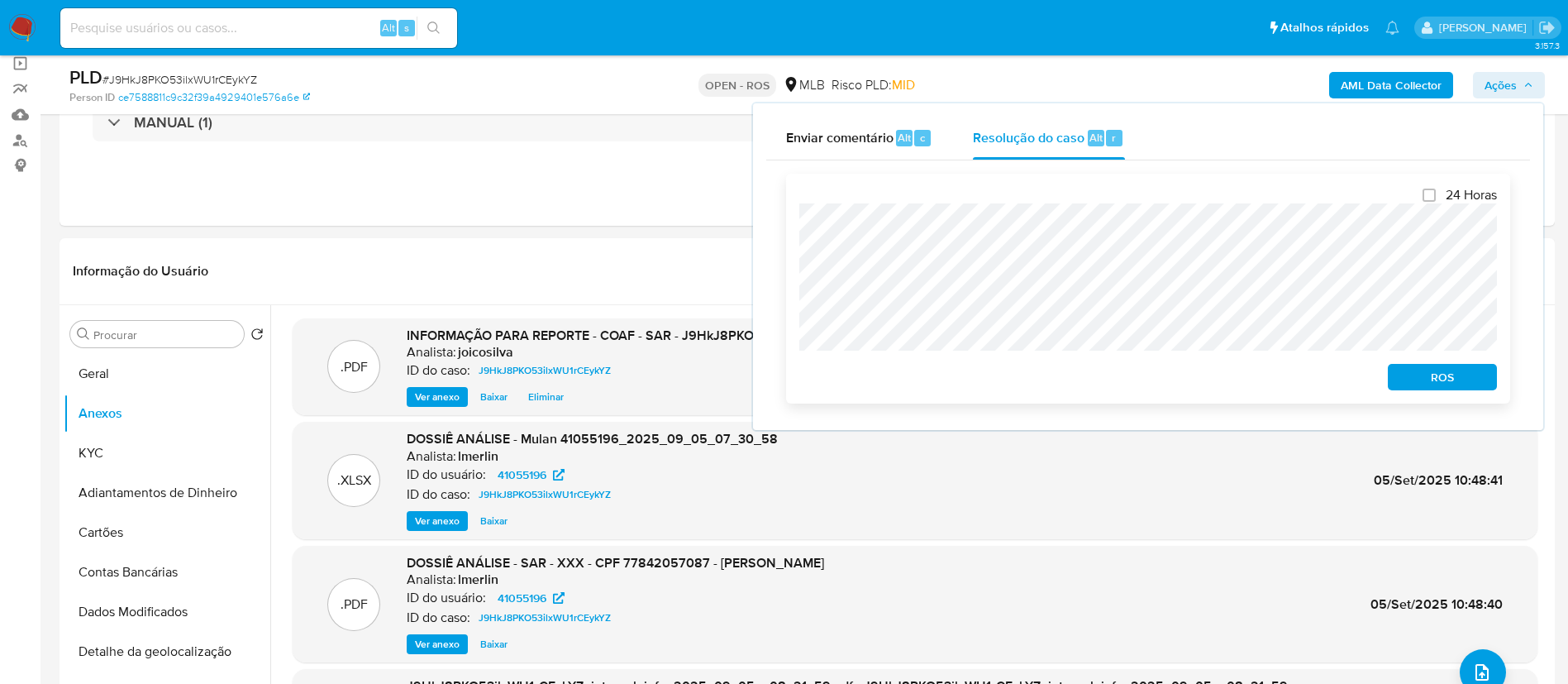
click at [1436, 376] on span "ROS" at bounding box center [1442, 377] width 86 height 23
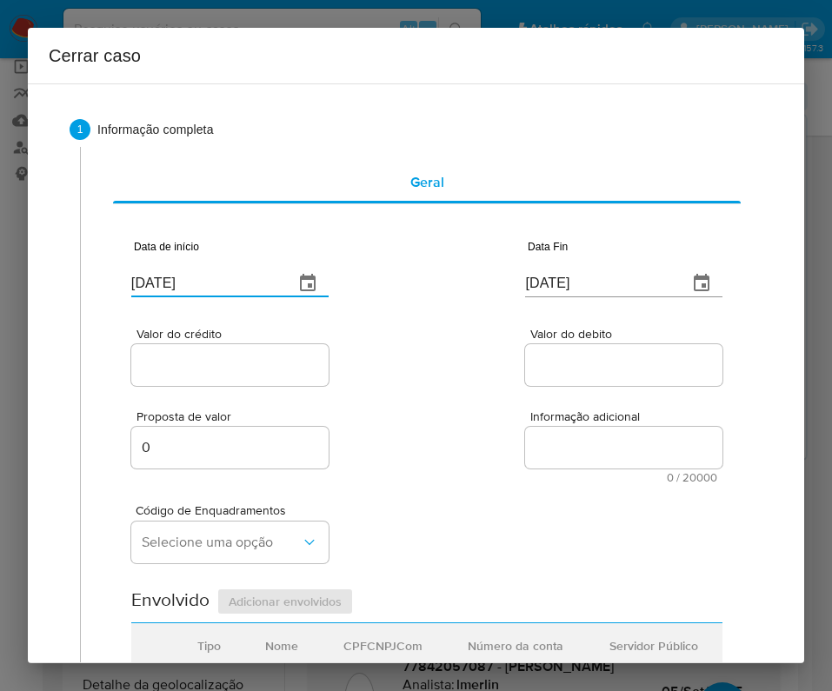
click at [155, 287] on input "[DATE]" at bounding box center [205, 283] width 149 height 28
paste input "1/07"
type input "[DATE]"
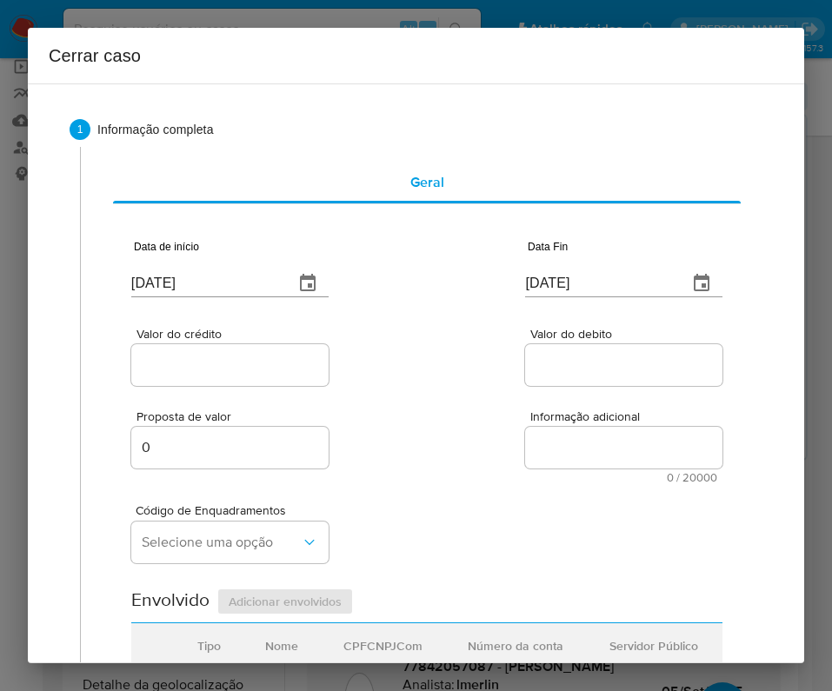
click at [595, 276] on input "[DATE]" at bounding box center [599, 283] width 149 height 28
paste input "4"
type input "04/09/2025"
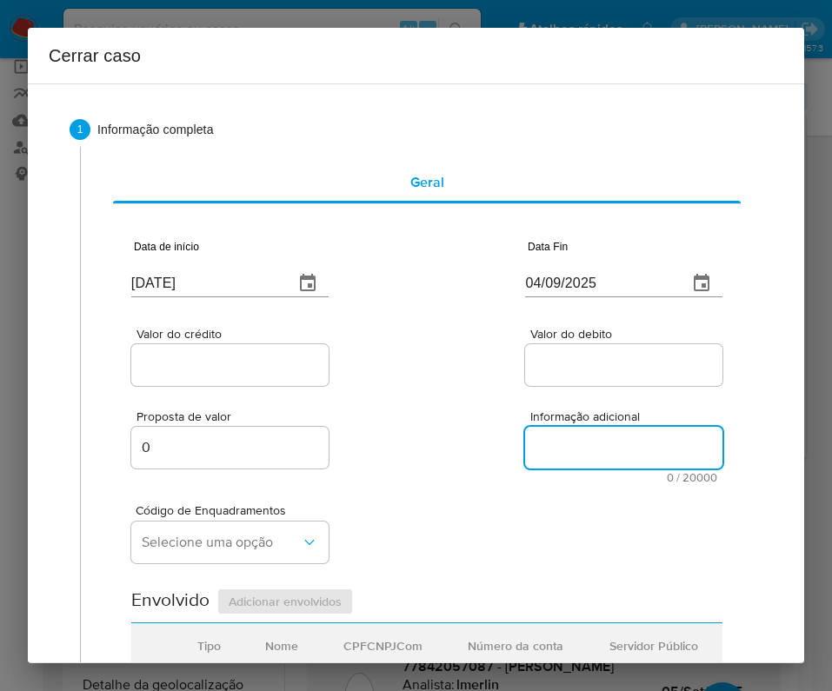
drag, startPoint x: 548, startPoint y: 455, endPoint x: 303, endPoint y: 394, distance: 252.5
click at [548, 455] on textarea "Informação adicional" at bounding box center [623, 448] width 197 height 42
click at [261, 372] on input "Valor do crédito" at bounding box center [229, 365] width 197 height 23
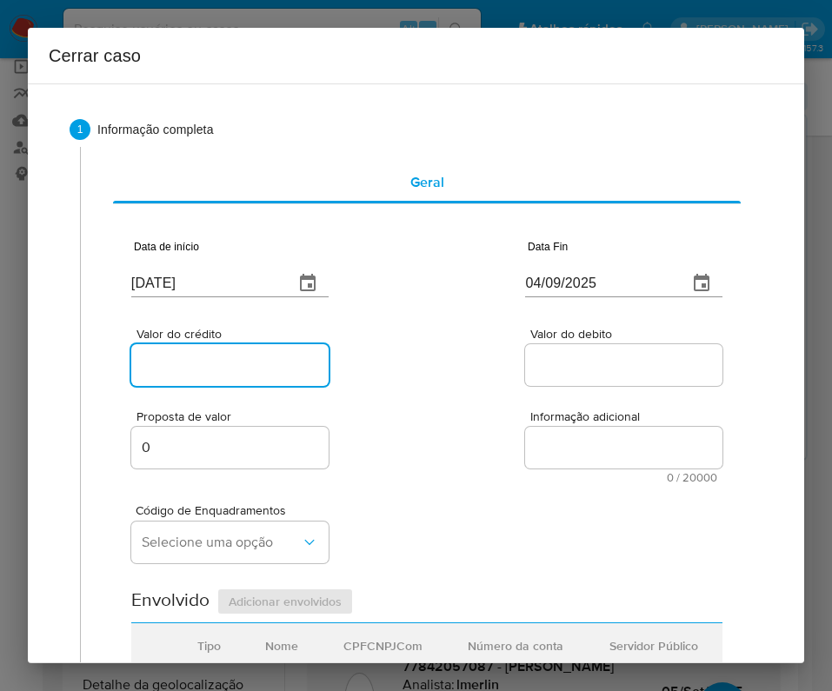
click at [156, 361] on input "Valor do crédito" at bounding box center [229, 365] width 197 height 23
paste input "R$953.645"
type input "R$953.645"
drag, startPoint x: 501, startPoint y: 406, endPoint x: 434, endPoint y: 444, distance: 77.1
click at [501, 406] on div "Proposta de valor 0 Informação adicional 0 / 20000 20000 caracteres restantes" at bounding box center [426, 436] width 591 height 94
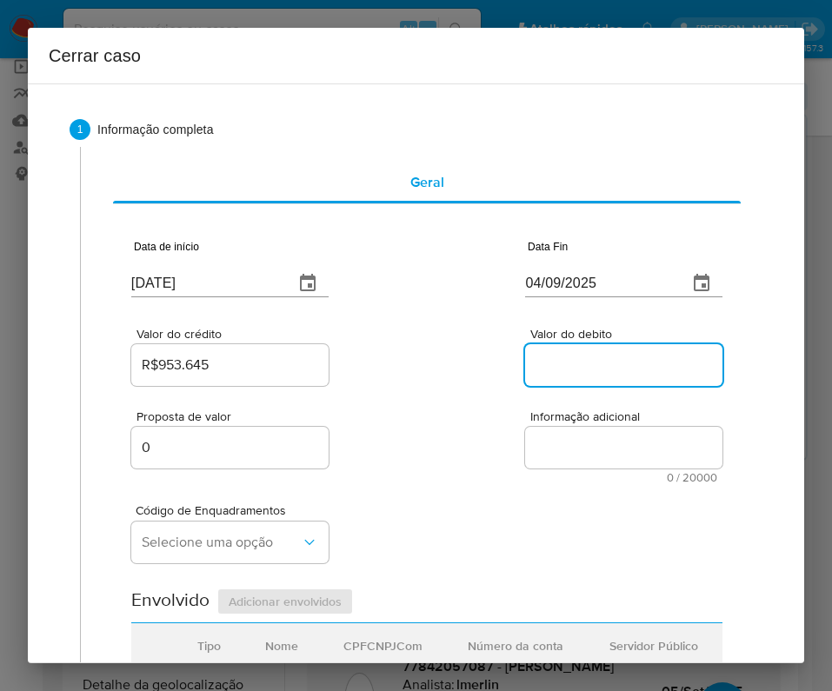
click at [628, 362] on input "Valor do debito" at bounding box center [623, 365] width 197 height 23
paste input "R$929.509"
type input "R$929.509"
click at [455, 483] on div "Código de Enquadramentos Selecione uma opção" at bounding box center [426, 526] width 591 height 87
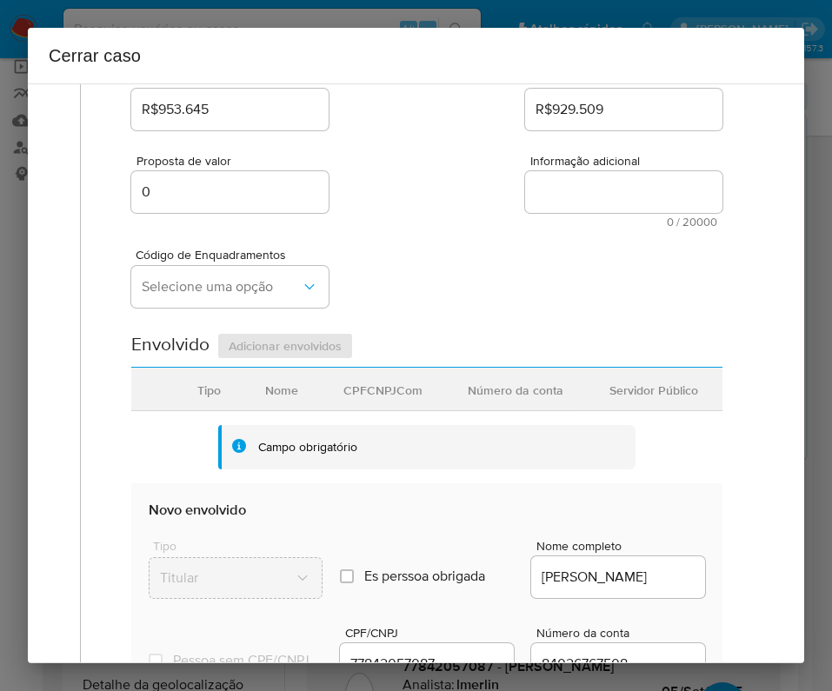
scroll to position [261, 0]
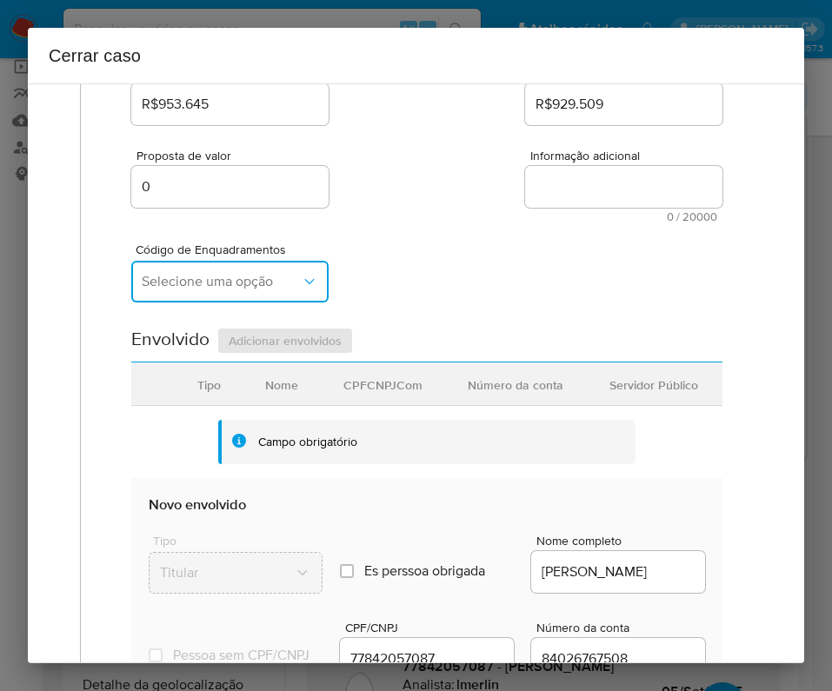
click at [276, 265] on button "Selecione uma opção" at bounding box center [229, 282] width 197 height 42
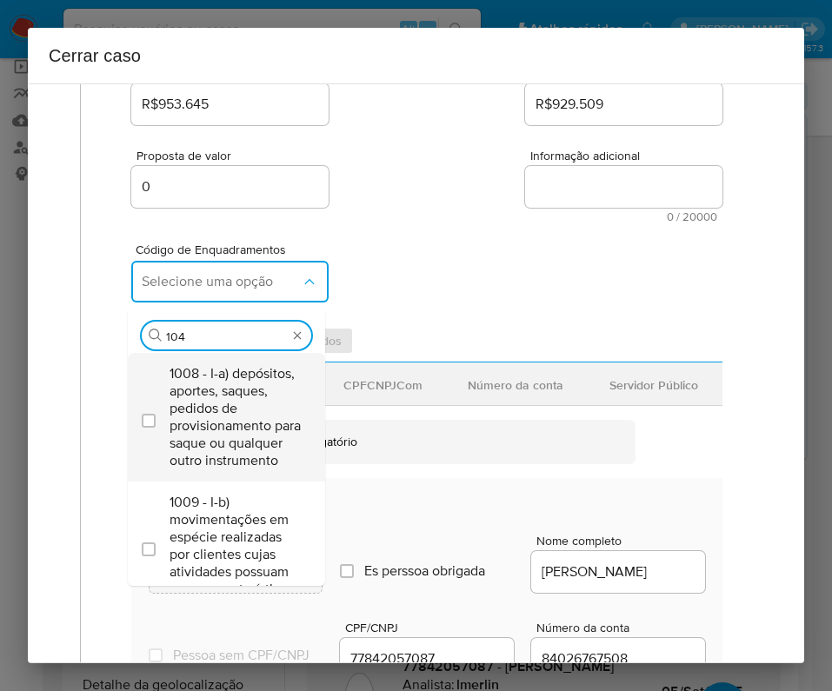
type input "1045"
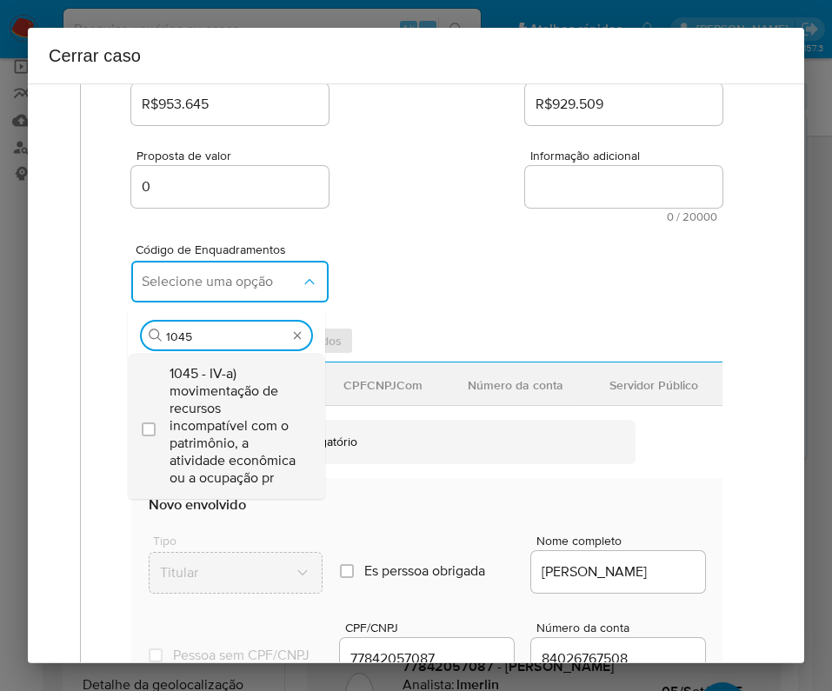
click at [243, 428] on span "1045 - IV-a) movimentação de recursos incompatível com o patrimônio, a atividad…" at bounding box center [234, 426] width 131 height 122
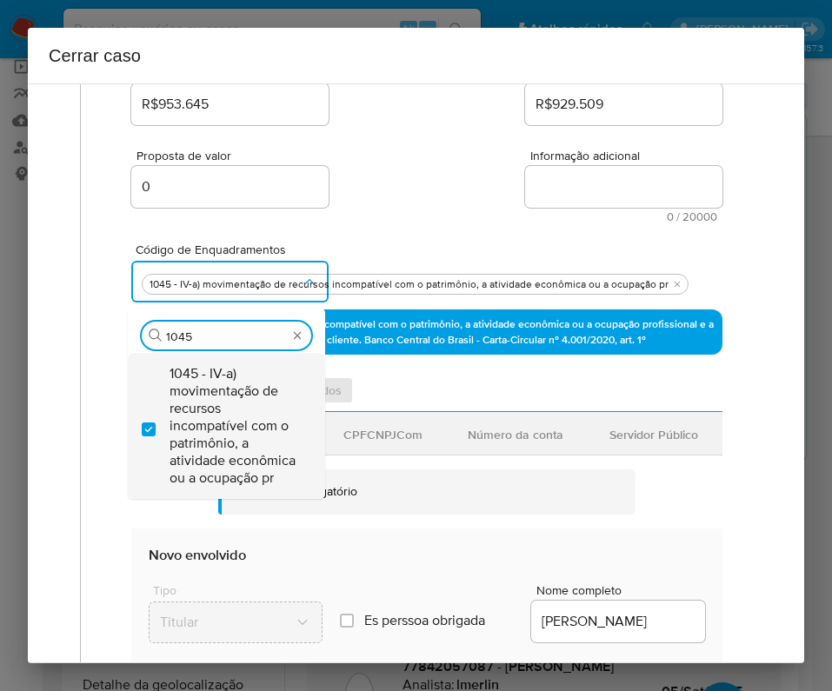
checkbox input "true"
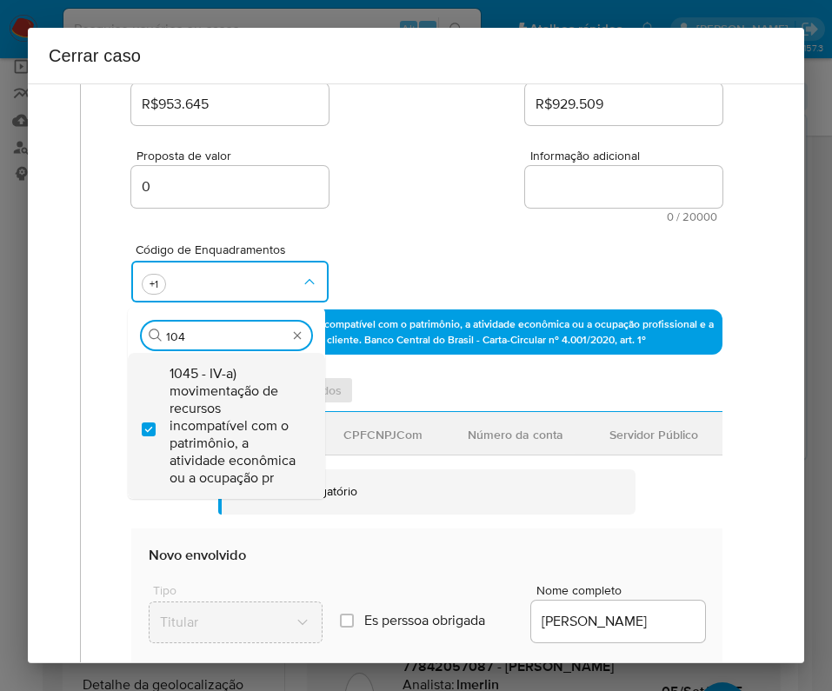
scroll to position [0, 0]
type input "1047"
click at [231, 428] on span "1047 - IV-c) movimentação de recursos de alto valor, de forma contumaz, em bene…" at bounding box center [234, 426] width 131 height 122
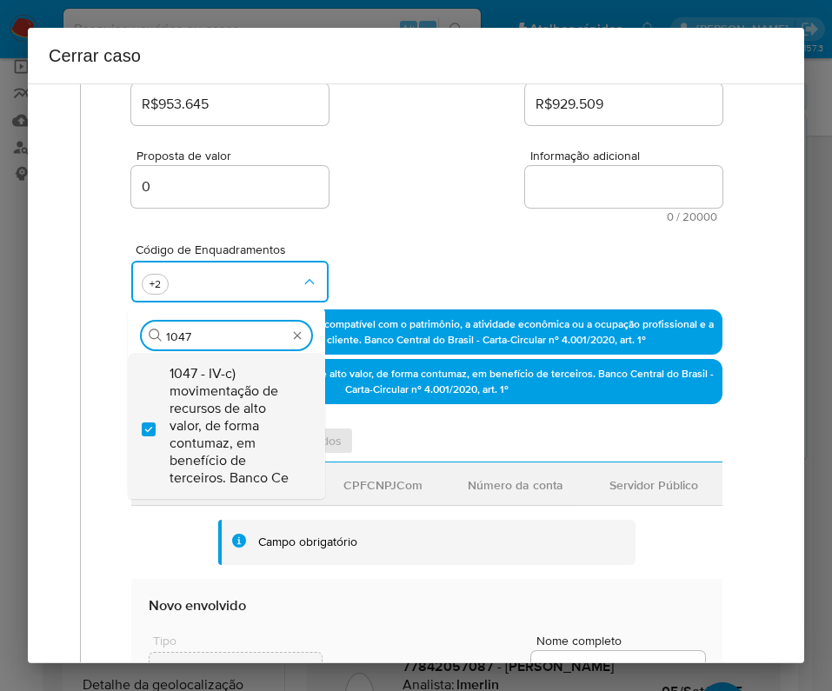
checkbox input "true"
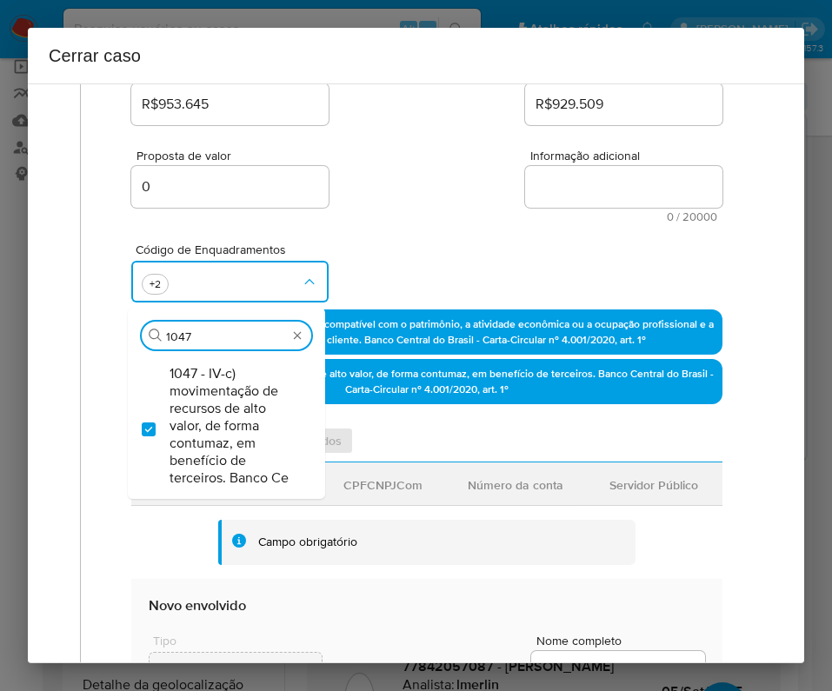
click at [428, 228] on div "Código de Enquadramentos Procurar 1047 1047 - IV-c) movimentação de recursos de…" at bounding box center [426, 265] width 591 height 87
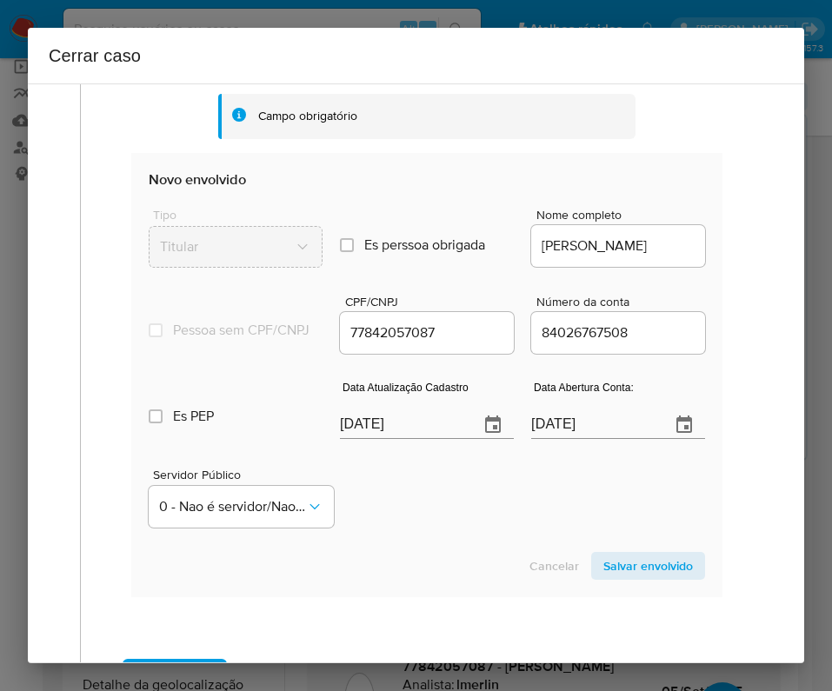
scroll to position [782, 0]
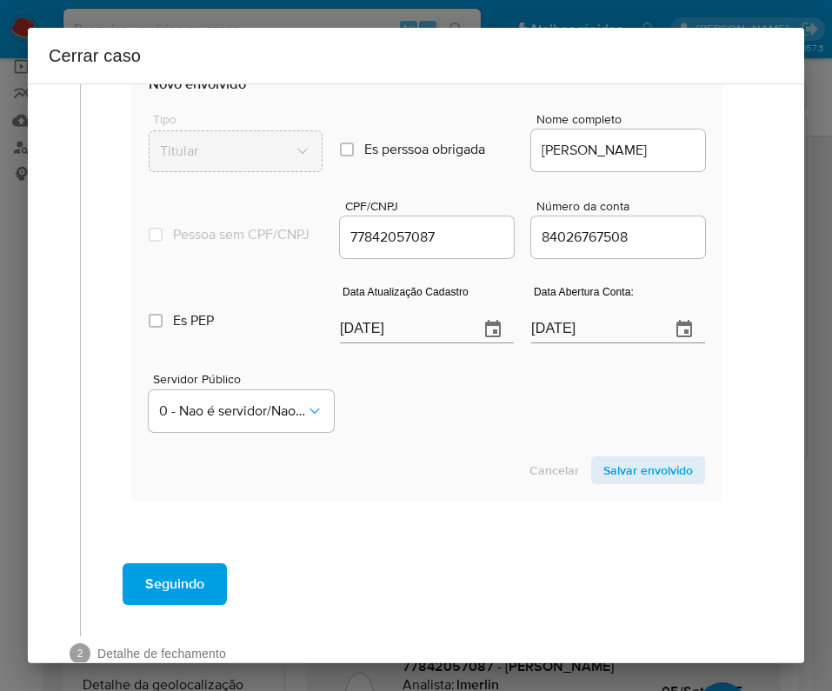
click at [357, 341] on input "[DATE]" at bounding box center [402, 329] width 125 height 28
paste input "19/08"
type input "19/08/2025"
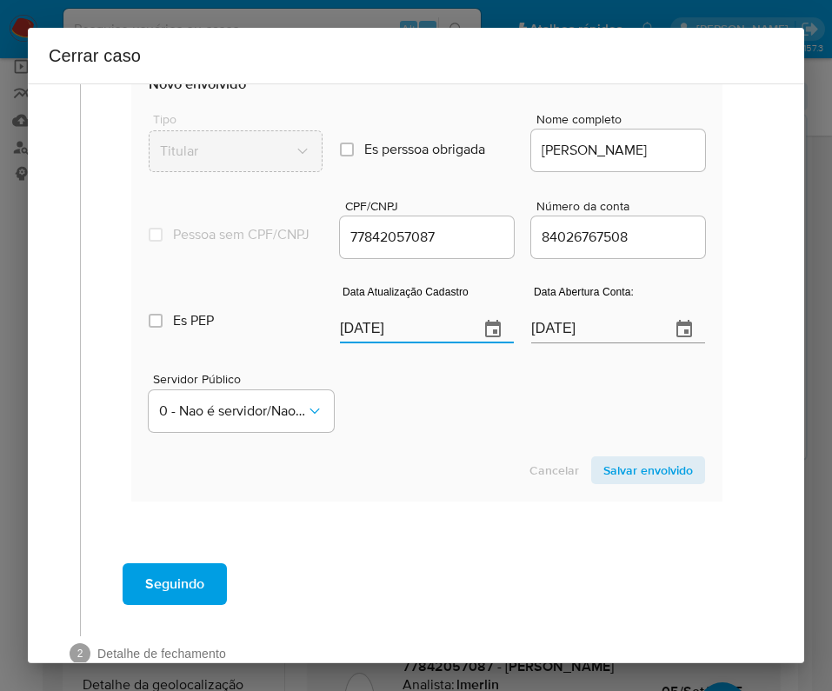
click at [395, 429] on div "Servidor Público 0 - Nao é servidor/Nao possui informacao" at bounding box center [427, 395] width 556 height 87
click at [580, 341] on input "01/04/2021" at bounding box center [593, 329] width 125 height 28
paste input "text"
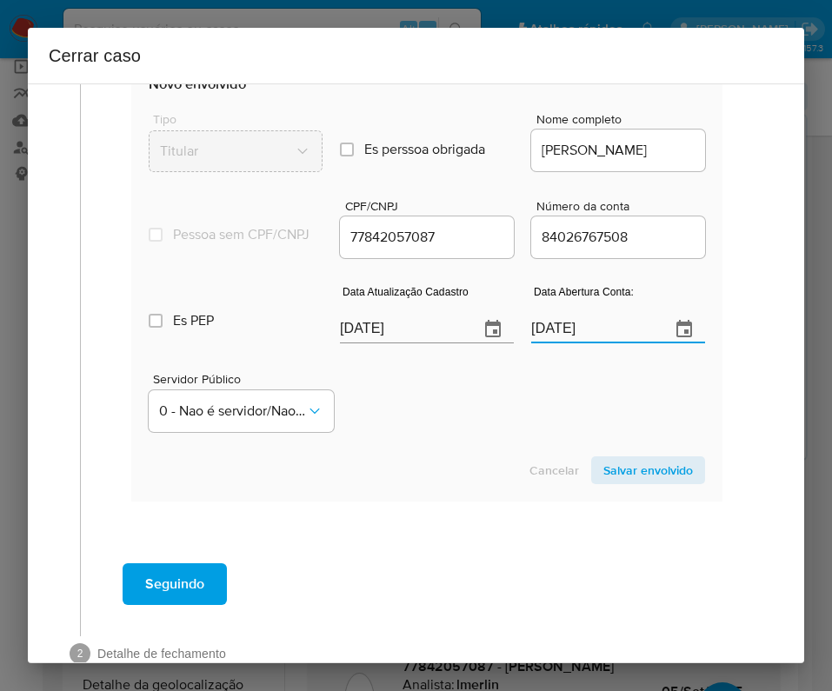
type input "01/04/2021"
drag, startPoint x: 411, startPoint y: 470, endPoint x: 474, endPoint y: 432, distance: 73.3
click at [413, 470] on section "Novo envolvido Tipo Titular Es perssoa obrigada Is PObrigada Nome completo FERN…" at bounding box center [426, 279] width 591 height 444
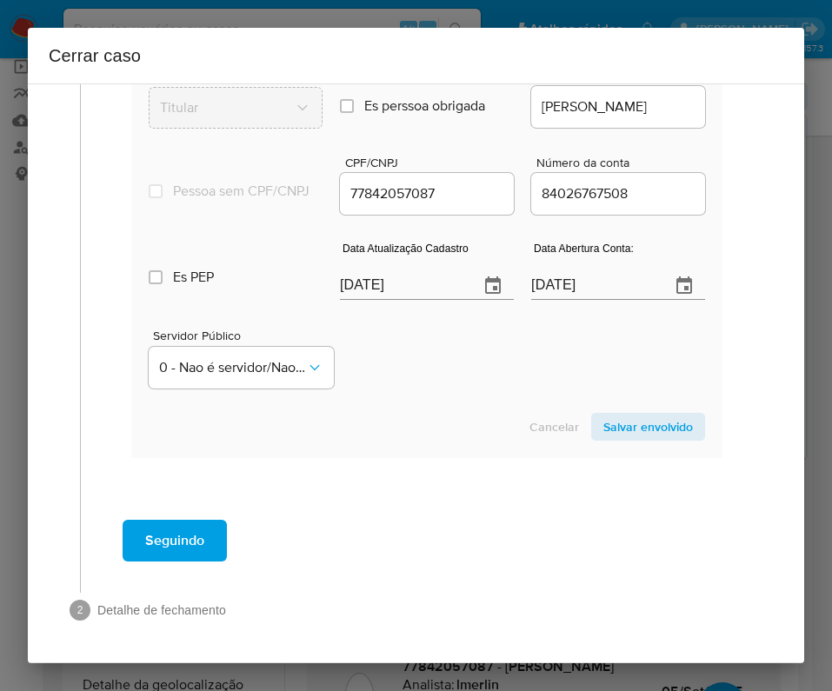
click at [605, 430] on span "Salvar envolvido" at bounding box center [648, 427] width 90 height 24
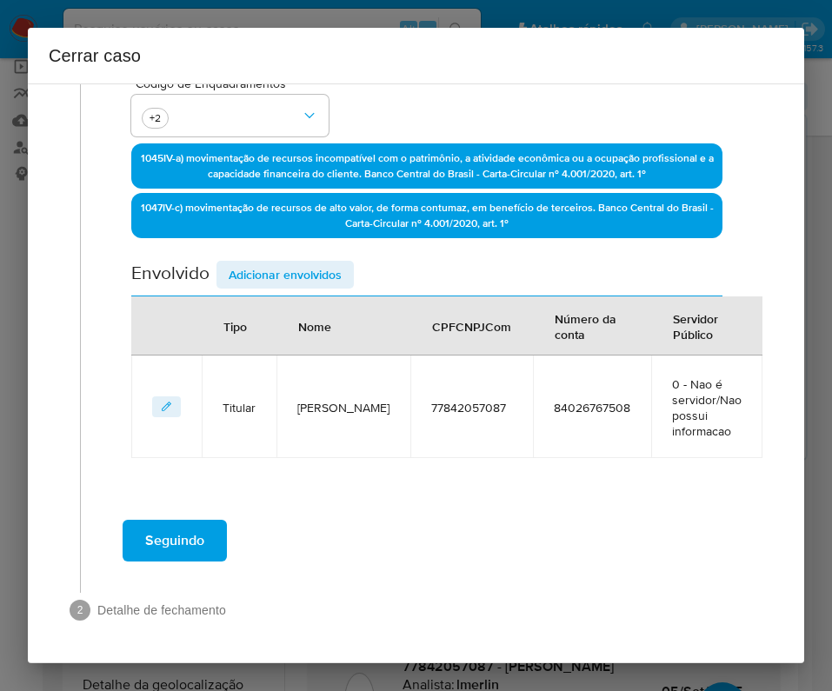
click at [323, 264] on span "Adicionar envolvidos" at bounding box center [285, 274] width 113 height 24
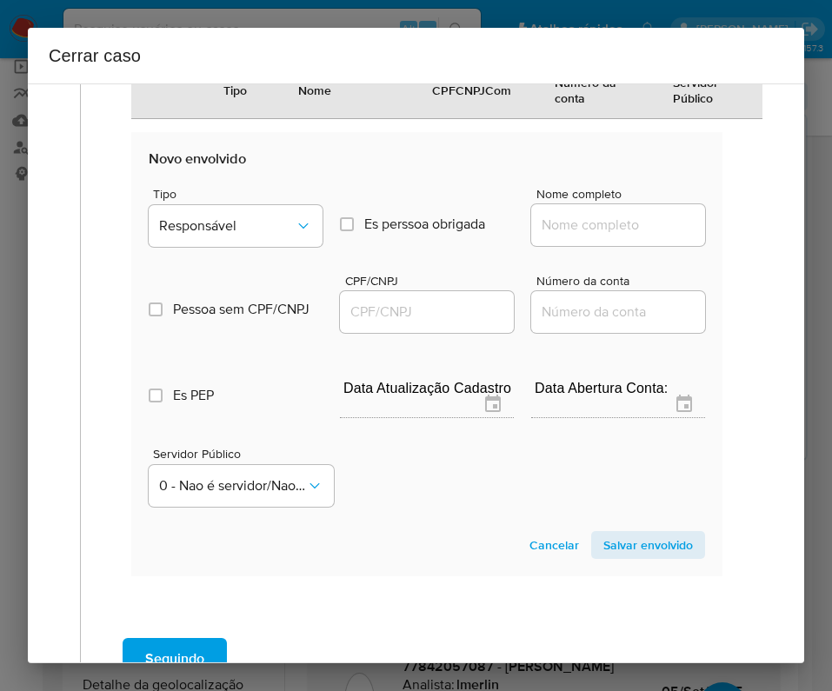
scroll to position [885, 0]
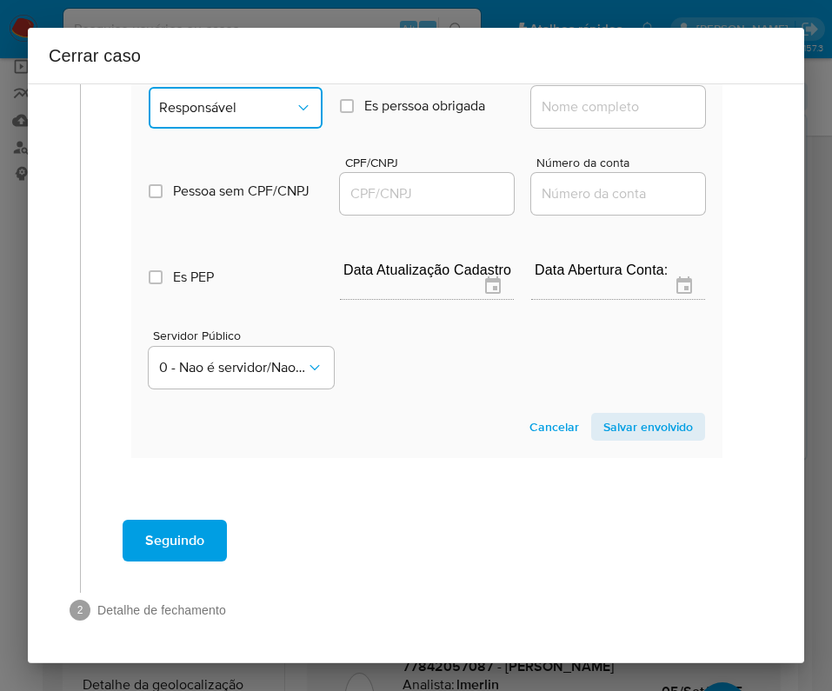
click at [308, 91] on button "Responsável" at bounding box center [236, 108] width 174 height 42
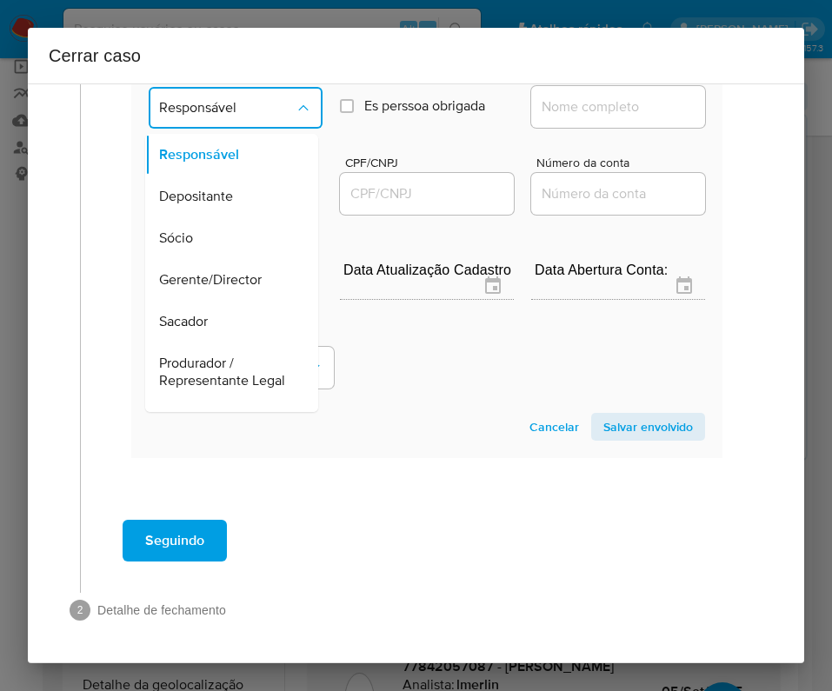
scroll to position [309, 0]
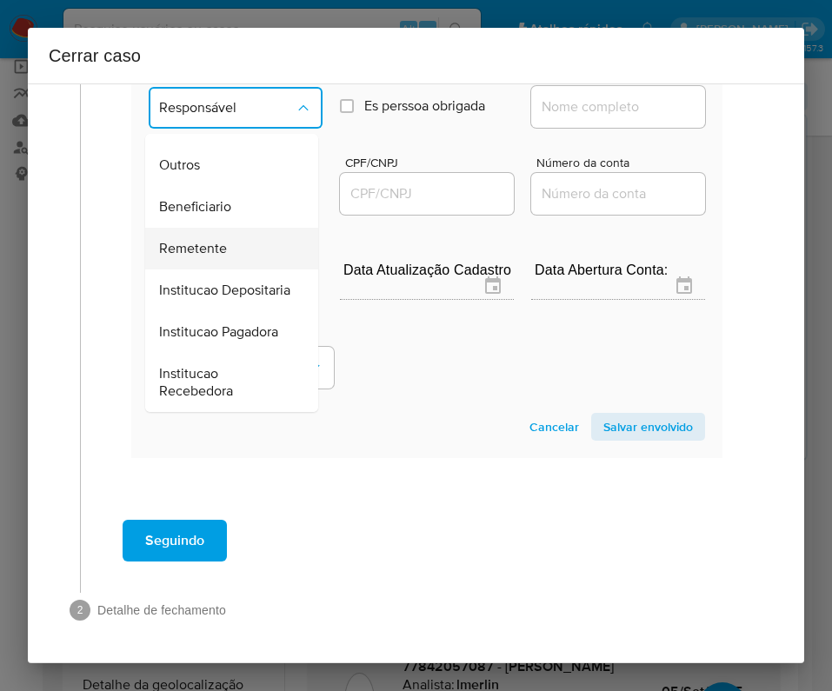
click at [205, 240] on span "Remetente" at bounding box center [193, 248] width 68 height 17
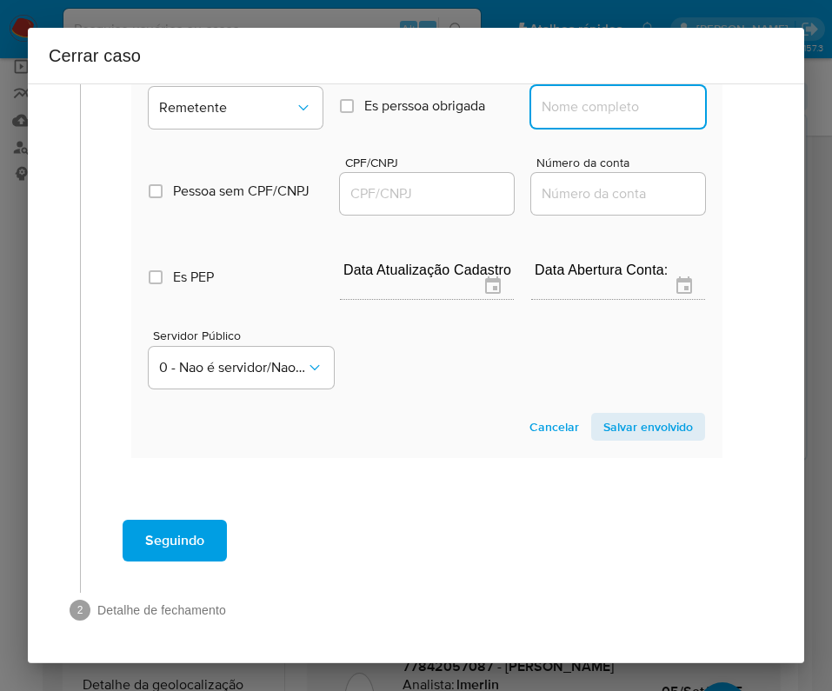
drag, startPoint x: 603, startPoint y: 107, endPoint x: 620, endPoint y: 118, distance: 20.0
click at [602, 107] on input "Nome completo" at bounding box center [618, 107] width 174 height 23
paste input "Eos Intermediadora De Pagamentos Edesenvolvimento Ltda, 42536610000154"
drag, startPoint x: 554, startPoint y: 112, endPoint x: 699, endPoint y: 111, distance: 145.1
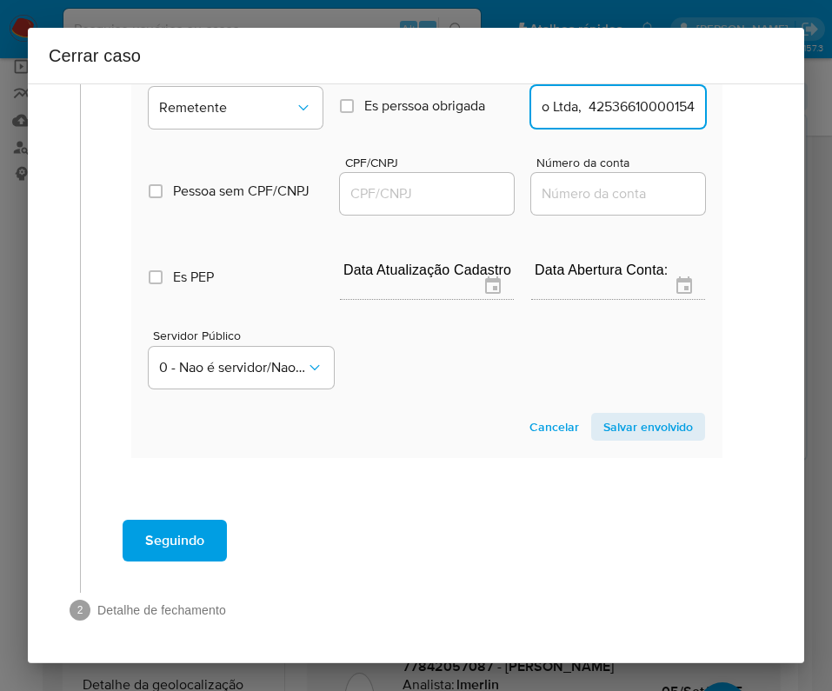
click at [699, 111] on section "Novo envolvido Tipo Remetente Es perssoa obrigada Is PObrigada Nome completo Eo…" at bounding box center [426, 236] width 591 height 444
type input "Eos Intermediadora De Pagamentos Edesenvolvimento Ltda"
click at [398, 185] on input "CPF/CNPJ" at bounding box center [427, 194] width 174 height 23
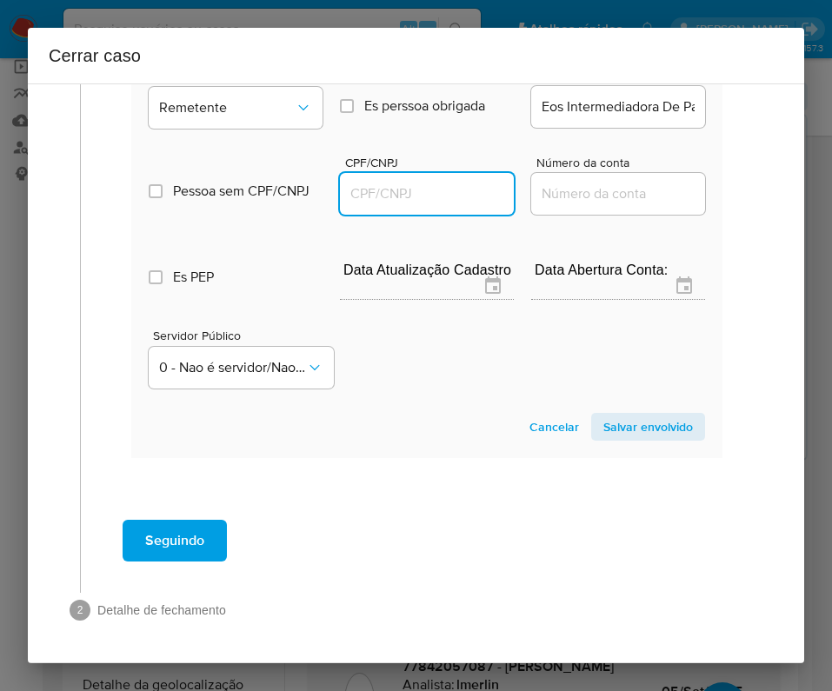
paste input "42536610000154"
type input "42536610000154"
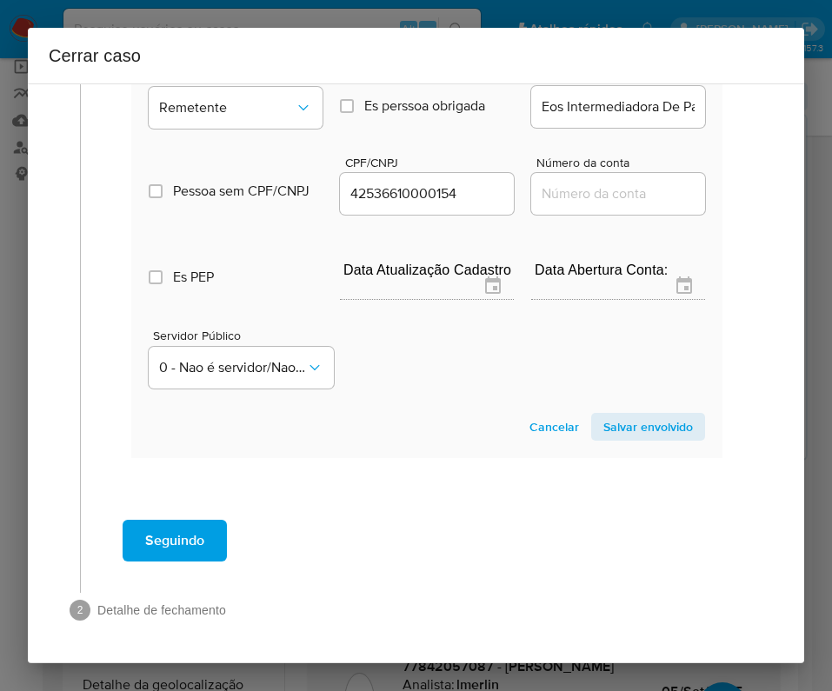
click at [603, 428] on span "Salvar envolvido" at bounding box center [648, 427] width 90 height 24
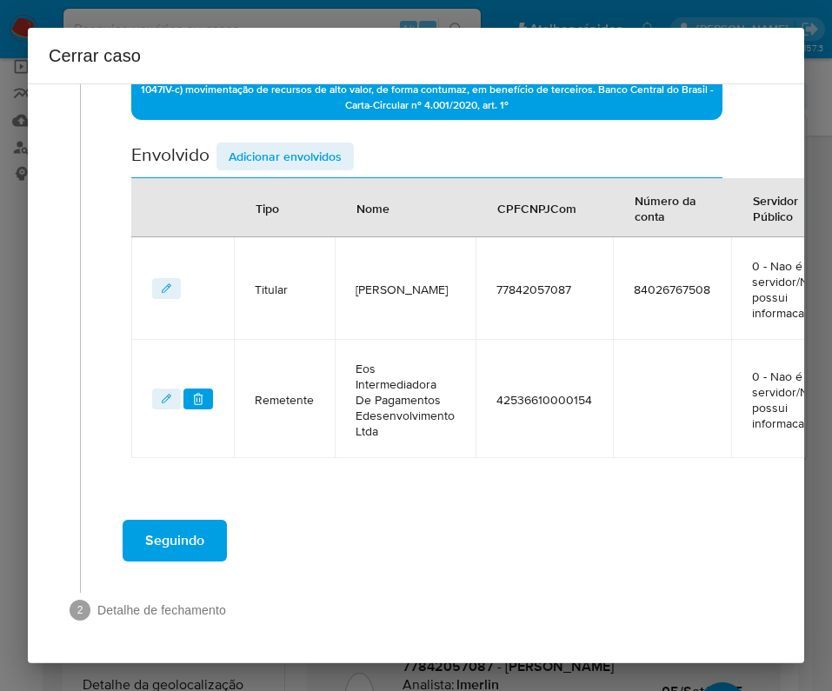
click at [280, 144] on span "Adicionar envolvidos" at bounding box center [285, 156] width 113 height 24
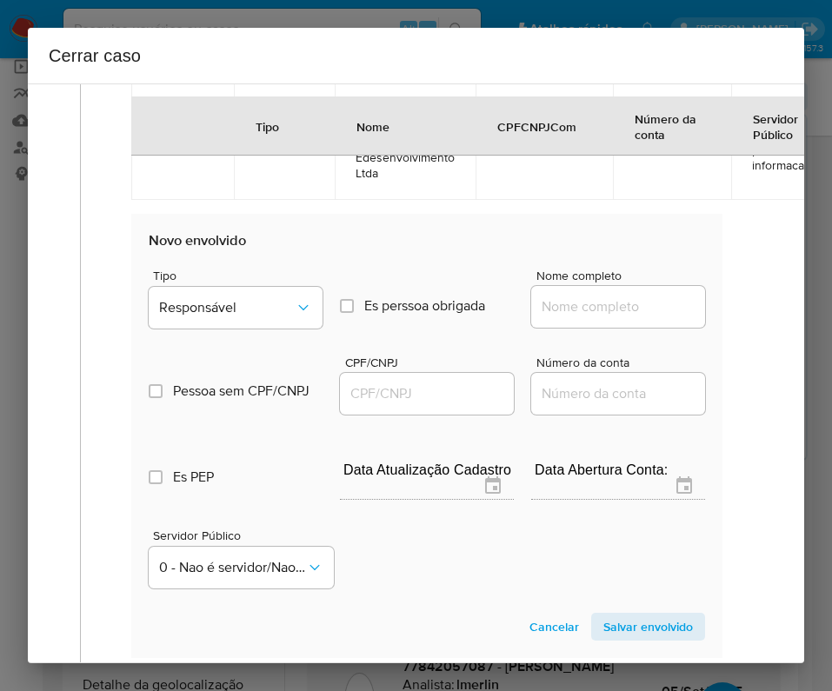
scroll to position [1023, 0]
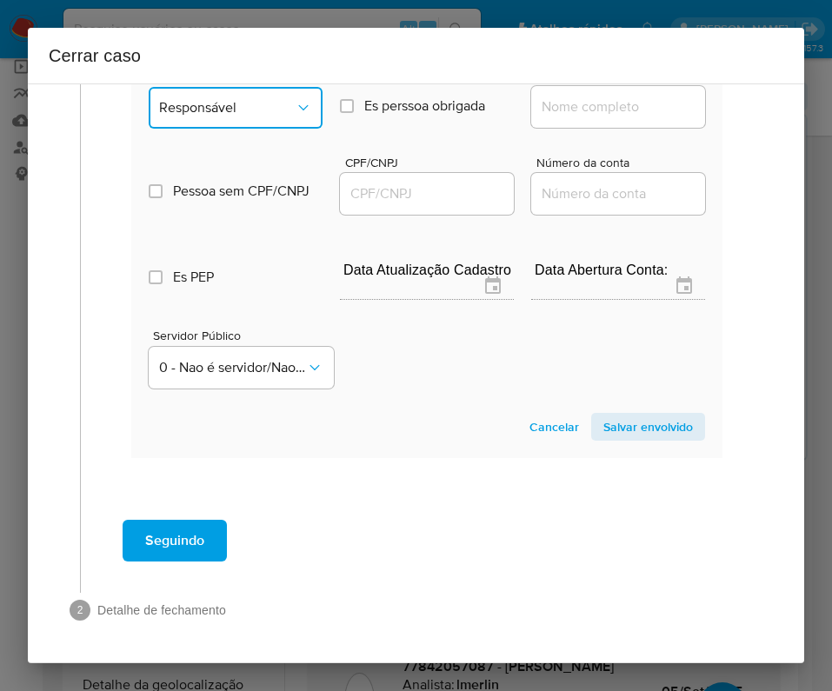
click at [264, 99] on span "Responsável" at bounding box center [227, 107] width 136 height 17
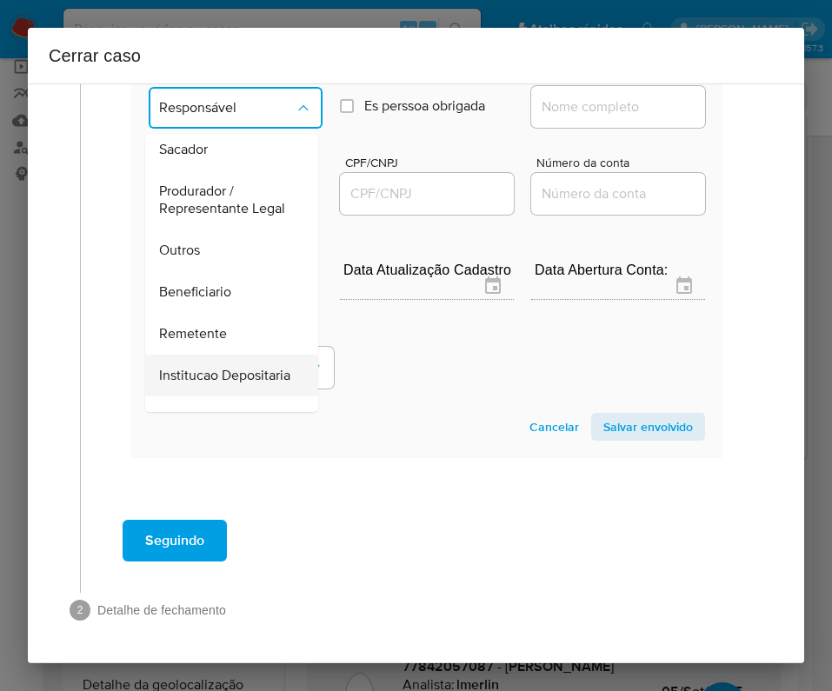
scroll to position [309, 0]
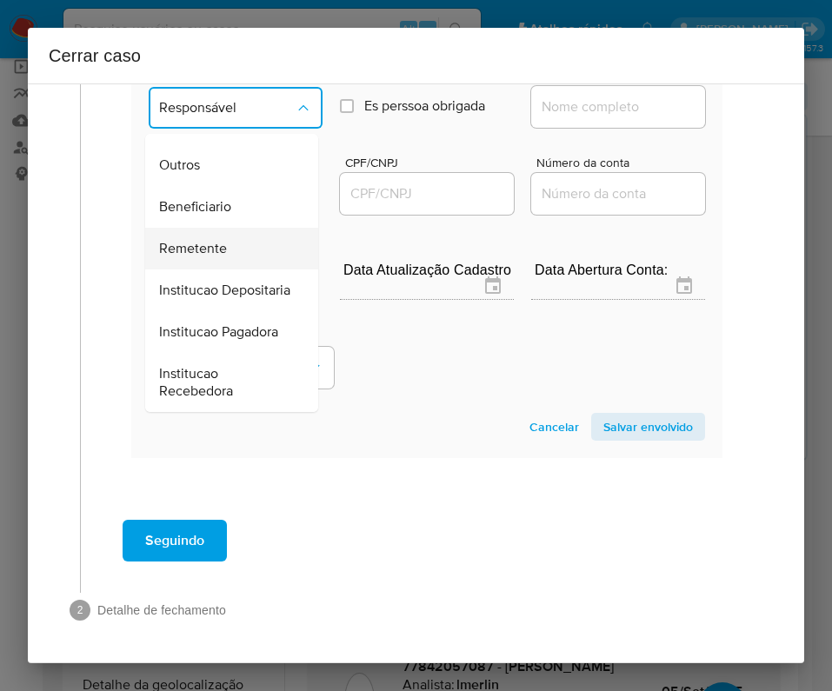
click at [209, 240] on span "Remetente" at bounding box center [193, 248] width 68 height 17
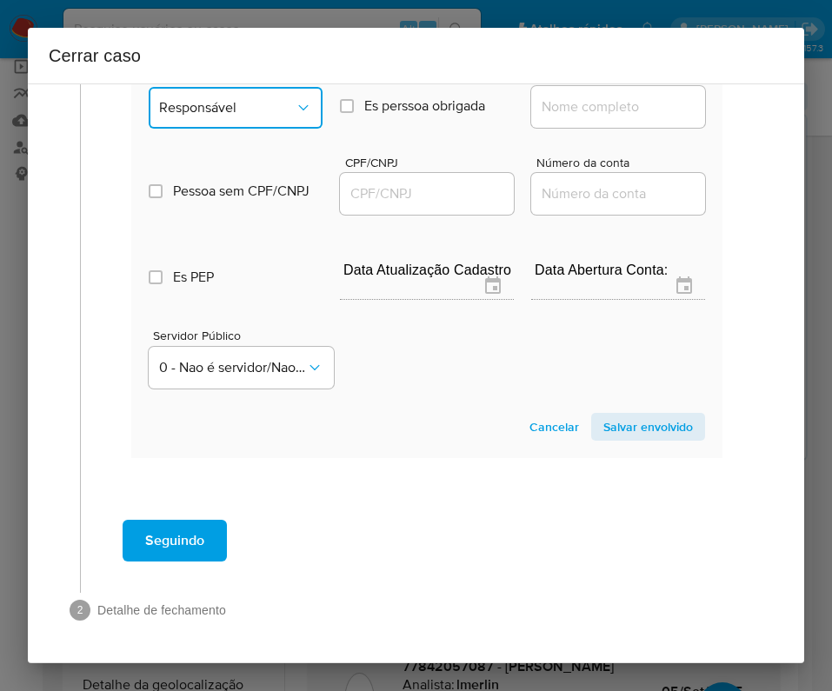
scroll to position [1006, 0]
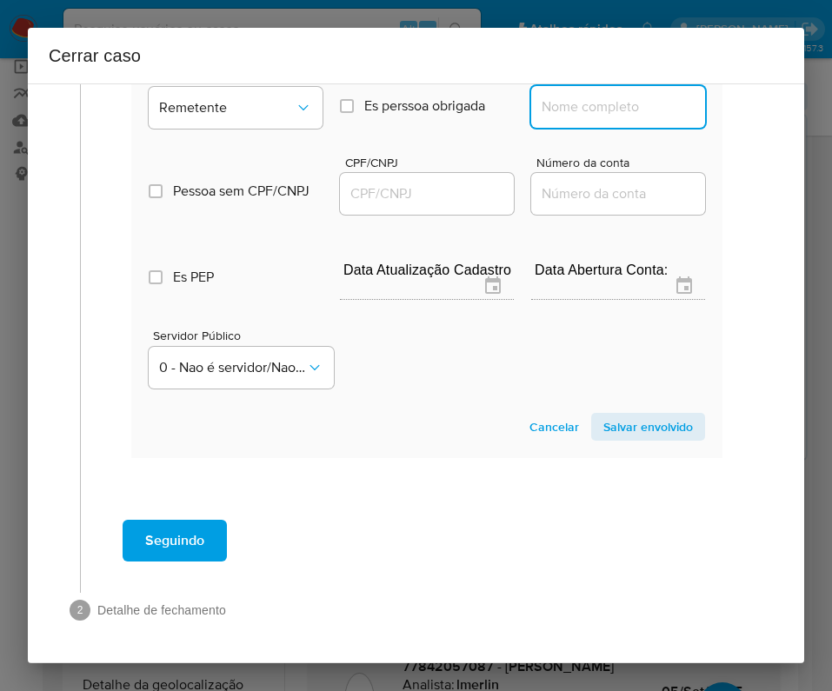
click at [568, 96] on input "Nome completo" at bounding box center [618, 107] width 174 height 23
paste input "Sprbt Interactive Brasil Ltda, 54071596000140"
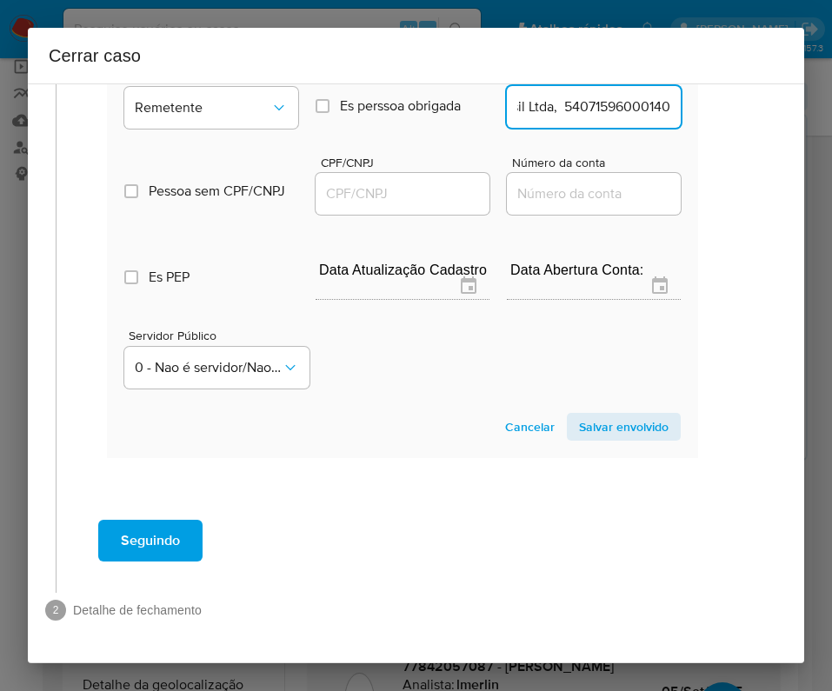
drag, startPoint x: 556, startPoint y: 112, endPoint x: 768, endPoint y: 109, distance: 212.1
click at [768, 109] on div "1 Informação completa Geral Data de início 01/07/2025 Data Fin 04/09/2025 Valor…" at bounding box center [416, 373] width 776 height 580
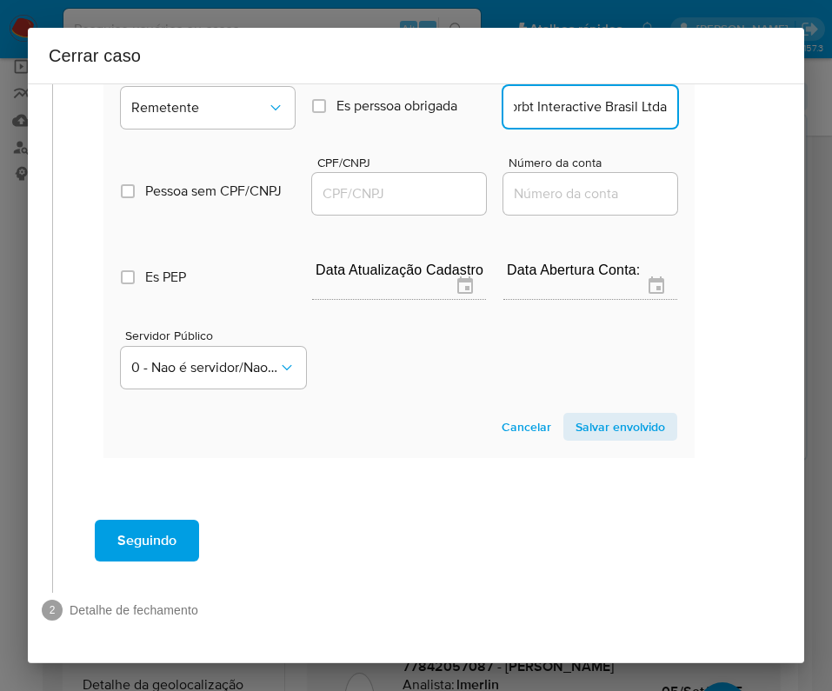
scroll to position [0, 17]
type input "Sprbt Interactive Brasil Ltda"
click at [375, 201] on input "CPF/CNPJ" at bounding box center [399, 194] width 174 height 23
paste input "54071596000140"
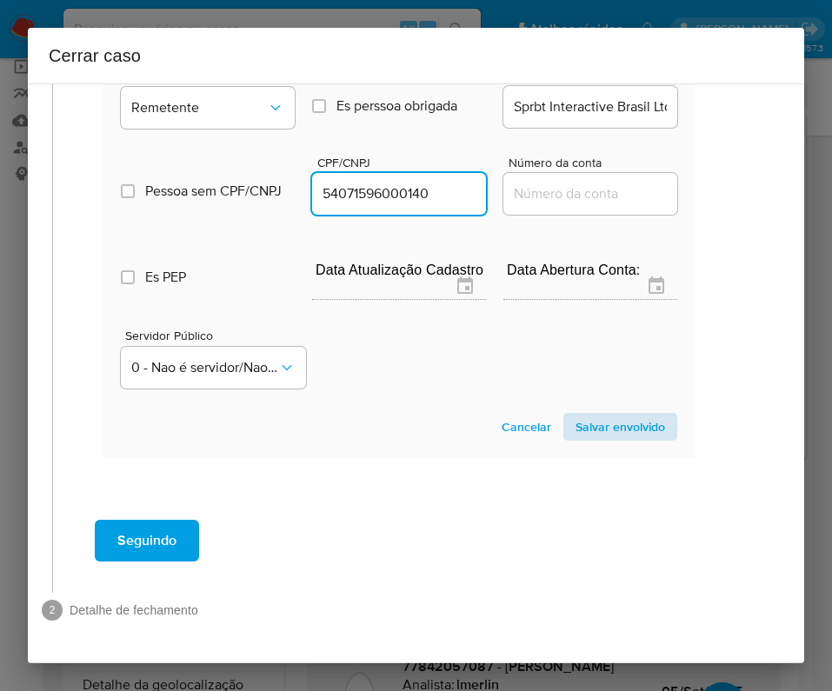
type input "54071596000140"
click at [608, 422] on span "Salvar envolvido" at bounding box center [620, 427] width 90 height 24
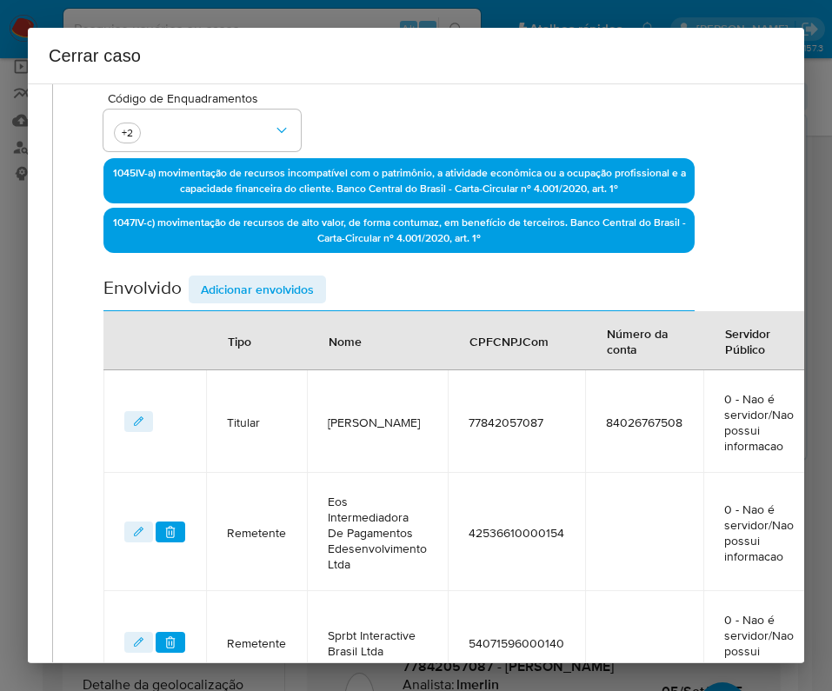
scroll to position [407, 28]
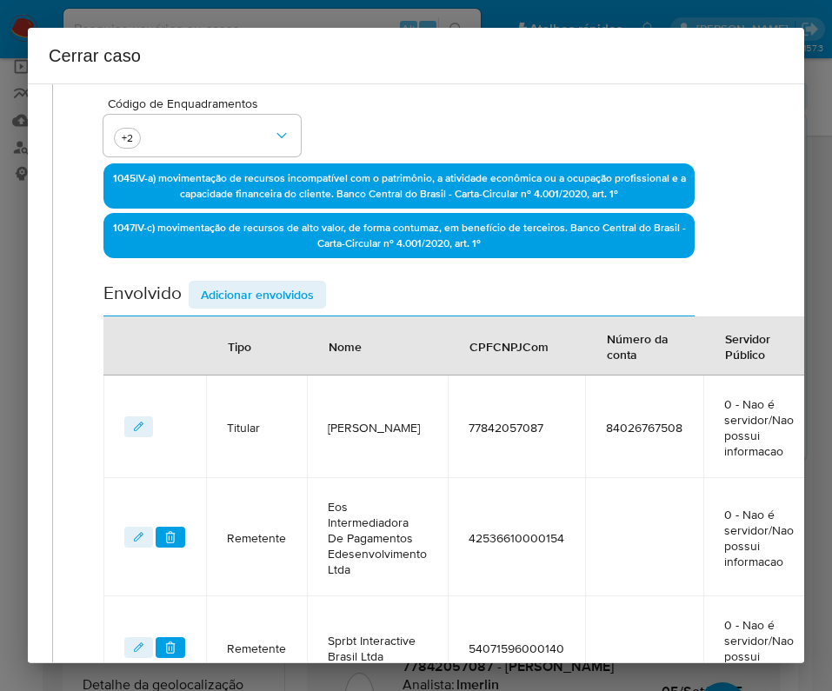
click at [284, 272] on div "Data de início 01/07/2025 Data Fin 04/09/2025 Valor do crédito R$953.645 Valor …" at bounding box center [398, 254] width 591 height 889
click at [287, 286] on span "Adicionar envolvidos" at bounding box center [257, 294] width 113 height 24
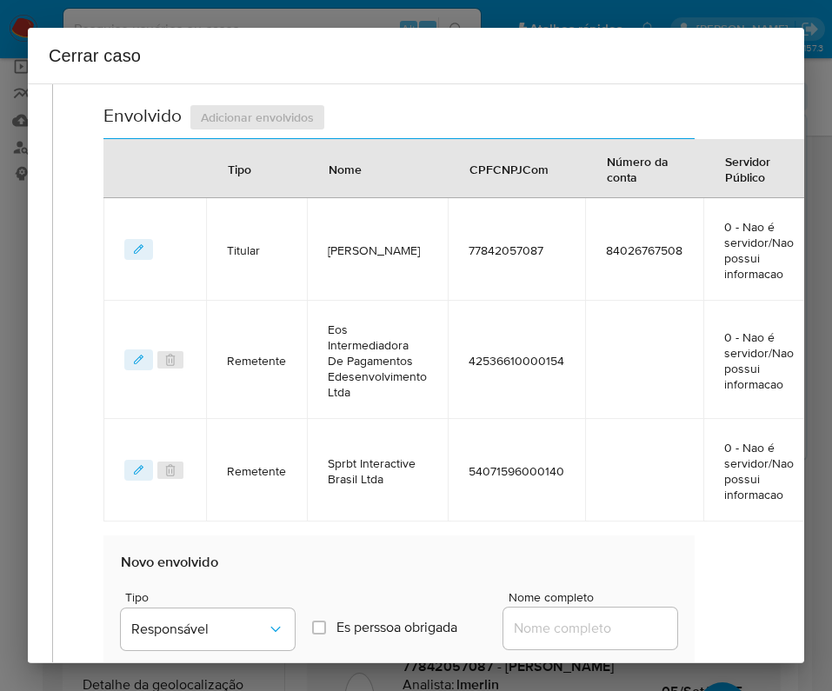
scroll to position [798, 28]
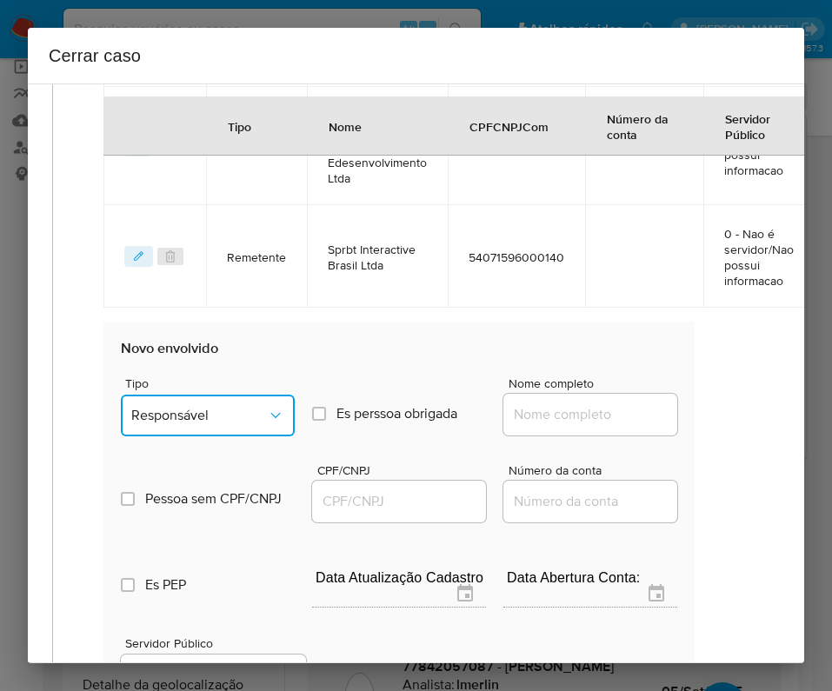
click at [241, 422] on span "Responsável" at bounding box center [199, 415] width 136 height 17
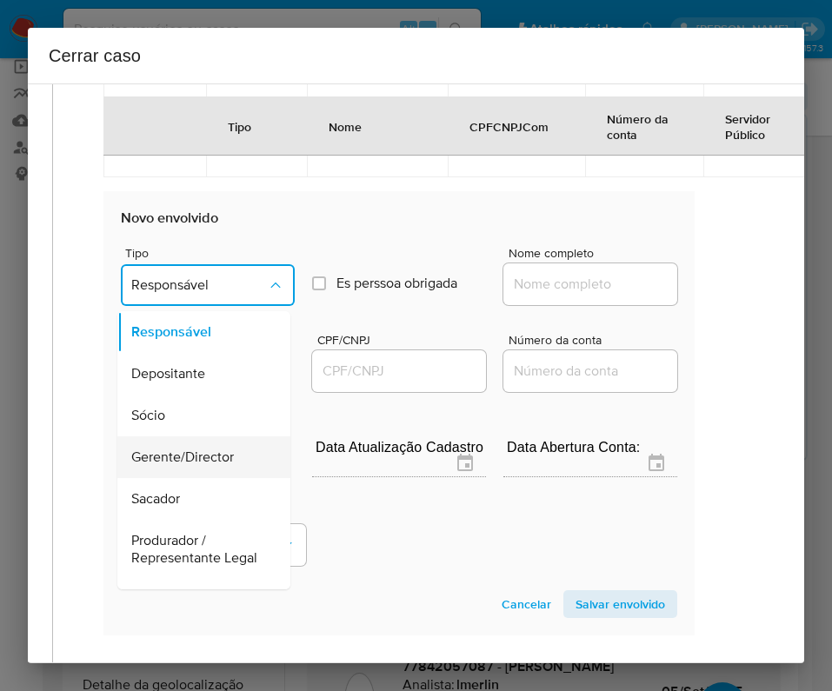
scroll to position [130, 0]
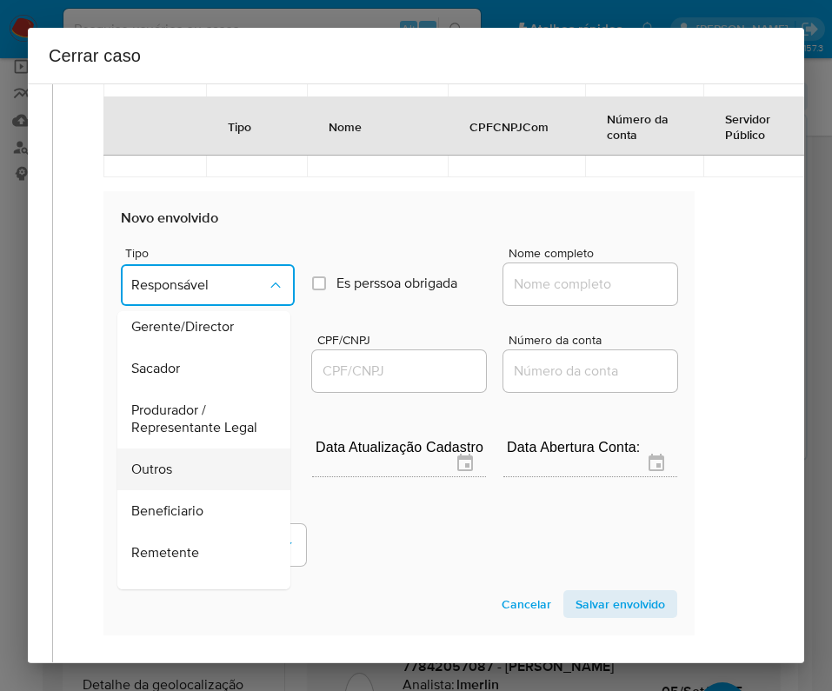
click at [169, 478] on span "Outros" at bounding box center [151, 469] width 41 height 17
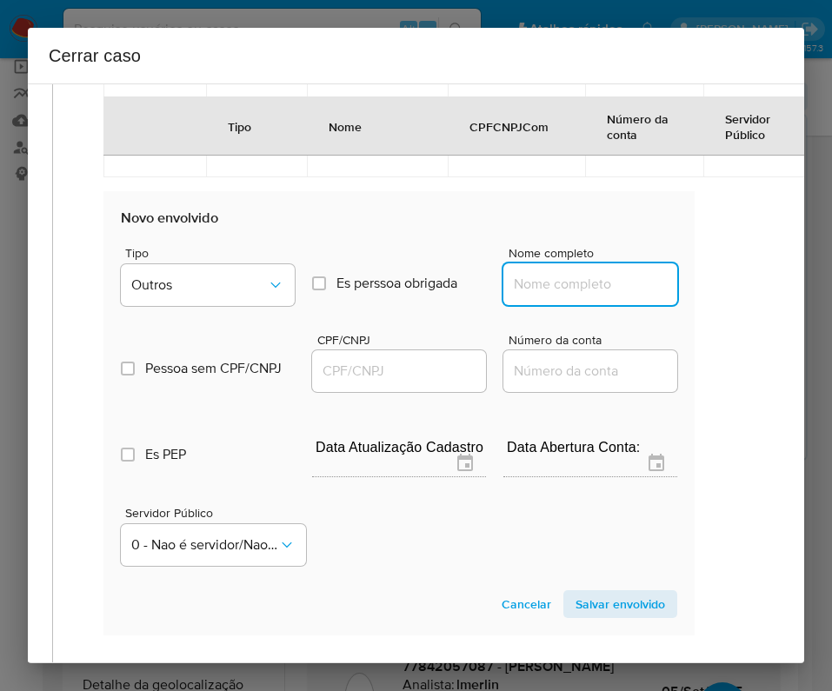
click at [544, 282] on input "Nome completo" at bounding box center [590, 284] width 174 height 23
paste input "BITENCOURT REPRESENTACOES DE CONSORCIOS LTDA, 05210736000108"
drag, startPoint x: 530, startPoint y: 288, endPoint x: 740, endPoint y: 298, distance: 209.7
click at [740, 298] on div "1 Informação completa Geral Data de início 01/07/2025 Data Fin 04/09/2025 Valor…" at bounding box center [416, 373] width 776 height 580
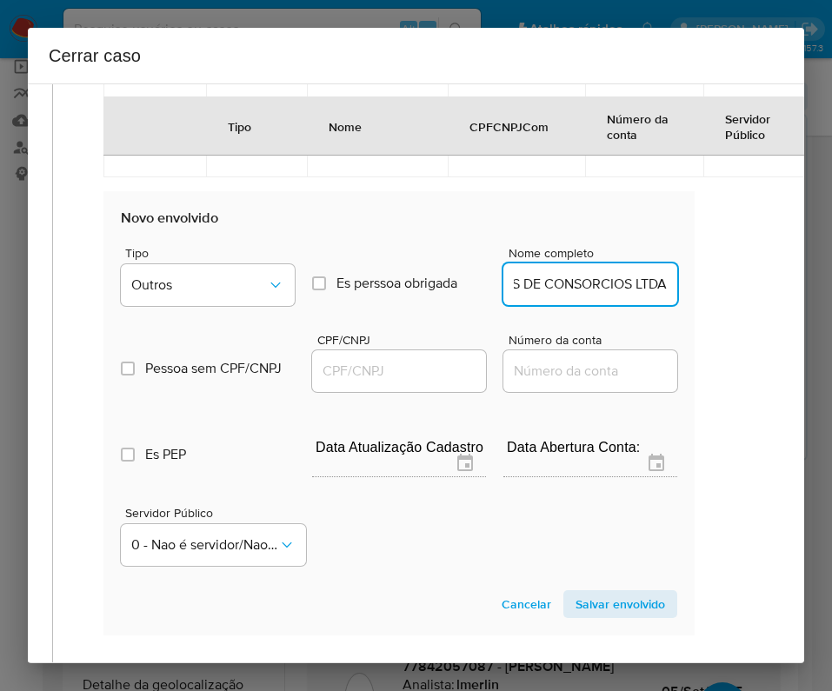
scroll to position [0, 205]
type input "BITENCOURT REPRESENTACOES DE CONSORCIOS LTDA"
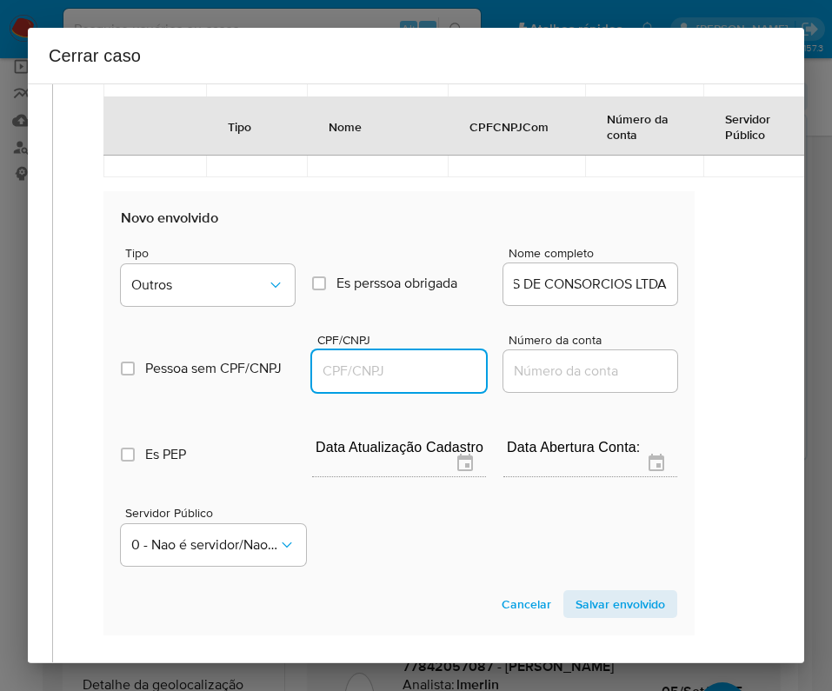
scroll to position [0, 0]
click at [365, 369] on input "CPF/CNPJ" at bounding box center [399, 371] width 174 height 23
paste input "05210736000108"
type input "5210736000108"
click at [587, 611] on span "Salvar envolvido" at bounding box center [620, 604] width 90 height 24
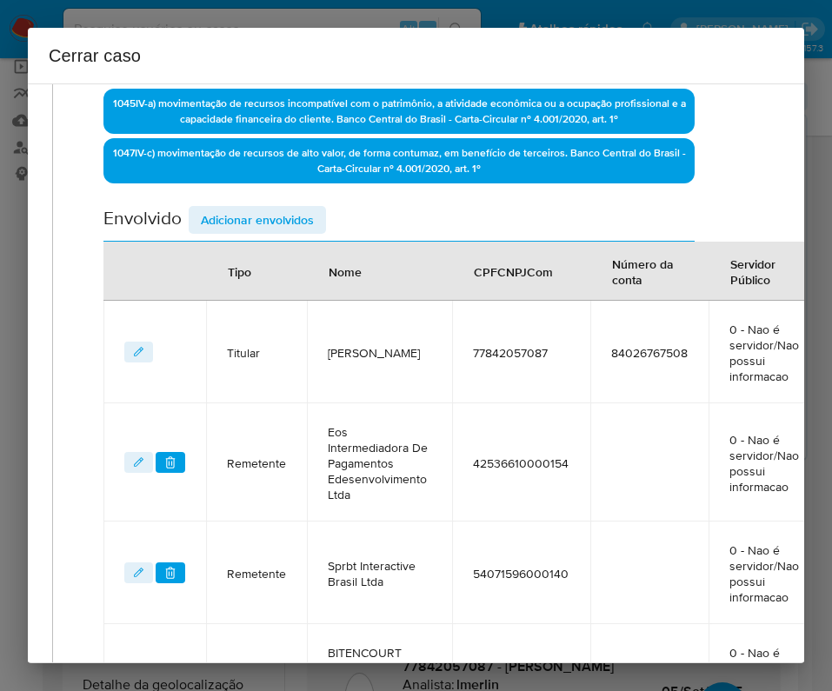
scroll to position [249, 28]
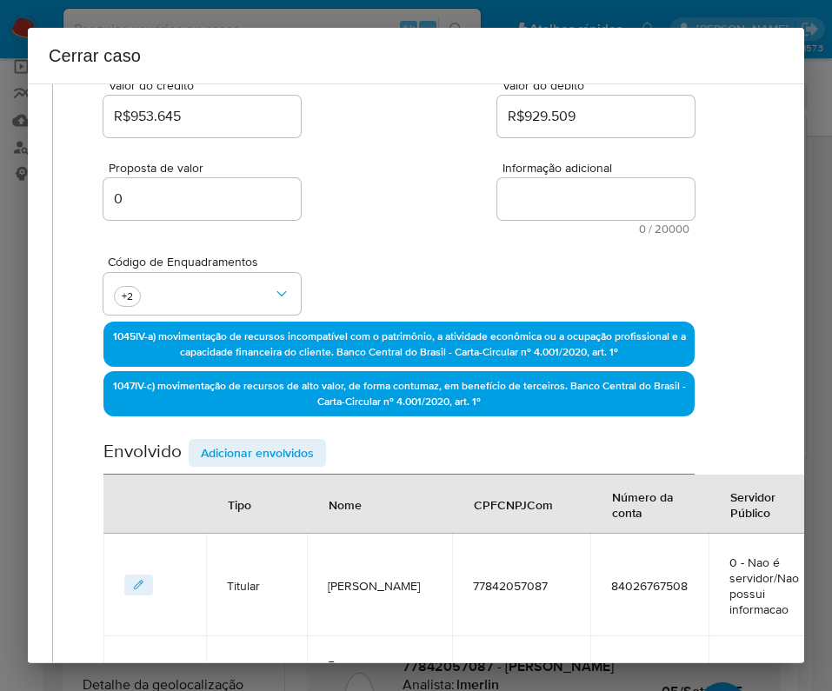
click at [245, 475] on th "Tipo" at bounding box center [256, 504] width 101 height 59
click at [284, 441] on span "Adicionar envolvidos" at bounding box center [257, 453] width 113 height 24
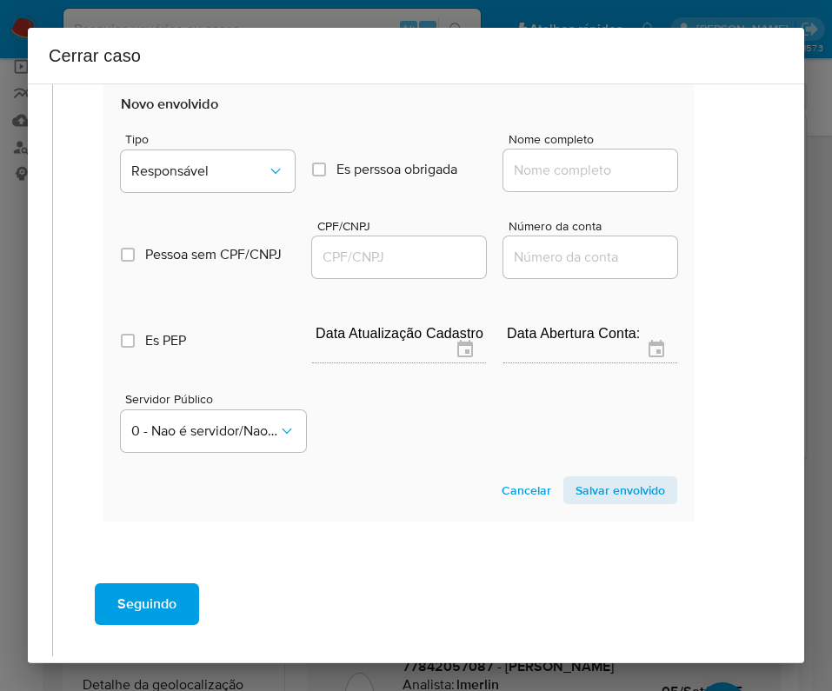
scroll to position [1228, 28]
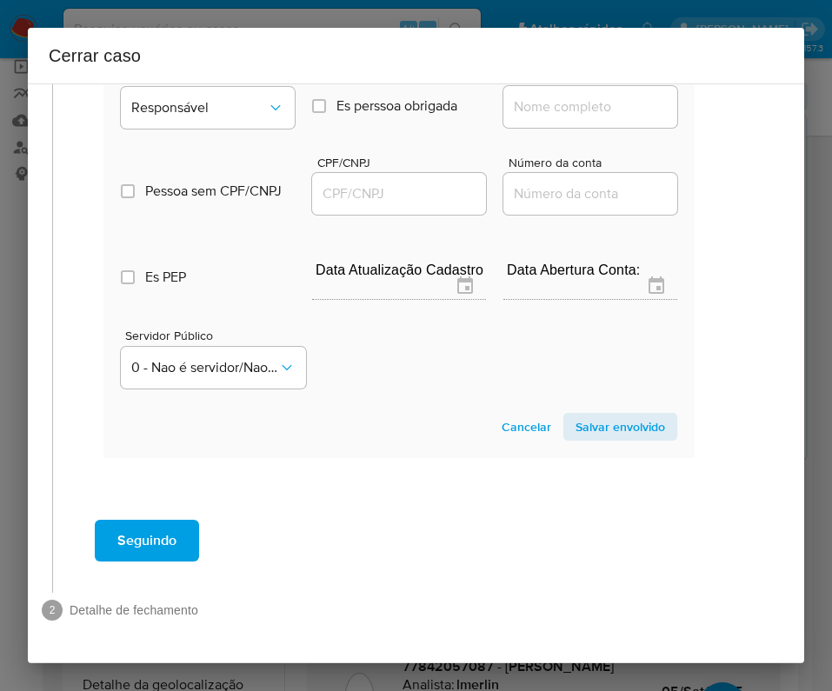
click at [260, 112] on div "Tipo Responsável" at bounding box center [208, 103] width 174 height 66
click at [267, 99] on icon "Tipo de envolvimento" at bounding box center [275, 107] width 17 height 17
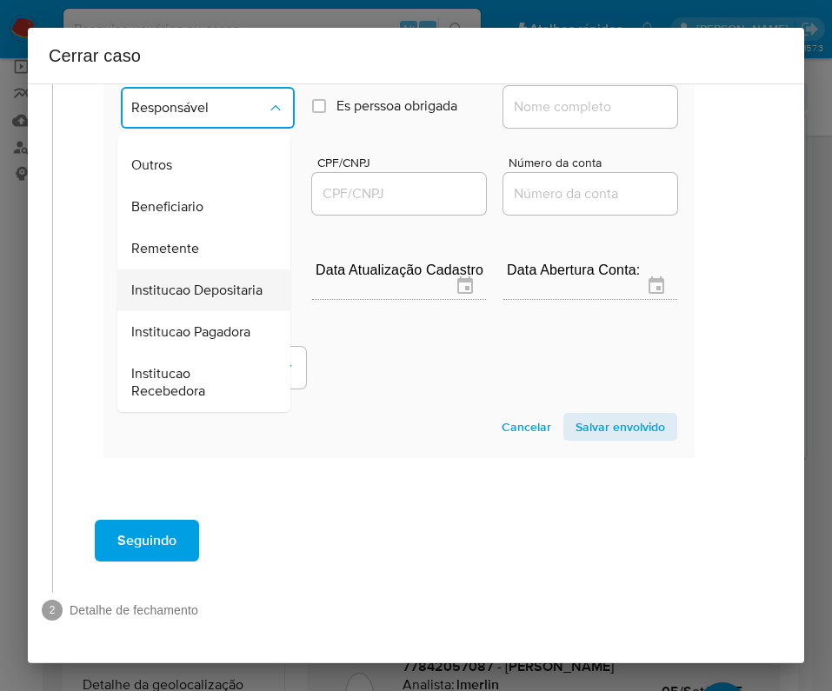
scroll to position [179, 0]
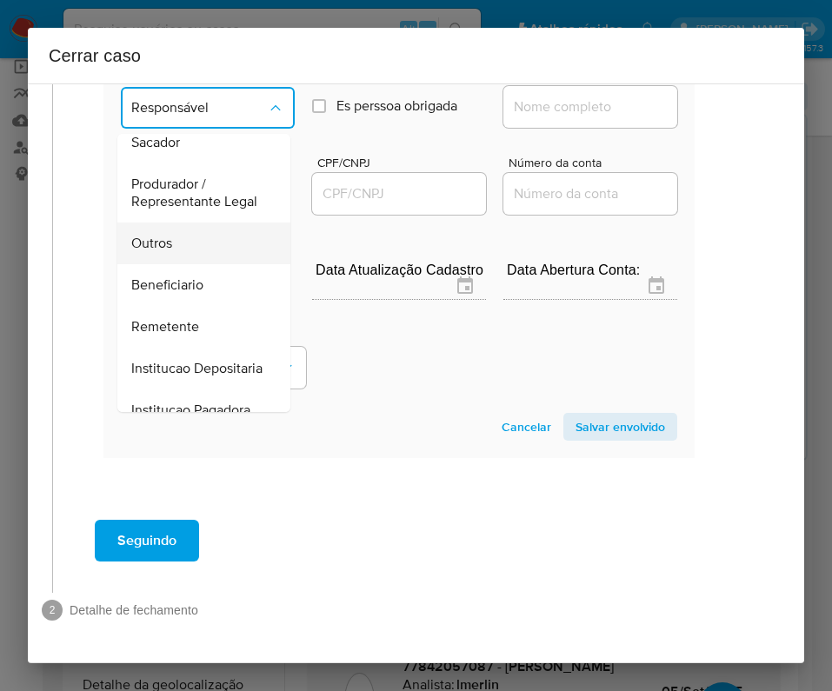
click at [176, 249] on div "Outros" at bounding box center [198, 243] width 135 height 42
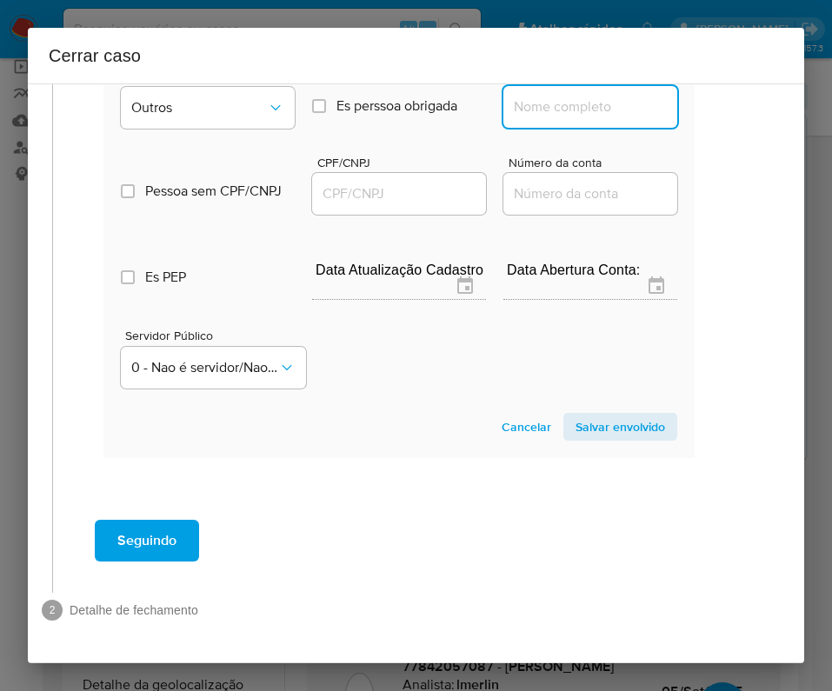
click at [580, 105] on input "Nome completo" at bounding box center [590, 107] width 174 height 23
paste input "BITENCOURT REPRESENTACOES DE CONSORCIOS LTDA, 05210736000299"
drag, startPoint x: 529, startPoint y: 103, endPoint x: 714, endPoint y: 107, distance: 184.3
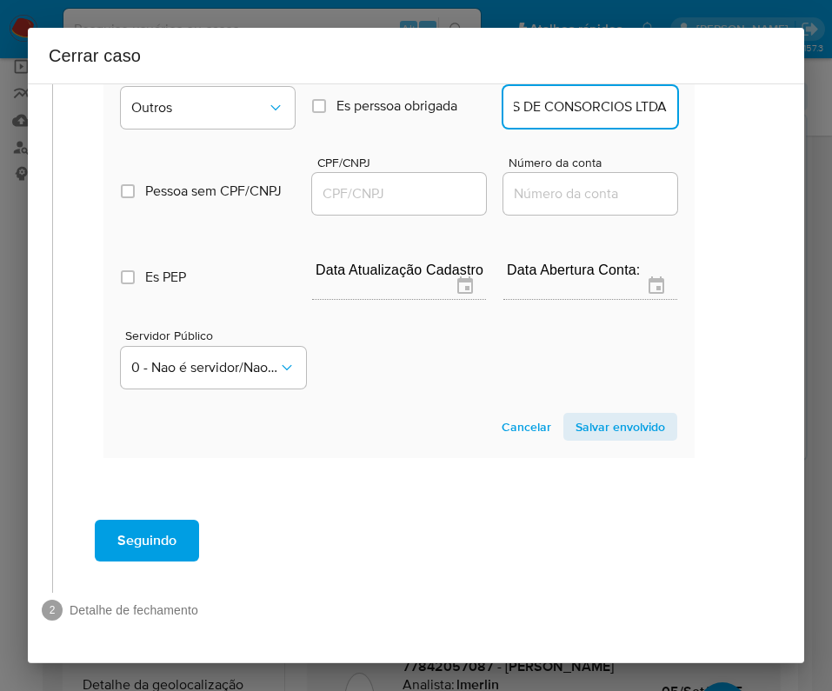
scroll to position [0, 205]
type input "BITENCOURT REPRESENTACOES DE CONSORCIOS LTDA"
click at [401, 175] on div at bounding box center [399, 194] width 174 height 42
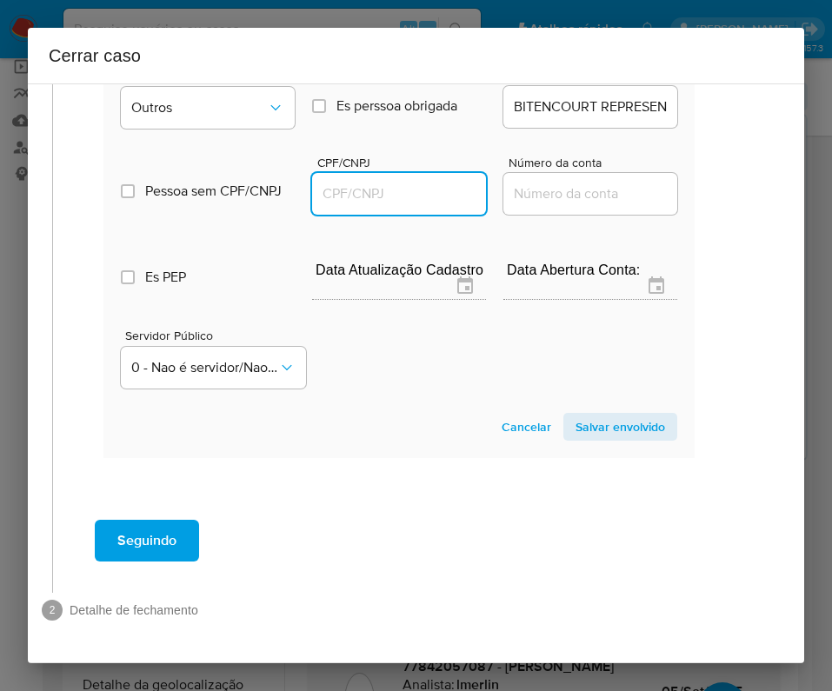
paste input "05210736000299"
type input "5210736000299"
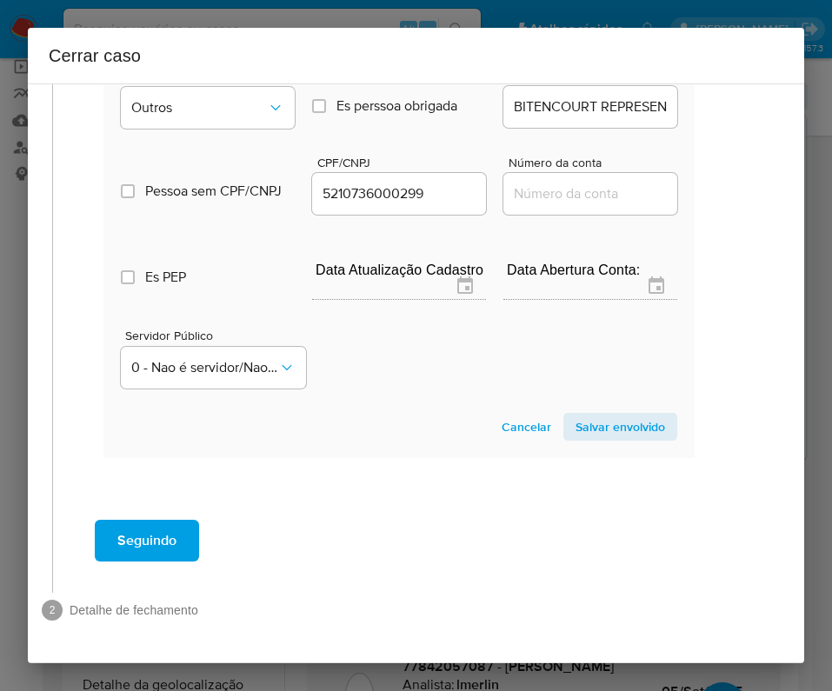
click at [616, 423] on span "Salvar envolvido" at bounding box center [620, 427] width 90 height 24
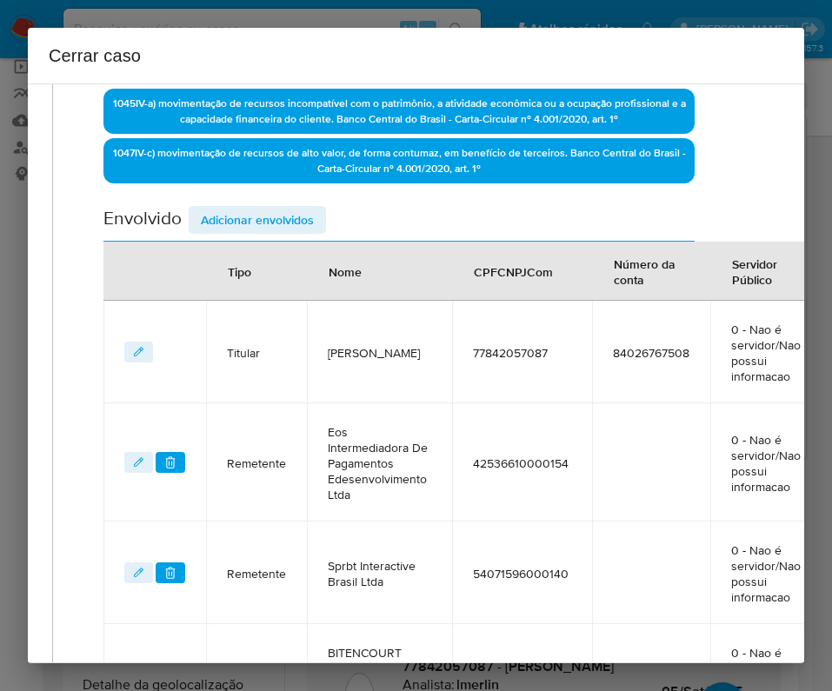
click at [320, 216] on button "Adicionar envolvidos" at bounding box center [257, 220] width 137 height 28
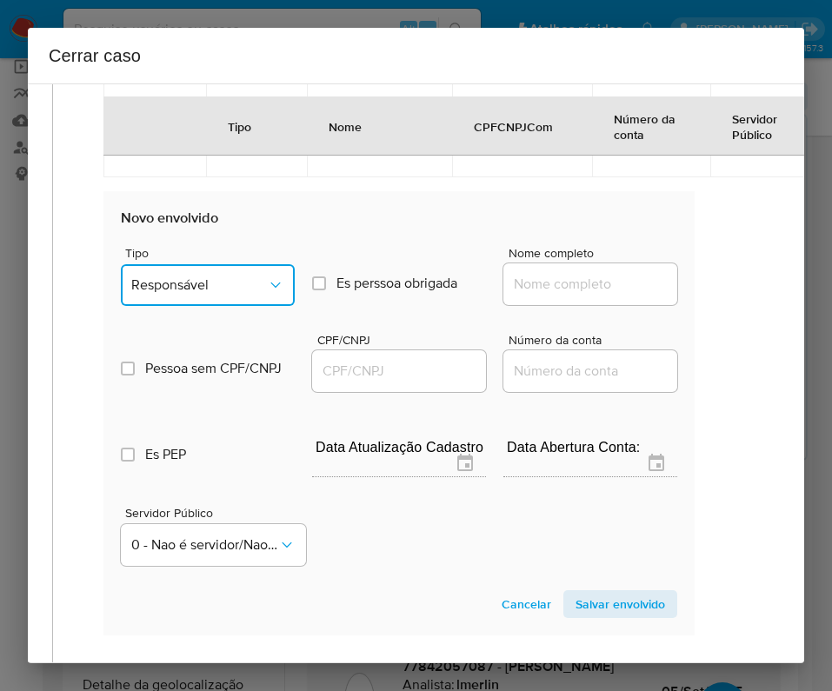
click at [199, 264] on button "Responsável" at bounding box center [208, 285] width 174 height 42
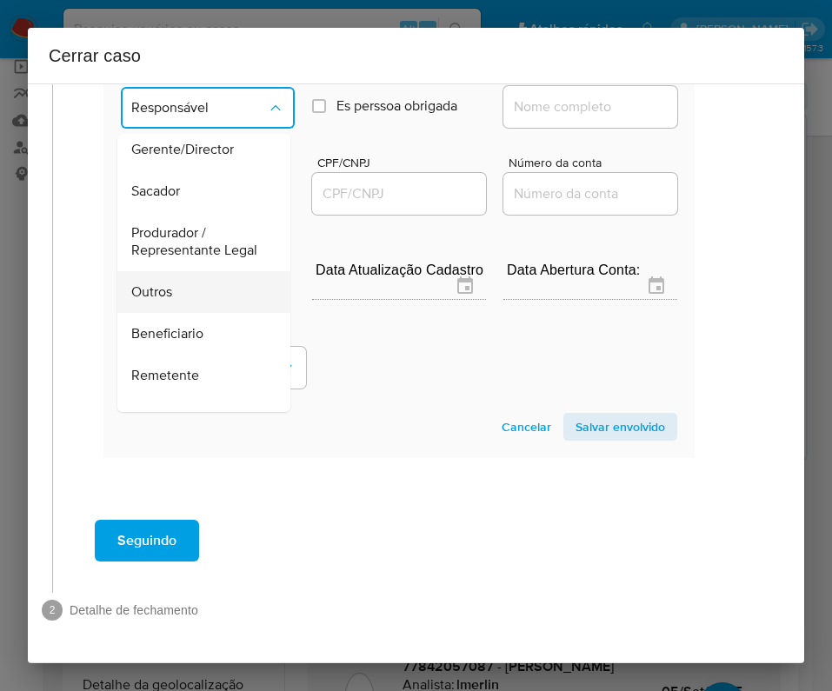
click at [183, 292] on div "Outros" at bounding box center [198, 292] width 135 height 42
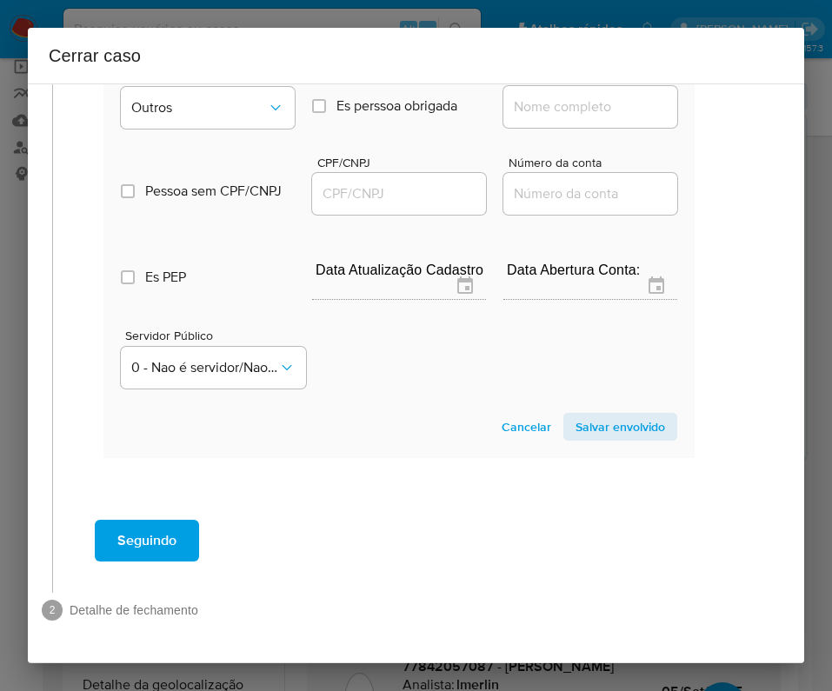
click at [537, 130] on div "Nome completo" at bounding box center [590, 103] width 174 height 66
click at [568, 106] on input "Nome completo" at bounding box center [590, 107] width 174 height 23
paste input "VEICULOS E IMOVEIS REP LTDA, 07918974000106"
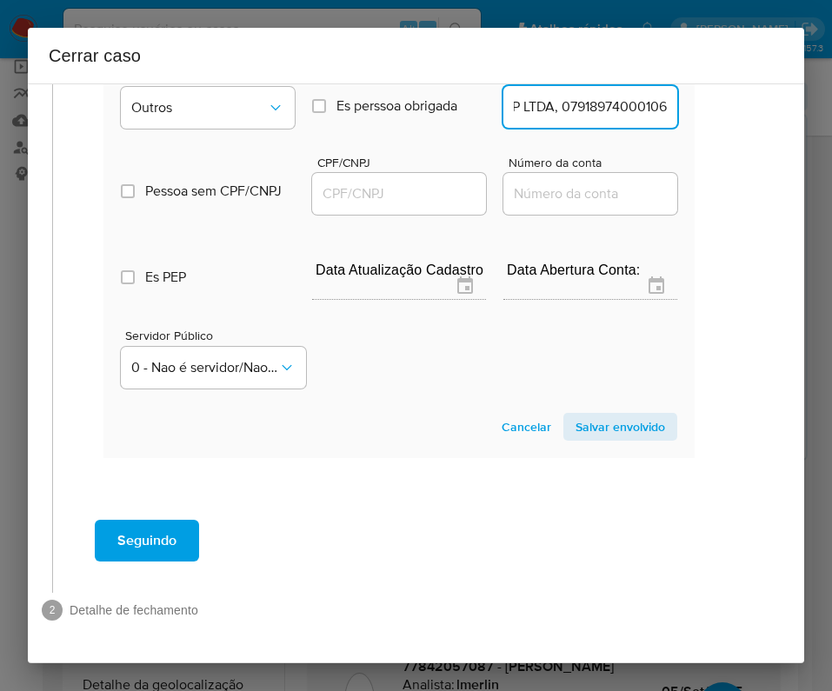
drag, startPoint x: 535, startPoint y: 104, endPoint x: 635, endPoint y: 124, distance: 102.8
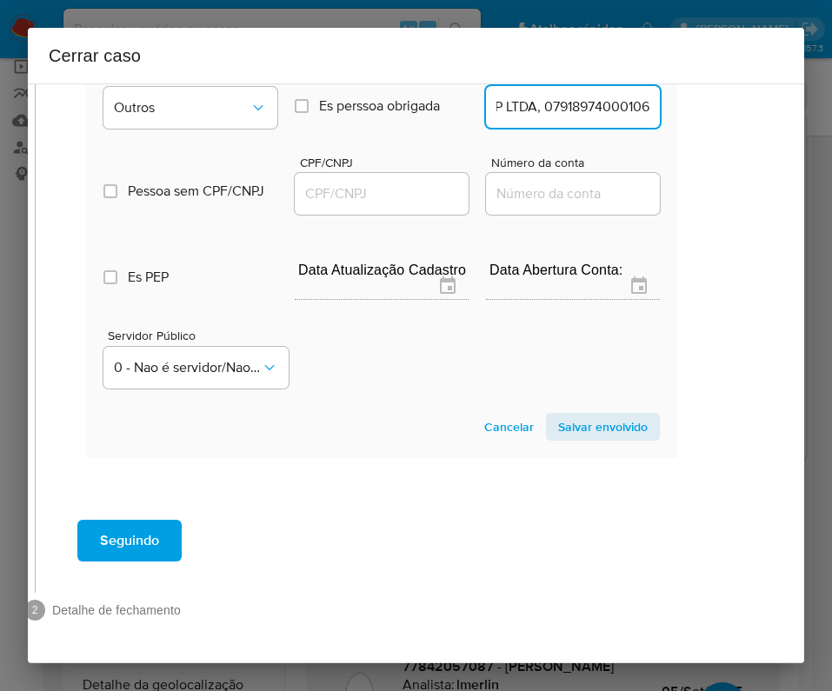
drag, startPoint x: 530, startPoint y: 110, endPoint x: 785, endPoint y: 110, distance: 254.7
click at [785, 110] on div "1 Informação completa Geral Data de início 01/07/2025 Data Fin 04/09/2025 Valor…" at bounding box center [416, 373] width 776 height 580
type input "VEICULOS E IMOVEIS REP LTDA"
click at [305, 183] on input "CPF/CNPJ" at bounding box center [382, 194] width 174 height 23
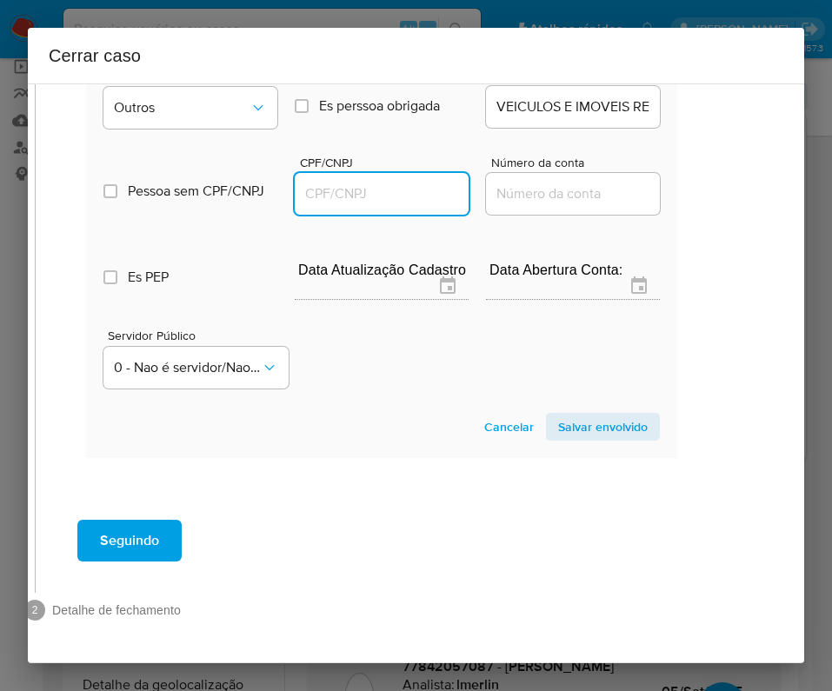
paste input "07918974000106"
type input "7918974000106"
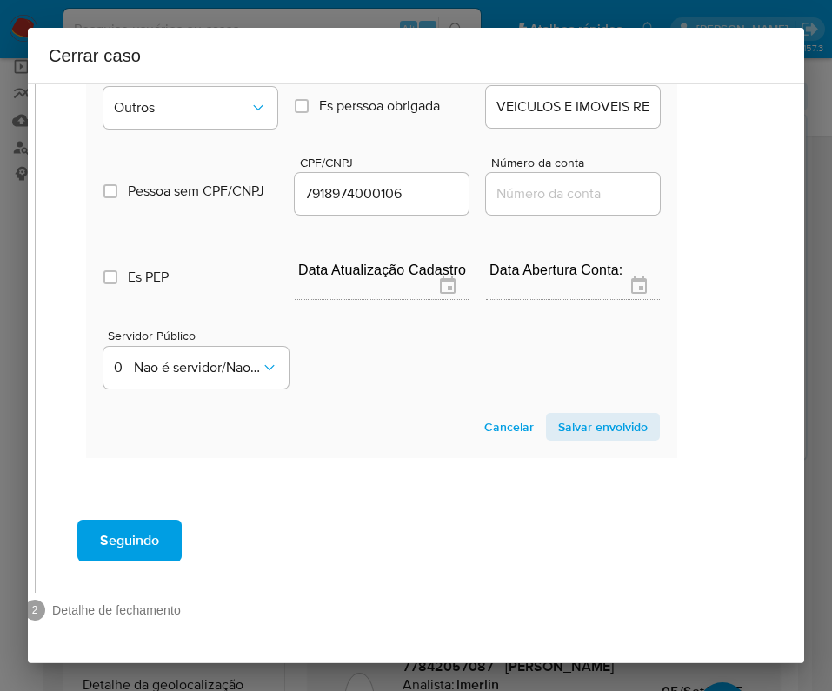
click at [580, 430] on span "Salvar envolvido" at bounding box center [603, 427] width 90 height 24
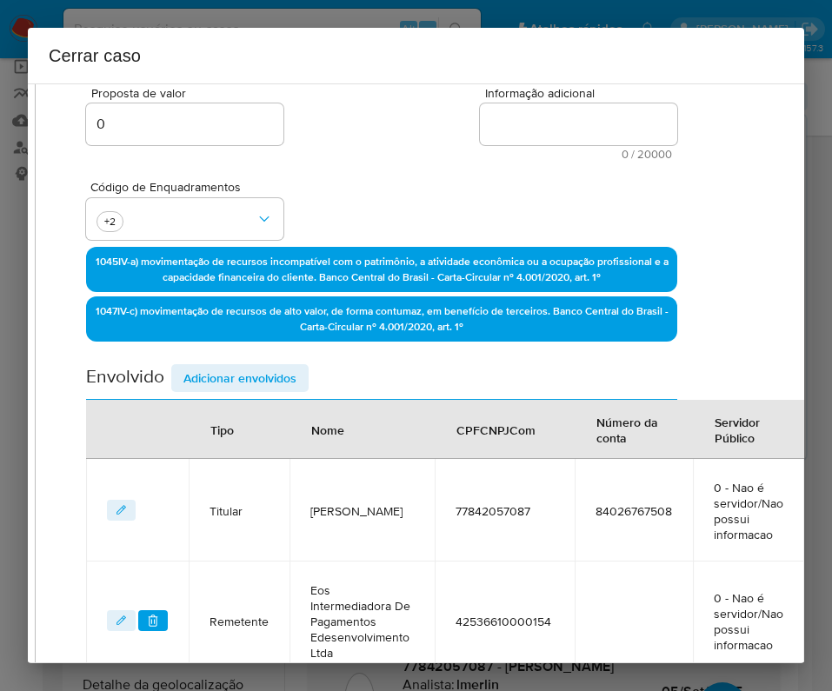
scroll to position [0, 63]
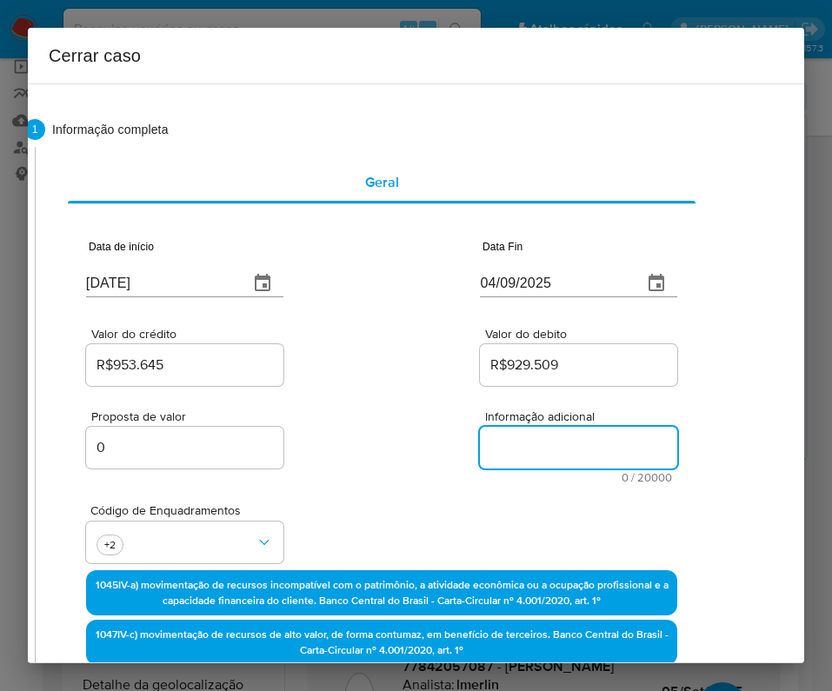
click at [492, 445] on textarea "Informação adicional" at bounding box center [578, 448] width 197 height 42
paste textarea "Informações do Cliente Fernando Wilbert, CPF 77842057087, 50 anos, residente no…"
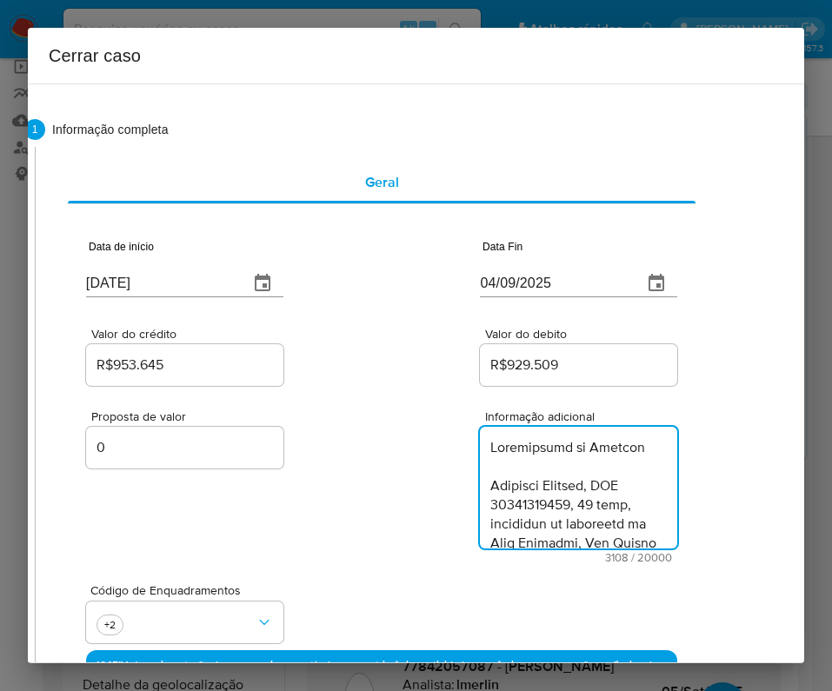
scroll to position [3561, 0]
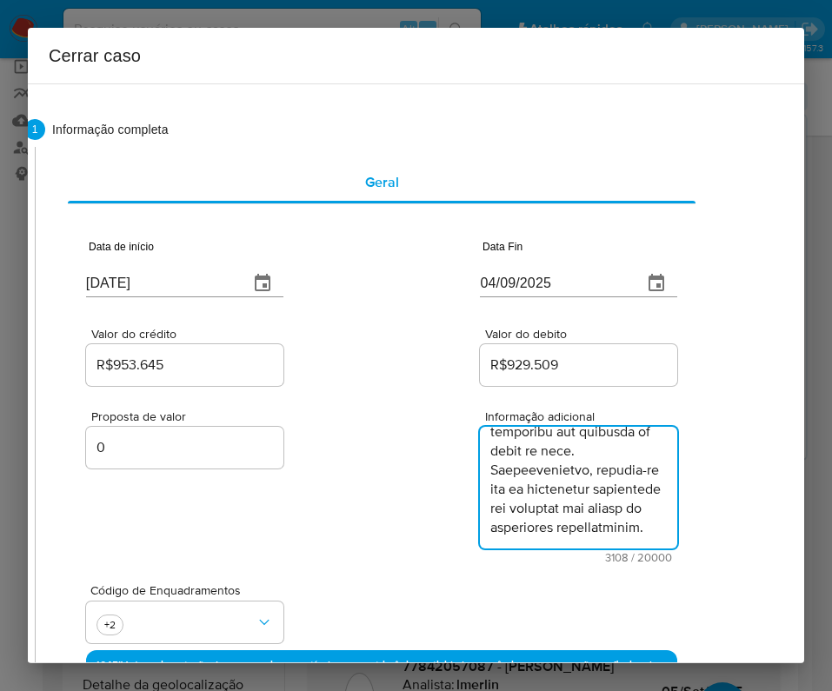
type textarea "Informações do Cliente Fernando Wilbert, CPF 77842057087, 50 anos, residente no…"
click at [366, 524] on div "Proposta de valor 0 Informação adicional 3108 / 20000 16892 caracteres restantes" at bounding box center [381, 476] width 591 height 174
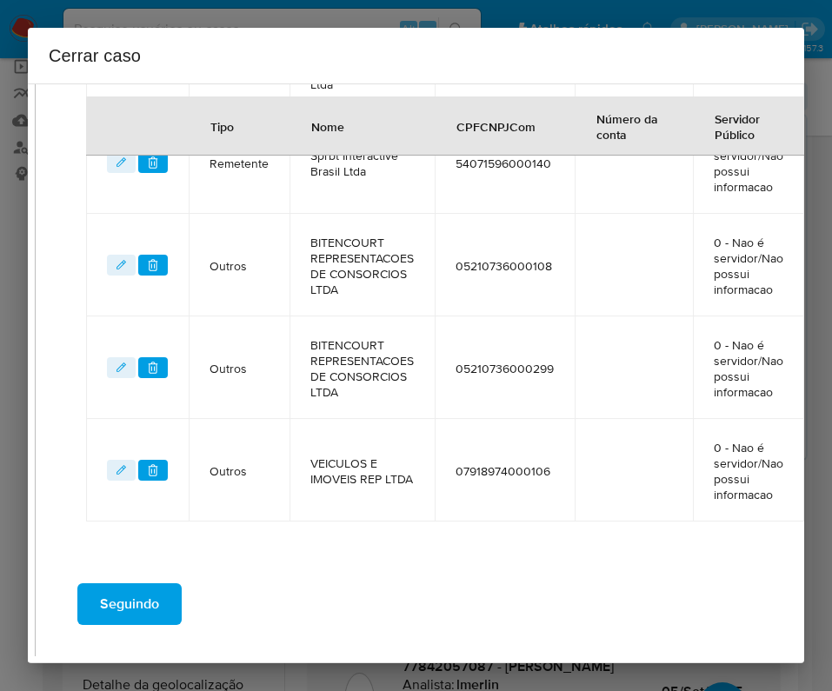
scroll to position [1055, 63]
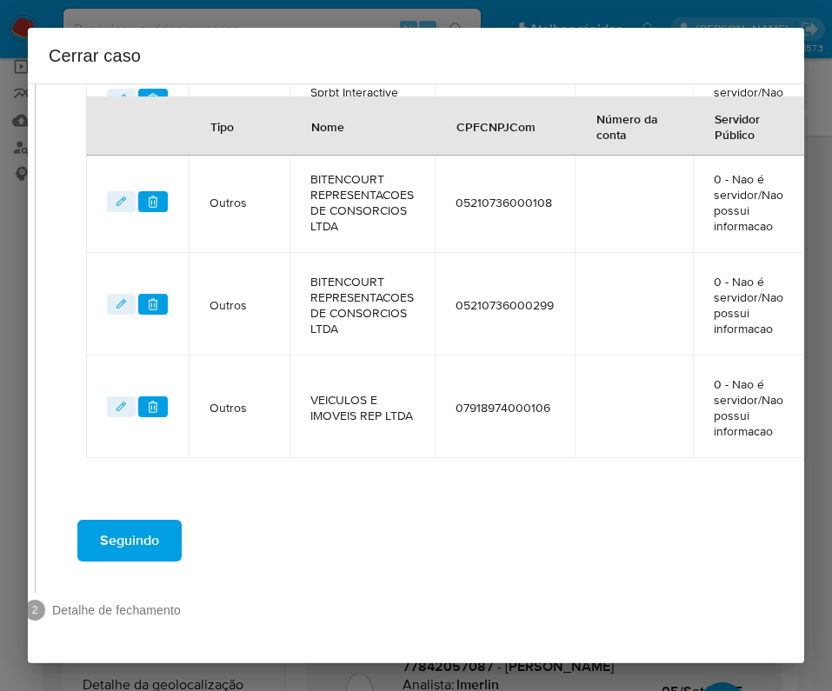
click at [108, 521] on span "Seguindo" at bounding box center [129, 540] width 59 height 38
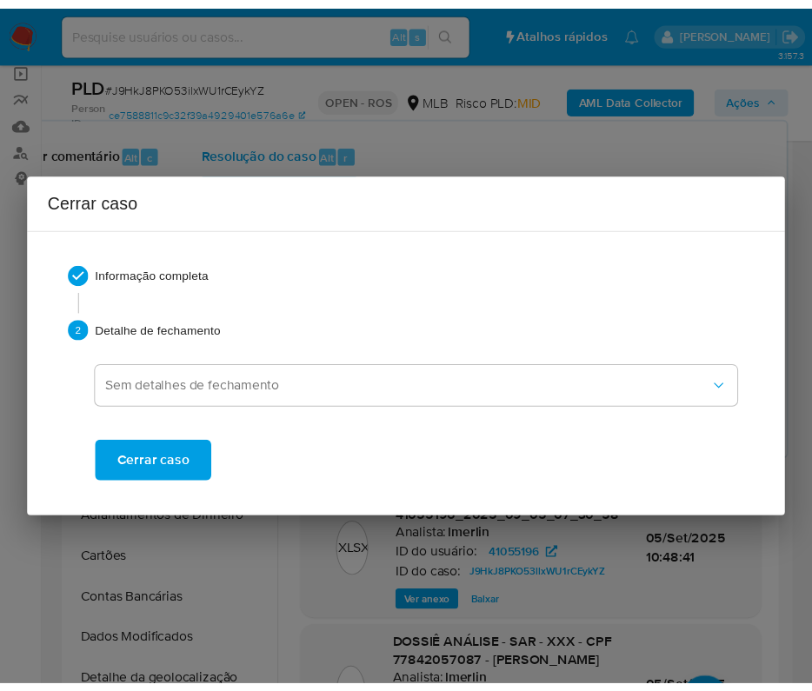
scroll to position [3370, 0]
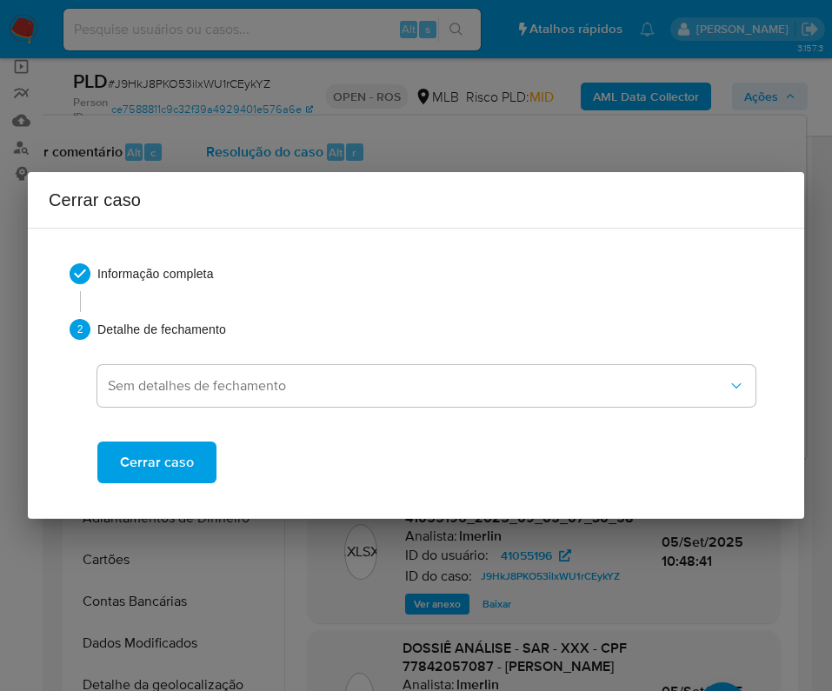
click at [190, 478] on span "Cerrar caso" at bounding box center [157, 462] width 74 height 38
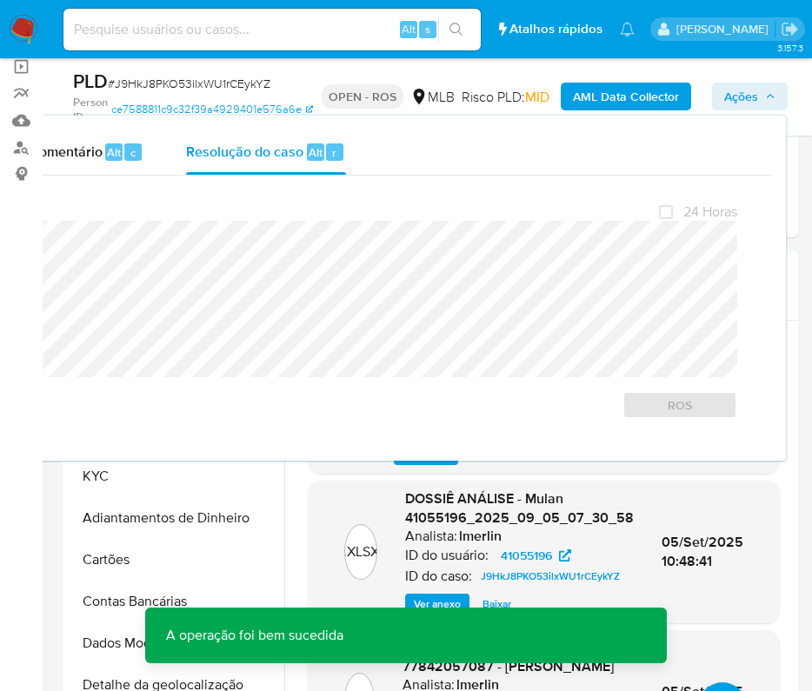
click at [175, 90] on span "# J9HkJ8PKO53ilxWU1rCEykYZ" at bounding box center [189, 83] width 163 height 17
copy span "J9HkJ8PKO53ilxWU1rCEykYZ"
click at [175, 90] on span "# J9HkJ8PKO53ilxWU1rCEykYZ" at bounding box center [189, 83] width 163 height 17
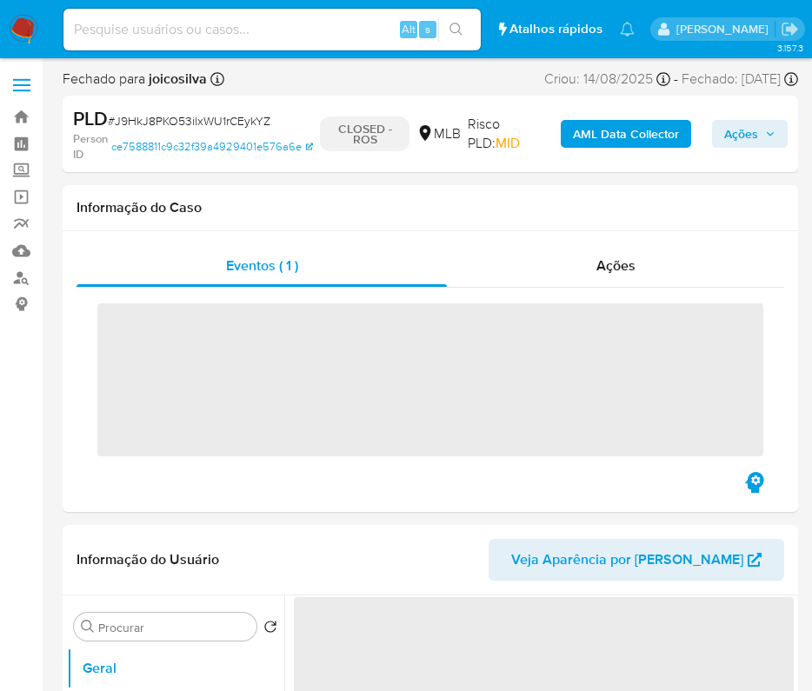
click at [30, 31] on img at bounding box center [24, 30] width 30 height 30
click at [30, 32] on img at bounding box center [24, 30] width 30 height 30
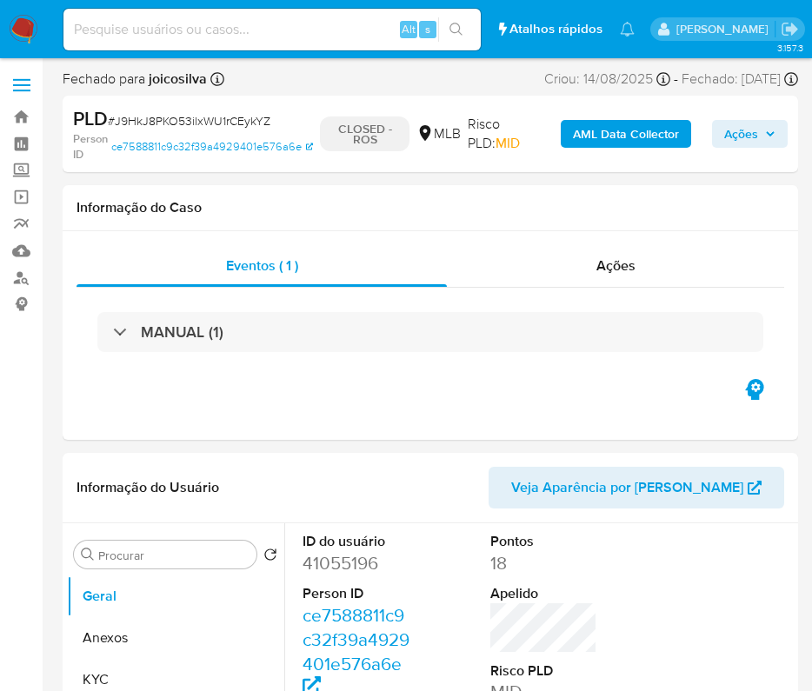
select select "10"
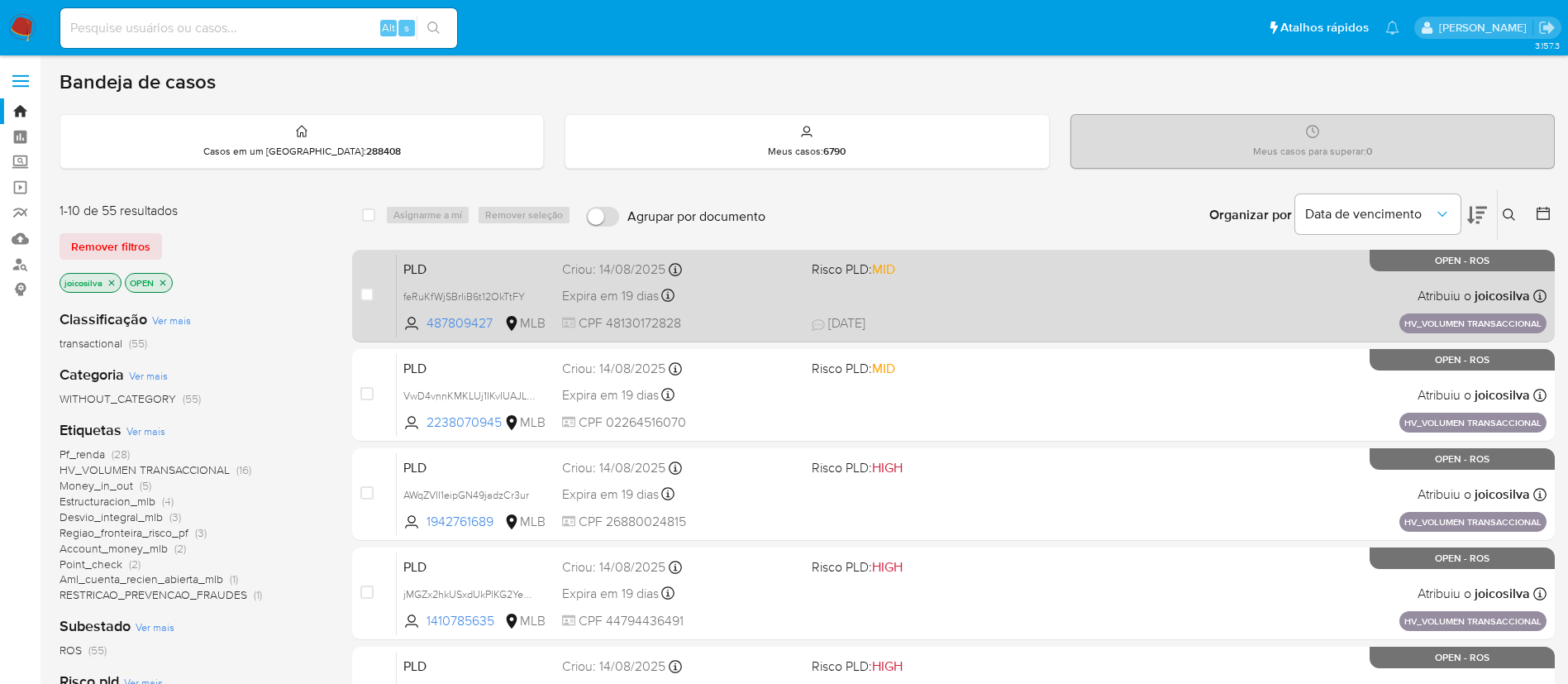
click at [1088, 300] on div "PLD feRuKfWjSBrIiB6t12OkTtFY 487809427 MLB Risco PLD: MID Criou: [DATE] Criou: …" at bounding box center [971, 296] width 1150 height 84
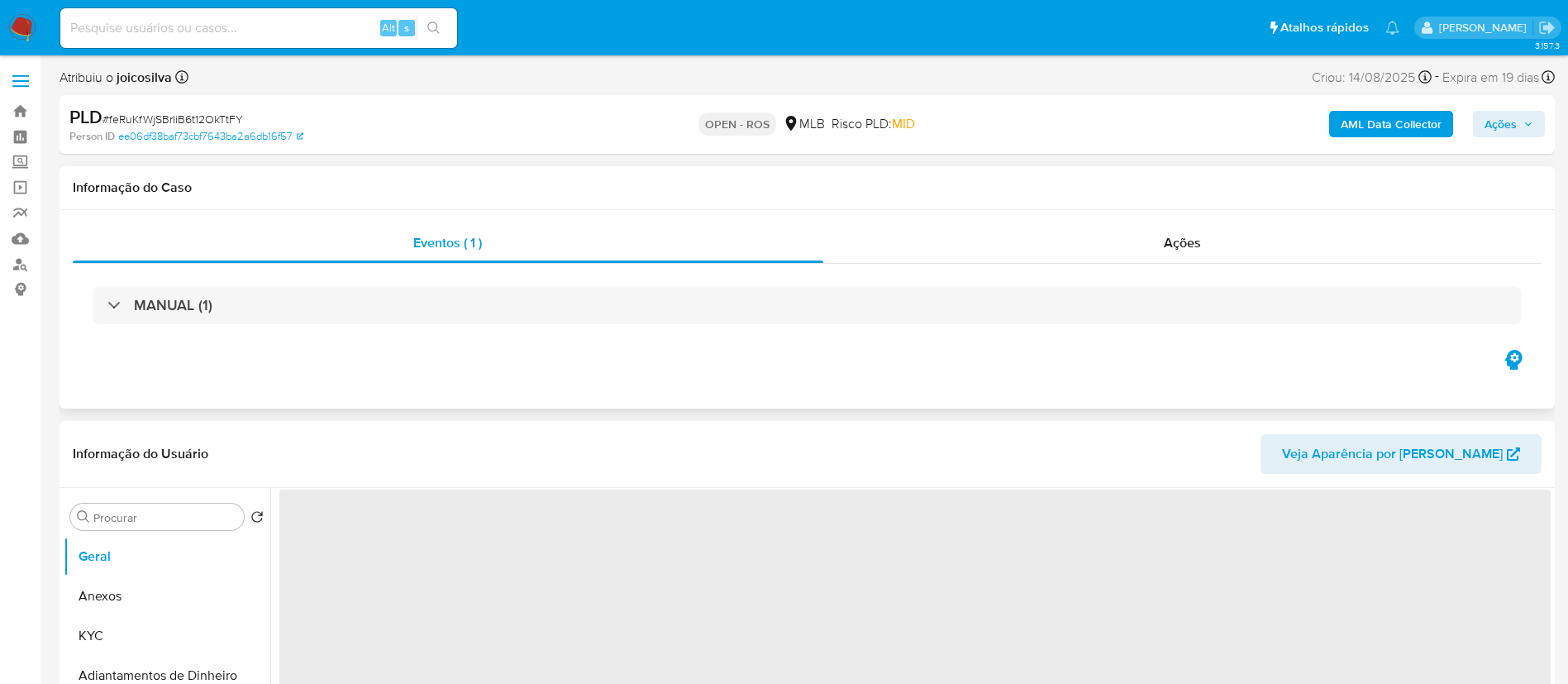
select select "10"
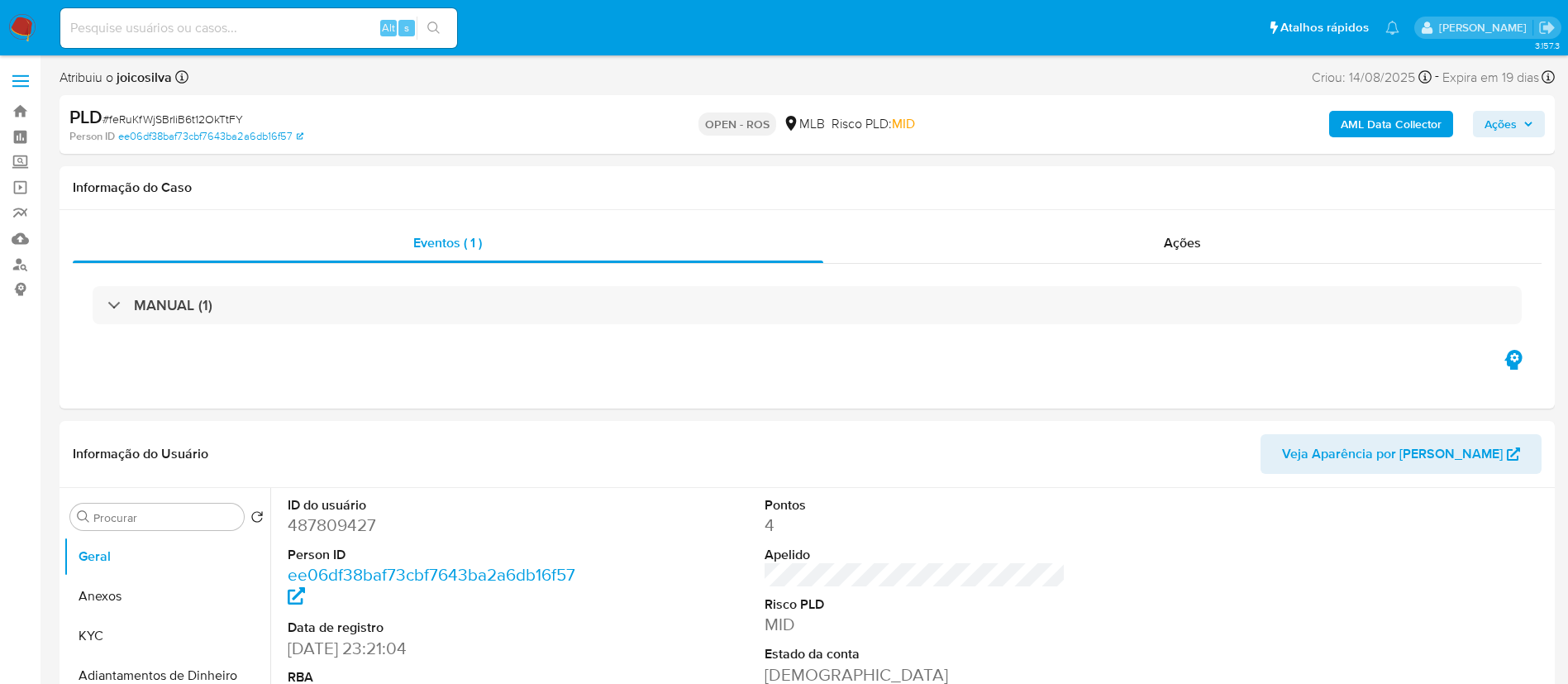
click at [234, 115] on span "# feRuKfWjSBrIiB6t12OkTtFY" at bounding box center [173, 118] width 141 height 16
copy span "feRuKfWjSBrIiB6t12OkTtFY"
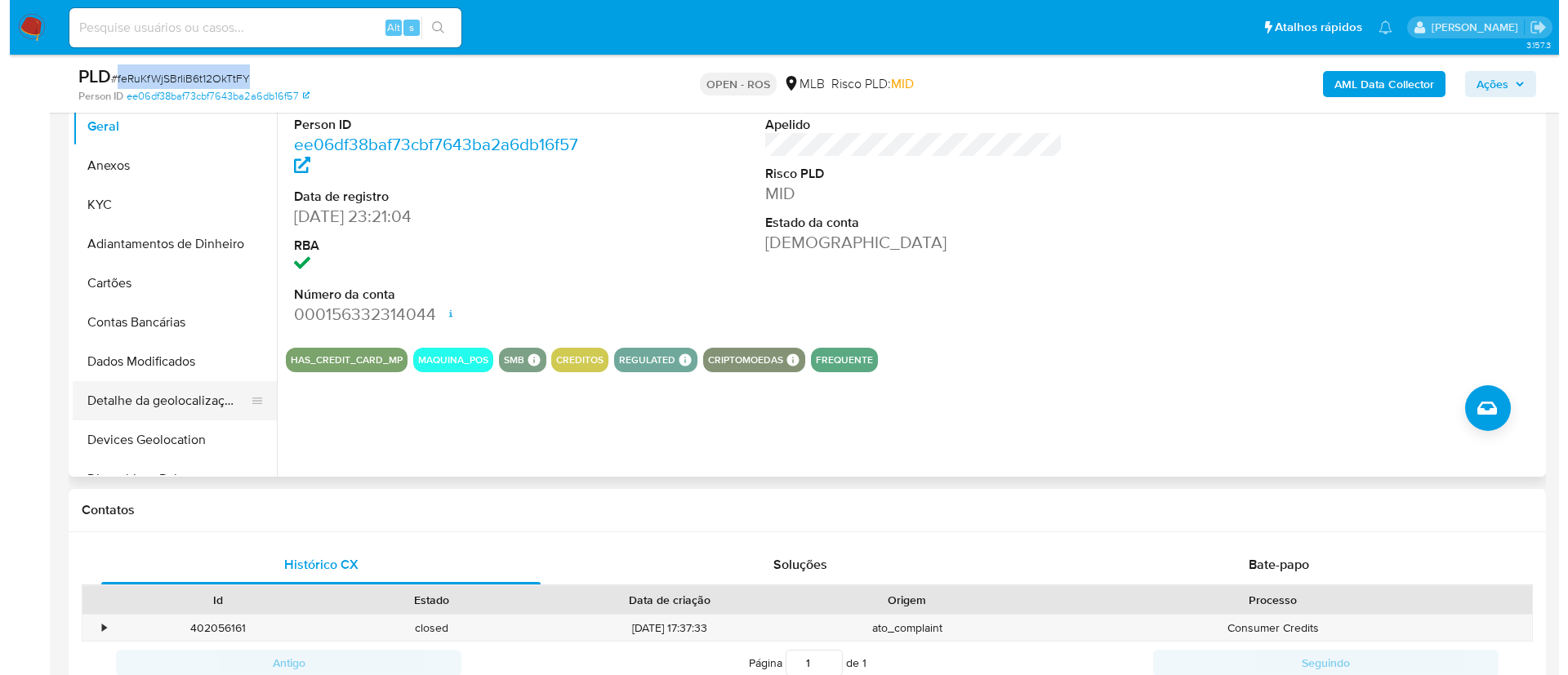
scroll to position [367, 0]
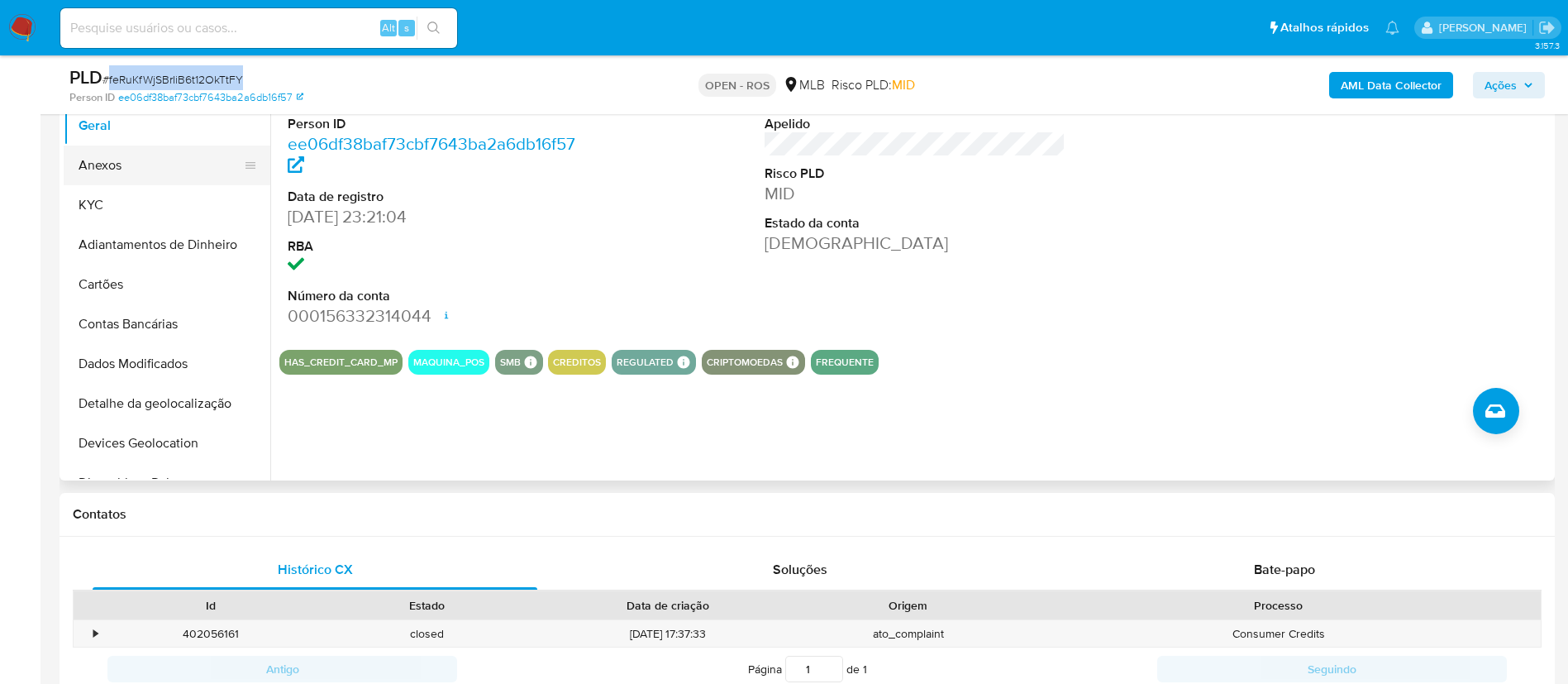
click at [99, 180] on button "Anexos" at bounding box center [160, 166] width 193 height 40
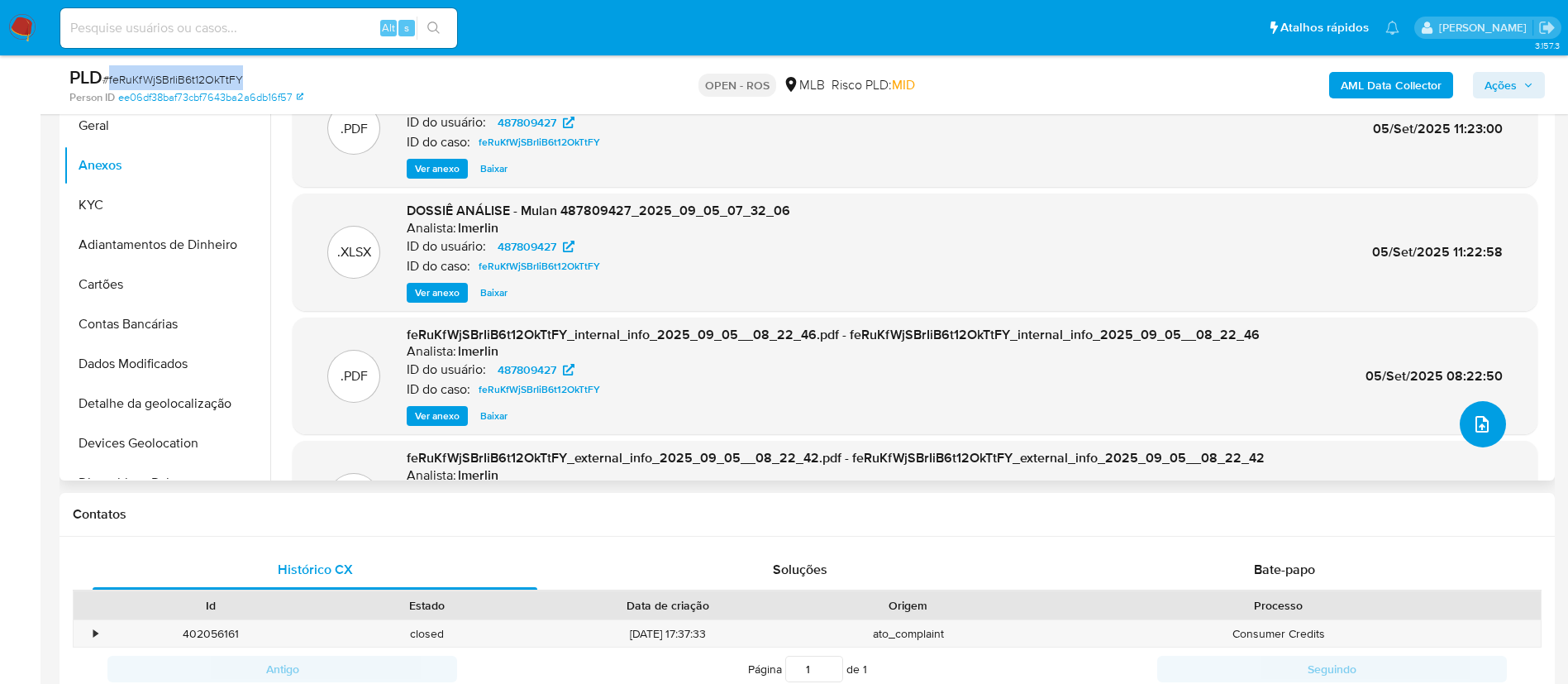
click at [1483, 440] on button "upload-file" at bounding box center [1482, 424] width 47 height 47
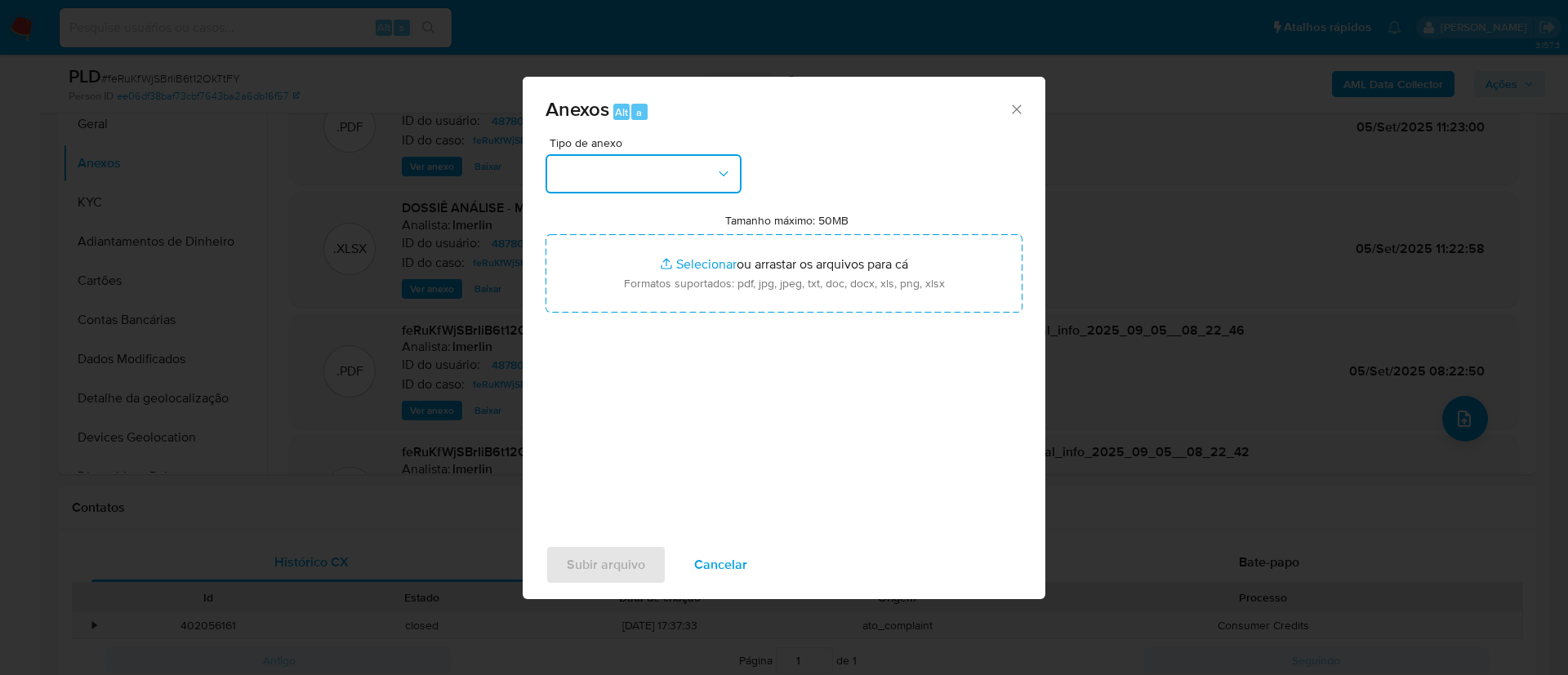
click at [705, 170] on button "button" at bounding box center [644, 174] width 196 height 39
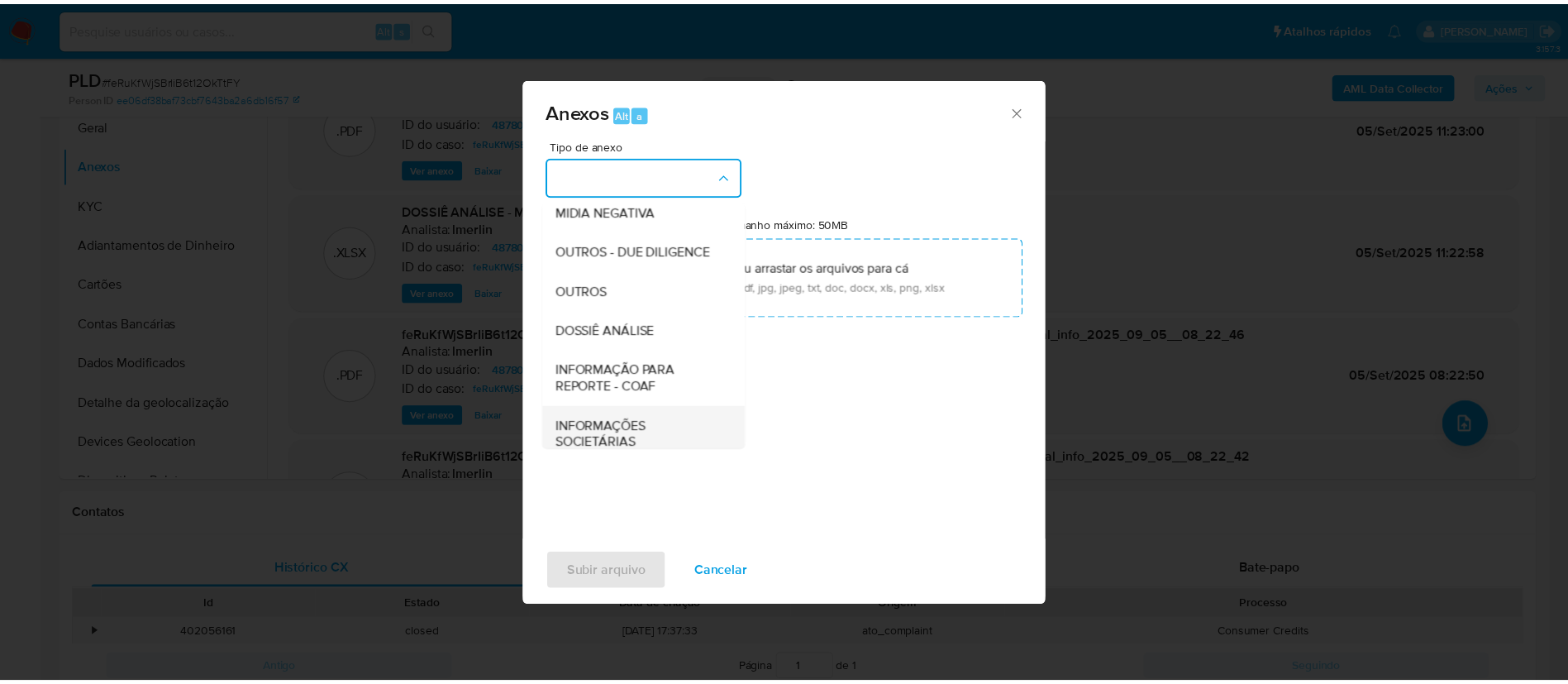
scroll to position [255, 0]
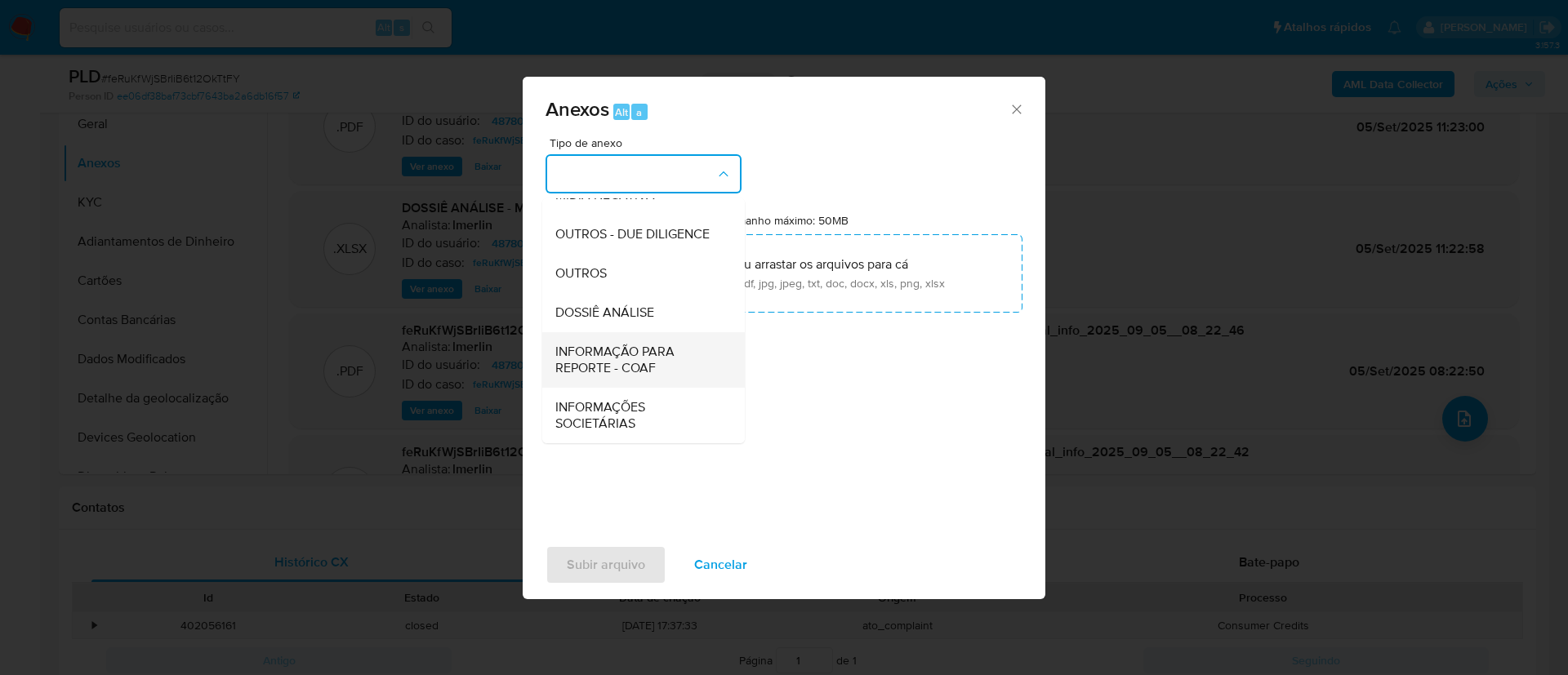
click at [644, 364] on span "INFORMAÇÃO PARA REPORTE - COAF" at bounding box center [638, 360] width 166 height 33
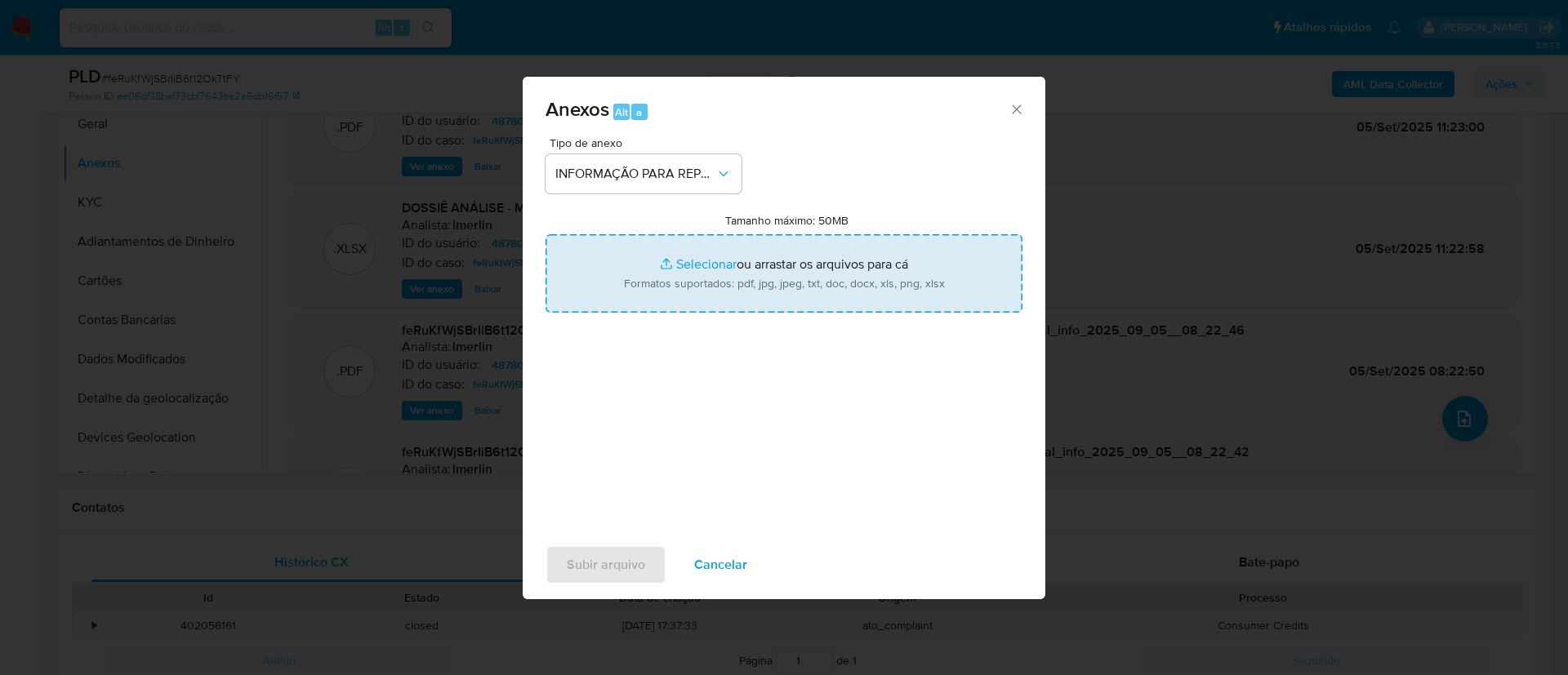
type input "C:\fakepath\SAR - feRuKfWjSBrIiB6t12OkTtFY - CPF 48130172828 - [PERSON_NAME].pdf"
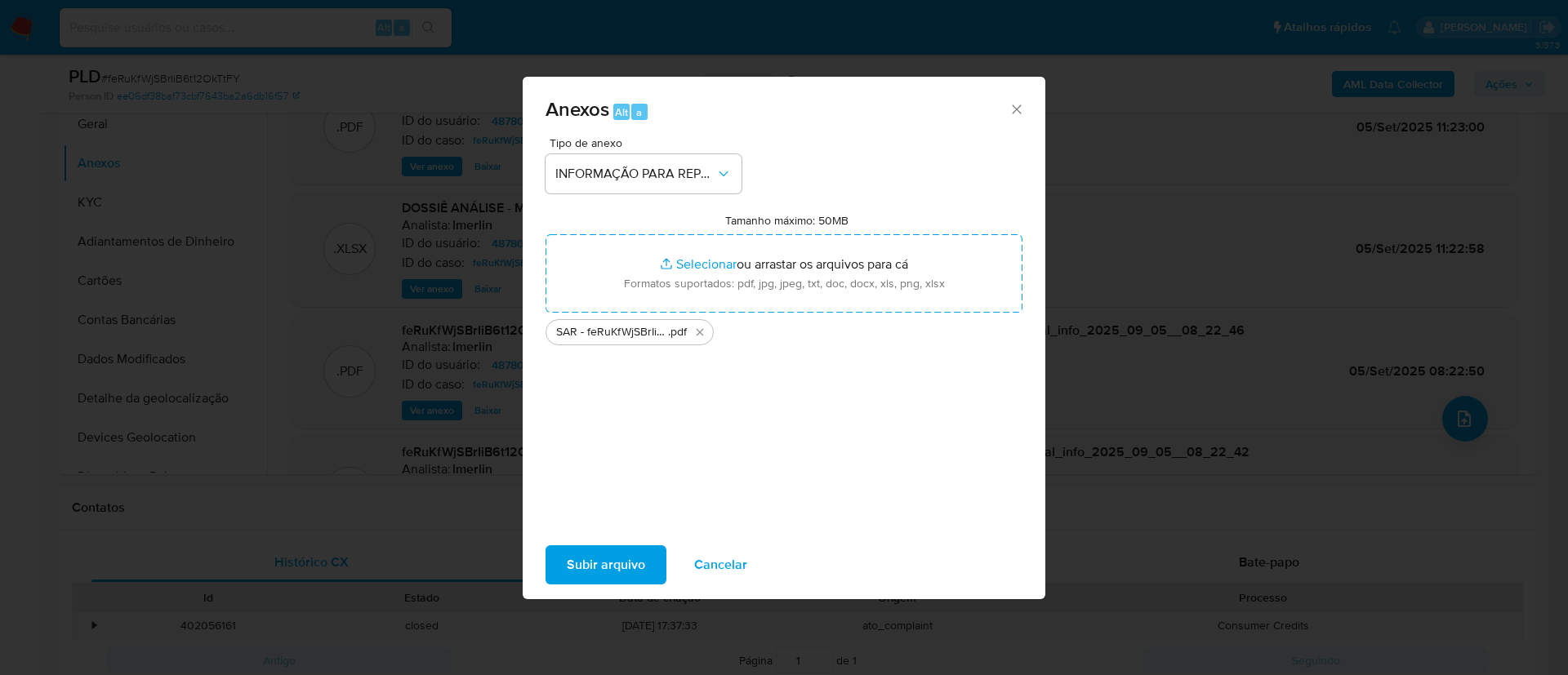
click at [614, 567] on span "Subir arquivo" at bounding box center [605, 564] width 78 height 36
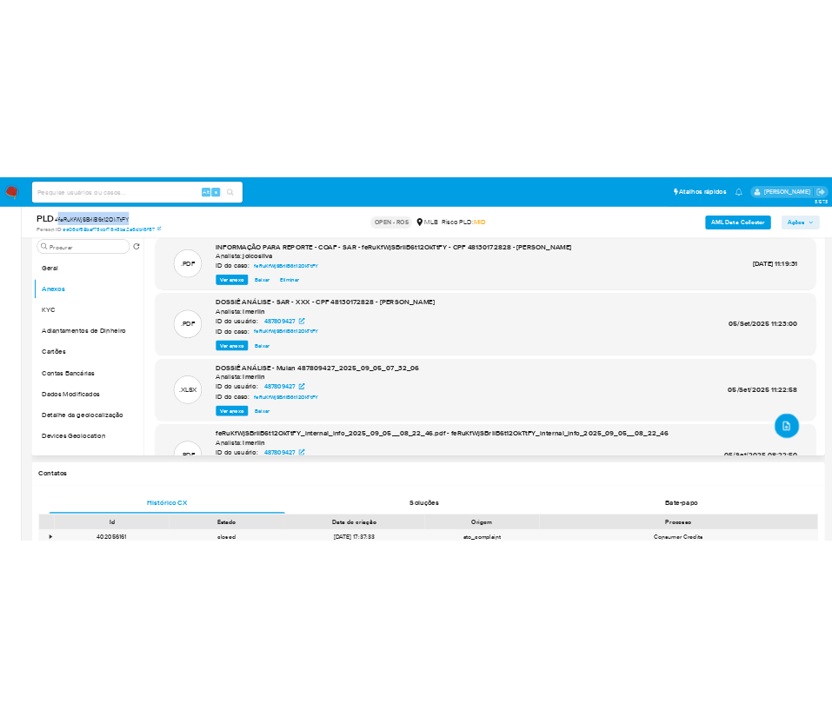
scroll to position [391, 0]
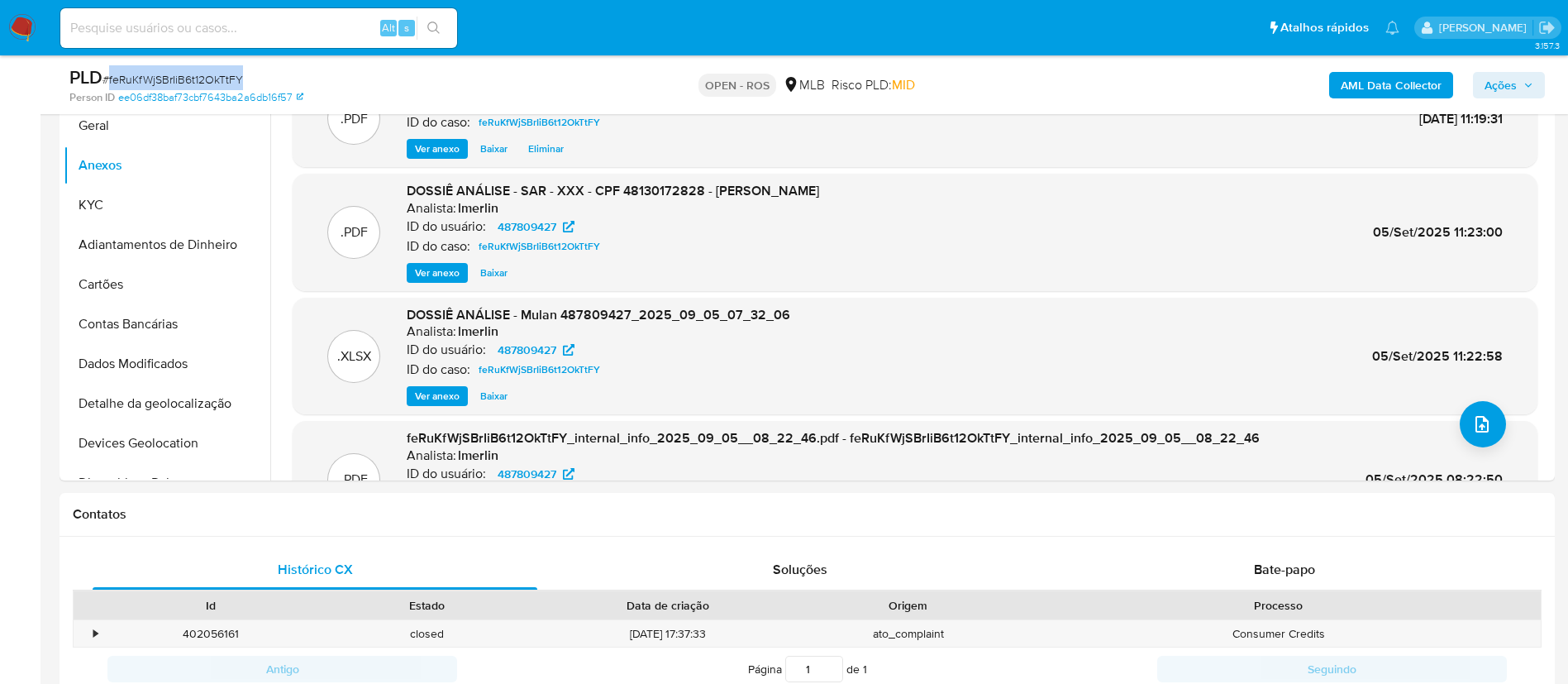
click at [1505, 76] on span "Ações" at bounding box center [1500, 86] width 32 height 27
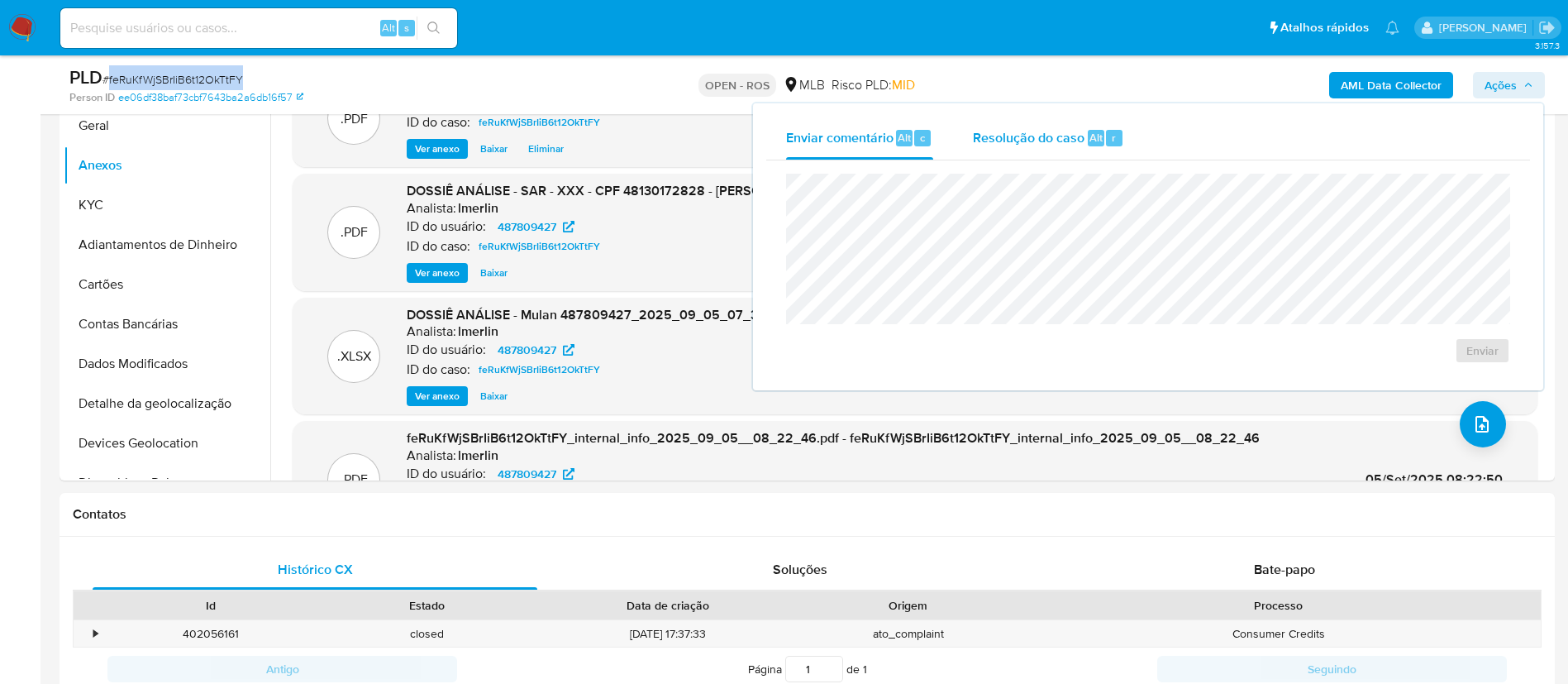
click at [1037, 155] on div "Resolução do caso Alt r" at bounding box center [1048, 138] width 151 height 43
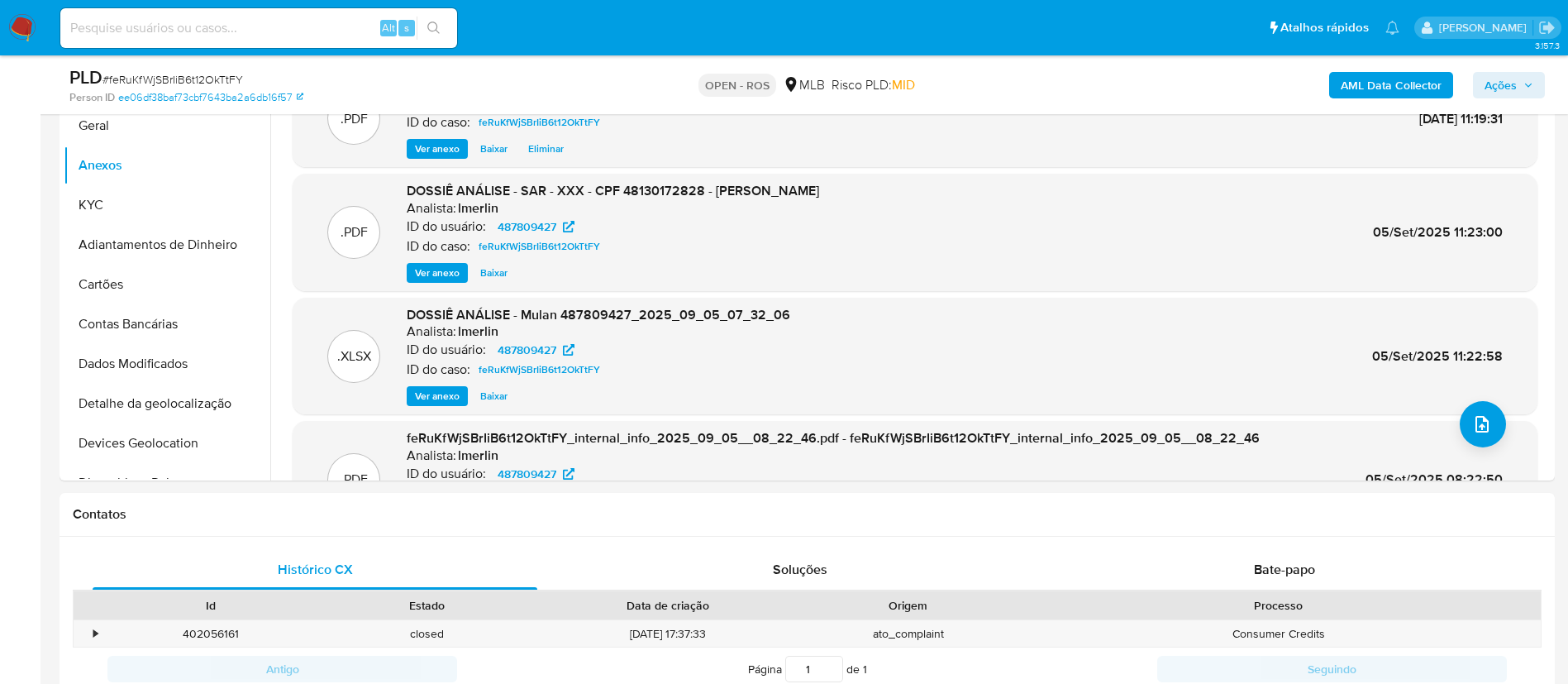
click at [1540, 84] on button "Ações" at bounding box center [1509, 86] width 72 height 27
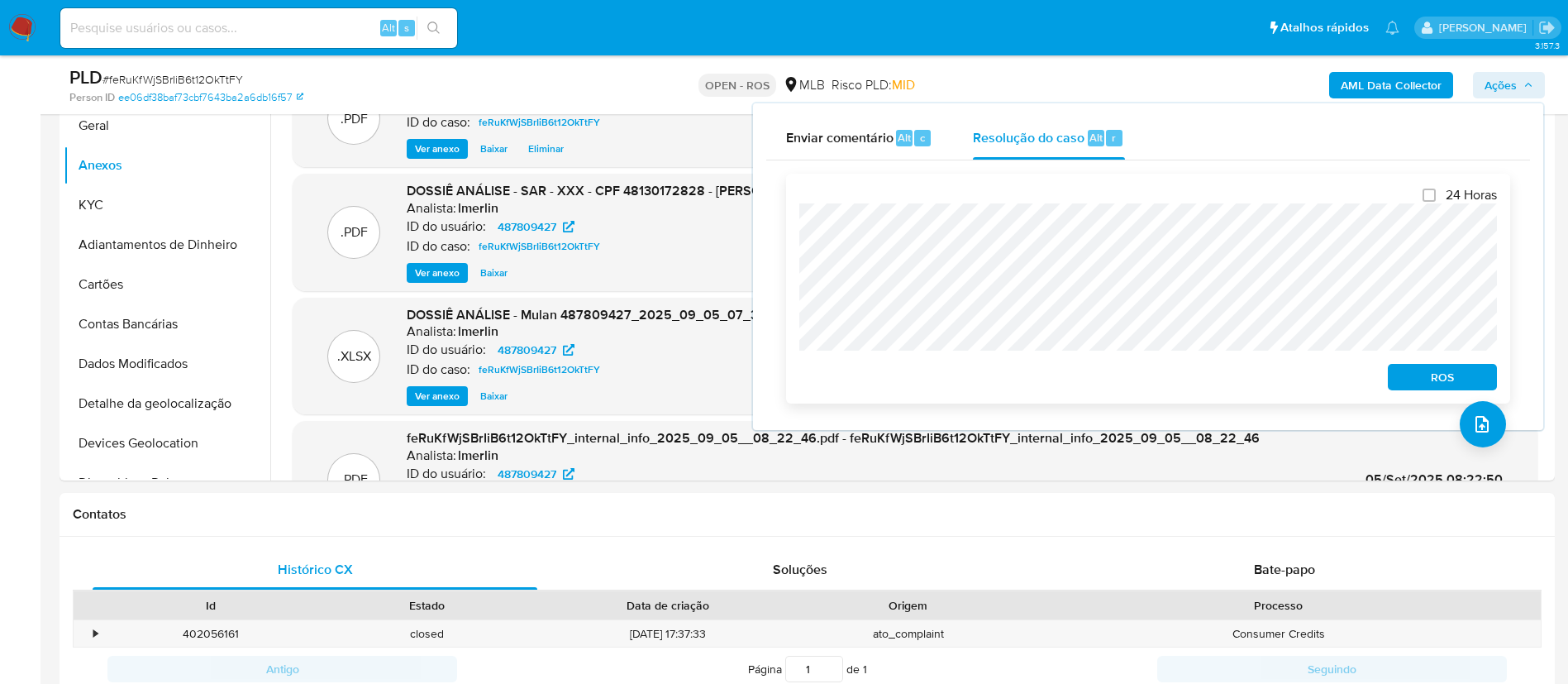
click at [799, 228] on div "24 Horas ROS" at bounding box center [1148, 289] width 724 height 230
click at [1468, 379] on span "ROS" at bounding box center [1442, 377] width 86 height 23
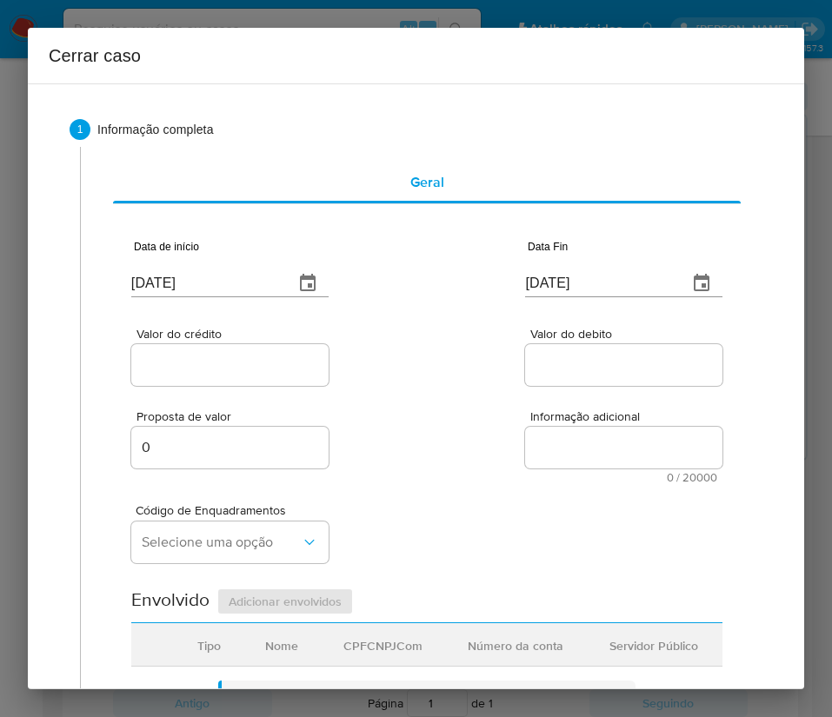
click at [209, 283] on input "[DATE]" at bounding box center [205, 283] width 149 height 28
paste input "1/07"
type input "[DATE]"
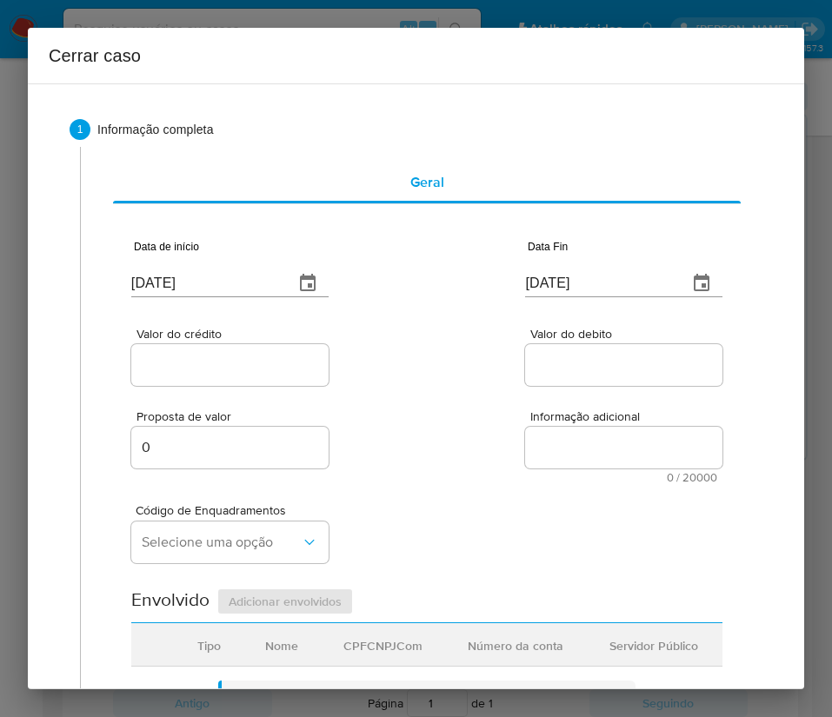
click at [569, 282] on input "[DATE]" at bounding box center [599, 283] width 149 height 28
click at [569, 282] on input "09/09/2025" at bounding box center [599, 283] width 149 height 28
paste input "4"
type input "04/09/2025"
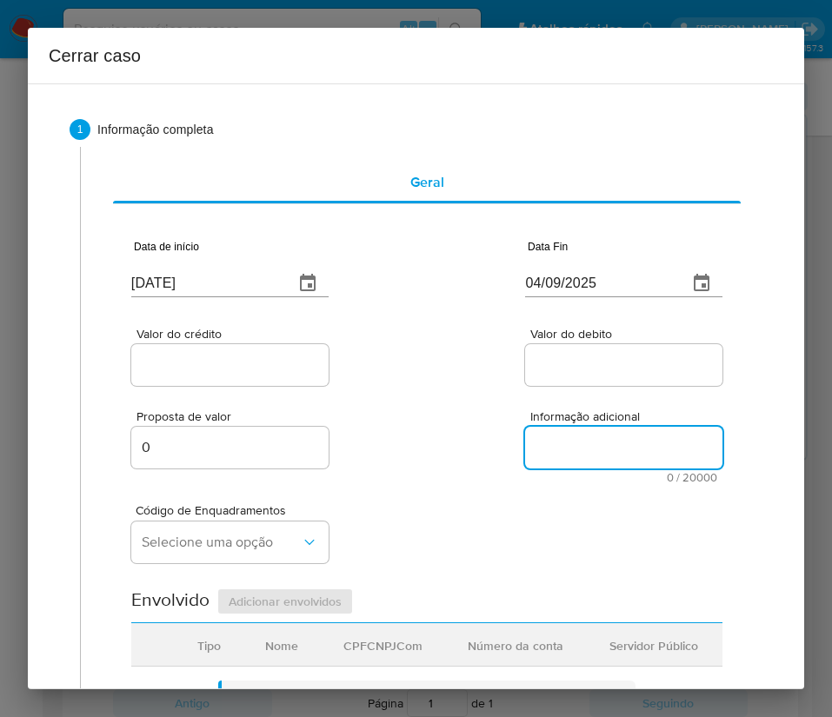
drag, startPoint x: 575, startPoint y: 427, endPoint x: 289, endPoint y: 403, distance: 287.8
click at [574, 427] on textarea "Informação adicional" at bounding box center [623, 448] width 197 height 42
click at [280, 399] on div "Proposta de valor 0 Informação adicional 0 / 20000 20000 caracteres restantes" at bounding box center [426, 436] width 591 height 94
drag, startPoint x: 281, startPoint y: 373, endPoint x: 52, endPoint y: 443, distance: 239.2
click at [281, 373] on input "Valor do crédito" at bounding box center [229, 365] width 197 height 23
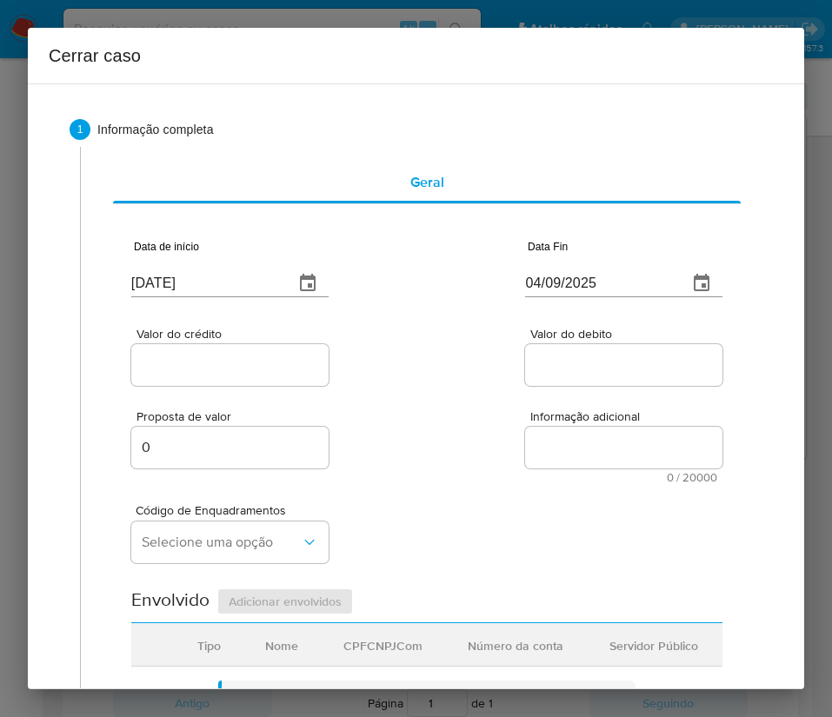
click at [229, 351] on div at bounding box center [229, 365] width 197 height 42
click at [229, 354] on input "Valor do crédito" at bounding box center [229, 365] width 197 height 23
paste input "R$584.979"
type input "R$584.979"
drag, startPoint x: 462, startPoint y: 399, endPoint x: 407, endPoint y: 427, distance: 62.2
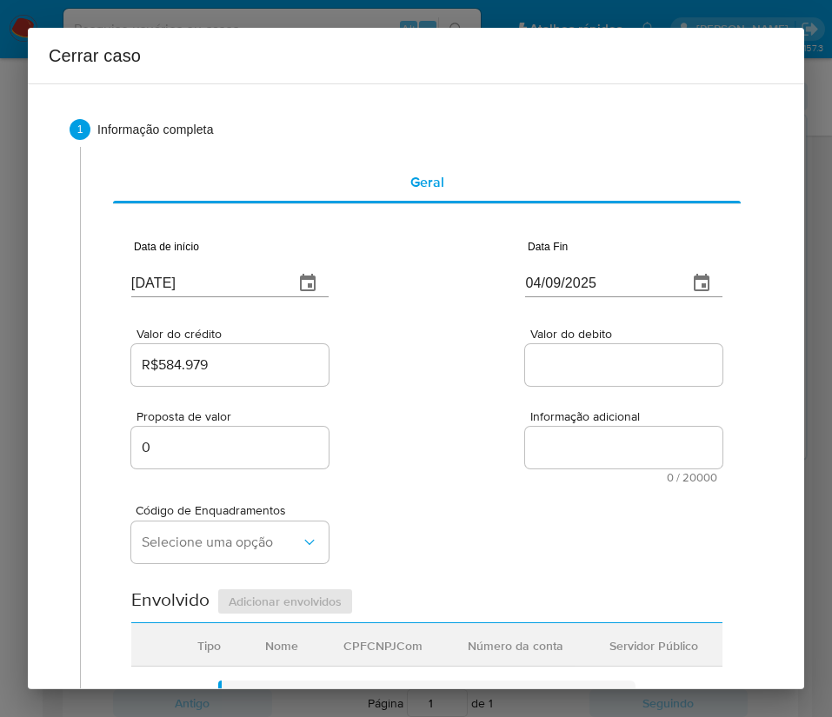
click at [452, 407] on div "Proposta de valor 0 Informação adicional 0 / 20000 20000 caracteres restantes" at bounding box center [426, 436] width 591 height 94
click at [627, 363] on input "Valor do debito" at bounding box center [623, 365] width 197 height 23
paste input "R$591.823"
type input "R$591.823"
click at [335, 540] on div "Código de Enquadramentos Selecione uma opção" at bounding box center [426, 526] width 591 height 87
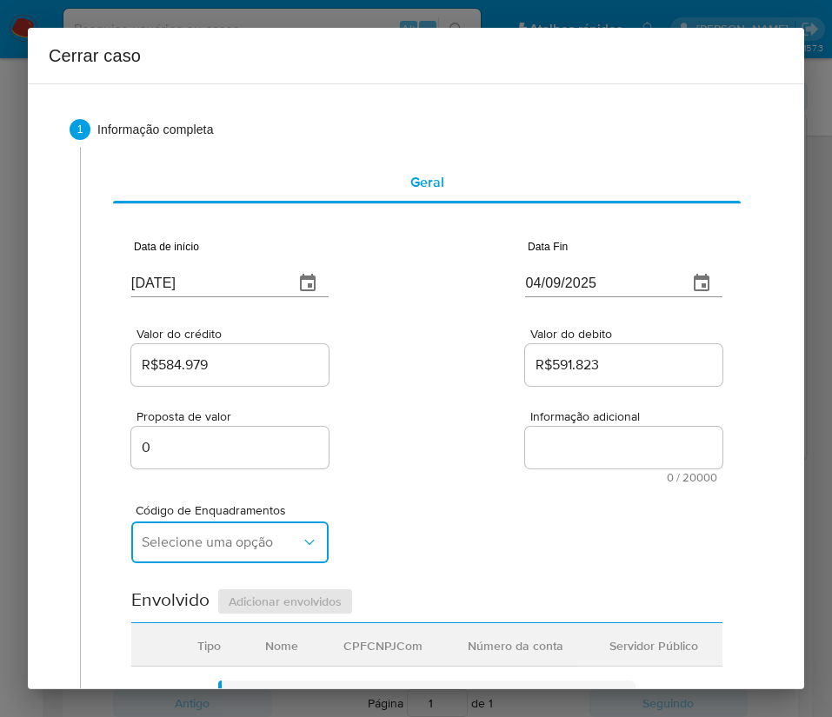
click at [198, 541] on span "Selecione uma opção" at bounding box center [221, 542] width 159 height 17
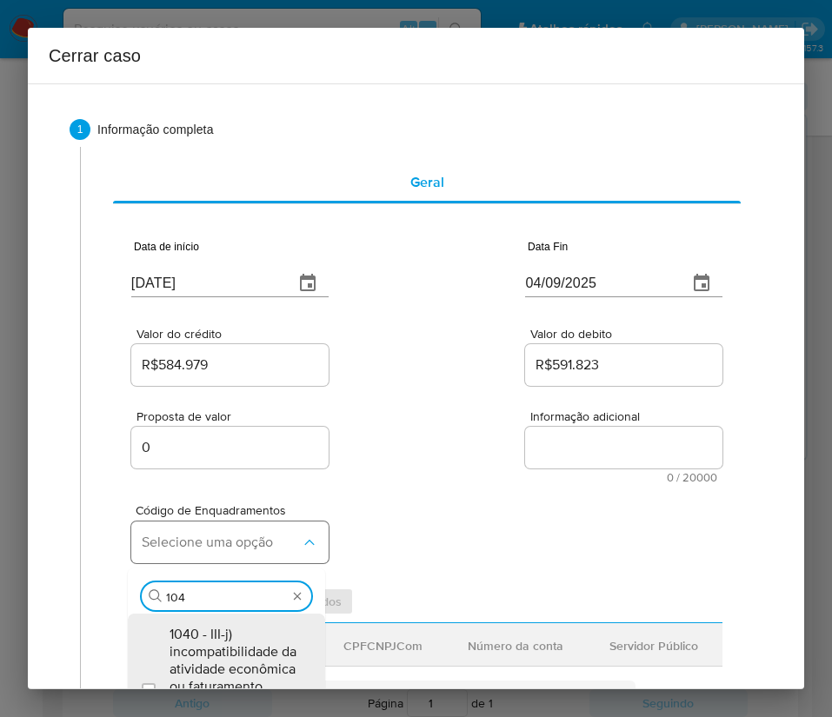
type input "1045"
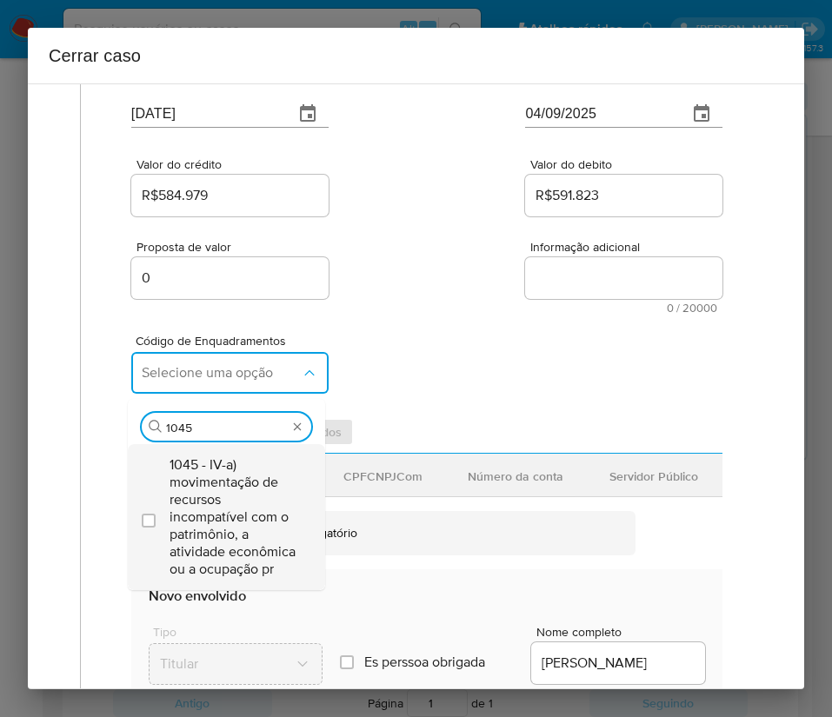
scroll to position [261, 0]
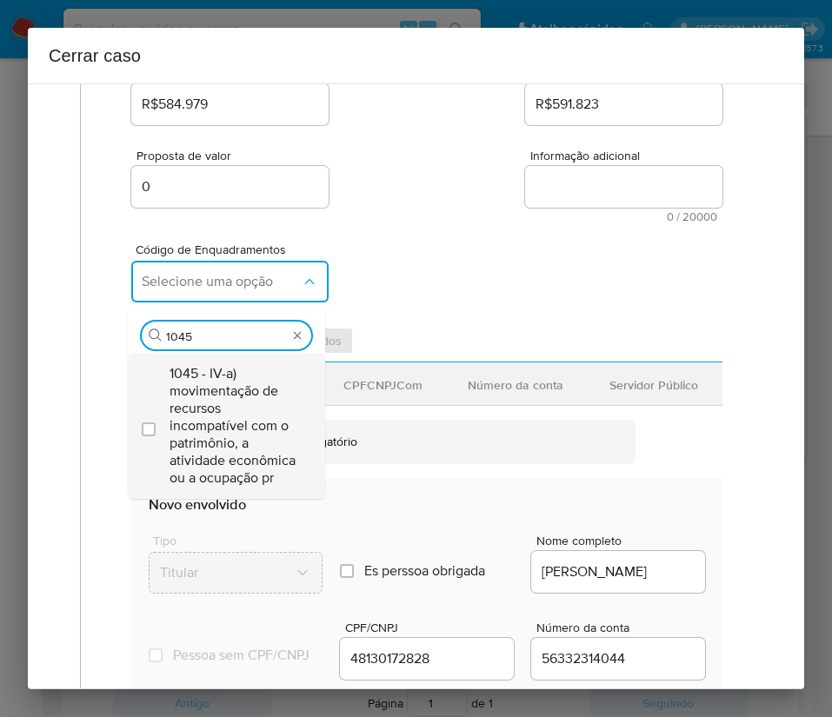
click at [222, 411] on span "1045 - IV-a) movimentação de recursos incompatível com o patrimônio, a atividad…" at bounding box center [234, 426] width 131 height 122
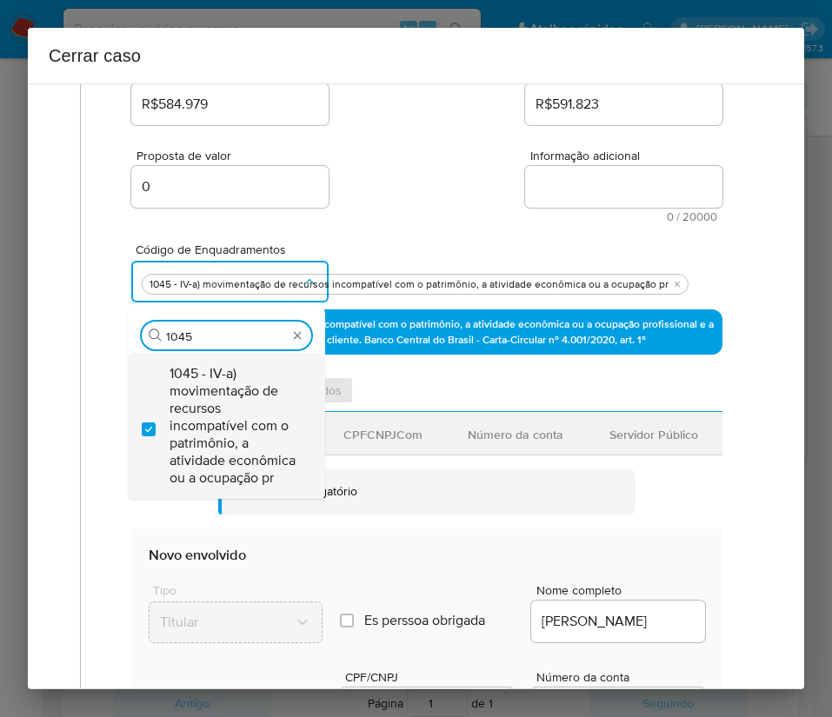
checkbox input "true"
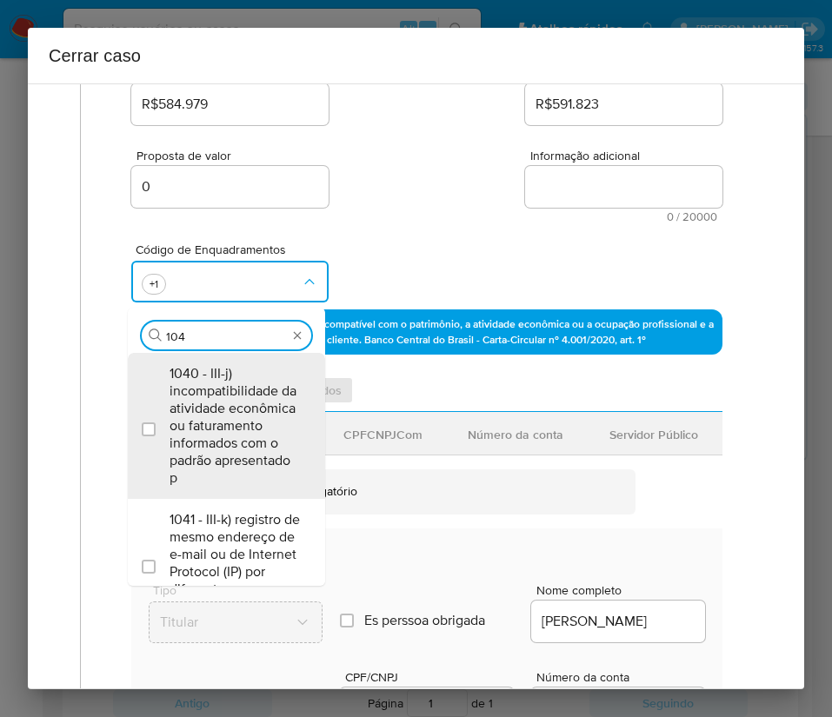
scroll to position [0, 0]
type input "1047"
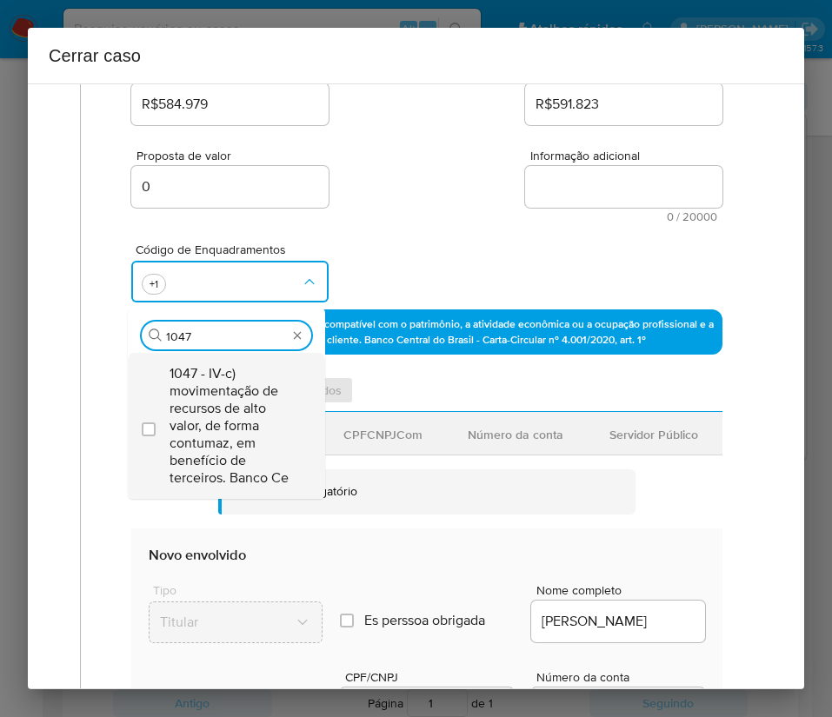
click at [230, 408] on span "1047 - IV-c) movimentação de recursos de alto valor, de forma contumaz, em bene…" at bounding box center [234, 426] width 131 height 122
checkbox input "true"
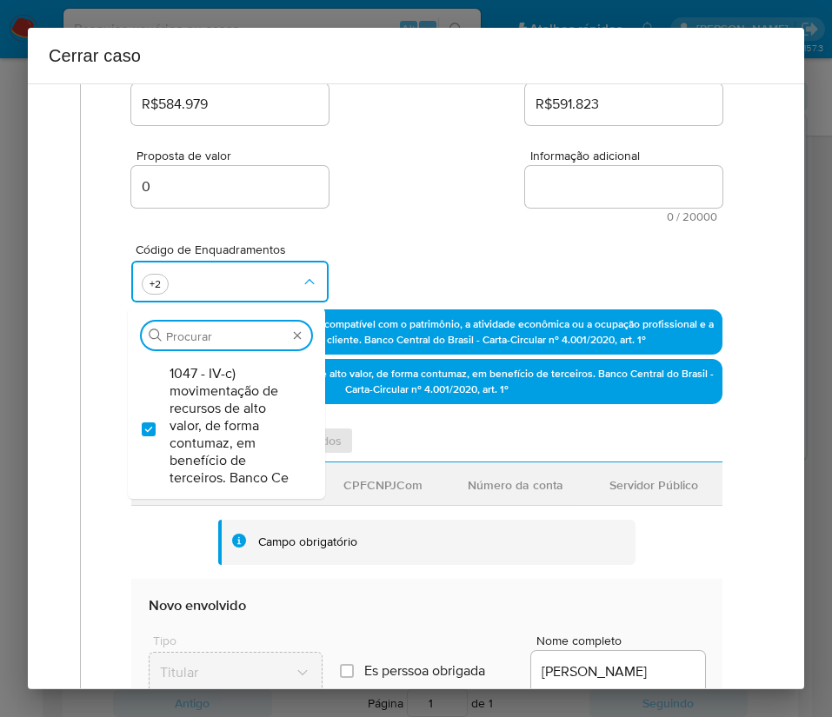
click at [378, 224] on div "Código de Enquadramentos Procurar 1047 - IV-c) movimentação de recursos de alto…" at bounding box center [426, 265] width 591 height 87
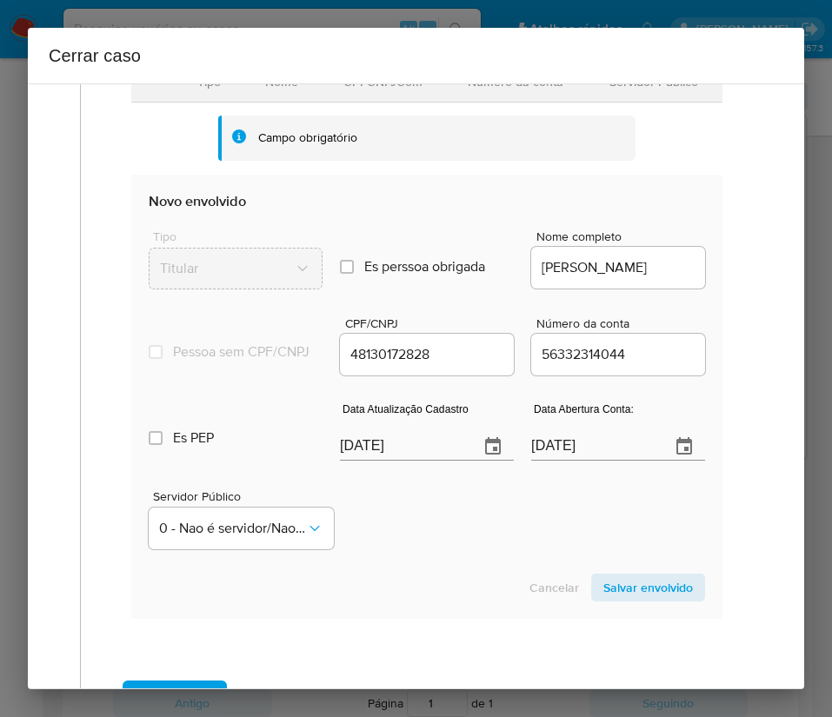
scroll to position [815, 0]
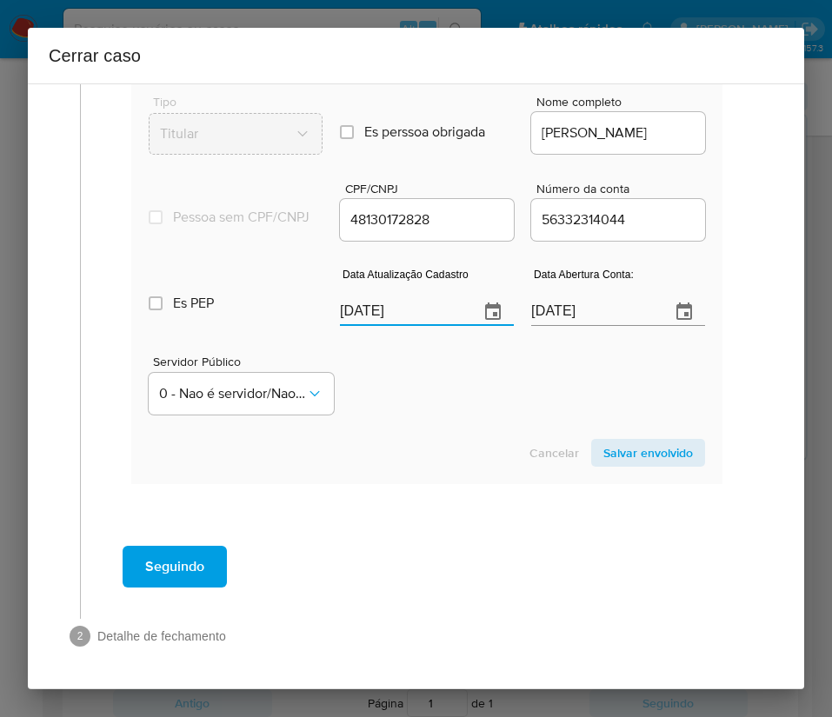
click at [388, 303] on input "[DATE]" at bounding box center [402, 312] width 125 height 28
paste input "19/08"
type input "19/08/2025"
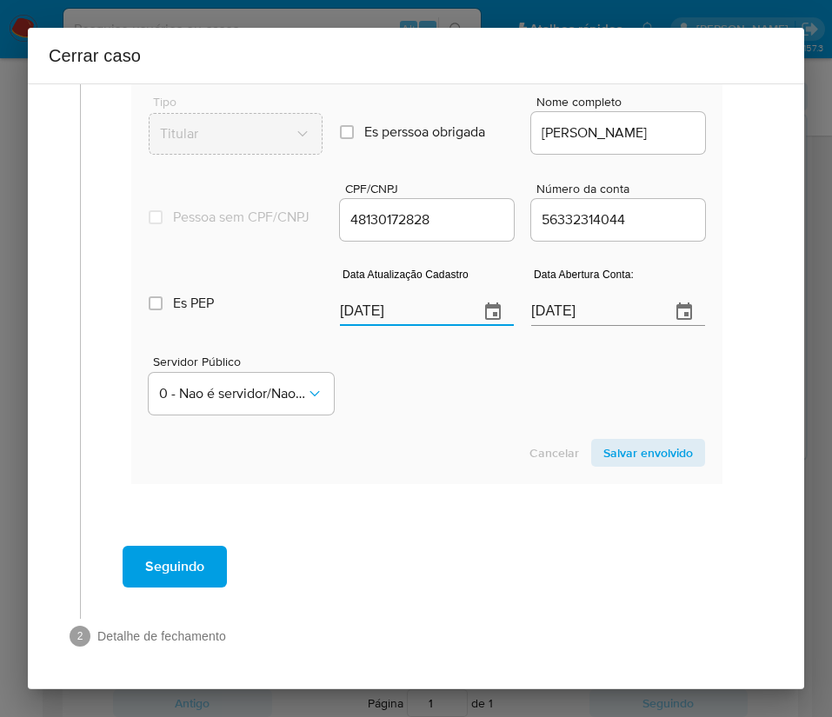
click at [382, 448] on div "Cancelar Salvar envolvido" at bounding box center [427, 453] width 556 height 28
click at [545, 309] on input "18/01/2023" at bounding box center [593, 312] width 125 height 28
click at [462, 381] on div "Servidor Público 0 - Nao é servidor/Nao possui informacao" at bounding box center [427, 378] width 556 height 87
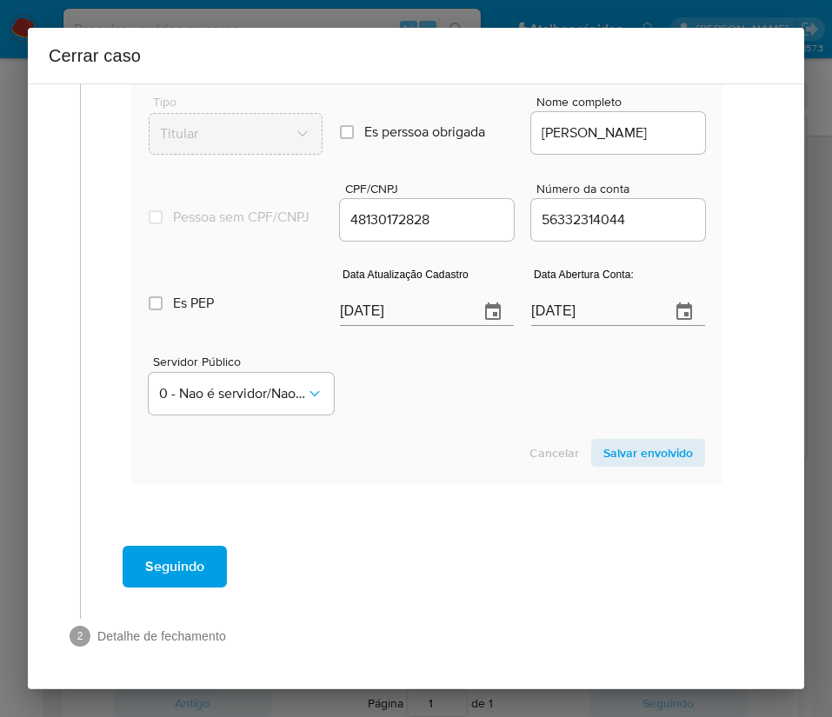
click at [631, 456] on span "Salvar envolvido" at bounding box center [648, 453] width 90 height 24
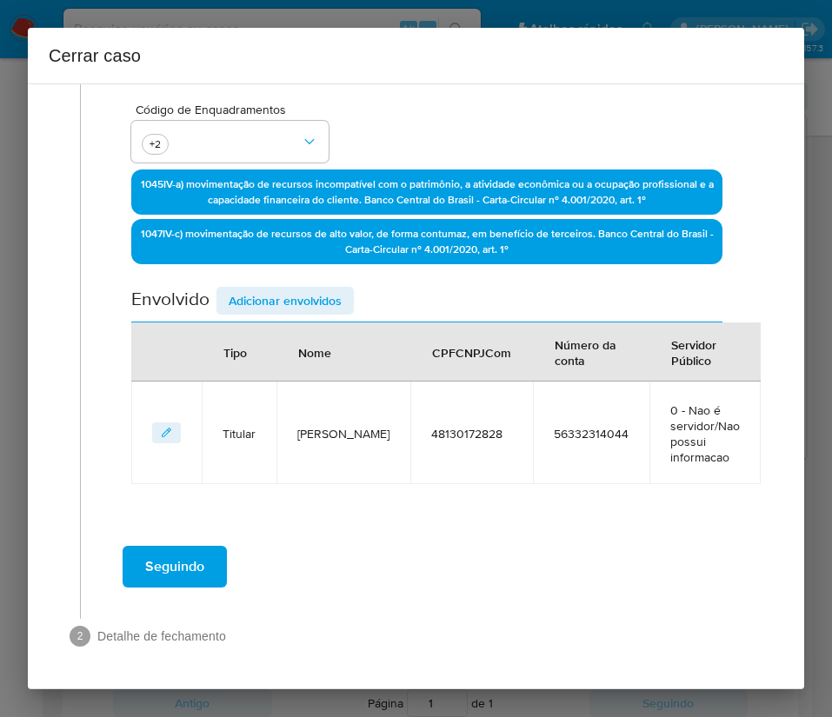
click at [274, 297] on span "Adicionar envolvidos" at bounding box center [285, 301] width 113 height 24
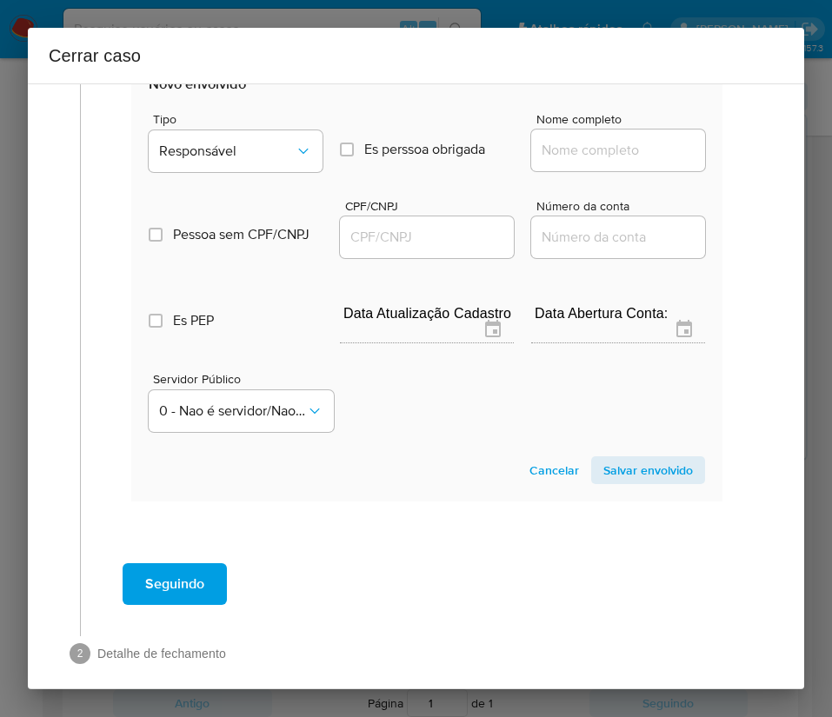
scroll to position [859, 0]
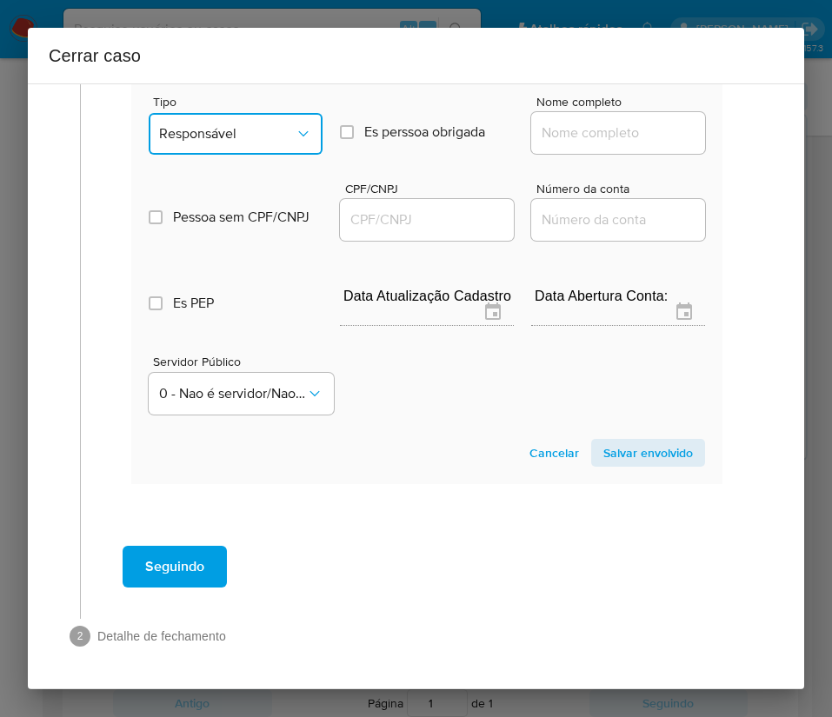
click at [248, 132] on span "Responsável" at bounding box center [227, 133] width 136 height 17
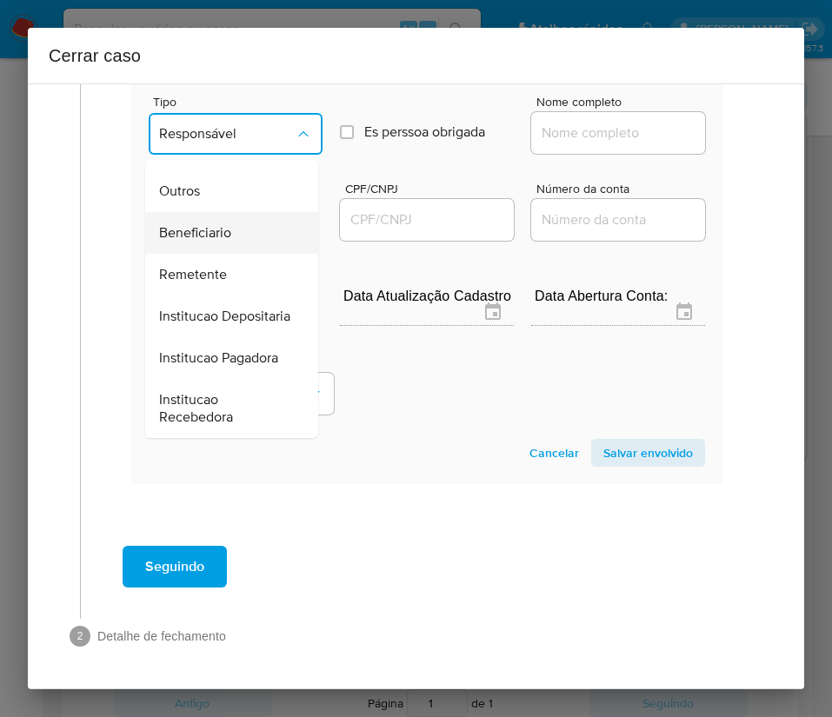
scroll to position [309, 0]
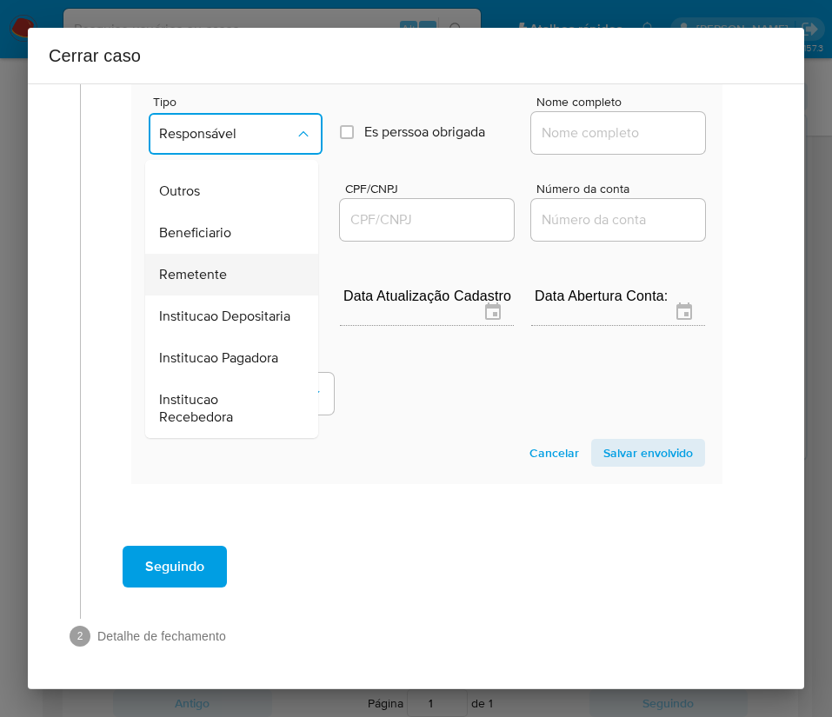
click at [216, 266] on span "Remetente" at bounding box center [193, 274] width 68 height 17
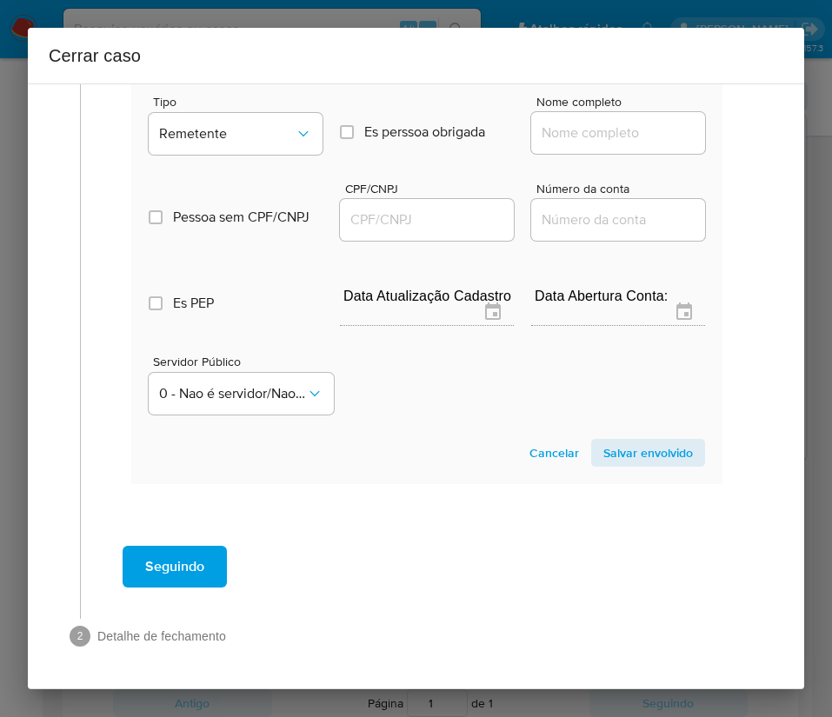
click at [634, 128] on input "Nome completo" at bounding box center [618, 133] width 174 height 23
paste input "Gw Solucoes Bank Ltda, 58503203000180"
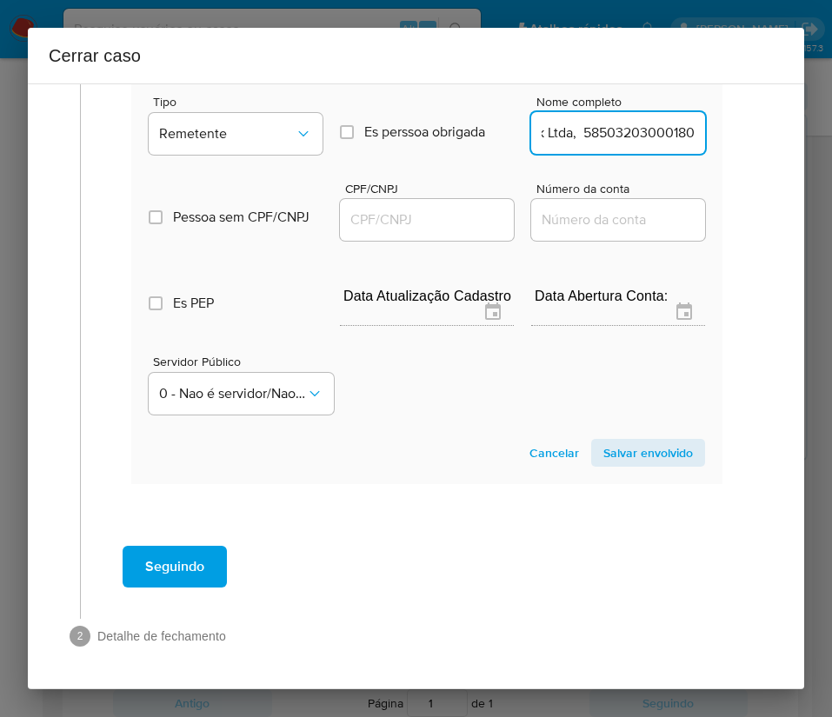
drag, startPoint x: 552, startPoint y: 137, endPoint x: 721, endPoint y: 137, distance: 169.5
type input "Gw Solucoes Bank Ltda"
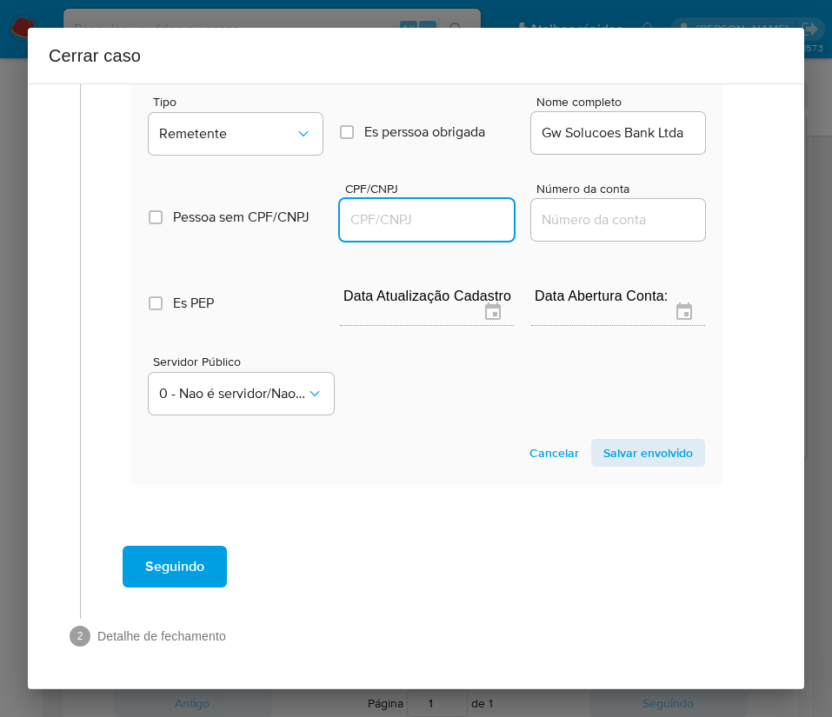
click at [439, 216] on input "CPF/CNPJ" at bounding box center [427, 220] width 174 height 23
paste input "58503203000180"
type input "58503203000180"
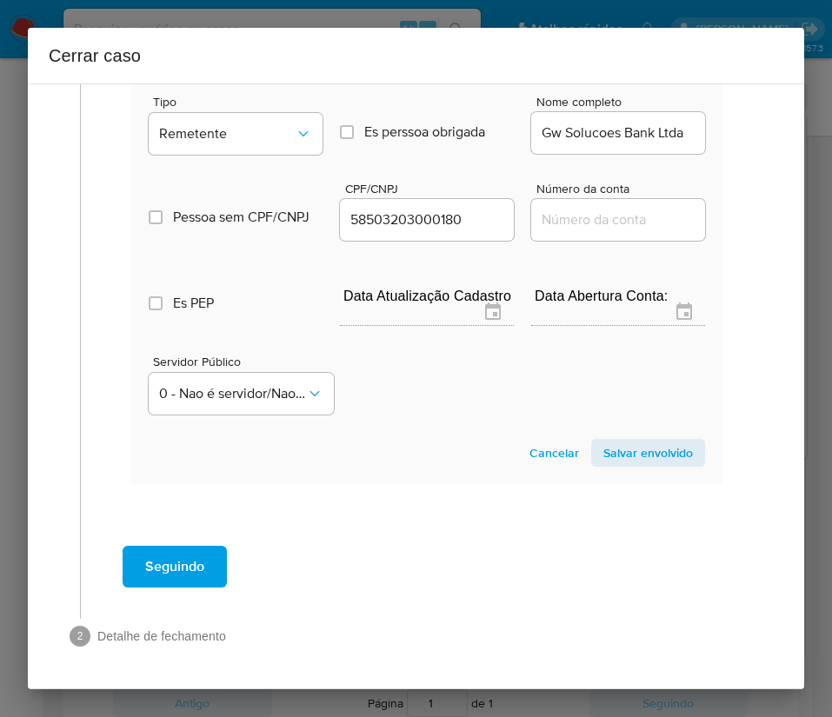
click at [646, 442] on span "Salvar envolvido" at bounding box center [648, 453] width 90 height 24
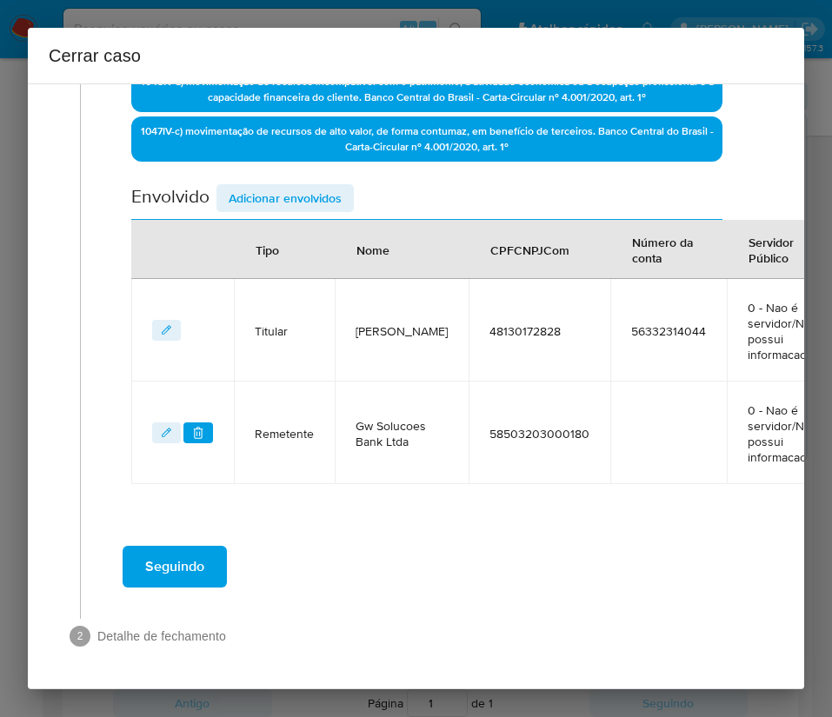
click at [335, 186] on span "Adicionar envolvidos" at bounding box center [285, 198] width 113 height 24
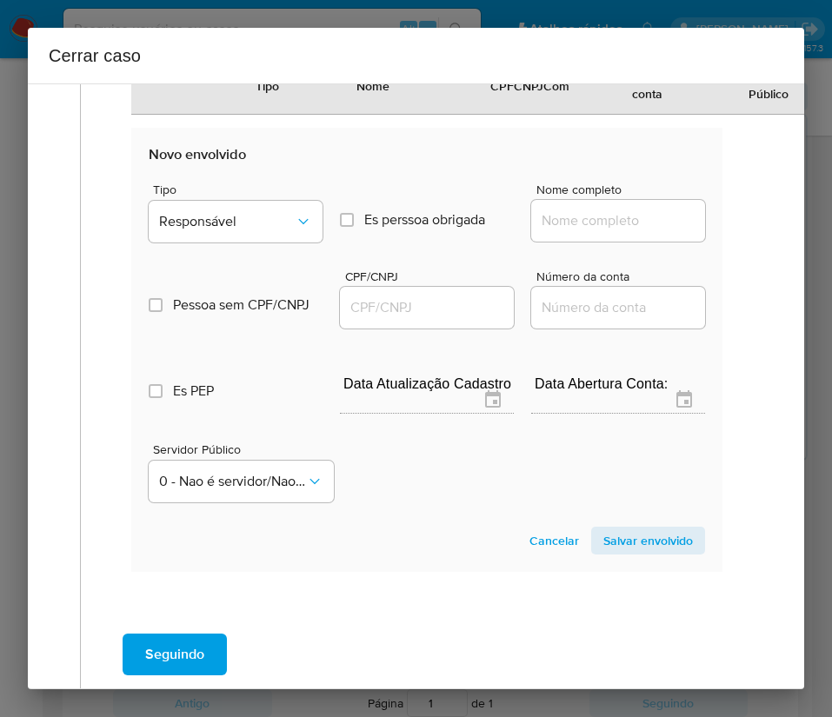
scroll to position [914, 0]
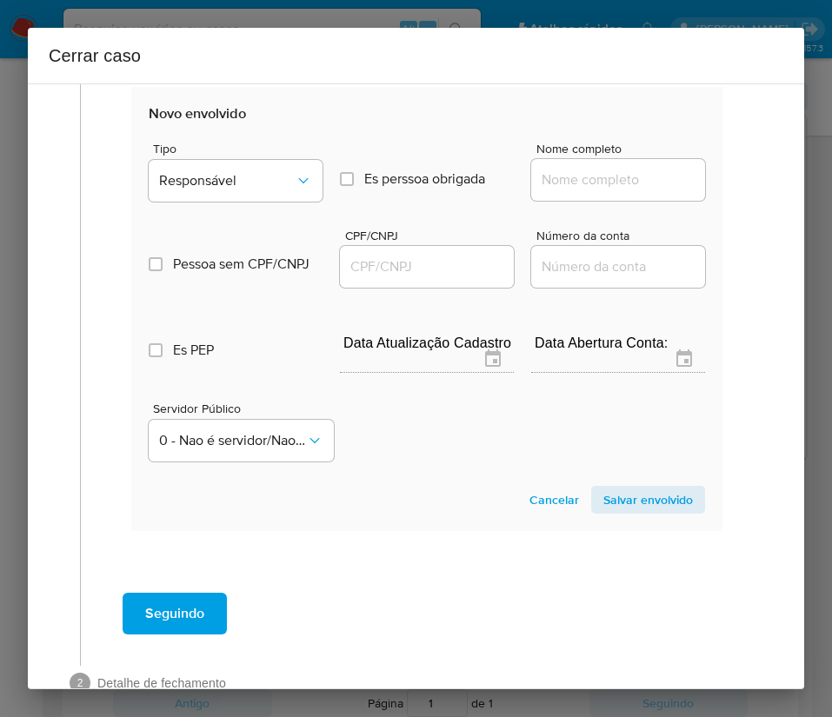
click at [255, 158] on div "Tipo Responsável" at bounding box center [236, 176] width 174 height 66
click at [257, 180] on span "Responsável" at bounding box center [227, 180] width 136 height 17
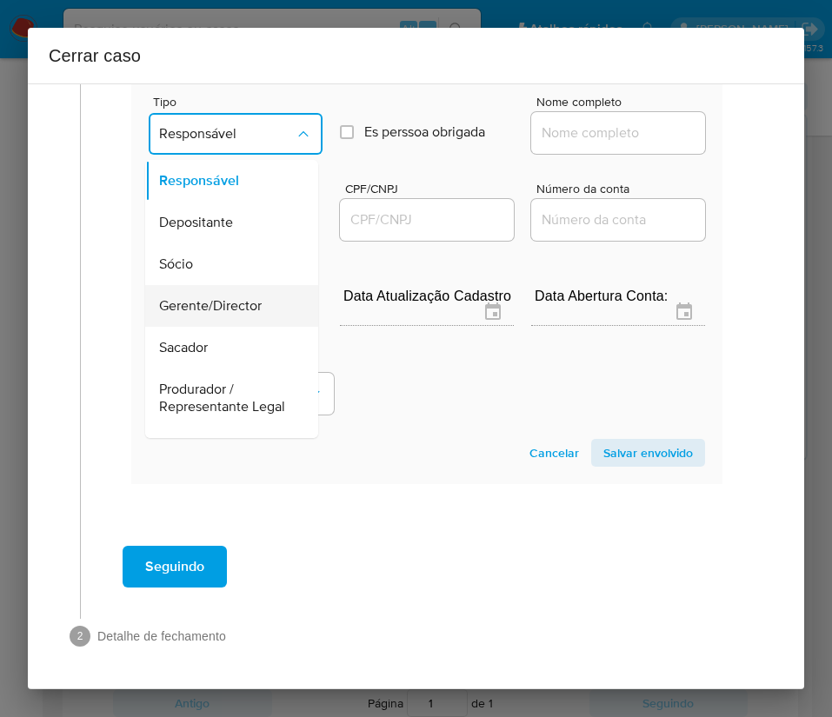
scroll to position [309, 0]
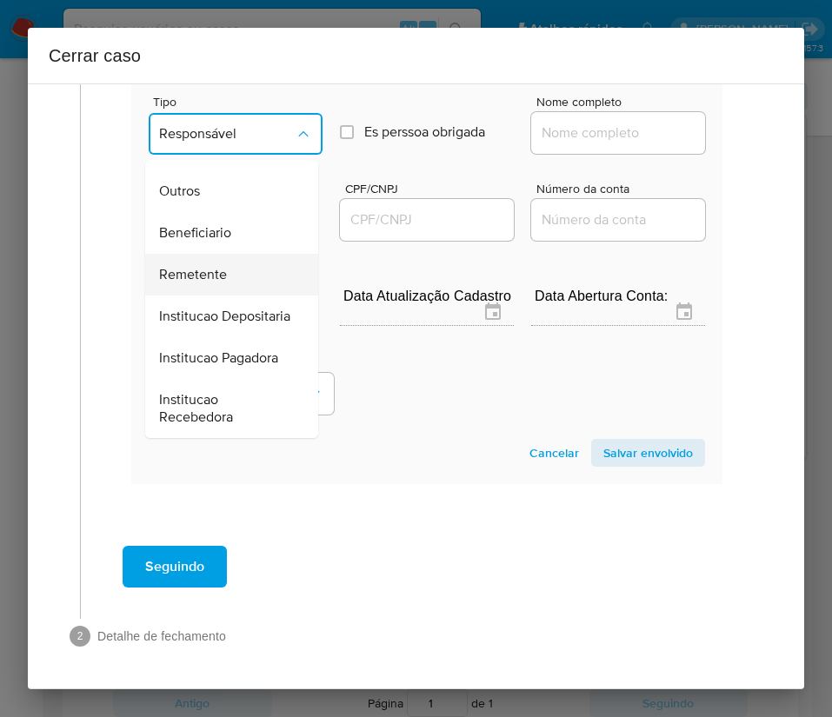
click at [213, 266] on span "Remetente" at bounding box center [193, 274] width 68 height 17
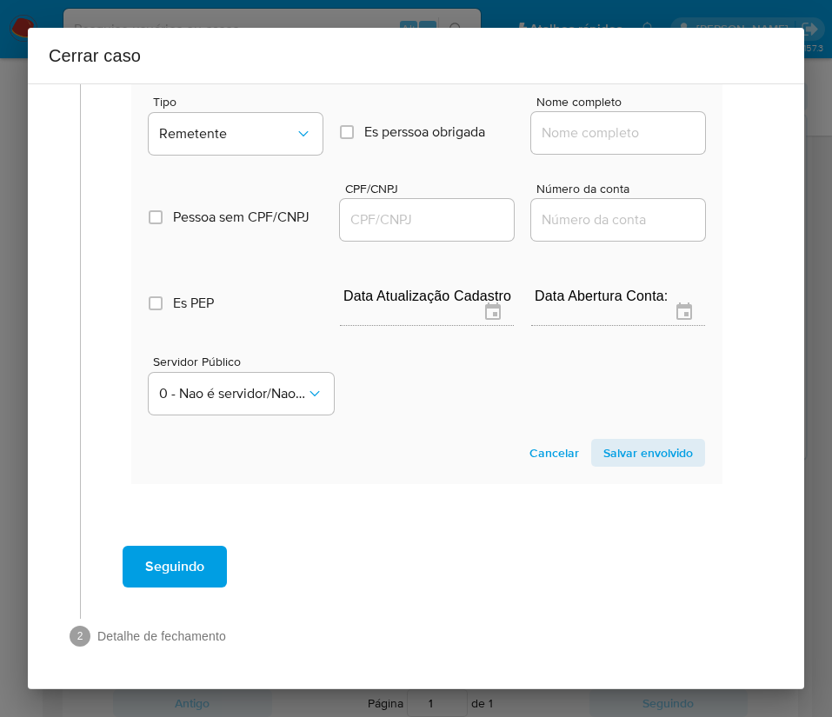
click at [594, 112] on div at bounding box center [618, 133] width 174 height 42
click at [591, 122] on input "Nome completo" at bounding box center [618, 133] width 174 height 23
paste input "36.090.747 JONATHAN LUCIO MESSIAS DE SOUSA, 36090747000125"
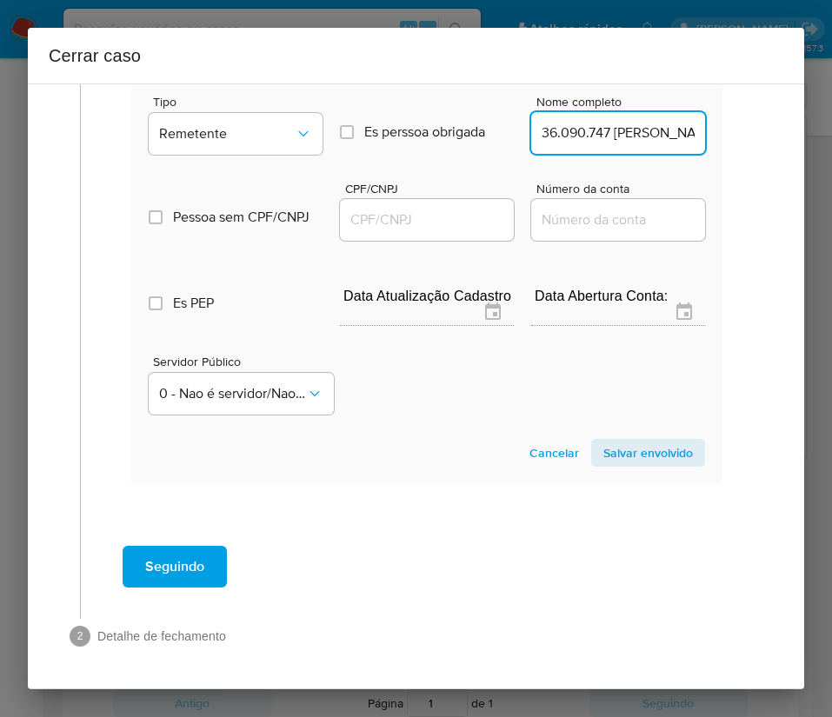
scroll to position [0, 289]
drag, startPoint x: 551, startPoint y: 116, endPoint x: 725, endPoint y: 119, distance: 173.8
type input "36.090.747 JONATHAN LUCIO MESSIAS DE SOUSA"
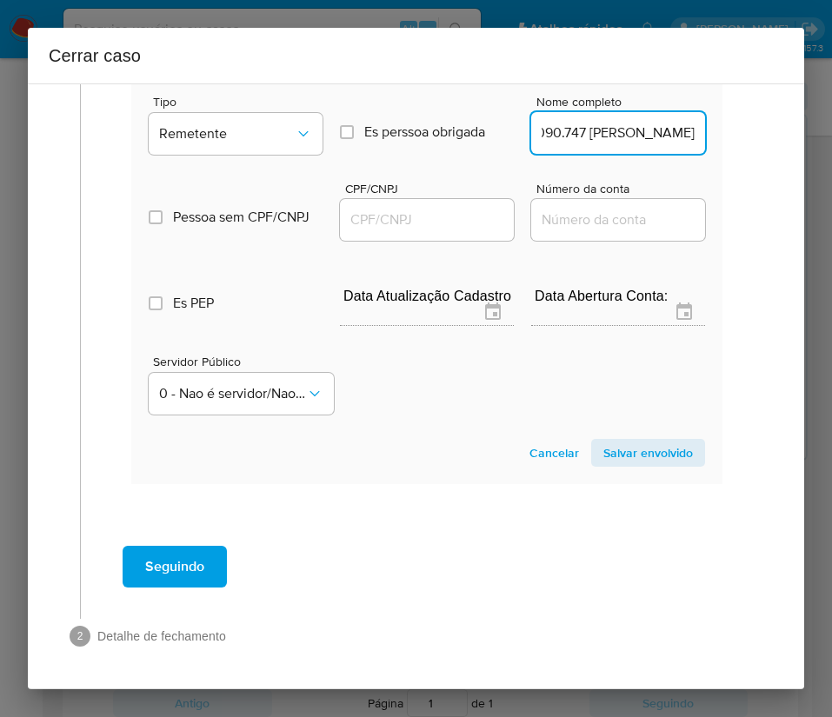
scroll to position [0, 0]
click at [449, 209] on input "CPF/CNPJ" at bounding box center [427, 220] width 174 height 23
paste input "36090747000125"
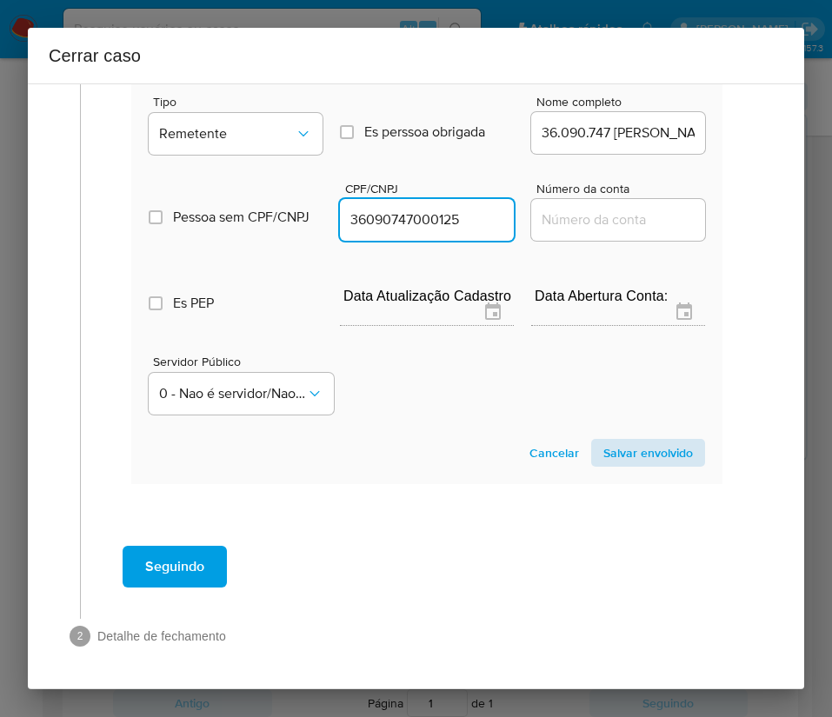
type input "36090747000125"
click at [612, 441] on span "Salvar envolvido" at bounding box center [648, 453] width 90 height 24
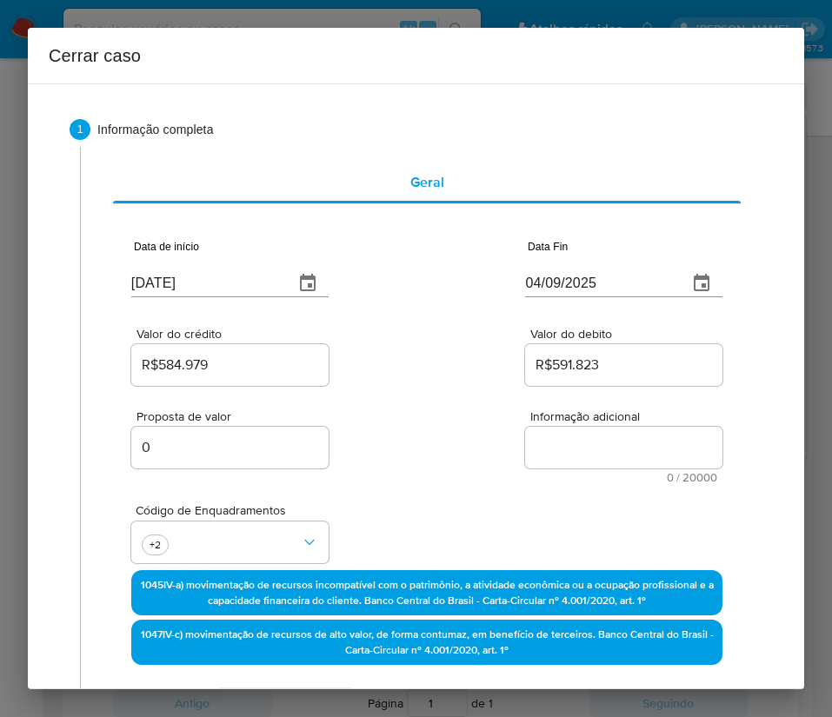
click at [579, 462] on textarea "Informação adicional" at bounding box center [623, 448] width 197 height 42
paste textarea "Informações do Cliente Jonathan Lucio Messias de Sousa, CPF 48130172828, 27 ano…"
type textarea "Informações do Cliente Jonathan Lucio Messias de Sousa, CPF 48130172828, 27 ano…"
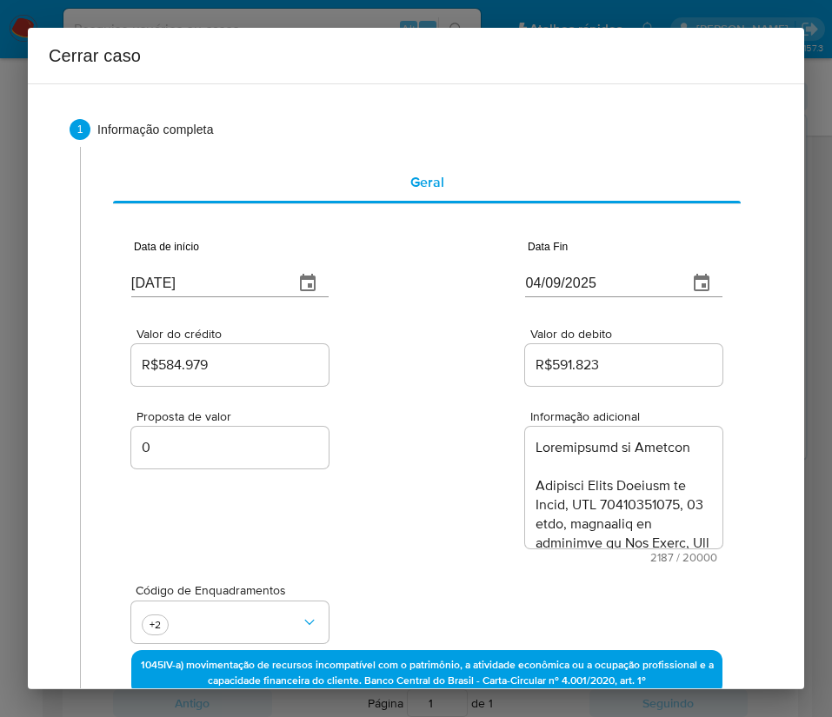
scroll to position [2528, 0]
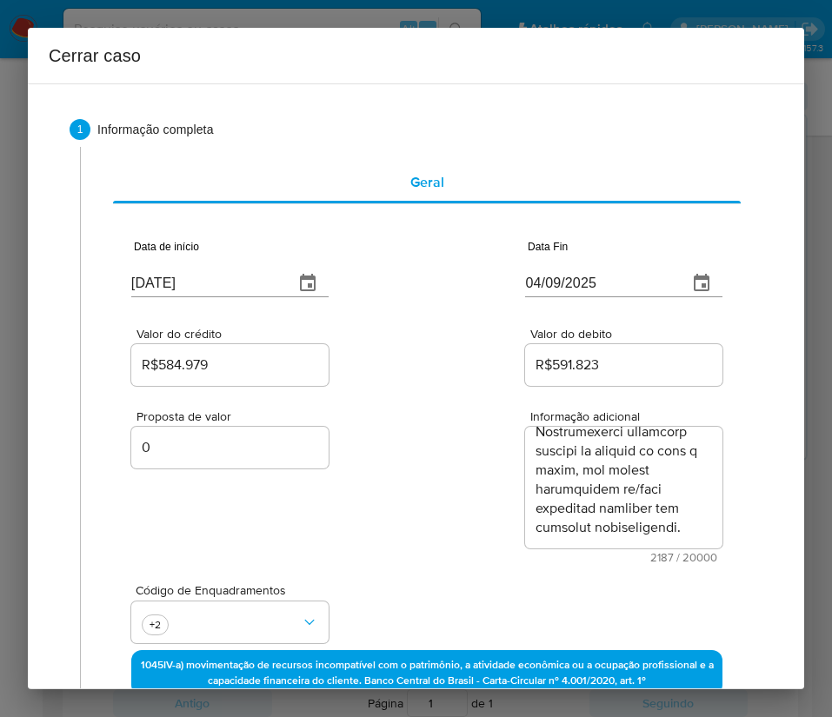
click at [399, 528] on div "Proposta de valor 0 Informação adicional 2187 / 20000 17813 caracteres restantes" at bounding box center [426, 476] width 591 height 174
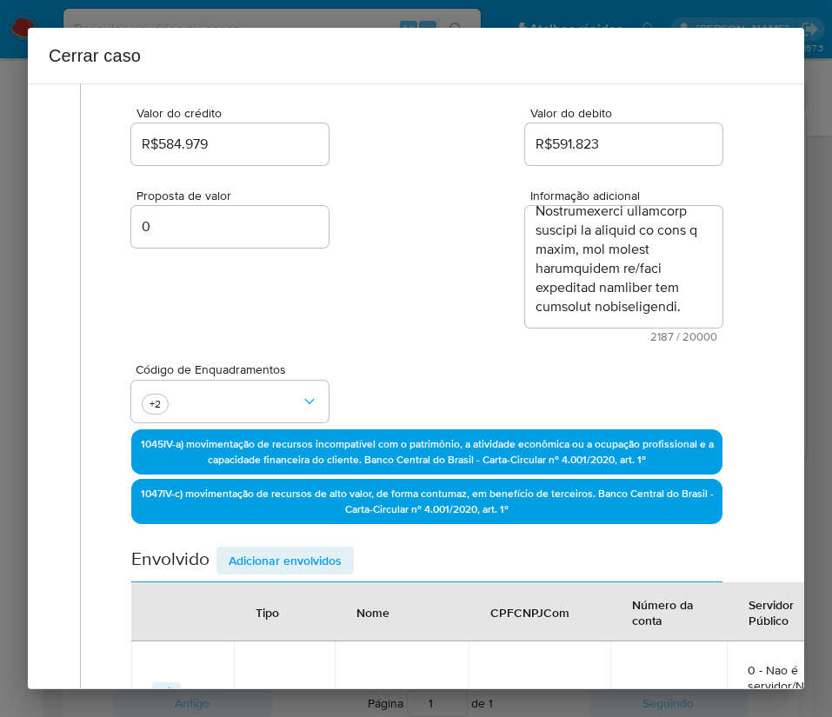
scroll to position [721, 0]
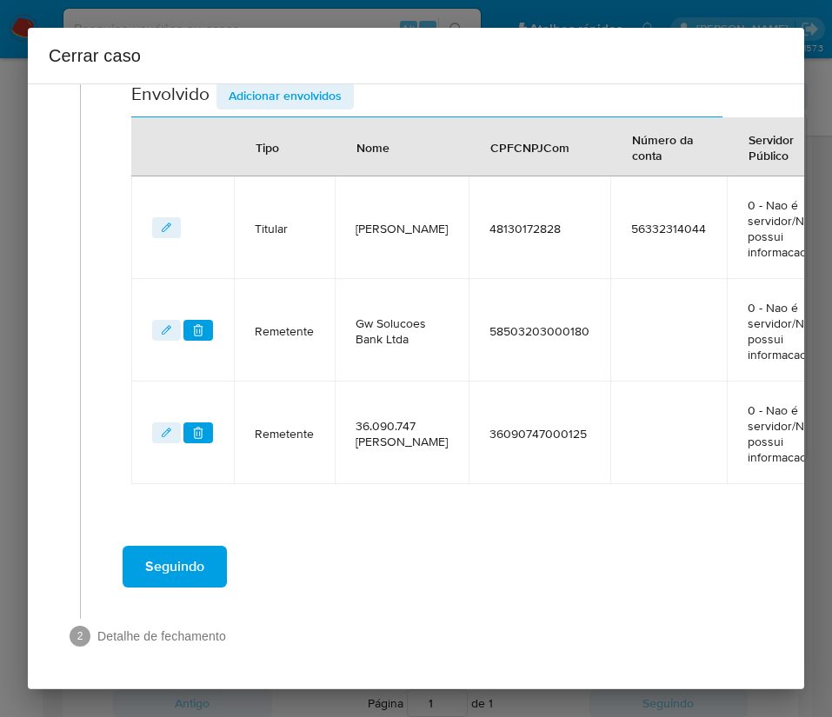
click at [181, 548] on span "Seguindo" at bounding box center [174, 567] width 59 height 38
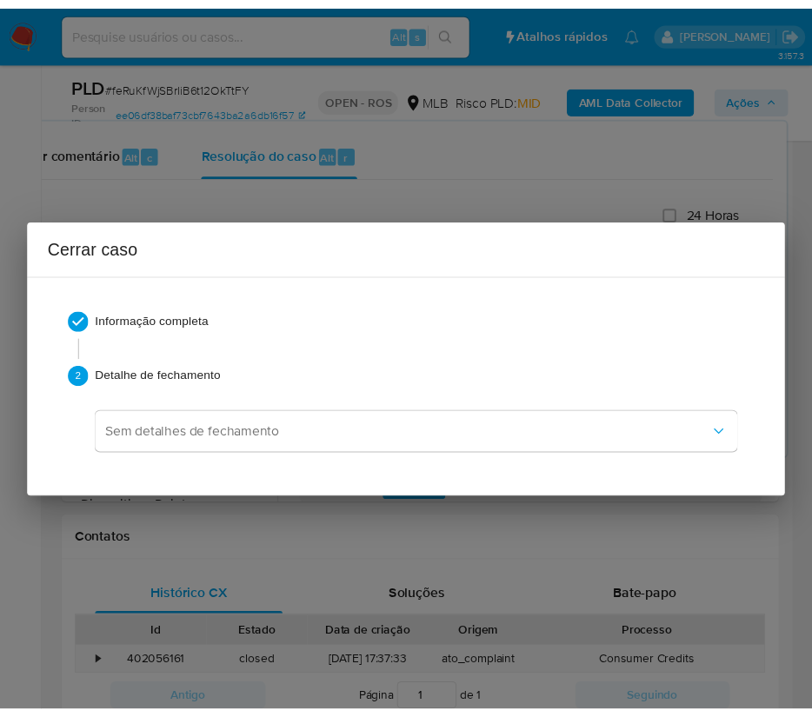
scroll to position [2425, 0]
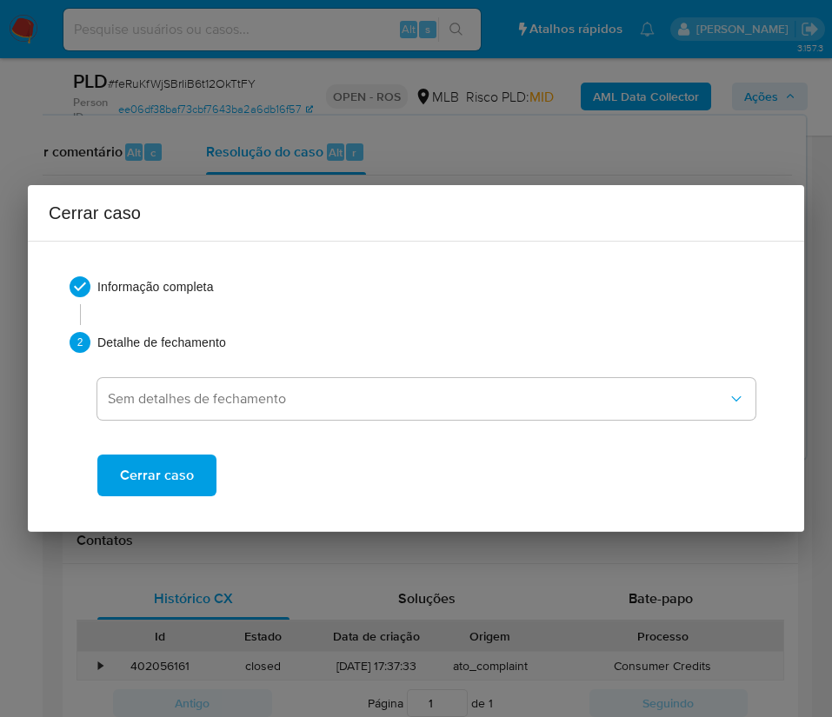
click at [193, 470] on button "Cerrar caso" at bounding box center [156, 476] width 119 height 42
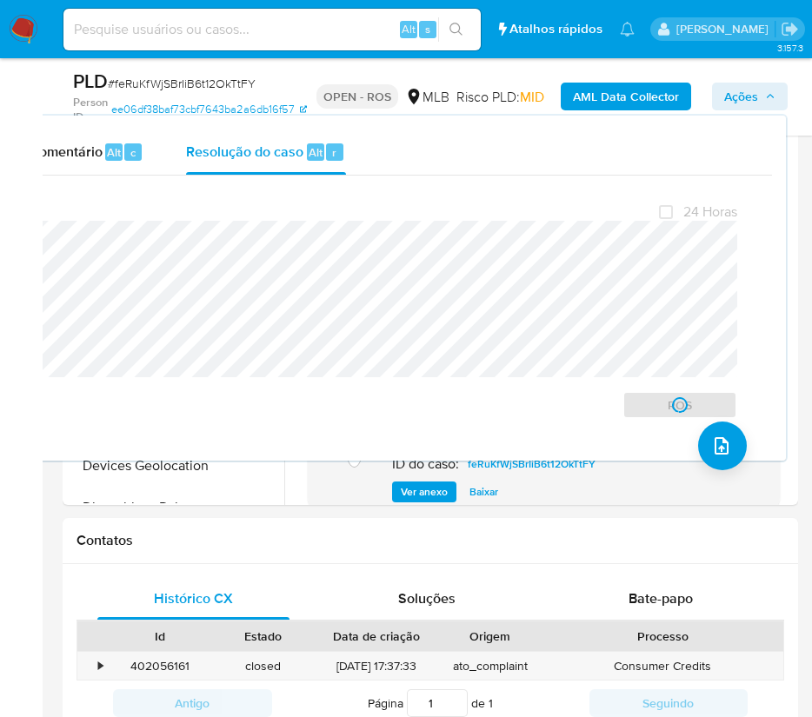
click at [229, 81] on span "# feRuKfWjSBrIiB6t12OkTtFY" at bounding box center [182, 83] width 148 height 17
copy span "feRuKfWjSBrIiB6t12OkTtFY"
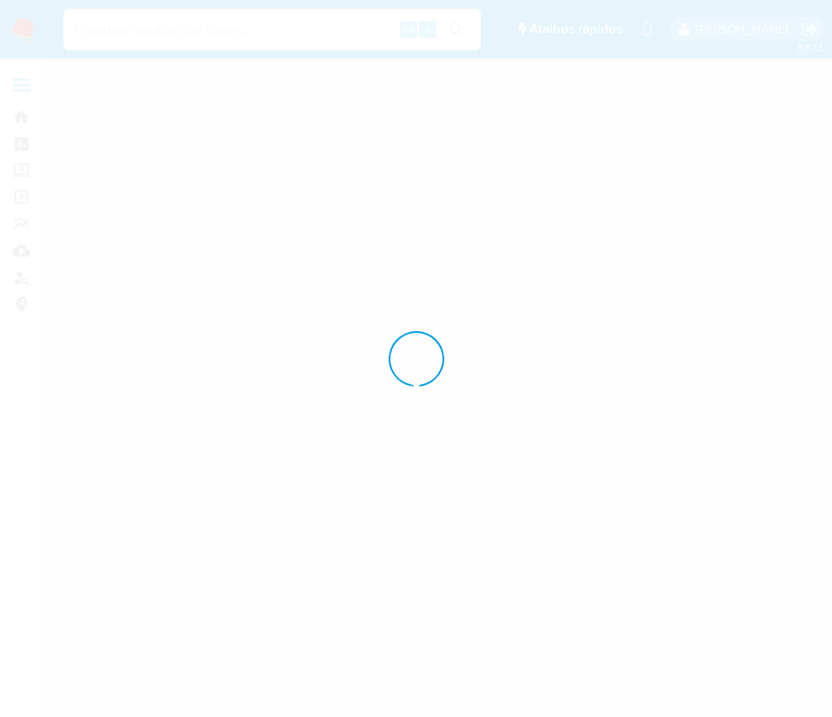
click at [21, 28] on div at bounding box center [416, 358] width 832 height 717
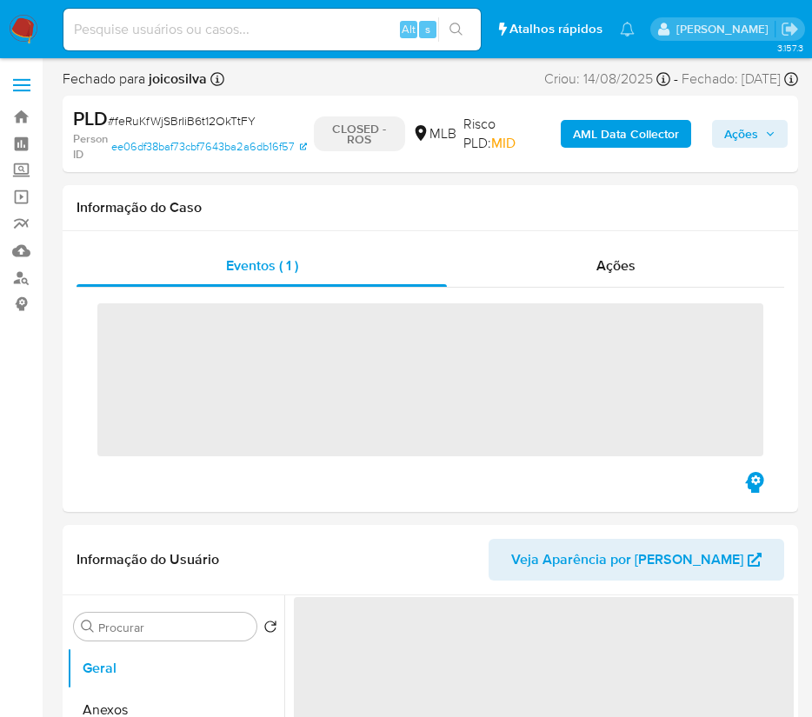
click at [28, 37] on img at bounding box center [24, 30] width 30 height 30
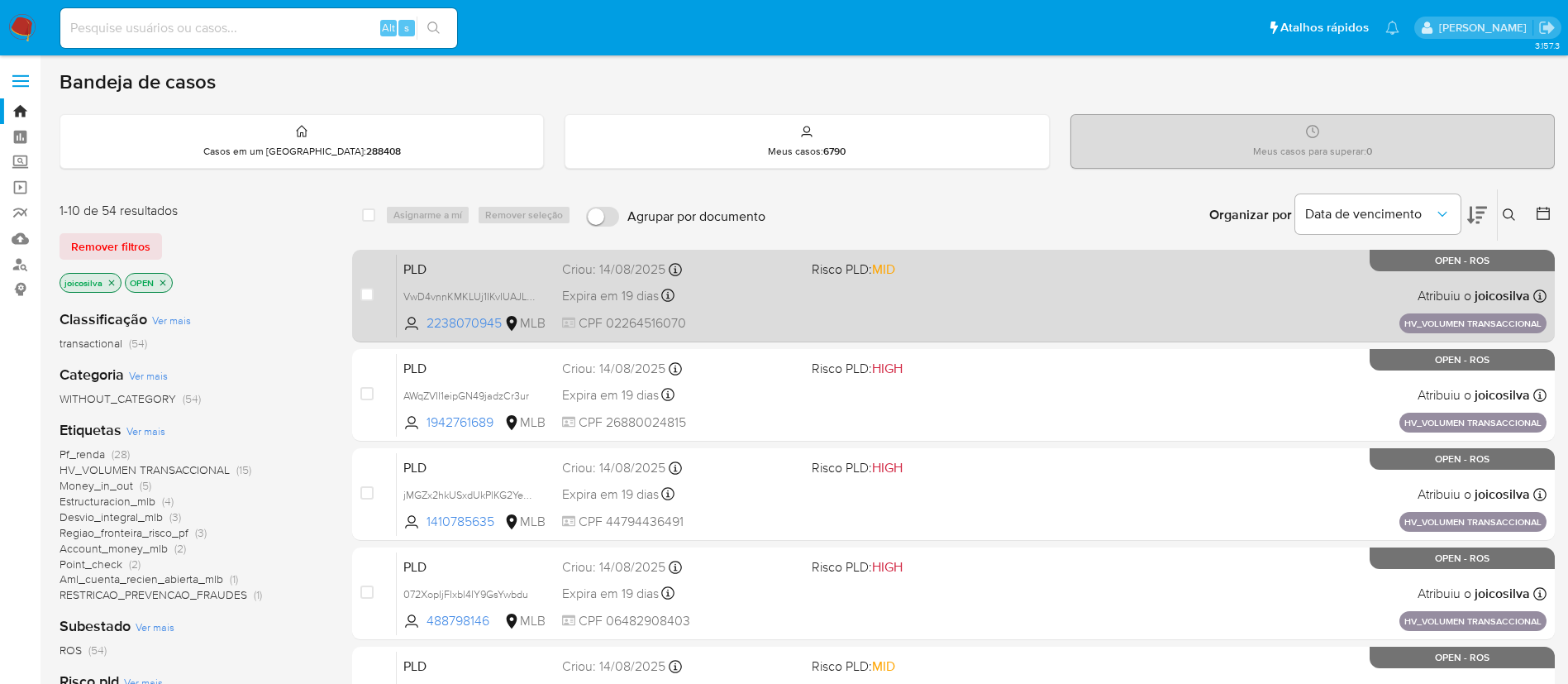
click at [983, 319] on div "PLD VwD4vnnKMKLUj1IKvIUAJLPo 2238070945 MLB Risco PLD: MID Criou: [DATE] Criou:…" at bounding box center [971, 296] width 1150 height 84
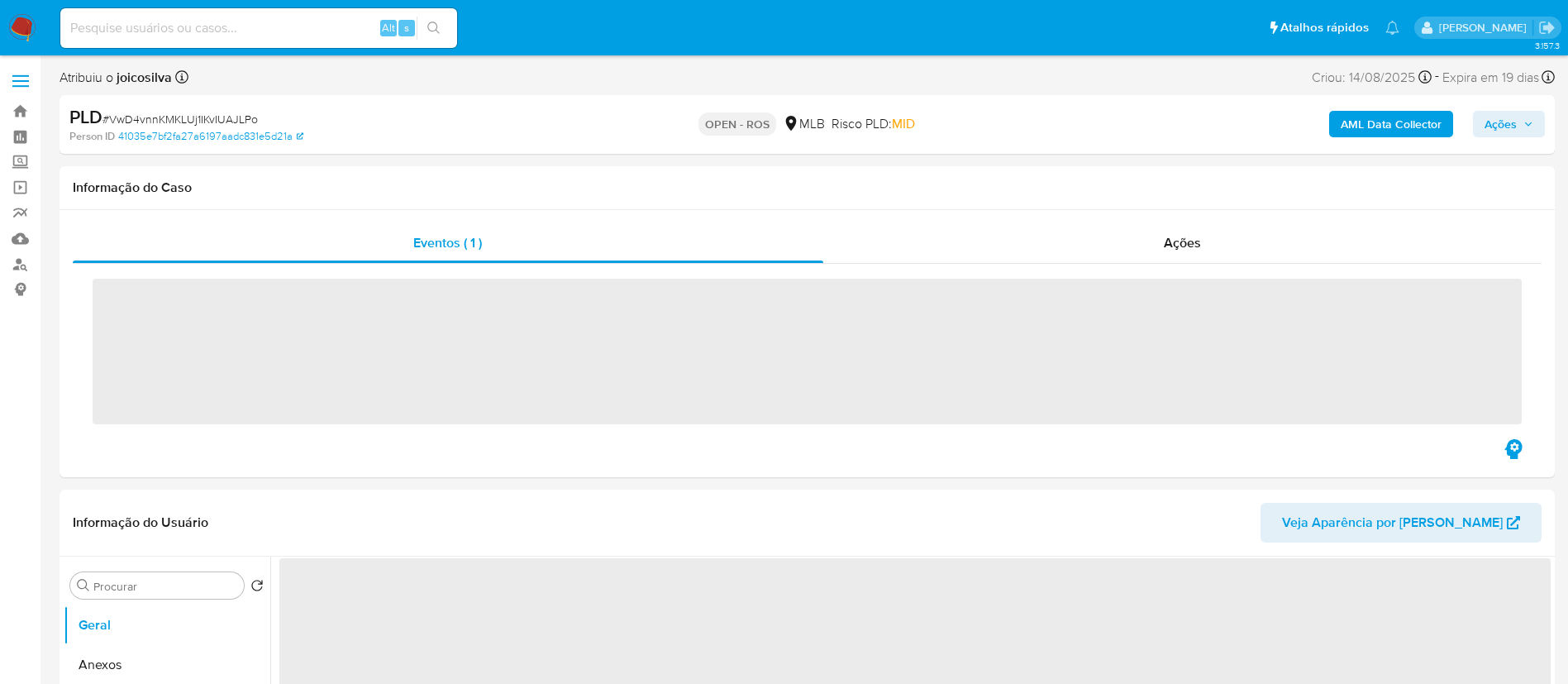
click at [237, 118] on span "# VwD4vnnKMKLUj1IKvIUAJLPo" at bounding box center [180, 118] width 155 height 16
copy span "VwD4vnnKMKLUj1IKvIUAJLPo"
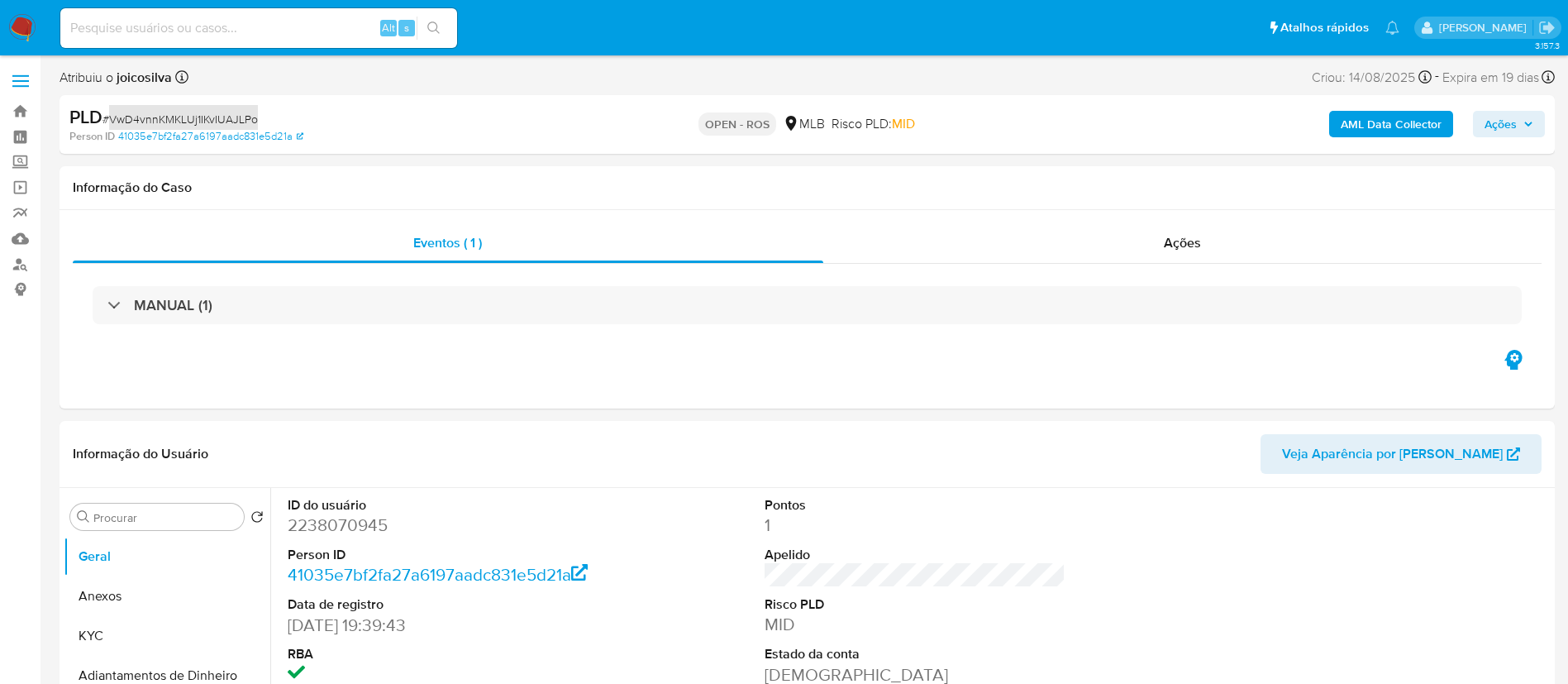
select select "10"
click at [242, 119] on span "# VwD4vnnKMKLUj1IKvIUAJLPo" at bounding box center [180, 118] width 155 height 16
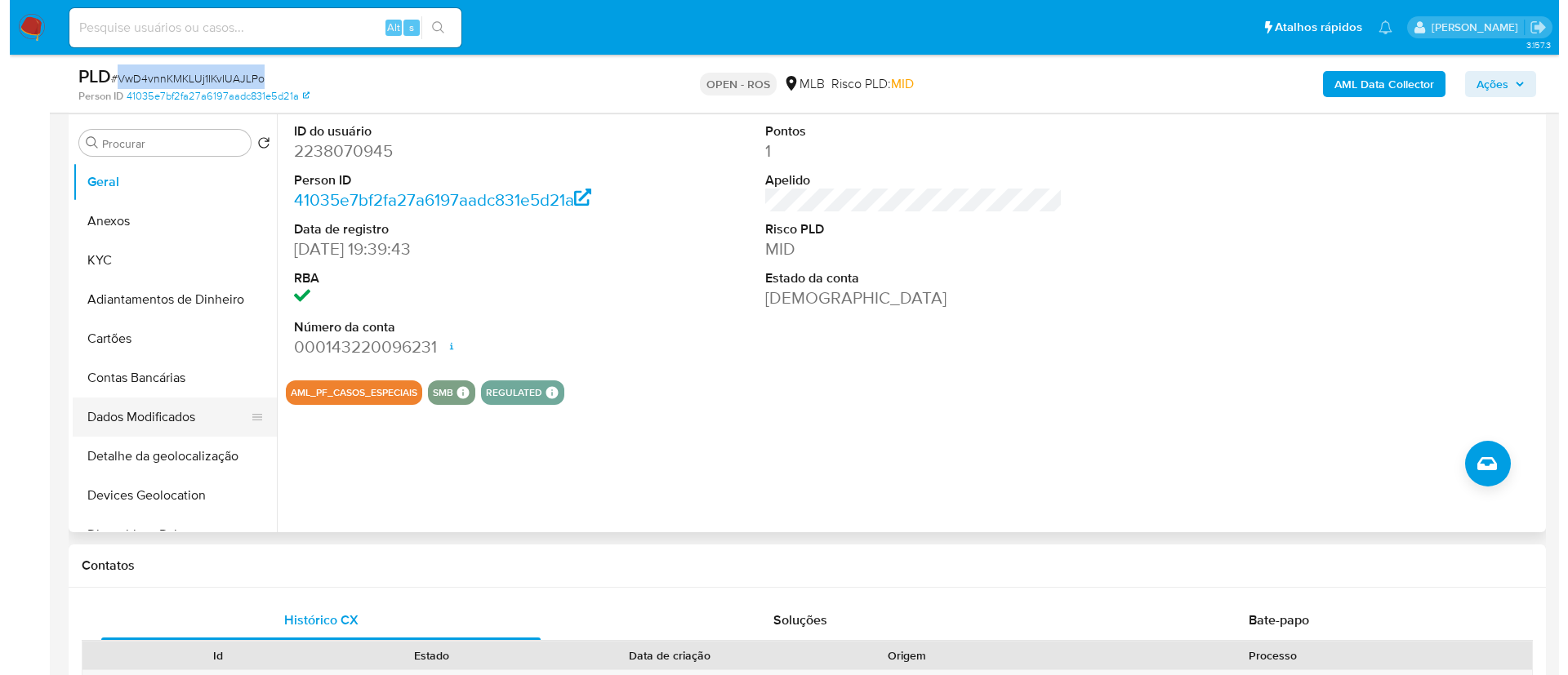
scroll to position [367, 0]
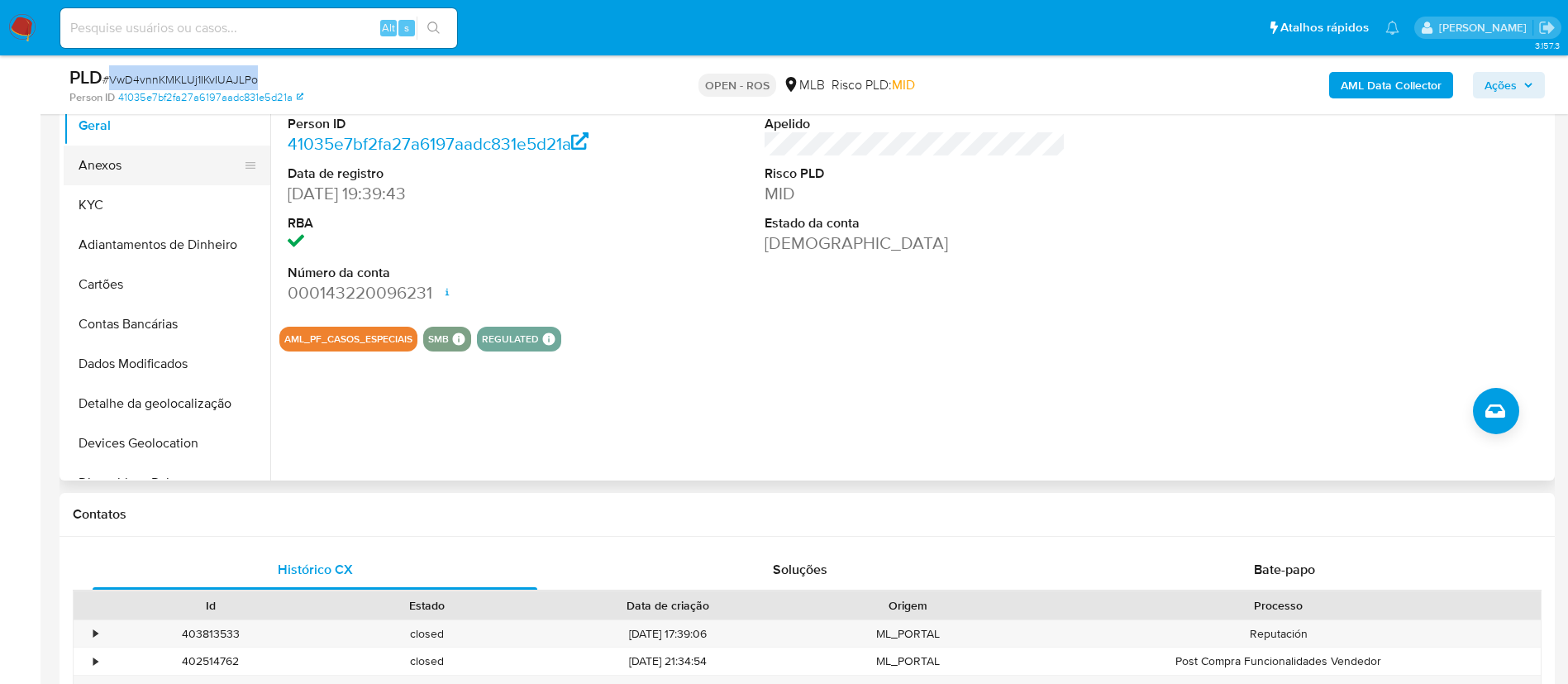
click at [142, 181] on button "Anexos" at bounding box center [160, 166] width 193 height 40
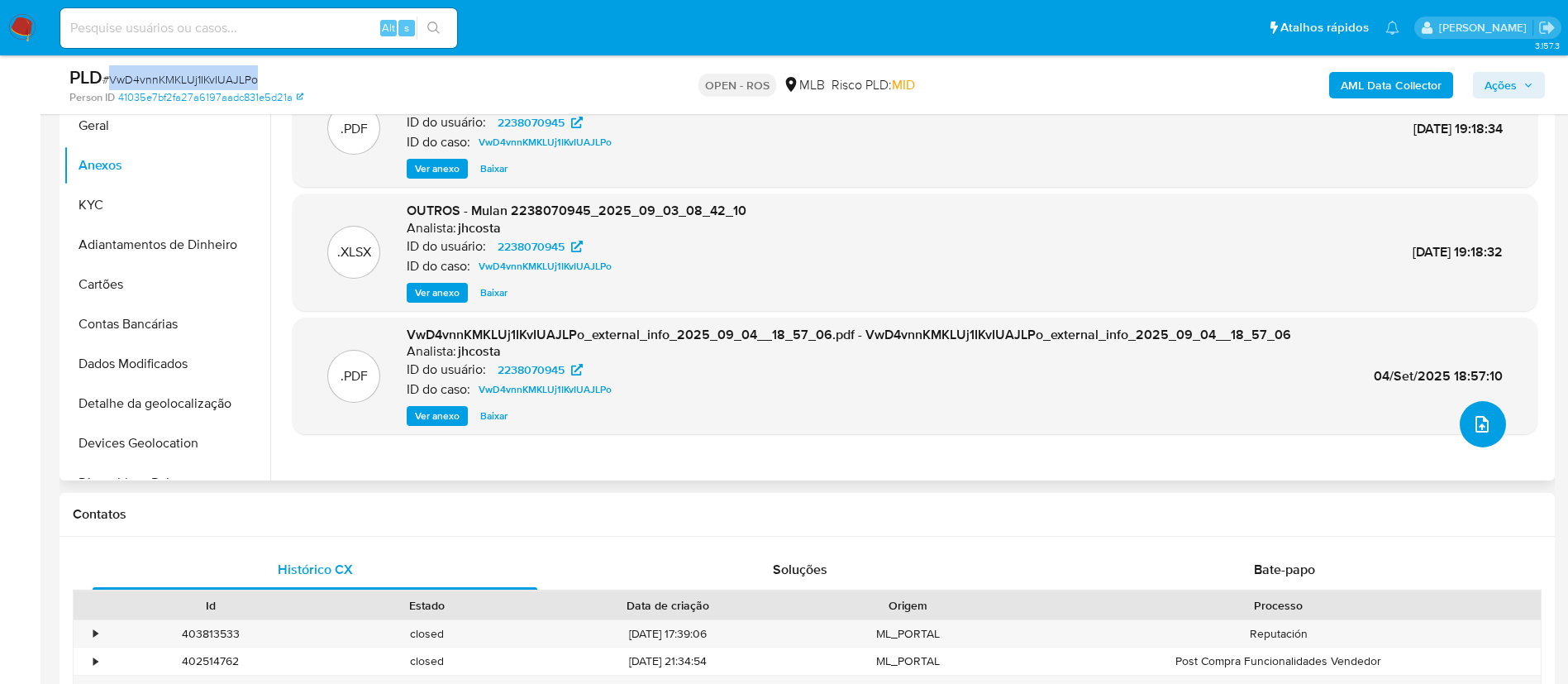
click at [1472, 418] on icon "upload-file" at bounding box center [1481, 423] width 20 height 20
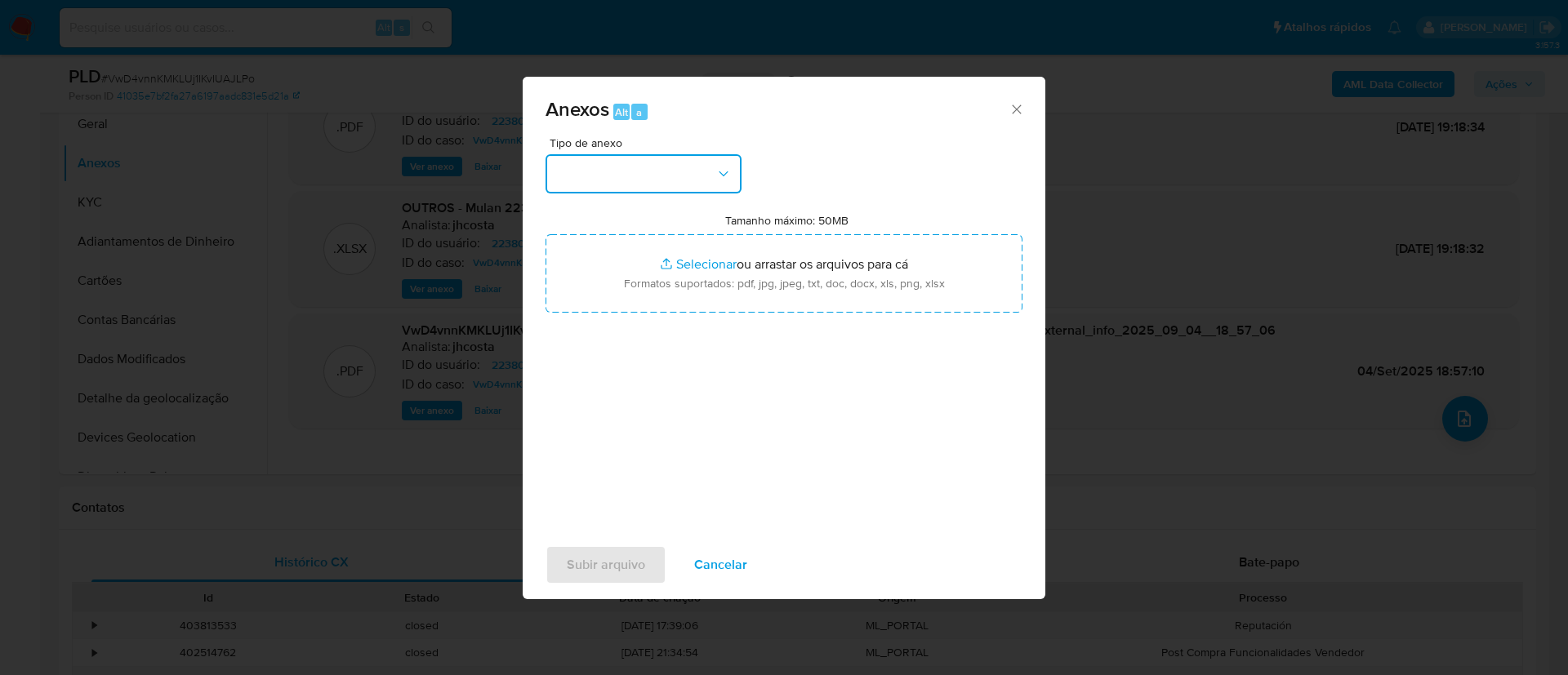
click at [704, 176] on button "button" at bounding box center [644, 174] width 196 height 39
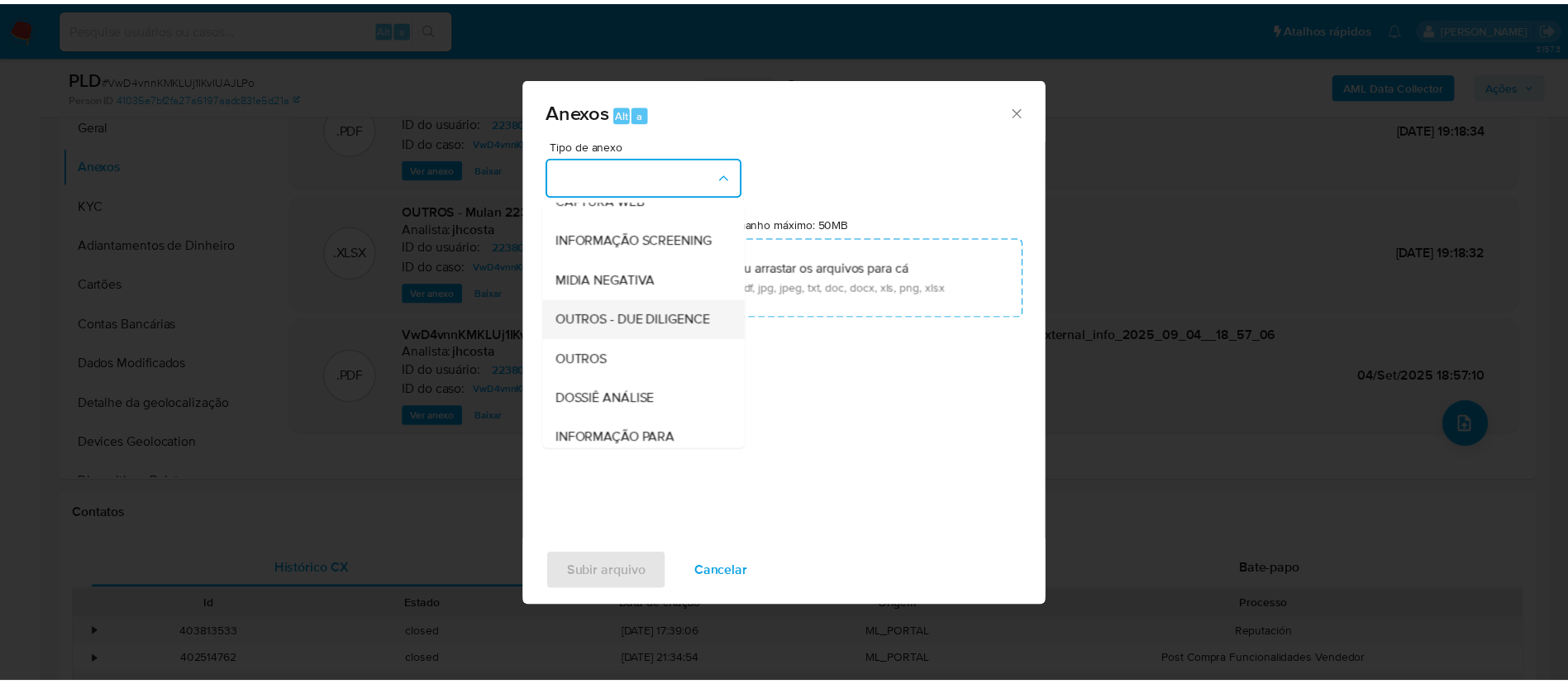
scroll to position [255, 0]
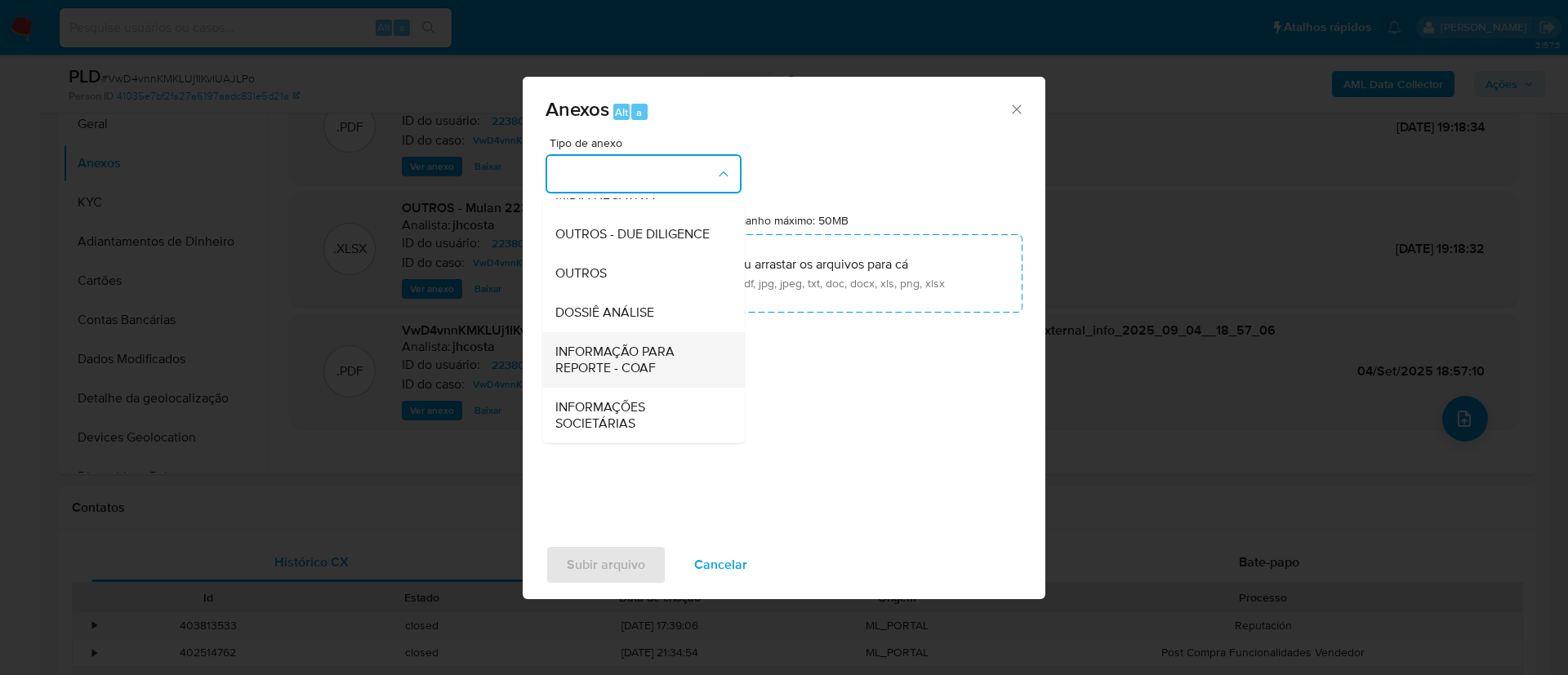
click at [644, 357] on span "INFORMAÇÃO PARA REPORTE - COAF" at bounding box center [638, 360] width 166 height 33
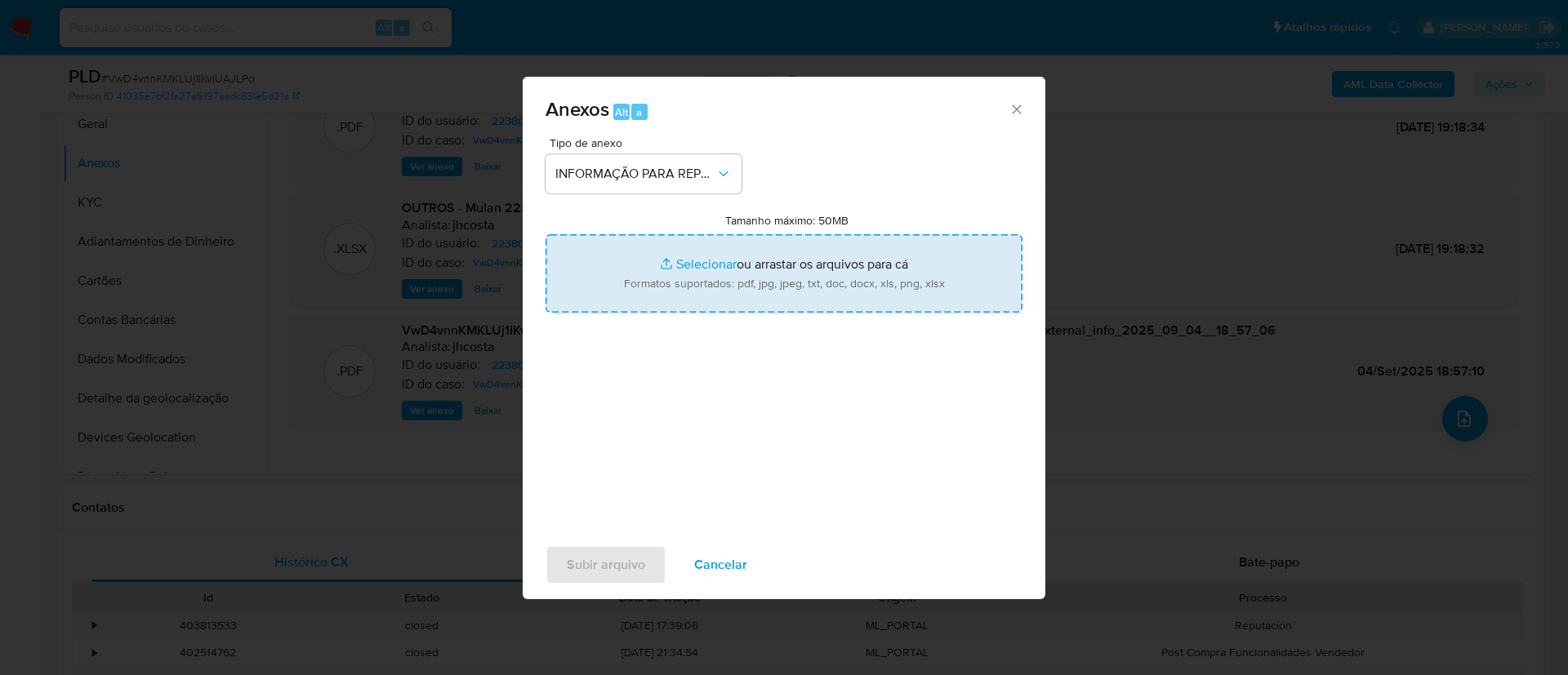
type input "C:\fakepath\SAR - VwD4vnnKMKLUj1IKvIUAJLPo - CPF 02264516070 - [PERSON_NAME].pdf"
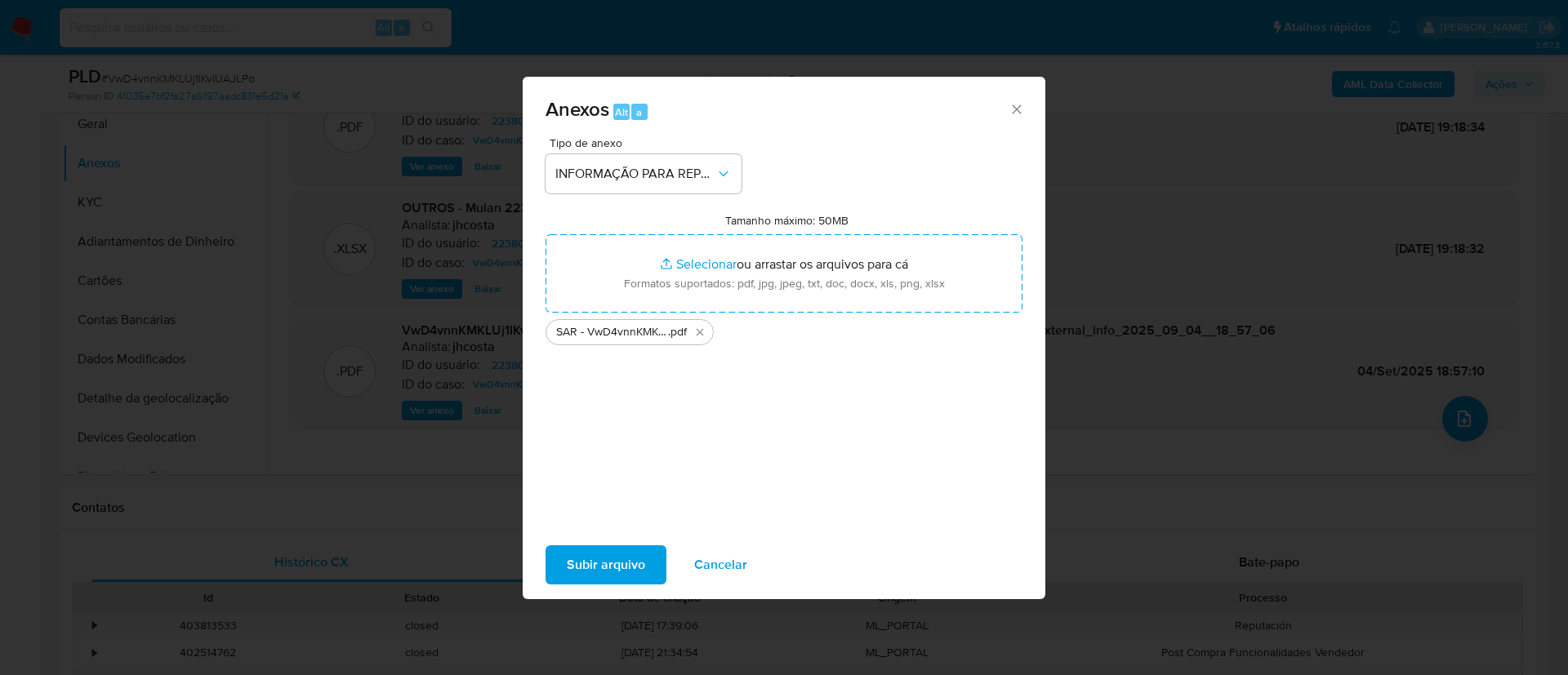
click at [629, 569] on span "Subir arquivo" at bounding box center [605, 564] width 78 height 36
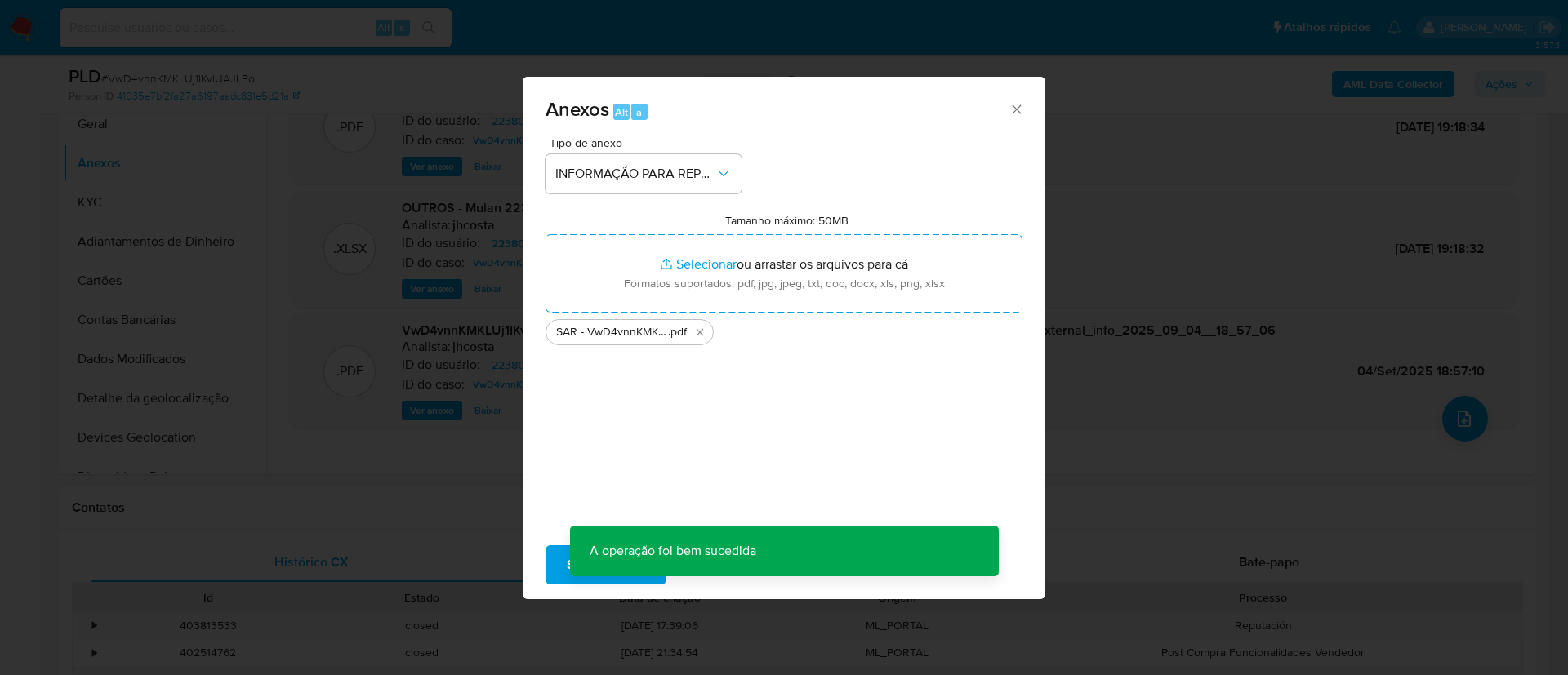
click at [621, 374] on div "Tipo de anexo INFORMAÇÃO PARA REPORTE - COAF Tamanho máximo: 50MB Selecionar ar…" at bounding box center [784, 330] width 477 height 385
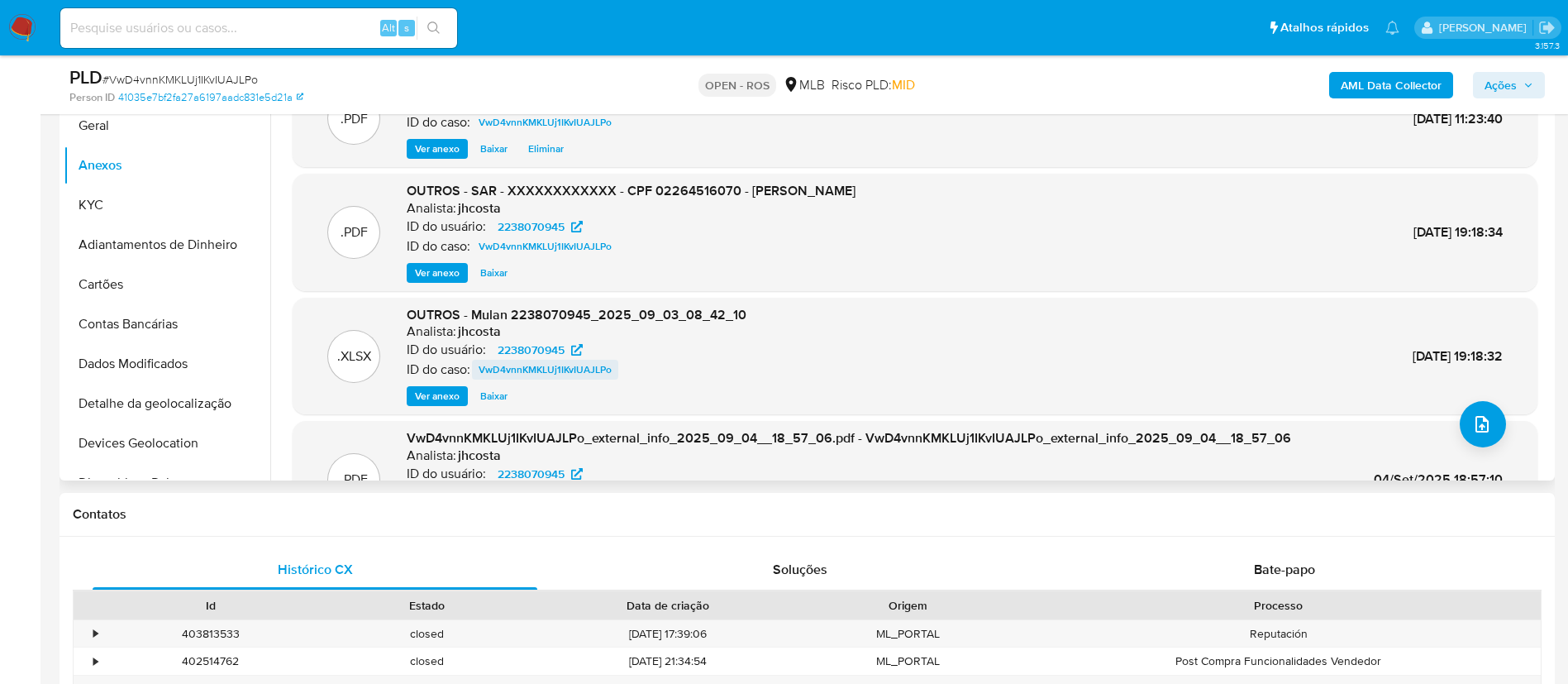
drag, startPoint x: 629, startPoint y: 379, endPoint x: 613, endPoint y: 364, distance: 21.9
click at [613, 364] on div "ID do caso: VwD4vnnKMKLUj1IKvIUAJLPo" at bounding box center [576, 369] width 339 height 20
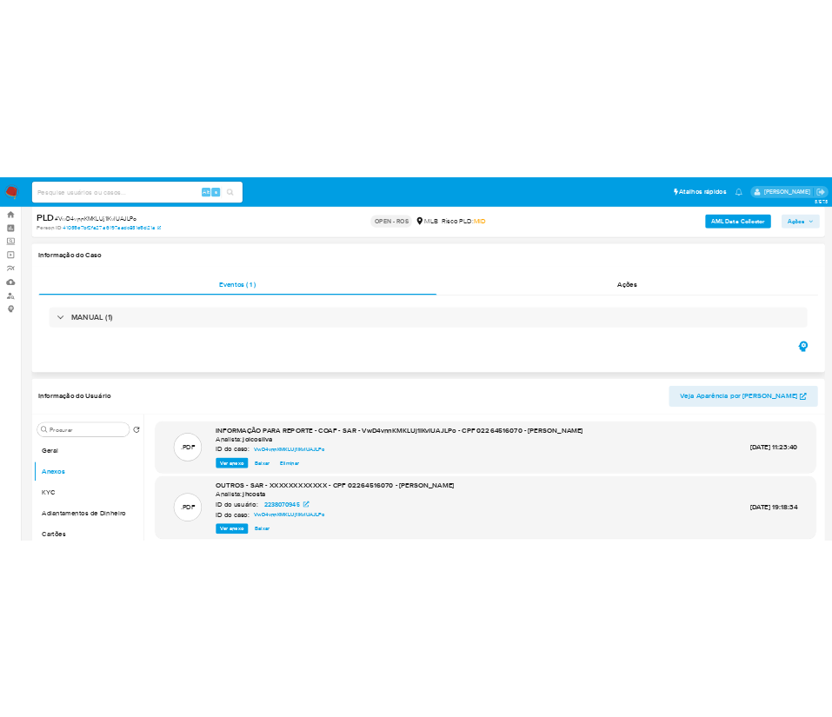
scroll to position [0, 0]
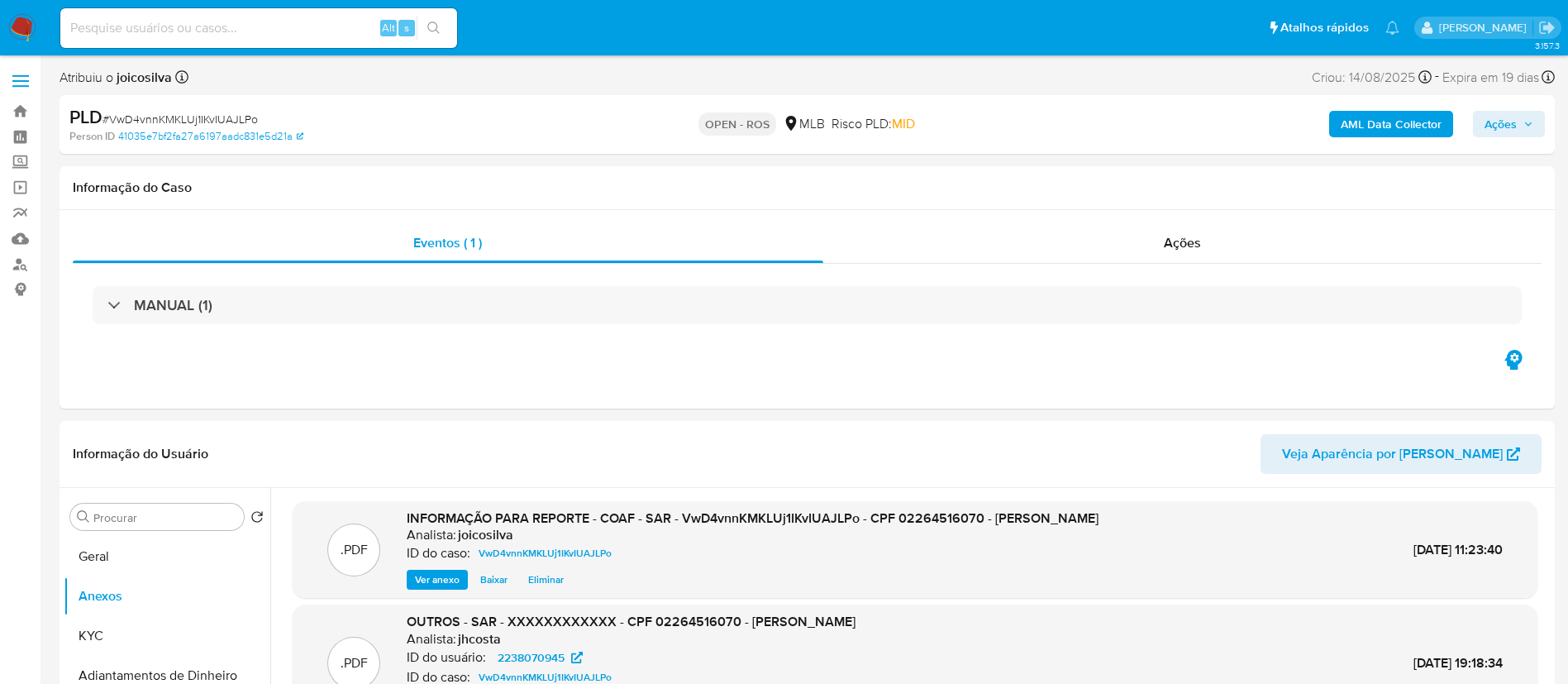
click at [1515, 110] on span "Ações" at bounding box center [1500, 124] width 32 height 27
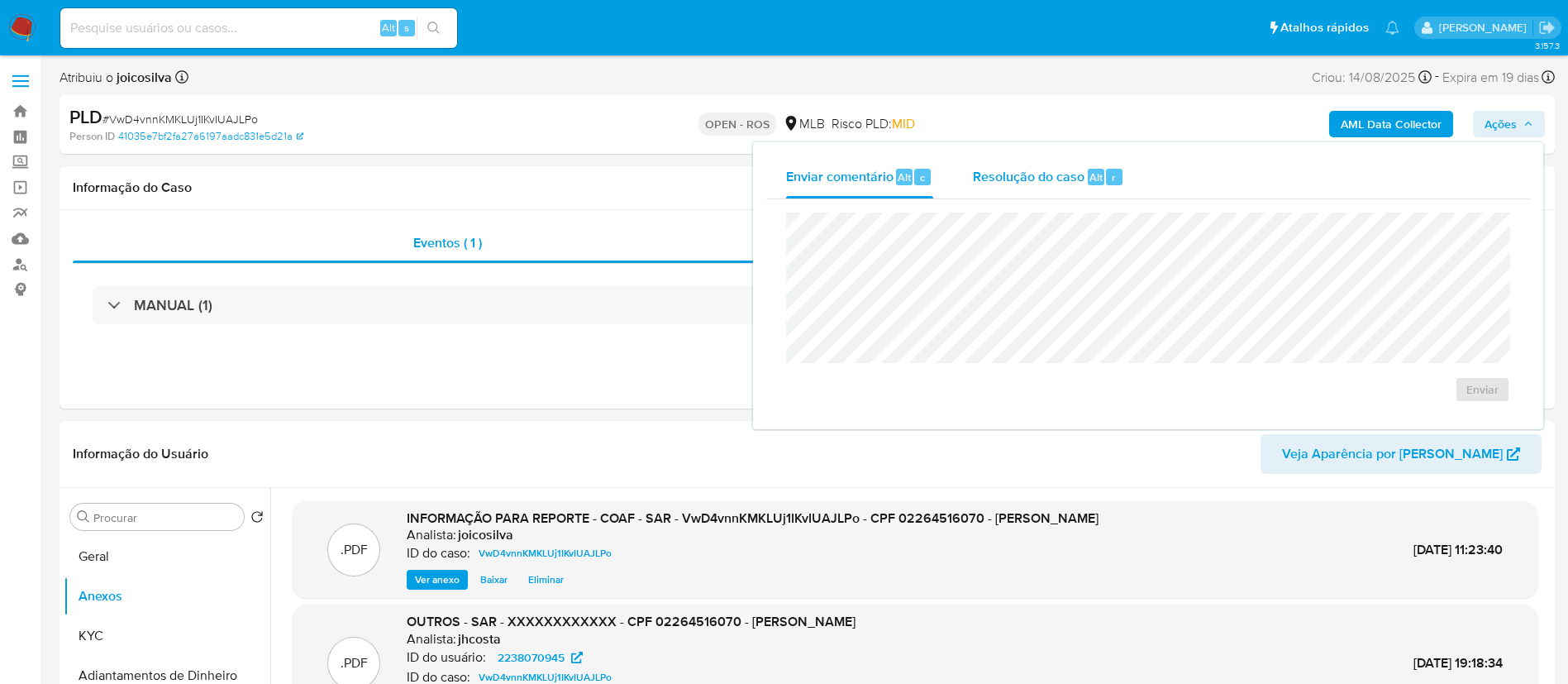
click at [988, 180] on span "Resolução do caso" at bounding box center [1028, 177] width 111 height 19
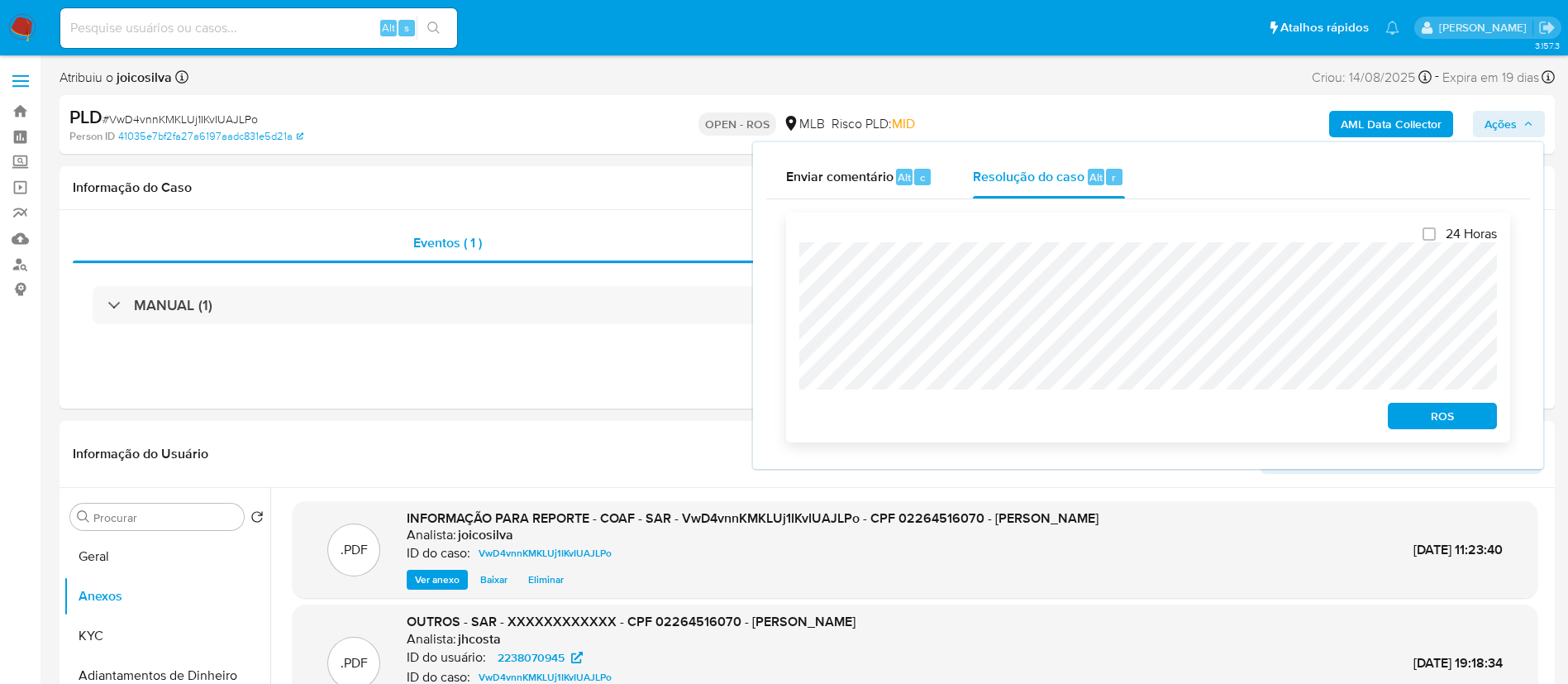
click at [1459, 420] on span "ROS" at bounding box center [1442, 416] width 86 height 23
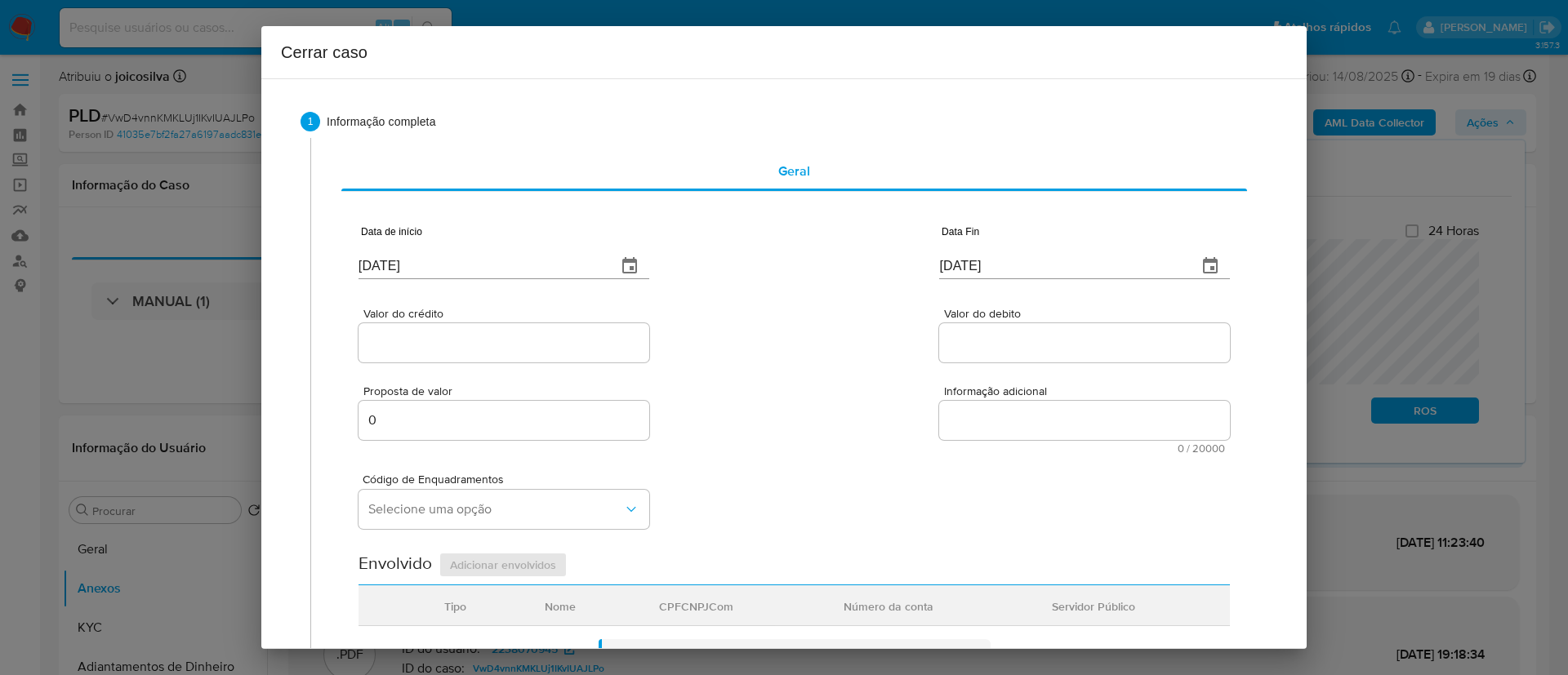
type input "[DATE]"
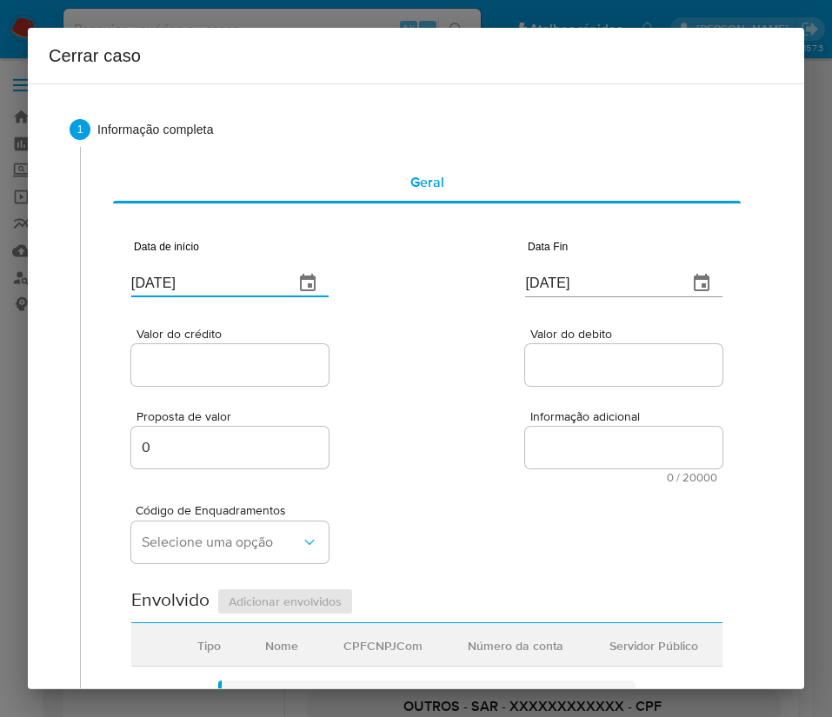
click at [163, 275] on input "[DATE]" at bounding box center [205, 283] width 149 height 28
paste input "1/07"
type input "[DATE]"
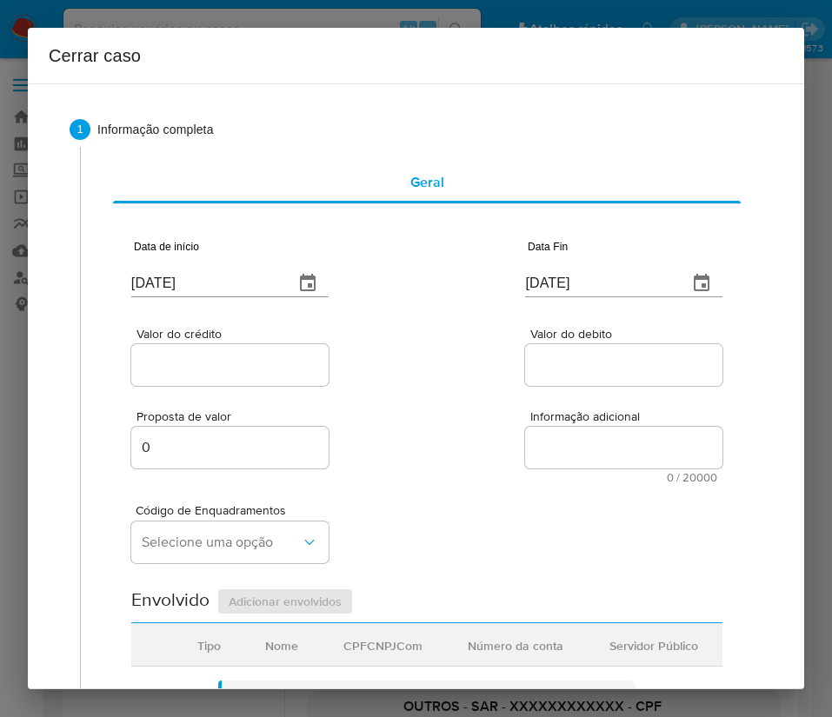
click at [602, 287] on input "[DATE]" at bounding box center [599, 283] width 149 height 28
paste input "2"
type input "[DATE]"
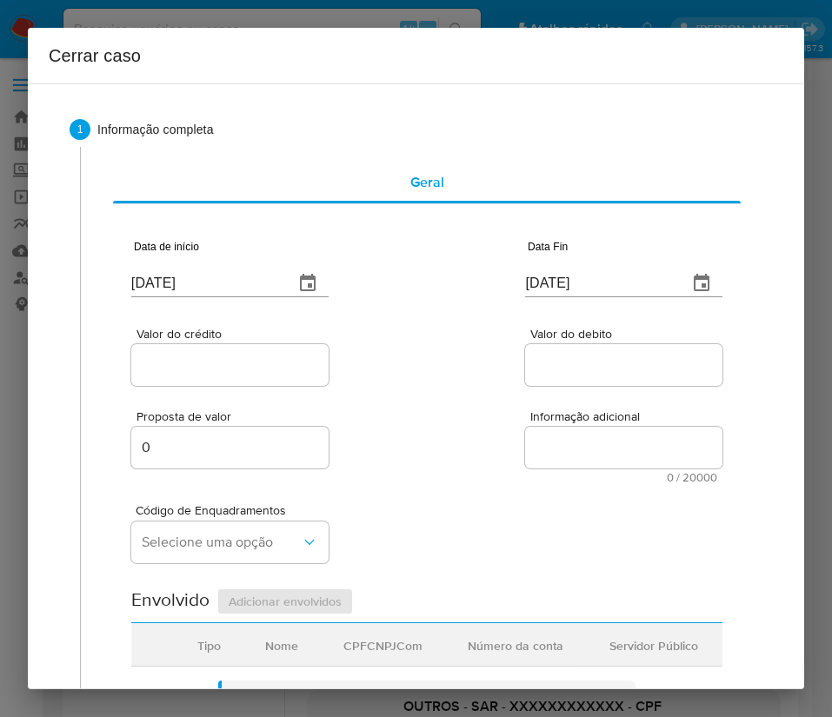
click at [543, 413] on span "Informação adicional" at bounding box center [628, 416] width 197 height 13
click at [543, 427] on textarea "Informação adicional" at bounding box center [623, 448] width 197 height 42
click at [244, 370] on input "Valor do crédito" at bounding box center [229, 365] width 197 height 23
drag, startPoint x: 200, startPoint y: 366, endPoint x: 540, endPoint y: 429, distance: 345.7
click at [200, 366] on input "Valor do crédito" at bounding box center [229, 365] width 197 height 23
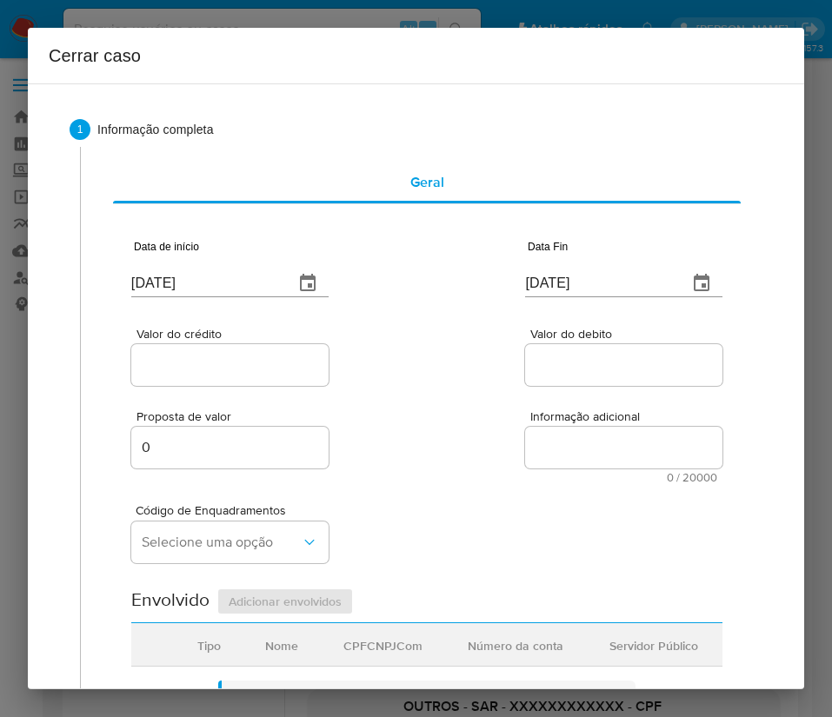
paste input "R$1.180.029"
type input "R$1.180.029"
drag, startPoint x: 540, startPoint y: 429, endPoint x: 435, endPoint y: 450, distance: 106.4
click at [540, 429] on textarea "Informação adicional" at bounding box center [623, 448] width 197 height 42
click at [566, 350] on div at bounding box center [623, 365] width 197 height 42
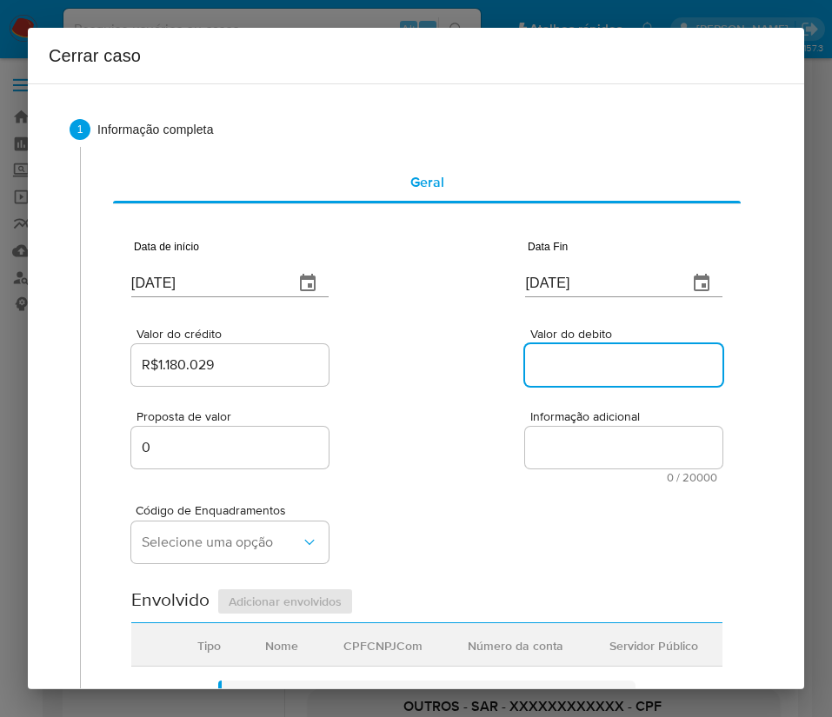
click at [563, 366] on input "Valor do debito" at bounding box center [623, 365] width 197 height 23
paste input "R$885.629"
type input "R$885.629"
click at [375, 495] on div "Código de Enquadramentos Selecione uma opção" at bounding box center [426, 526] width 591 height 87
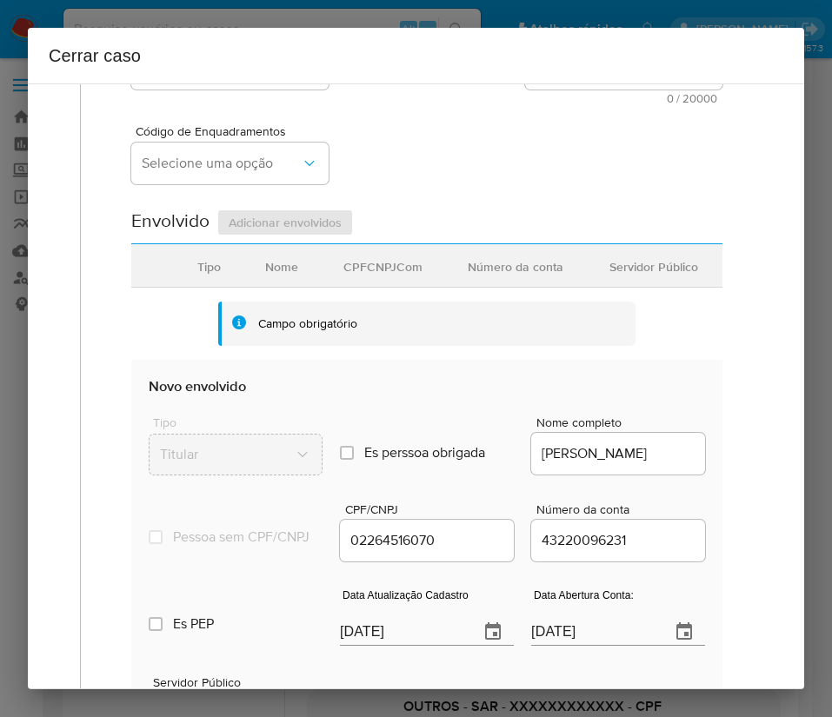
scroll to position [391, 0]
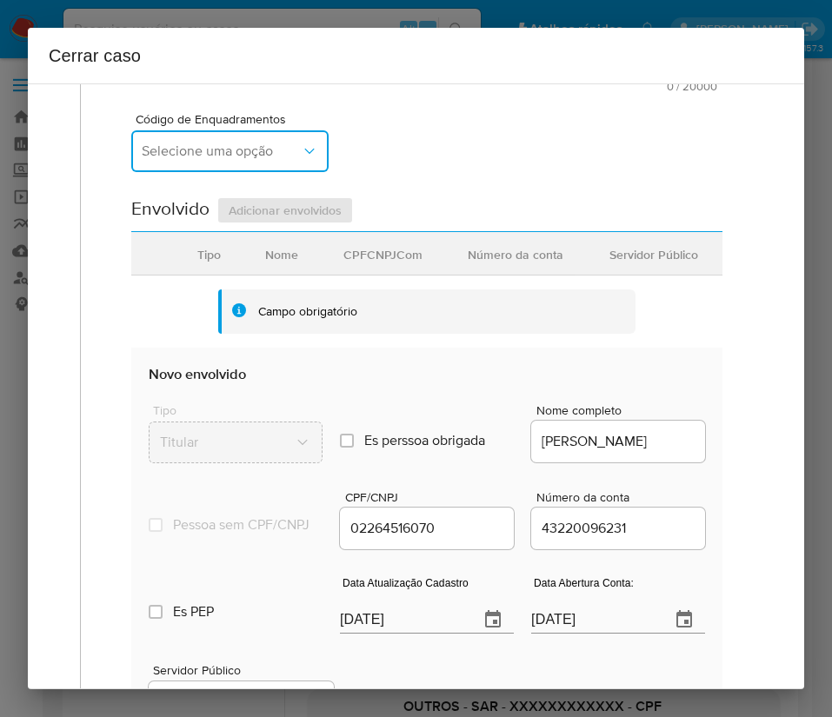
click at [223, 148] on span "Selecione uma opção" at bounding box center [221, 151] width 159 height 17
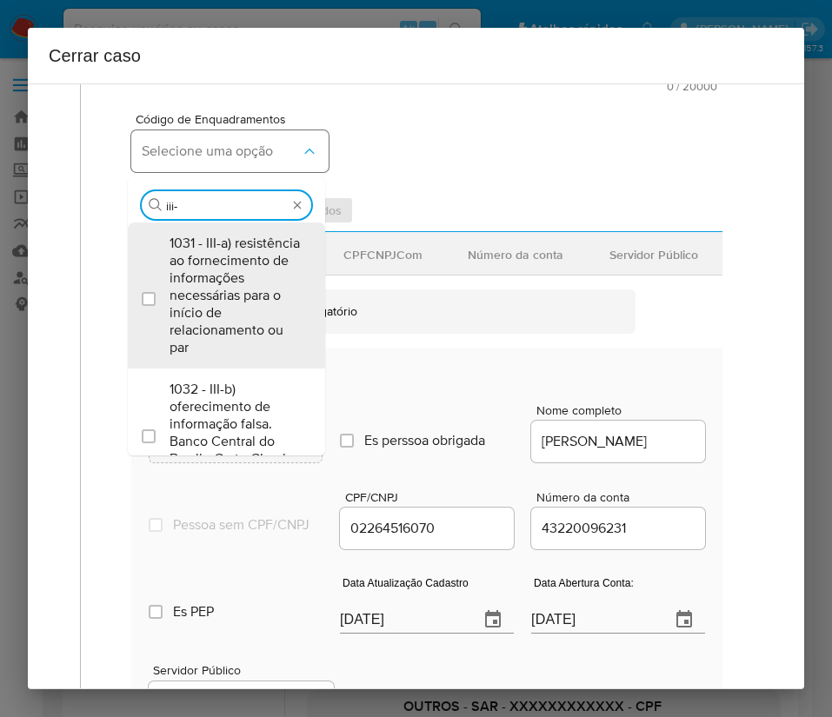
type input "iii-a"
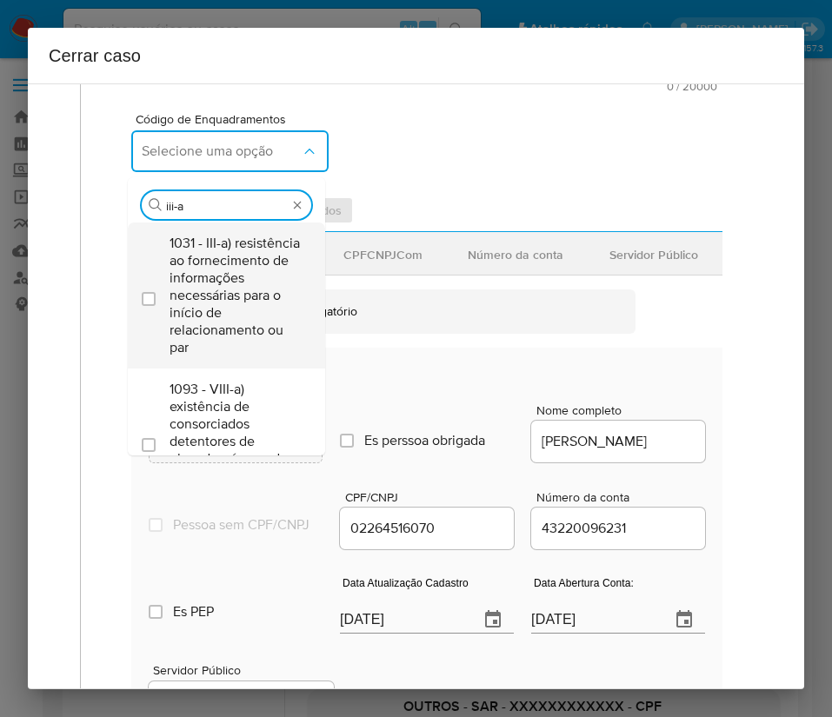
click at [227, 294] on span "1031 - III-a) resistência ao fornecimento de informações necessárias para o iní…" at bounding box center [234, 296] width 131 height 122
checkbox input "true"
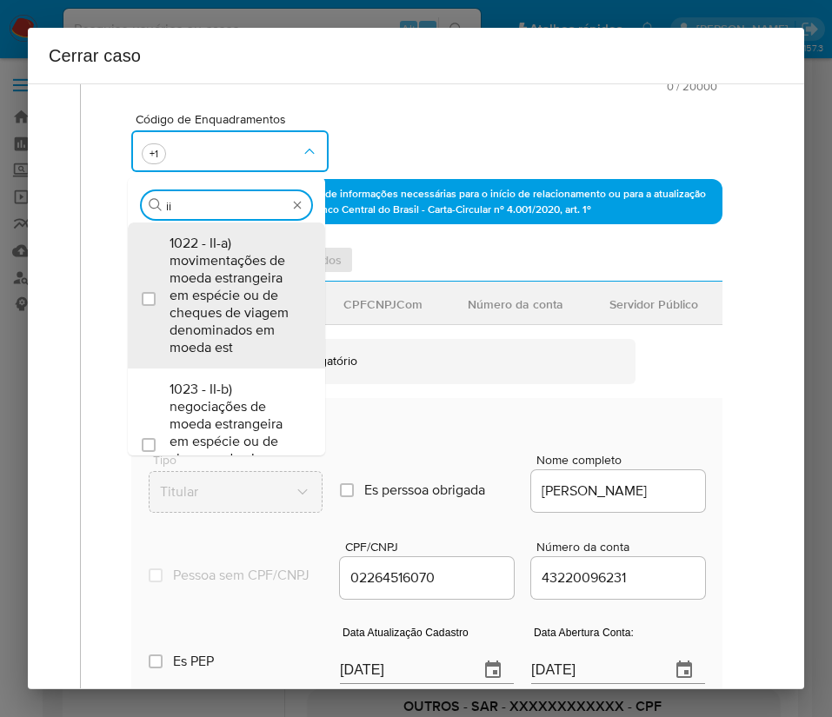
type input "i"
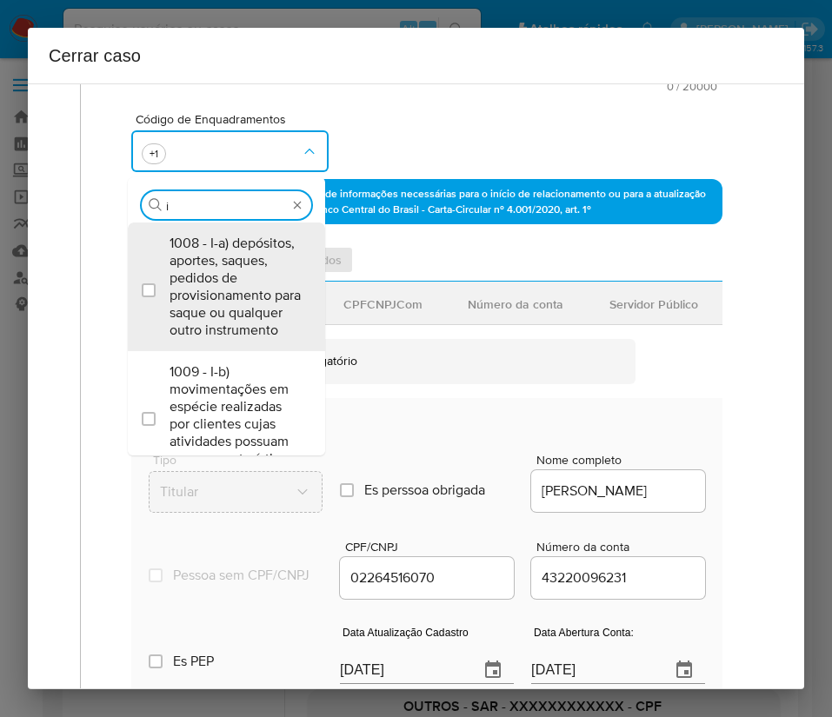
scroll to position [0, 0]
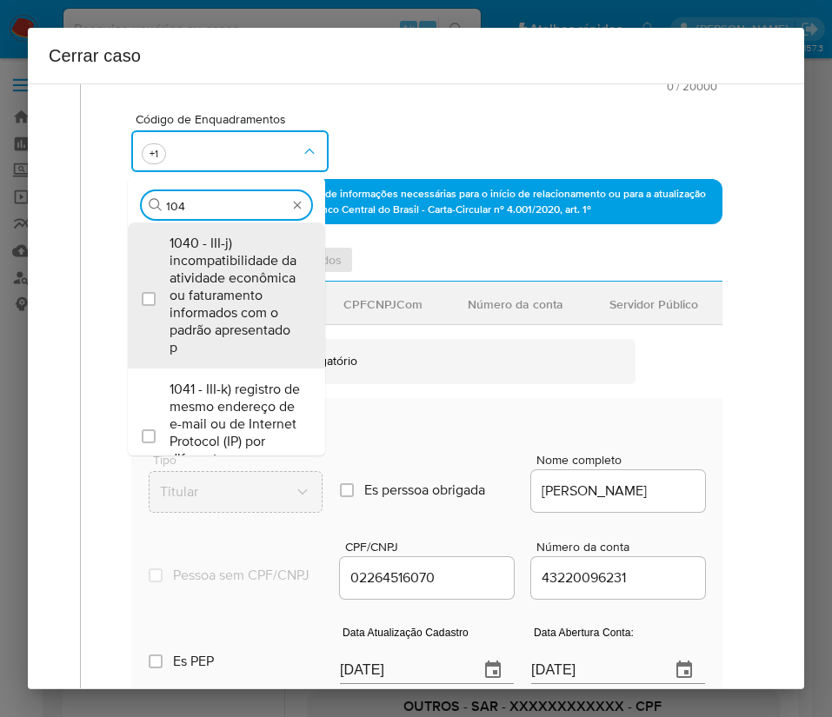
type input "1045"
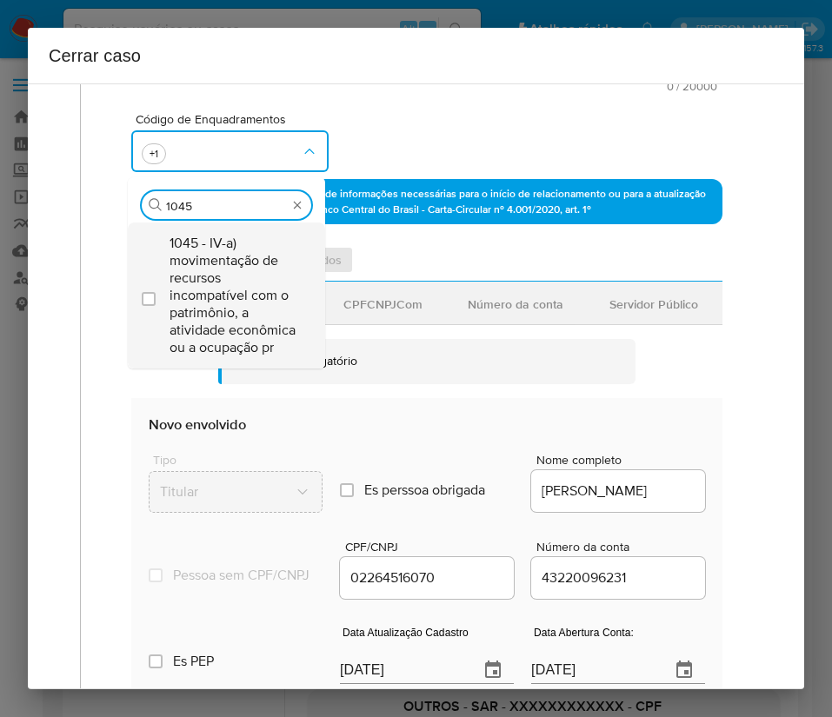
click at [230, 281] on span "1045 - IV-a) movimentação de recursos incompatível com o patrimônio, a atividad…" at bounding box center [234, 296] width 131 height 122
checkbox input "true"
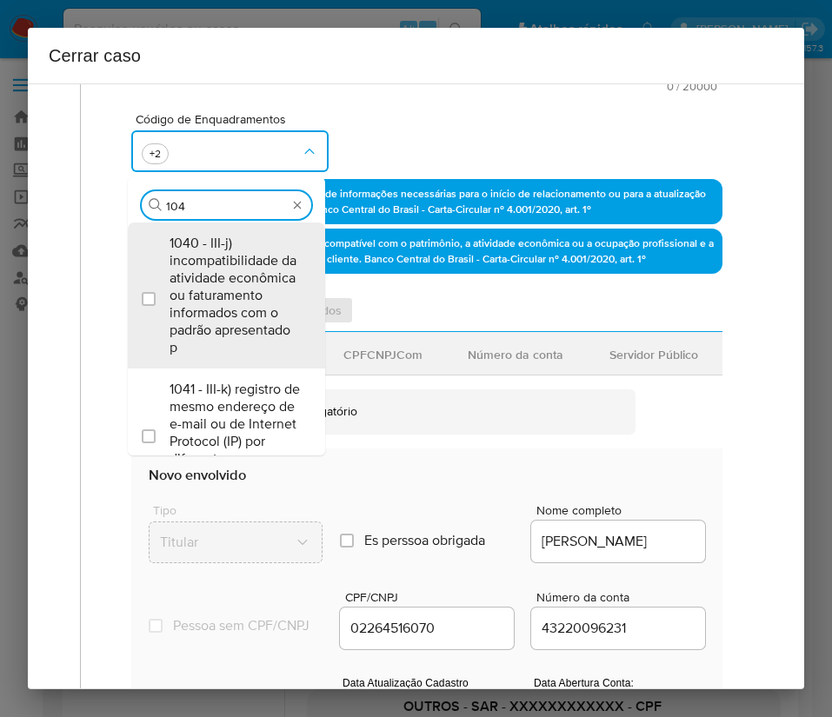
type input "1047"
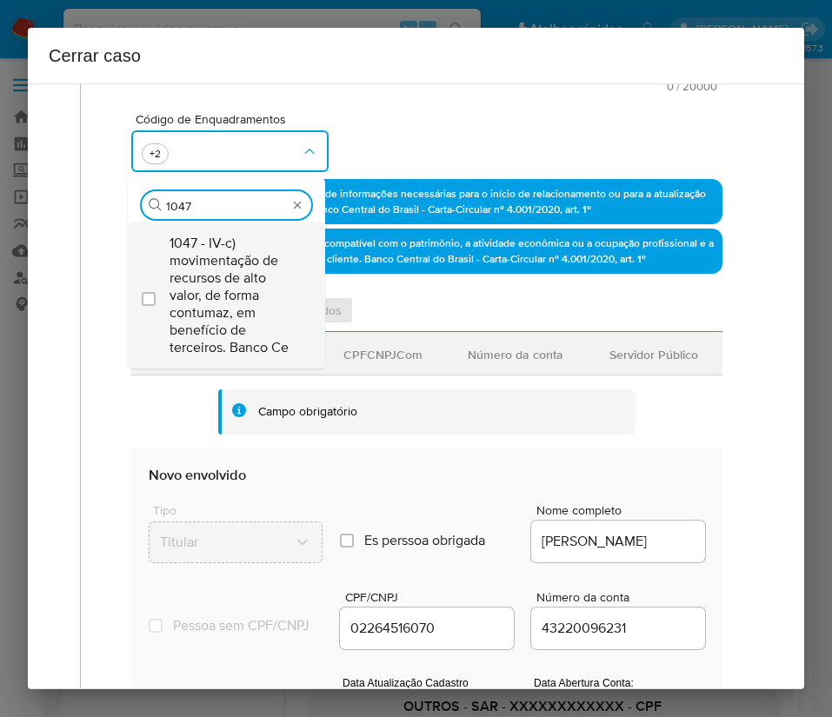
click at [197, 267] on span "1047 - IV-c) movimentação de recursos de alto valor, de forma contumaz, em bene…" at bounding box center [234, 296] width 131 height 122
checkbox input "true"
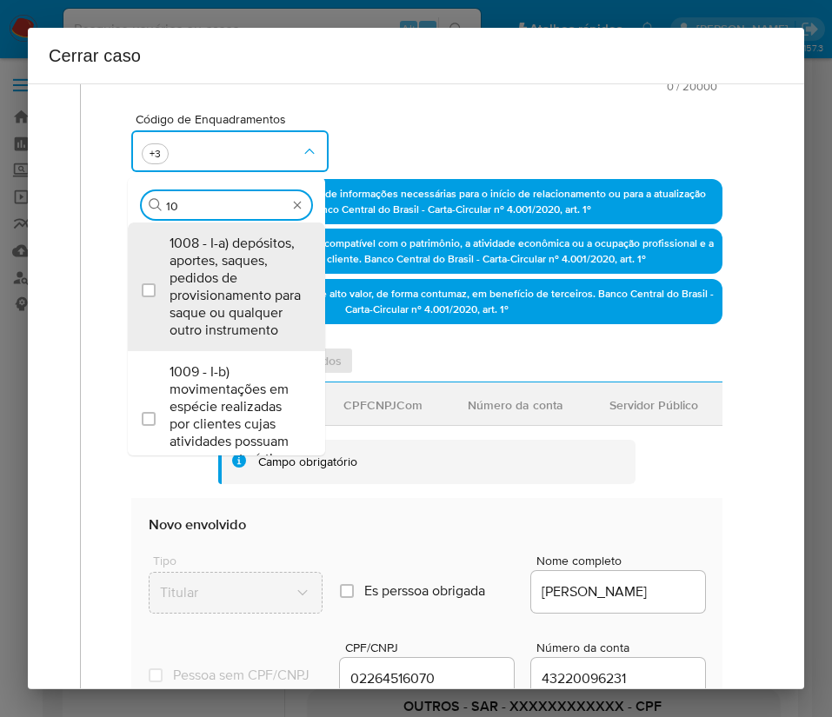
type input "1"
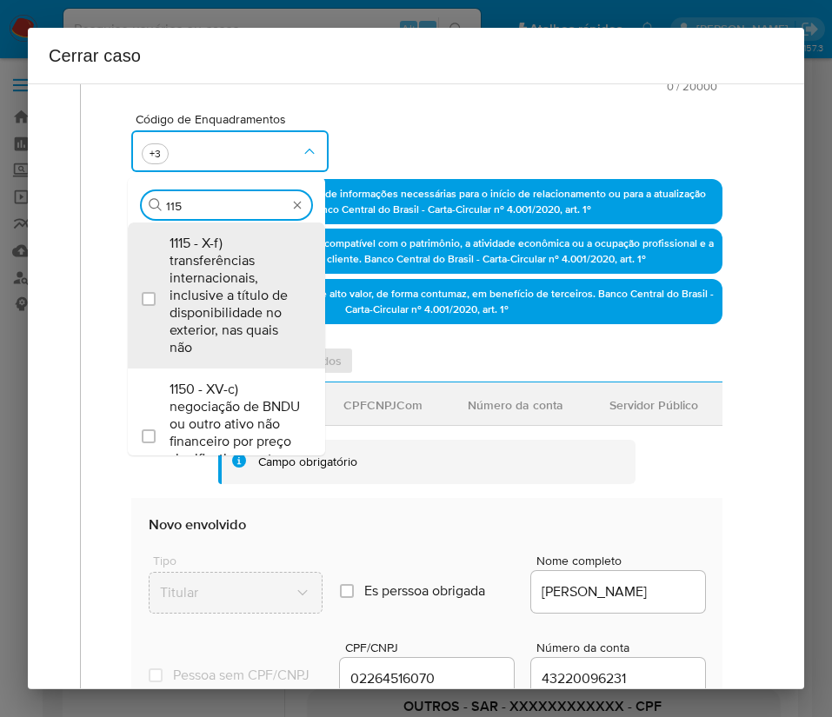
type input "1158"
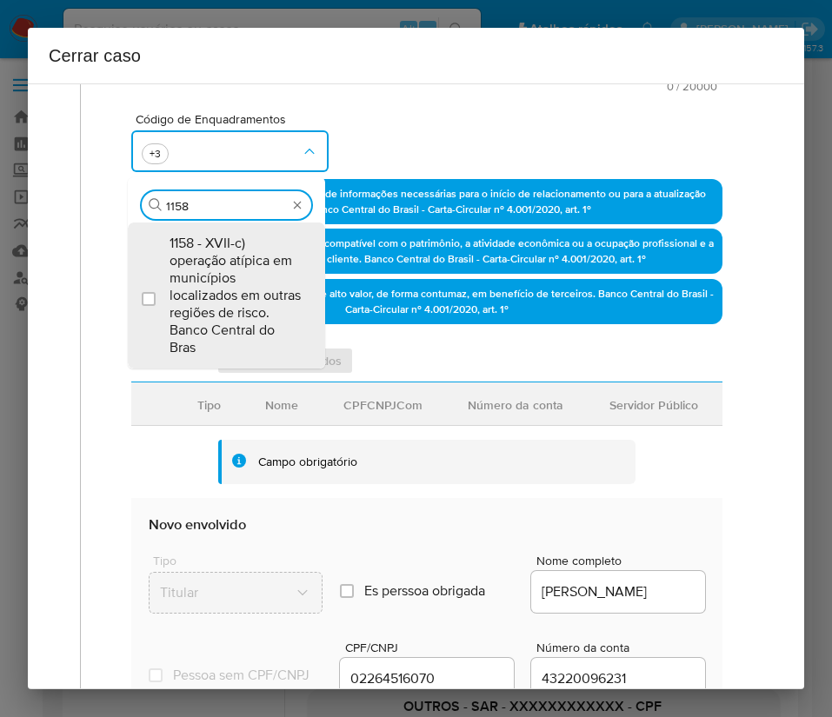
click at [197, 267] on span "1158 - XVII-c) operação atípica em municípios localizados em outras regiões de …" at bounding box center [234, 296] width 131 height 122
checkbox input "true"
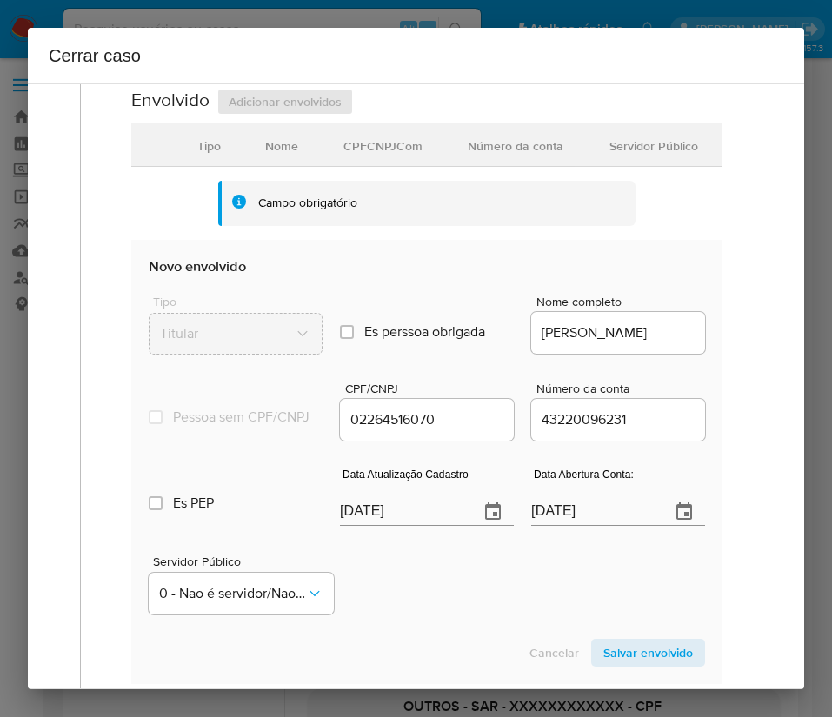
scroll to position [782, 0]
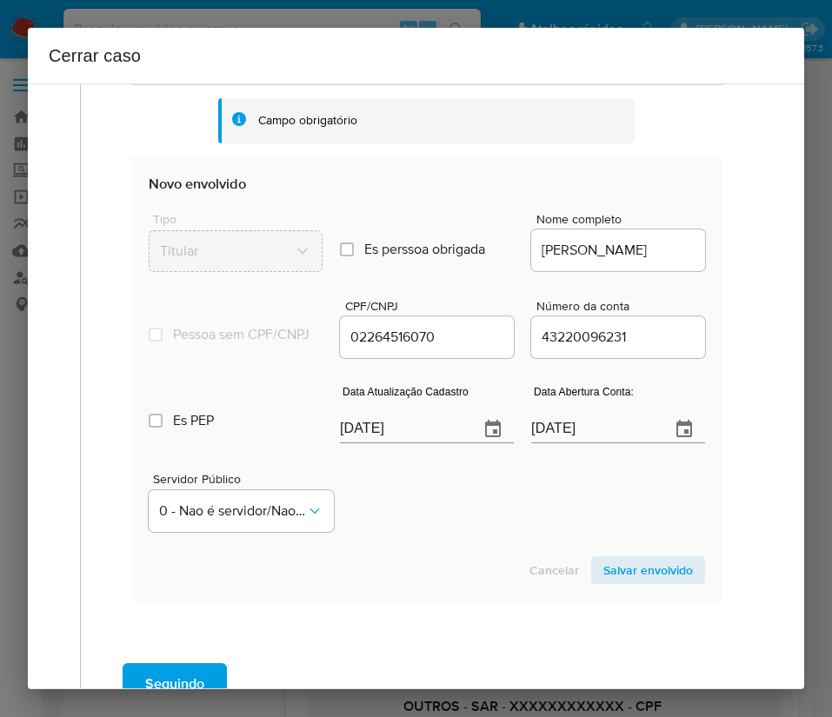
type input "1158"
